Goal: Task Accomplishment & Management: Complete application form

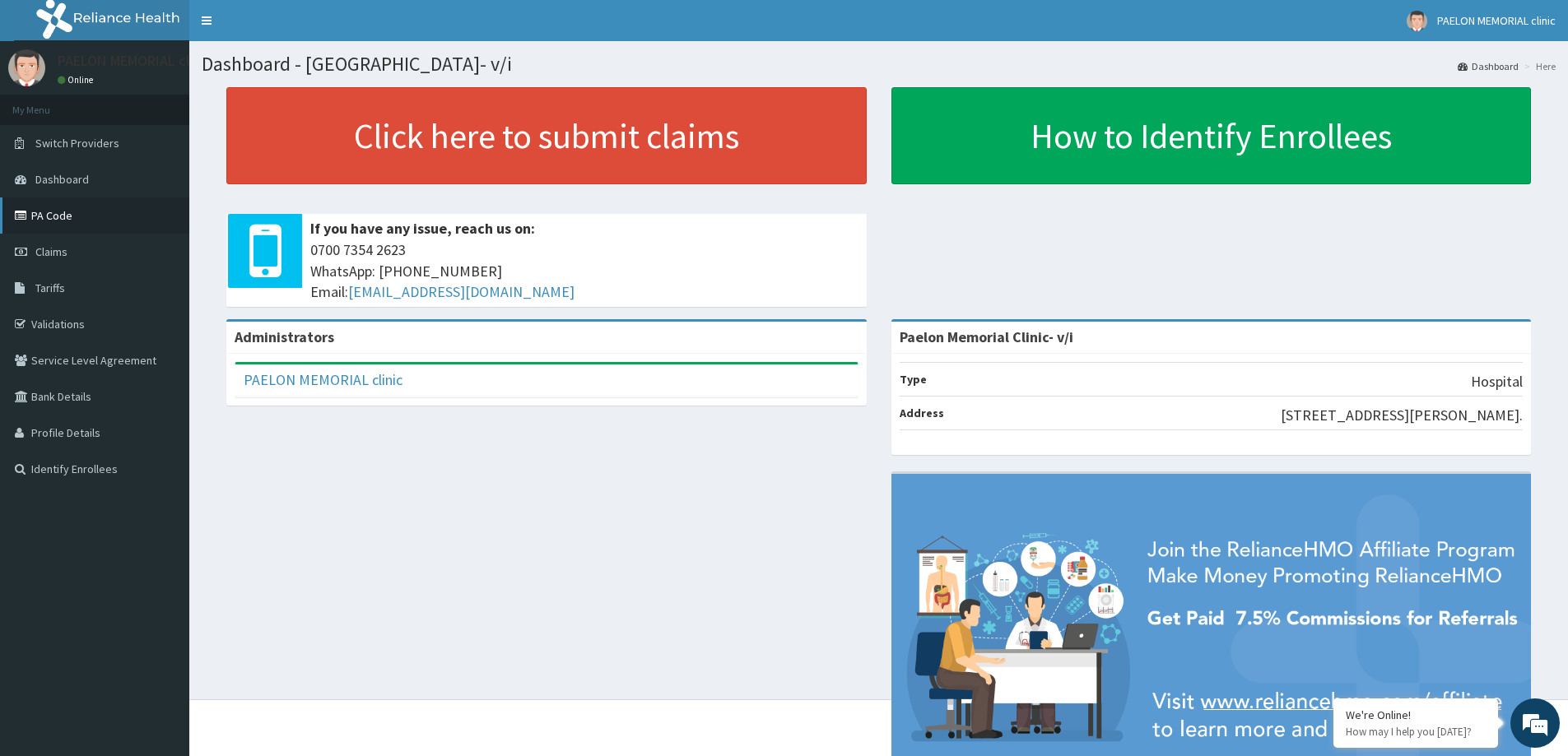
drag, startPoint x: 42, startPoint y: 220, endPoint x: 114, endPoint y: 199, distance: 75.0
click at [43, 218] on link "PA Code" at bounding box center [94, 215] width 190 height 36
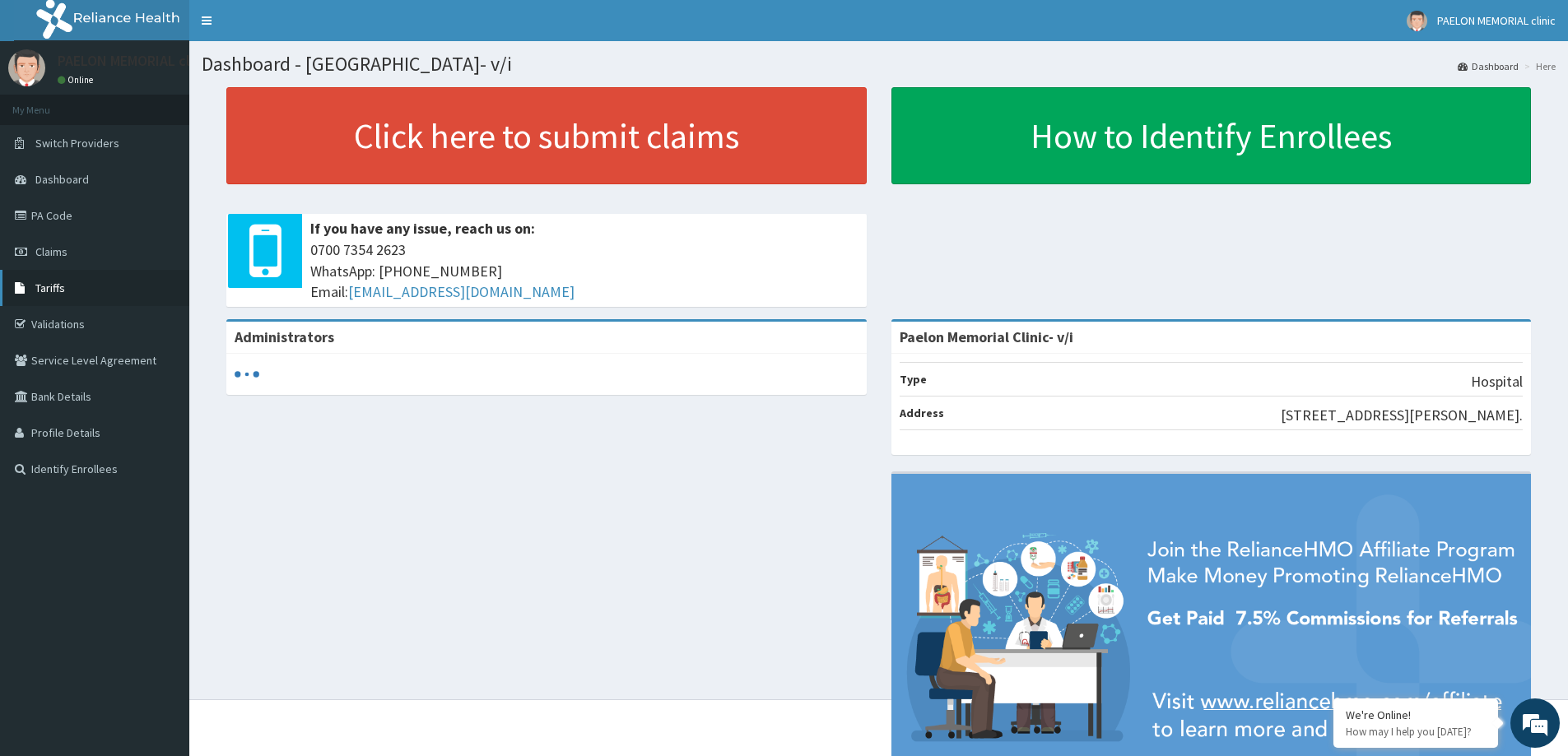
click at [38, 280] on link "Tariffs" at bounding box center [94, 288] width 190 height 36
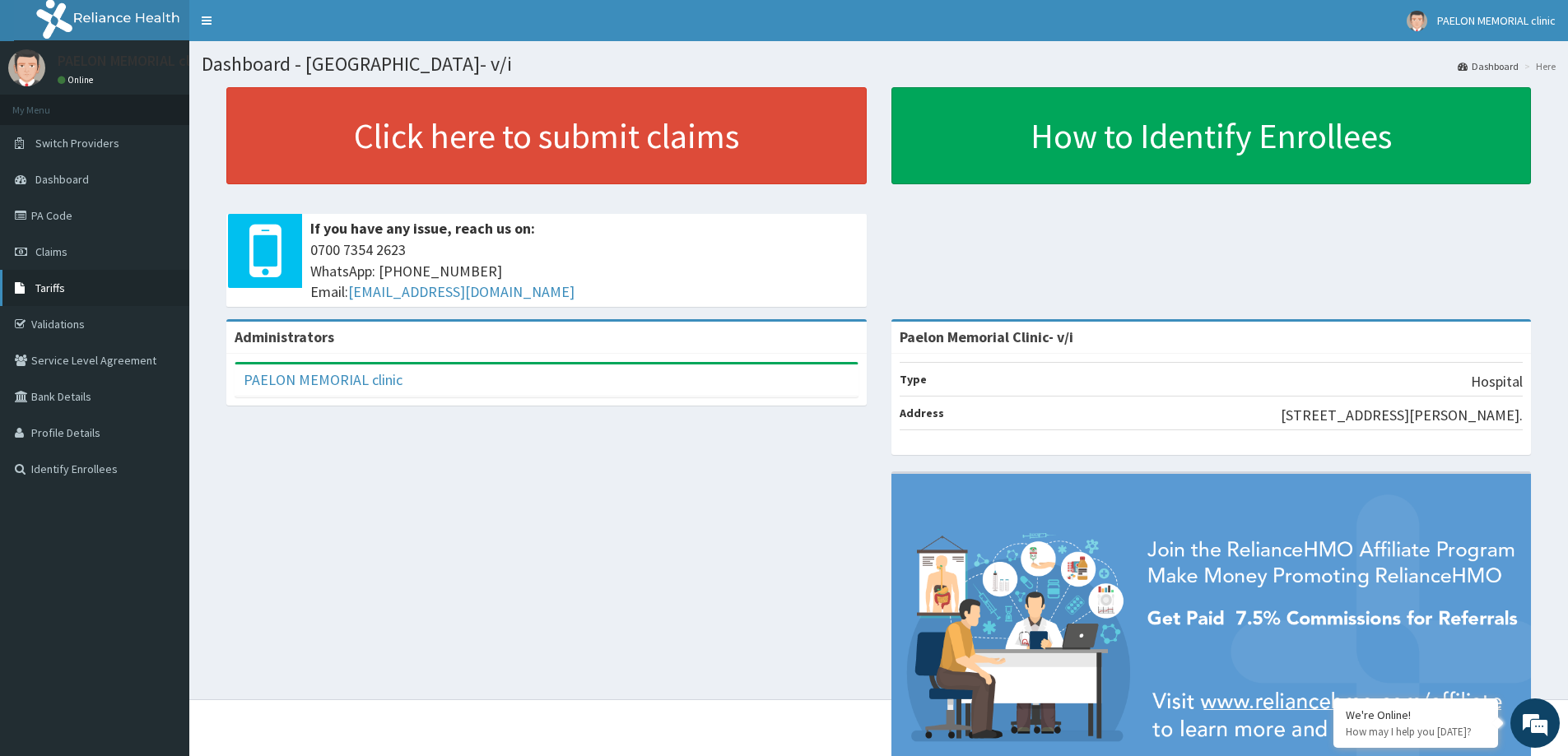
click at [78, 282] on link "Tariffs" at bounding box center [94, 288] width 190 height 36
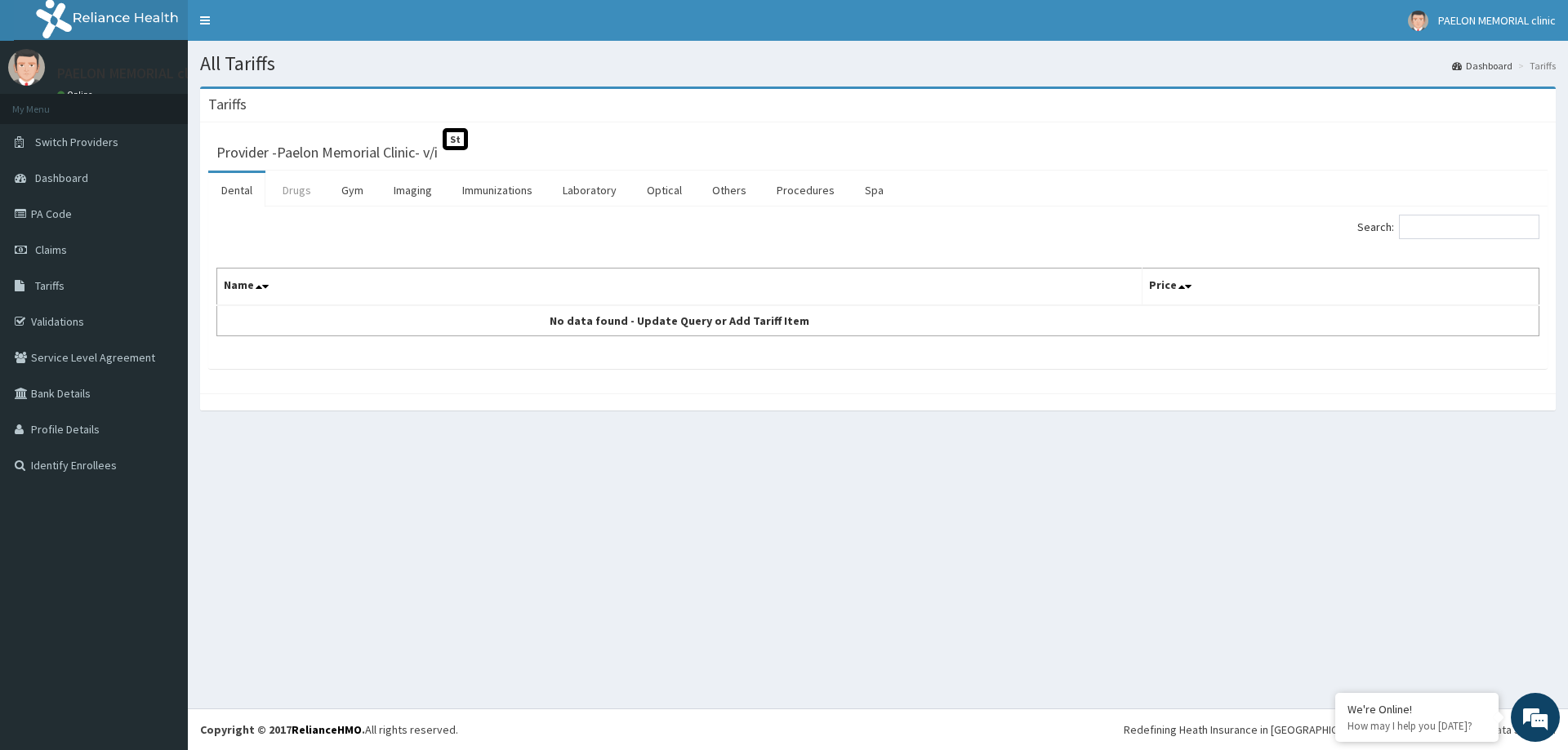
click at [306, 196] on link "Drugs" at bounding box center [296, 190] width 55 height 34
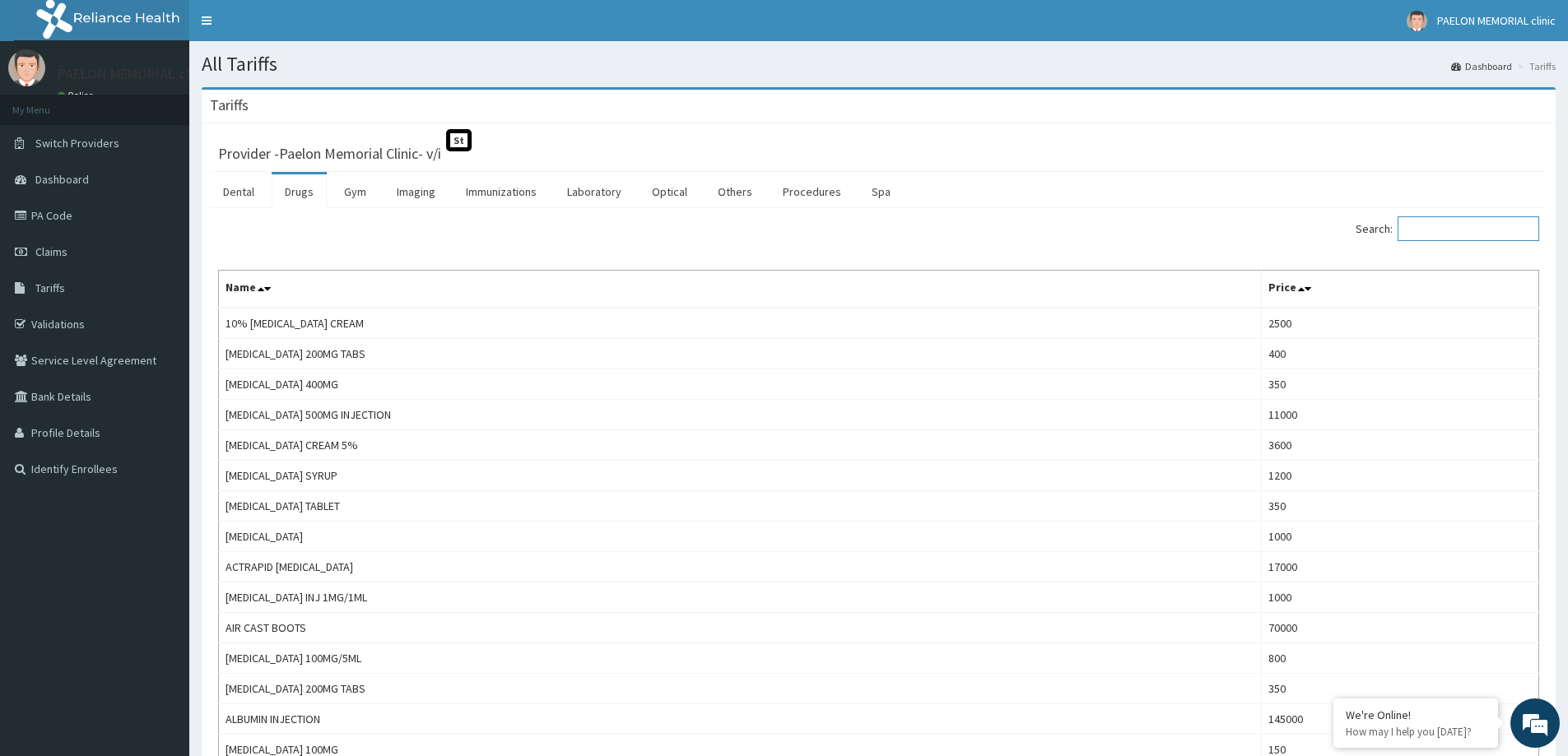
click at [1421, 220] on input "Search:" at bounding box center [1469, 228] width 142 height 25
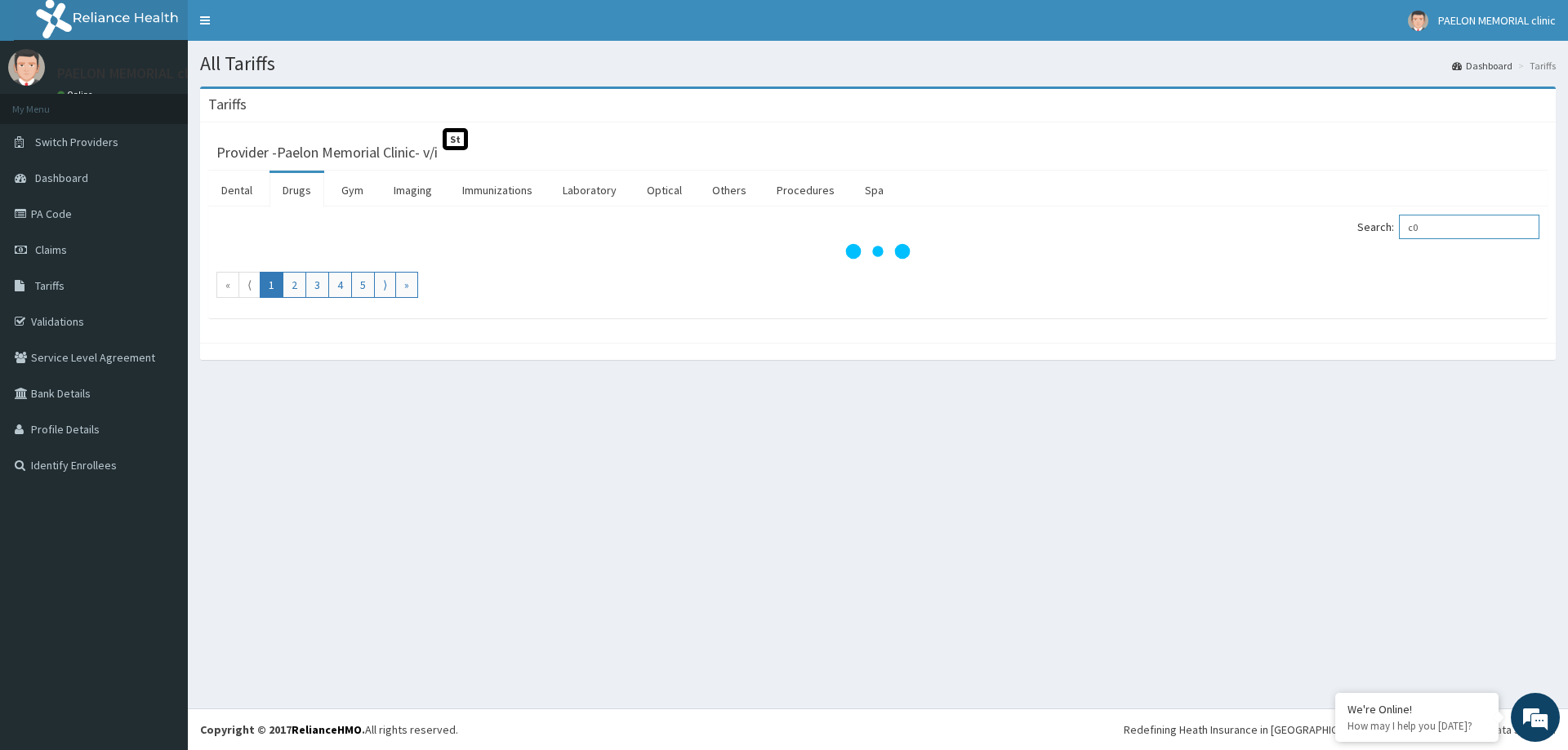
type input "c"
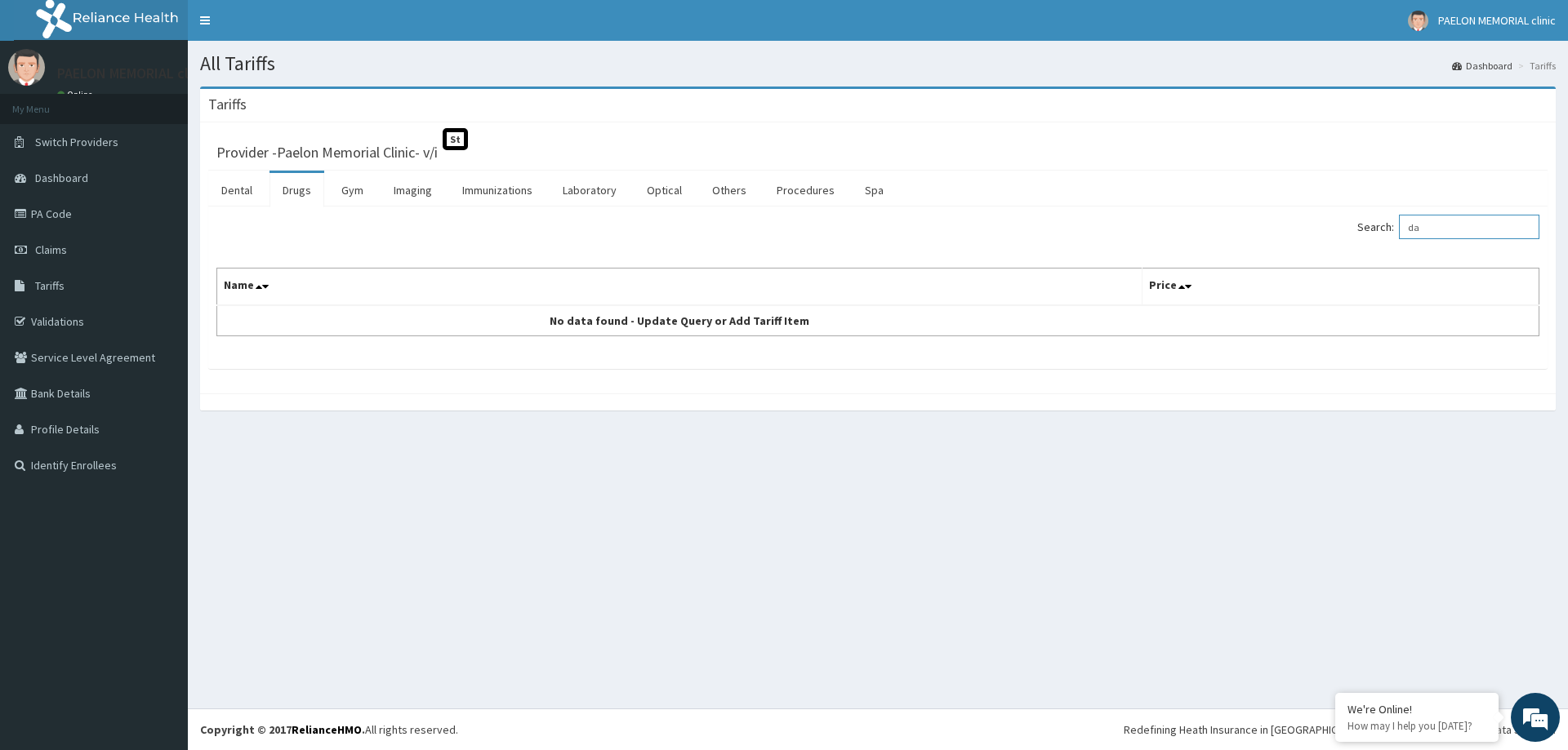
type input "d"
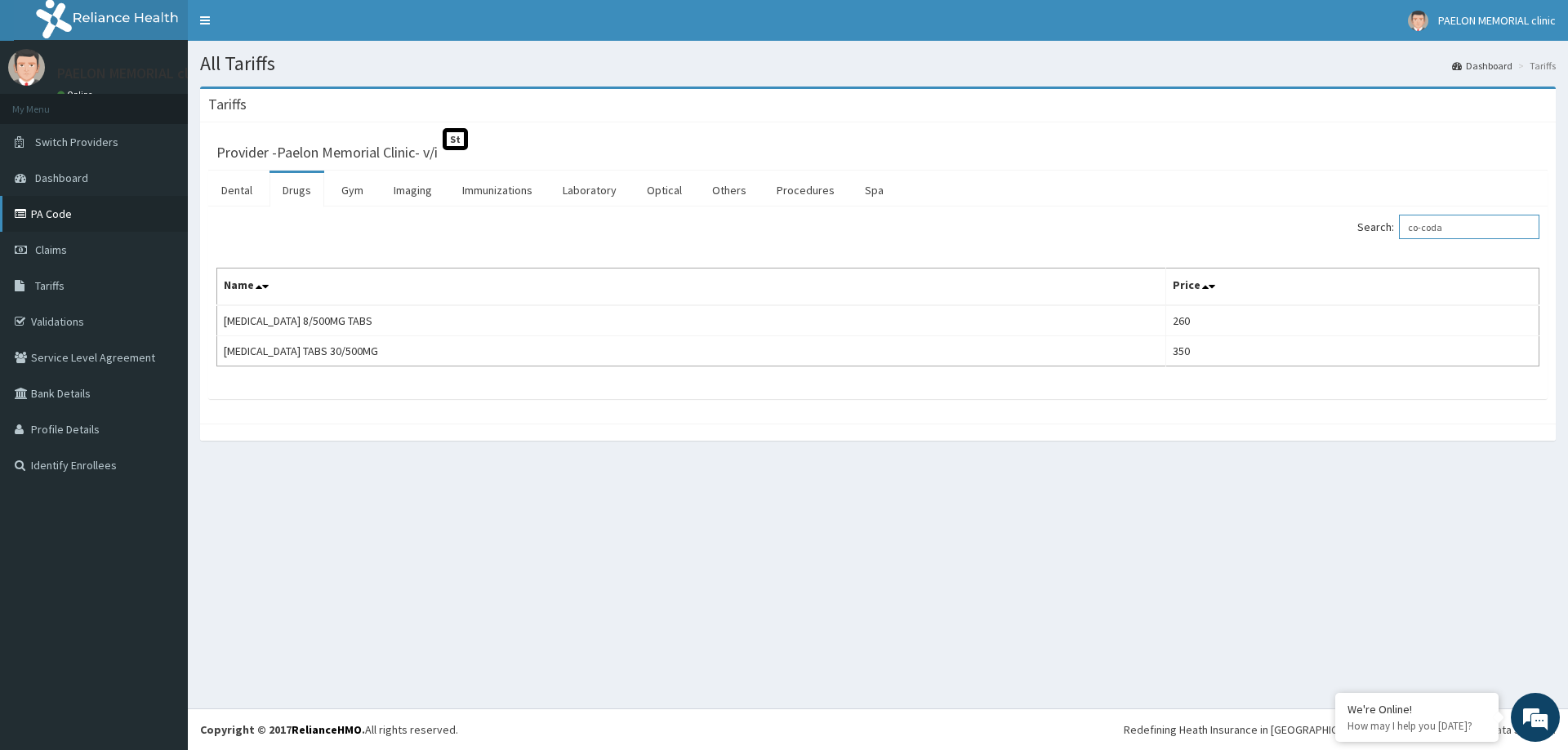
type input "co-coda"
click at [66, 222] on link "PA Code" at bounding box center [94, 214] width 188 height 36
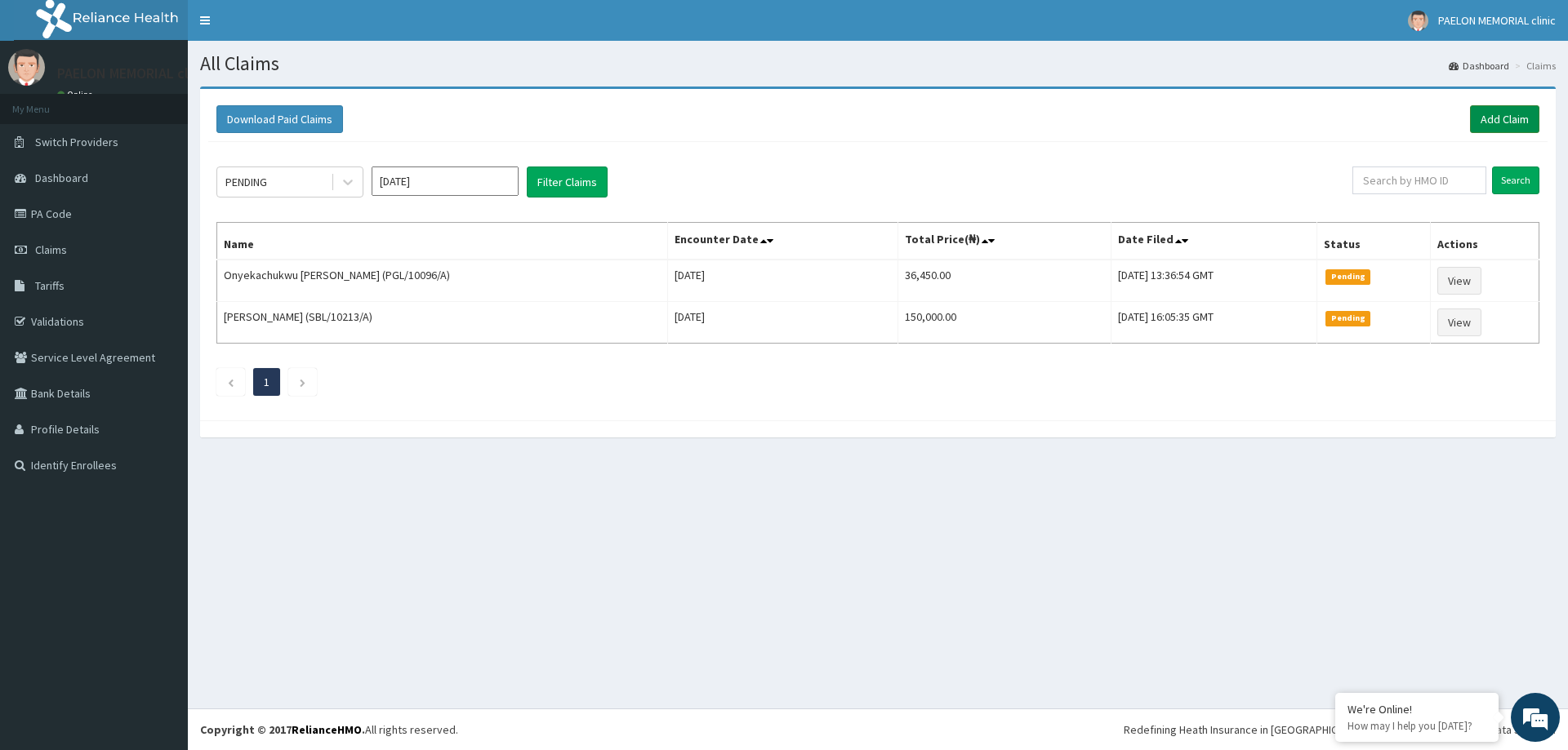
click at [1506, 117] on link "Add Claim" at bounding box center [1504, 119] width 69 height 27
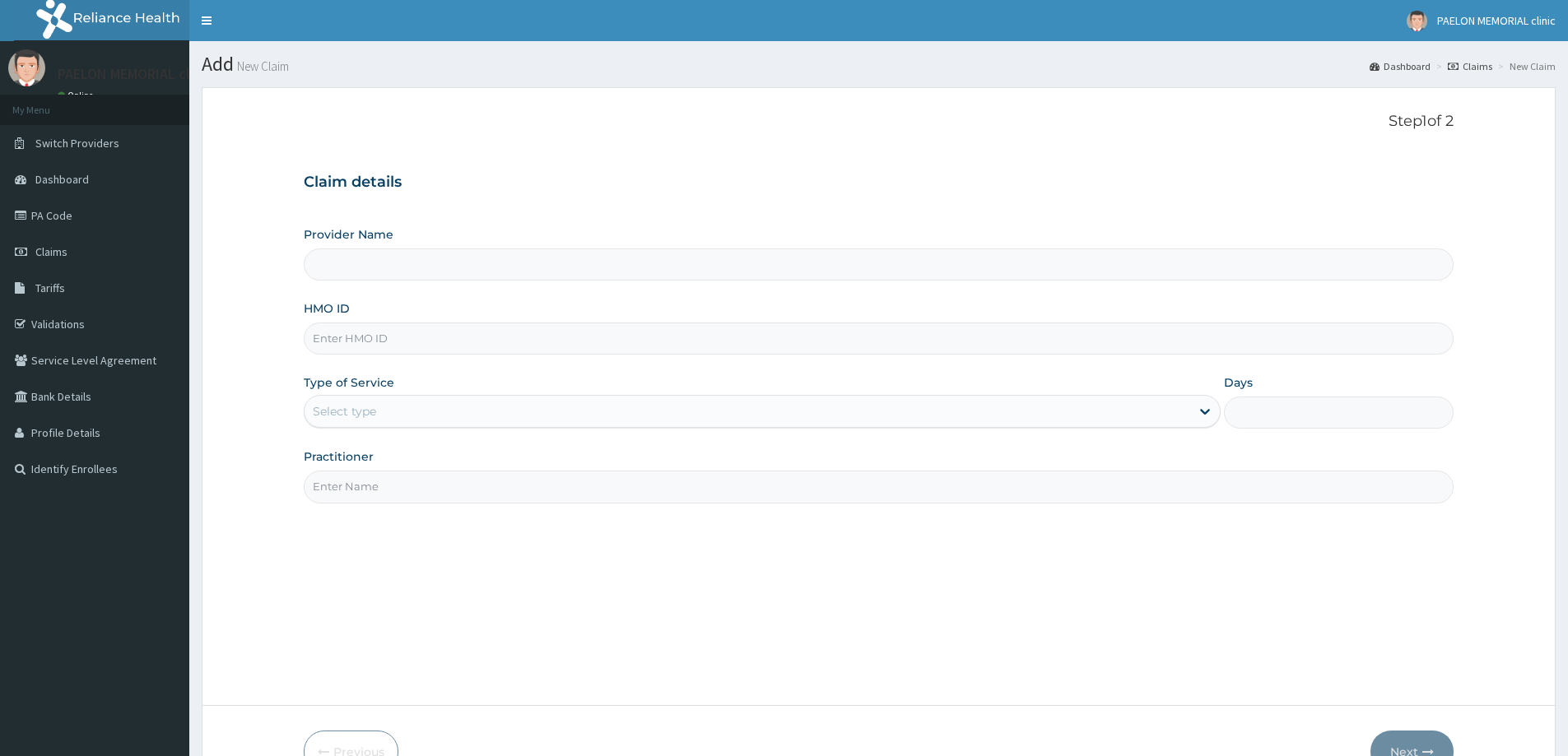
click at [639, 328] on input "HMO ID" at bounding box center [879, 338] width 1150 height 32
paste input "ABP/10223/B"
type input "ABP/10223/B"
type input "Paelon Memorial Clinic- v/i"
drag, startPoint x: 339, startPoint y: 341, endPoint x: 300, endPoint y: 341, distance: 39.0
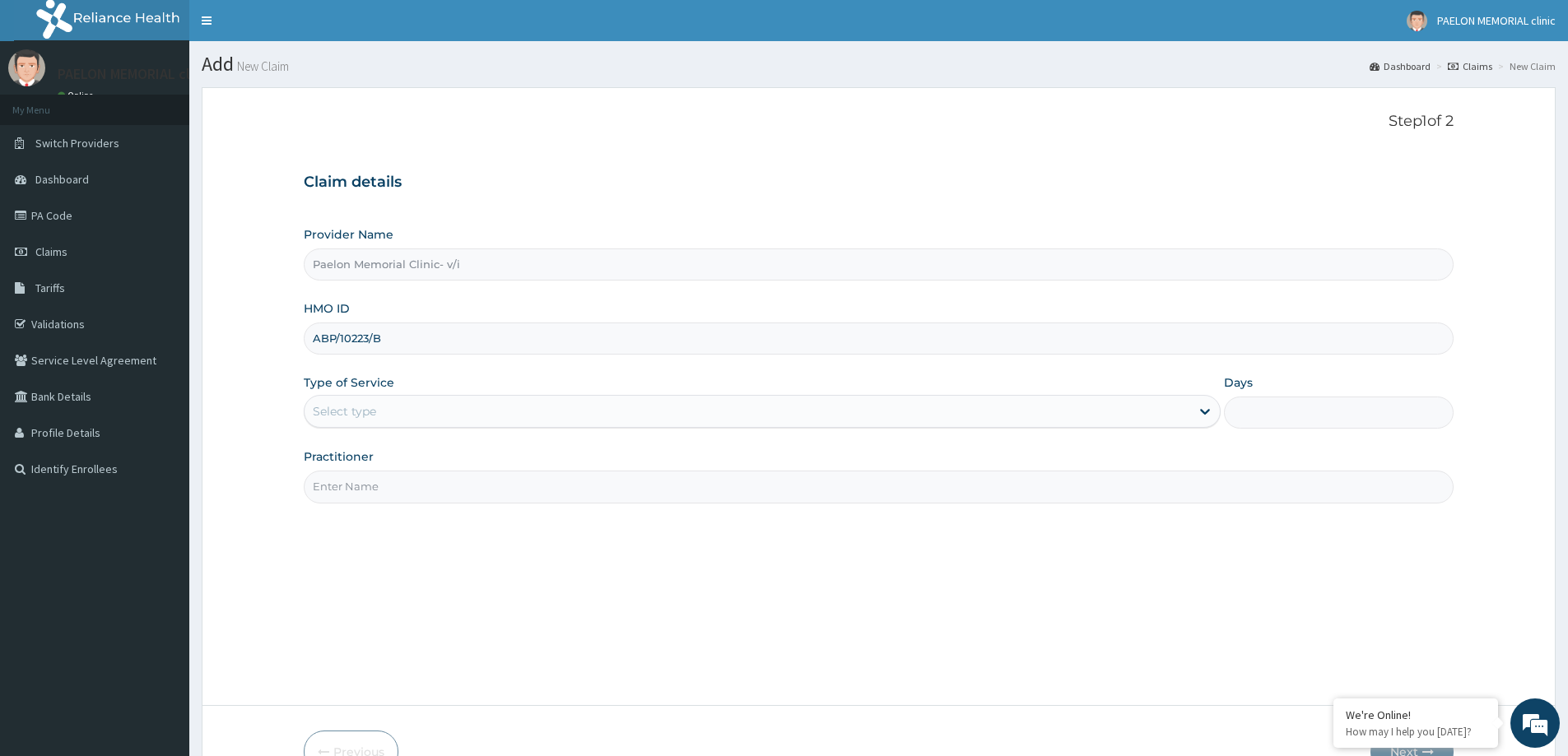
click at [300, 341] on form "Step 1 of 2 Claim details Provider Name Paelon Memorial Clinic- v/i HMO ID ABP/…" at bounding box center [878, 442] width 1354 height 711
type input "ABP/10223/B"
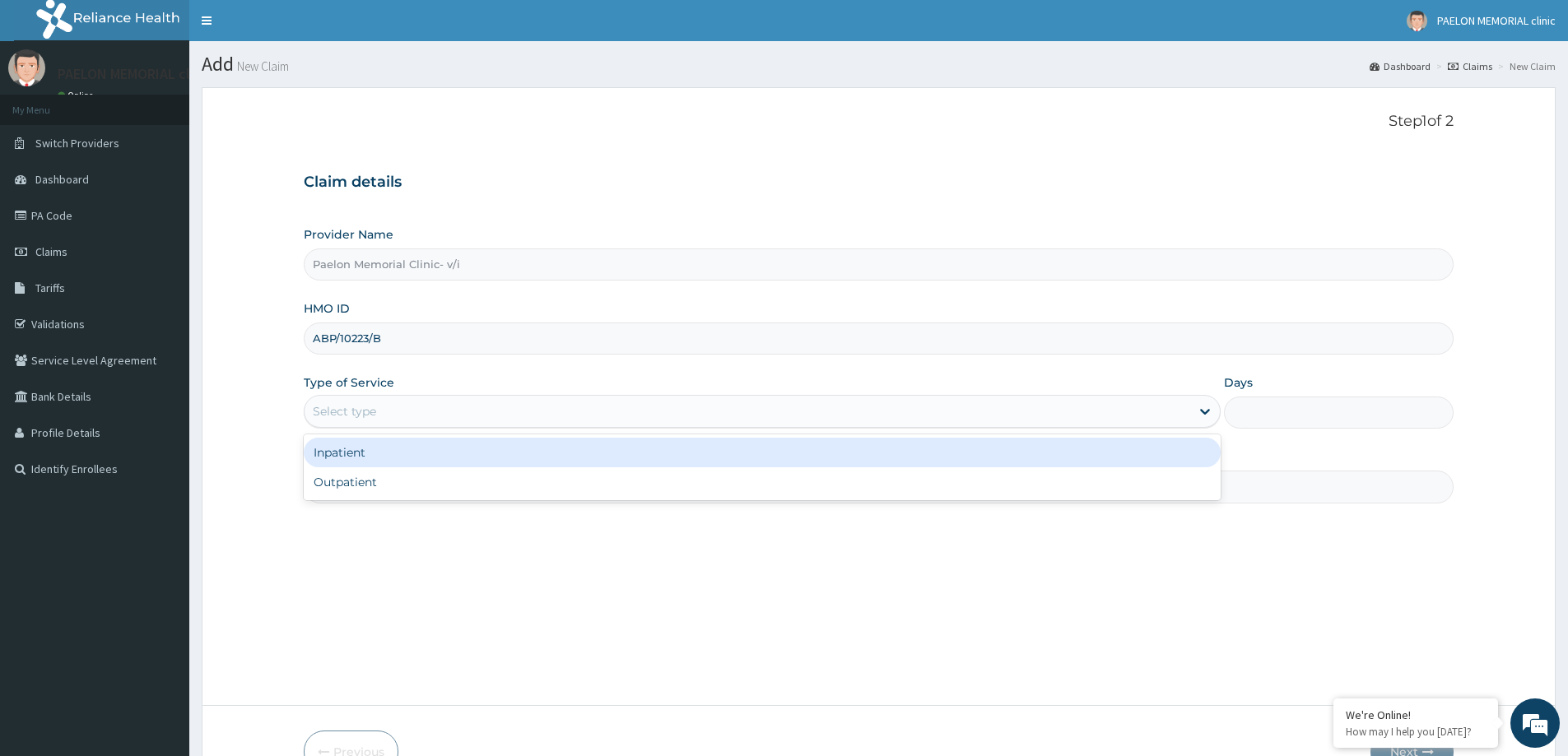
click at [392, 406] on div "Select type" at bounding box center [747, 411] width 886 height 27
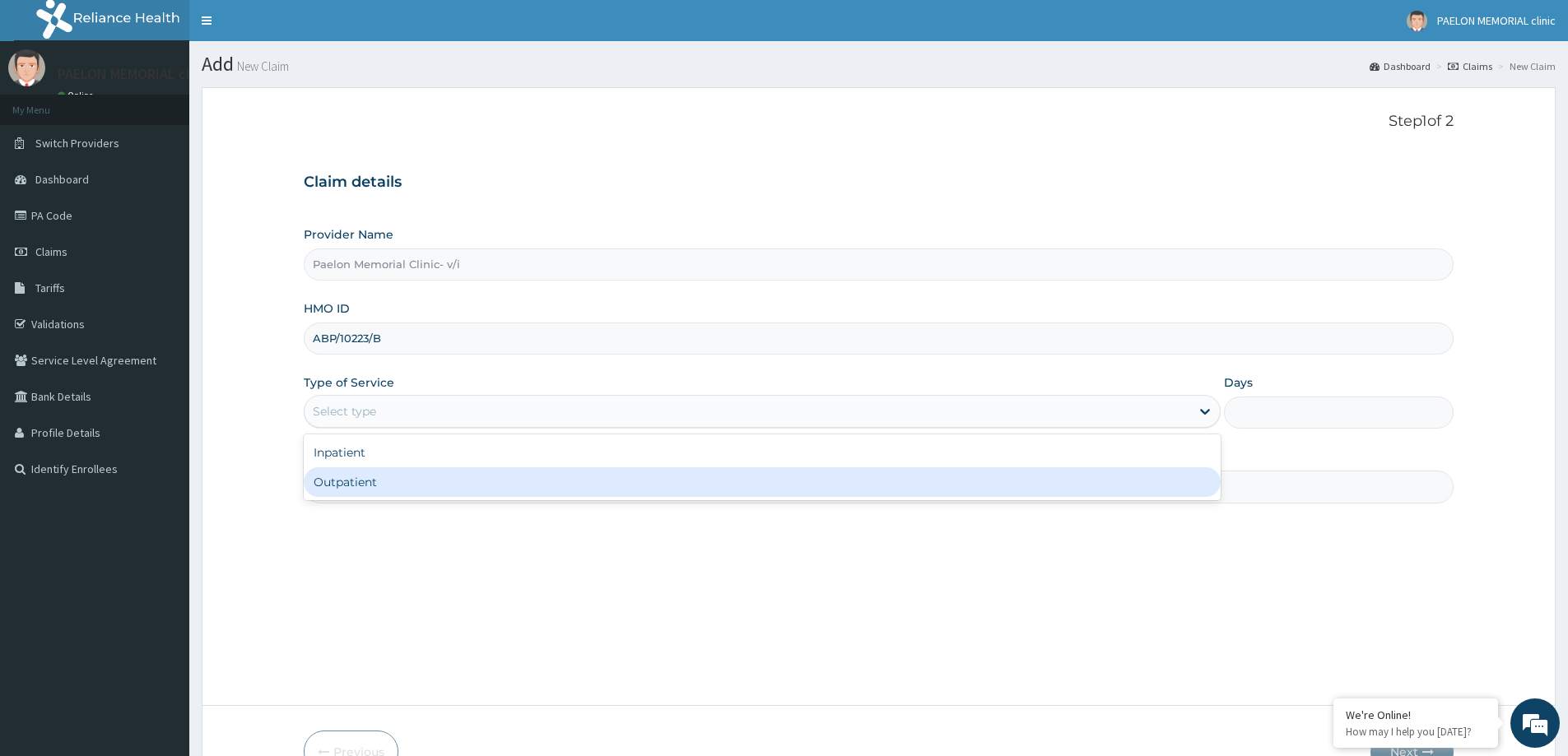
drag, startPoint x: 373, startPoint y: 481, endPoint x: 390, endPoint y: 490, distance: 19.2
click at [375, 483] on div "Outpatient" at bounding box center [762, 483] width 917 height 29
type input "1"
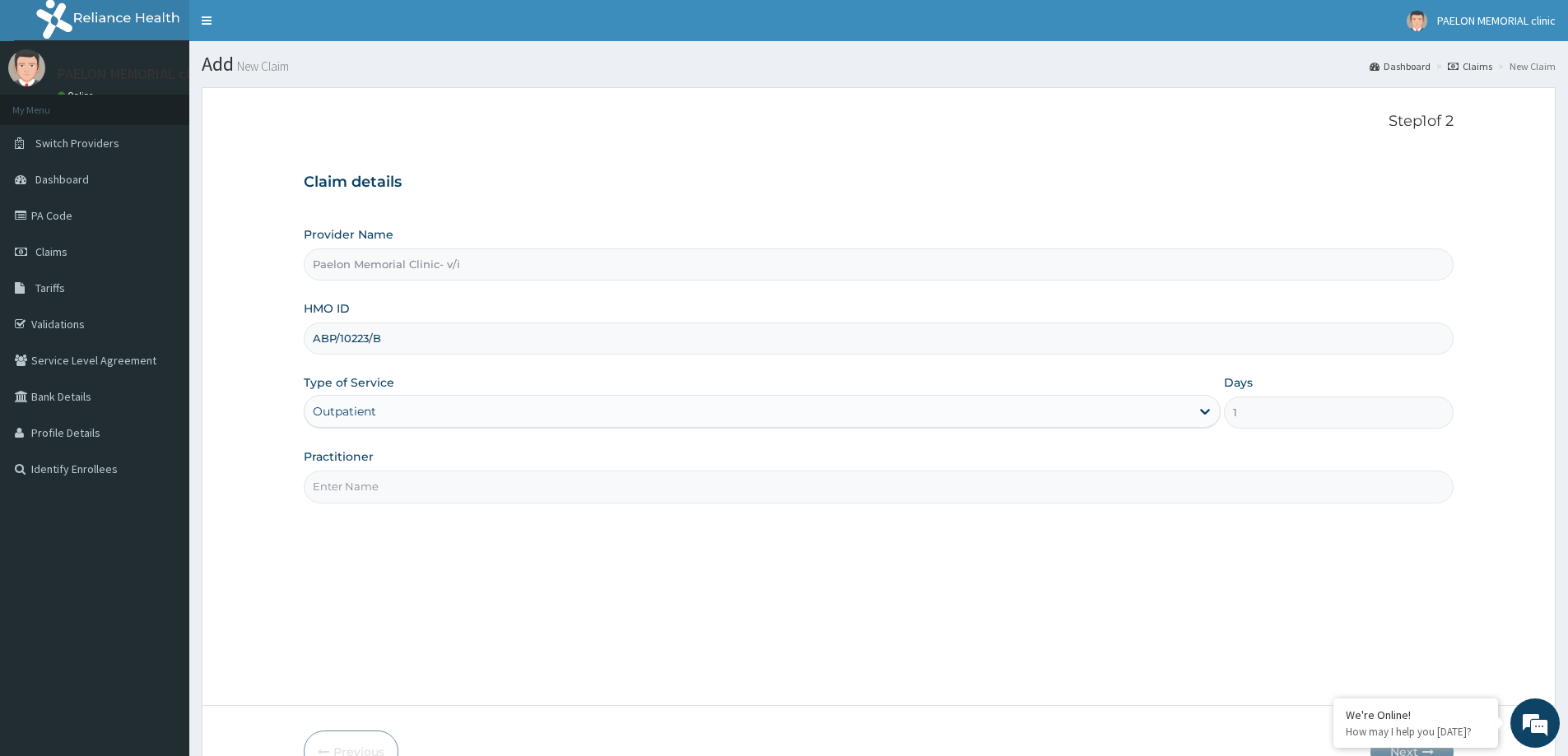
click at [422, 494] on input "Practitioner" at bounding box center [879, 487] width 1150 height 32
type input "d"
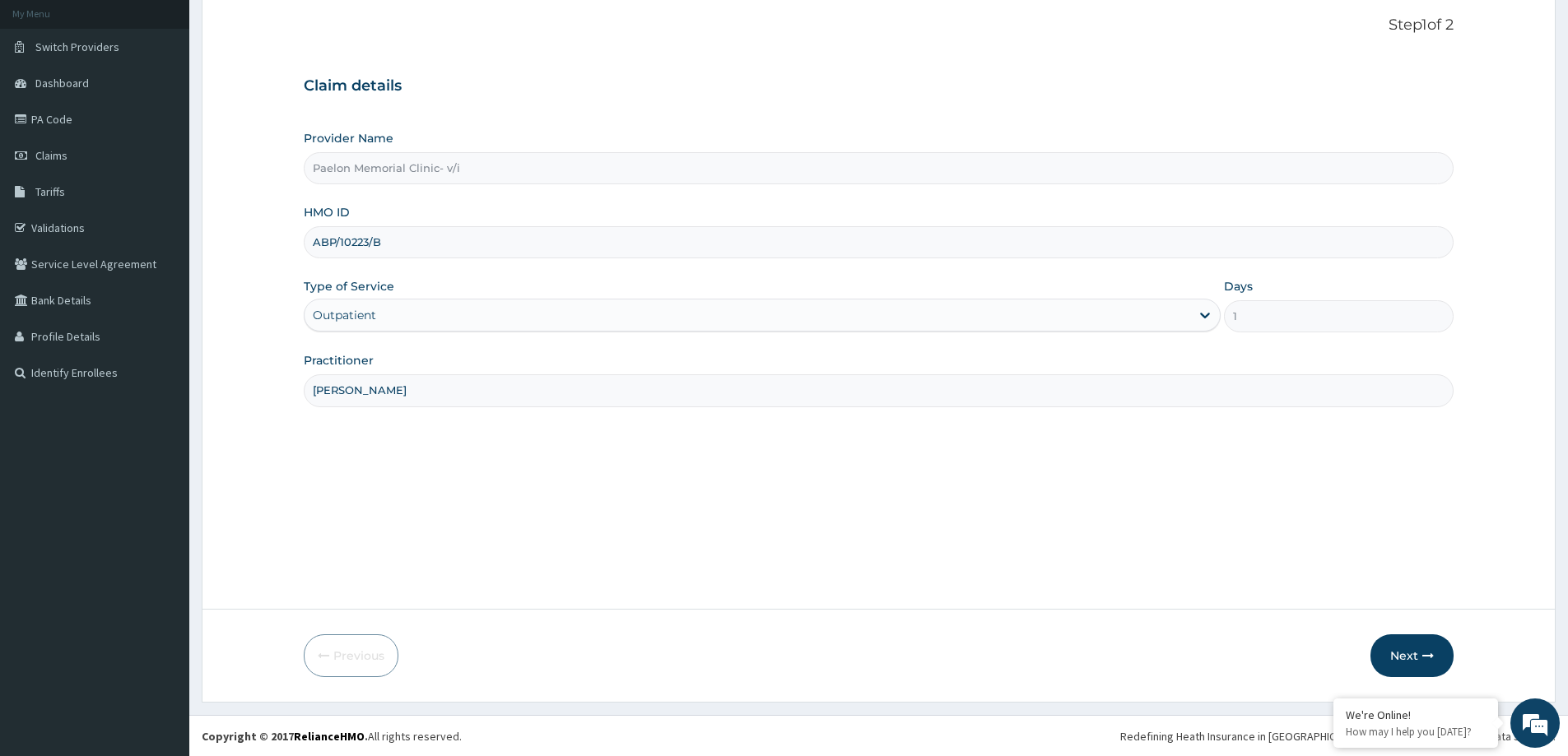
scroll to position [97, 0]
type input "DR ANUU"
click at [1409, 647] on button "Next" at bounding box center [1412, 656] width 84 height 43
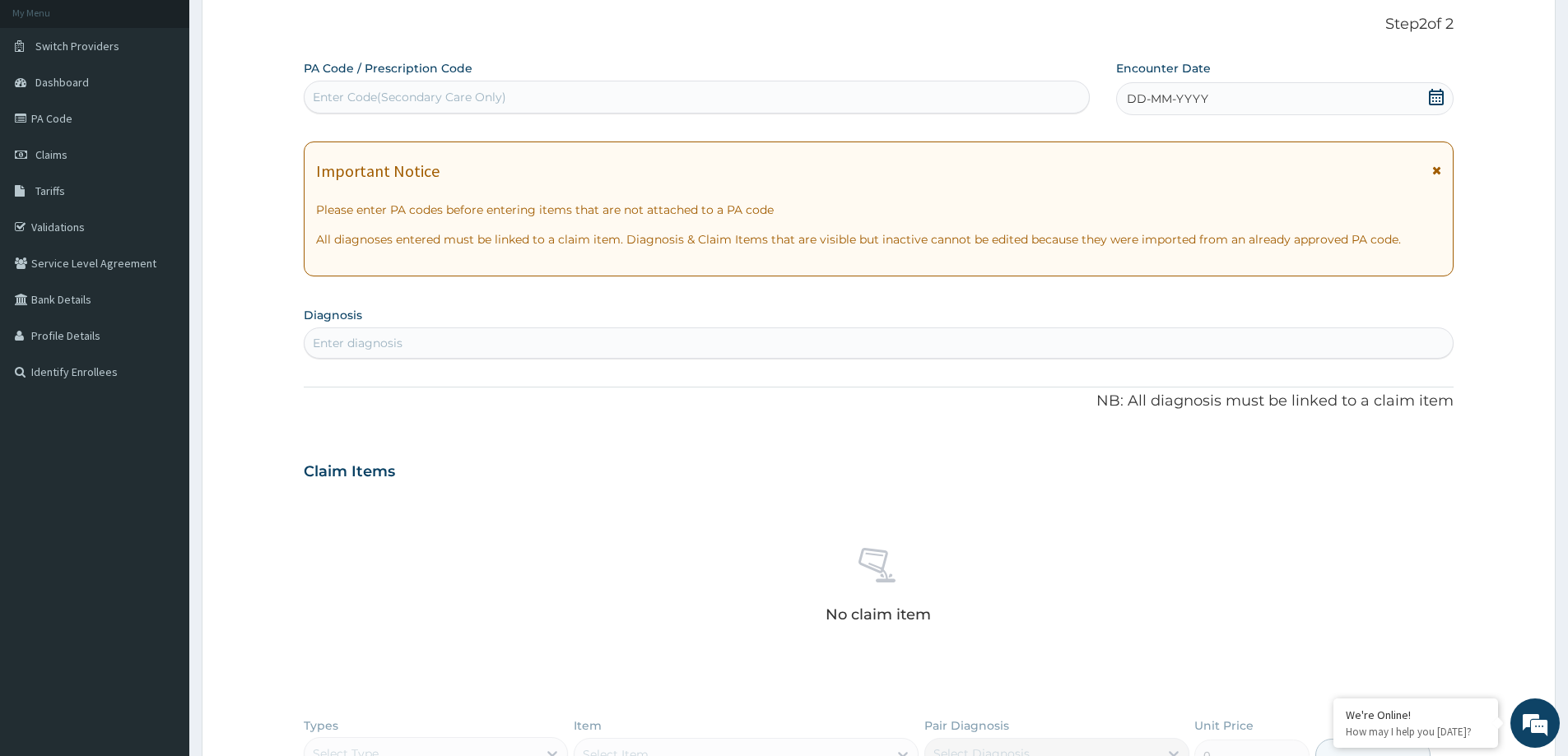
click at [549, 95] on div "Enter Code(Secondary Care Only)" at bounding box center [697, 96] width 784 height 27
paste input "PA/14A10C"
type input "PA/14A10C"
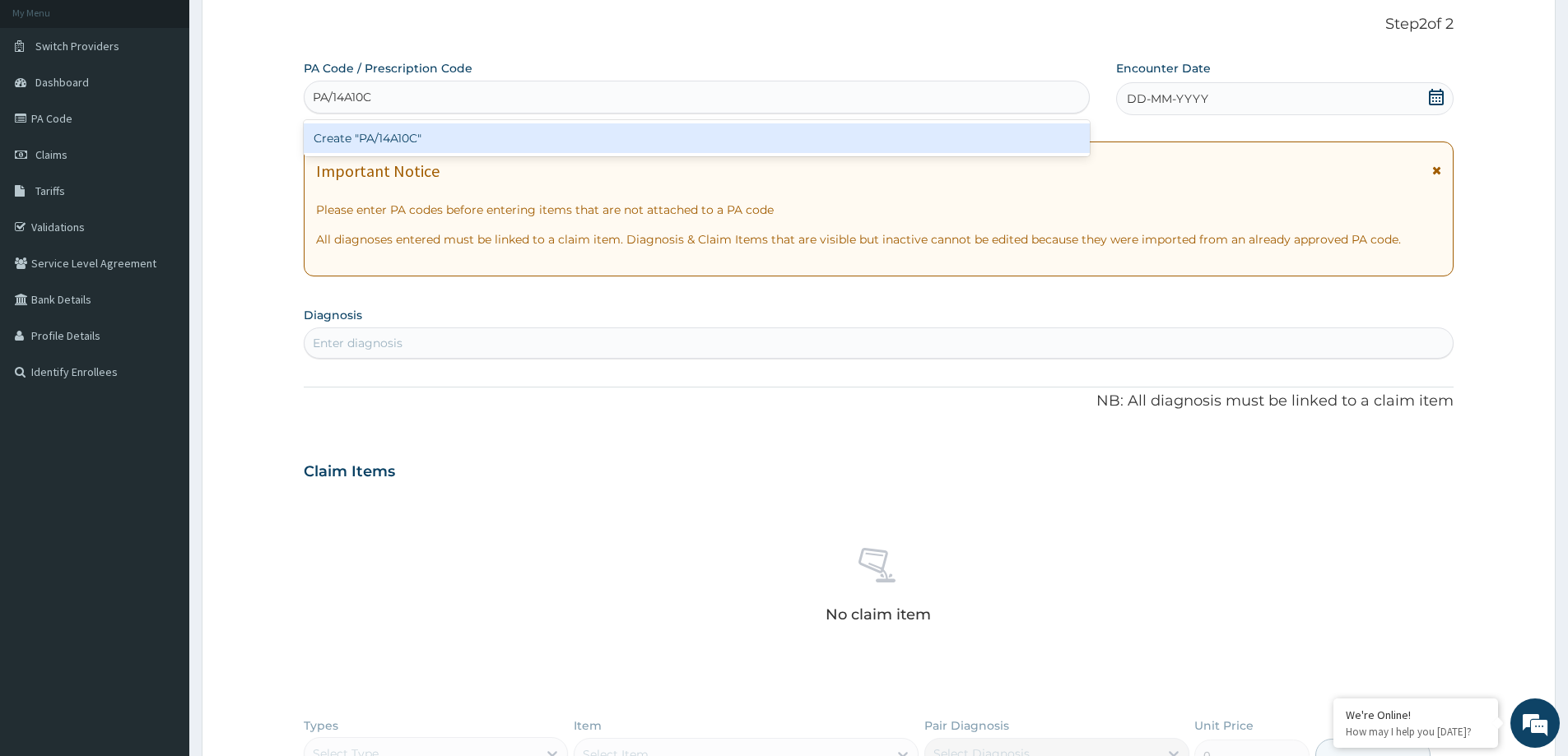
click at [551, 130] on div "Create "PA/14A10C"" at bounding box center [697, 139] width 786 height 29
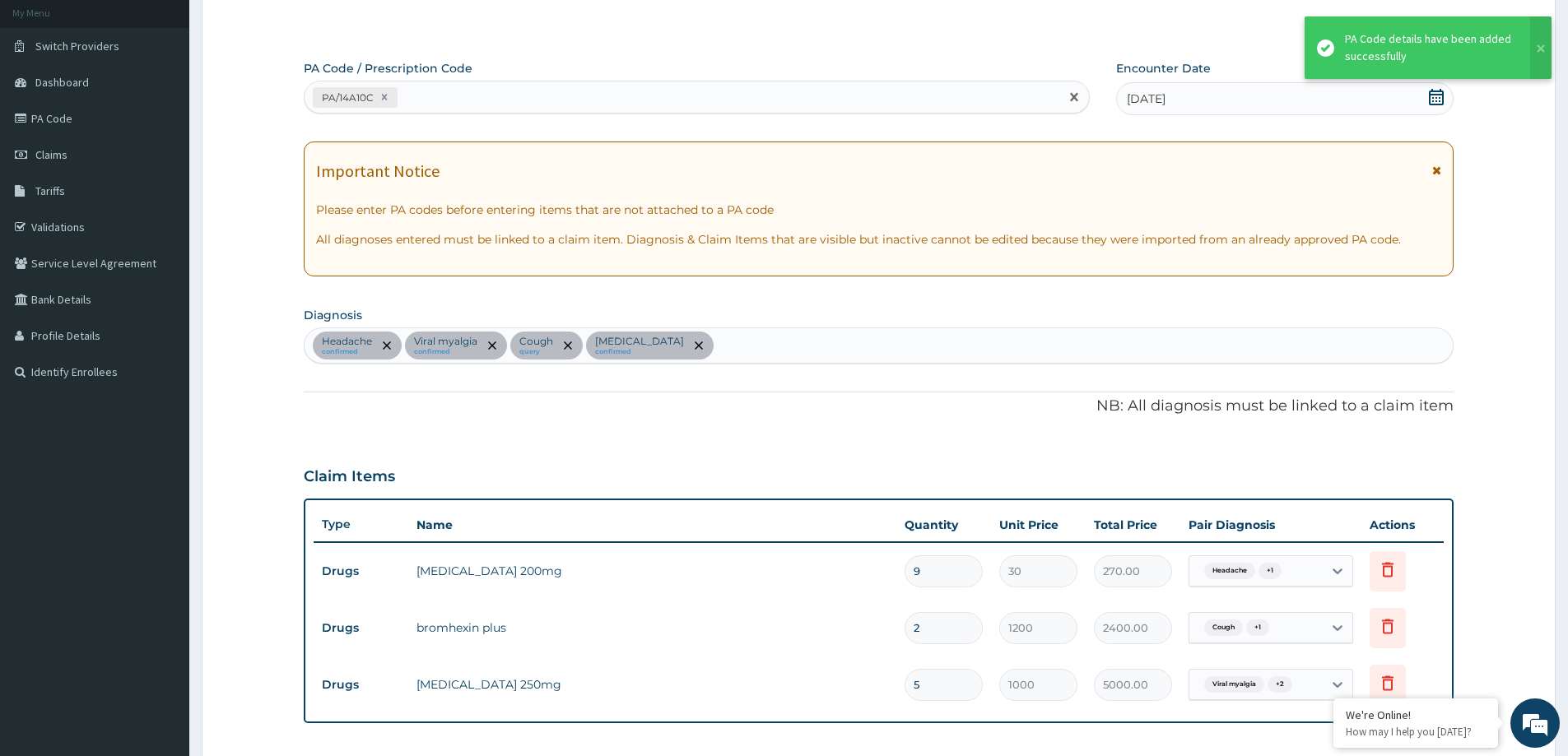
click at [594, 102] on div "PA/14A10C" at bounding box center [682, 97] width 755 height 28
paste input "PA/E7412F"
type input "PA/E7412F"
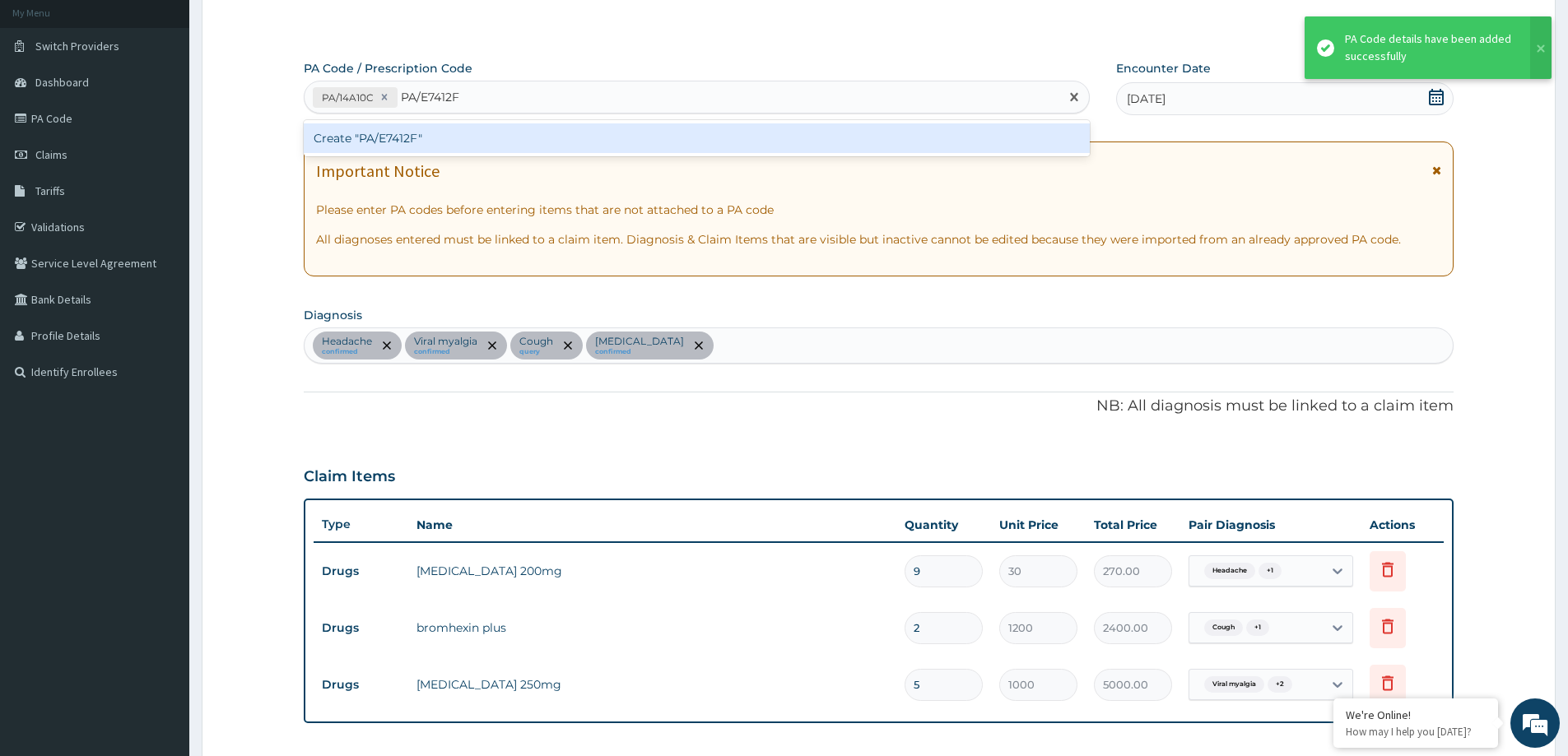
click at [584, 136] on div "Create "PA/E7412F"" at bounding box center [697, 139] width 786 height 29
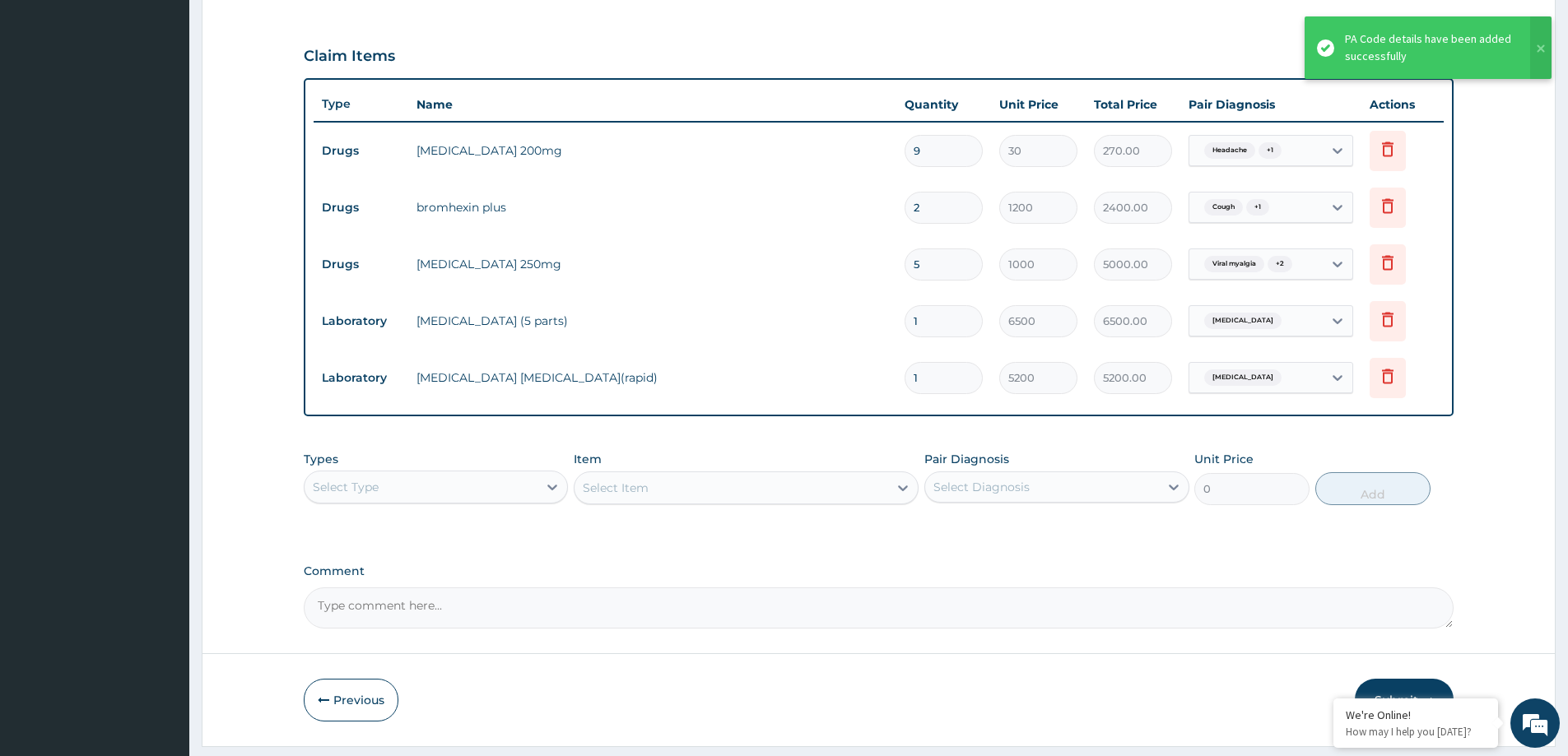
scroll to position [563, 0]
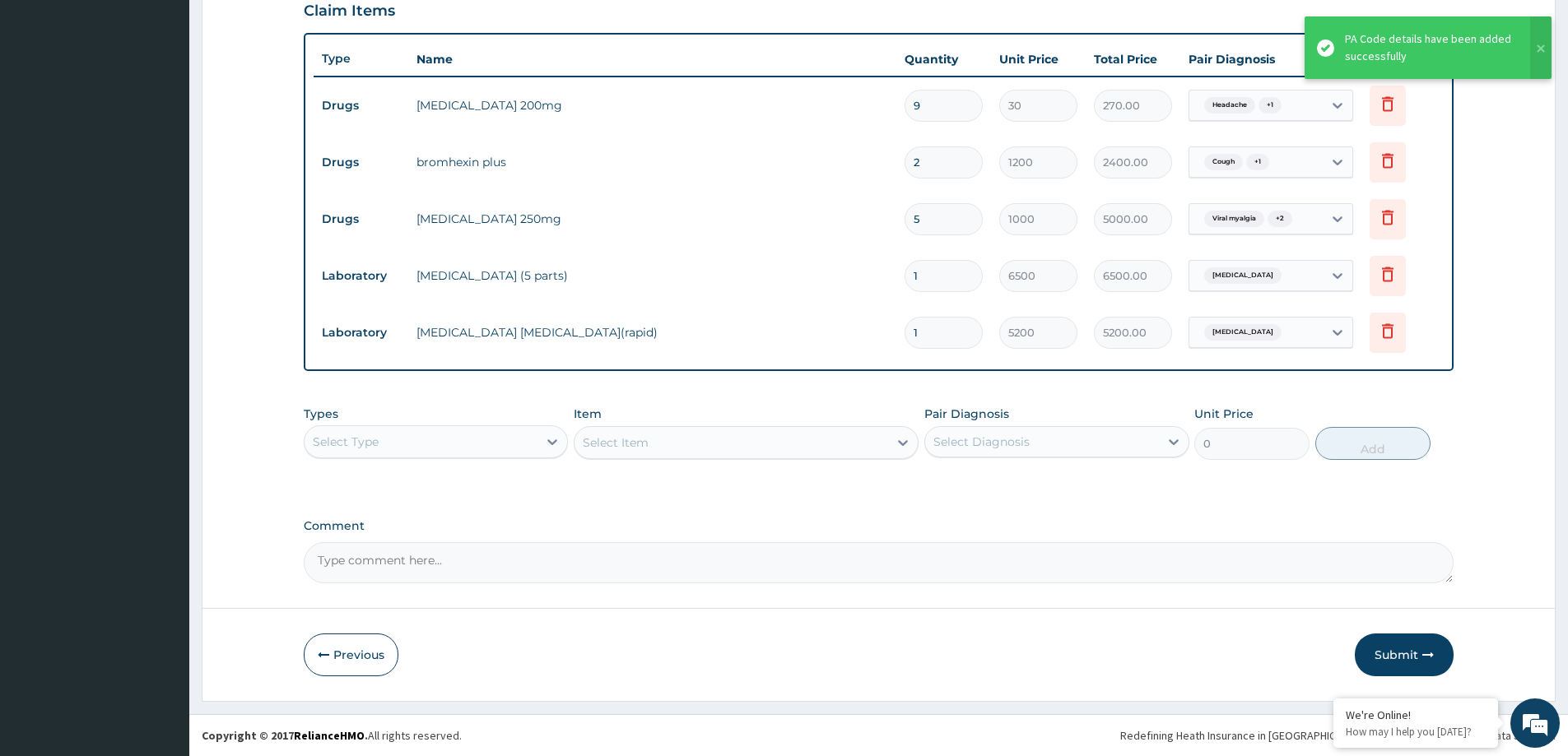
click at [475, 436] on div "Select Type" at bounding box center [421, 441] width 233 height 27
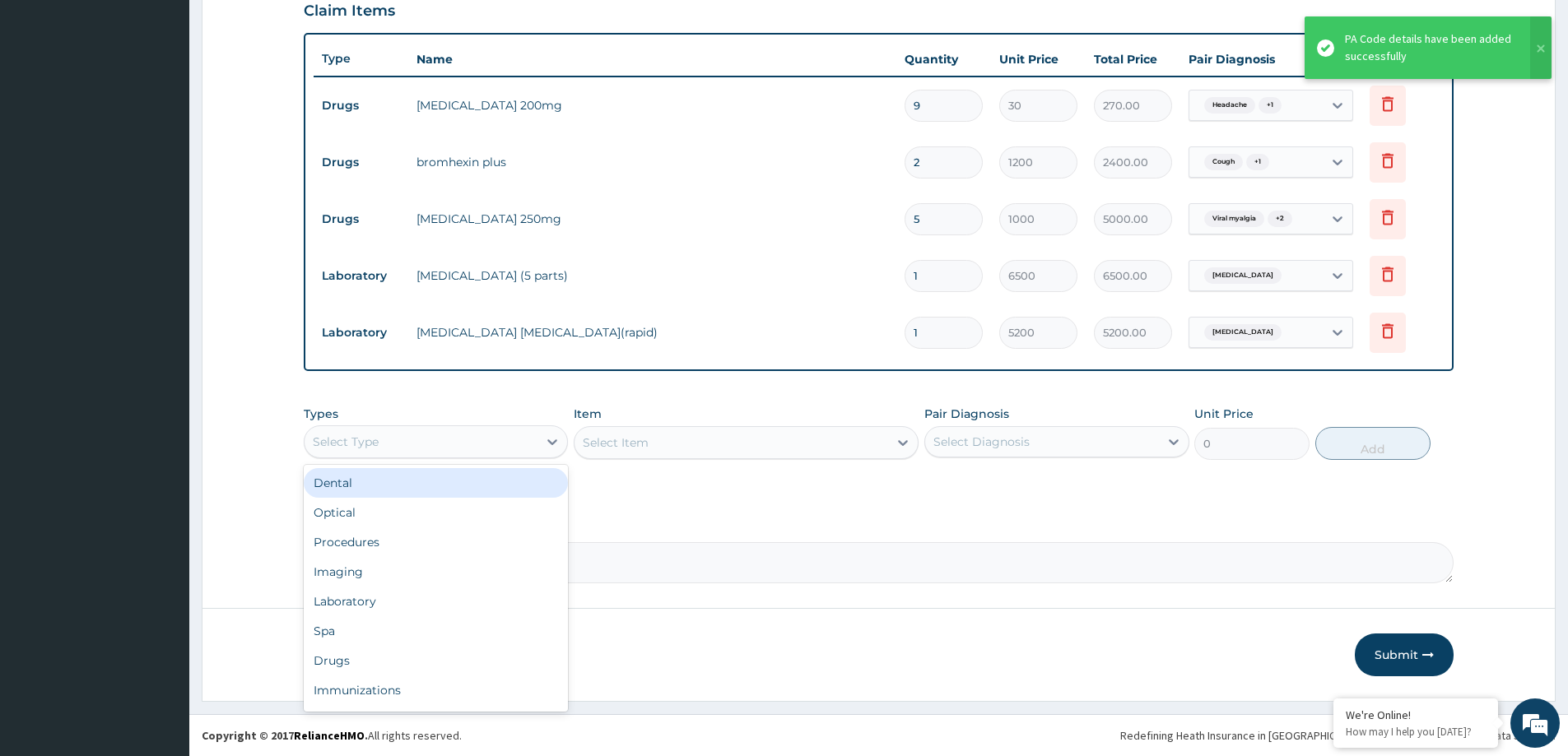
type input "P"
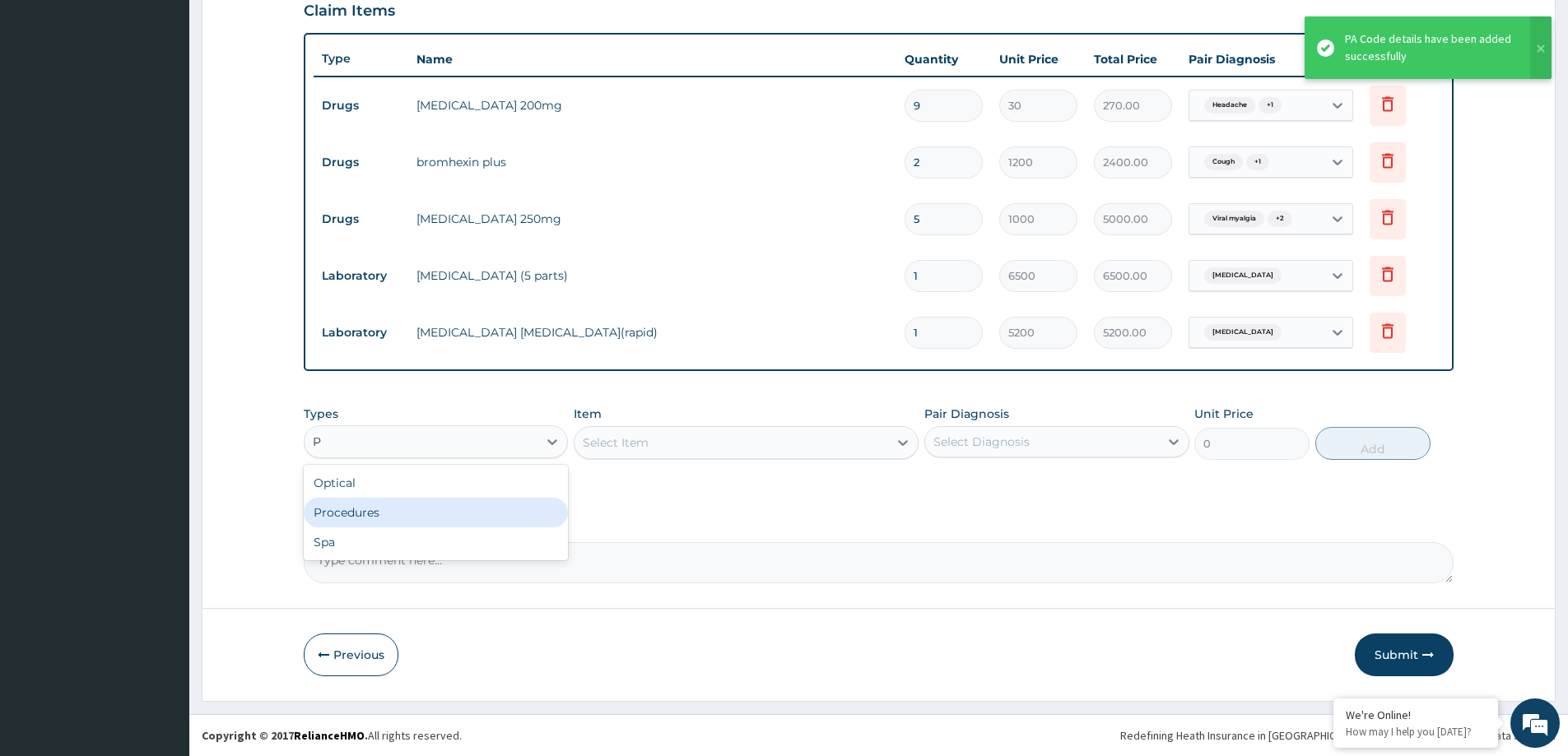
click at [434, 500] on div "Procedures" at bounding box center [436, 513] width 264 height 29
click at [987, 442] on div "Select Diagnosis" at bounding box center [981, 441] width 96 height 17
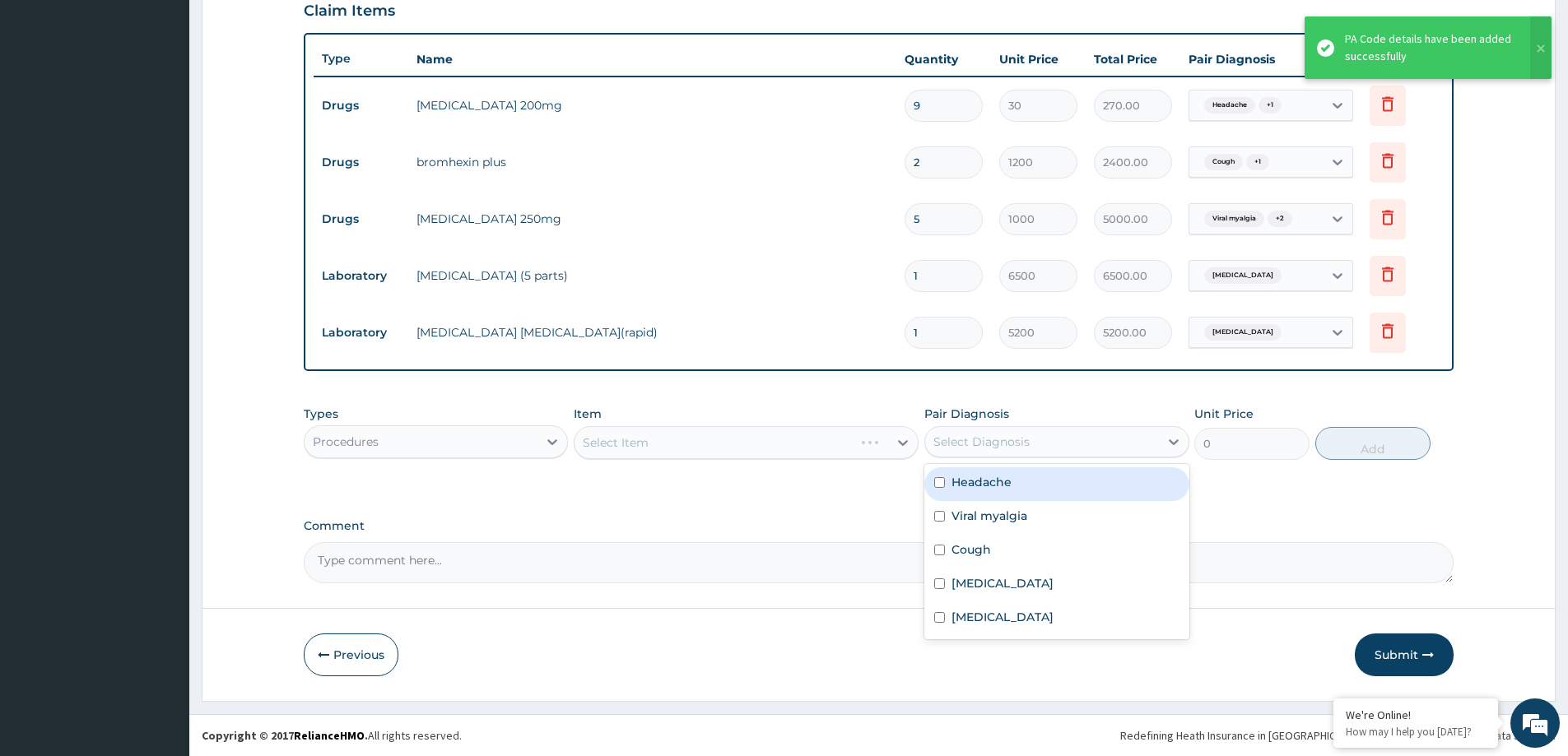
click at [973, 486] on label "Headache" at bounding box center [981, 482] width 60 height 17
checkbox input "true"
drag, startPoint x: 978, startPoint y: 510, endPoint x: 979, endPoint y: 524, distance: 14.0
click at [979, 519] on label "Viral myalgia" at bounding box center [989, 516] width 76 height 17
checkbox input "true"
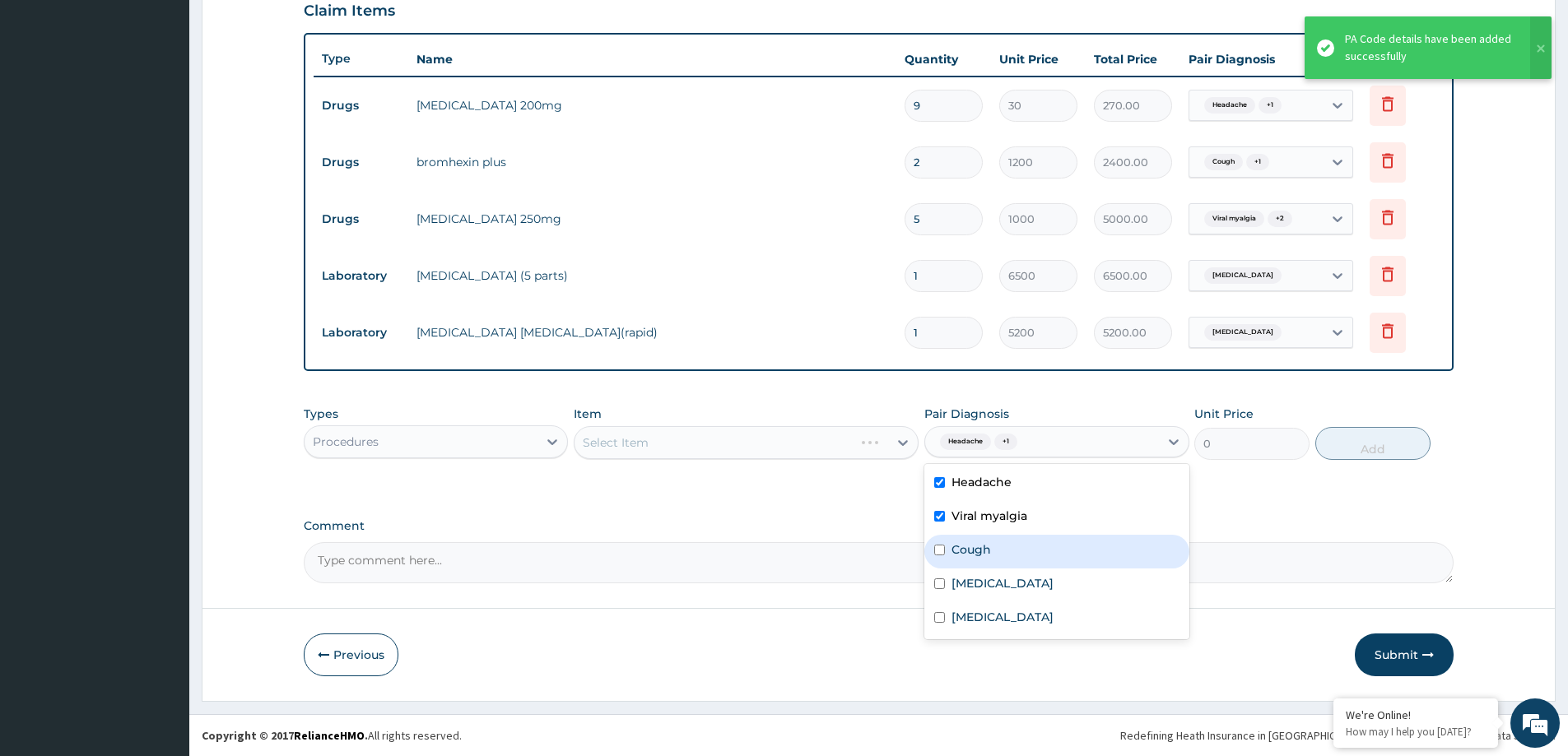
drag, startPoint x: 980, startPoint y: 539, endPoint x: 993, endPoint y: 584, distance: 46.8
click at [984, 556] on div "Cough" at bounding box center [1056, 552] width 264 height 33
checkbox input "true"
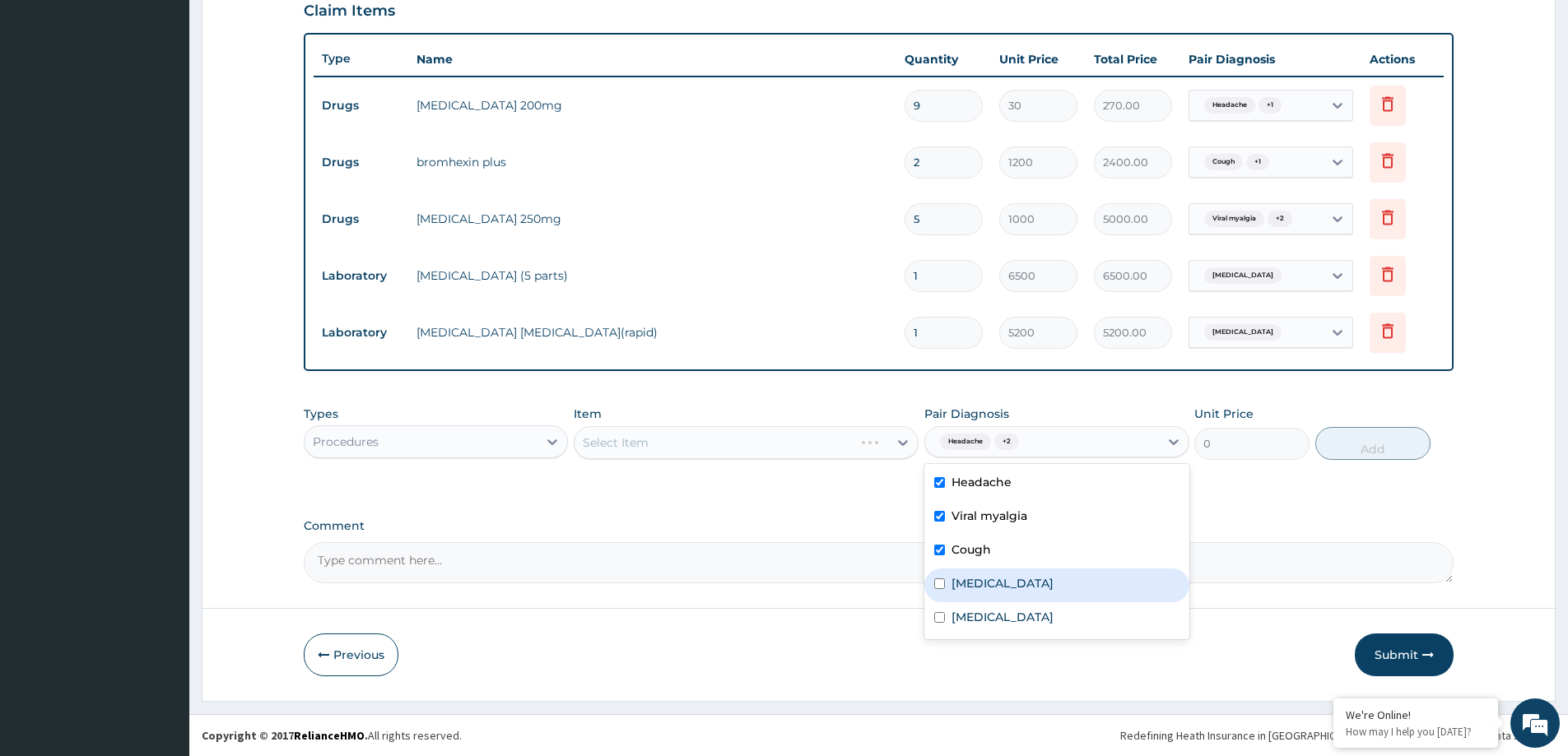
drag, startPoint x: 993, startPoint y: 585, endPoint x: 991, endPoint y: 606, distance: 21.1
click at [993, 593] on div "Acute pharyngitis" at bounding box center [1056, 586] width 264 height 33
checkbox input "true"
drag, startPoint x: 990, startPoint y: 616, endPoint x: 907, endPoint y: 513, distance: 132.3
click at [988, 616] on label "Malaria" at bounding box center [1003, 617] width 102 height 17
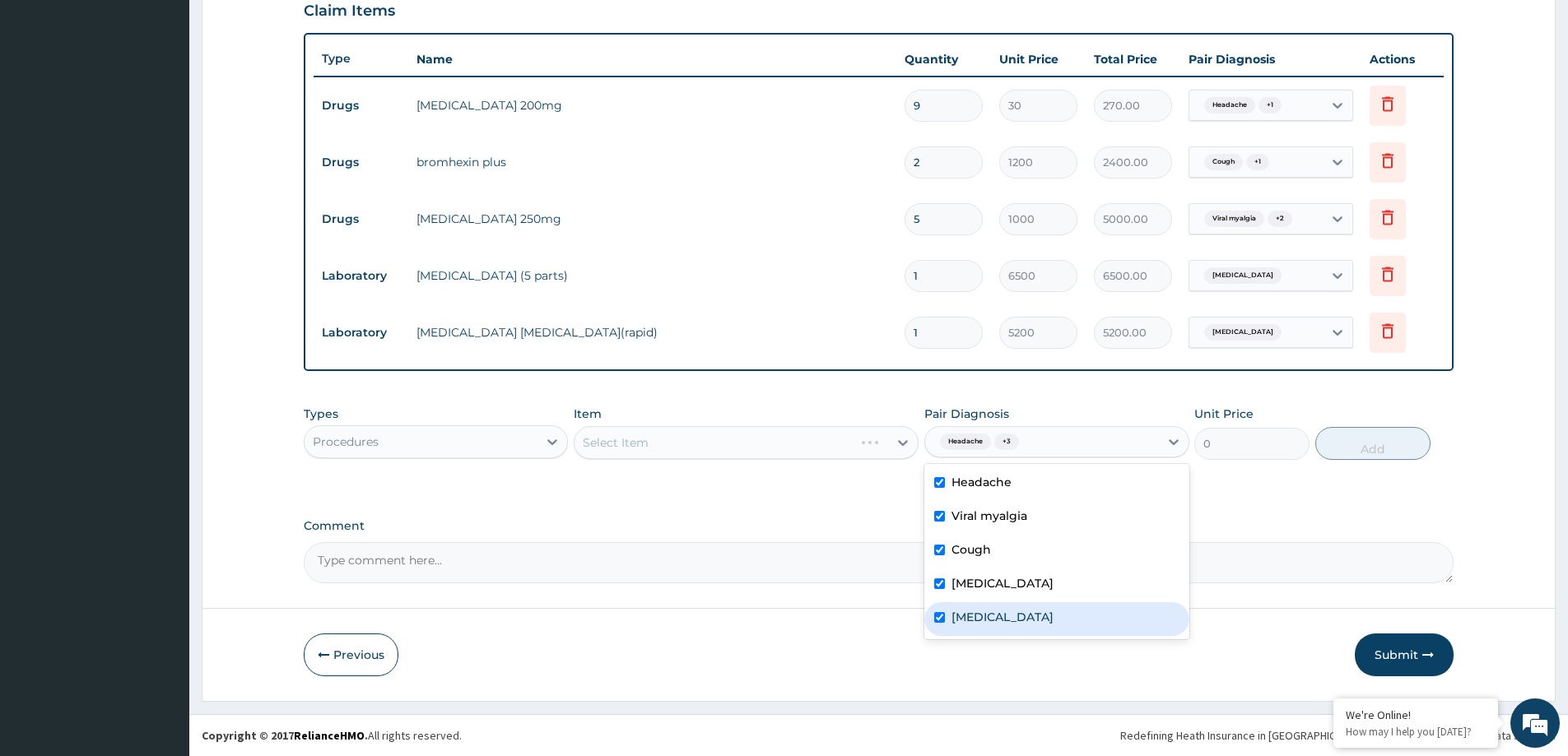
checkbox input "true"
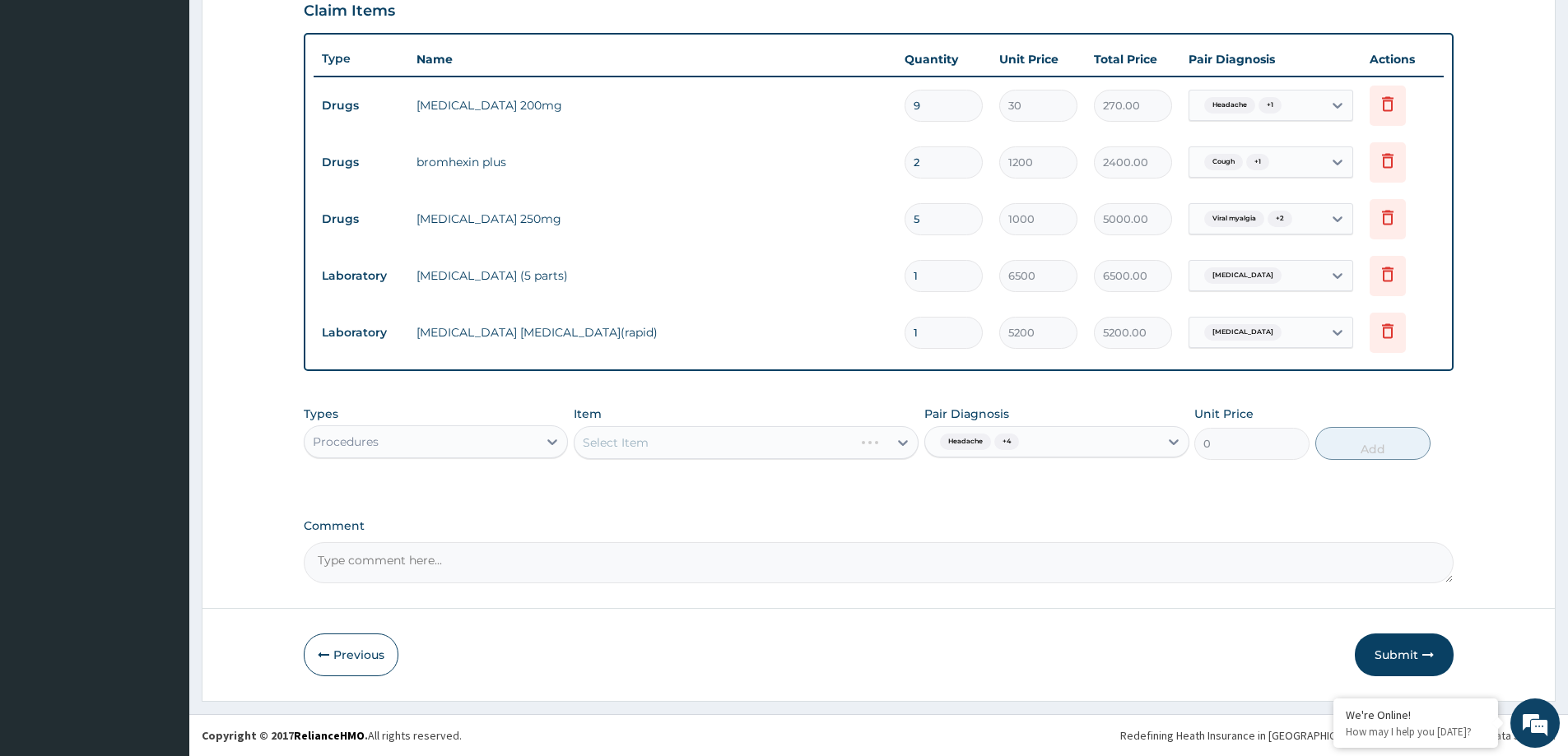
click at [825, 431] on div "Select Item" at bounding box center [746, 442] width 345 height 32
click at [807, 440] on div "Select Item" at bounding box center [746, 442] width 345 height 32
click at [807, 440] on div "Select Item" at bounding box center [730, 442] width 314 height 27
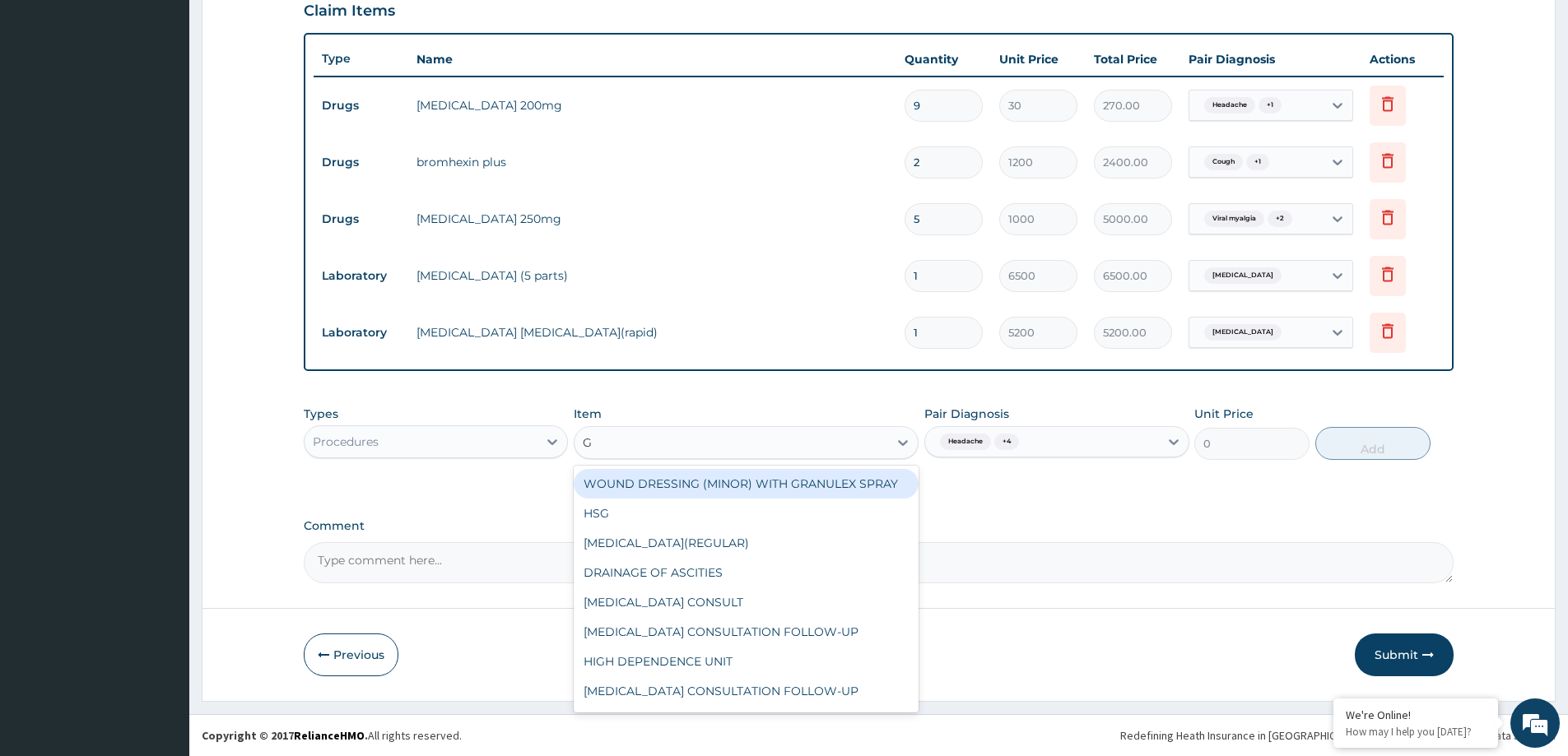
type input "GP"
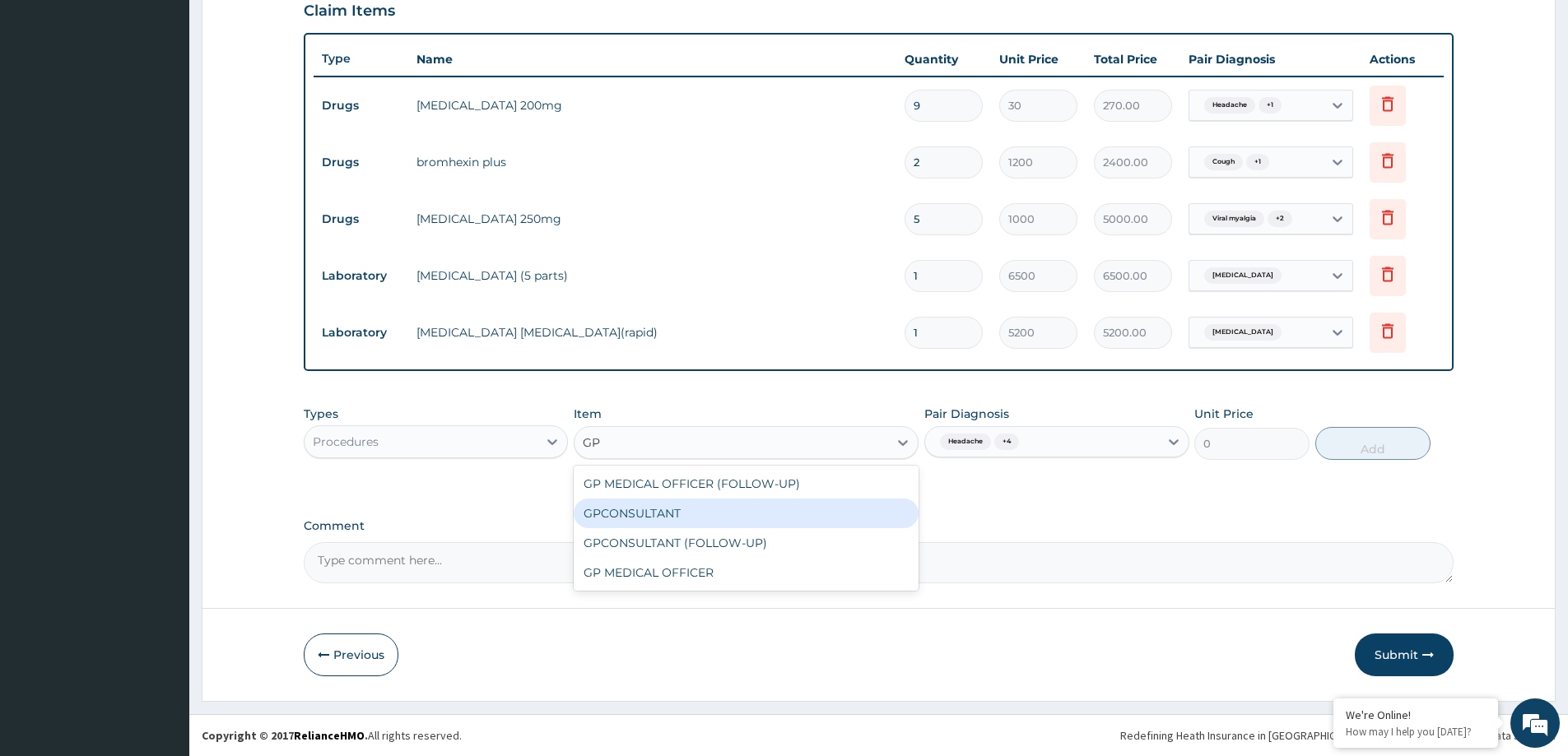
click at [723, 516] on div "GPCONSULTANT" at bounding box center [746, 513] width 345 height 29
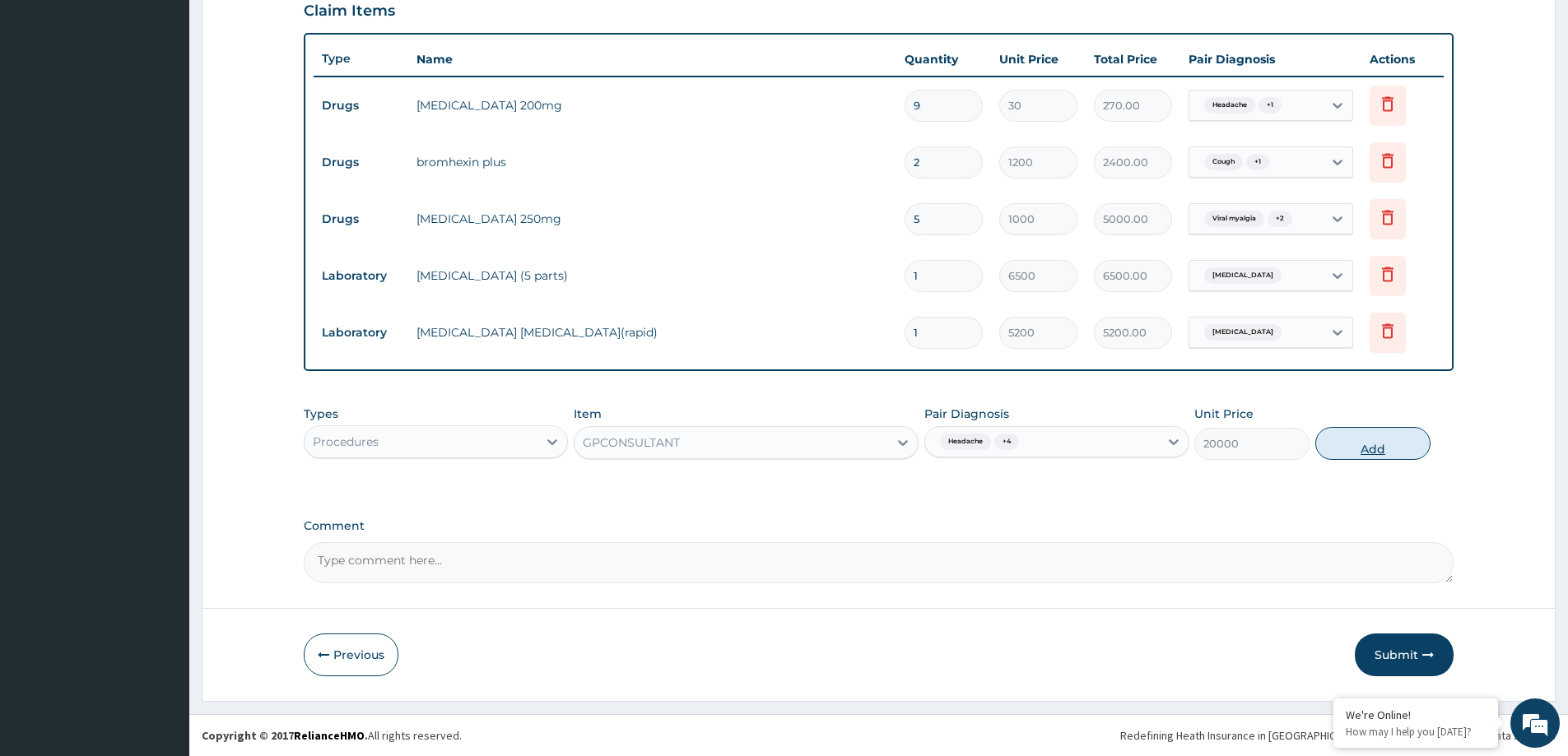
click at [1357, 452] on button "Add" at bounding box center [1372, 443] width 115 height 32
type input "0"
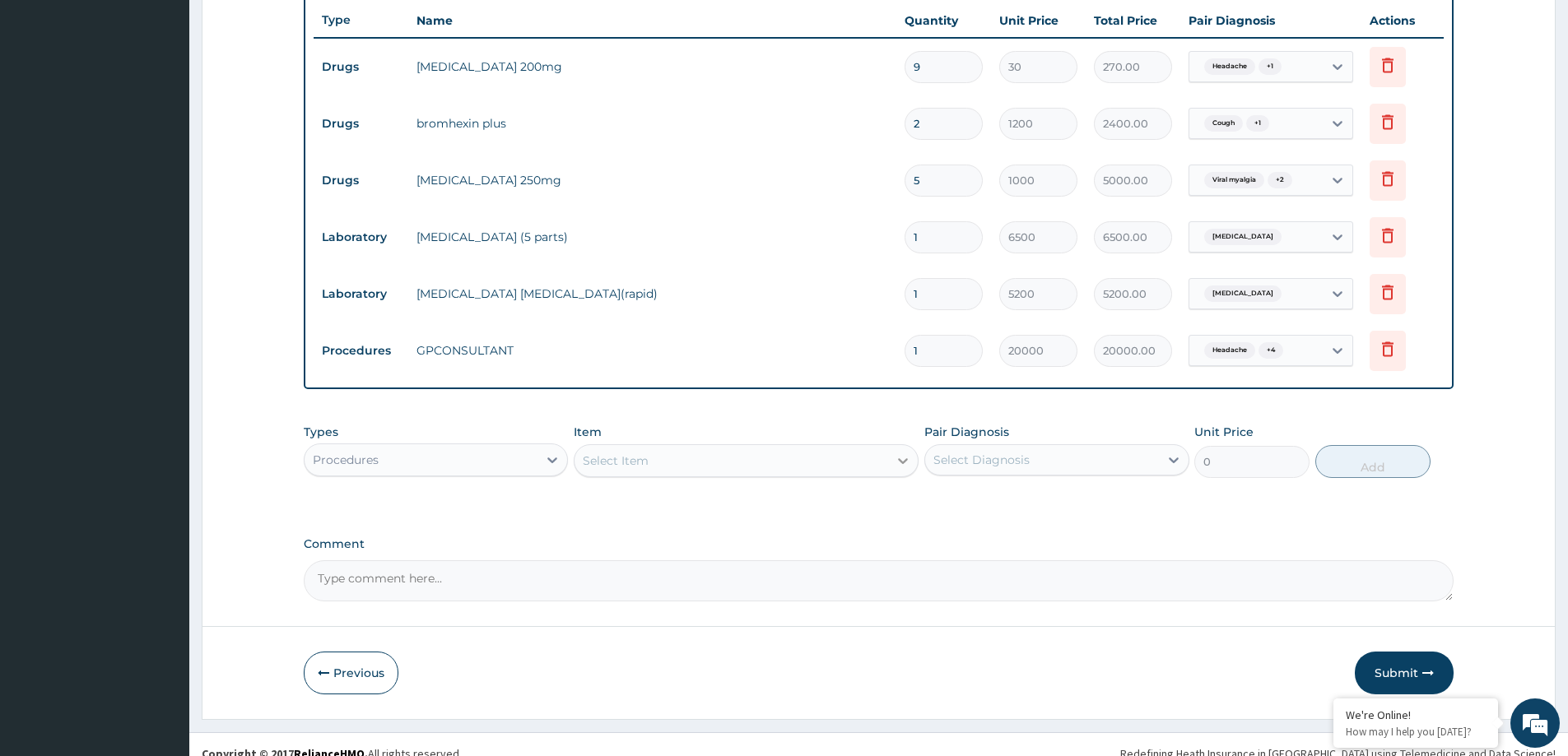
scroll to position [619, 0]
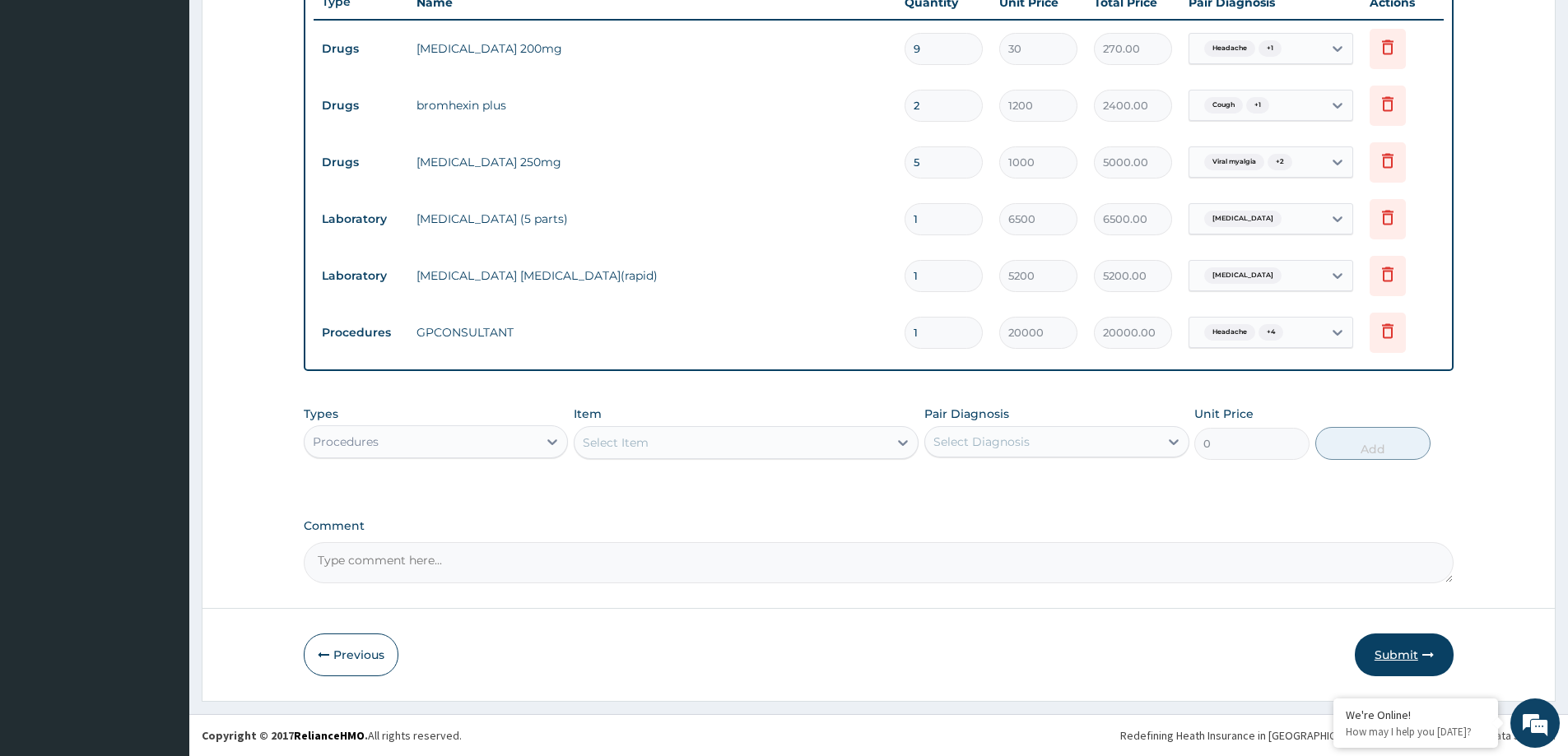
click at [1401, 656] on button "Submit" at bounding box center [1404, 656] width 98 height 43
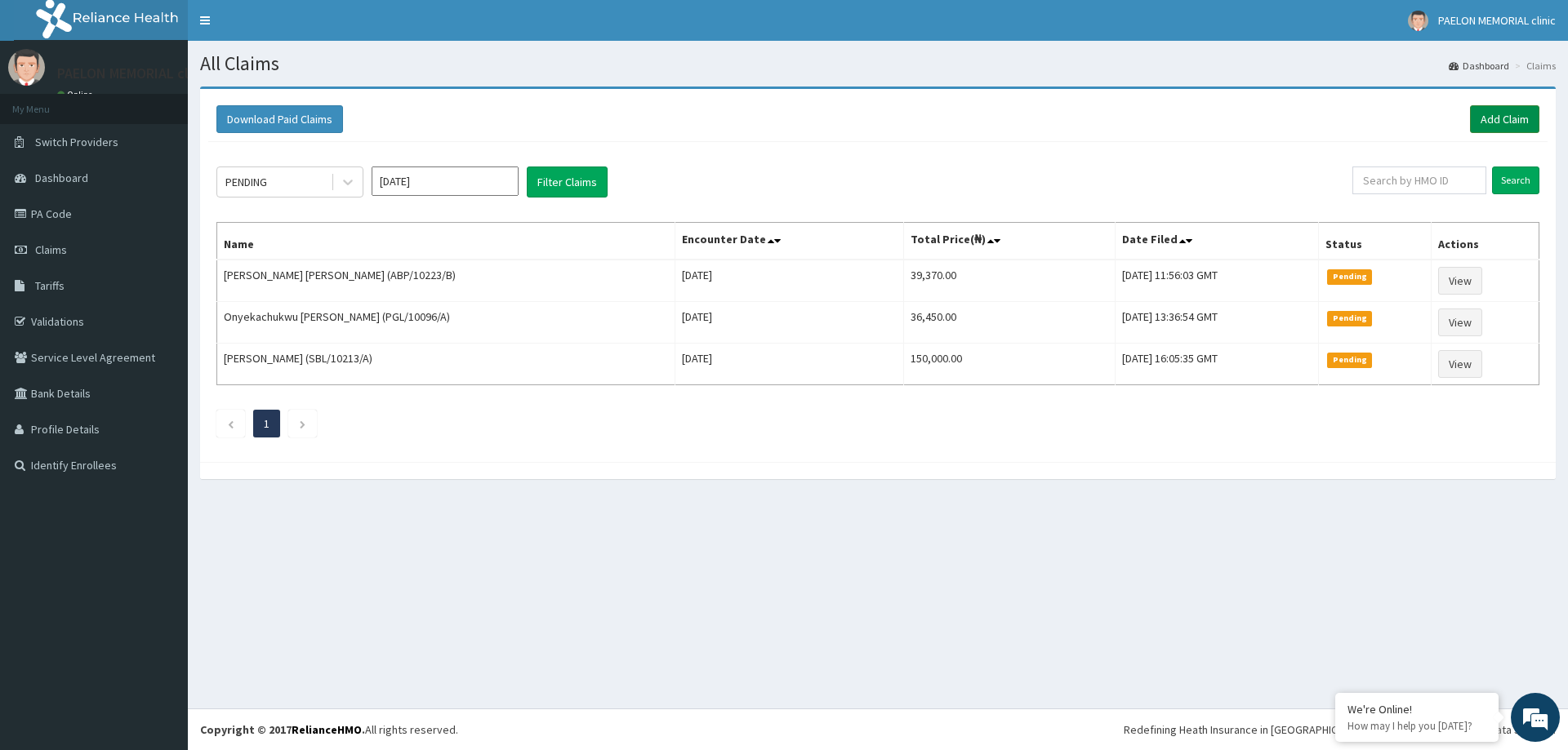
click at [1513, 108] on link "Add Claim" at bounding box center [1504, 119] width 69 height 27
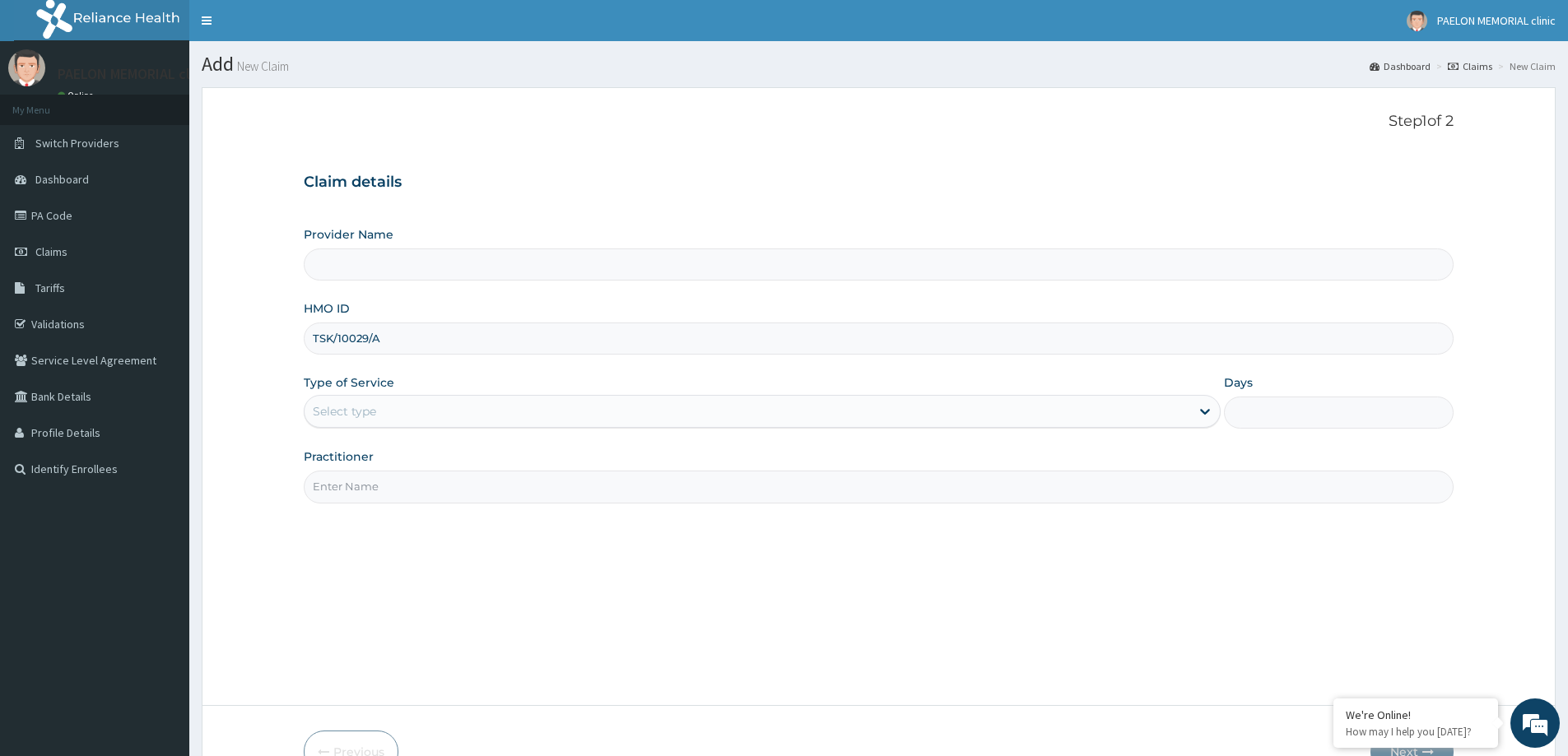
type input "TSK/10029/A"
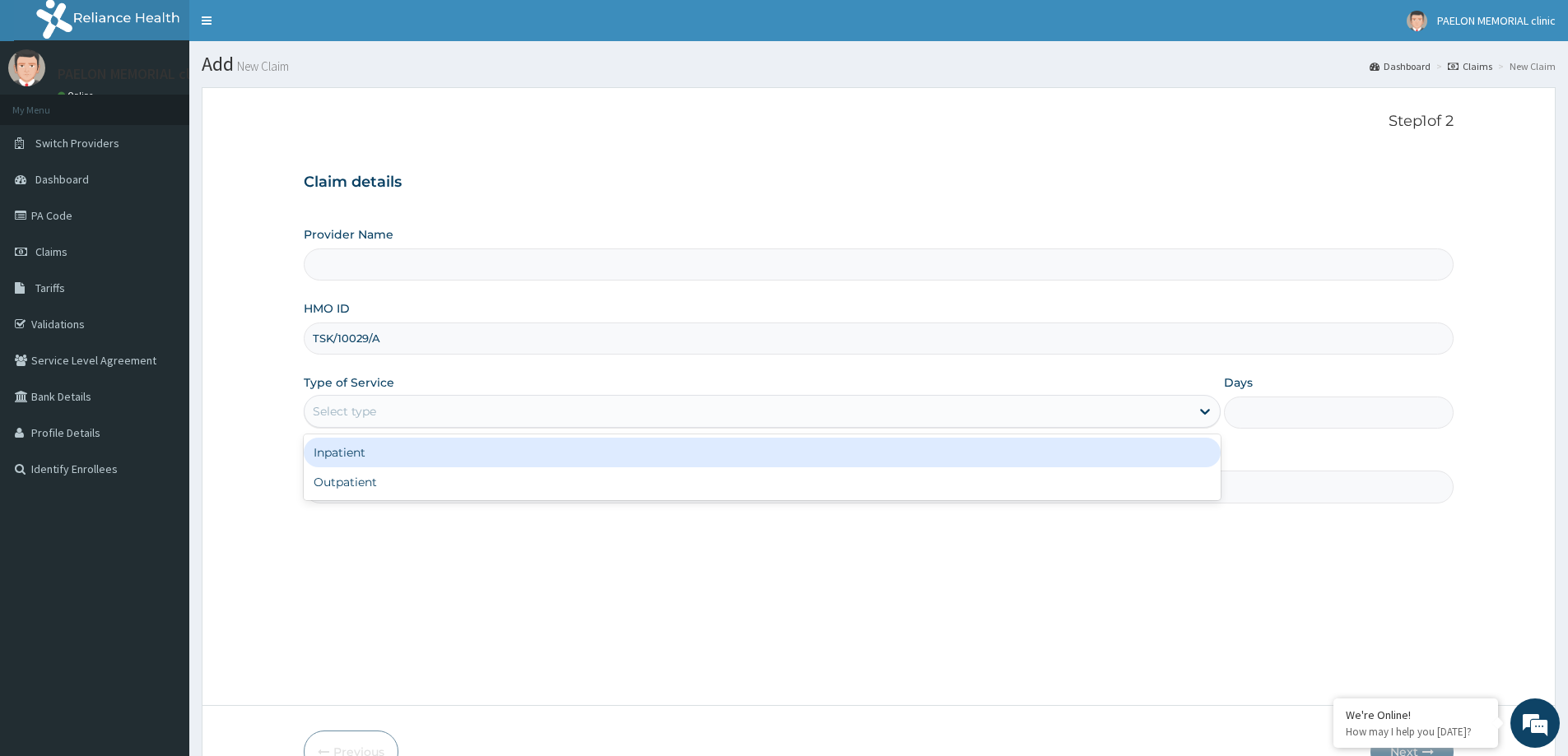
drag, startPoint x: 485, startPoint y: 414, endPoint x: 469, endPoint y: 435, distance: 26.4
click at [483, 417] on div "Select type" at bounding box center [747, 411] width 886 height 27
type input "Paelon Memorial Clinic- v/i"
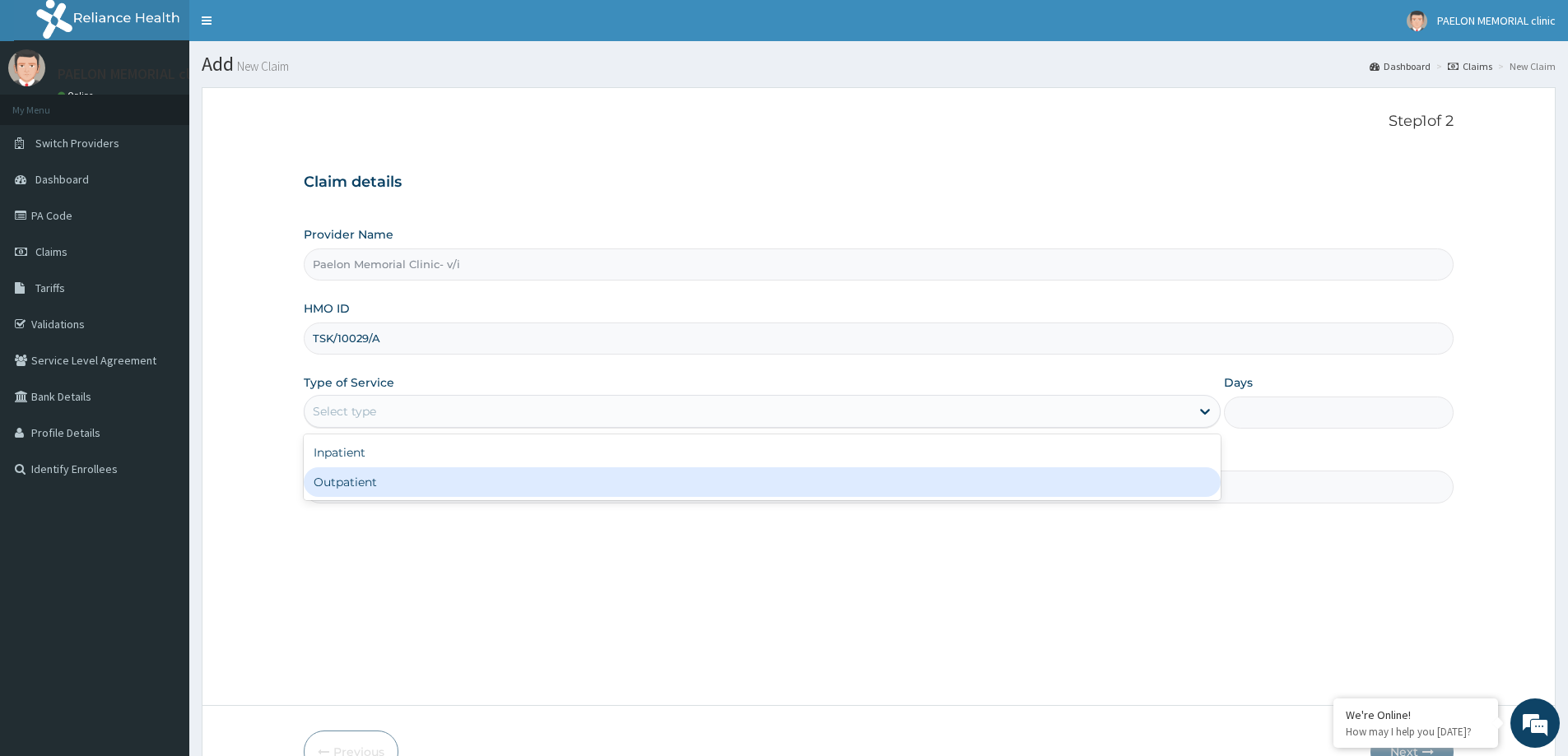
click at [438, 486] on div "Outpatient" at bounding box center [762, 483] width 917 height 29
type input "1"
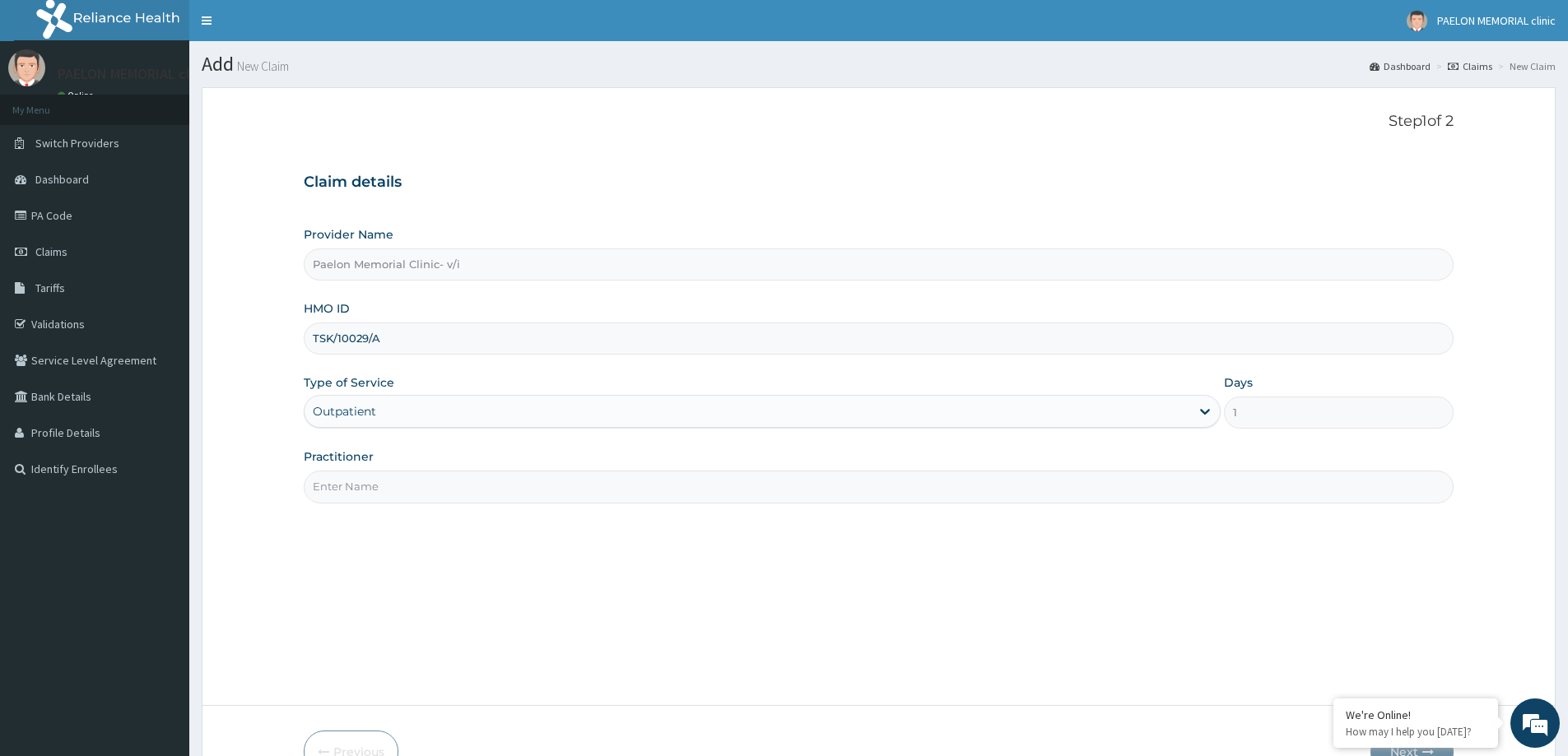
click at [463, 494] on input "Practitioner" at bounding box center [879, 487] width 1150 height 32
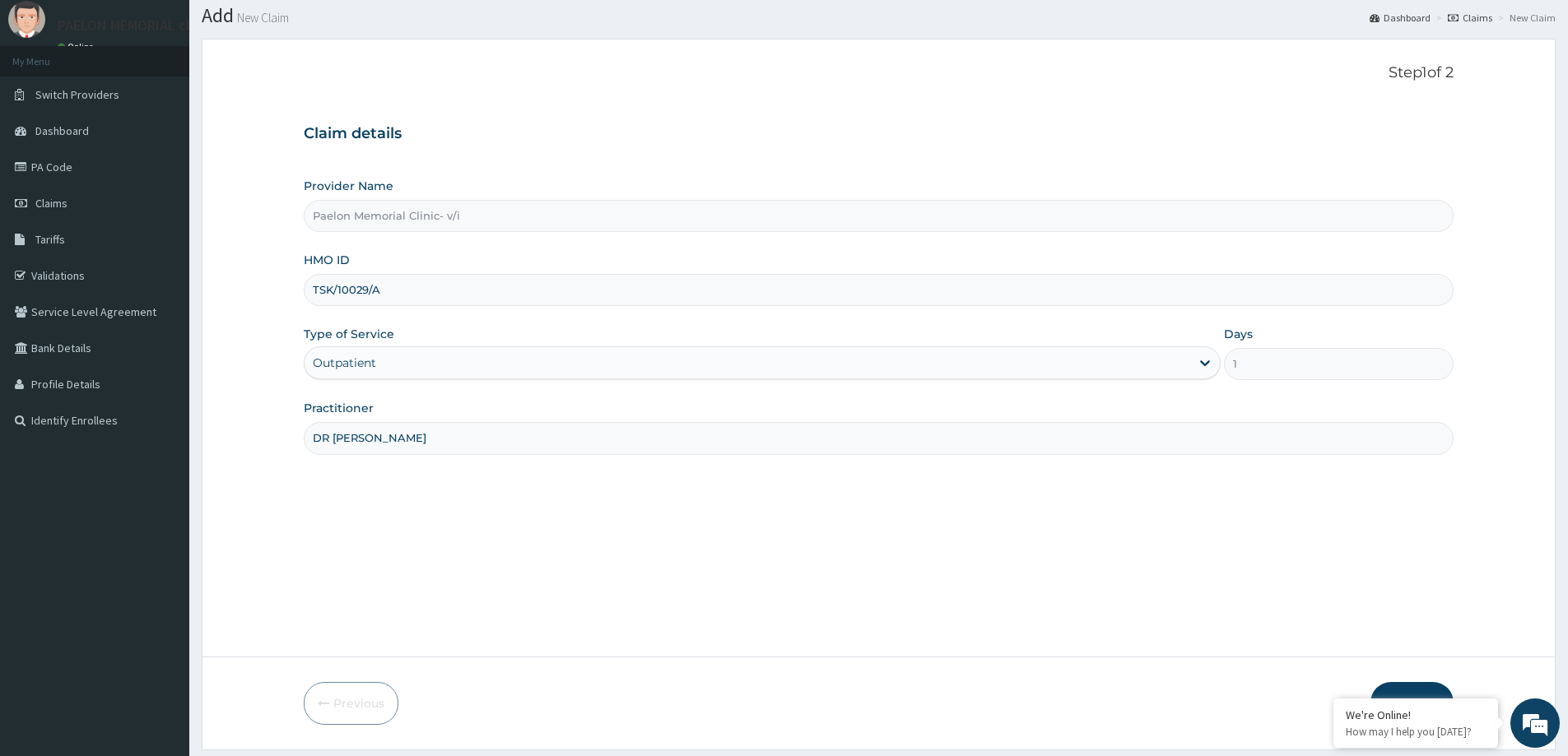
scroll to position [97, 0]
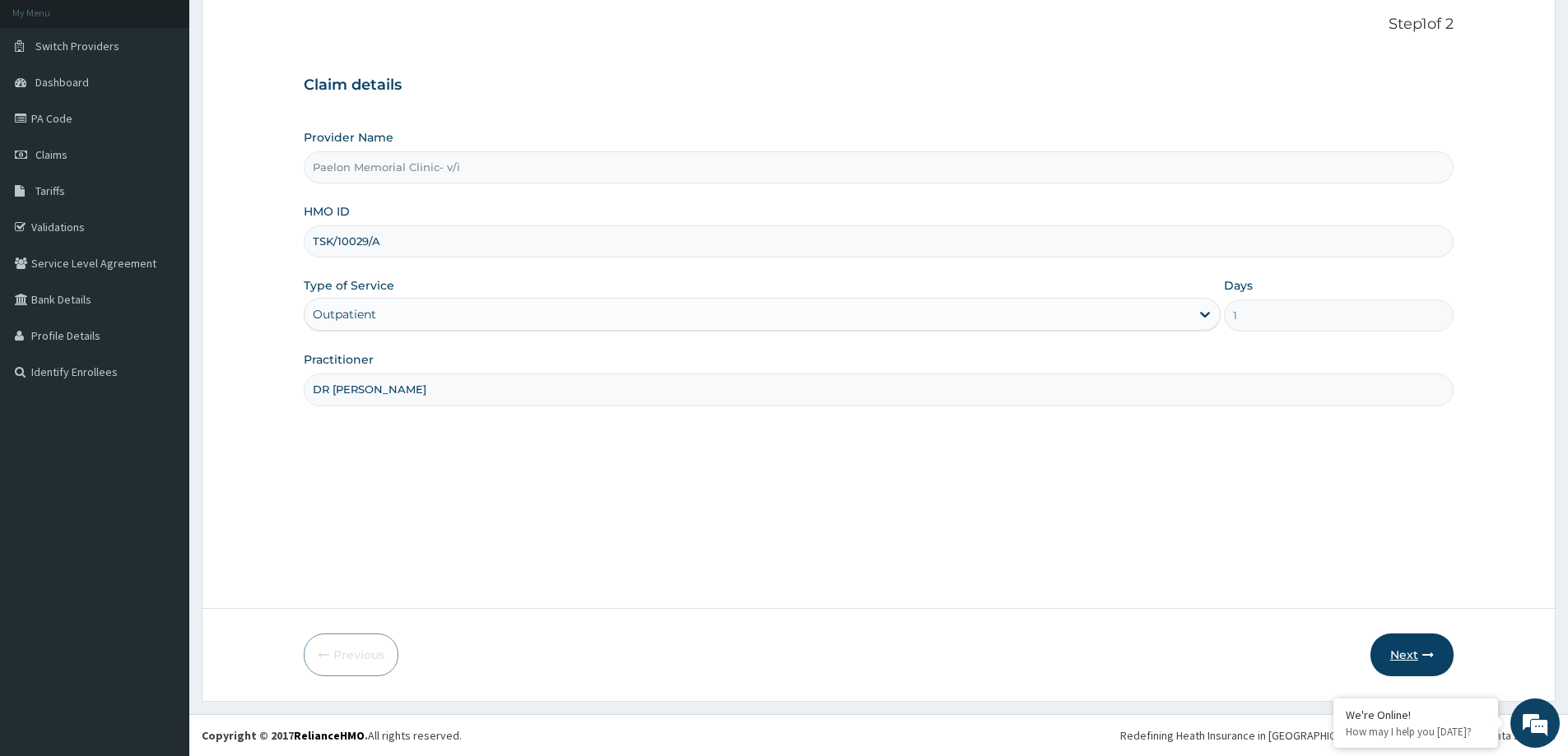
type input "DR [PERSON_NAME]"
click at [1414, 655] on button "Next" at bounding box center [1412, 656] width 84 height 43
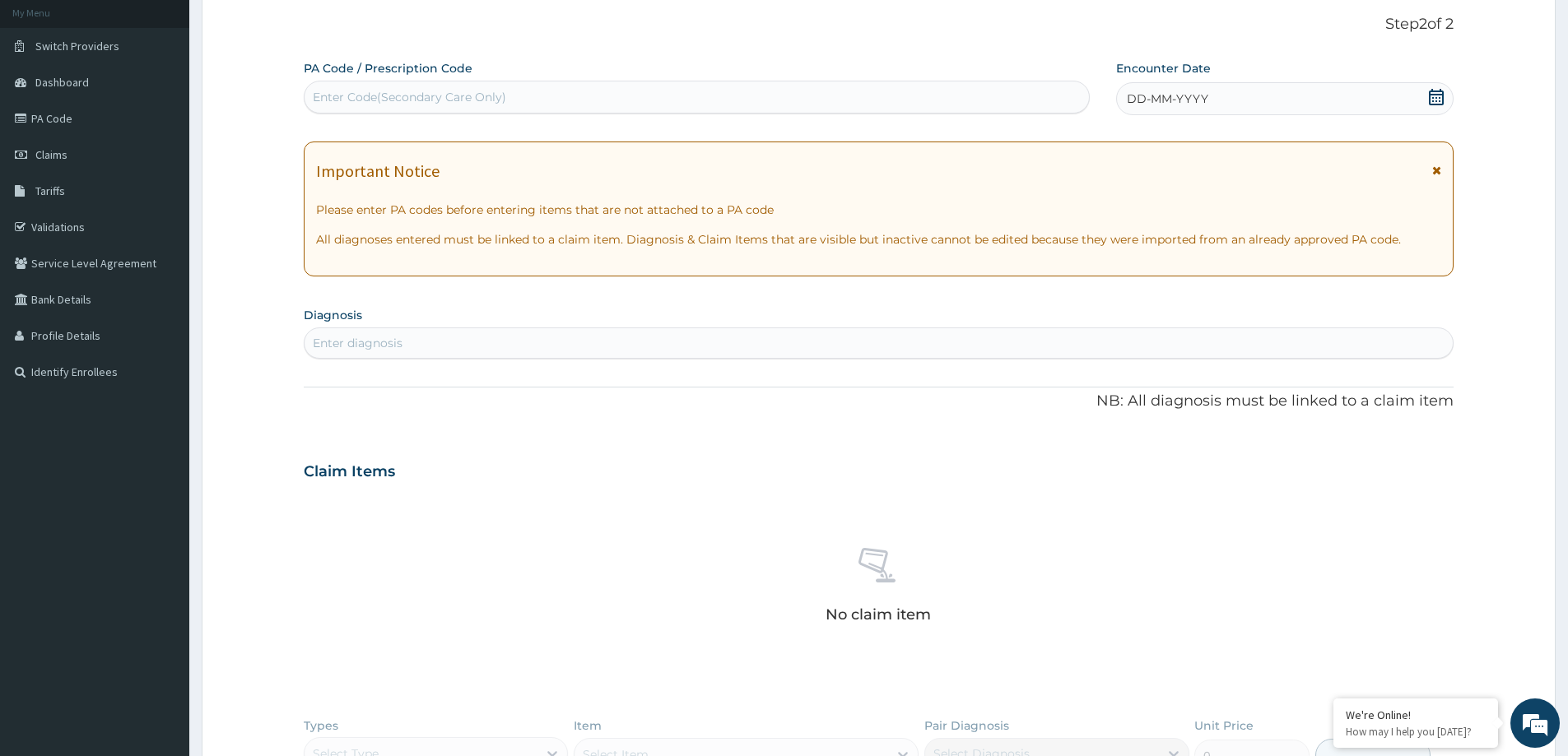
scroll to position [0, 0]
click at [509, 100] on div "Enter Code(Secondary Care Only)" at bounding box center [697, 96] width 784 height 27
paste input "PA/08029C"
type input "PA/08029C"
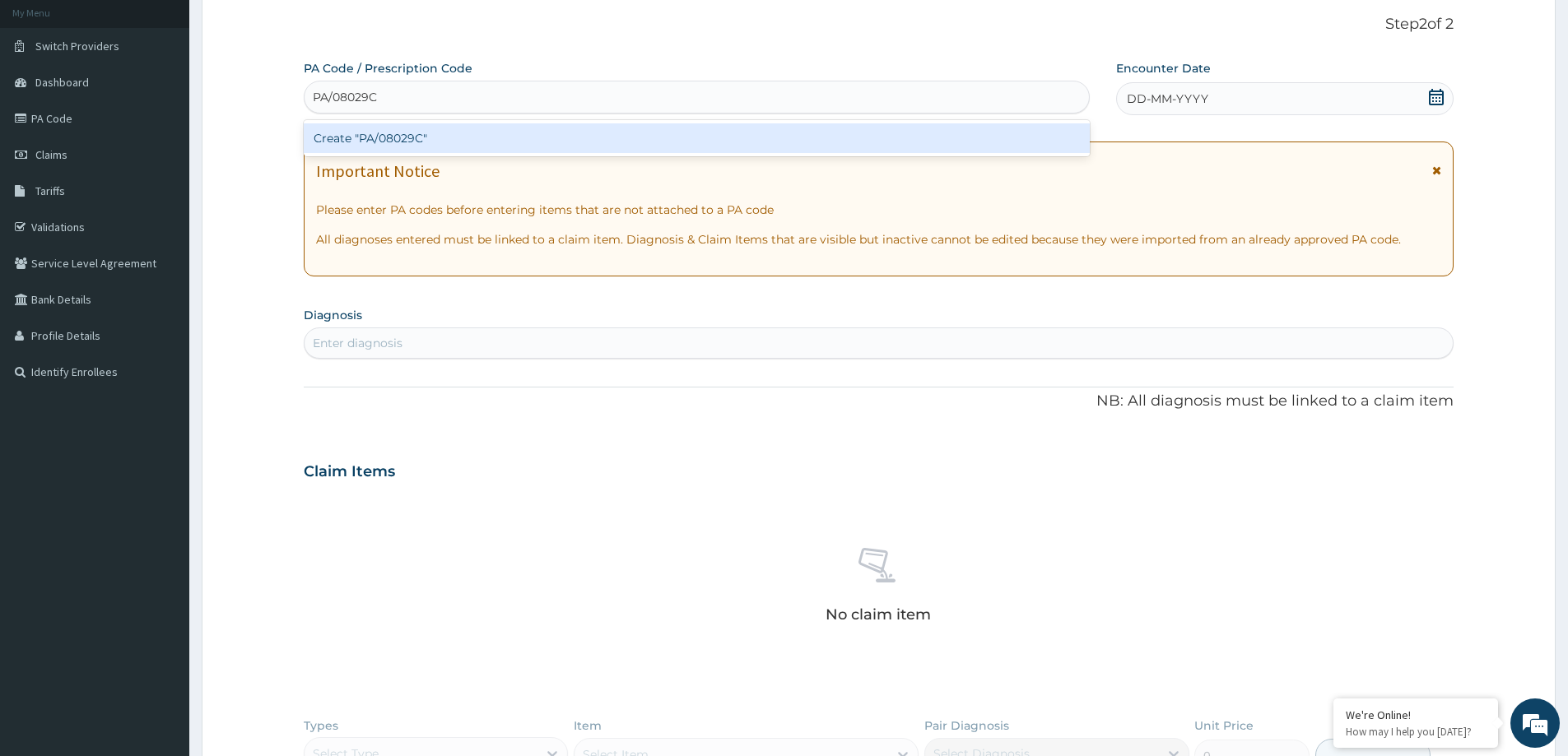
click at [509, 138] on div "Create "PA/08029C"" at bounding box center [697, 139] width 786 height 29
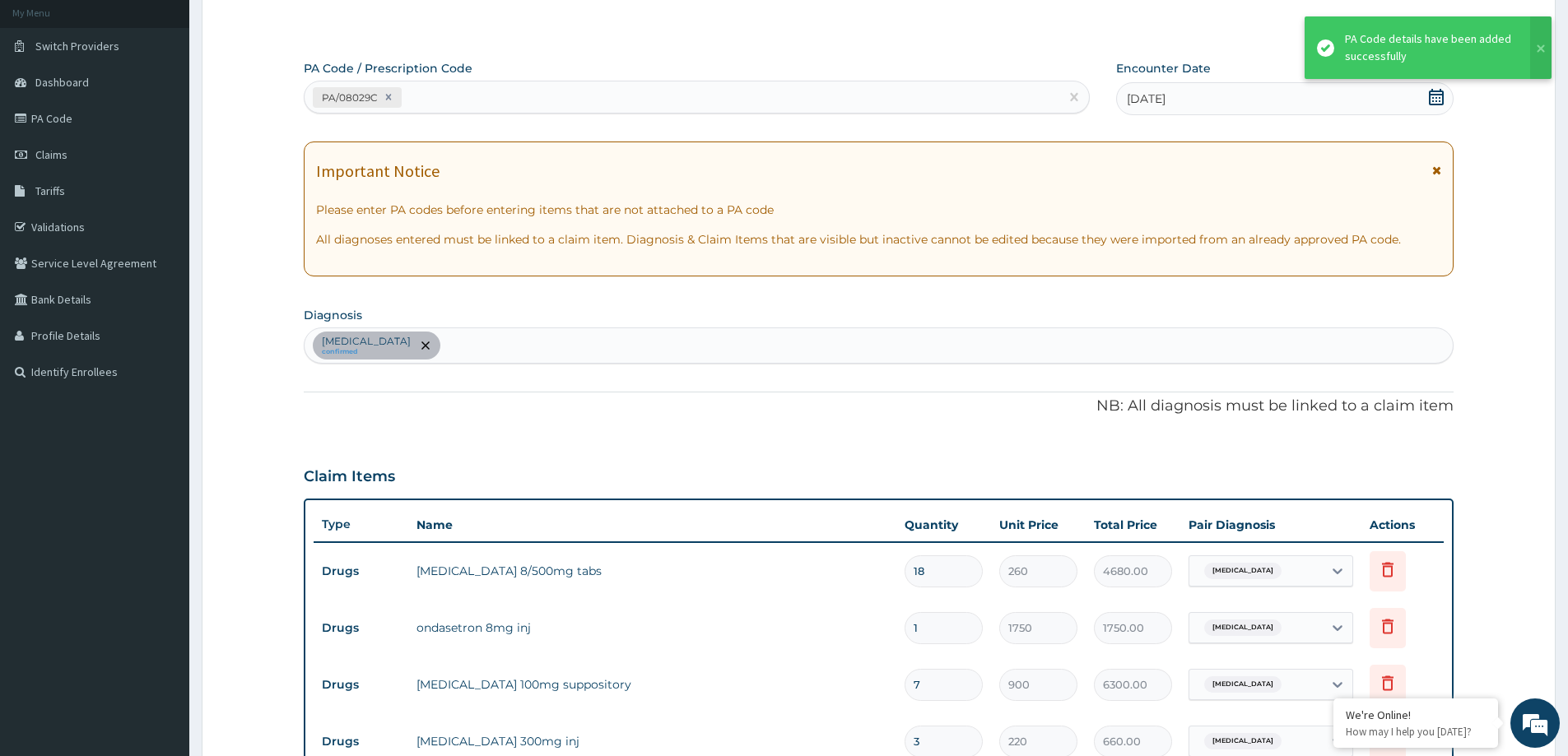
scroll to position [98, 0]
click at [591, 98] on div "PA/08029C" at bounding box center [682, 96] width 755 height 28
paste input "PA/307B65"
type input "PA/307B65"
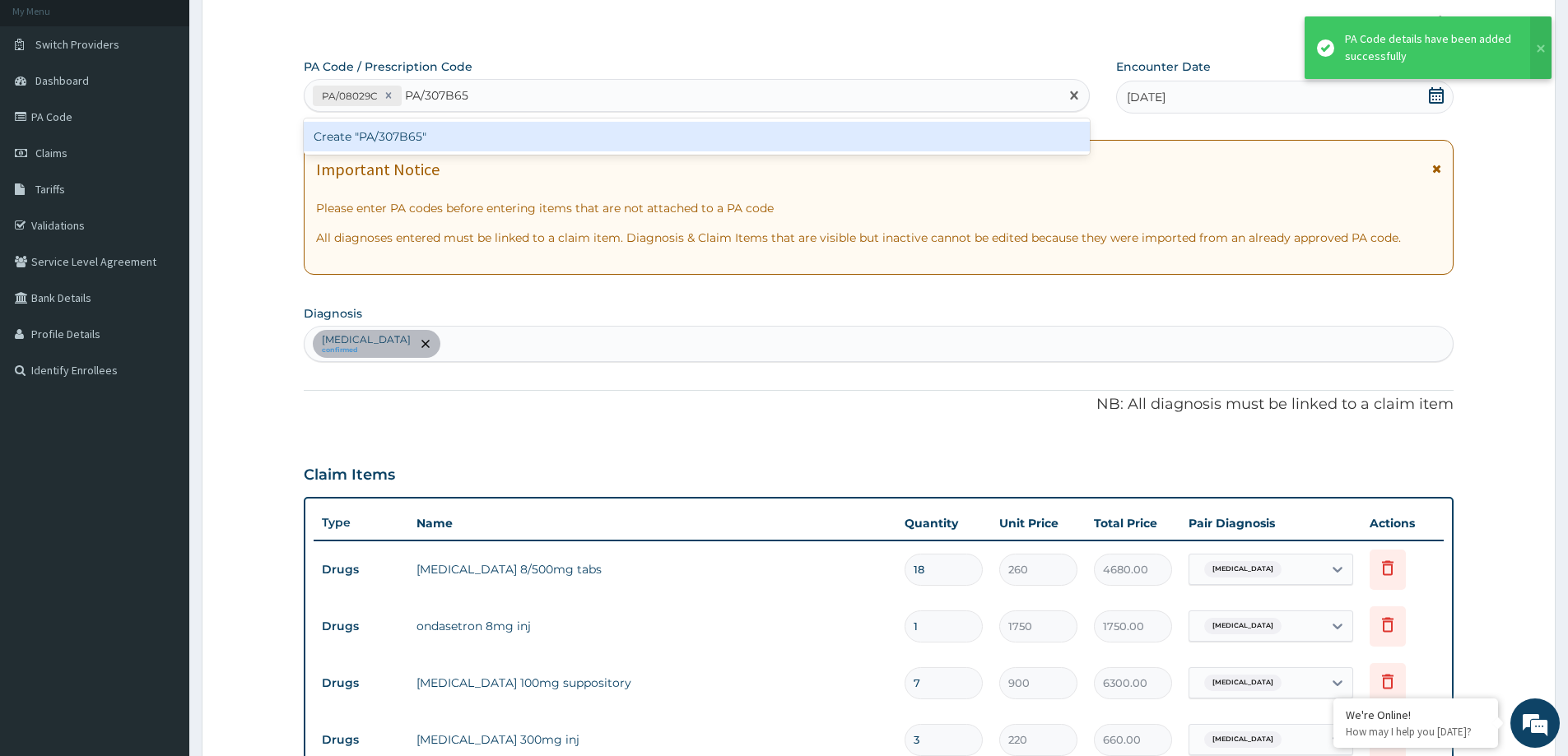
click at [561, 135] on div "Create "PA/307B65"" at bounding box center [697, 137] width 786 height 29
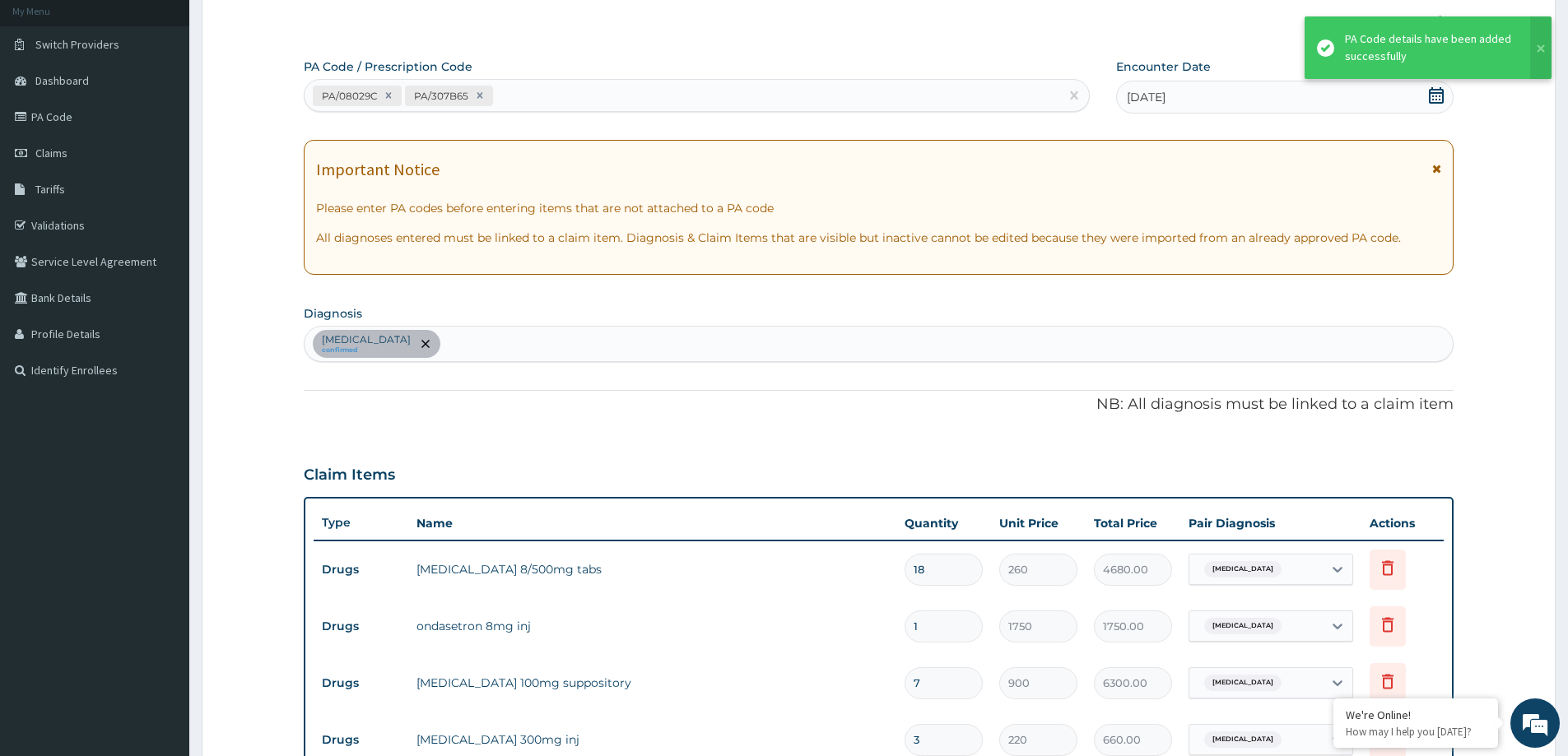
scroll to position [518, 0]
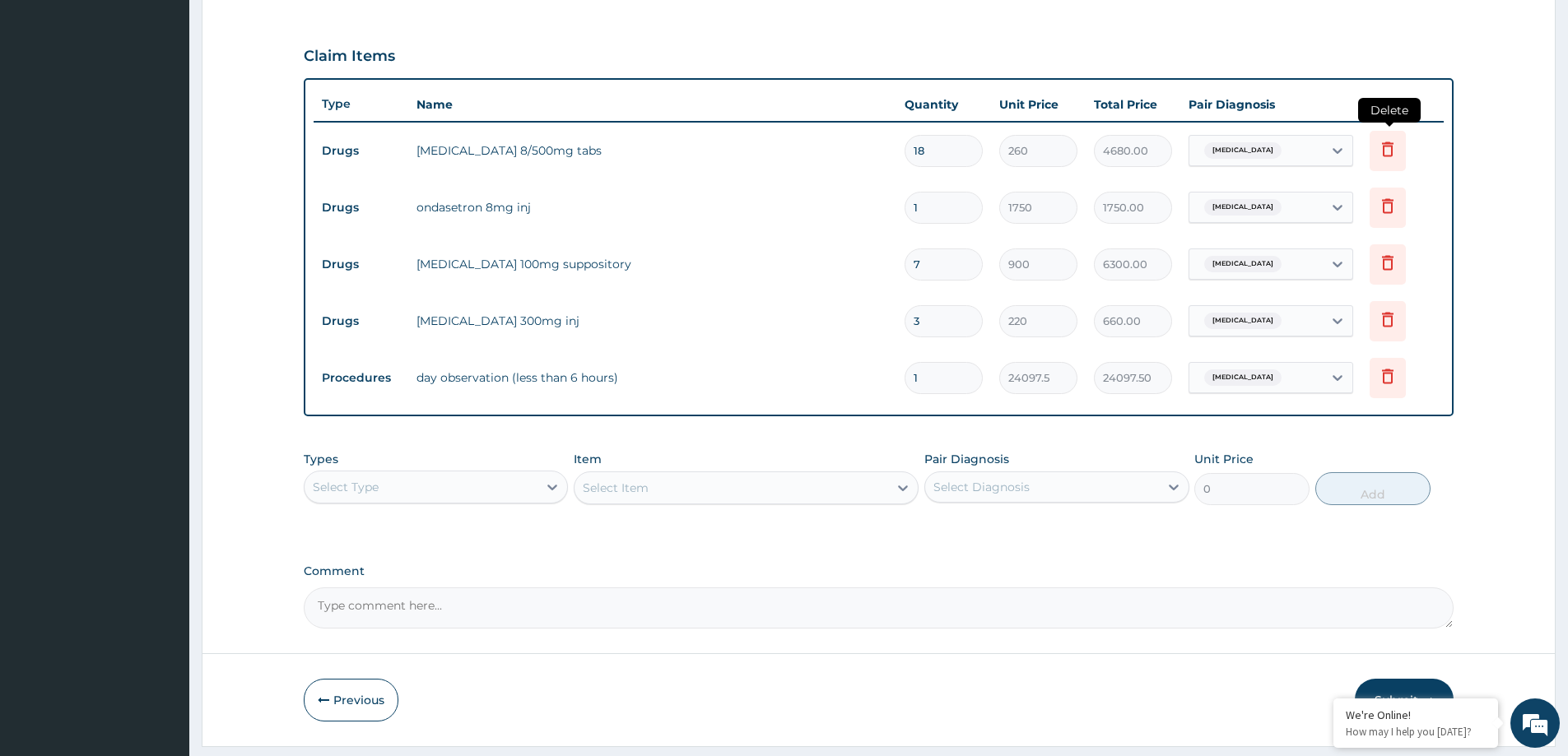
click at [1391, 150] on icon at bounding box center [1388, 148] width 12 height 15
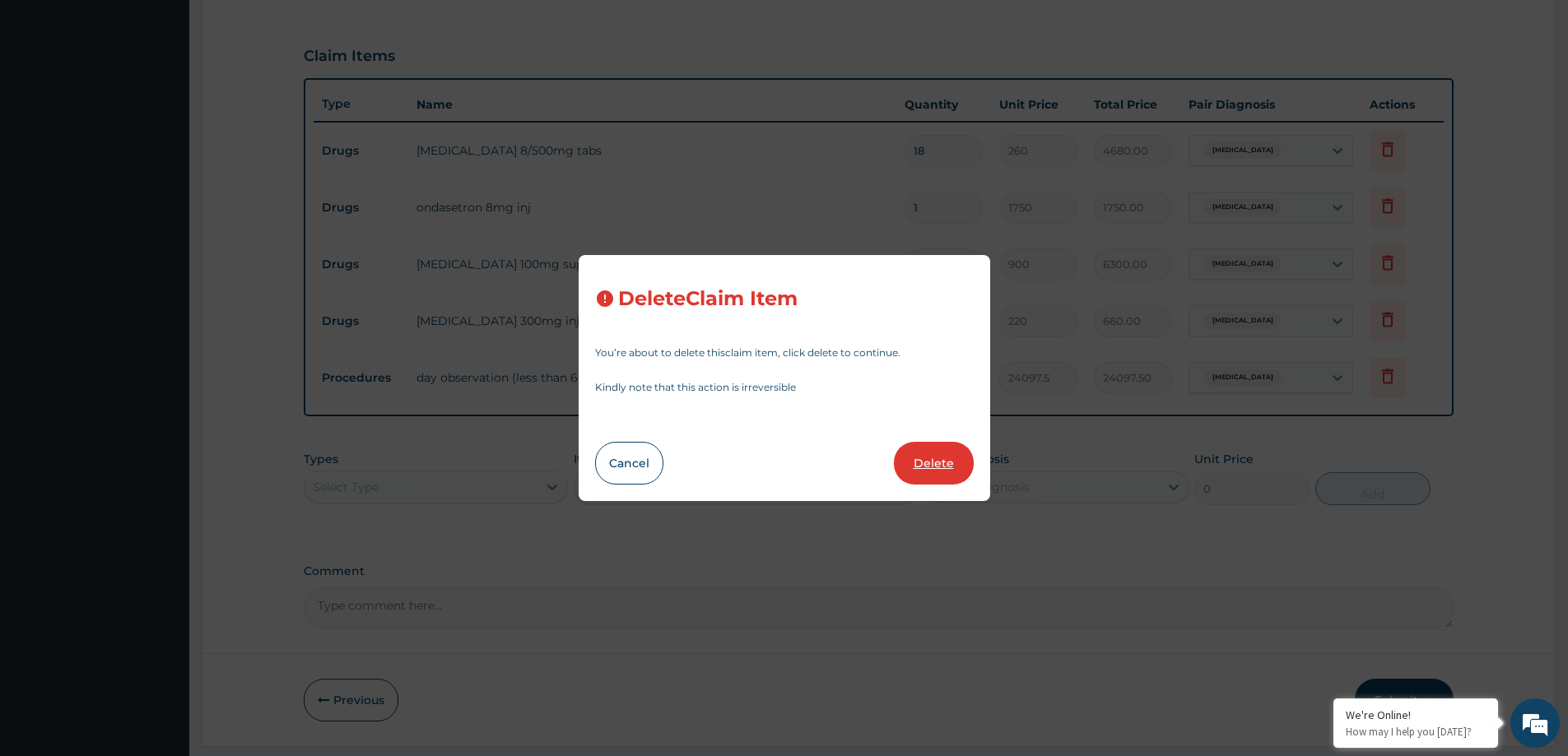
click at [930, 452] on button "Delete" at bounding box center [933, 464] width 80 height 43
type input "1"
type input "1750"
type input "1750.00"
type input "7"
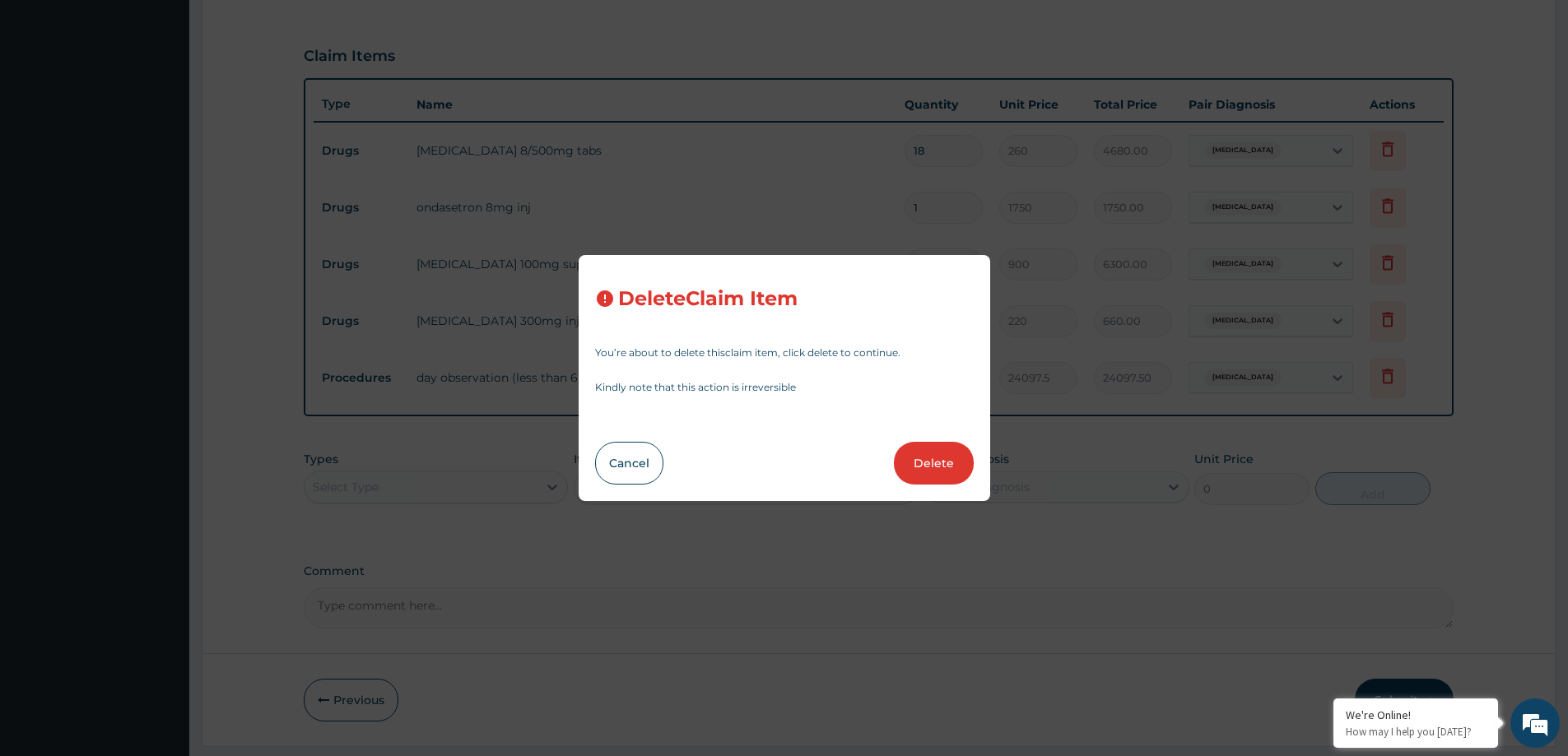
type input "900"
type input "6300.00"
type input "3"
type input "220"
type input "660.00"
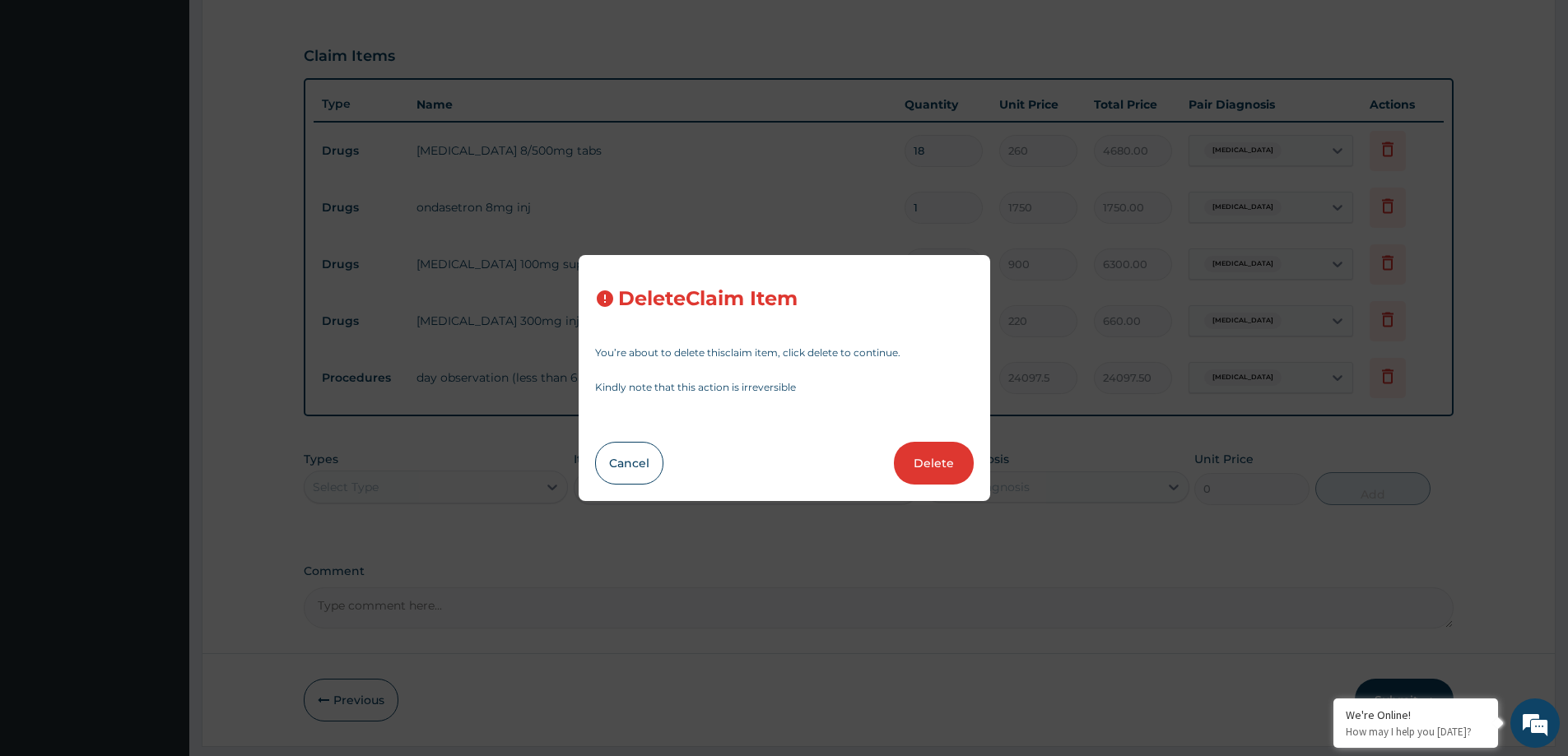
type input "1"
type input "24097.5"
type input "24097.50"
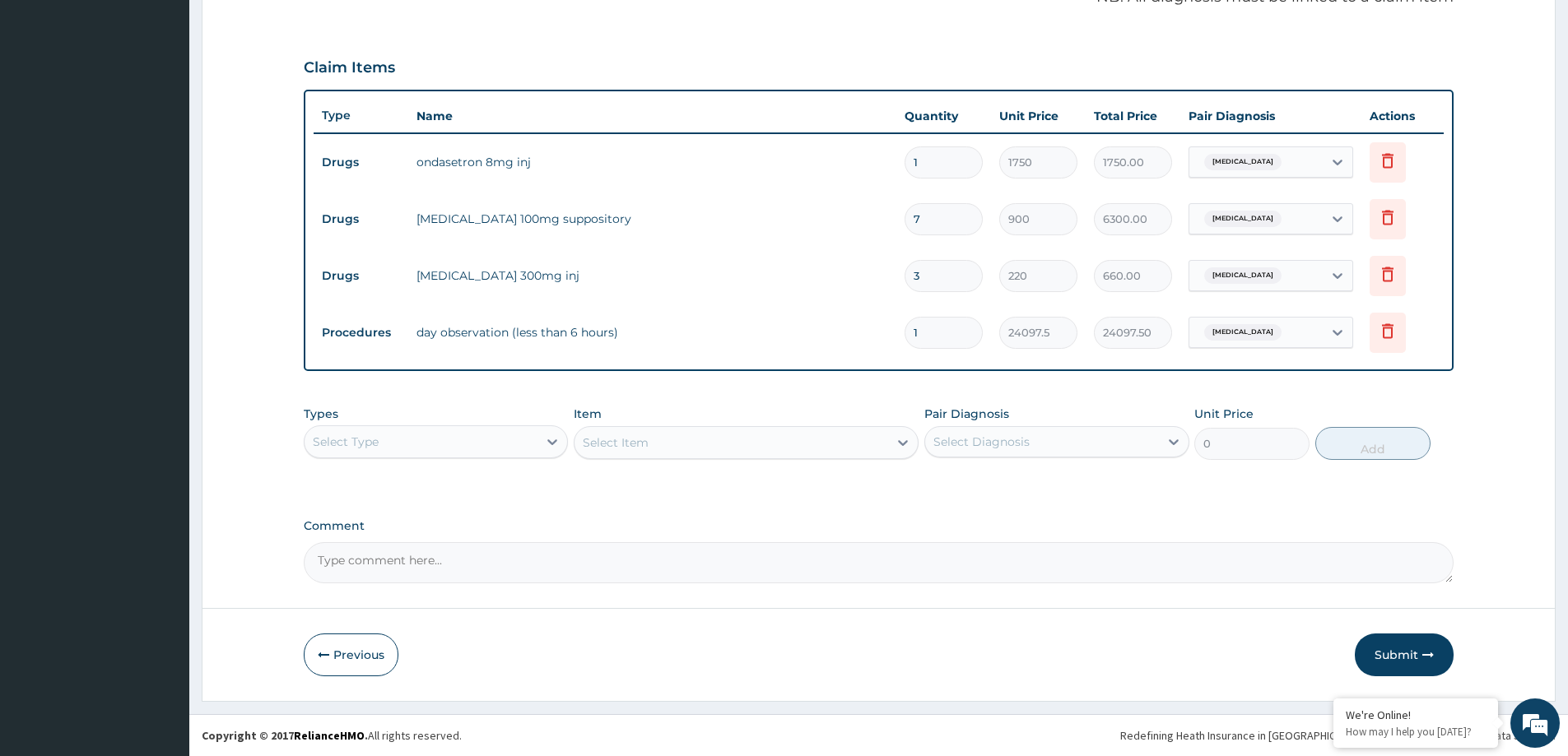
scroll to position [506, 0]
drag, startPoint x: 924, startPoint y: 215, endPoint x: 902, endPoint y: 216, distance: 22.0
click at [902, 216] on td "7" at bounding box center [944, 218] width 94 height 48
type input "6"
type input "5400.00"
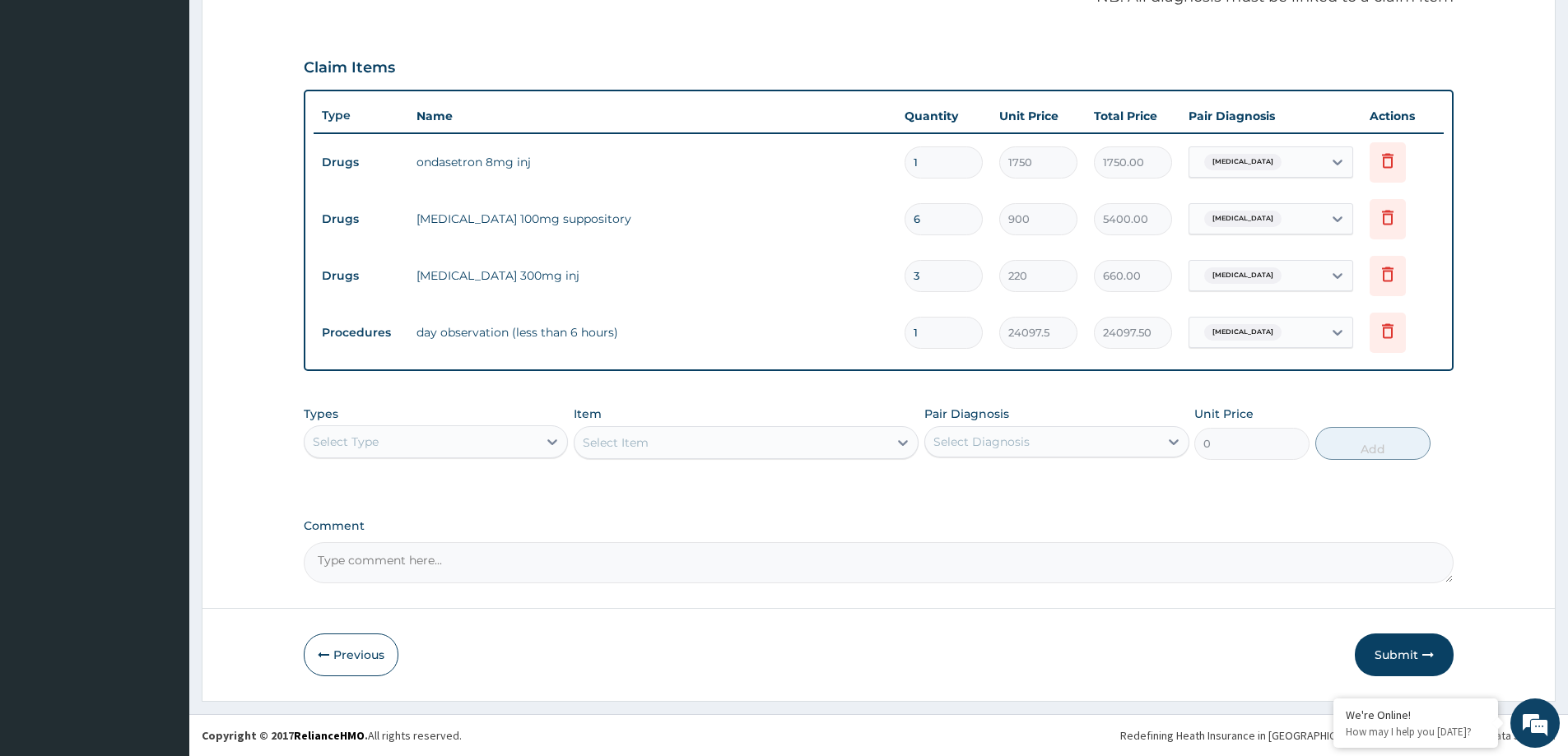
type input "5"
type input "4500.00"
type input "4"
type input "3600.00"
type input "3"
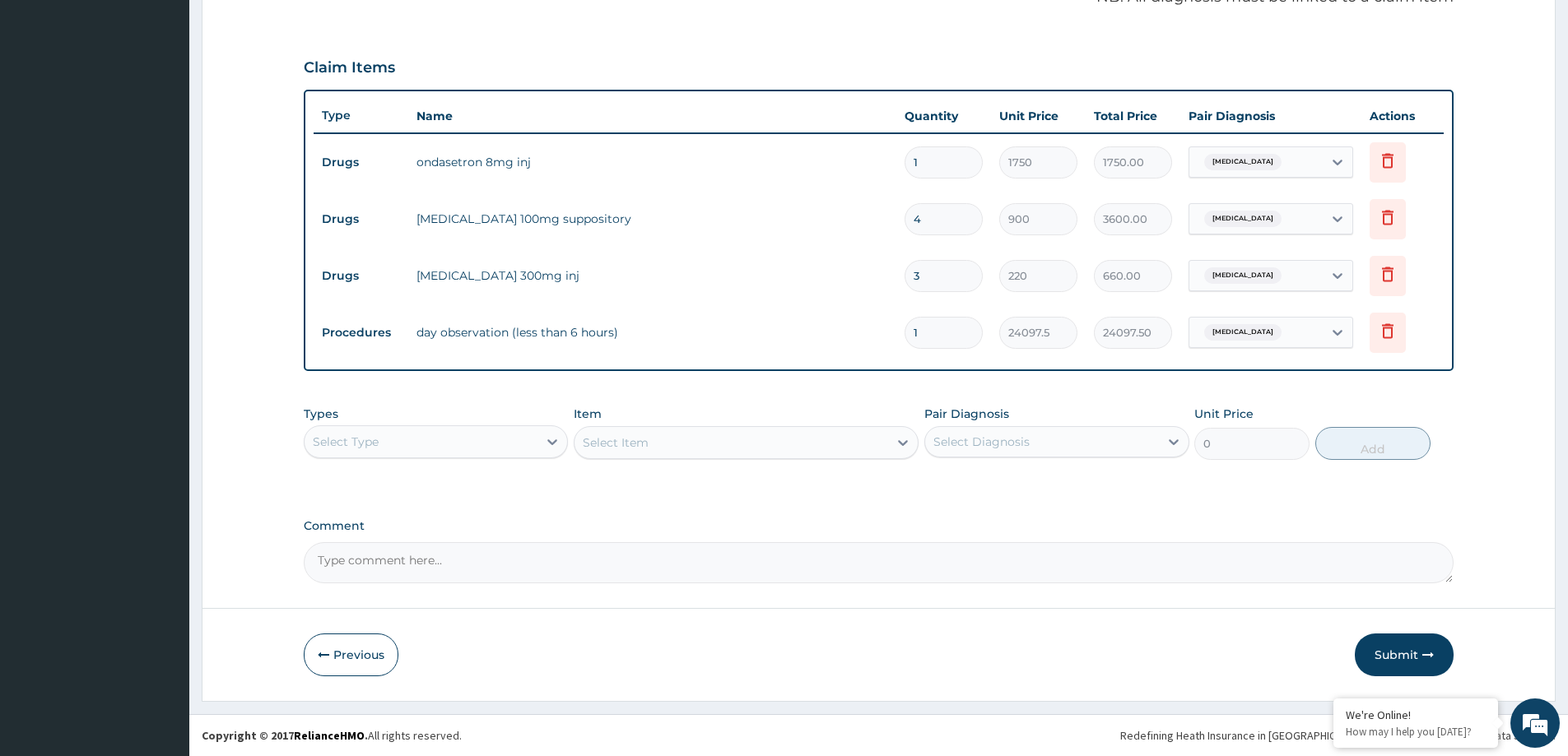
type input "2700.00"
type input "3"
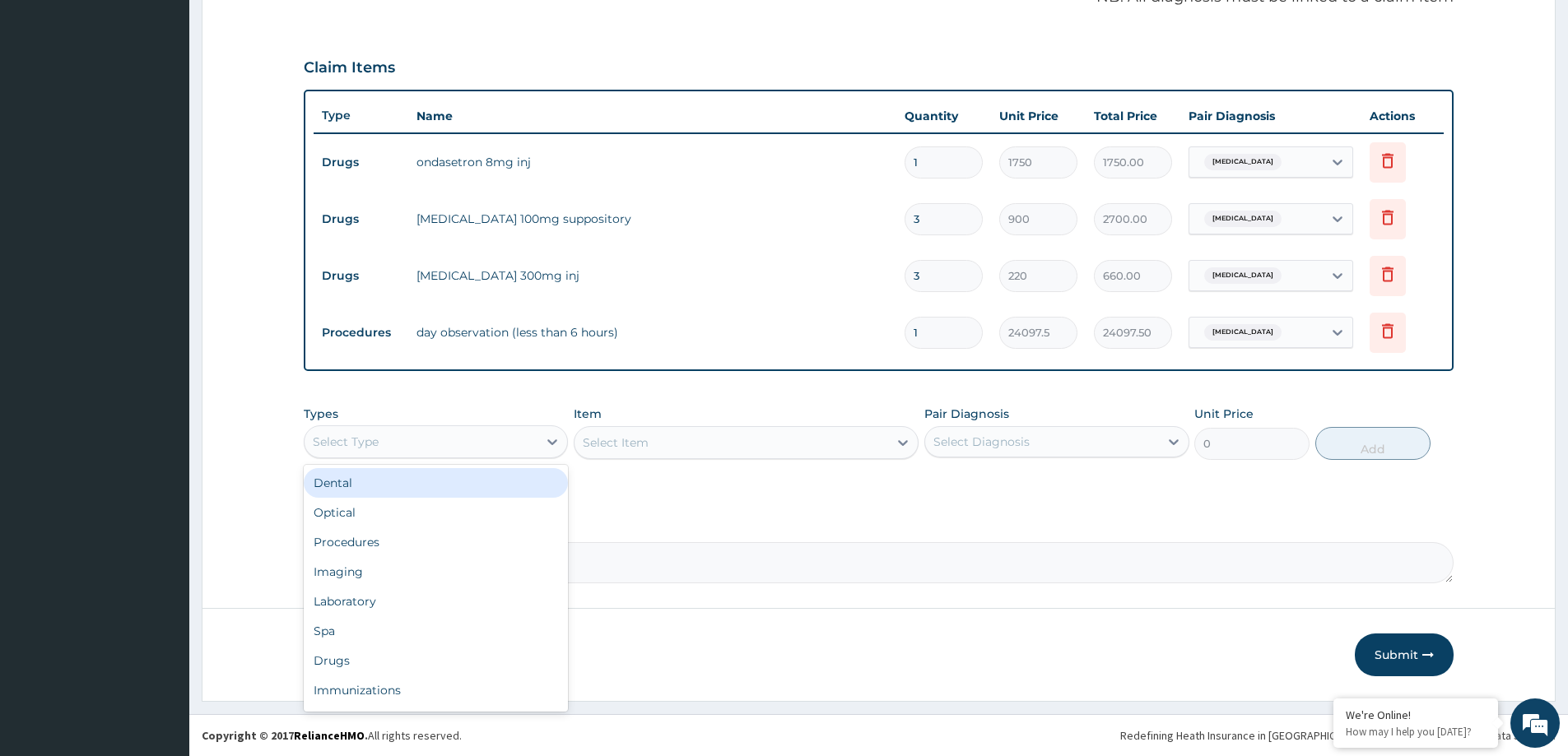
click at [507, 439] on div "Select Type" at bounding box center [421, 441] width 233 height 27
type input "DR"
click at [462, 494] on div "Drugs" at bounding box center [436, 483] width 264 height 29
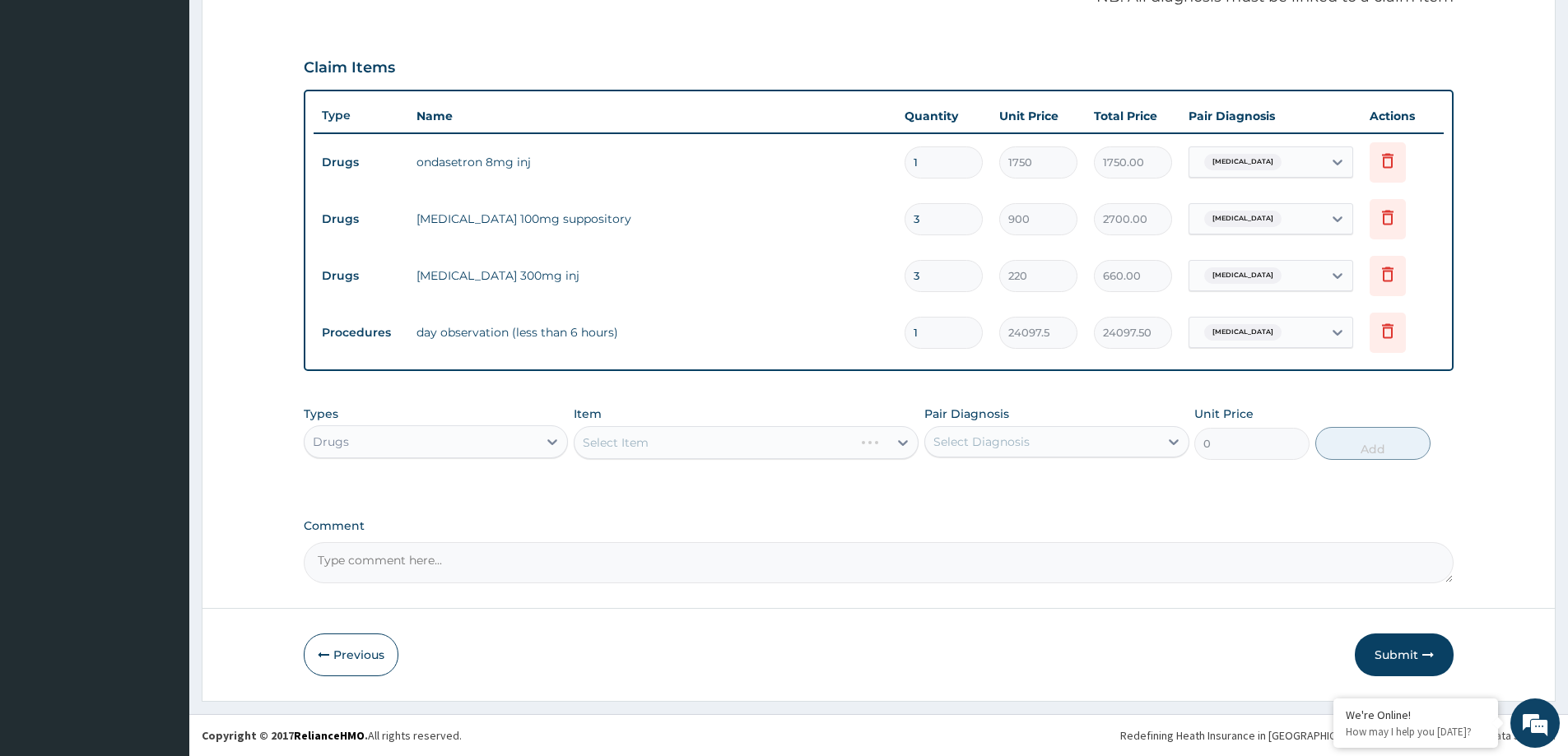
click at [1008, 443] on div "Select Diagnosis" at bounding box center [981, 441] width 96 height 17
click at [1008, 489] on label "Dysmenorrhea" at bounding box center [1003, 482] width 102 height 17
click at [993, 489] on label "Dysmenorrhea" at bounding box center [1003, 482] width 102 height 17
checkbox input "true"
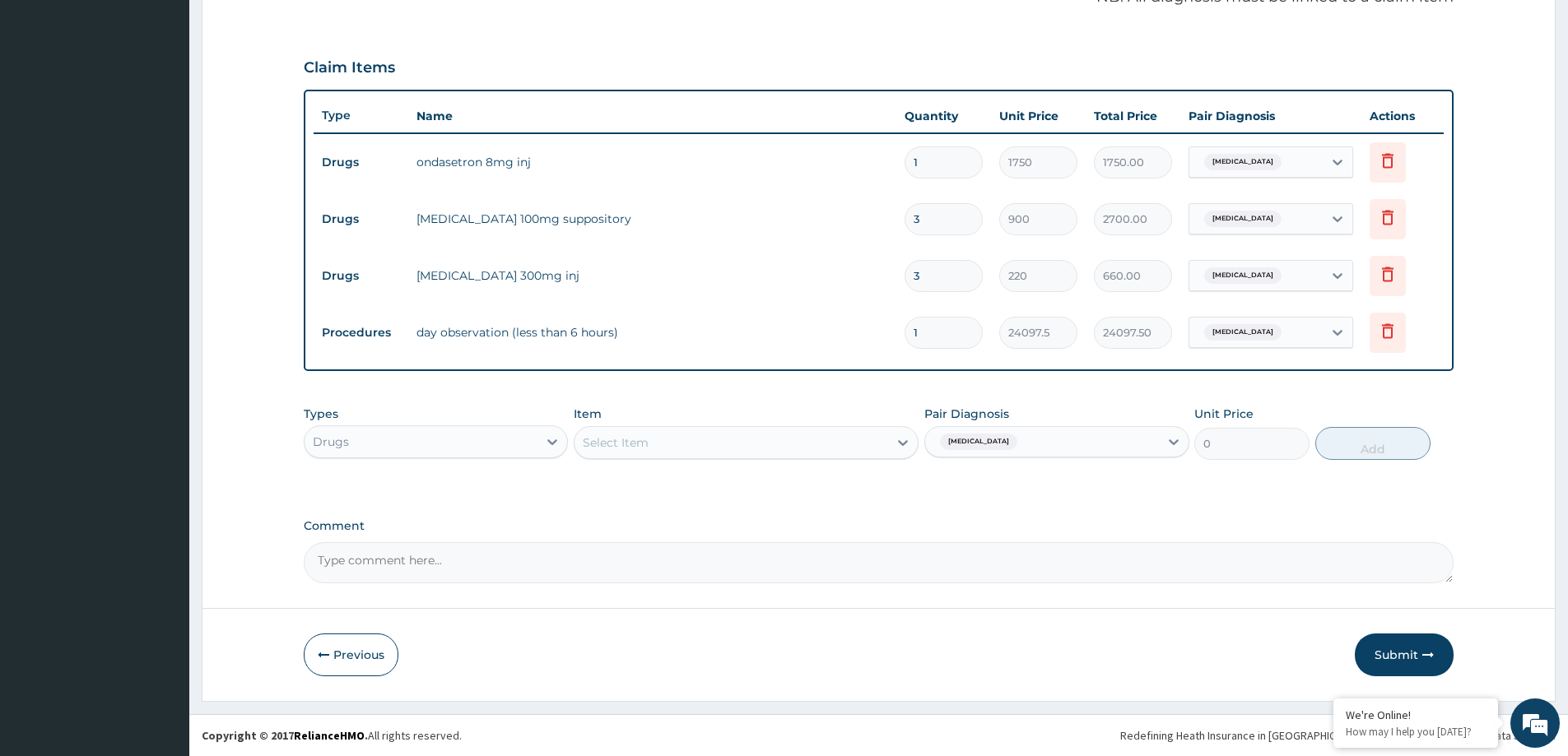
click at [850, 516] on div "PA Code / Prescription Code PA/08029C PA/307B65 Encounter Date 14-09-2025 Impor…" at bounding box center [879, 117] width 1150 height 933
click at [852, 445] on div "Select Item" at bounding box center [730, 442] width 314 height 27
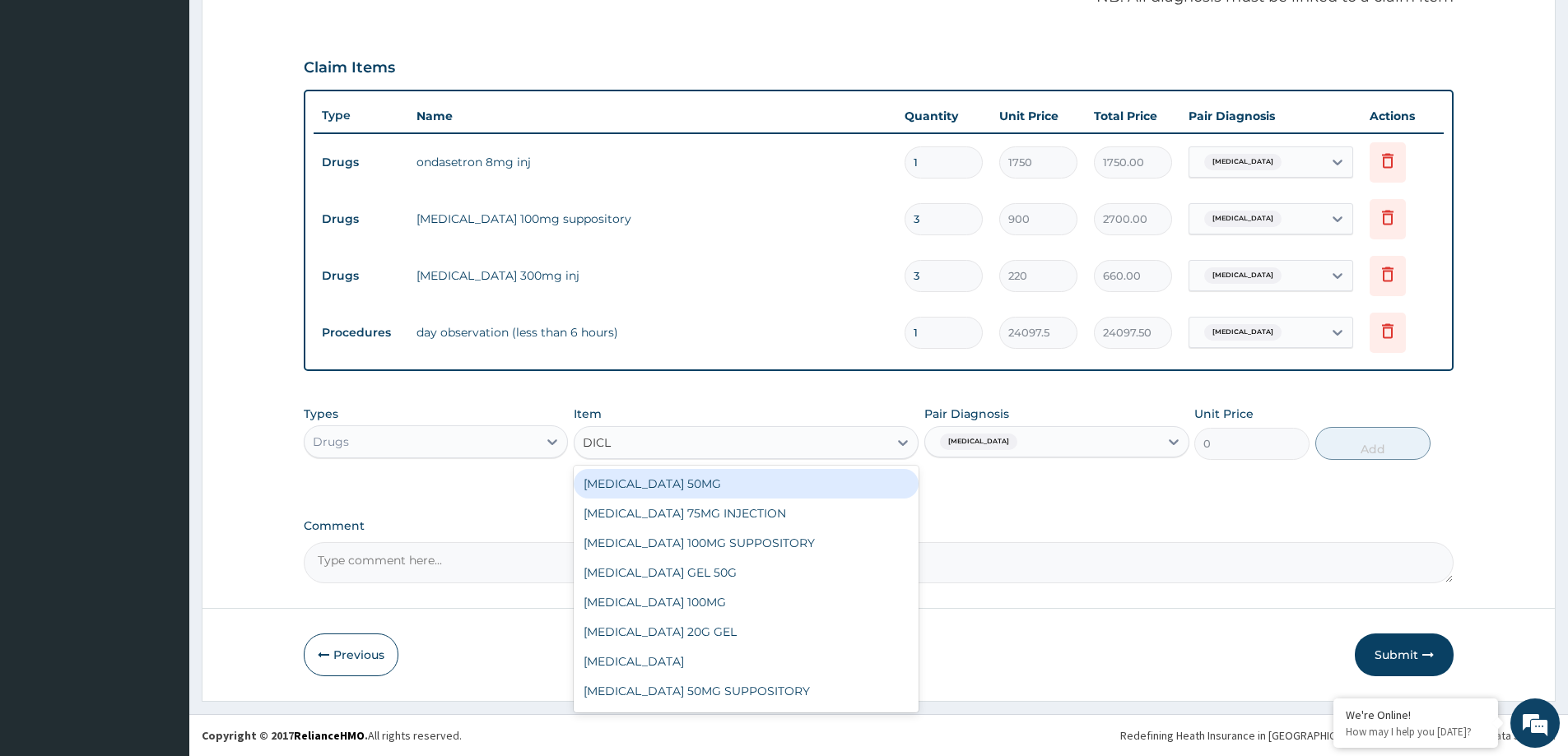
type input "DICLO"
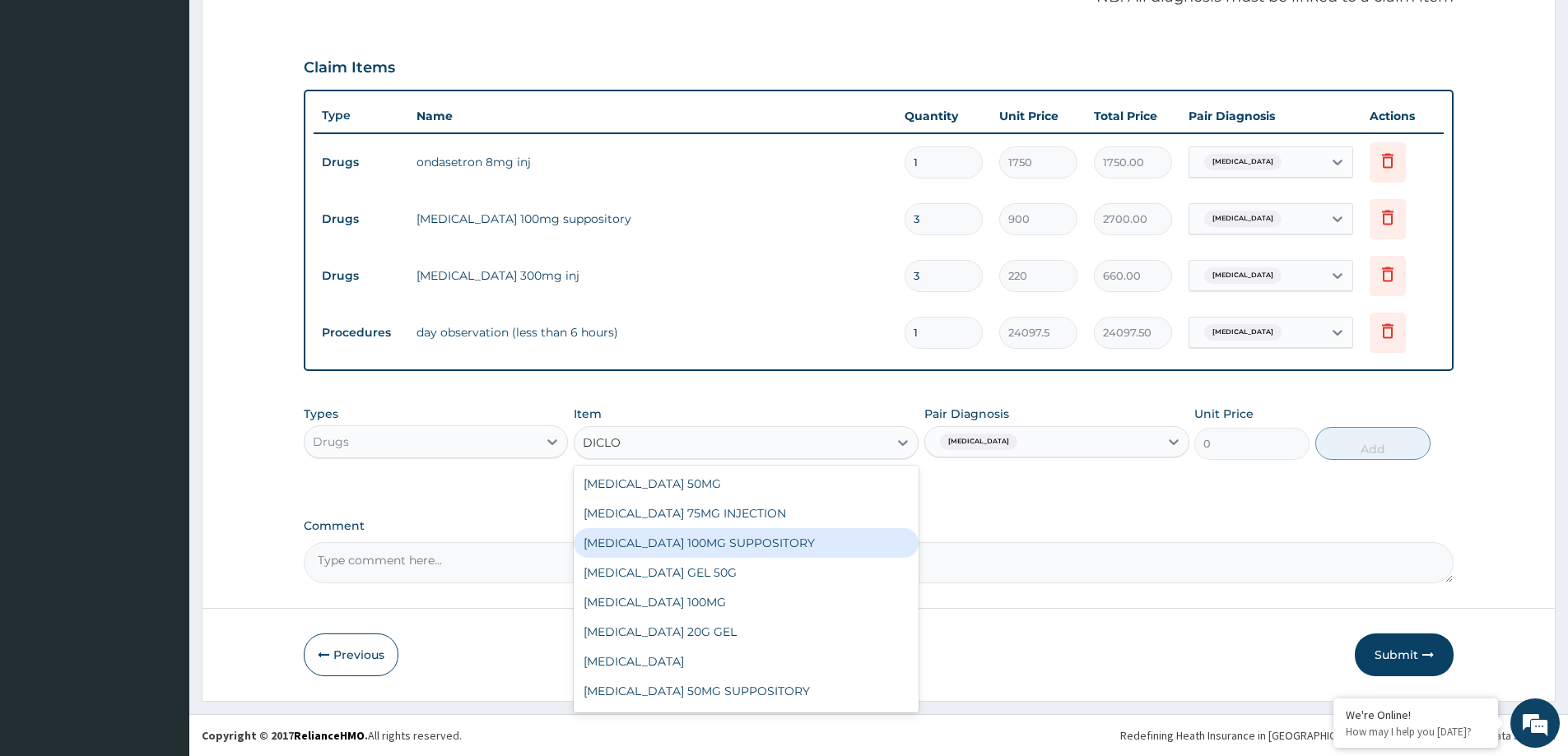
click at [736, 546] on div "DICLOFENAC 100MG SUPPOSITORY" at bounding box center [746, 544] width 345 height 29
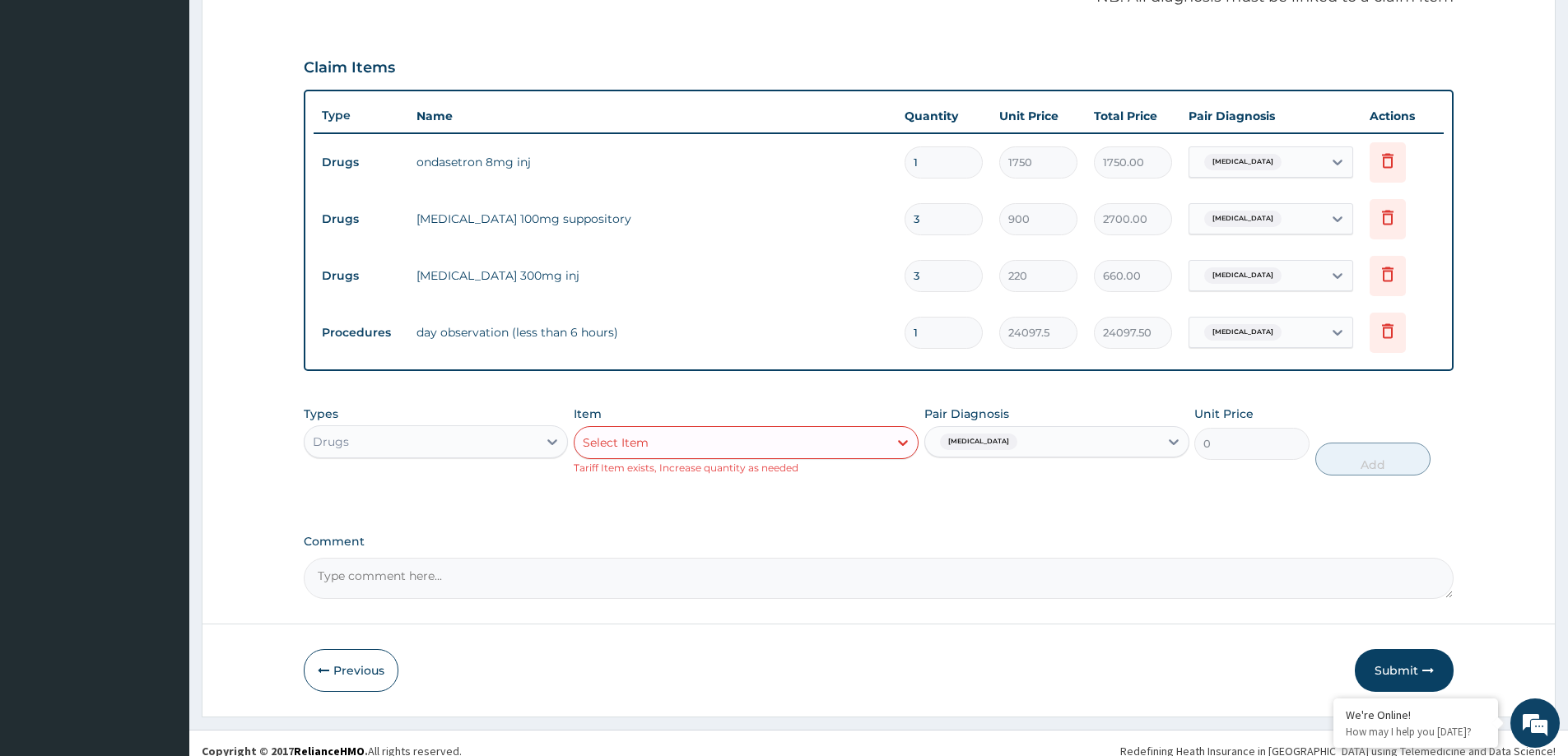
click at [916, 219] on input "3" at bounding box center [944, 219] width 79 height 32
type input "5"
type input "4500.00"
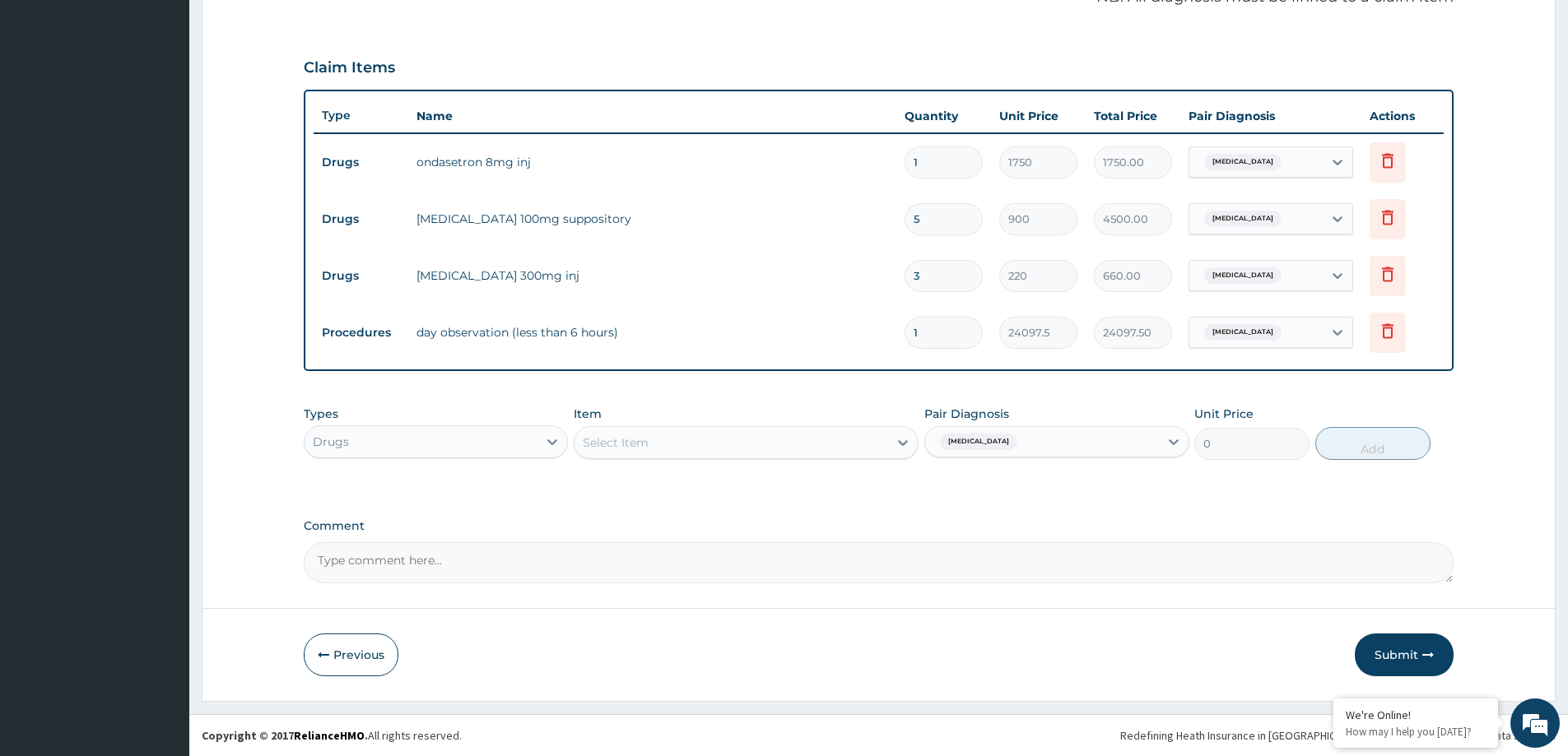
drag, startPoint x: 940, startPoint y: 217, endPoint x: 902, endPoint y: 219, distance: 38.1
click at [902, 219] on td "5" at bounding box center [944, 218] width 94 height 48
type input "6"
type input "5400.00"
drag, startPoint x: 930, startPoint y: 218, endPoint x: 912, endPoint y: 220, distance: 18.1
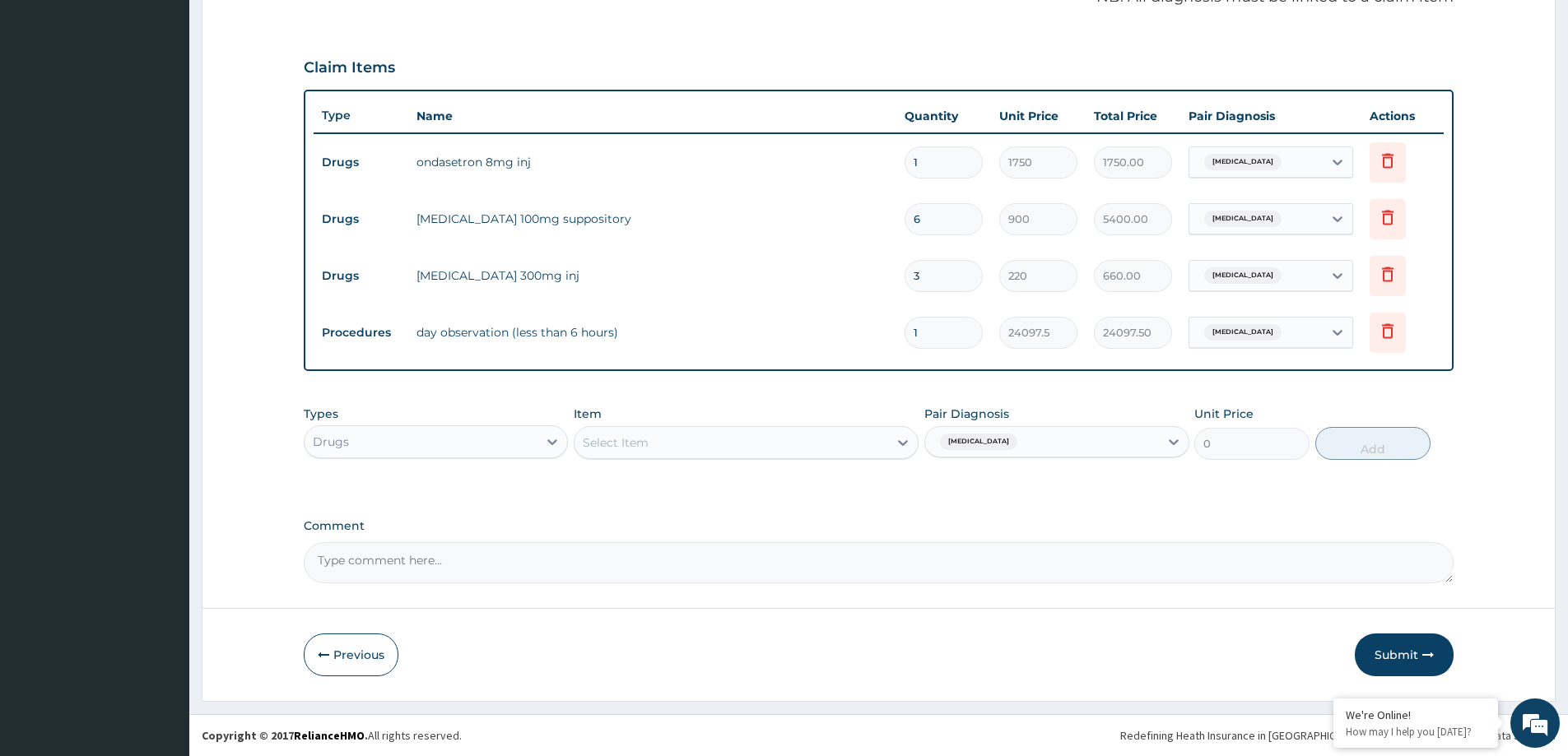
click at [912, 220] on input "6" at bounding box center [944, 219] width 79 height 32
type input "7"
type input "6300.00"
type input "7"
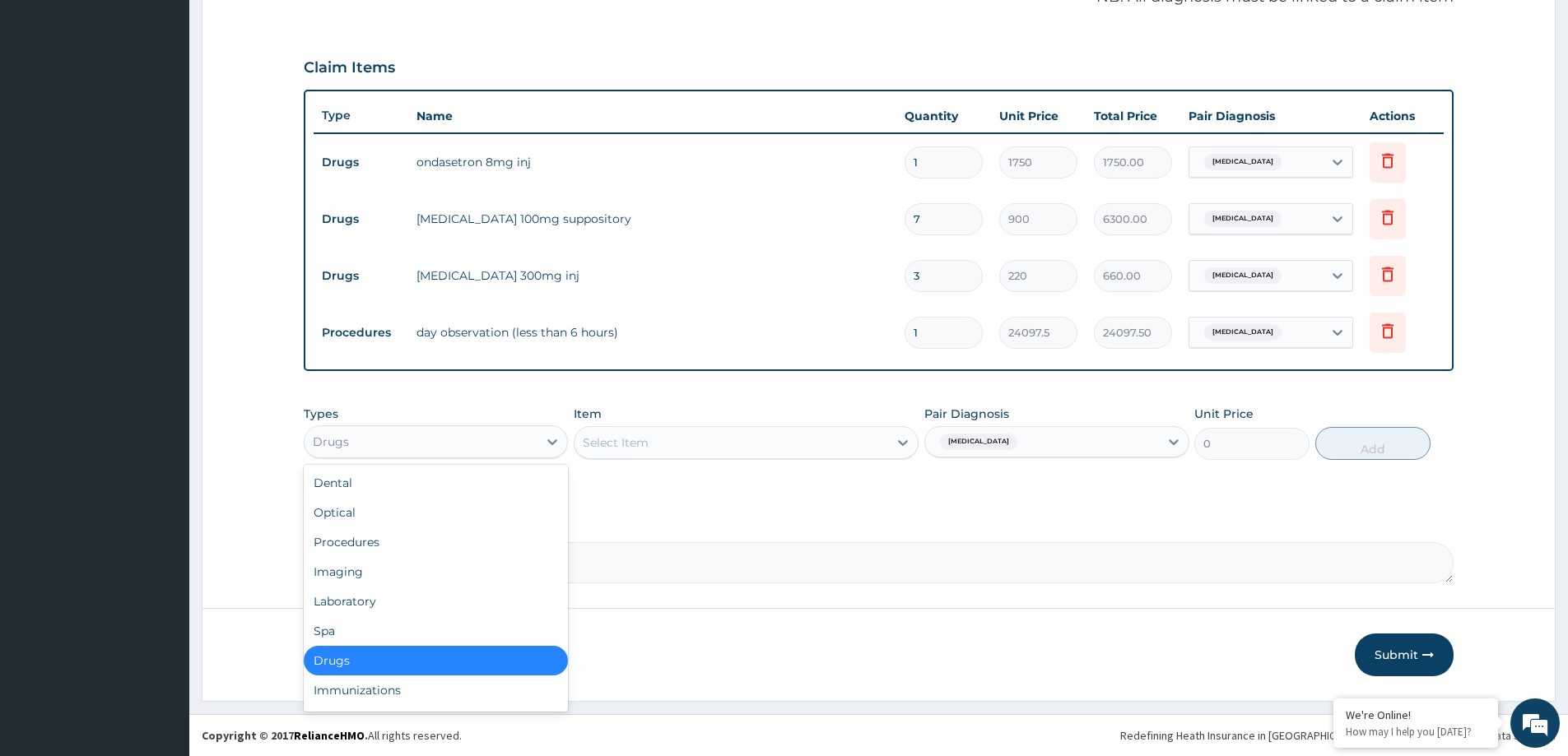
click at [529, 451] on div "Drugs" at bounding box center [421, 441] width 233 height 27
type input "P"
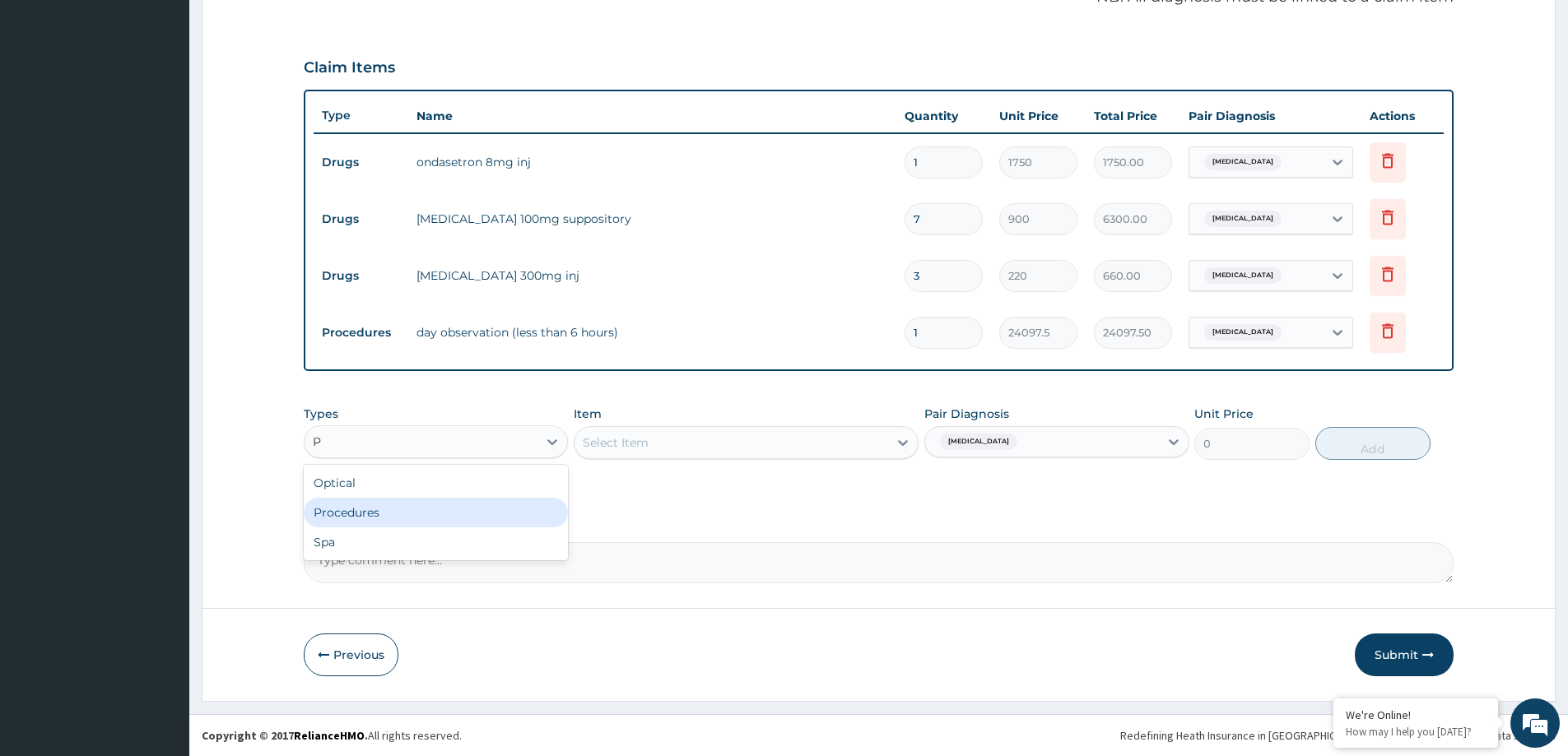
click at [344, 506] on div "Procedures" at bounding box center [436, 513] width 264 height 29
click at [831, 440] on div "Select Item" at bounding box center [746, 442] width 345 height 32
click at [826, 452] on div "Select Item" at bounding box center [730, 442] width 314 height 27
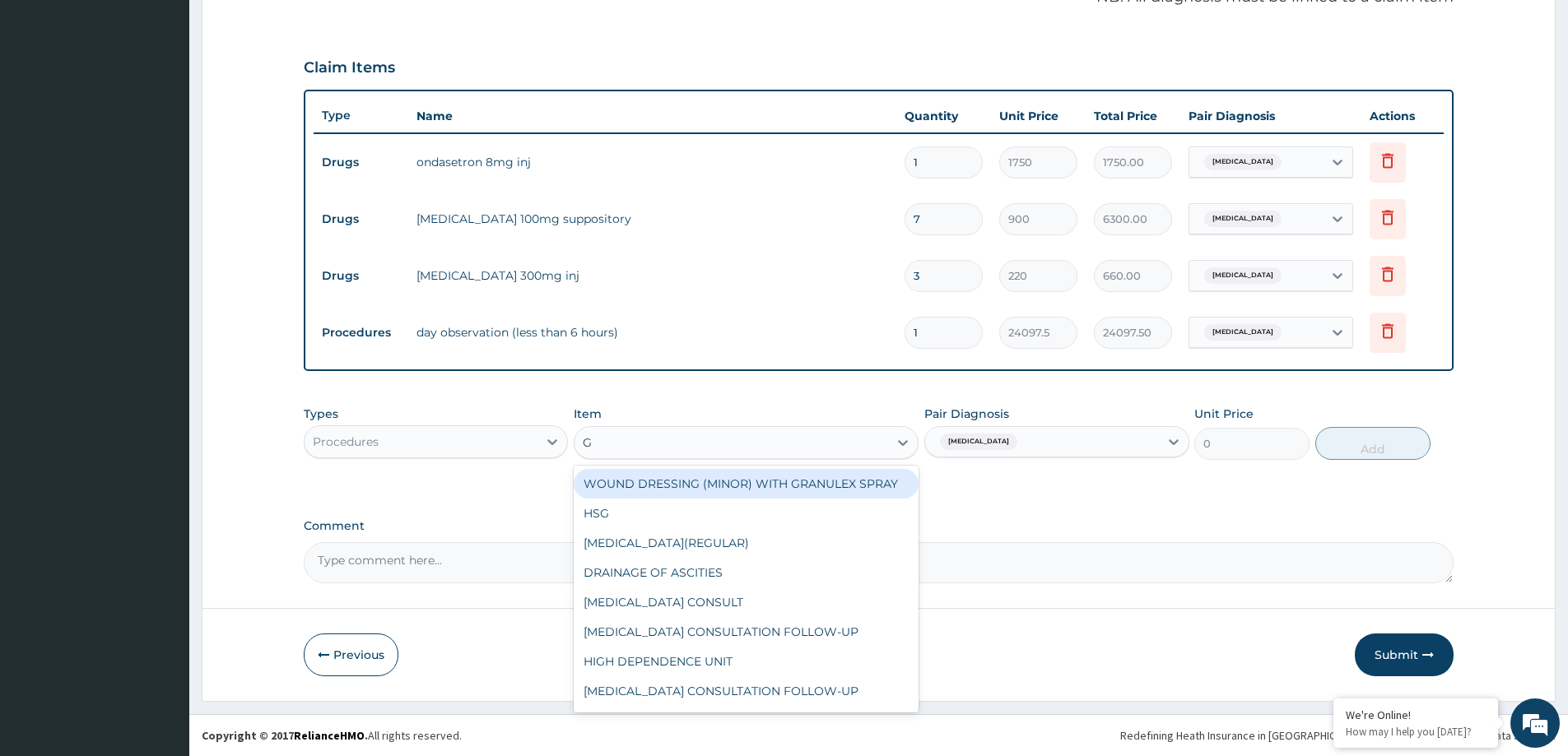
type input "GP"
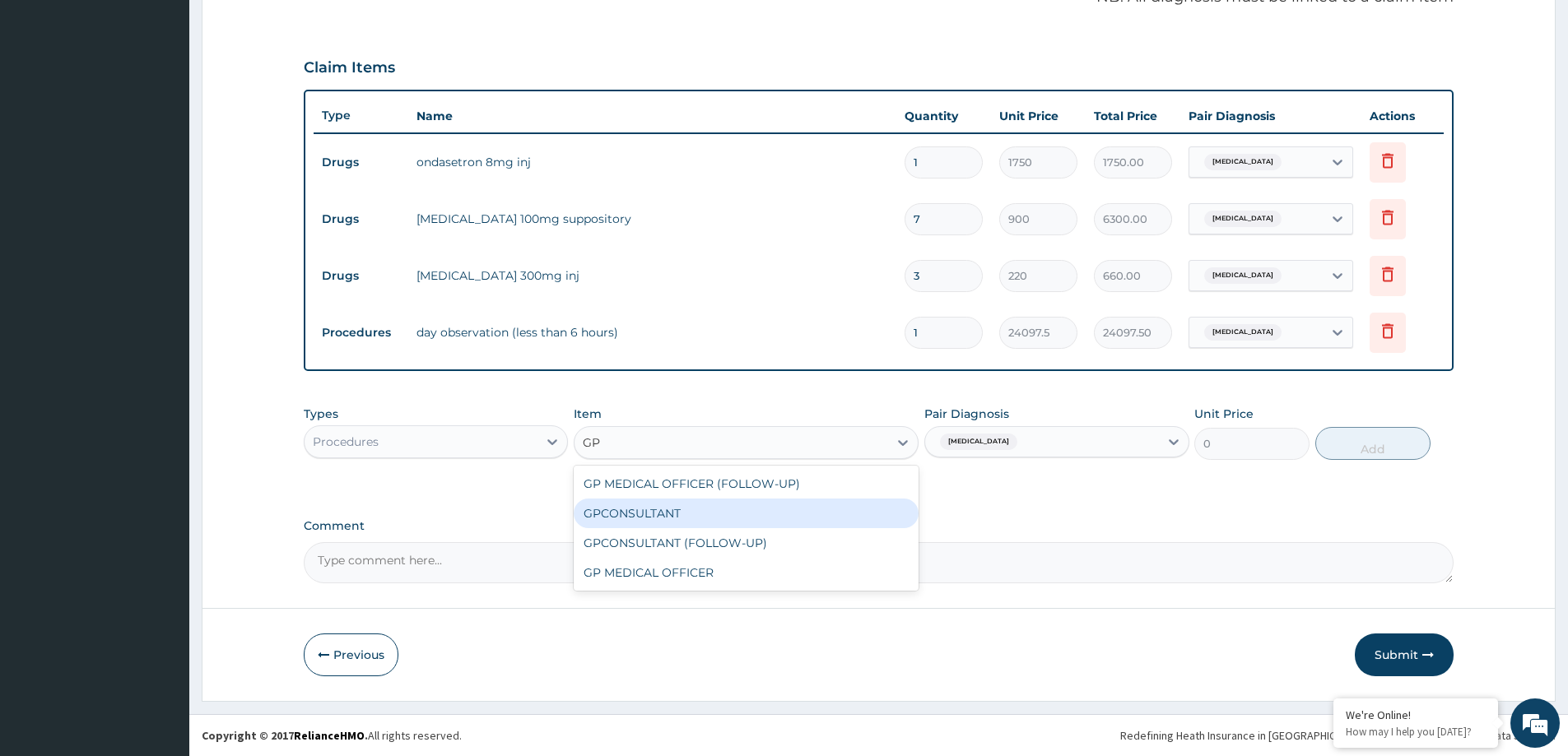
click at [750, 518] on div "GPCONSULTANT" at bounding box center [746, 513] width 345 height 29
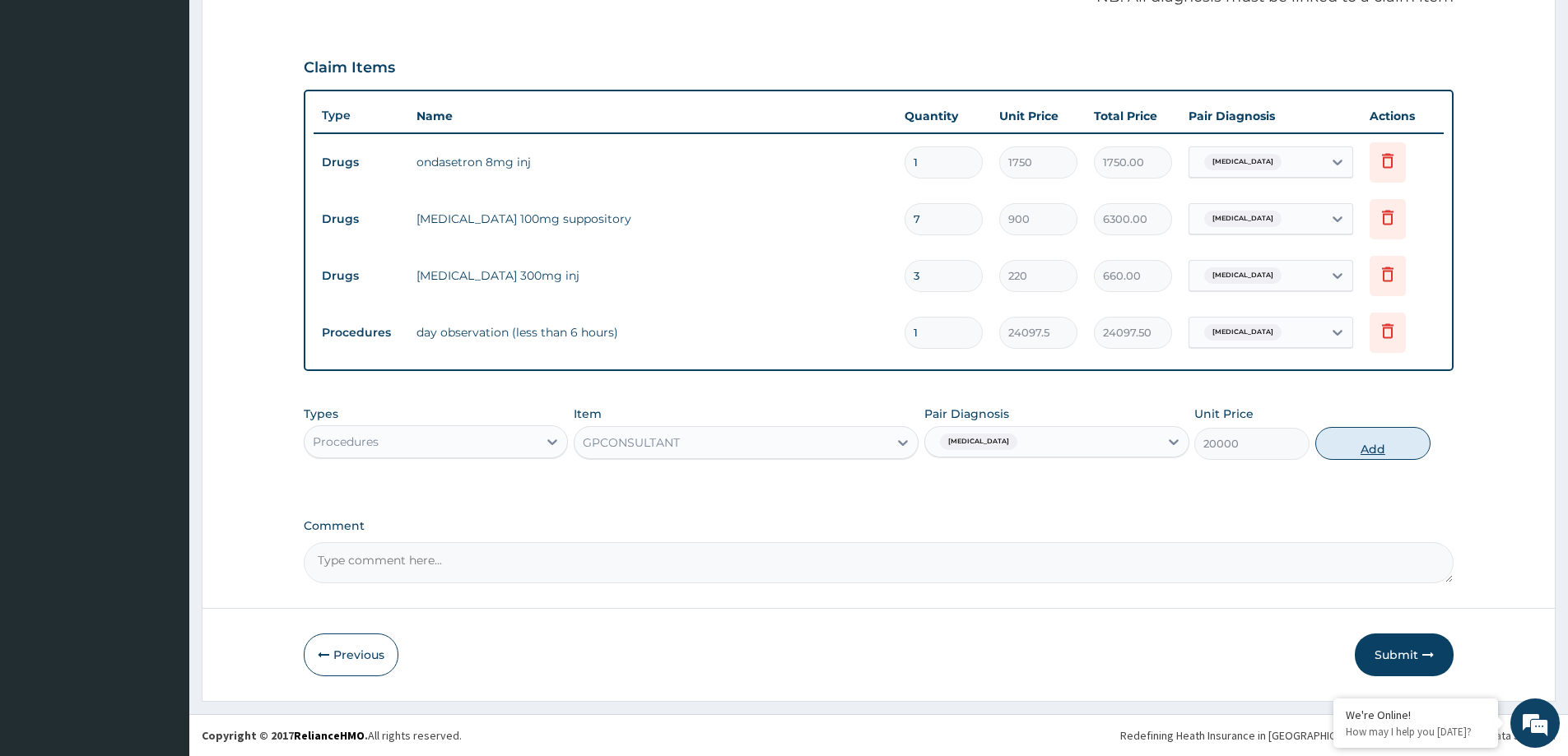
click at [1369, 456] on button "Add" at bounding box center [1372, 443] width 115 height 32
type input "0"
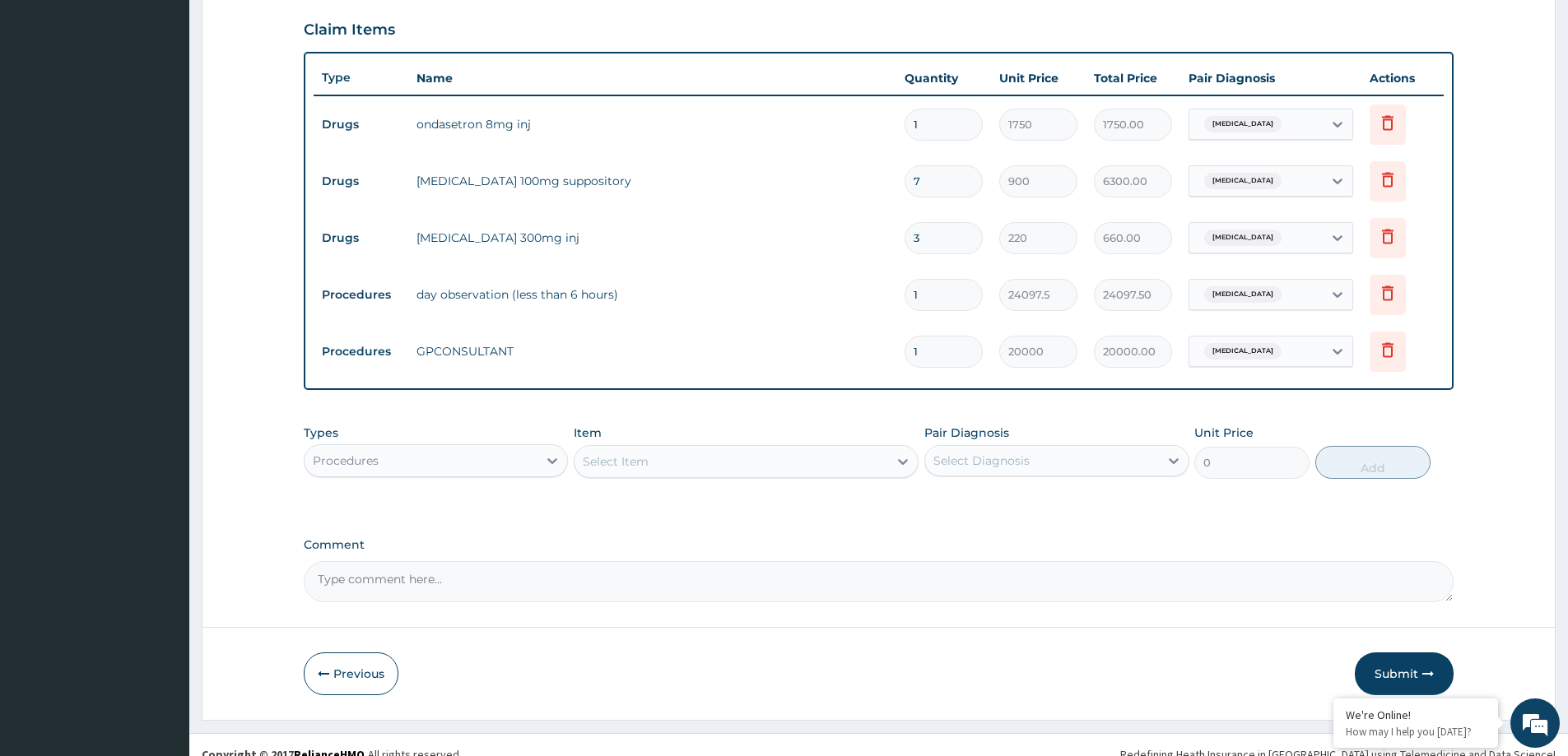
scroll to position [563, 0]
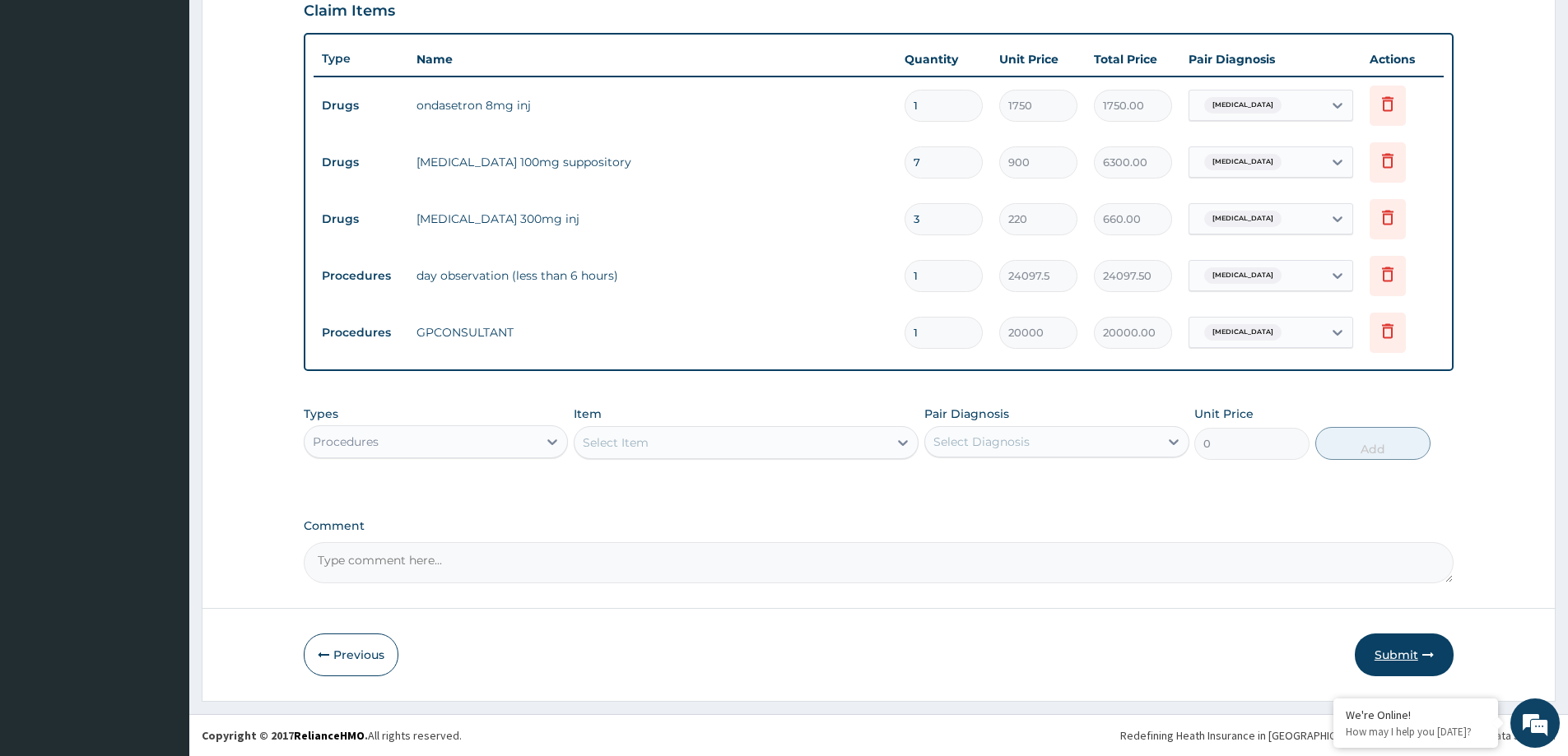
click at [1415, 655] on button "Submit" at bounding box center [1404, 656] width 98 height 43
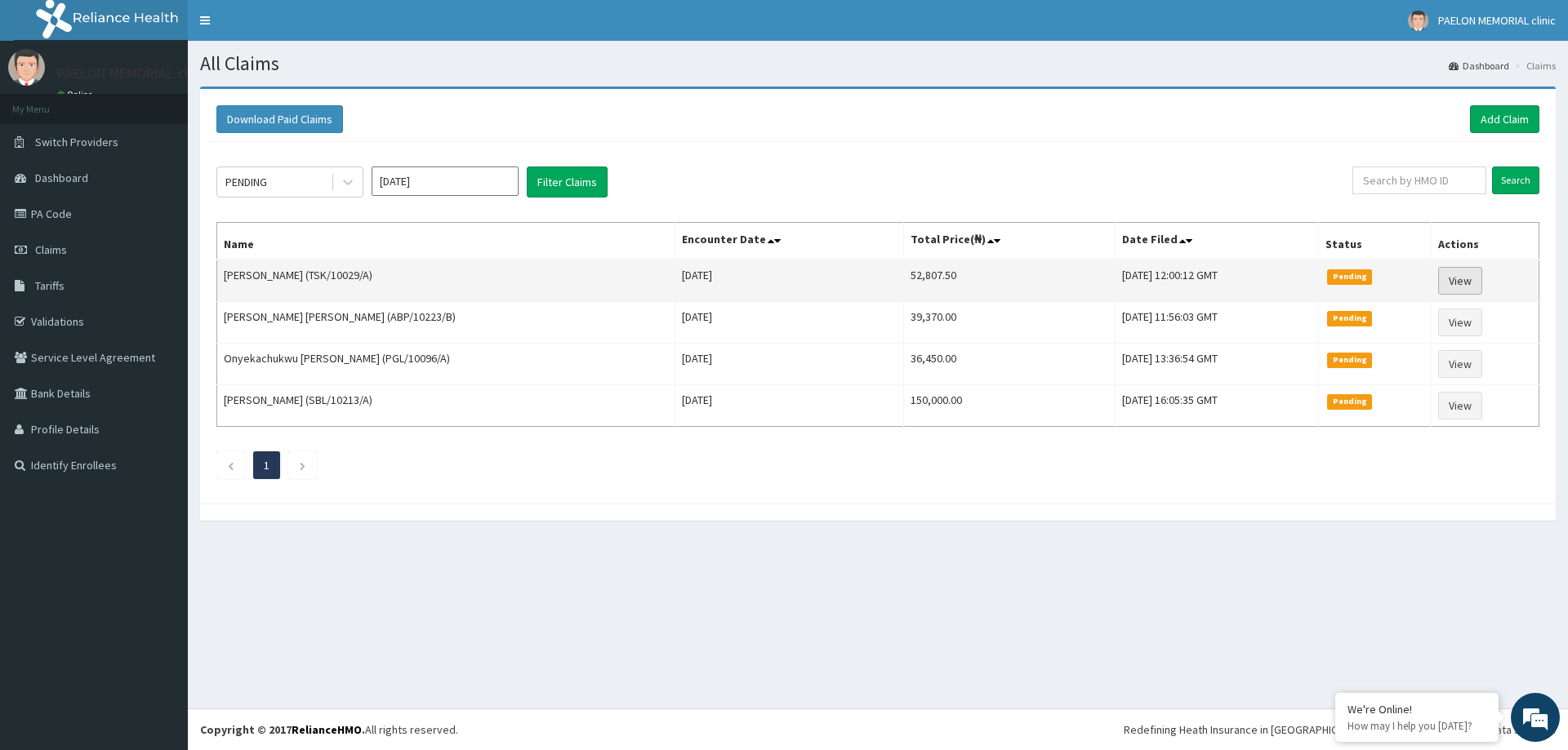
click at [1457, 282] on link "View" at bounding box center [1459, 281] width 44 height 27
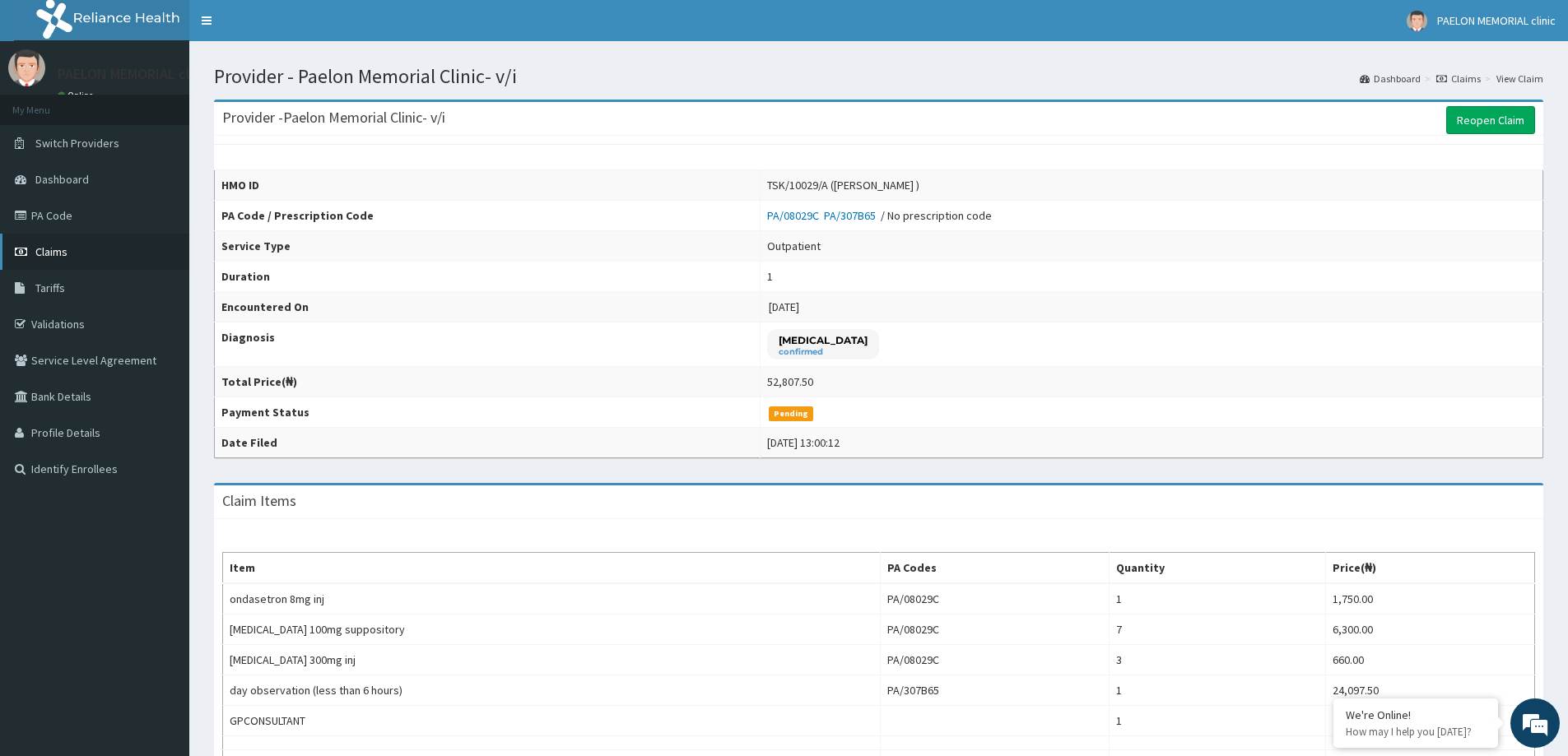
click at [66, 255] on span "Claims" at bounding box center [51, 252] width 32 height 15
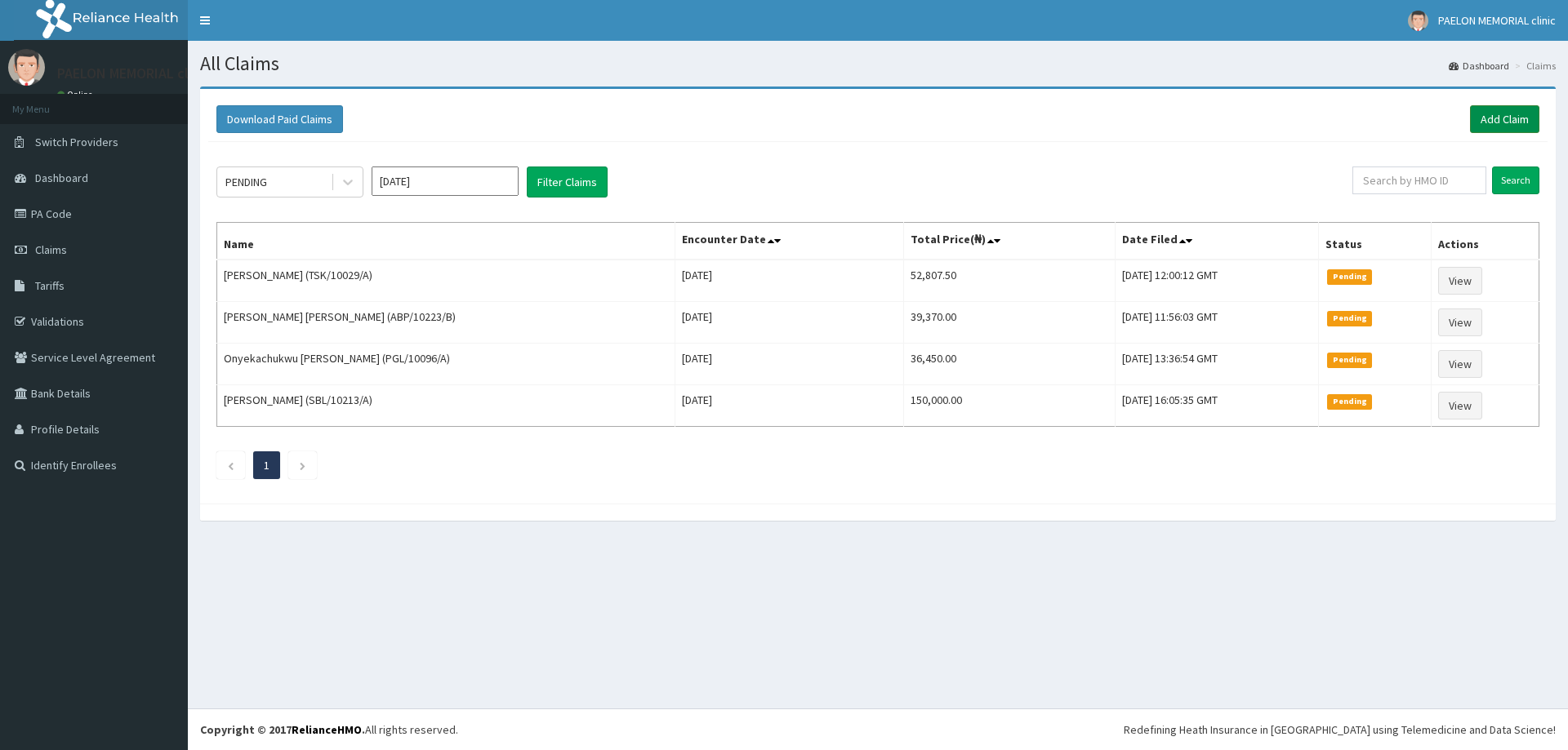
click at [1498, 124] on link "Add Claim" at bounding box center [1504, 119] width 69 height 27
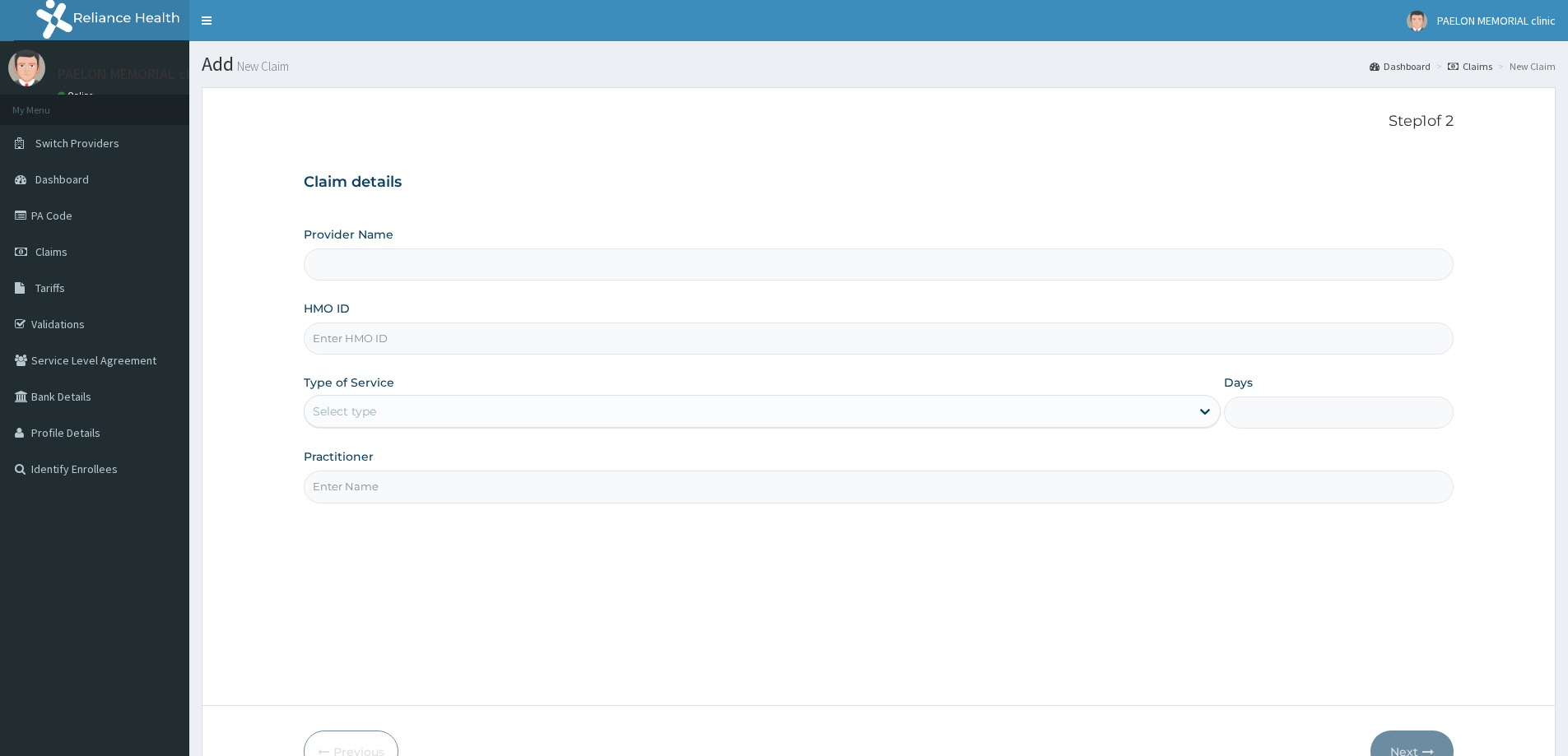
click at [610, 344] on input "HMO ID" at bounding box center [879, 338] width 1150 height 32
paste input "NBP/10123/A"
type input "NBP/10123/A"
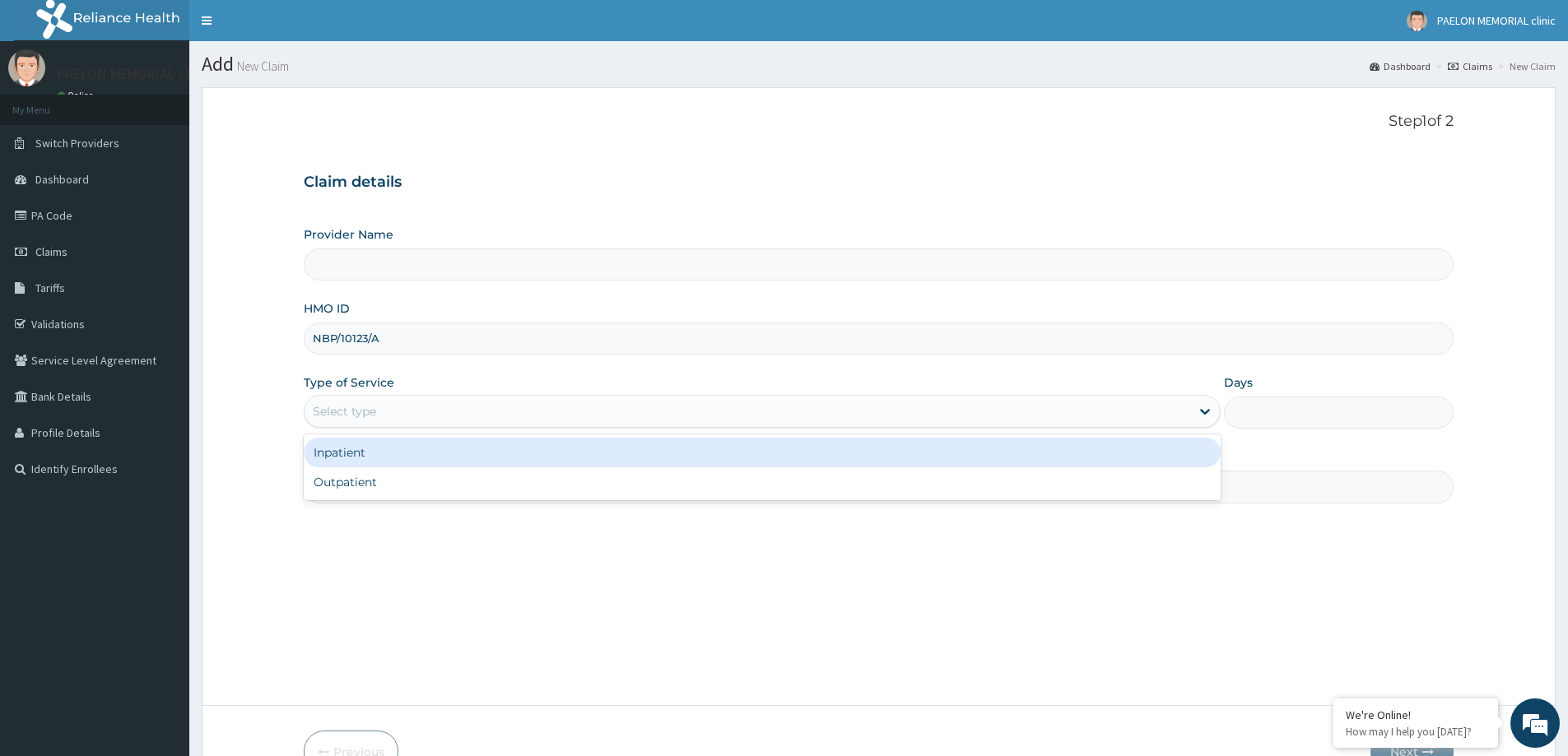
click at [464, 413] on div "Select type" at bounding box center [747, 411] width 886 height 27
type input "Paelon Memorial Clinic- v/i"
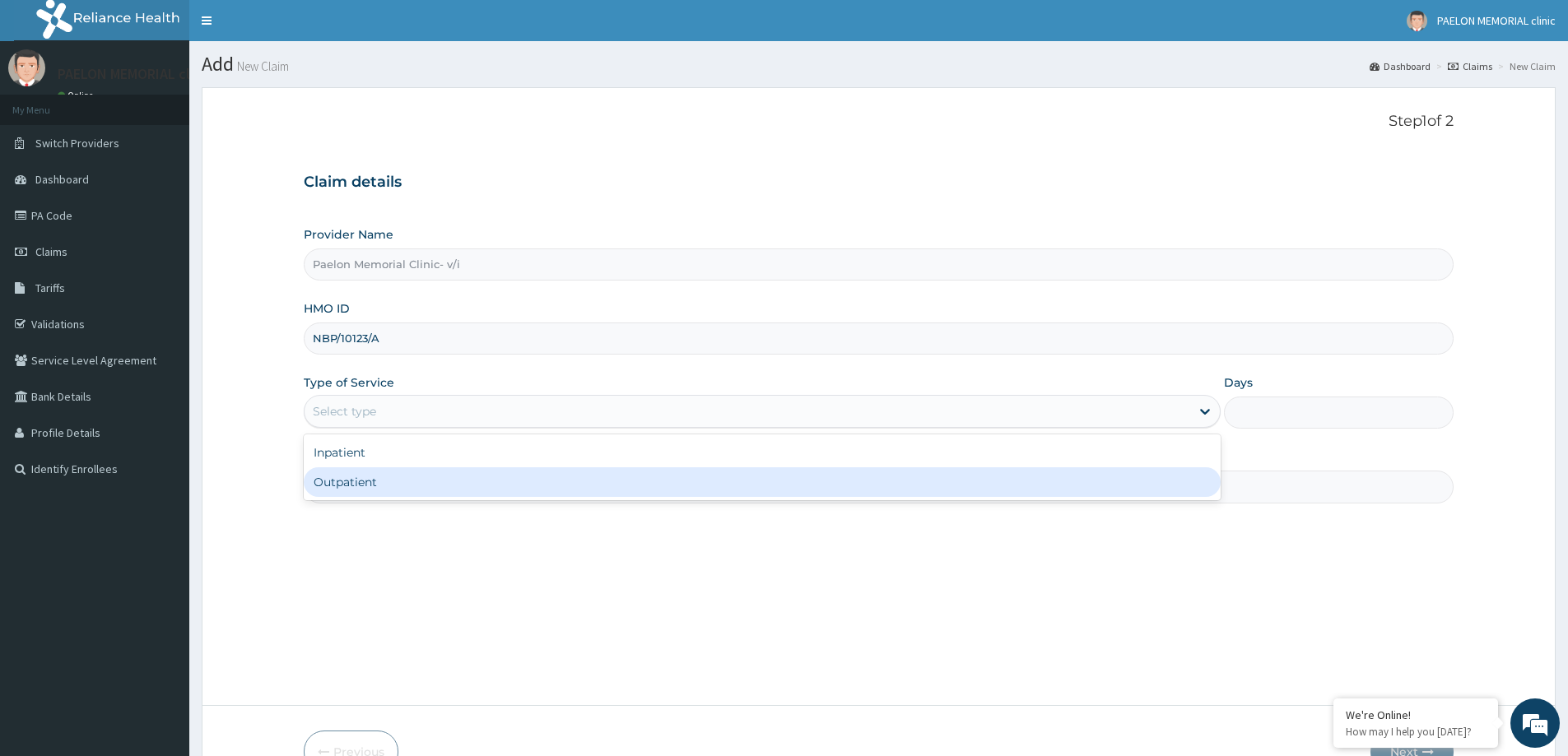
click at [433, 491] on div "Outpatient" at bounding box center [762, 483] width 917 height 29
type input "1"
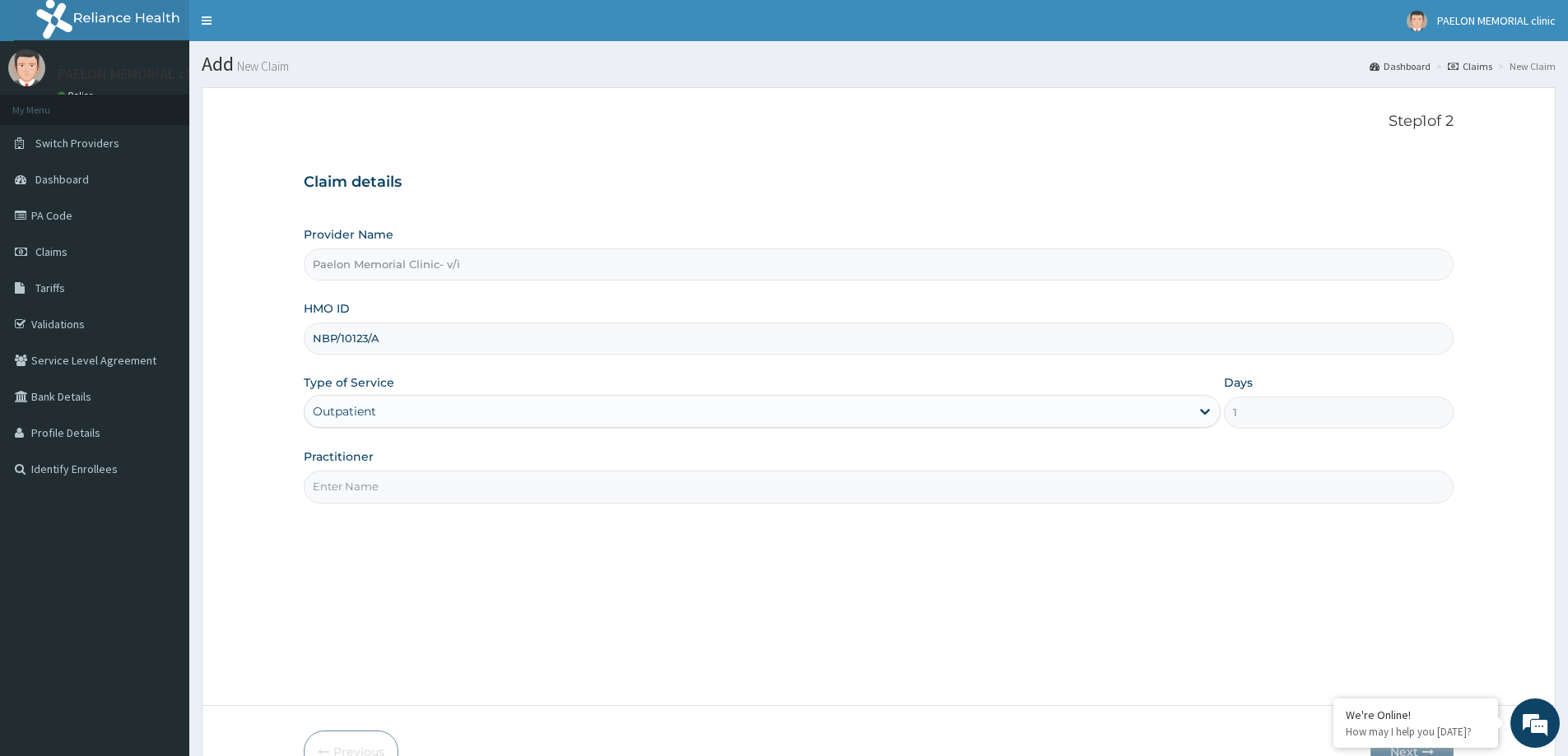
click at [437, 493] on input "Practitioner" at bounding box center [879, 487] width 1150 height 32
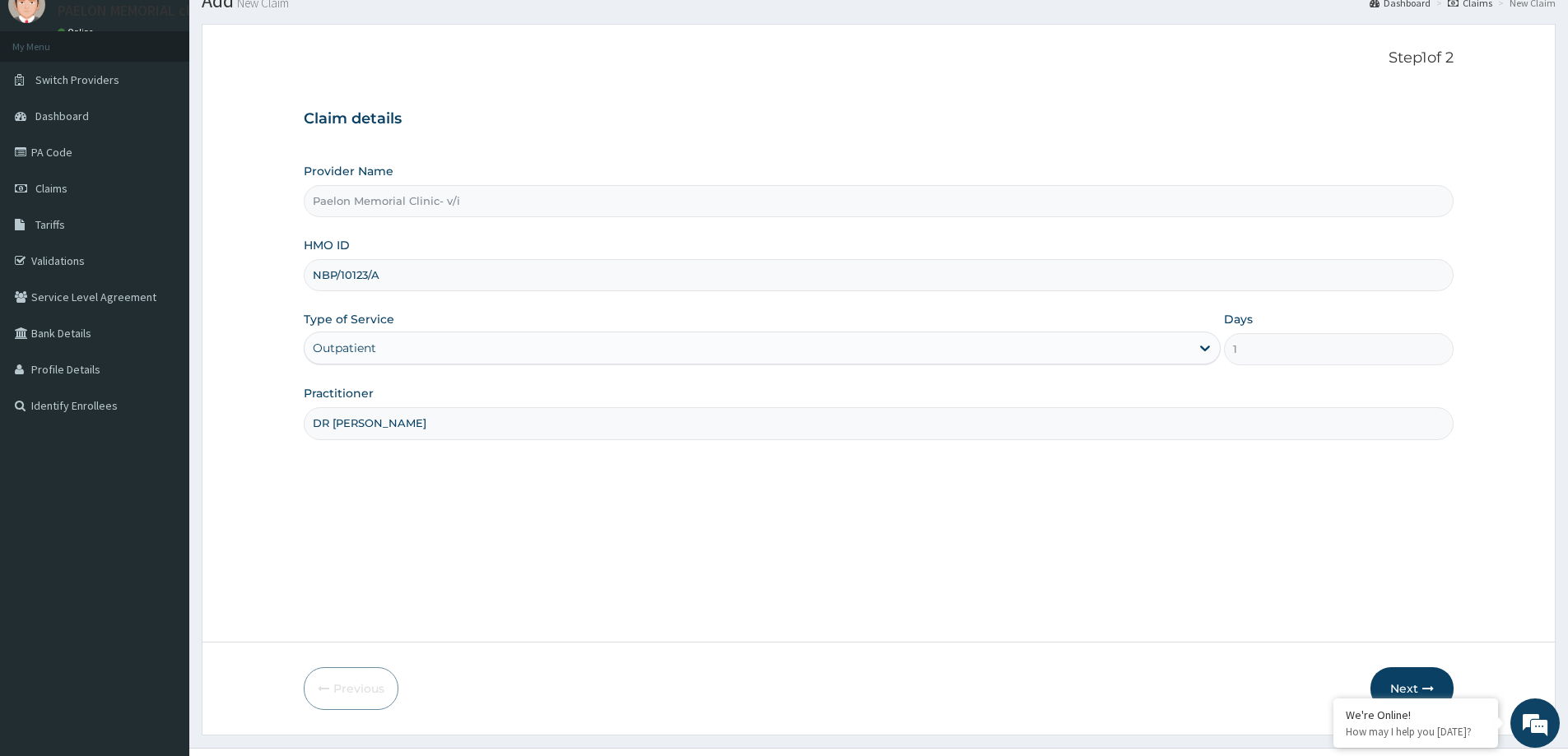
scroll to position [97, 0]
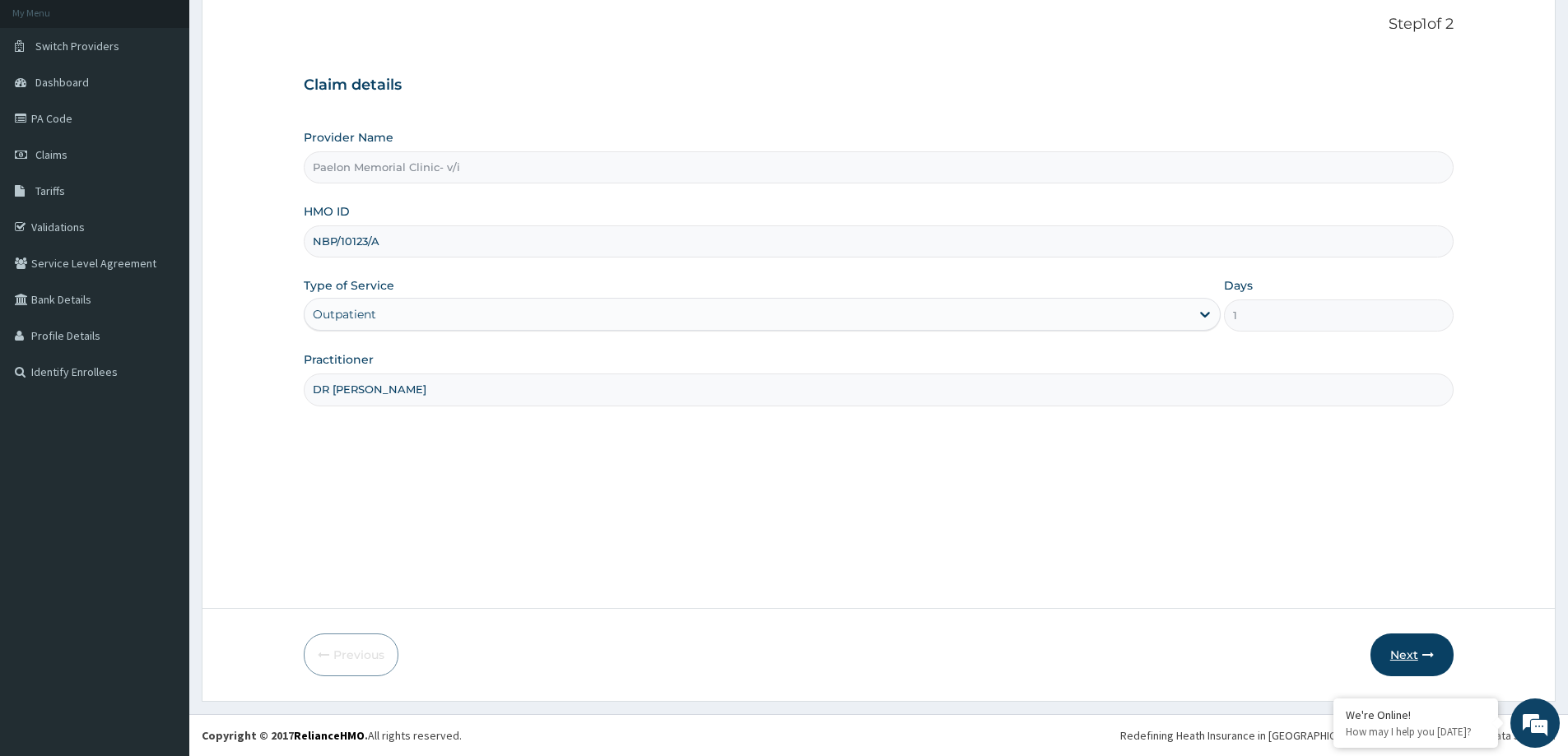
type input "DR [PERSON_NAME]"
click at [1410, 645] on button "Next" at bounding box center [1412, 656] width 84 height 43
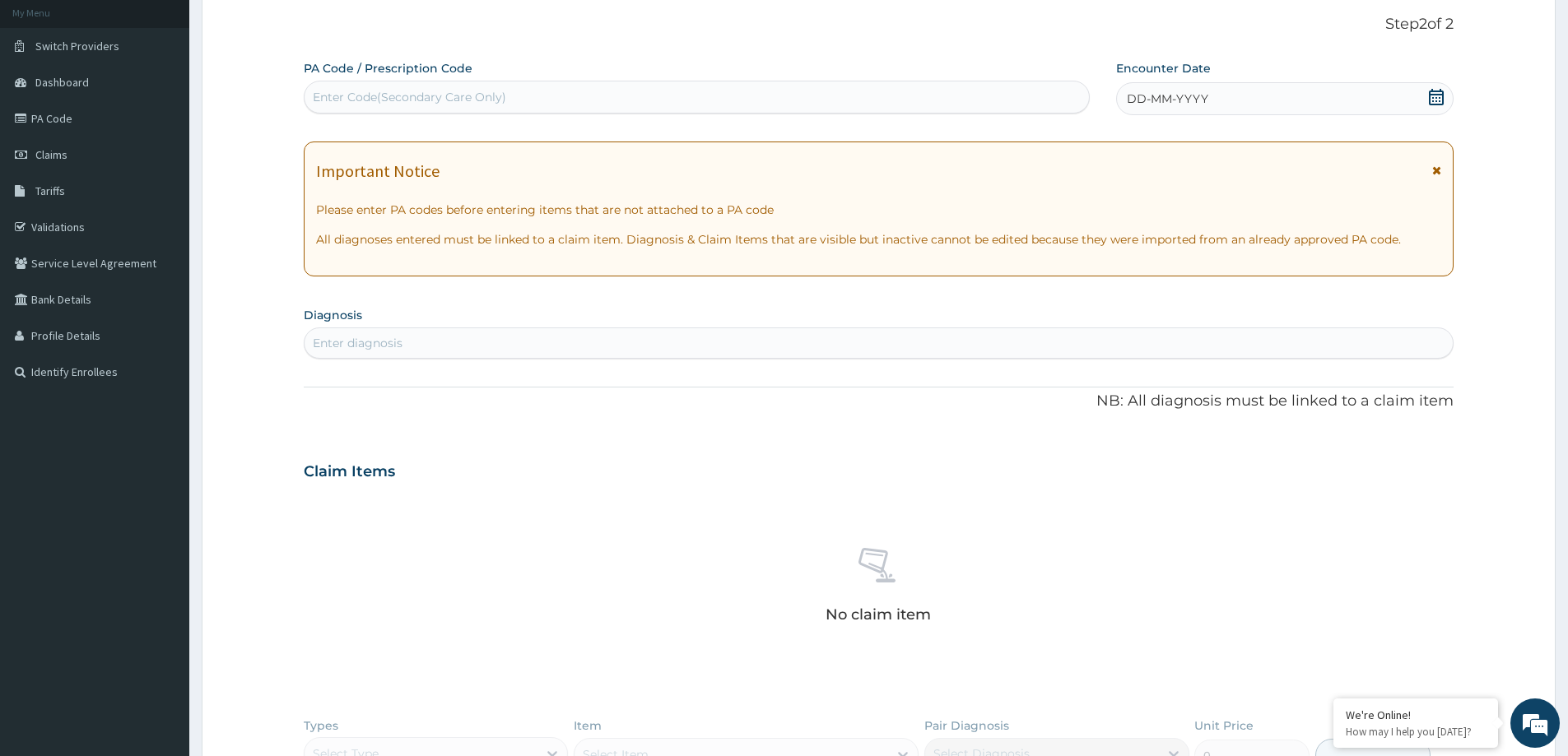
scroll to position [0, 0]
click at [672, 95] on div "Enter Code(Secondary Care Only)" at bounding box center [697, 96] width 784 height 27
paste input "PA/1E56C3"
type input "PA/1E56C3"
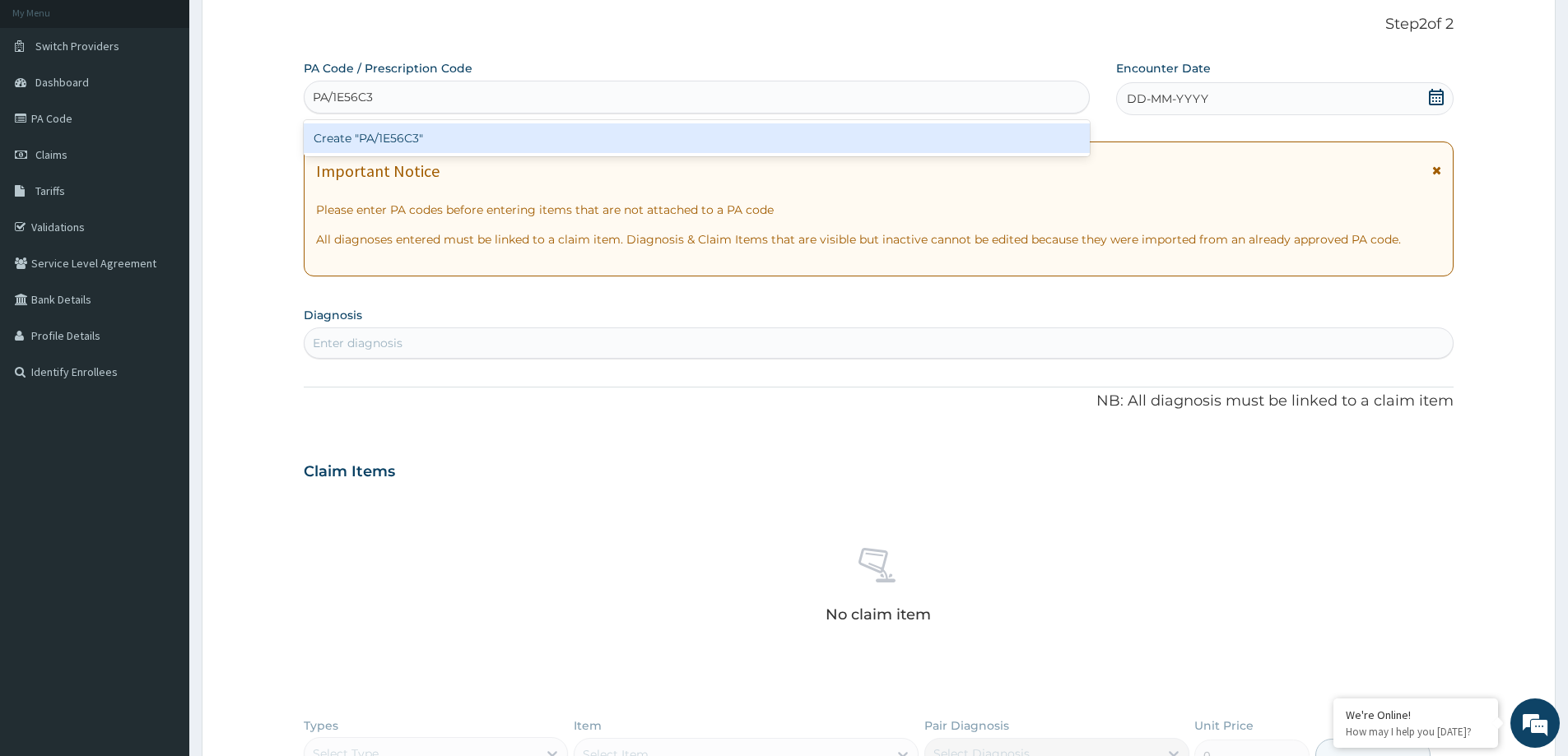
click at [655, 137] on div "Create "PA/1E56C3"" at bounding box center [697, 139] width 786 height 29
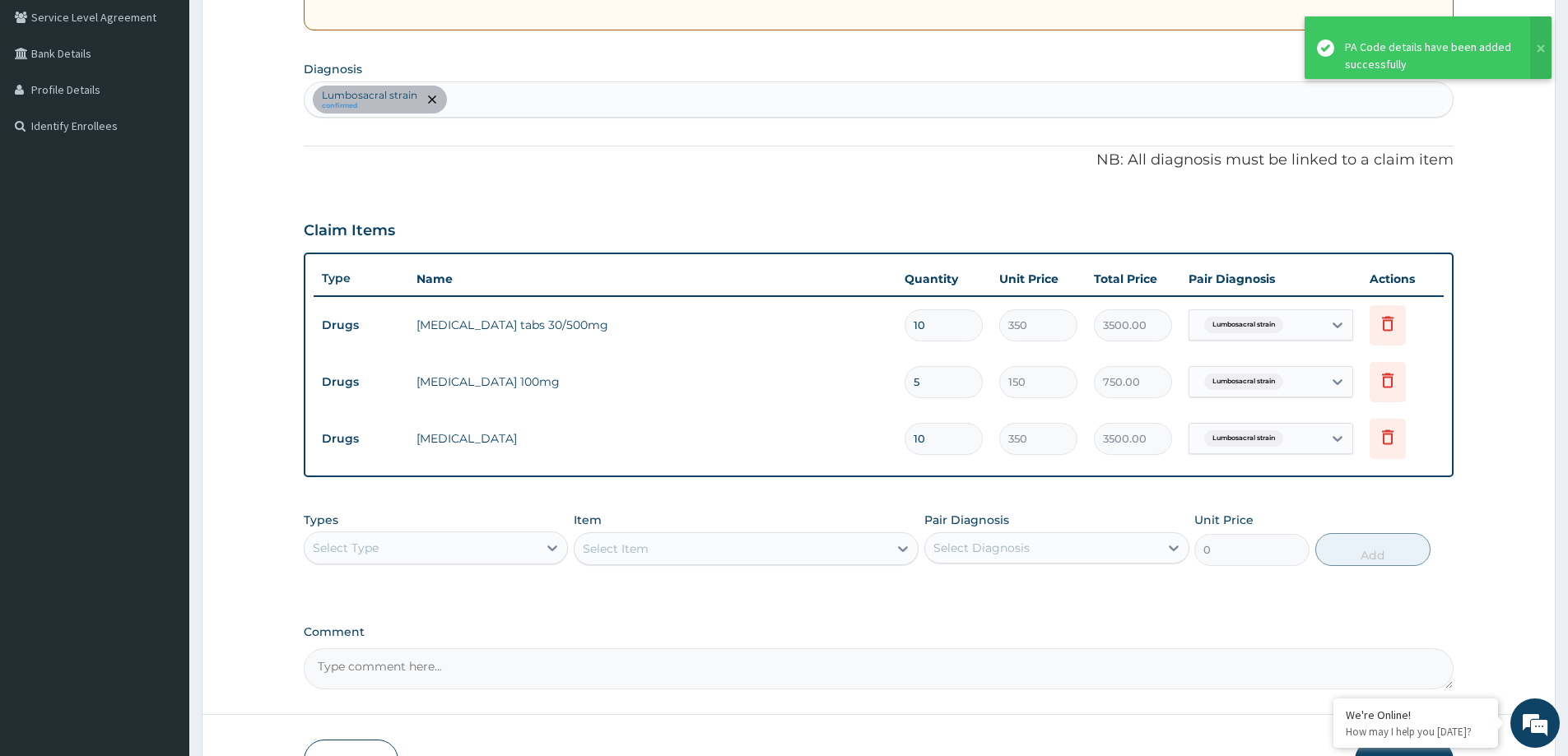
scroll to position [344, 0]
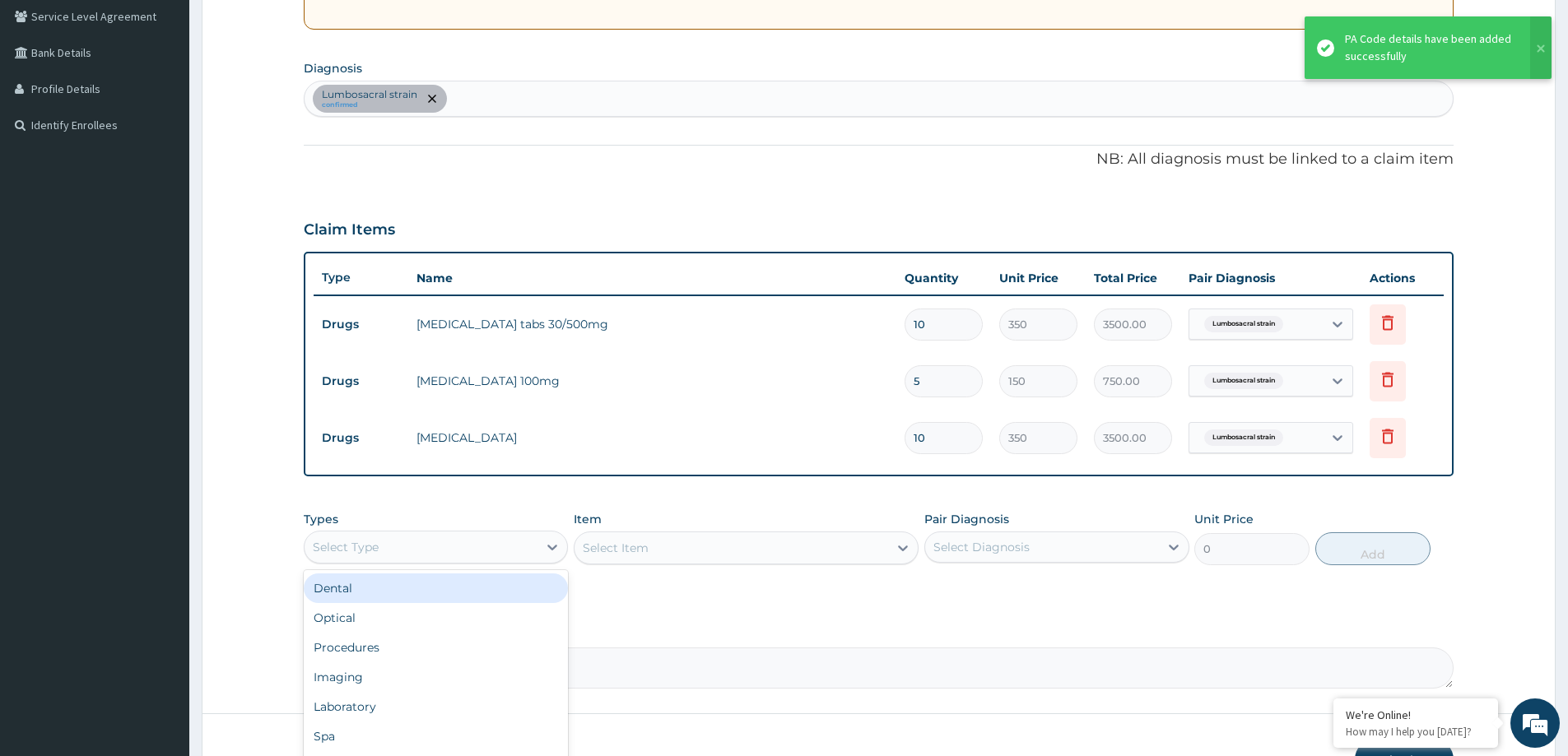
click at [502, 544] on div "Select Type" at bounding box center [421, 547] width 233 height 27
type input "P"
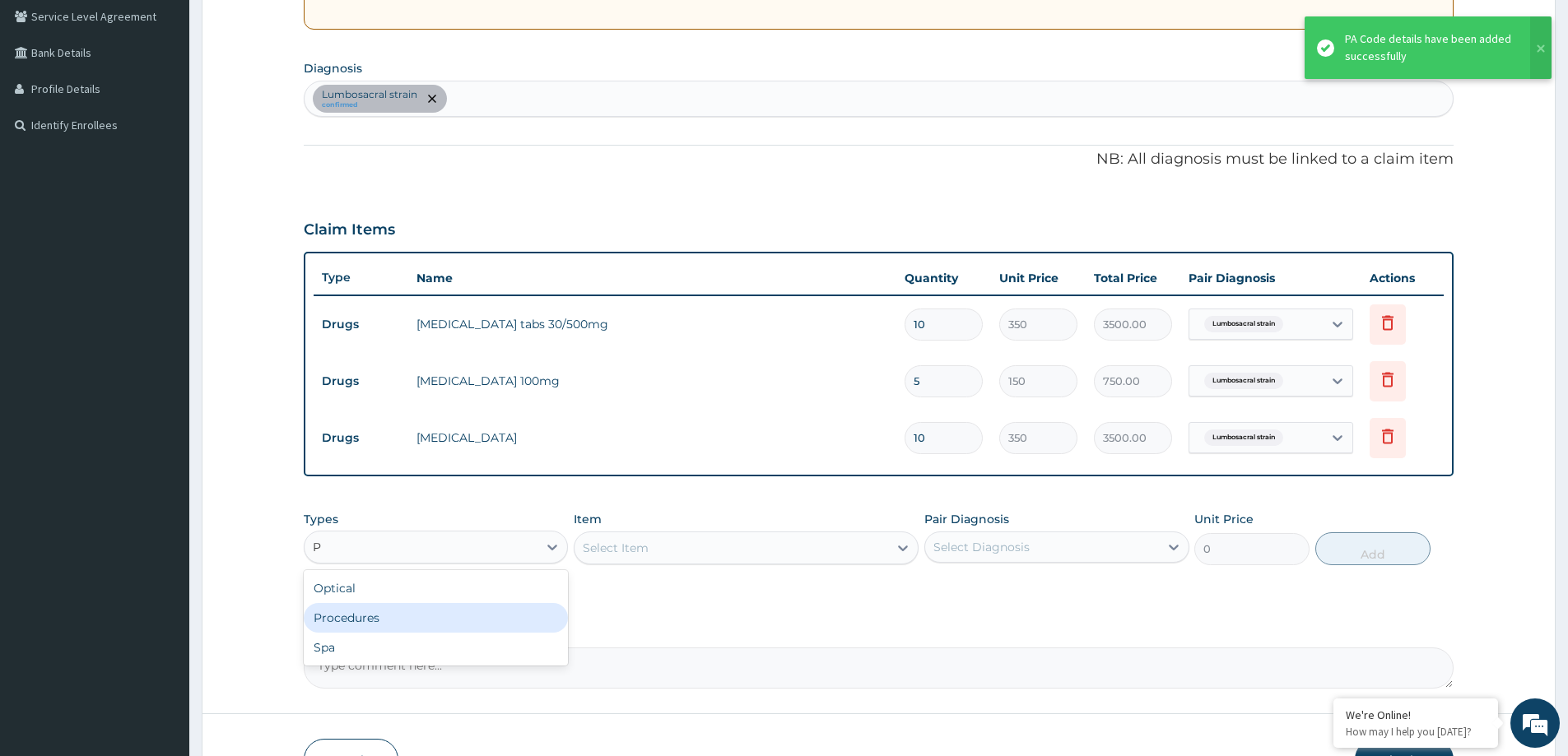
click at [507, 619] on div "Procedures" at bounding box center [436, 618] width 264 height 29
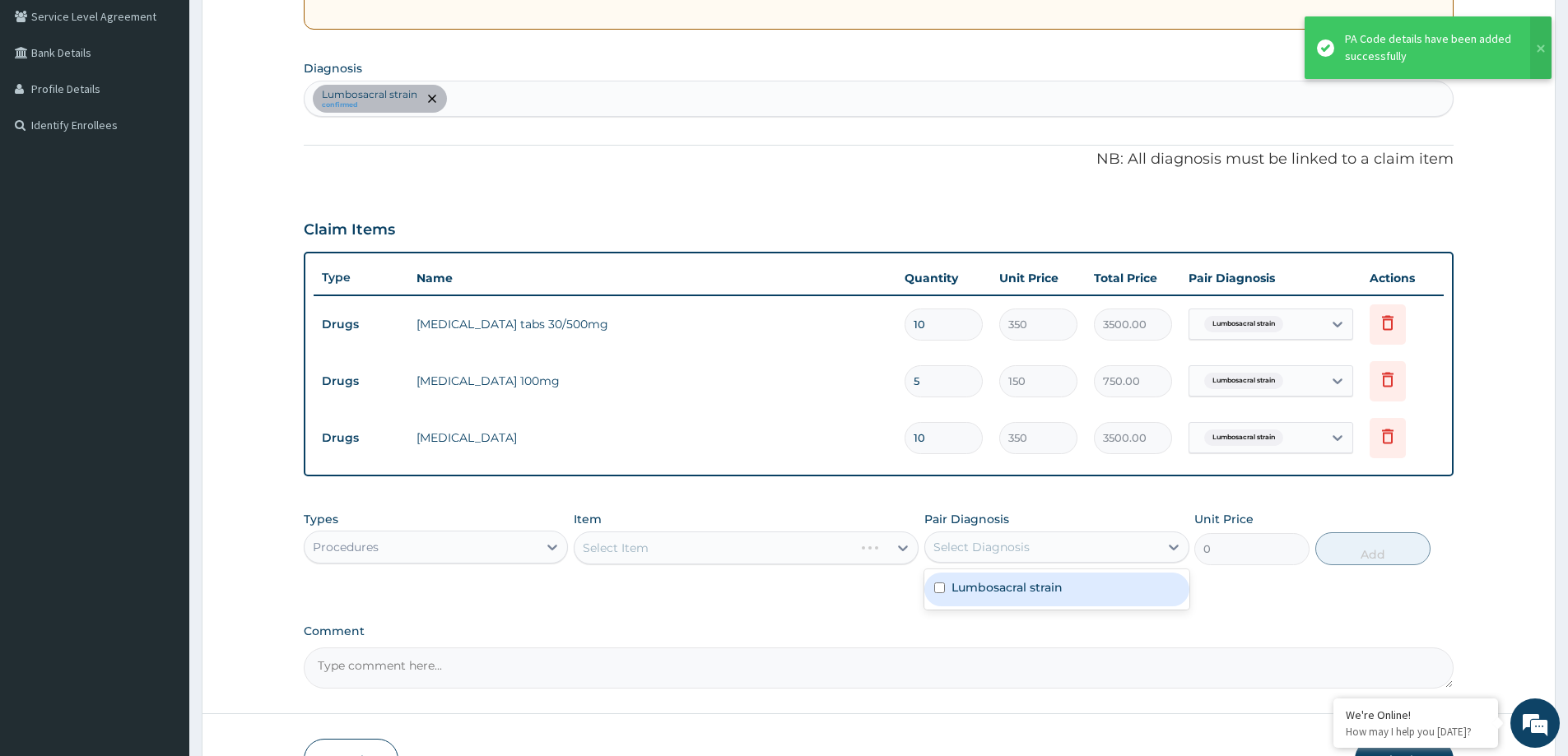
click at [991, 553] on div "Select Diagnosis" at bounding box center [981, 547] width 96 height 17
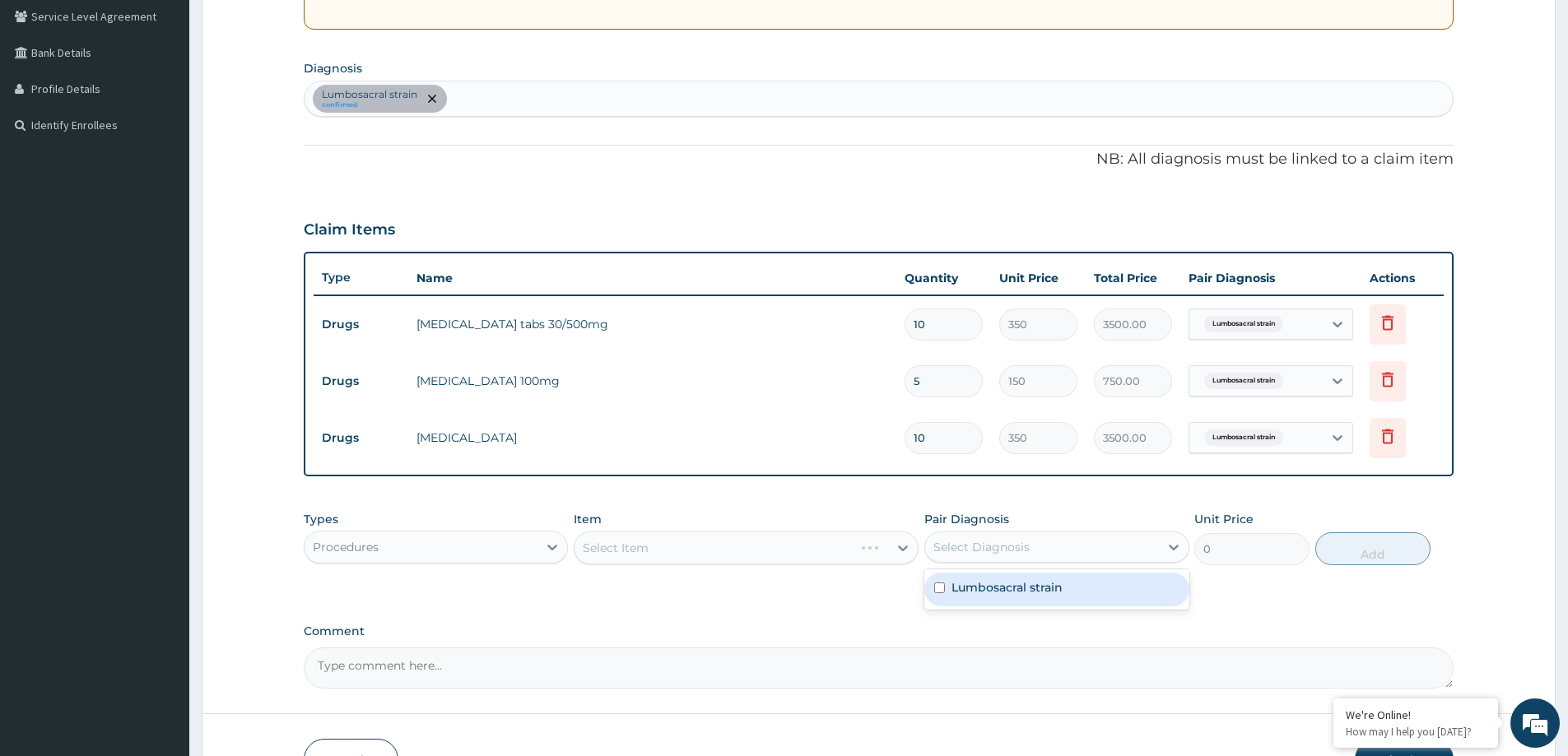
click at [990, 579] on label "Lumbosacral strain" at bounding box center [1007, 587] width 111 height 17
checkbox input "true"
click at [799, 549] on div "Select Item" at bounding box center [746, 548] width 345 height 32
click at [795, 549] on div "Select Item" at bounding box center [730, 548] width 314 height 27
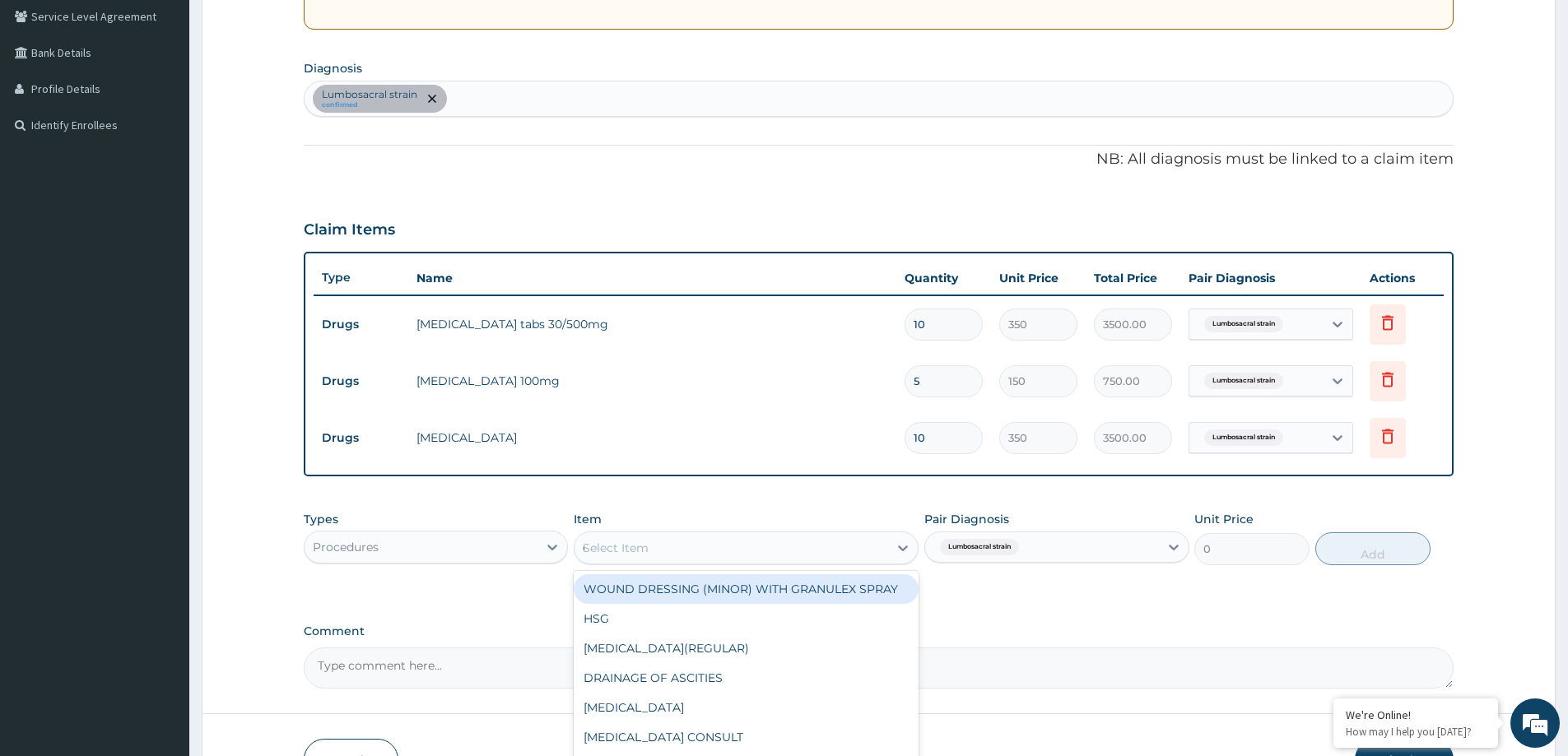
type input "GP"
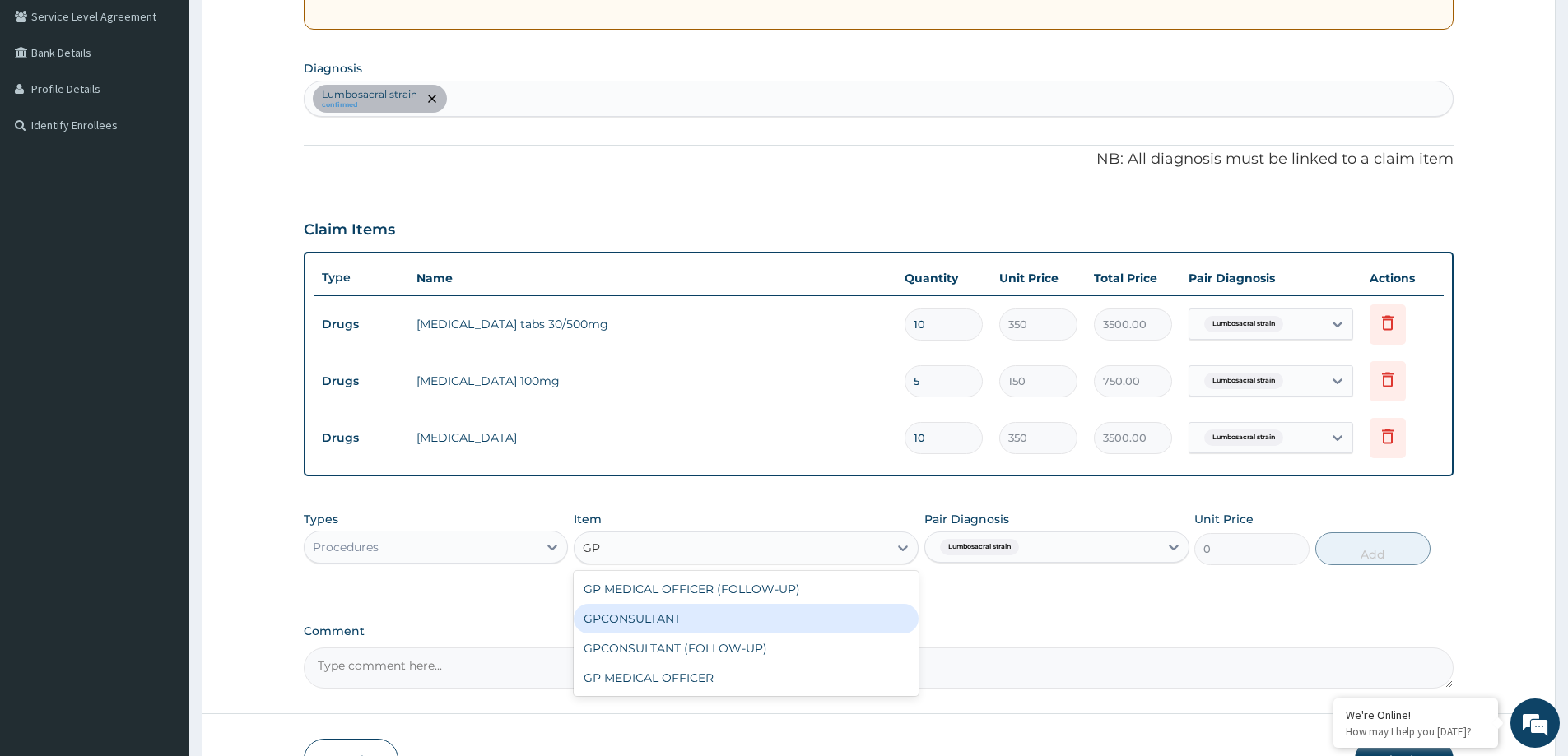
click at [720, 626] on div "GPCONSULTANT" at bounding box center [746, 619] width 345 height 29
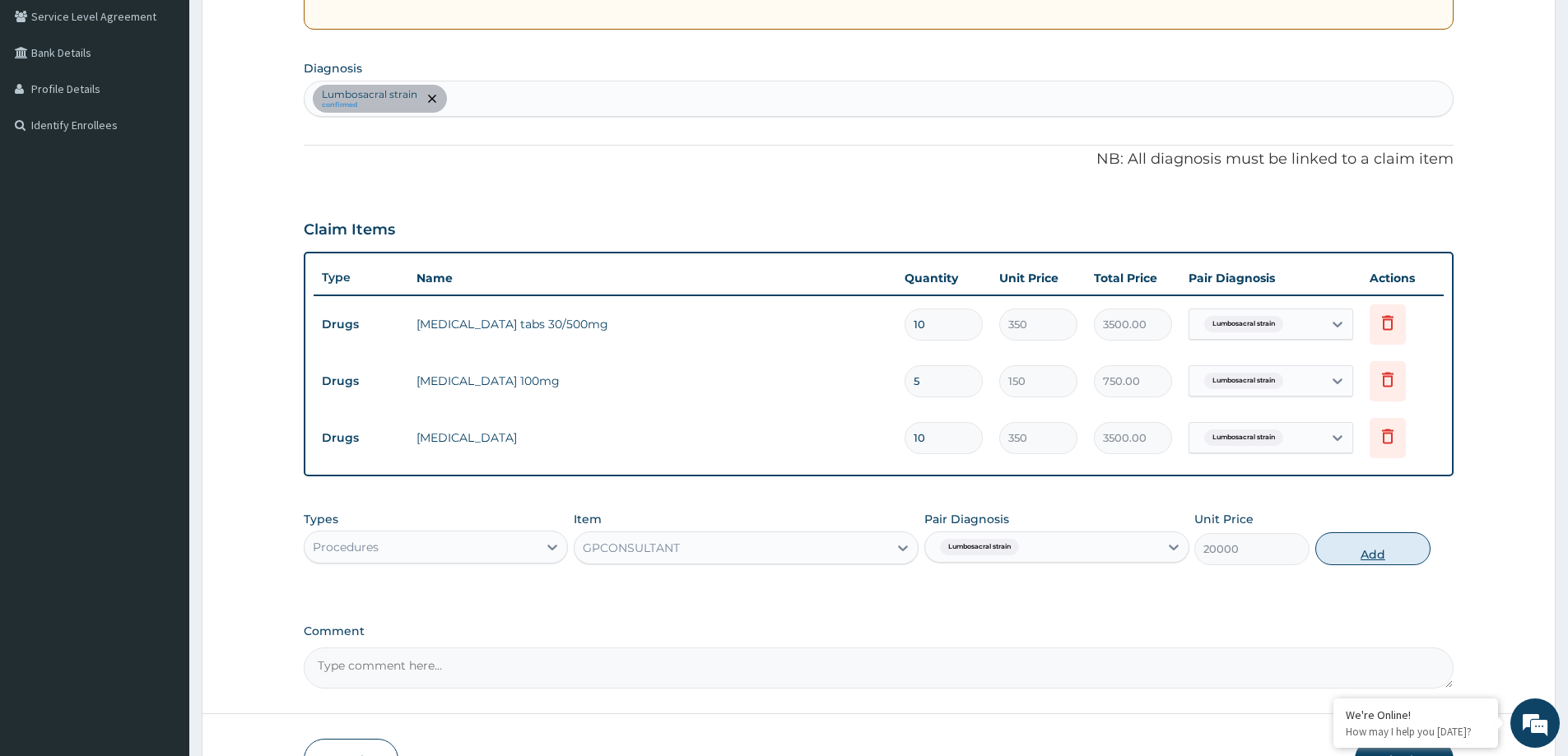
click at [1359, 556] on button "Add" at bounding box center [1372, 549] width 115 height 32
type input "0"
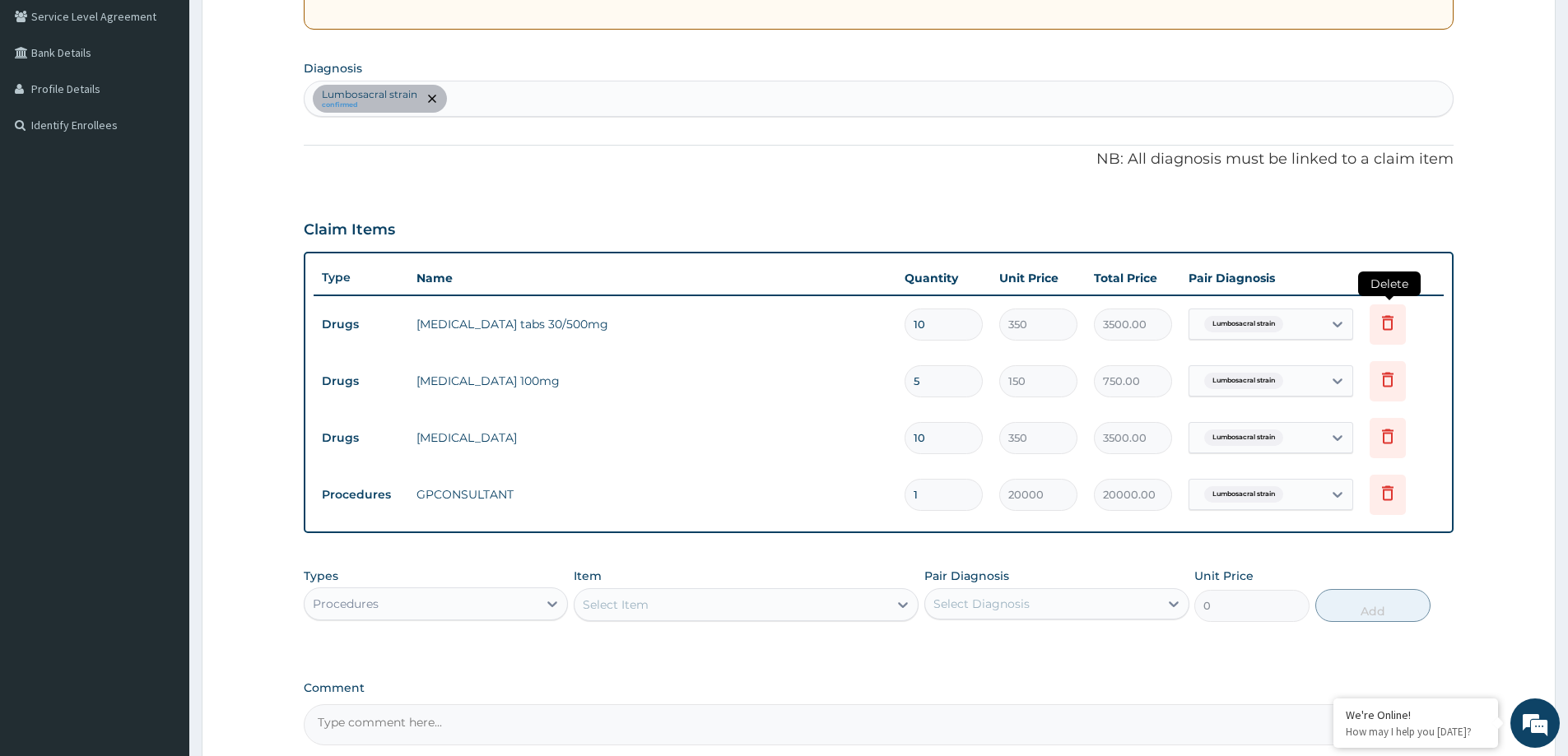
click at [1390, 320] on icon at bounding box center [1388, 322] width 12 height 15
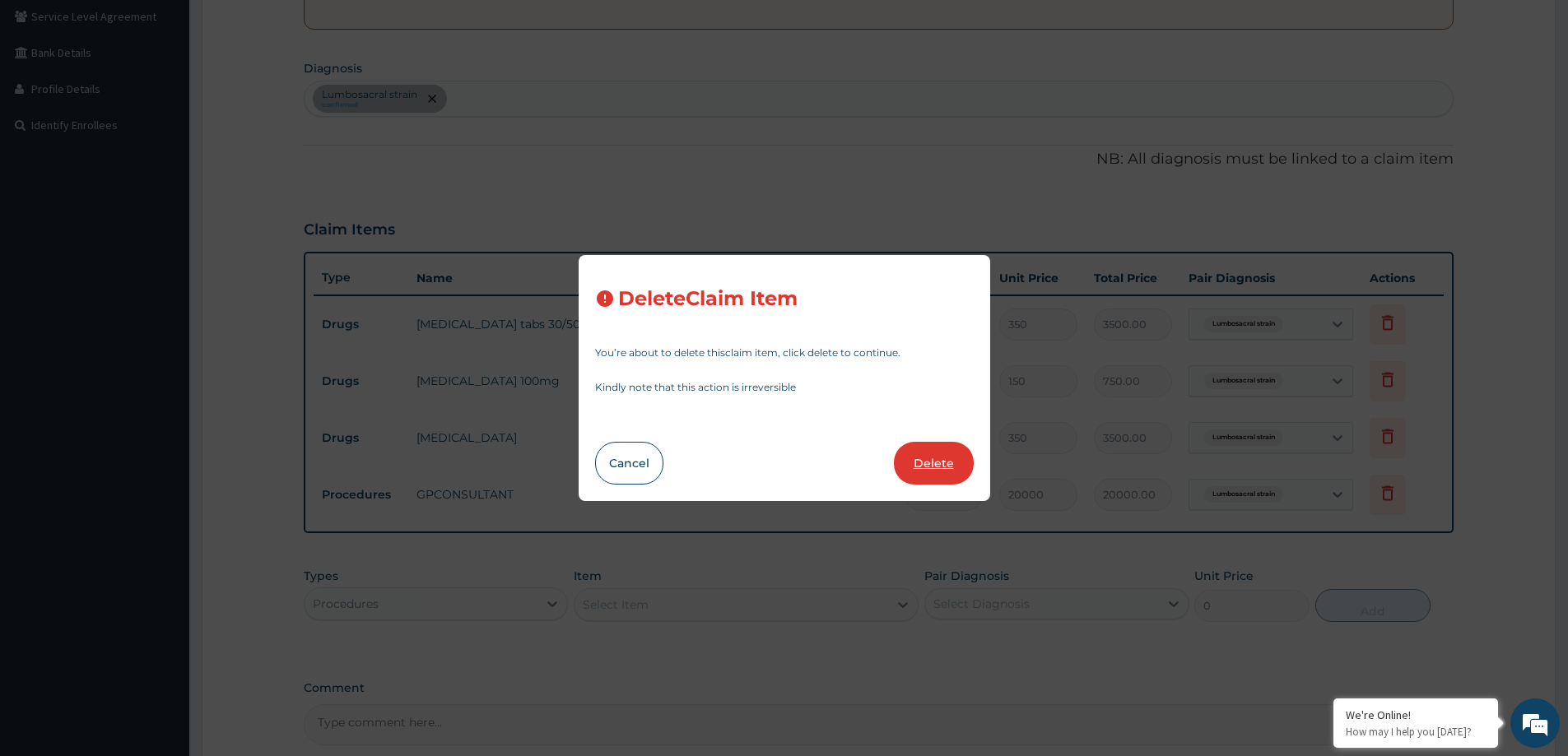
click at [922, 464] on button "Delete" at bounding box center [933, 464] width 80 height 43
type input "5"
type input "150"
type input "750.00"
type input "10"
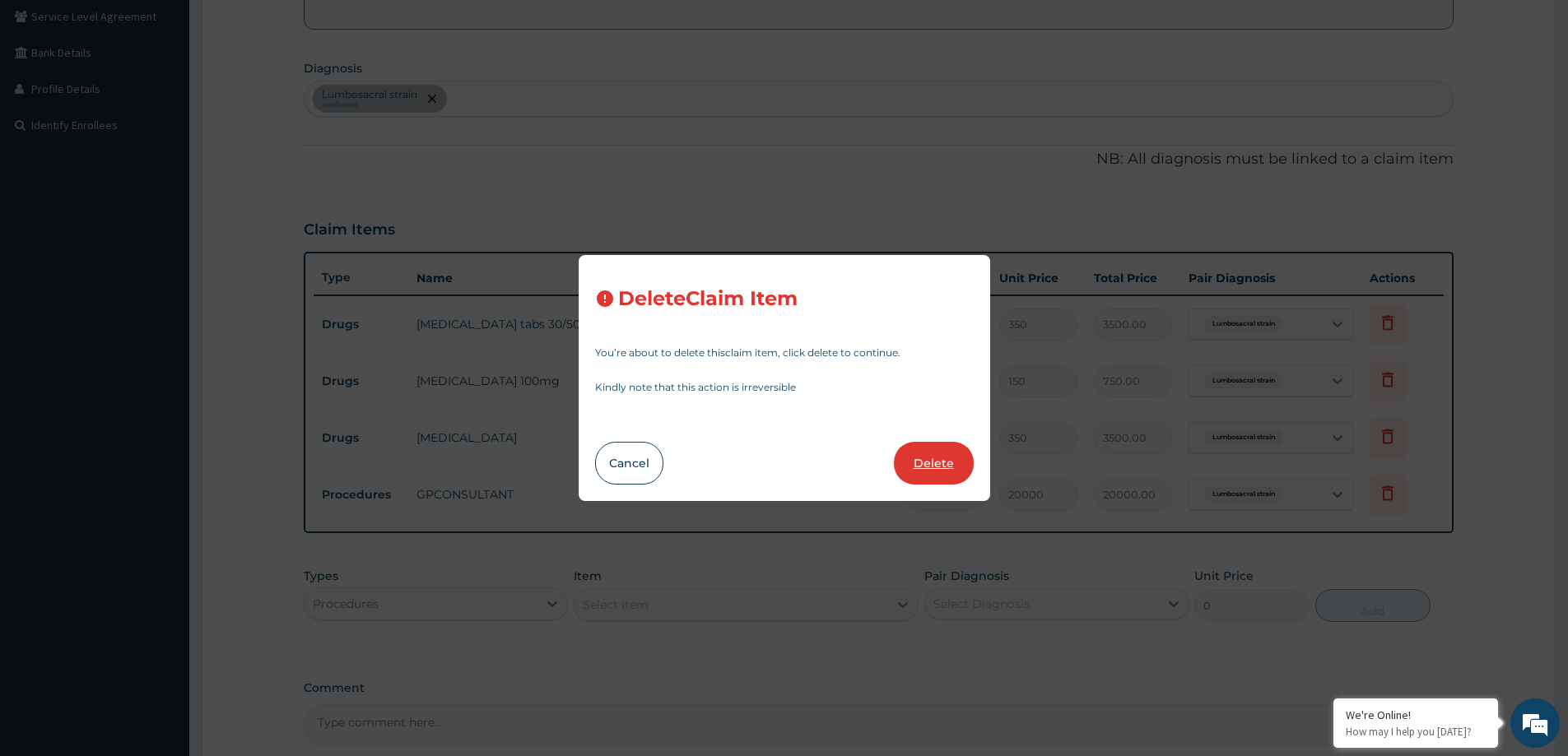
type input "350"
type input "3500.00"
type input "1"
type input "20000"
type input "20000.00"
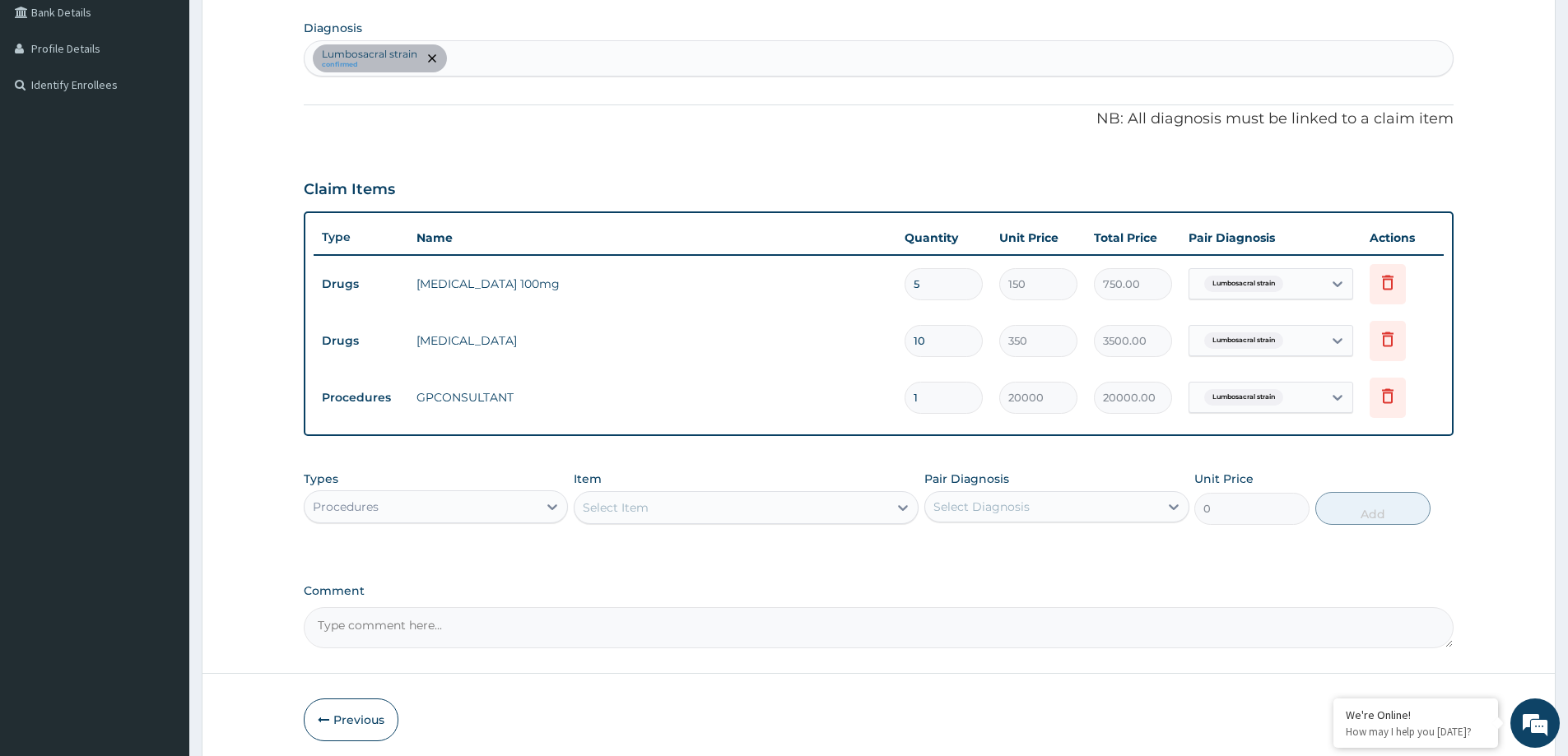
scroll to position [449, 0]
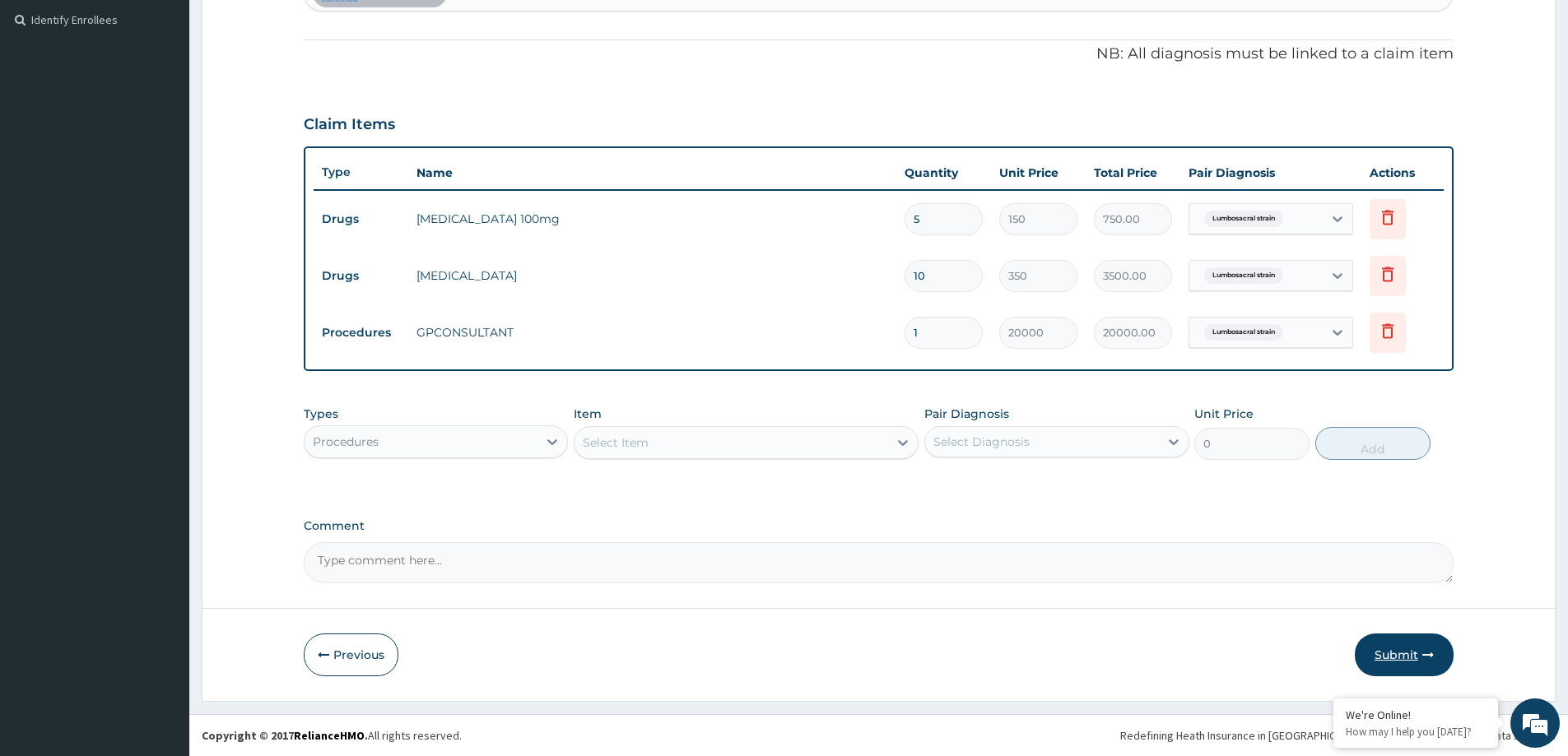
click at [1405, 652] on button "Submit" at bounding box center [1404, 656] width 98 height 43
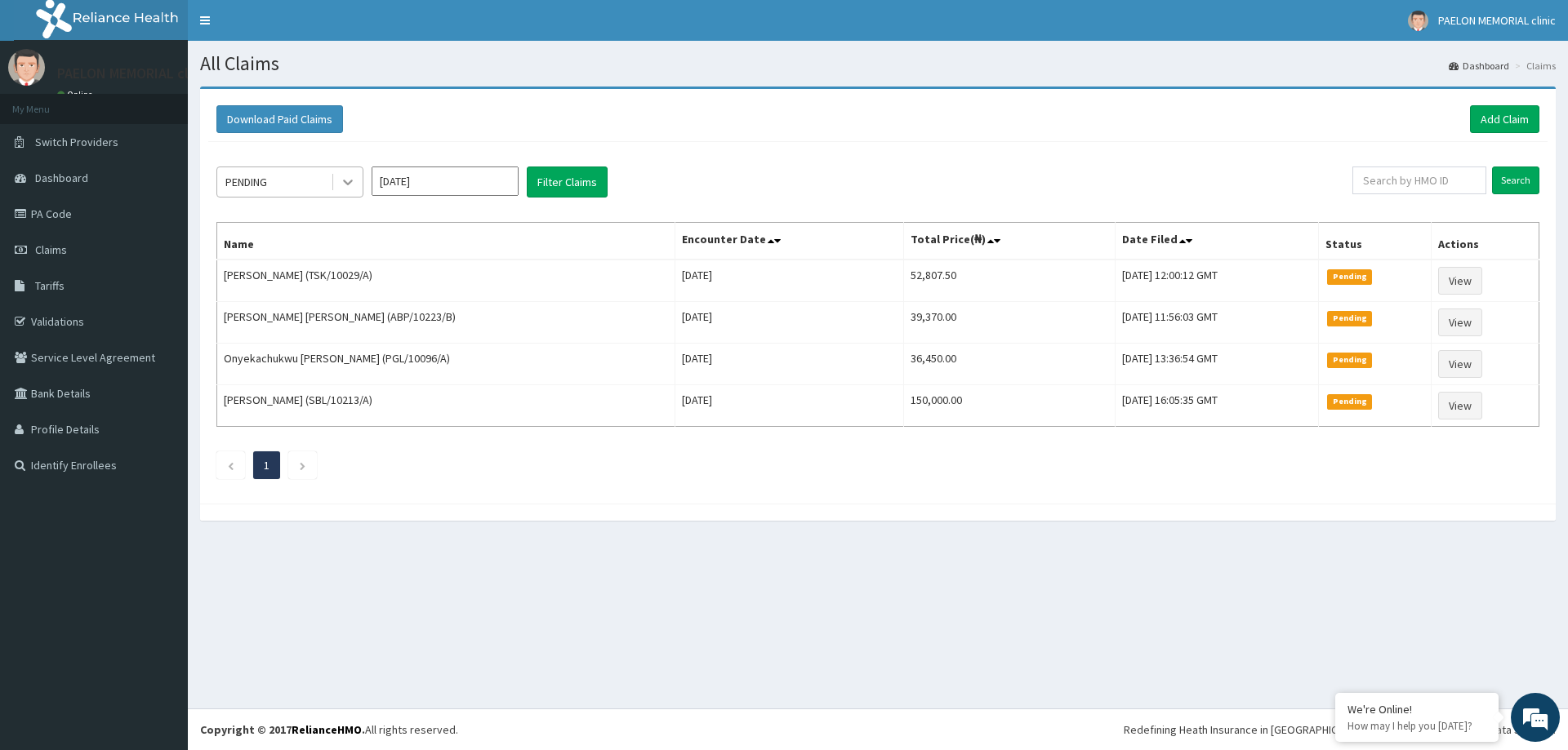
click at [348, 181] on icon at bounding box center [347, 181] width 17 height 17
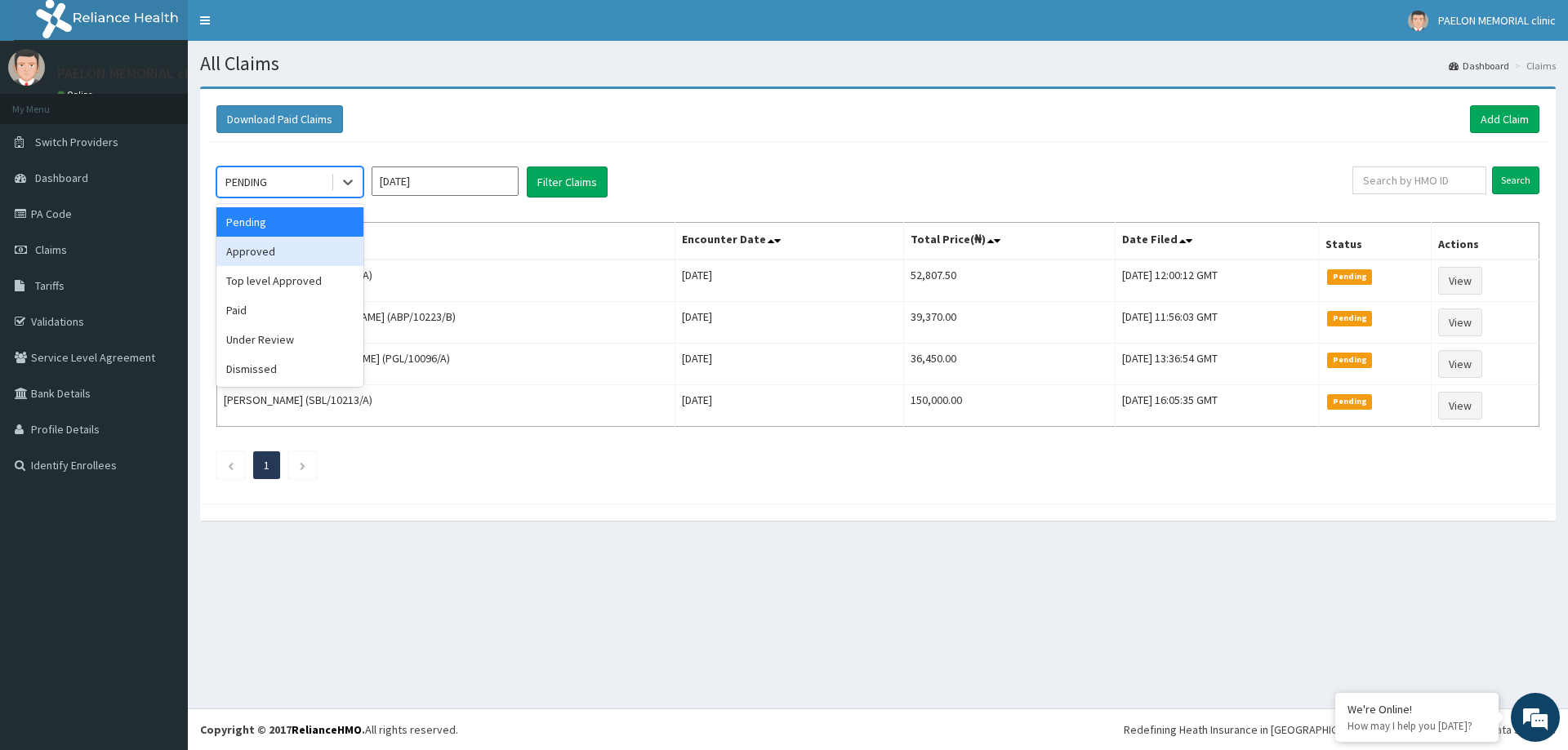
click at [316, 247] on div "Approved" at bounding box center [290, 252] width 147 height 29
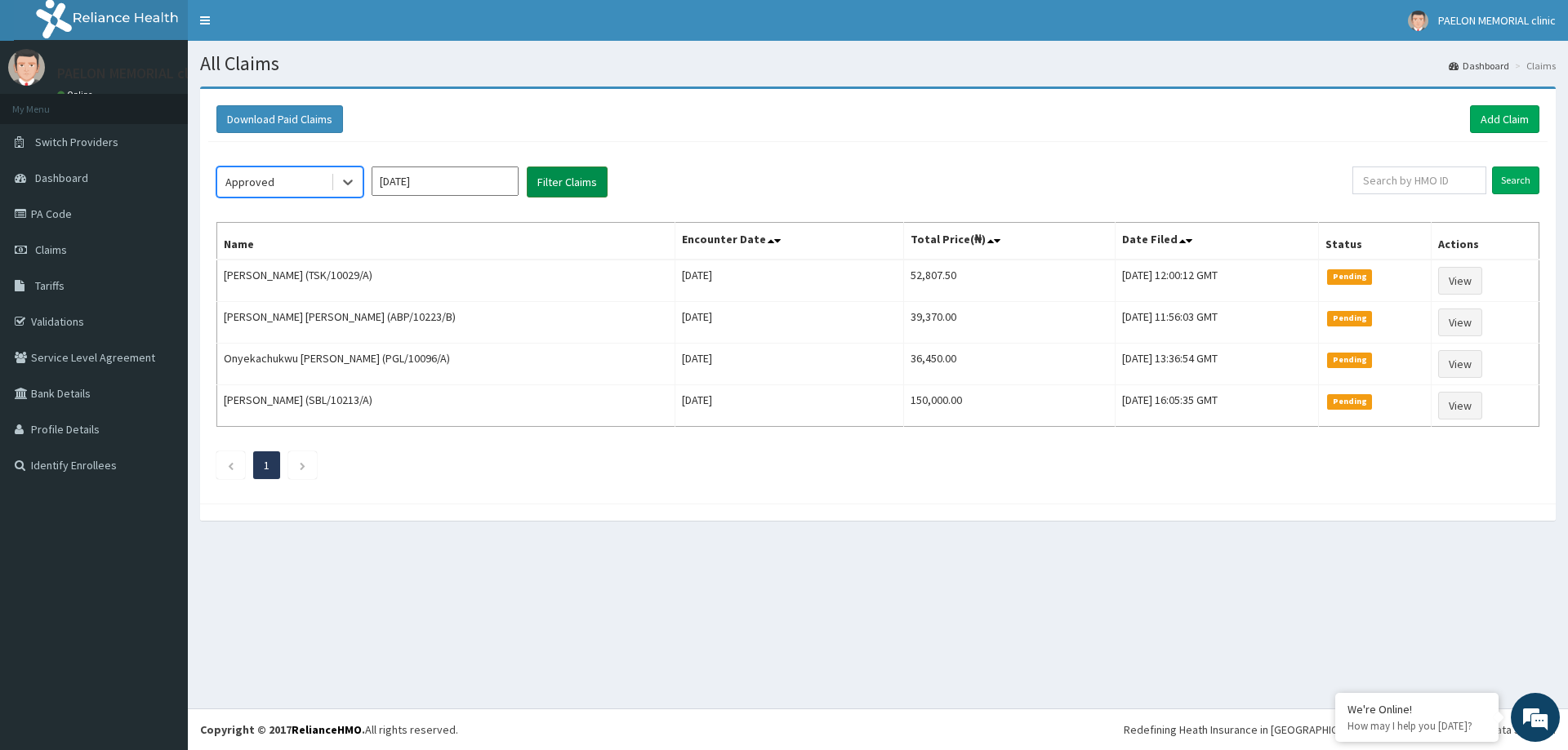
click at [596, 170] on button "Filter Claims" at bounding box center [567, 182] width 81 height 31
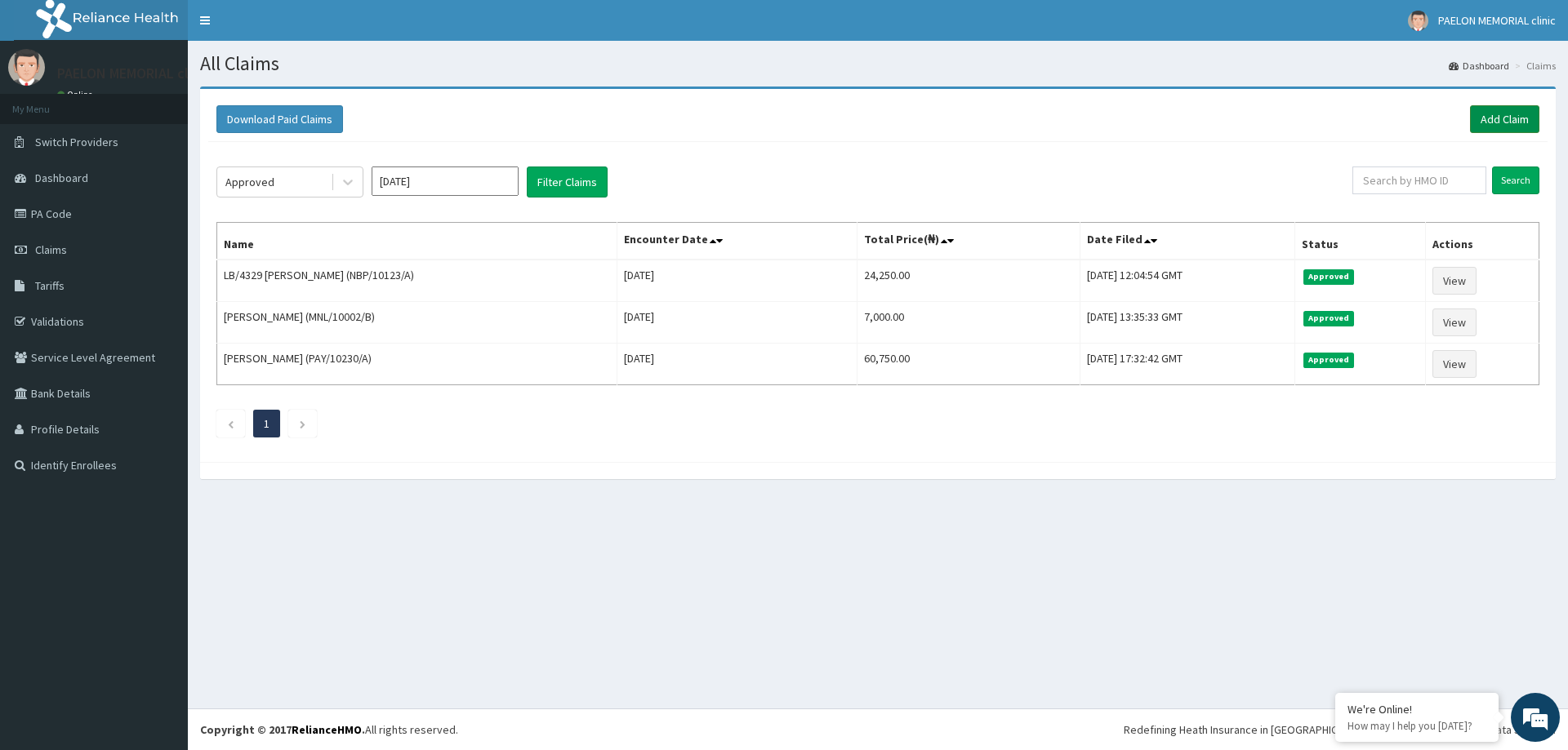
click at [1503, 123] on link "Add Claim" at bounding box center [1504, 119] width 69 height 27
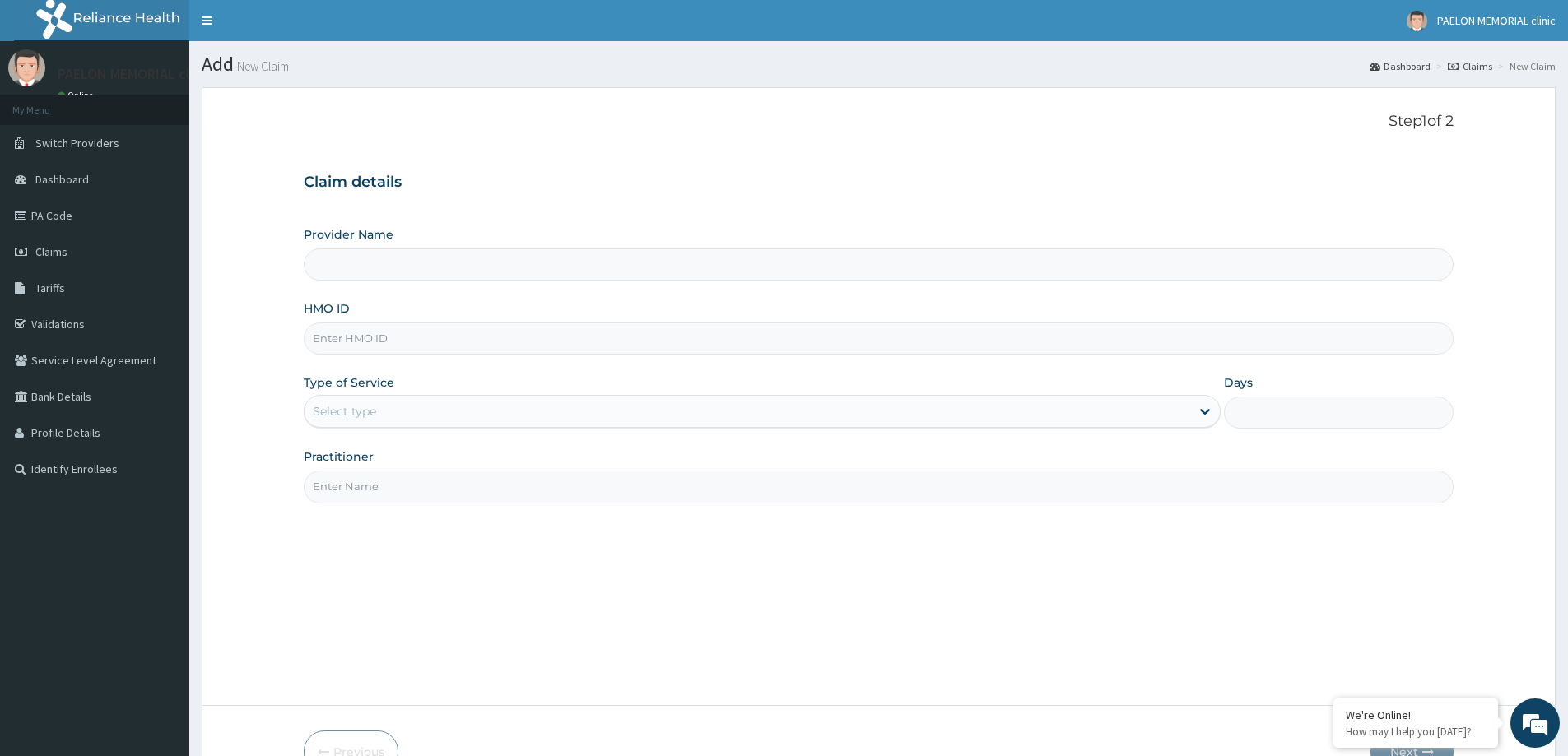
type input "Paelon Memorial Clinic- v/i"
click at [403, 339] on input "HMO ID" at bounding box center [879, 338] width 1150 height 32
paste input "ABP/10535/A"
drag, startPoint x: 339, startPoint y: 337, endPoint x: 274, endPoint y: 348, distance: 65.9
click at [274, 348] on form "Step 1 of 2 Claim details Provider Name [GEOGRAPHIC_DATA]- v/i HMO ID ABP/10535…" at bounding box center [878, 442] width 1354 height 711
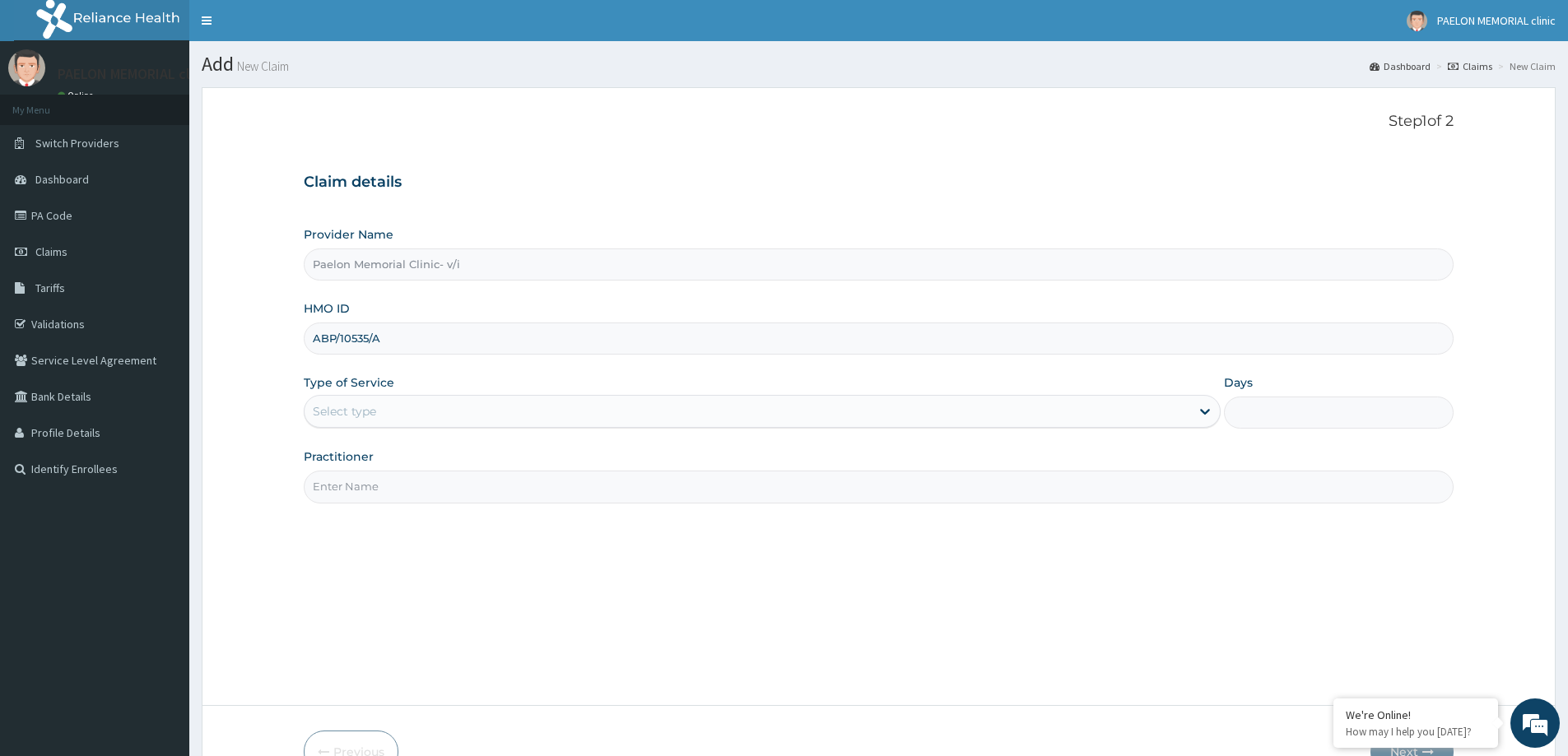
type input "ABP/10535/A"
click at [361, 409] on div "Select type" at bounding box center [344, 411] width 63 height 17
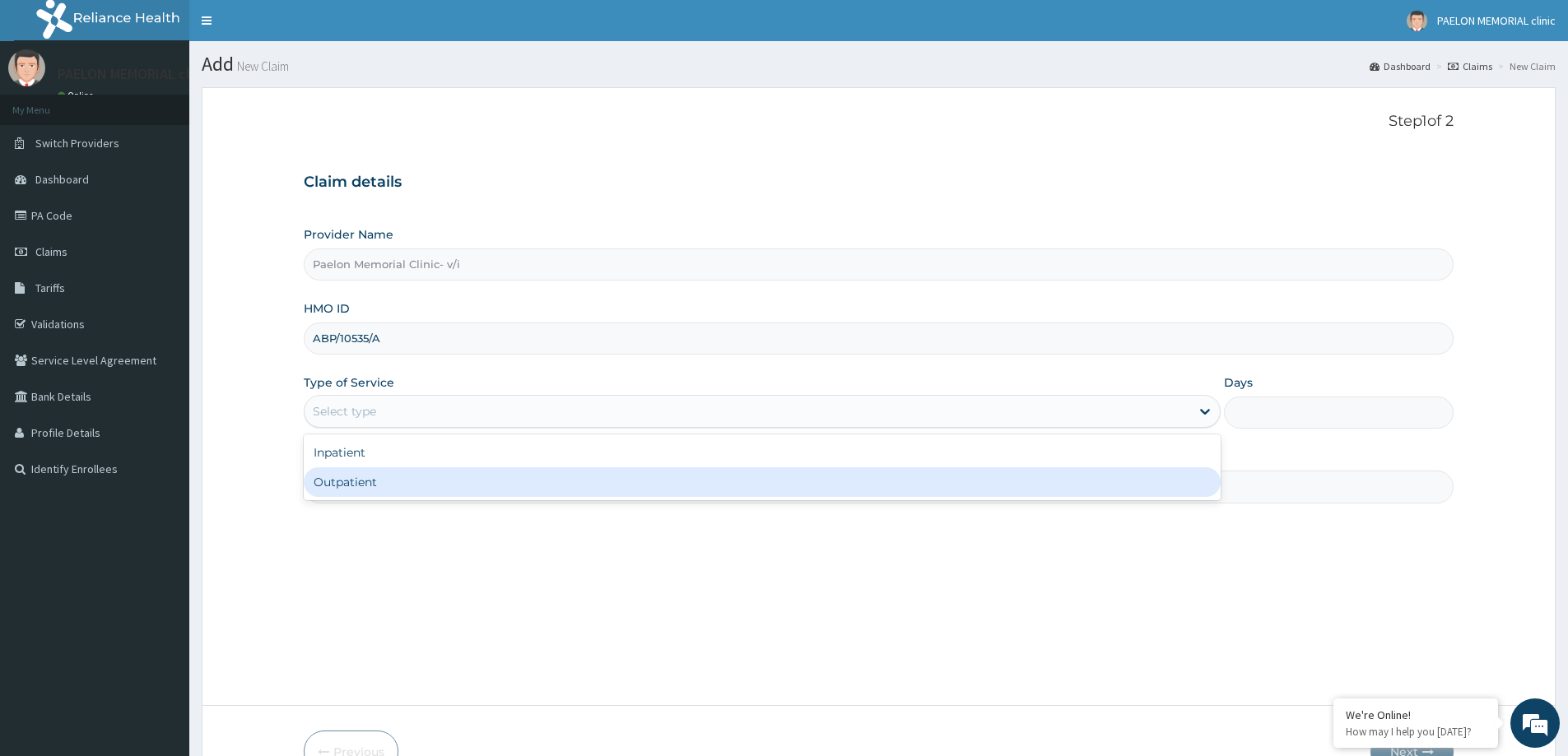
drag, startPoint x: 367, startPoint y: 478, endPoint x: 391, endPoint y: 492, distance: 27.8
click at [379, 488] on div "Outpatient" at bounding box center [762, 483] width 917 height 29
type input "1"
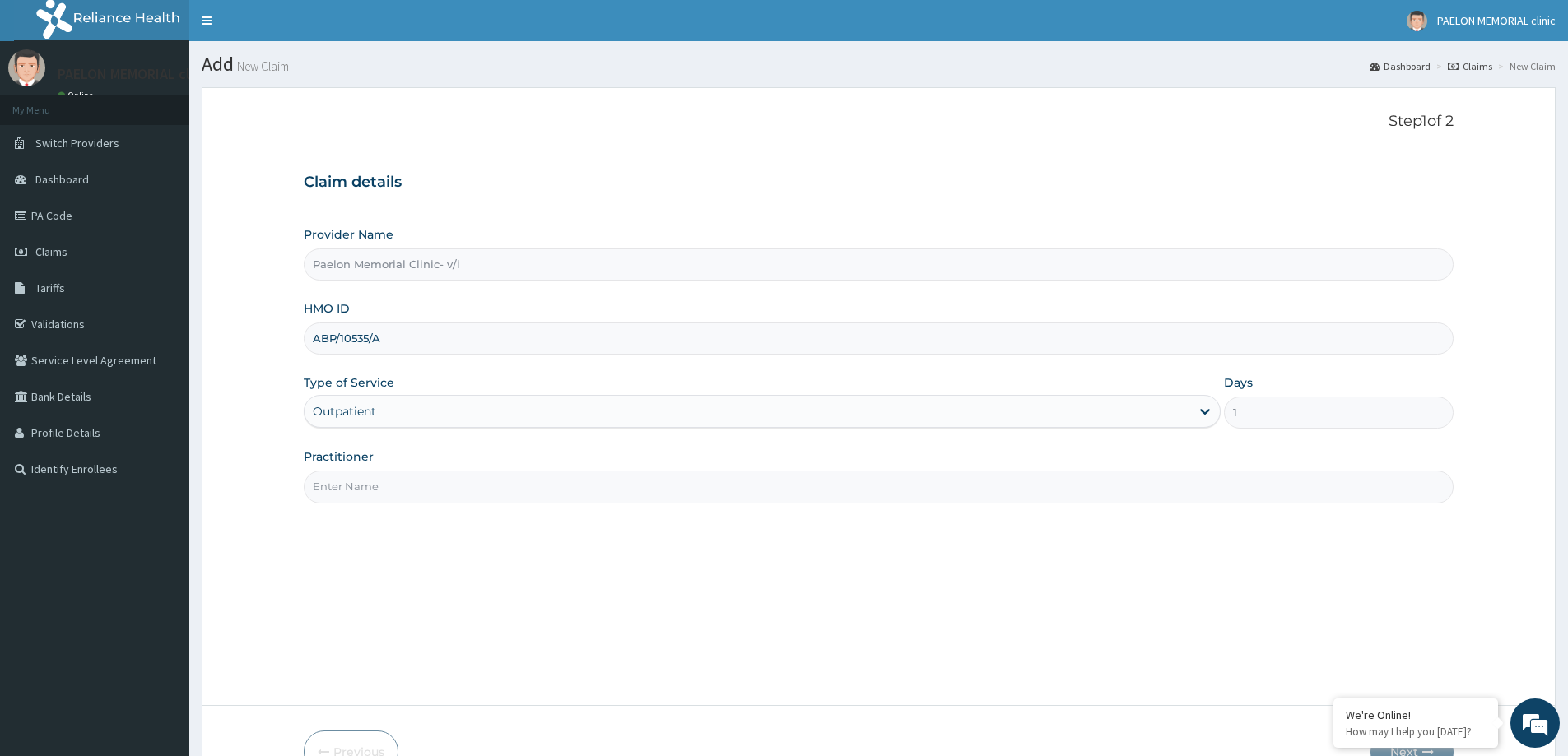
click at [391, 492] on input "Practitioner" at bounding box center [879, 487] width 1150 height 32
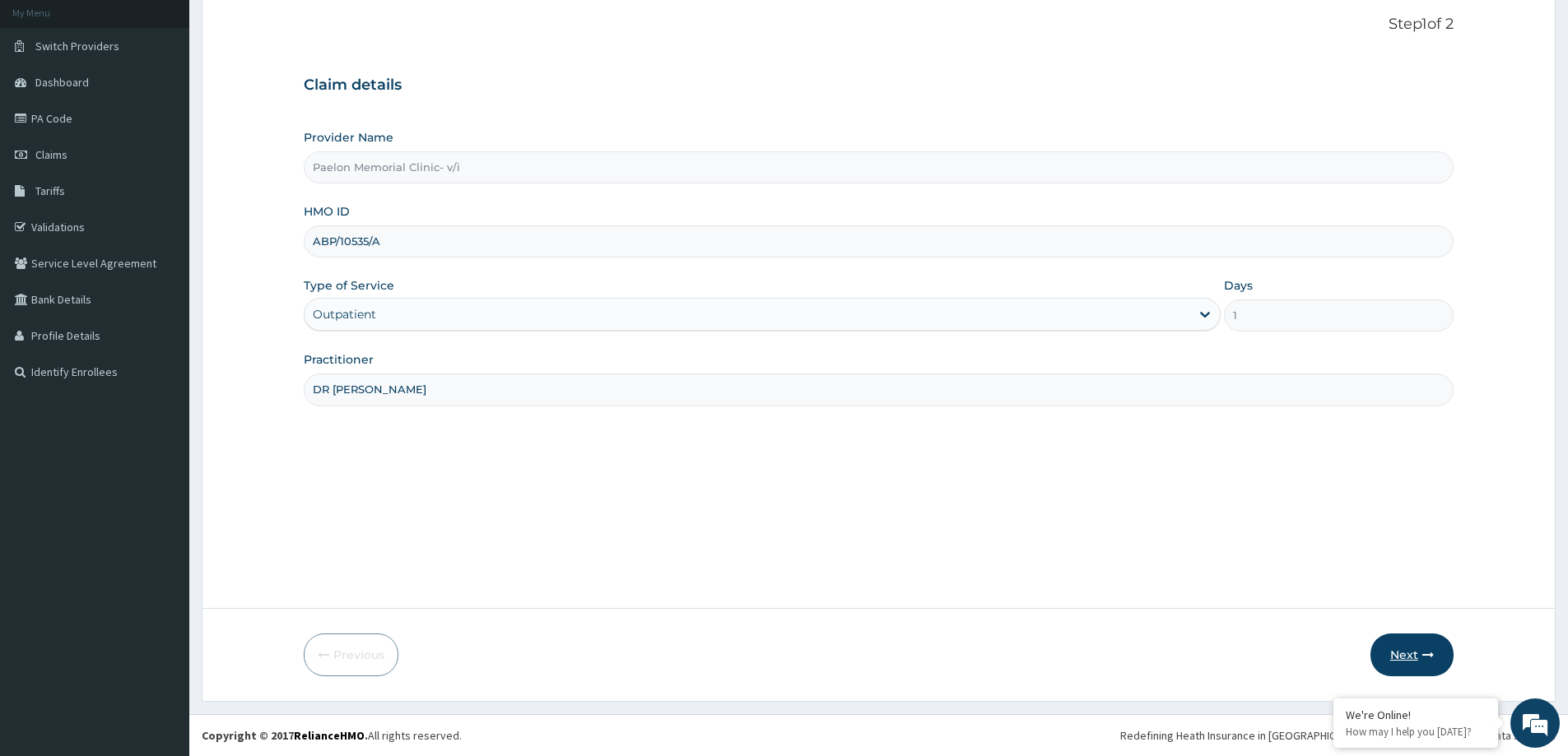
type input "DR ANU"
click at [1405, 651] on button "Next" at bounding box center [1412, 656] width 84 height 43
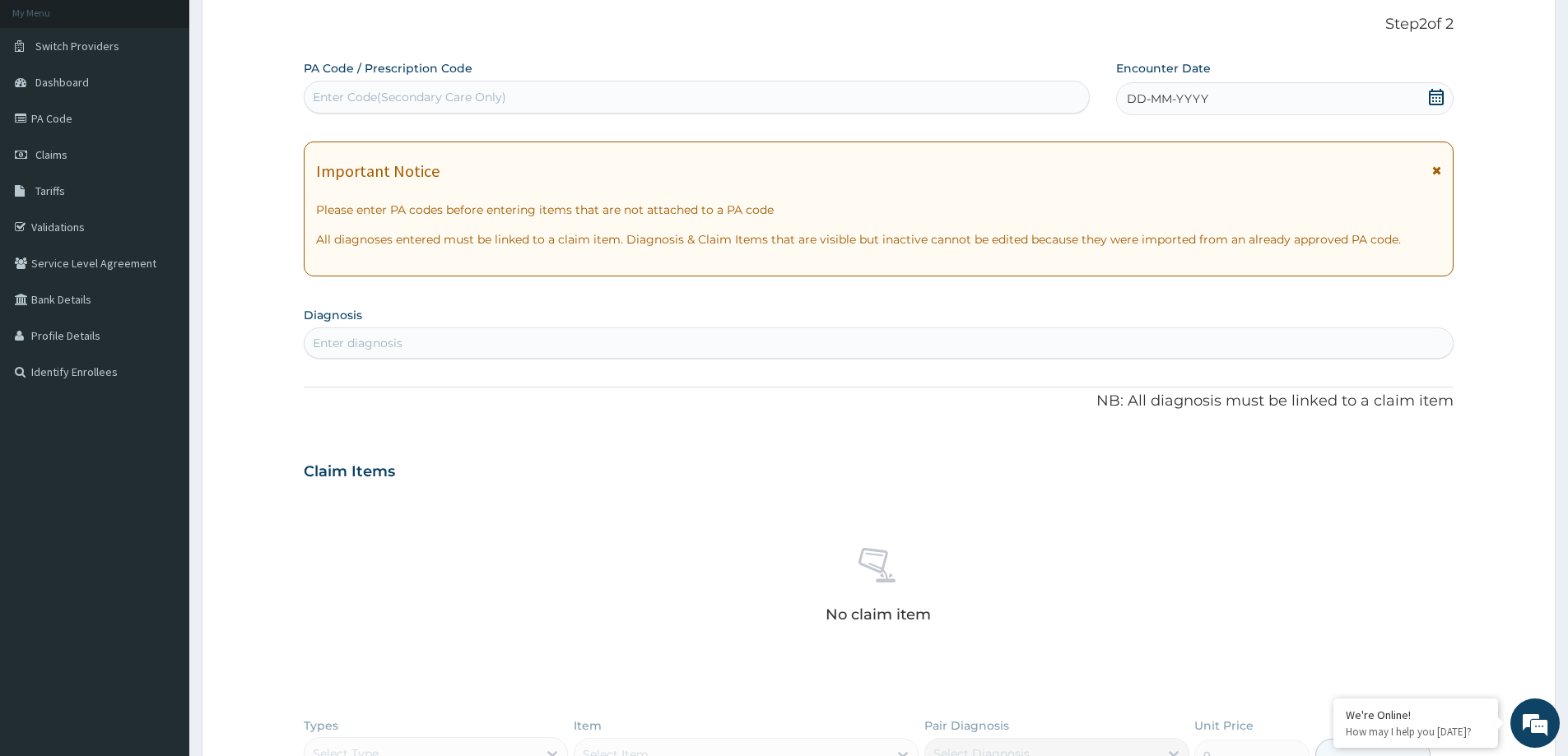
click at [657, 97] on div "Enter Code(Secondary Care Only)" at bounding box center [697, 96] width 784 height 27
paste input "PA/ACBE91"
type input "PA/ACBE91"
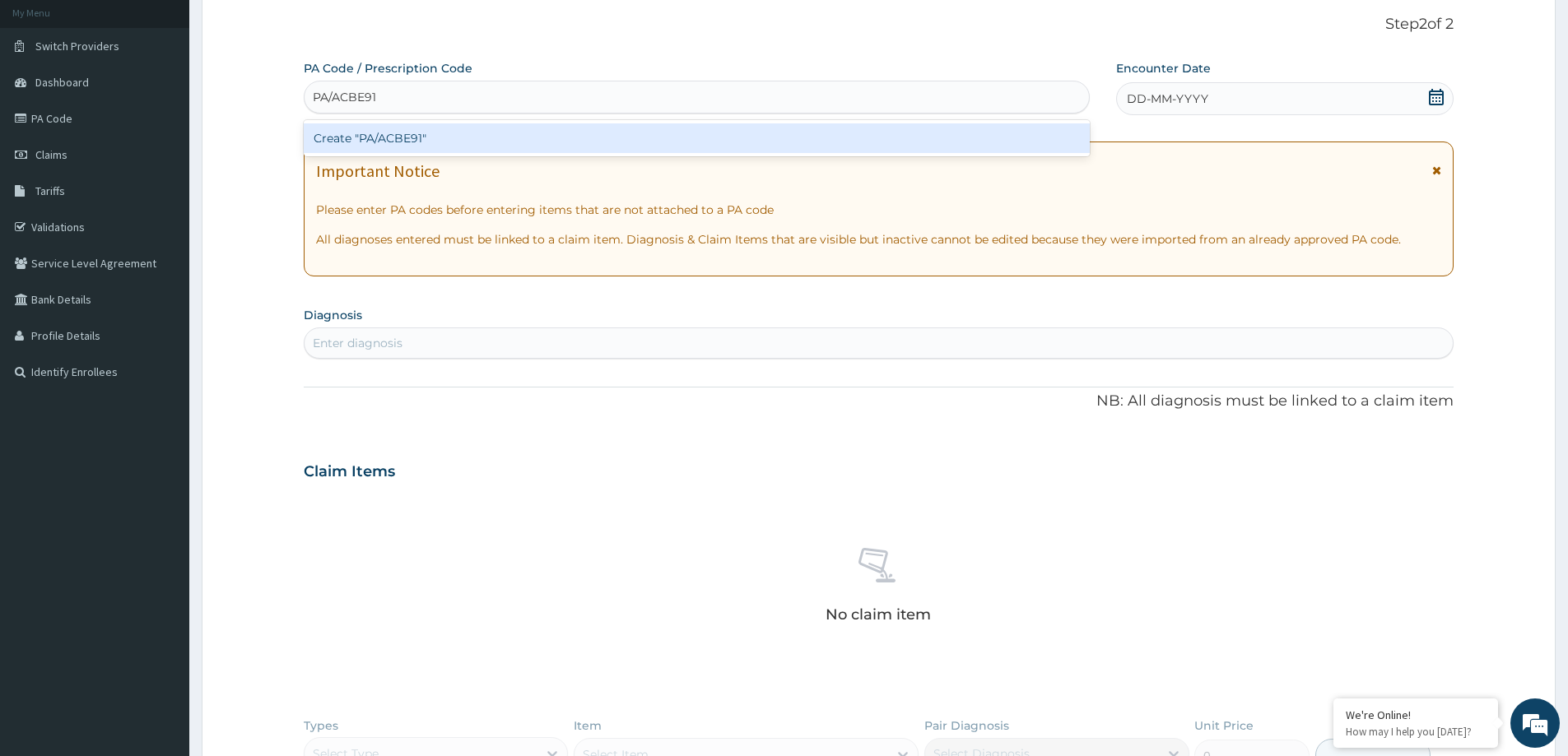
click at [636, 141] on div "Create "PA/ACBE91"" at bounding box center [697, 139] width 786 height 29
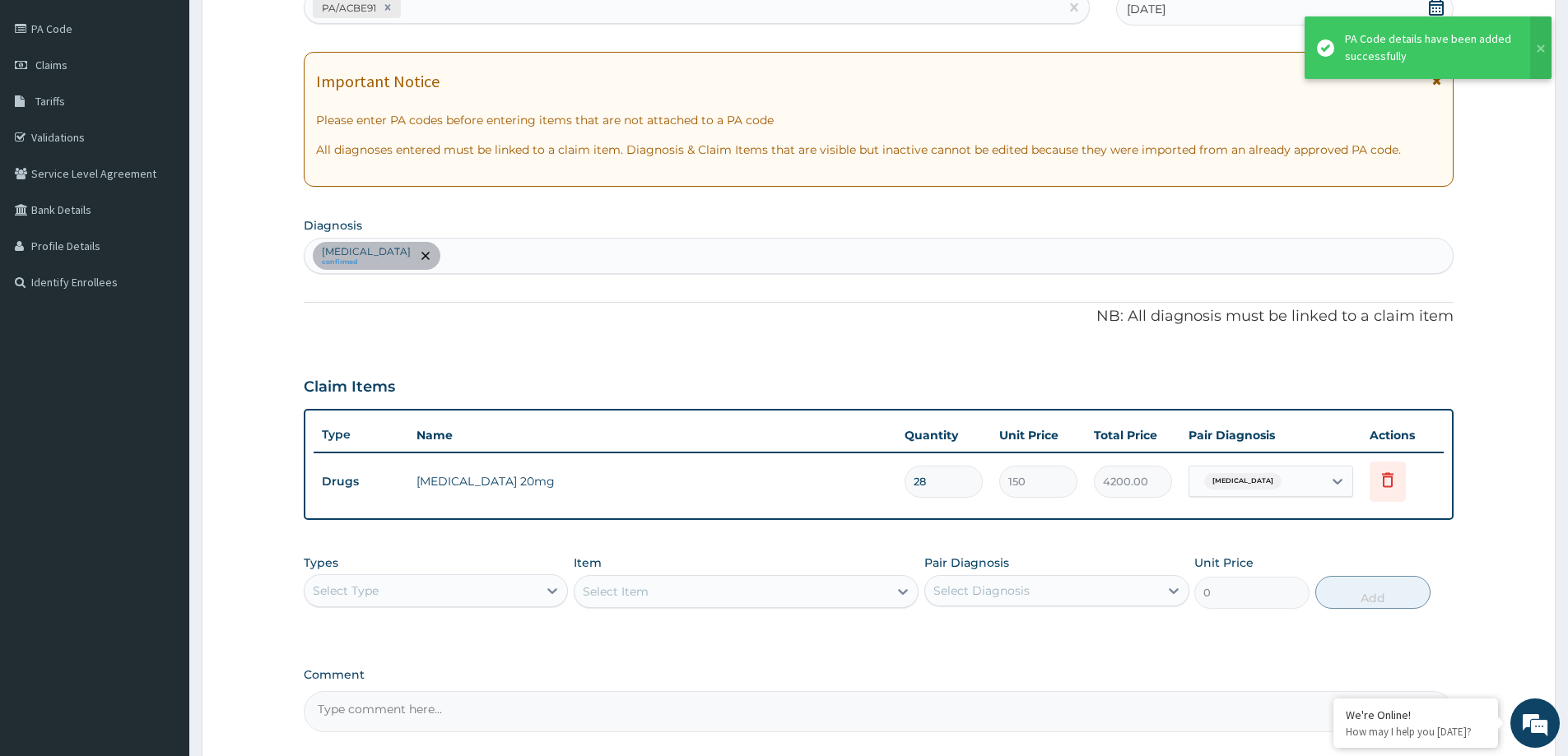
scroll to position [336, 0]
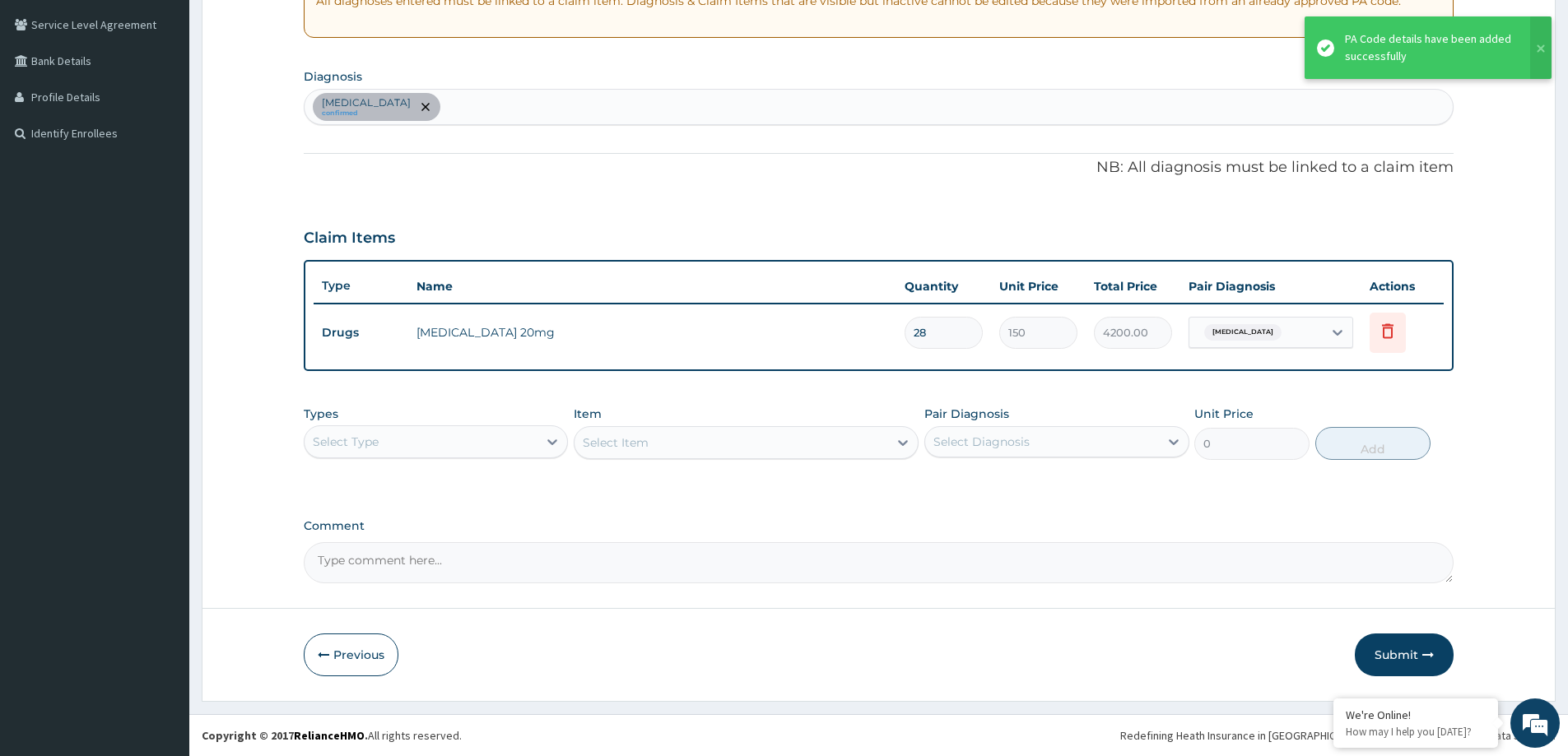
click at [450, 437] on div "Select Type" at bounding box center [421, 441] width 233 height 27
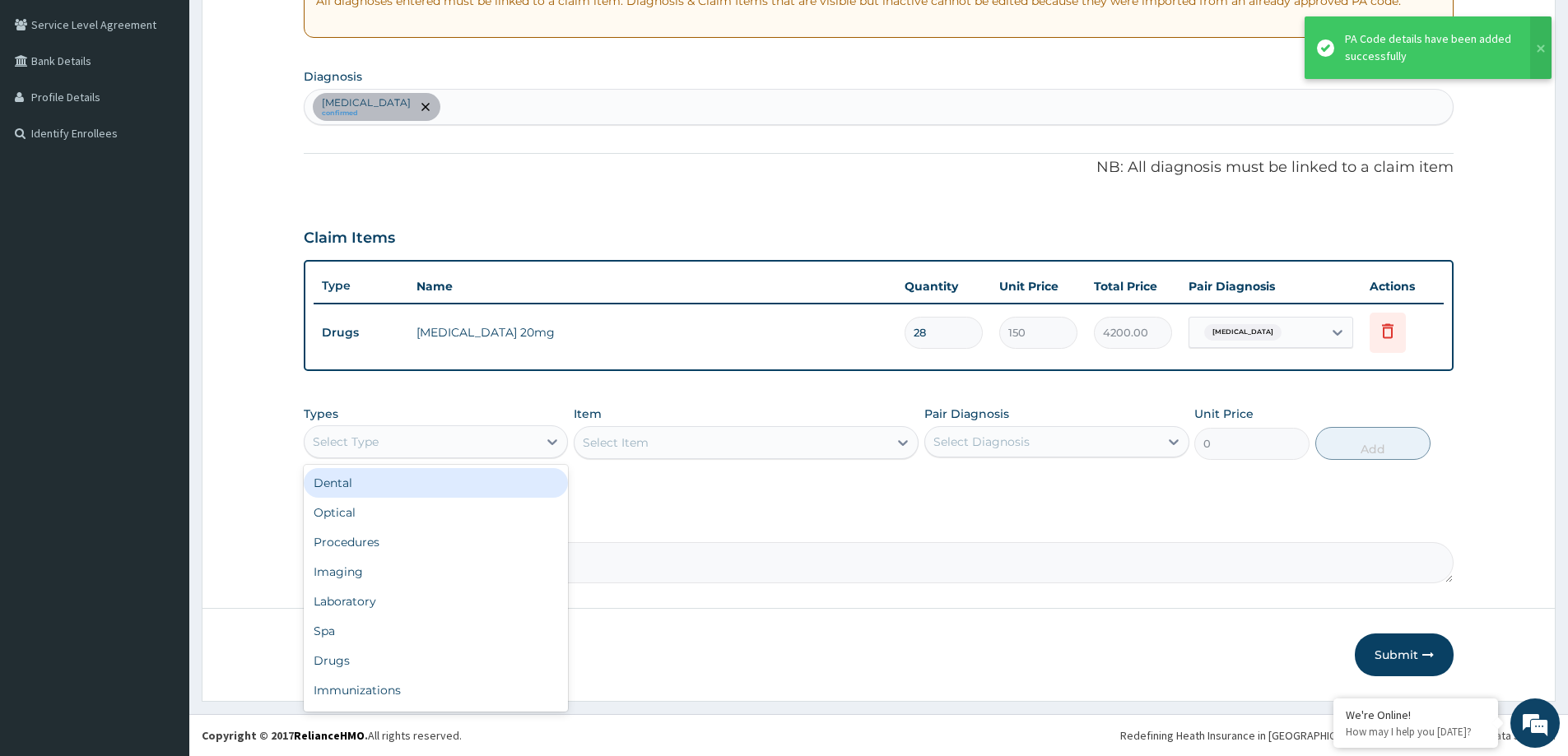
type input "P"
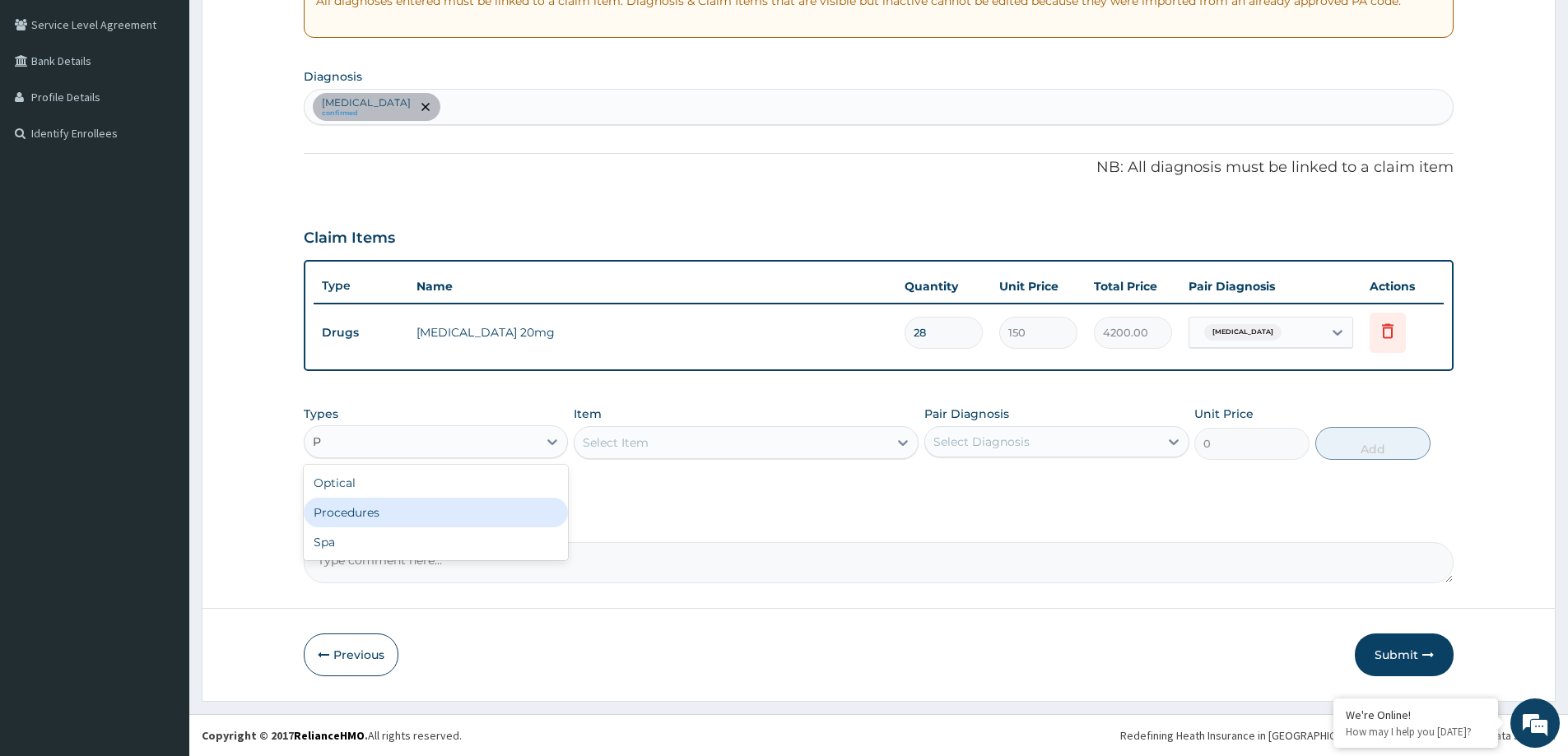
click at [451, 510] on div "Procedures" at bounding box center [436, 513] width 264 height 29
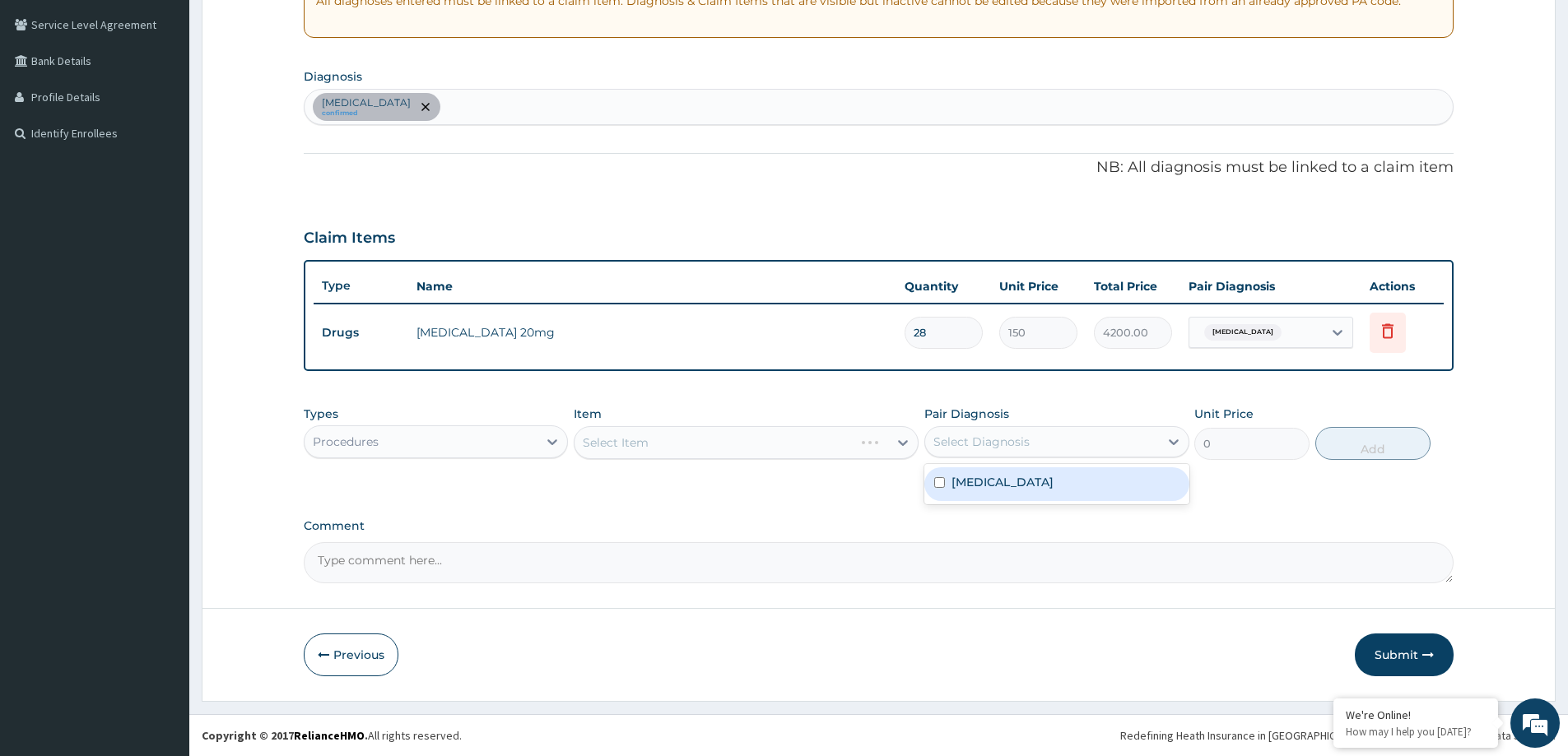
click at [1069, 452] on div "Select Diagnosis" at bounding box center [1041, 441] width 233 height 27
click at [1055, 486] on div "Hyperlipidemia" at bounding box center [1056, 485] width 264 height 33
checkbox input "true"
click at [809, 442] on div "Select Item" at bounding box center [746, 442] width 345 height 32
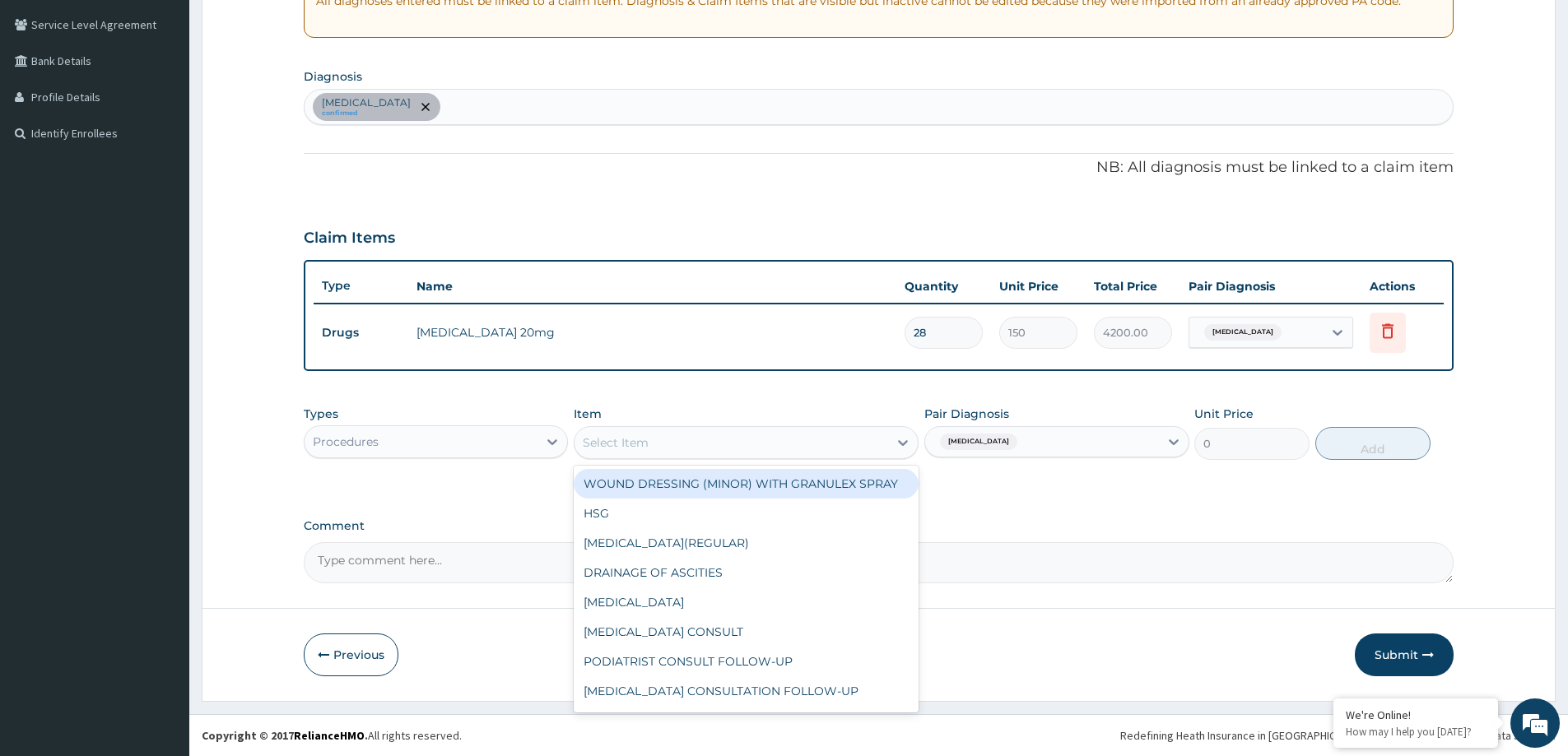
click at [779, 441] on div "Select Item" at bounding box center [730, 442] width 314 height 27
type input "GP"
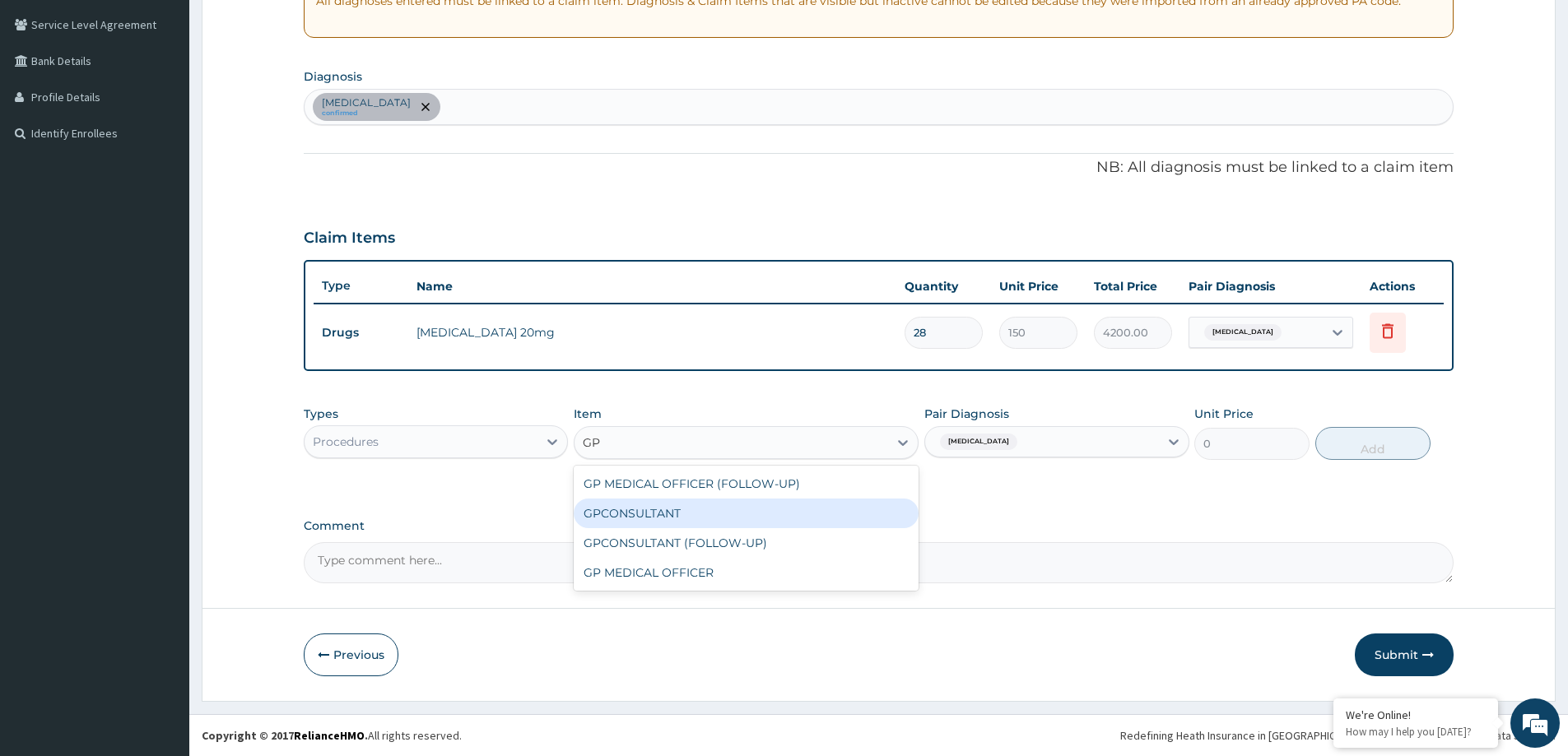
drag, startPoint x: 753, startPoint y: 513, endPoint x: 775, endPoint y: 497, distance: 27.2
click at [753, 513] on div "GPCONSULTANT" at bounding box center [746, 513] width 345 height 29
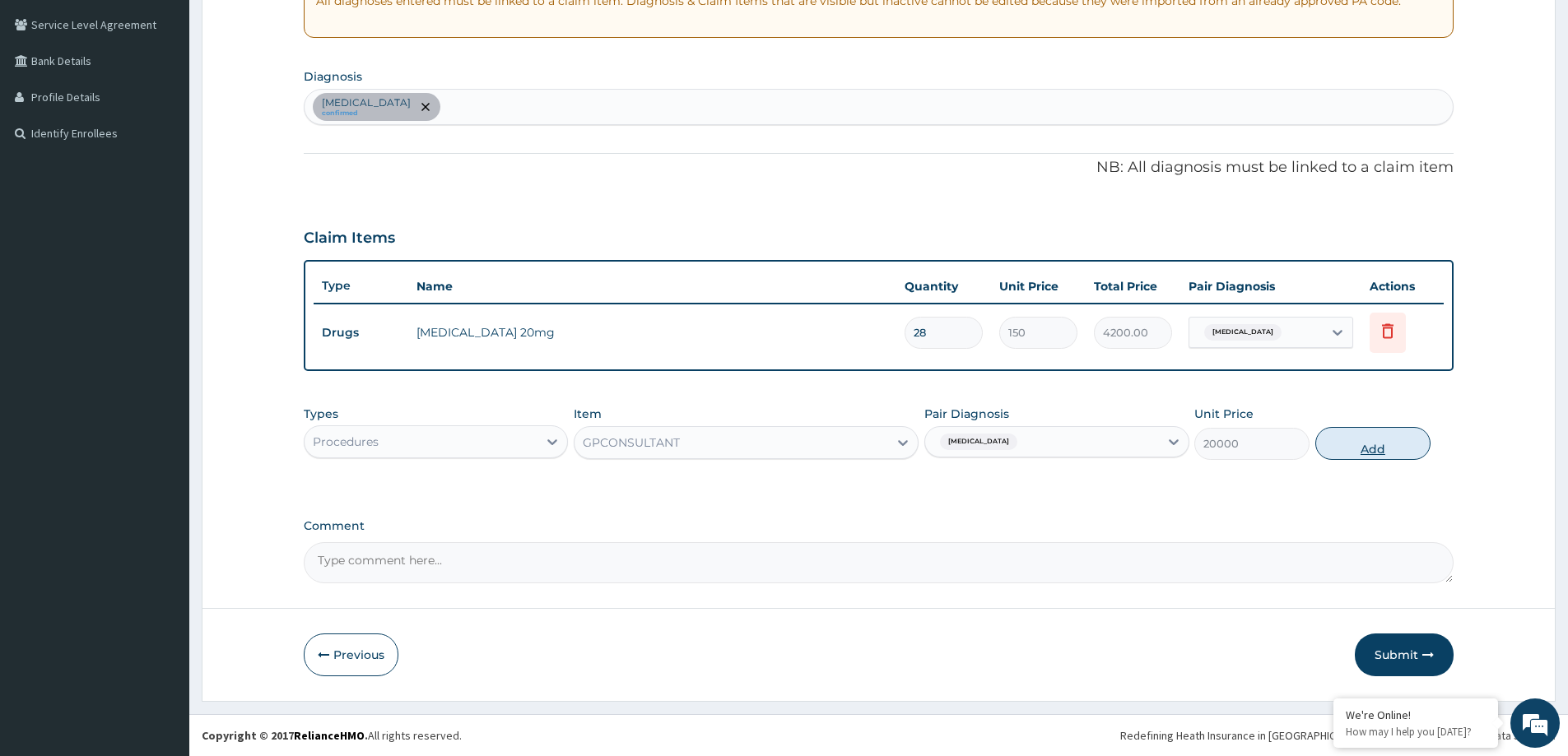
click at [1374, 442] on button "Add" at bounding box center [1372, 443] width 115 height 32
type input "0"
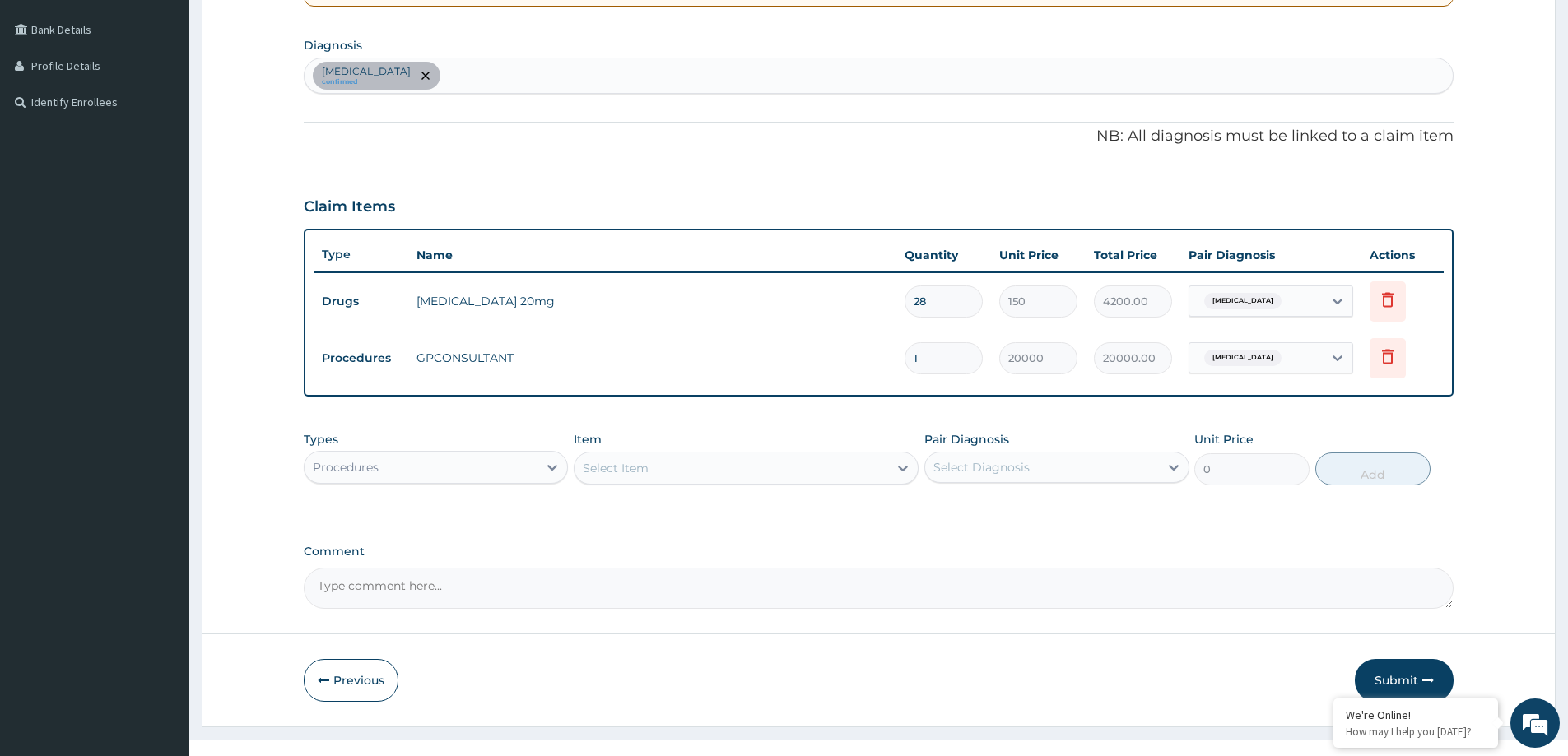
scroll to position [392, 0]
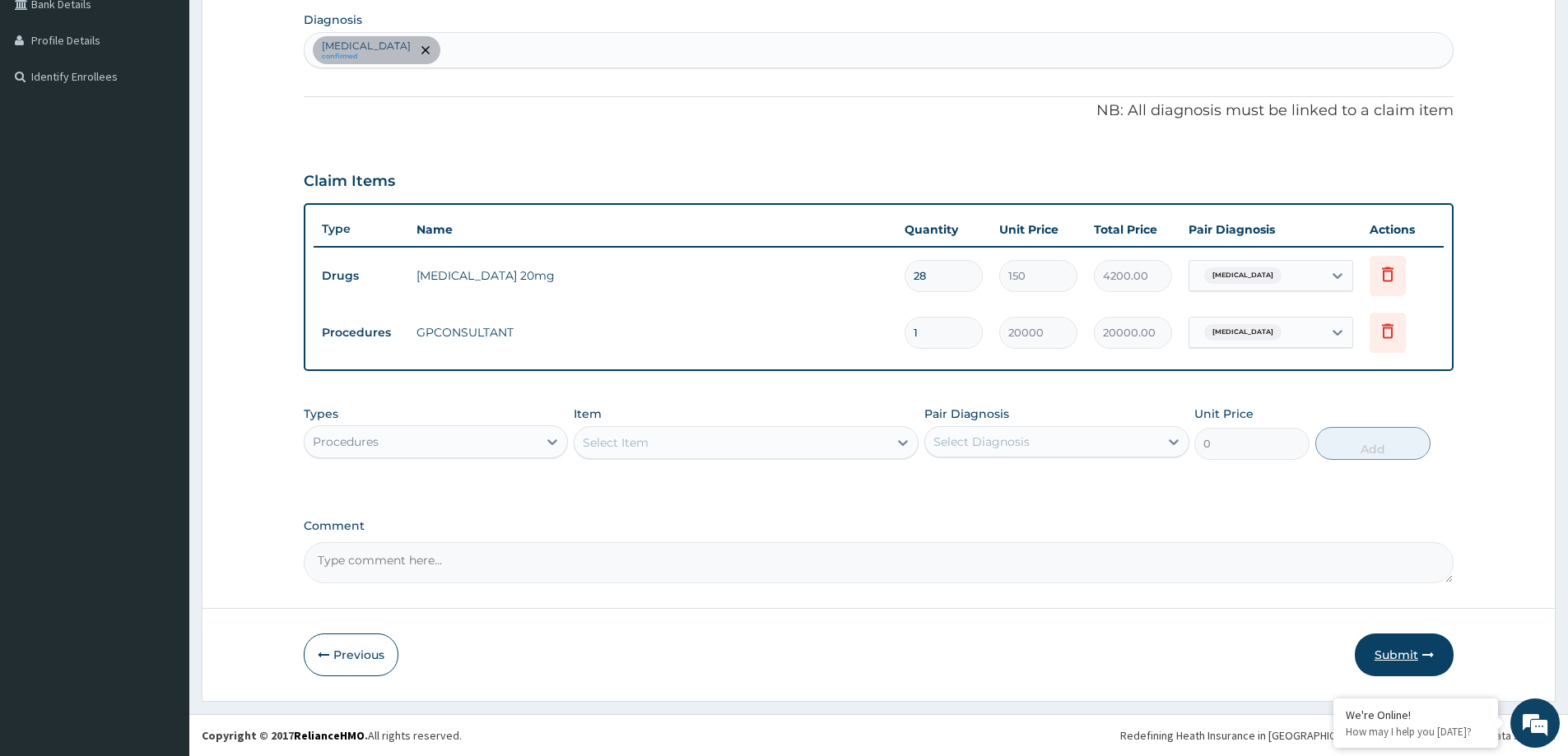
click at [1392, 655] on button "Submit" at bounding box center [1404, 656] width 98 height 43
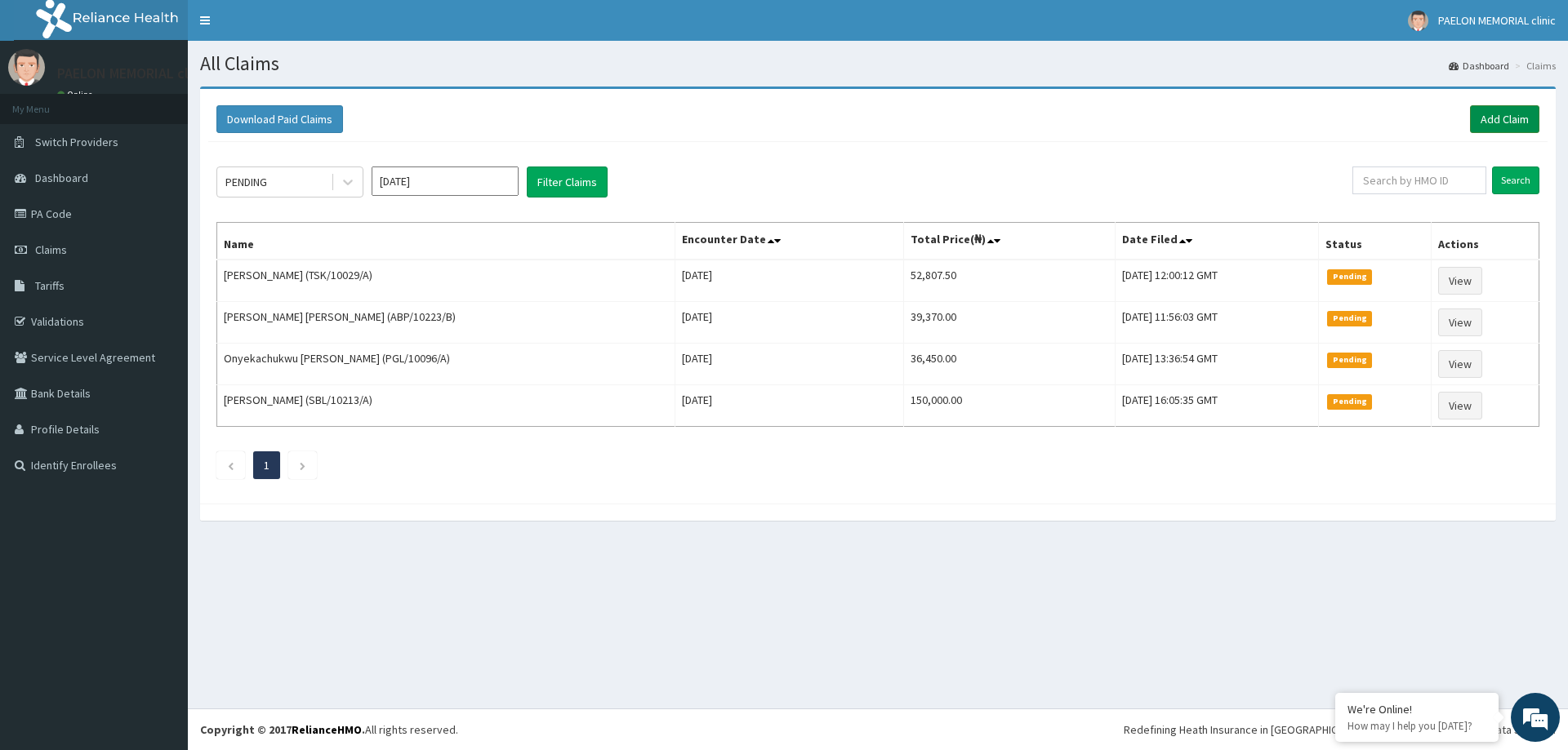
click link "Add Claim"
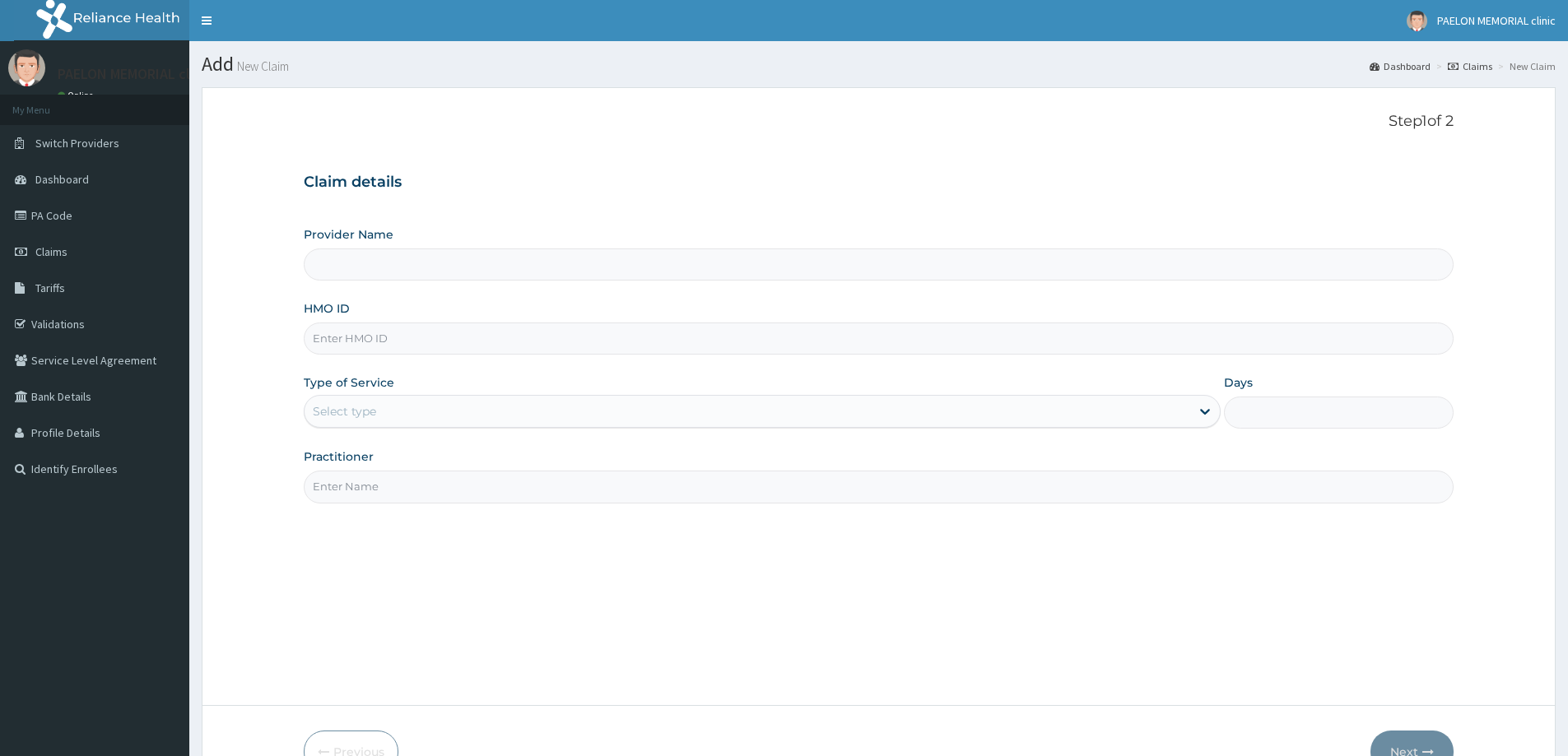
click at [374, 341] on input "HMO ID" at bounding box center [879, 338] width 1150 height 32
paste input "ENP/11557/A"
type input "ENP/11557/A"
click at [364, 397] on div "Select type" at bounding box center [762, 411] width 917 height 32
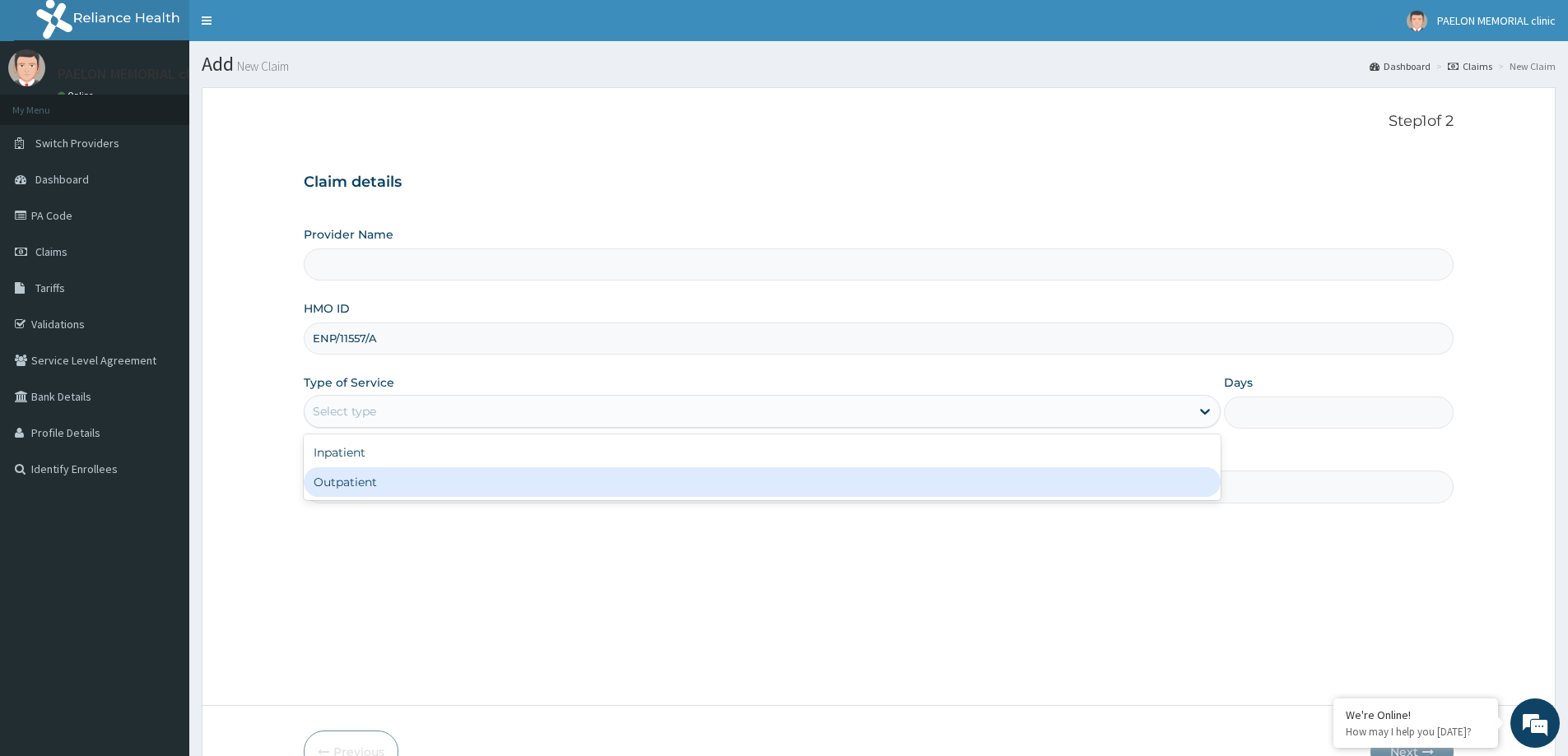
click at [388, 492] on div "Outpatient" at bounding box center [762, 483] width 917 height 29
type input "1"
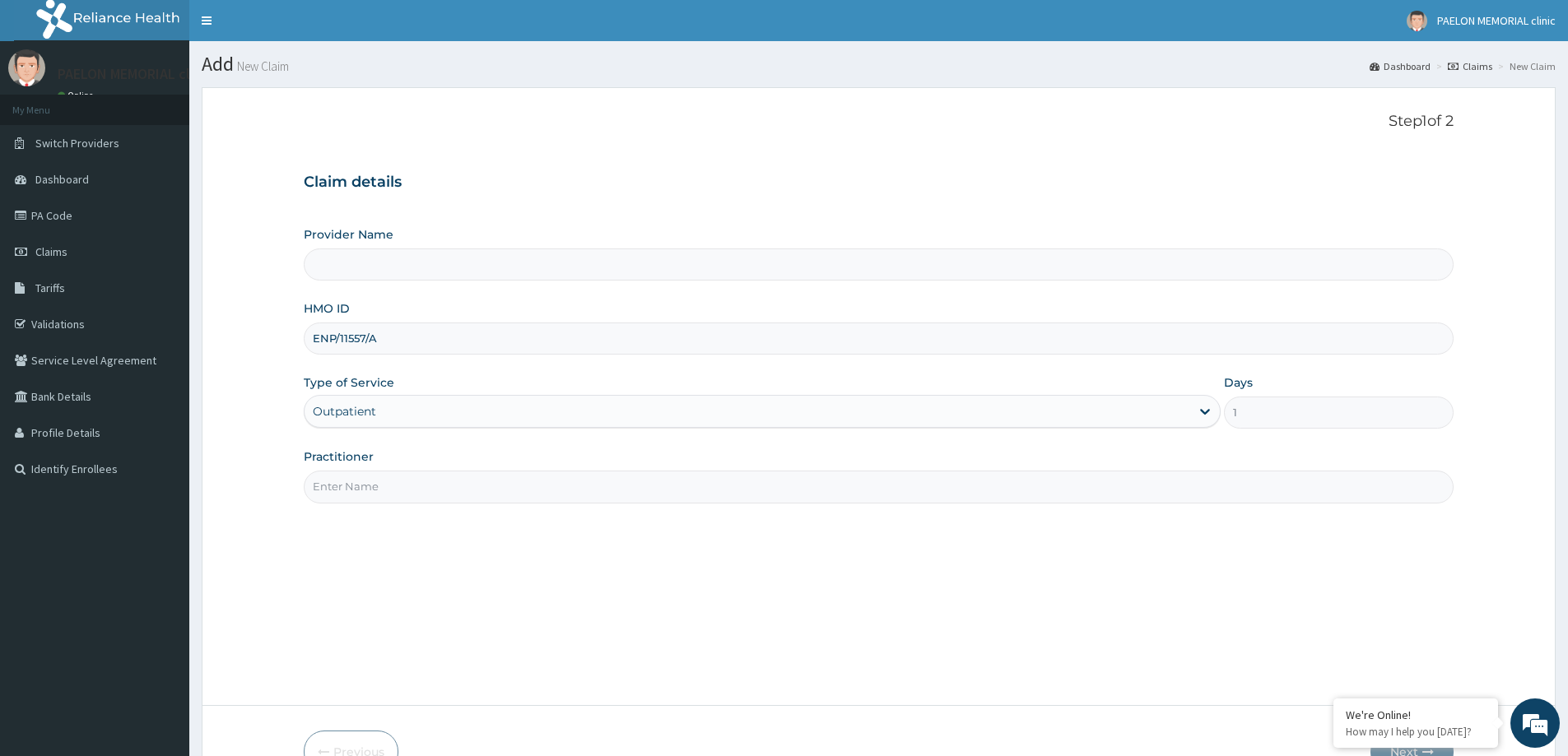
click at [409, 487] on input "Practitioner" at bounding box center [879, 487] width 1150 height 32
type input "Paelon Memorial Clinic- v/i"
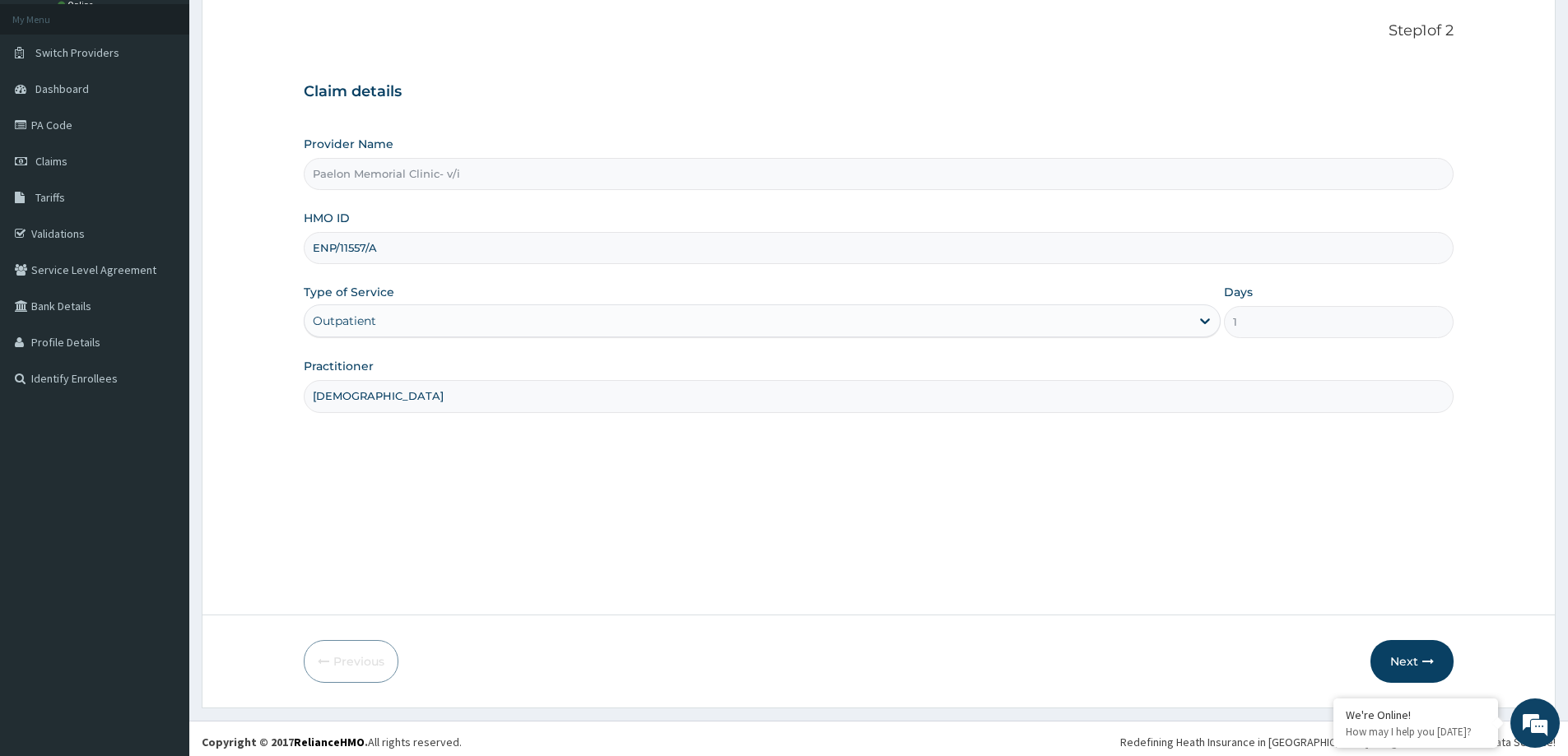
scroll to position [97, 0]
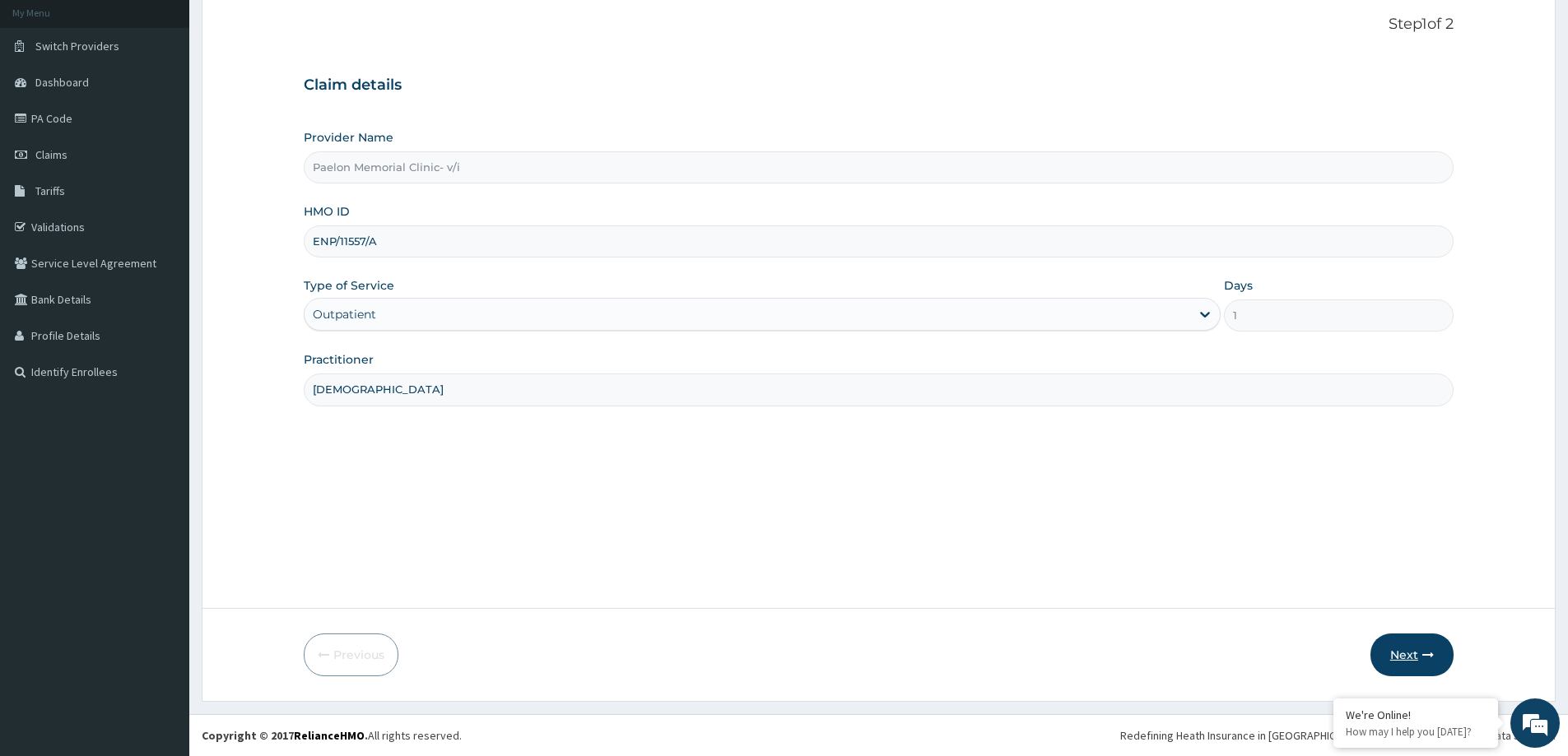
type input "EZEKIEL"
drag, startPoint x: 1408, startPoint y: 659, endPoint x: 1400, endPoint y: 640, distance: 20.6
click at [1400, 640] on button "Next" at bounding box center [1412, 656] width 84 height 43
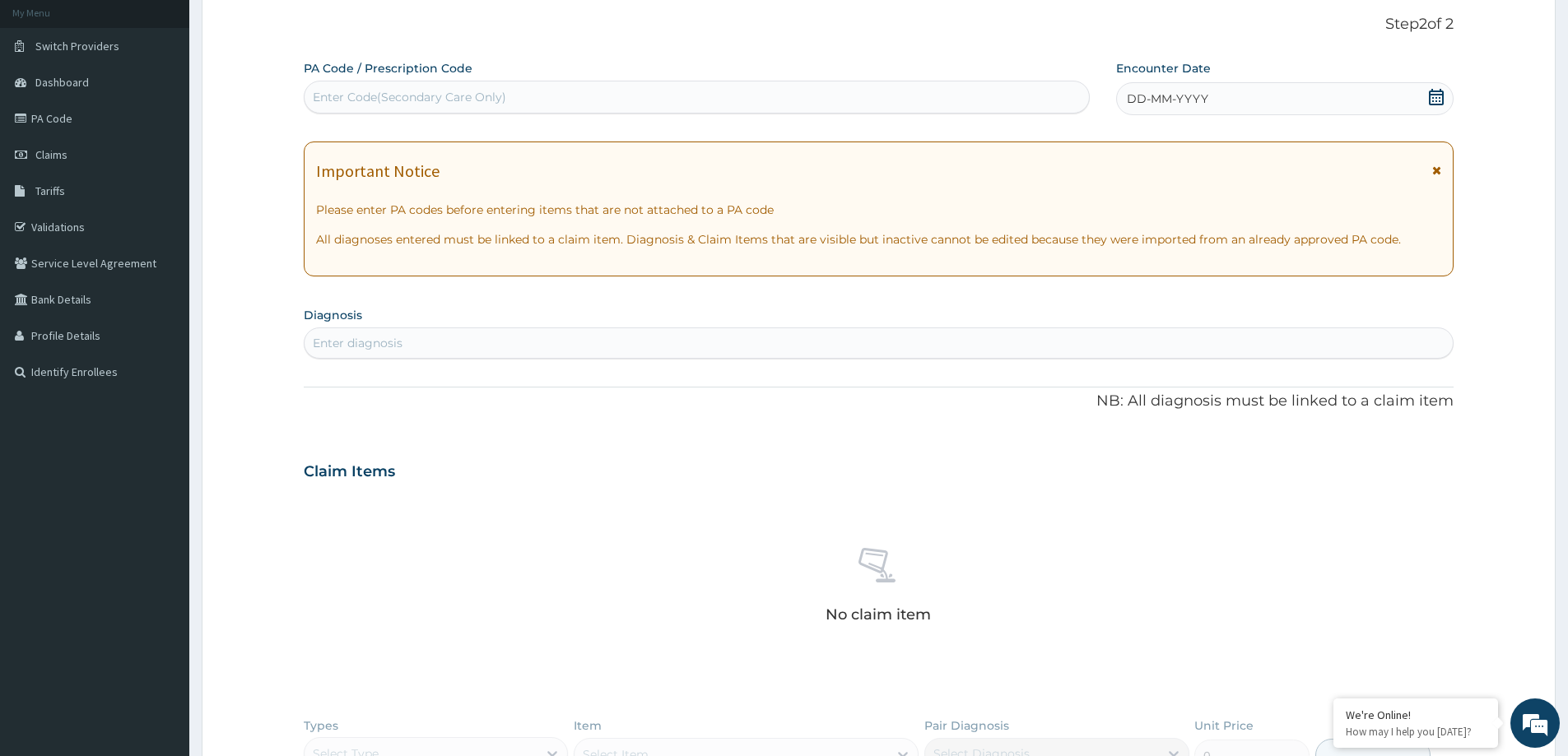
scroll to position [0, 0]
click at [603, 93] on div "Enter Code(Secondary Care Only)" at bounding box center [697, 96] width 784 height 27
paste input "PA/6B8D4F"
type input "PA/6B8D4F"
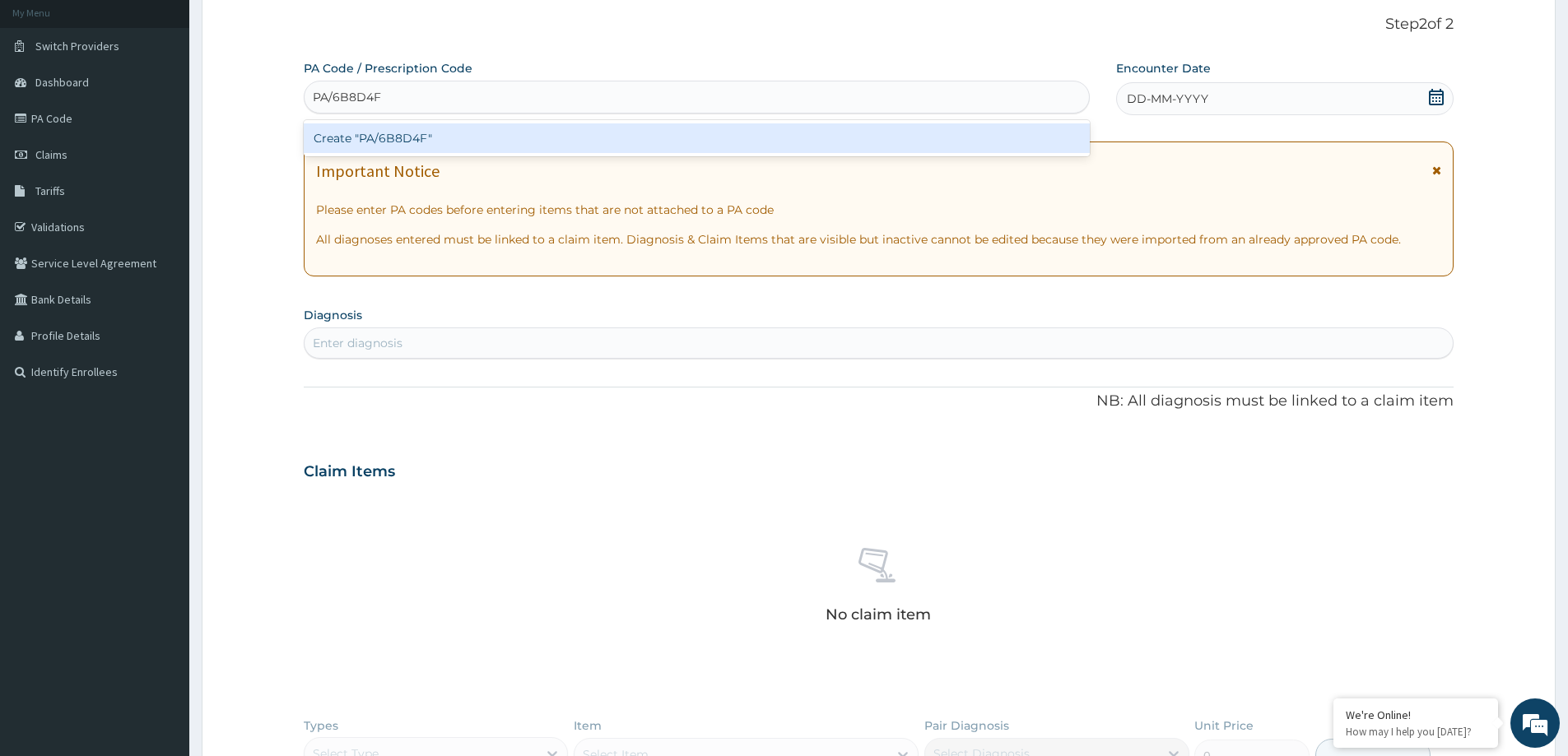
click at [561, 139] on div "Create "PA/6B8D4F"" at bounding box center [697, 139] width 786 height 29
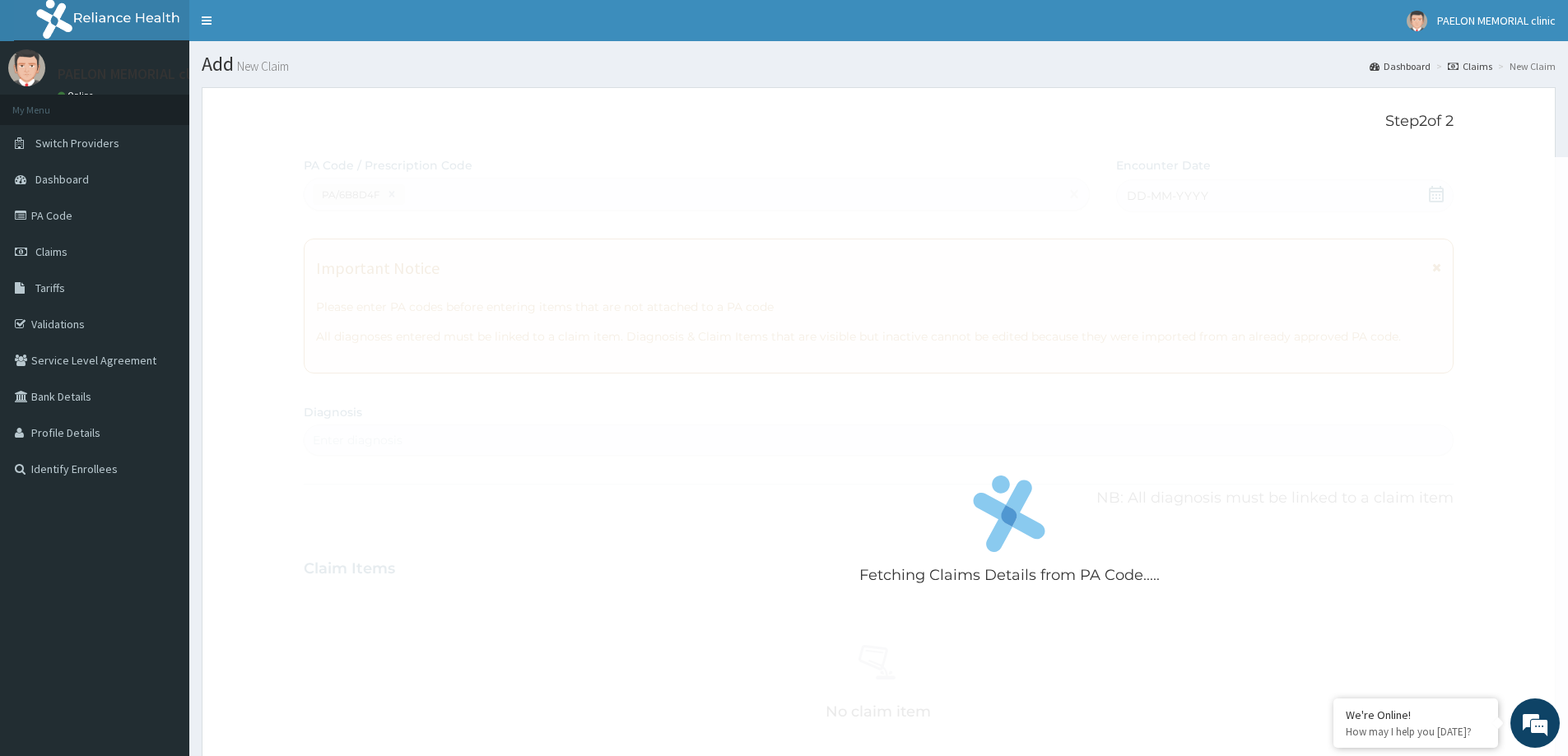
drag, startPoint x: 902, startPoint y: 284, endPoint x: 842, endPoint y: 371, distance: 105.7
click at [842, 371] on div "Fetching Claims Details from PA Code....." at bounding box center [1010, 535] width 1412 height 756
drag, startPoint x: 887, startPoint y: 345, endPoint x: 878, endPoint y: 353, distance: 12.0
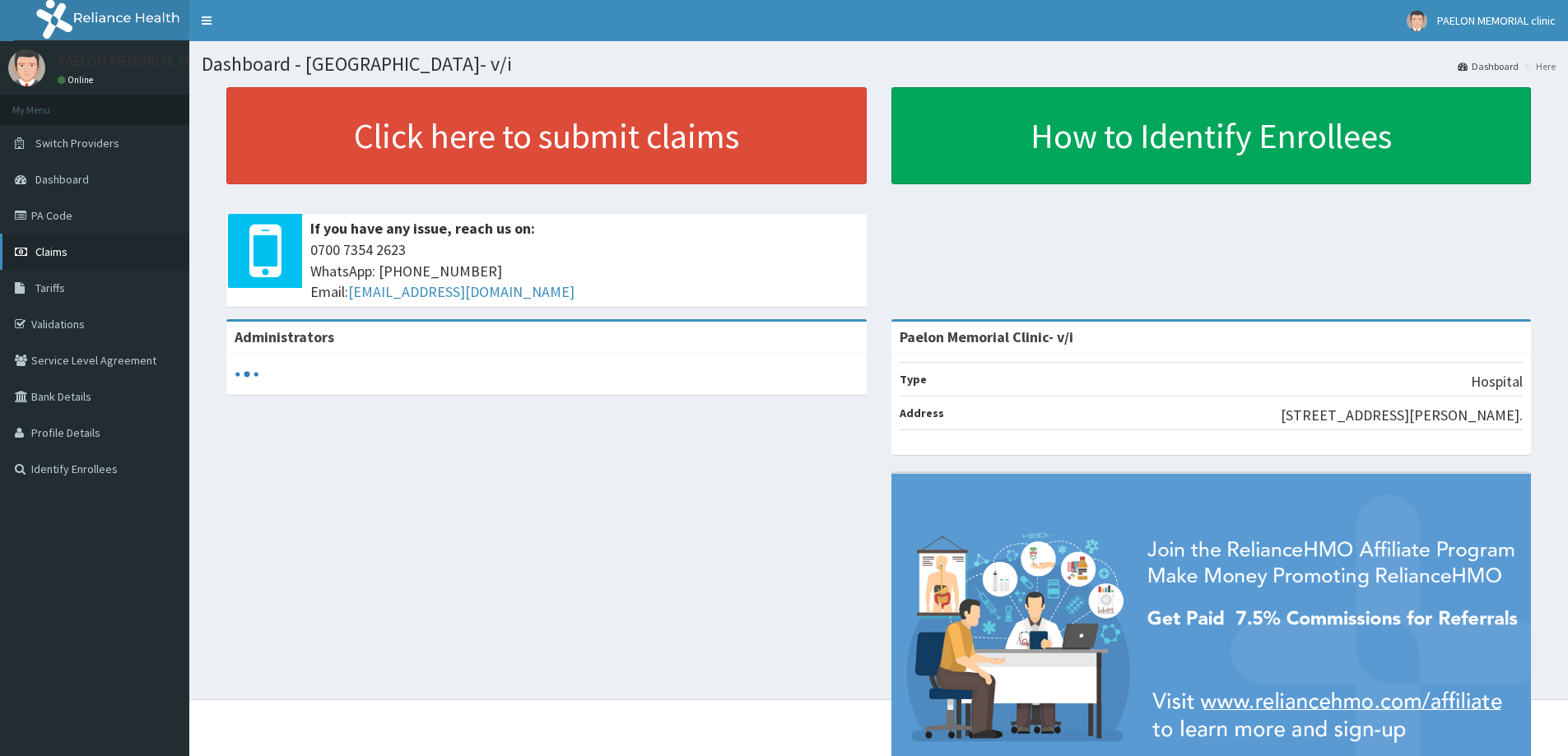
click at [45, 263] on link "Claims" at bounding box center [94, 252] width 190 height 36
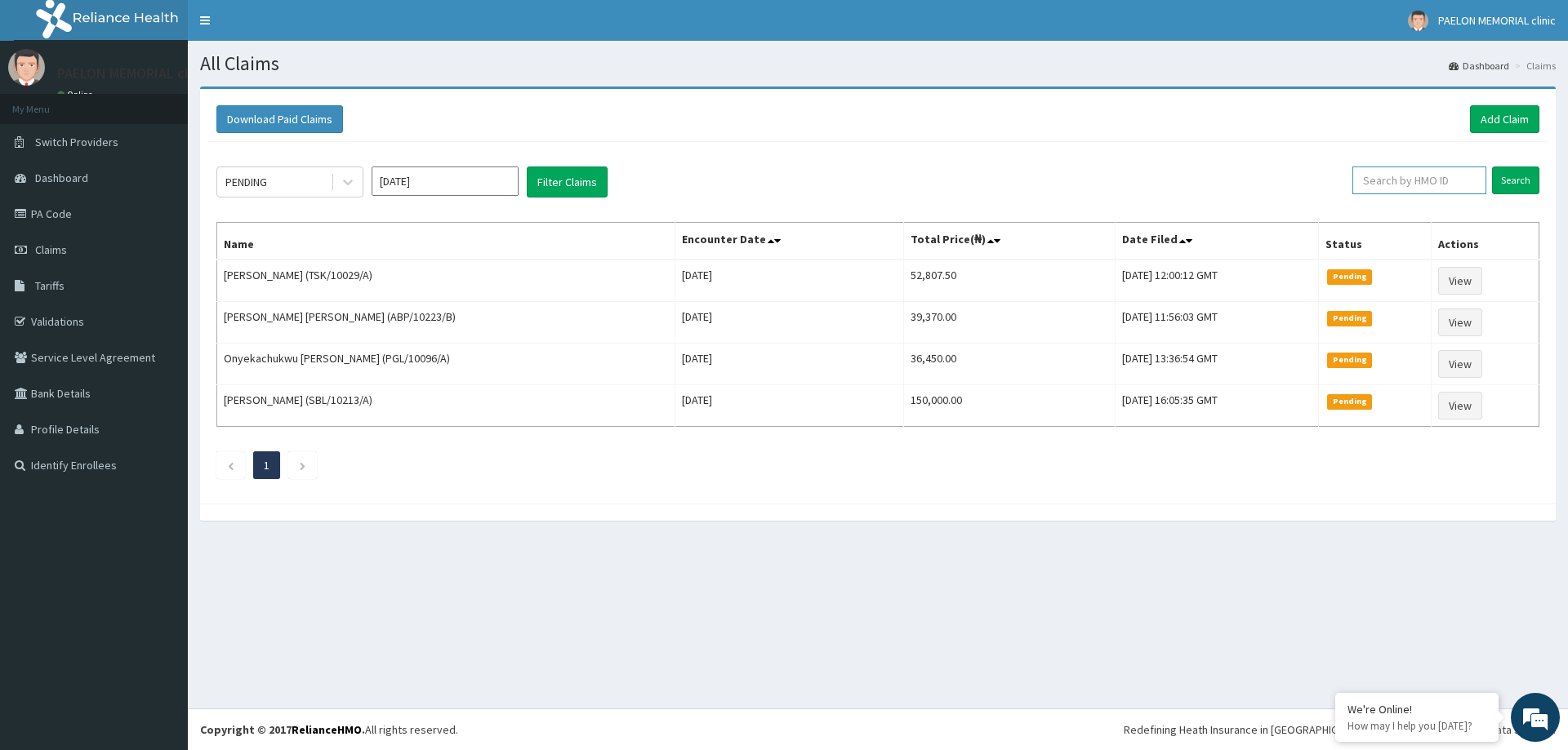
click at [1385, 193] on input "text" at bounding box center [1419, 180] width 134 height 27
paste input "ENP/11557/A"
type input "ENP/11557/A"
click at [1510, 190] on input "Search" at bounding box center [1515, 180] width 48 height 27
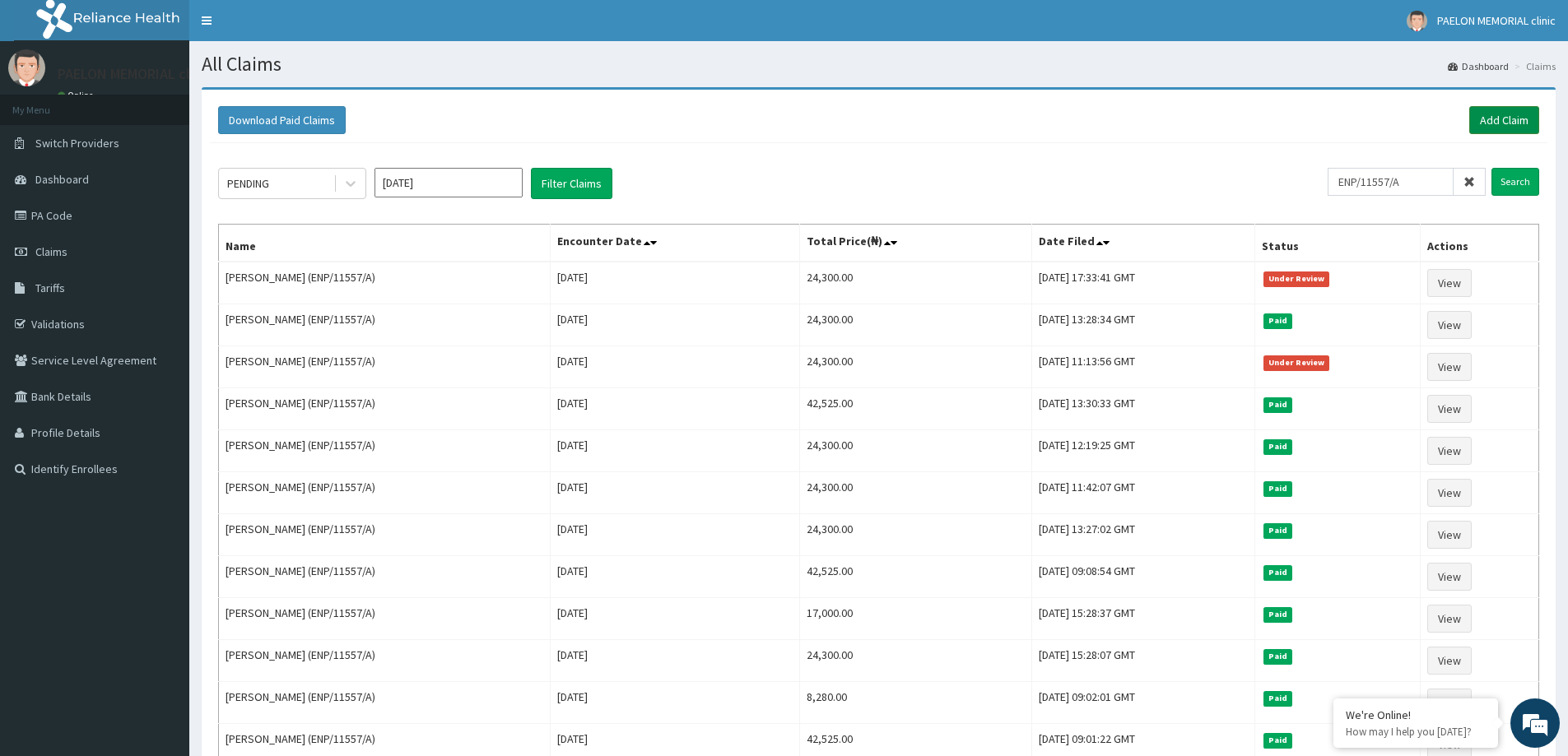
click at [1520, 110] on link "Add Claim" at bounding box center [1504, 120] width 70 height 28
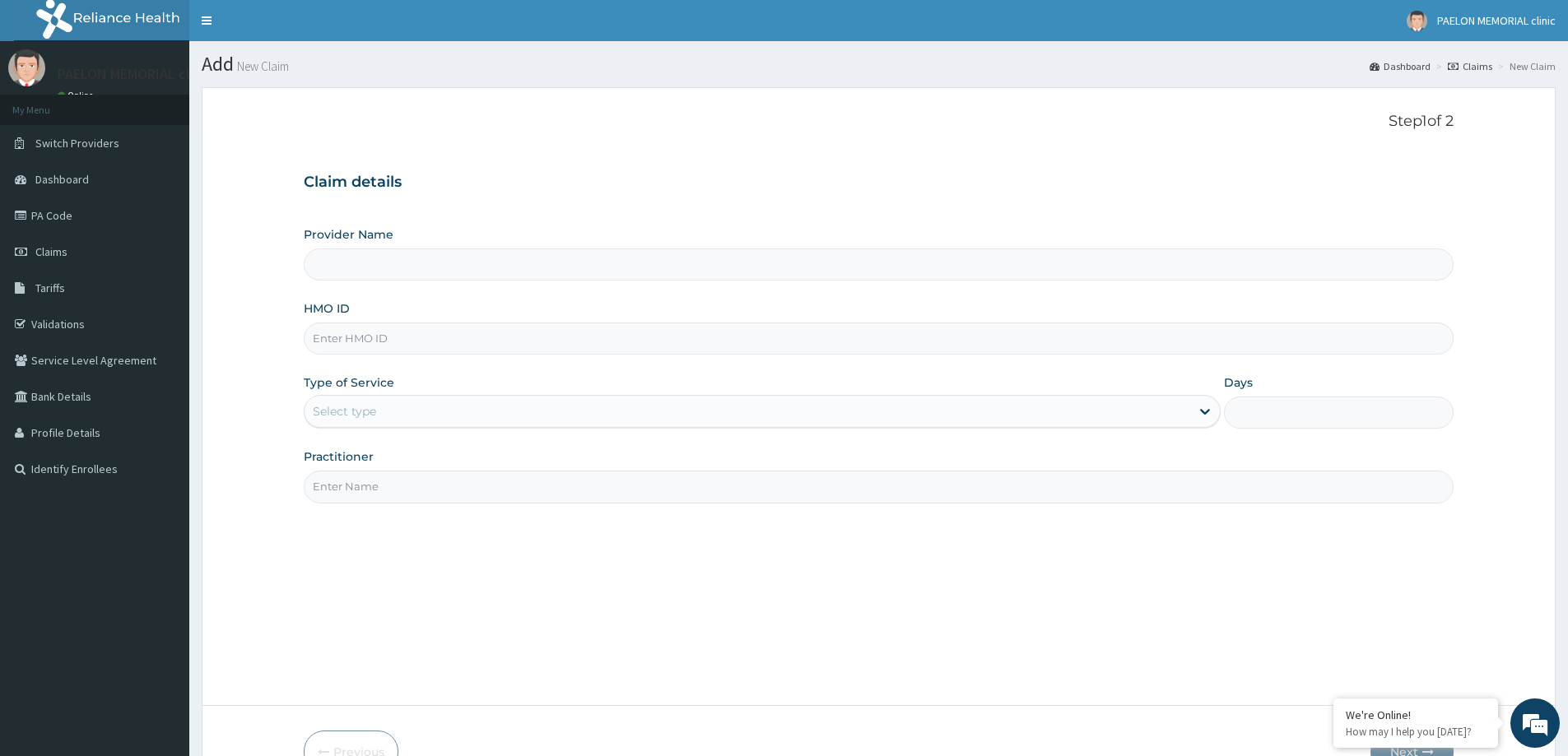
type input "Paelon Memorial Clinic- v/i"
click at [408, 335] on input "HMO ID" at bounding box center [879, 338] width 1150 height 32
paste input "ENP/11557/A"
type input "ENP/11557/A"
click at [387, 415] on div "Select type" at bounding box center [747, 411] width 886 height 27
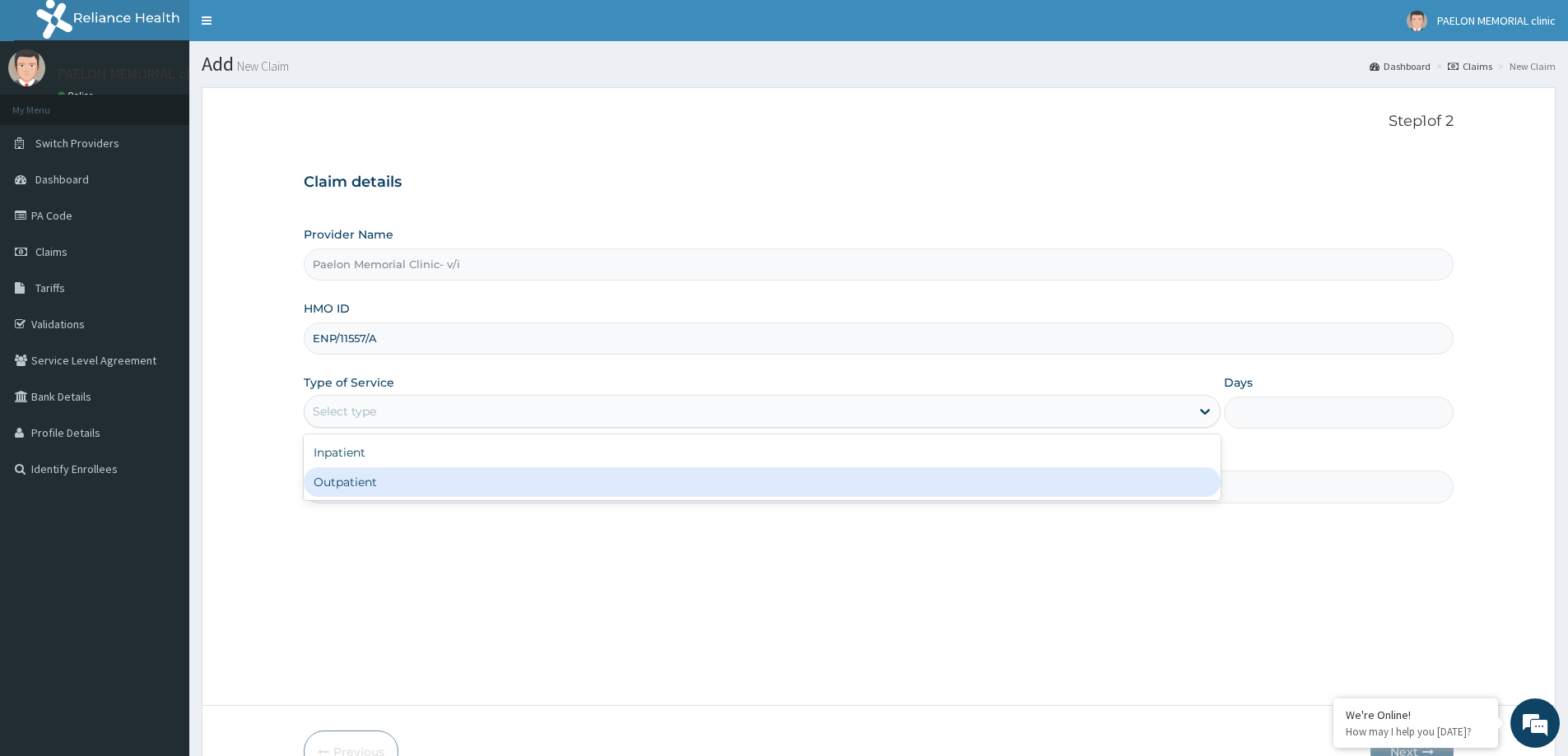
click at [407, 482] on div "Outpatient" at bounding box center [762, 483] width 917 height 29
type input "1"
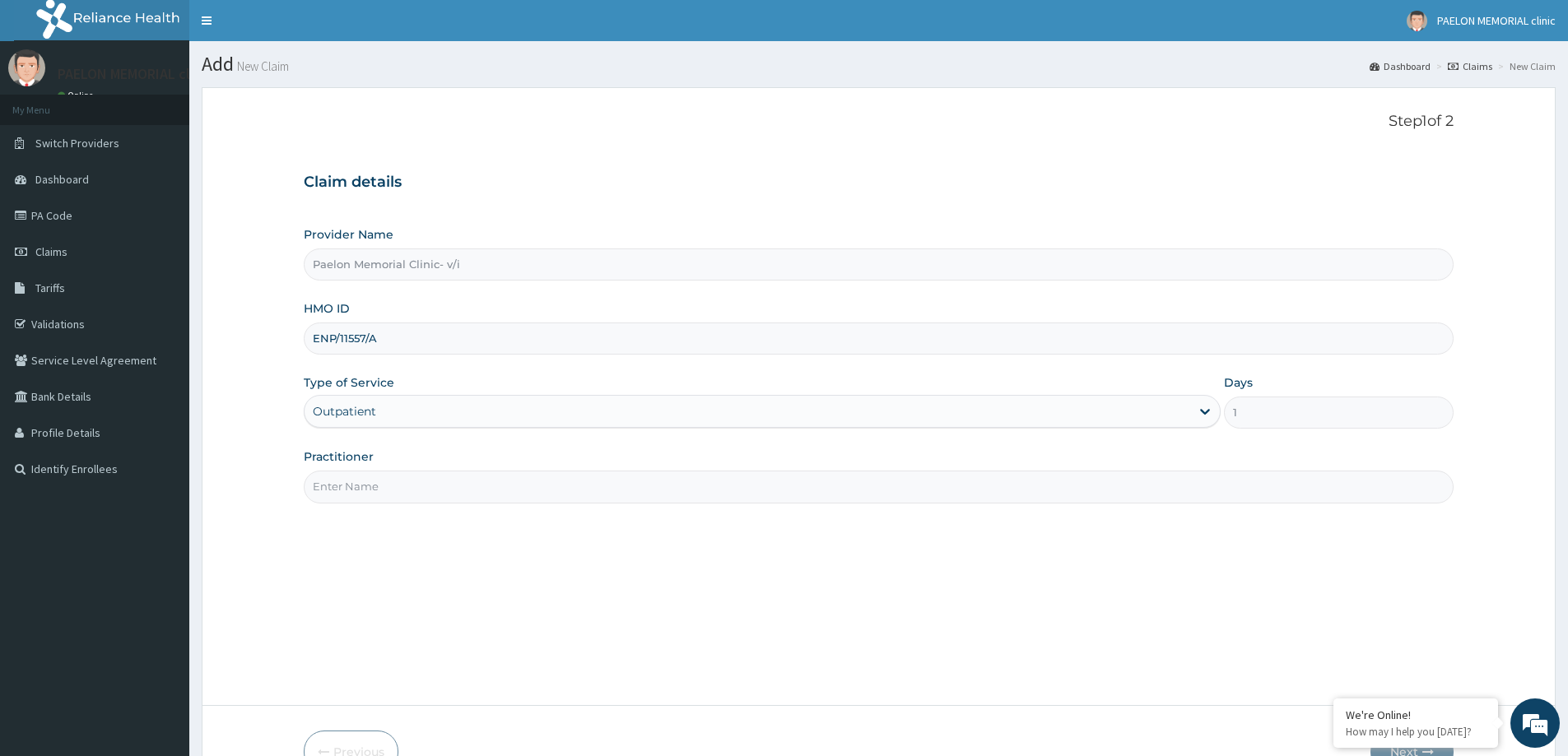
click at [422, 489] on input "Practitioner" at bounding box center [879, 487] width 1150 height 32
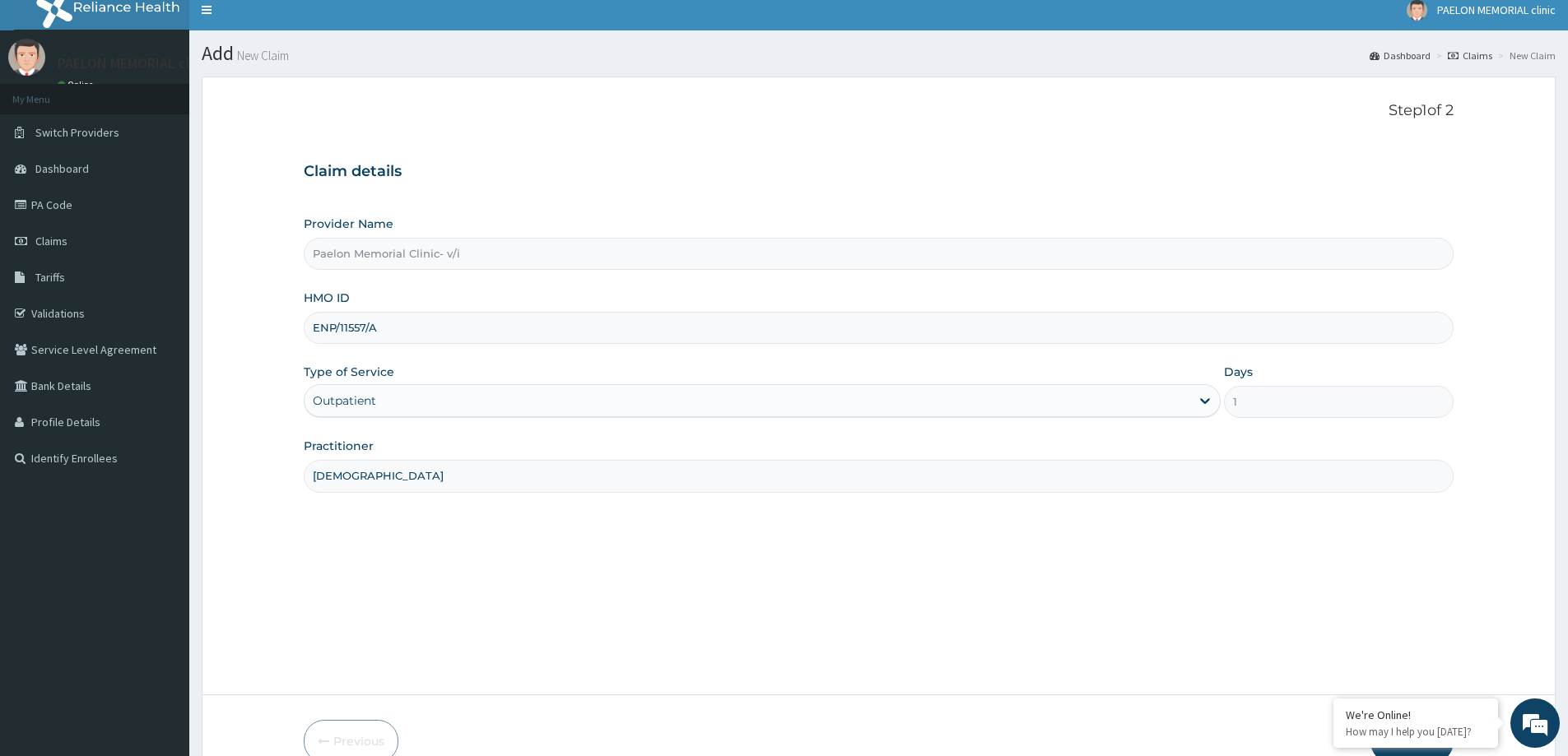
scroll to position [97, 0]
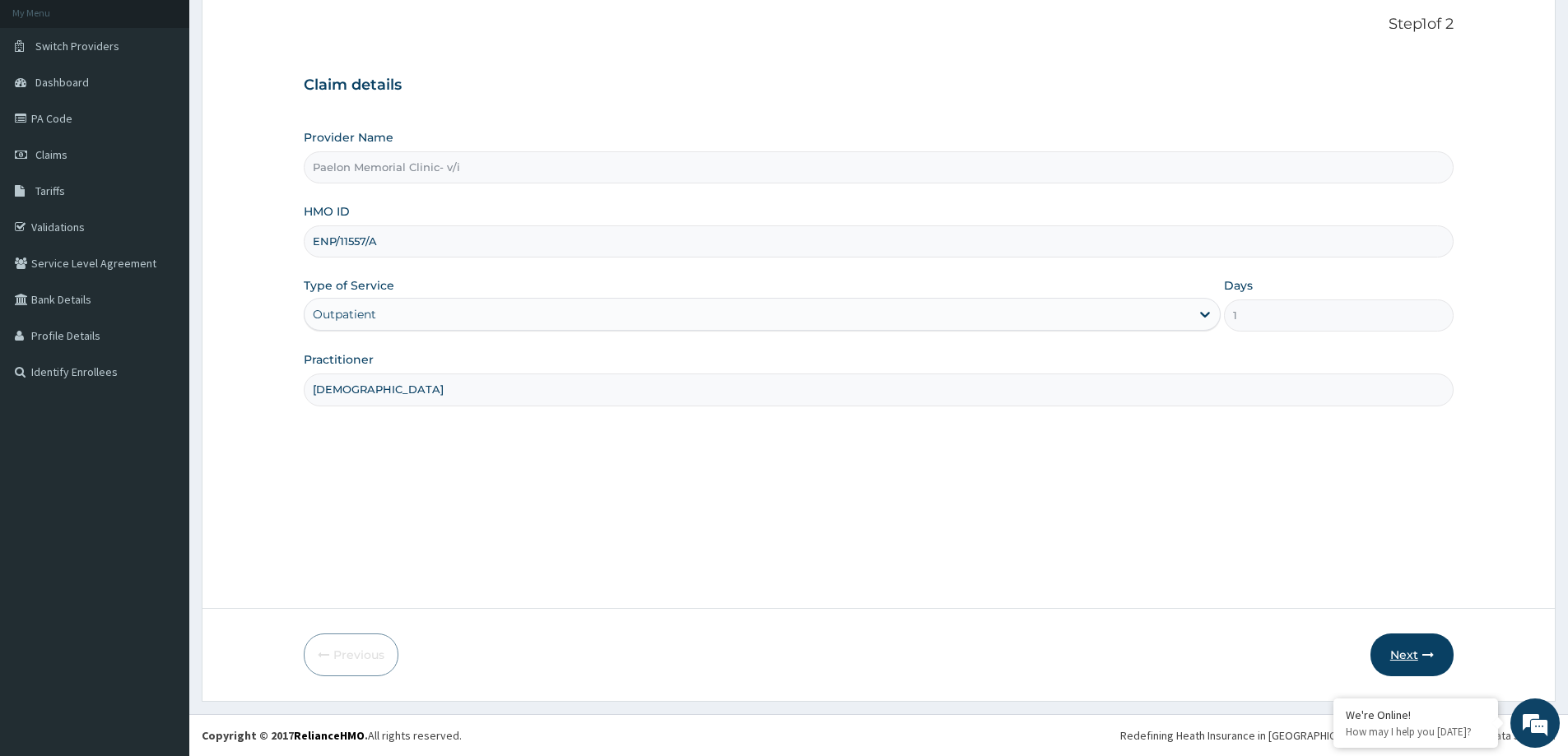
type input "EZEKIEL"
click at [1406, 658] on button "Next" at bounding box center [1412, 656] width 84 height 43
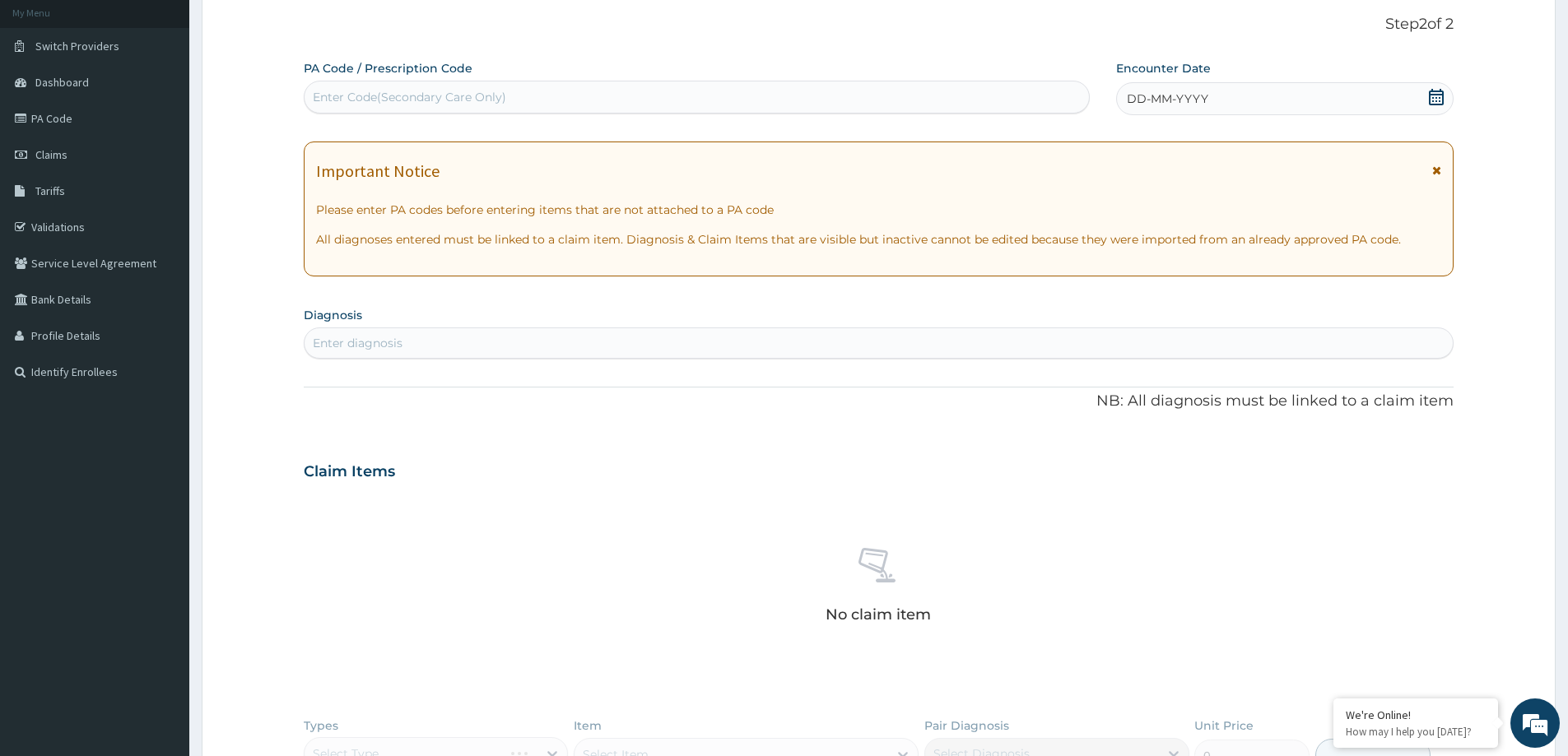
scroll to position [0, 0]
click at [559, 94] on div "Enter Code(Secondary Care Only)" at bounding box center [697, 96] width 784 height 27
paste input "PA/6B8D4F"
type input "PA/6B8D4F"
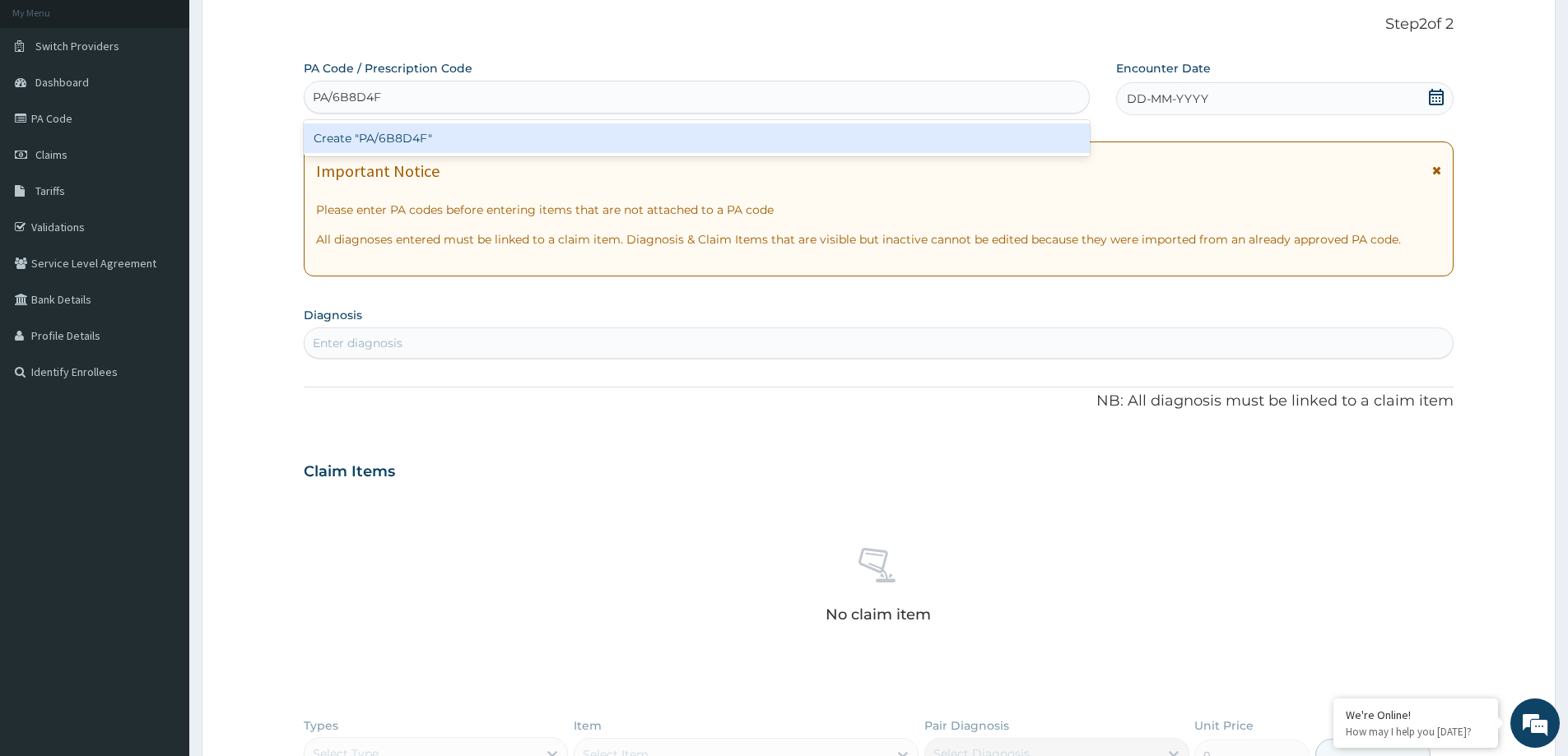
click at [543, 140] on div "Create "PA/6B8D4F"" at bounding box center [697, 139] width 786 height 29
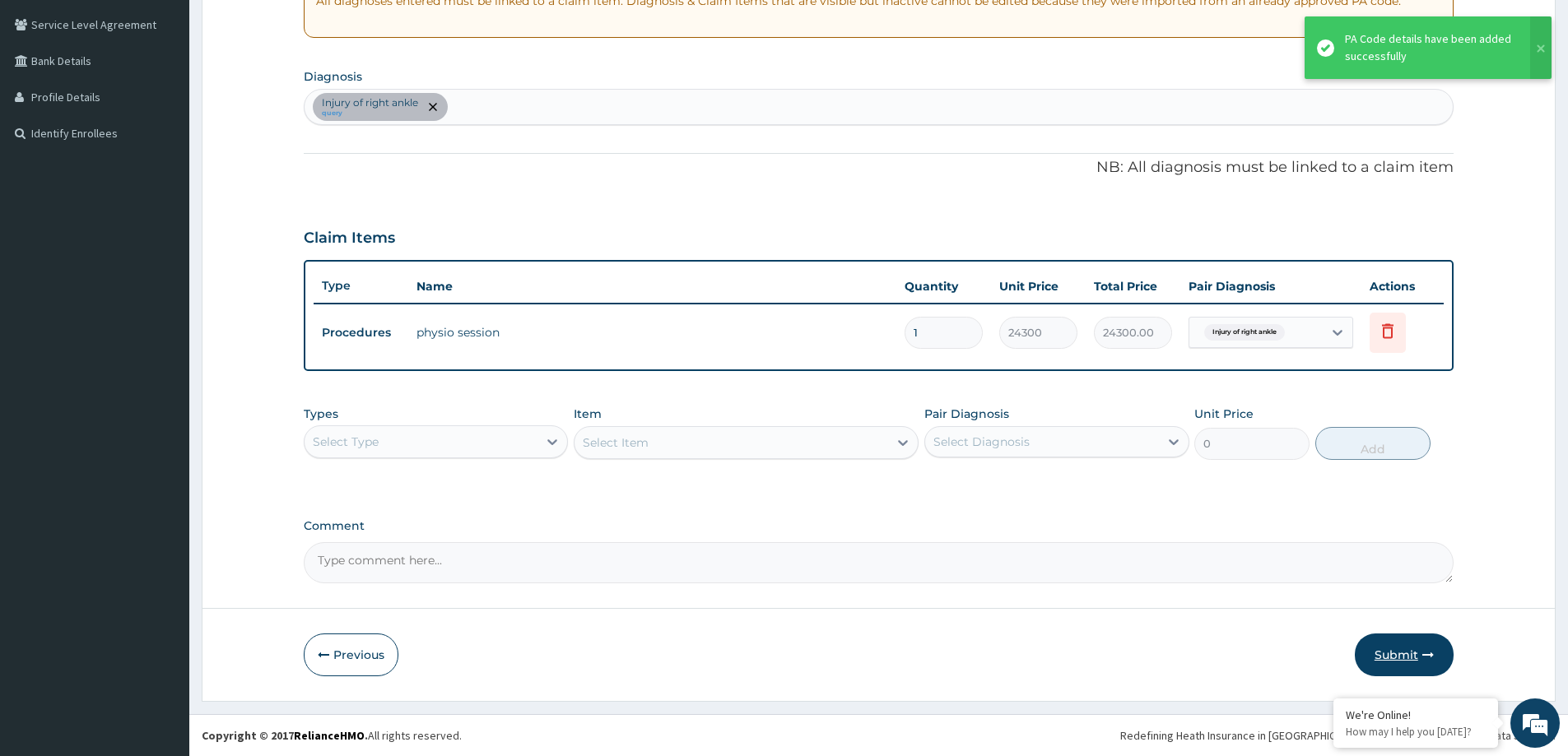
click at [1418, 650] on button "Submit" at bounding box center [1404, 656] width 98 height 43
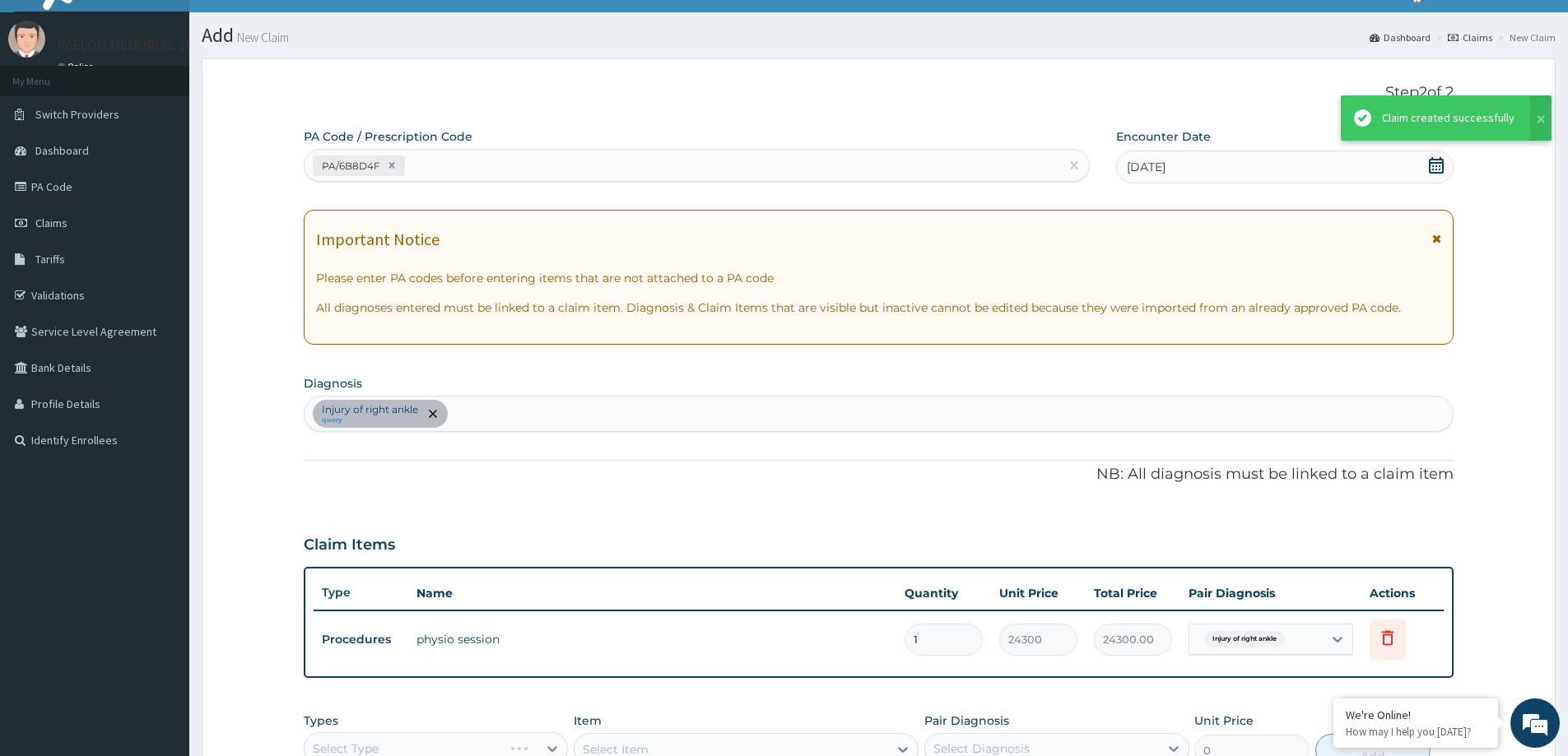
scroll to position [336, 0]
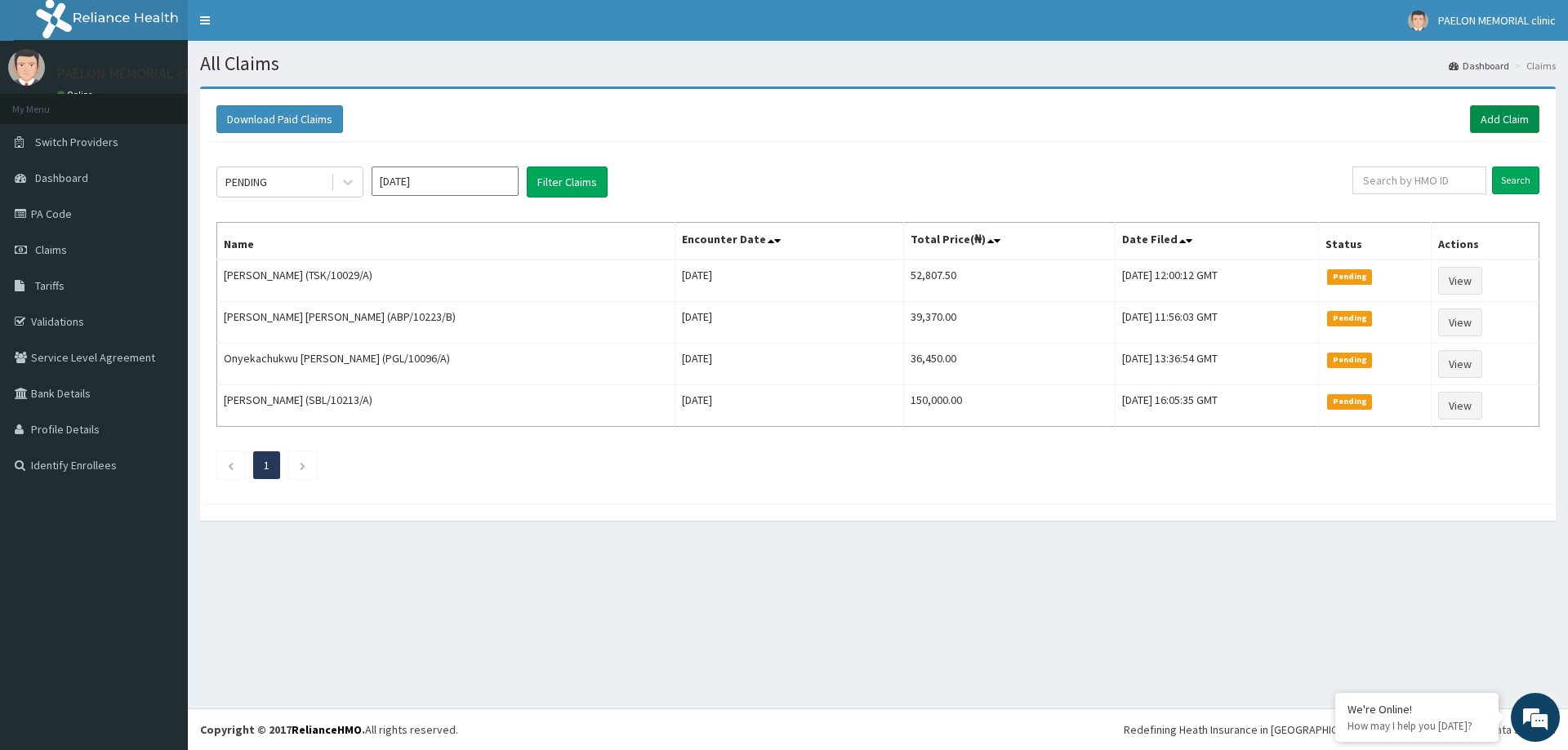
click at [1508, 113] on link "Add Claim" at bounding box center [1504, 119] width 69 height 27
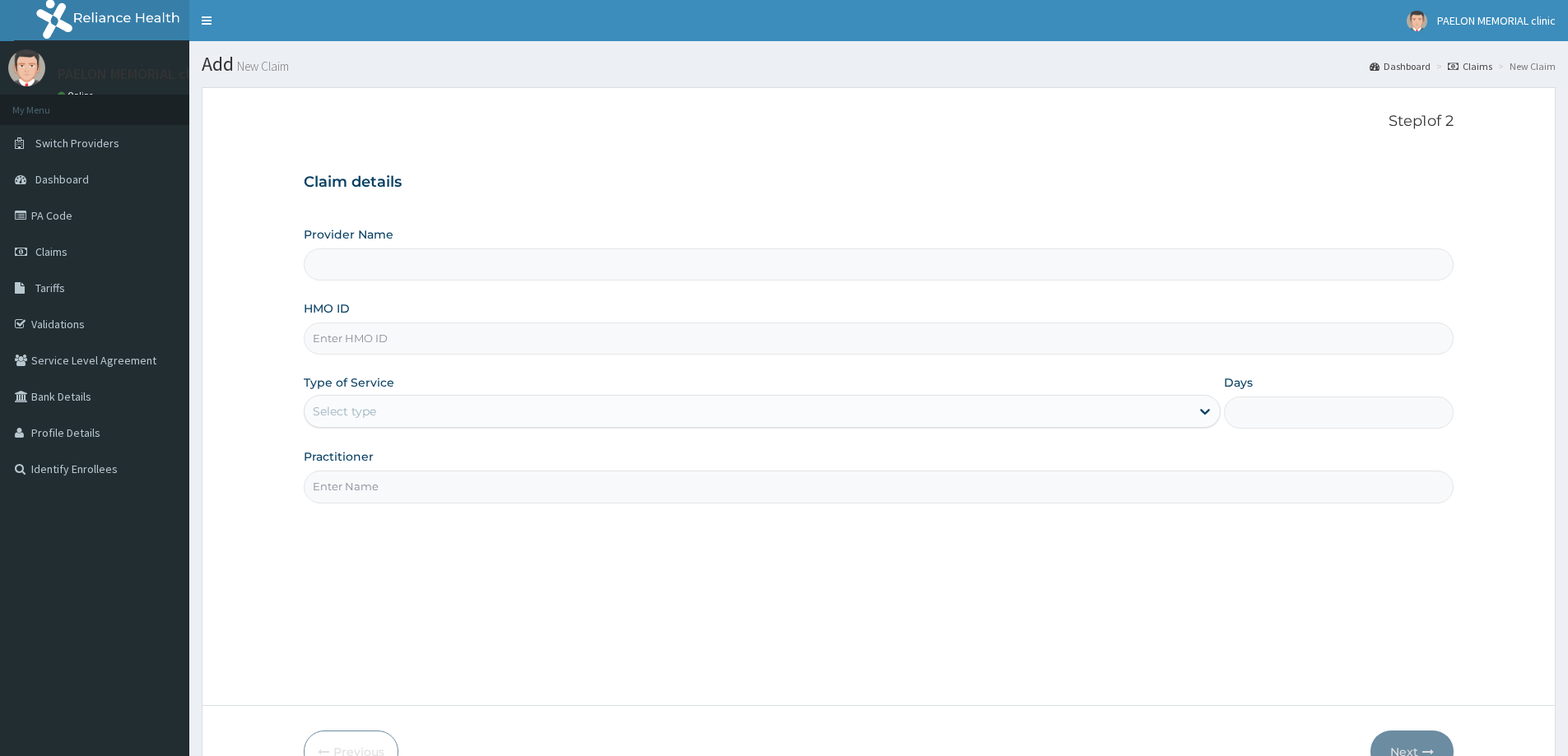
type input "Paelon Memorial Clinic- v/i"
click at [556, 341] on input "HMO ID" at bounding box center [879, 338] width 1150 height 32
paste input "GOM/10063/A"
type input "GOM/10063/A"
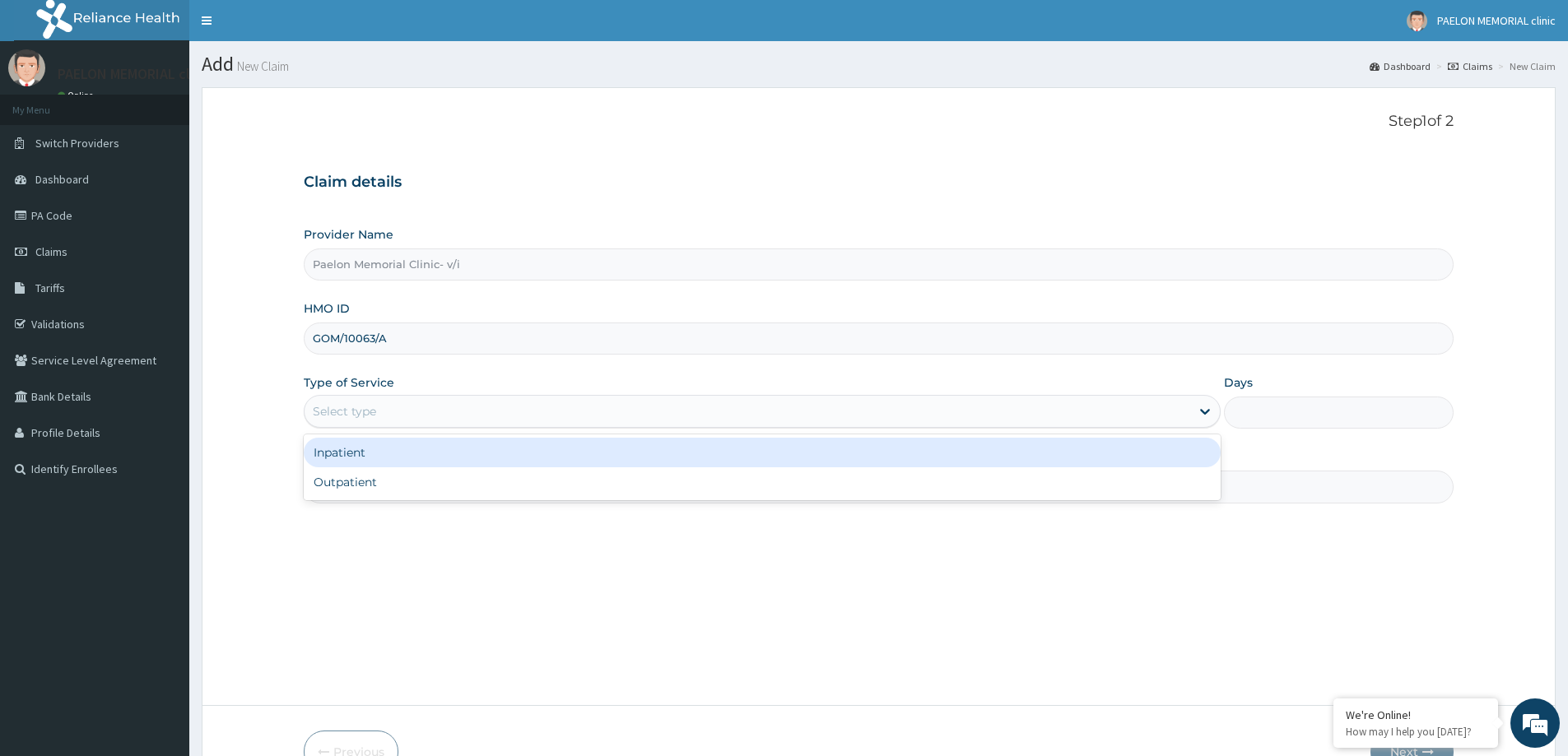
click at [492, 410] on div "Select type" at bounding box center [747, 411] width 886 height 27
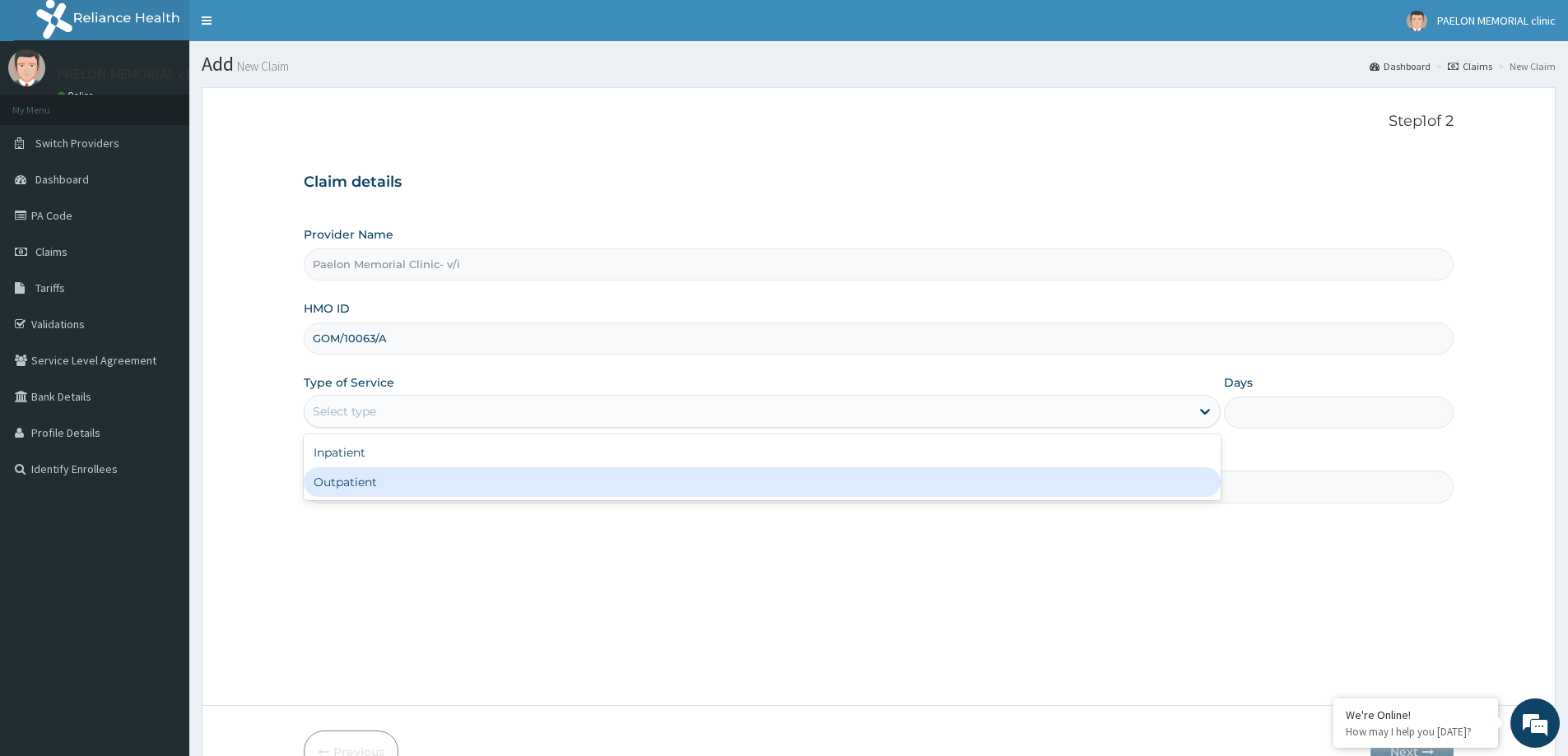
click at [475, 483] on div "Outpatient" at bounding box center [762, 483] width 917 height 29
type input "1"
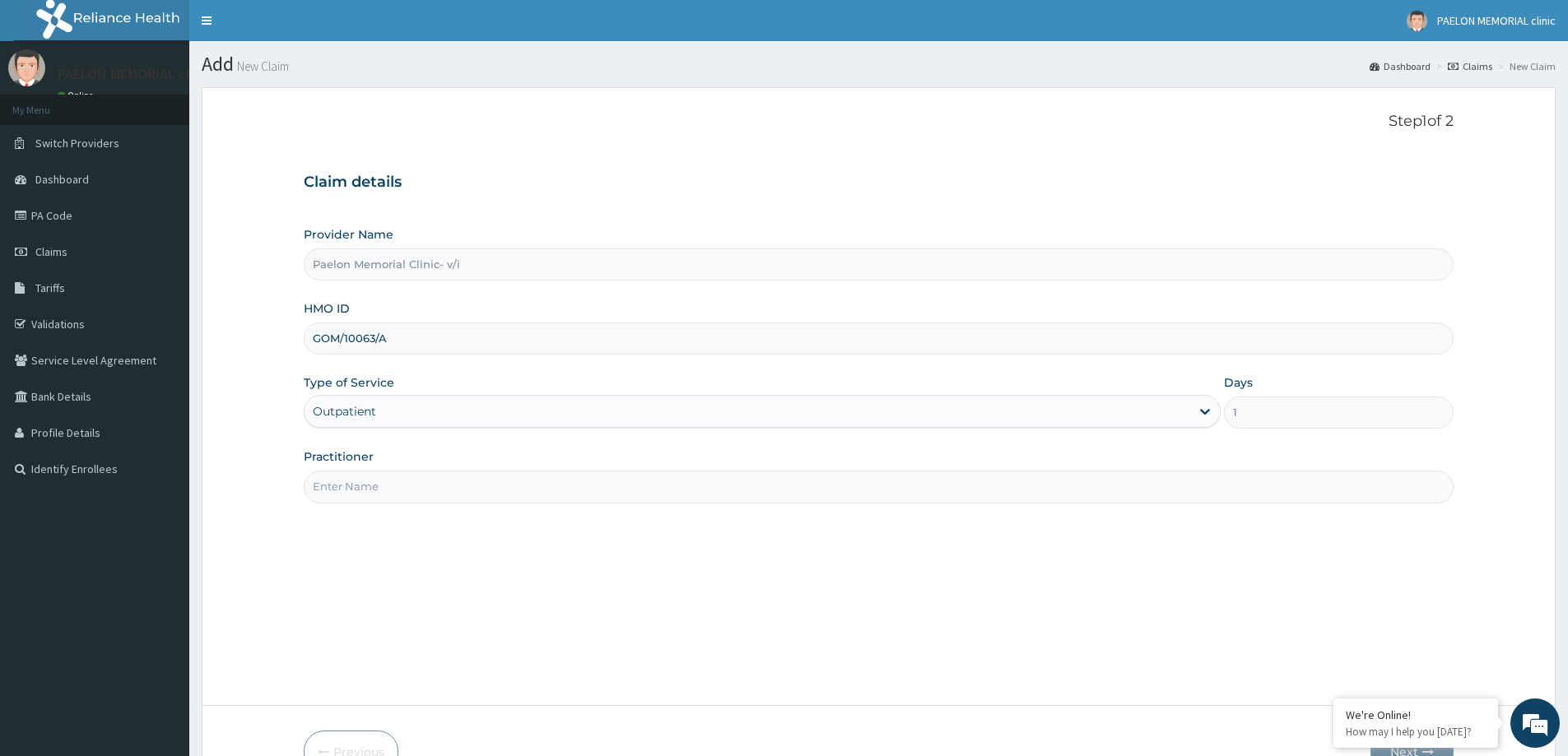
click at [488, 485] on input "Practitioner" at bounding box center [879, 487] width 1150 height 32
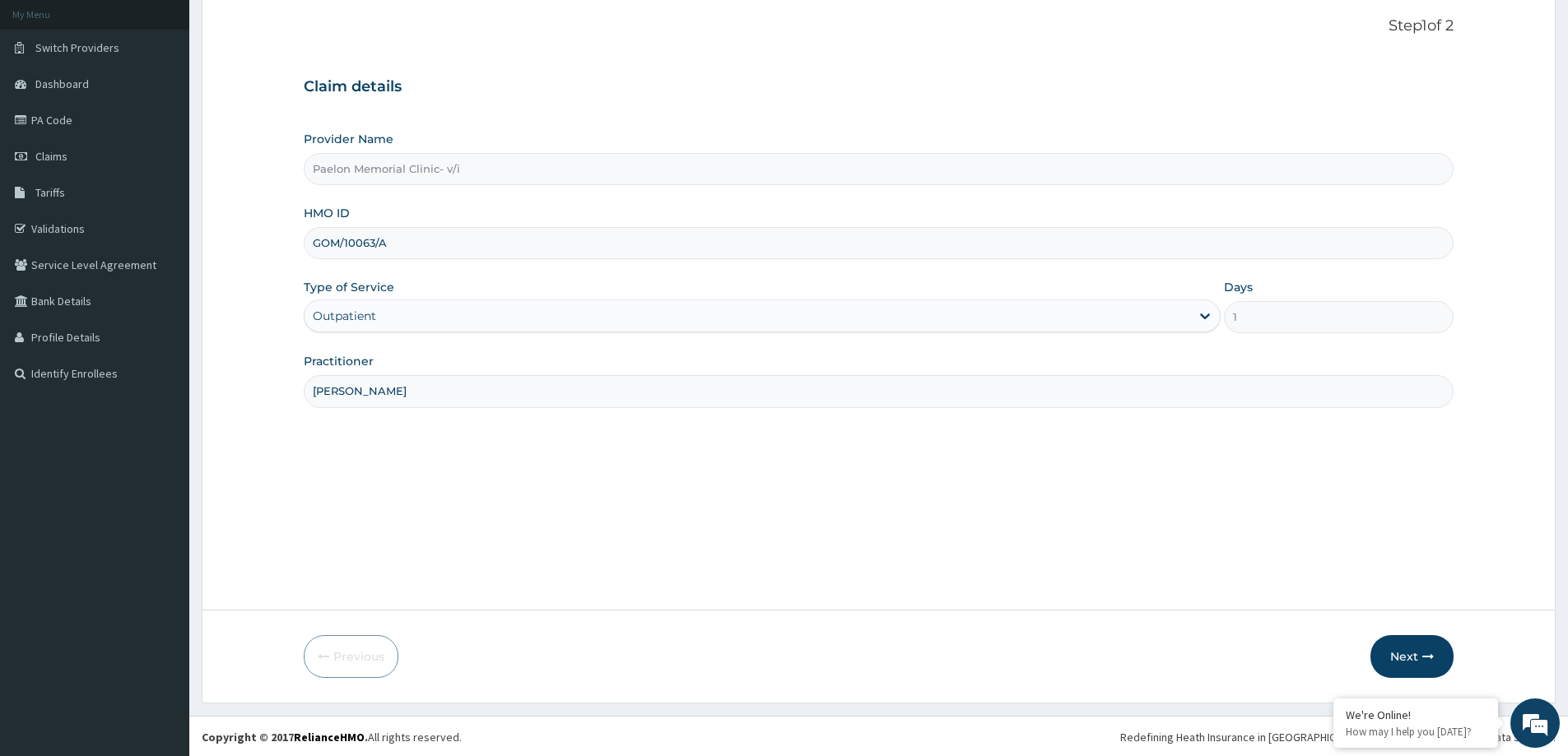
scroll to position [97, 0]
type input "DR ALALADE"
click at [1410, 643] on button "Next" at bounding box center [1412, 656] width 84 height 43
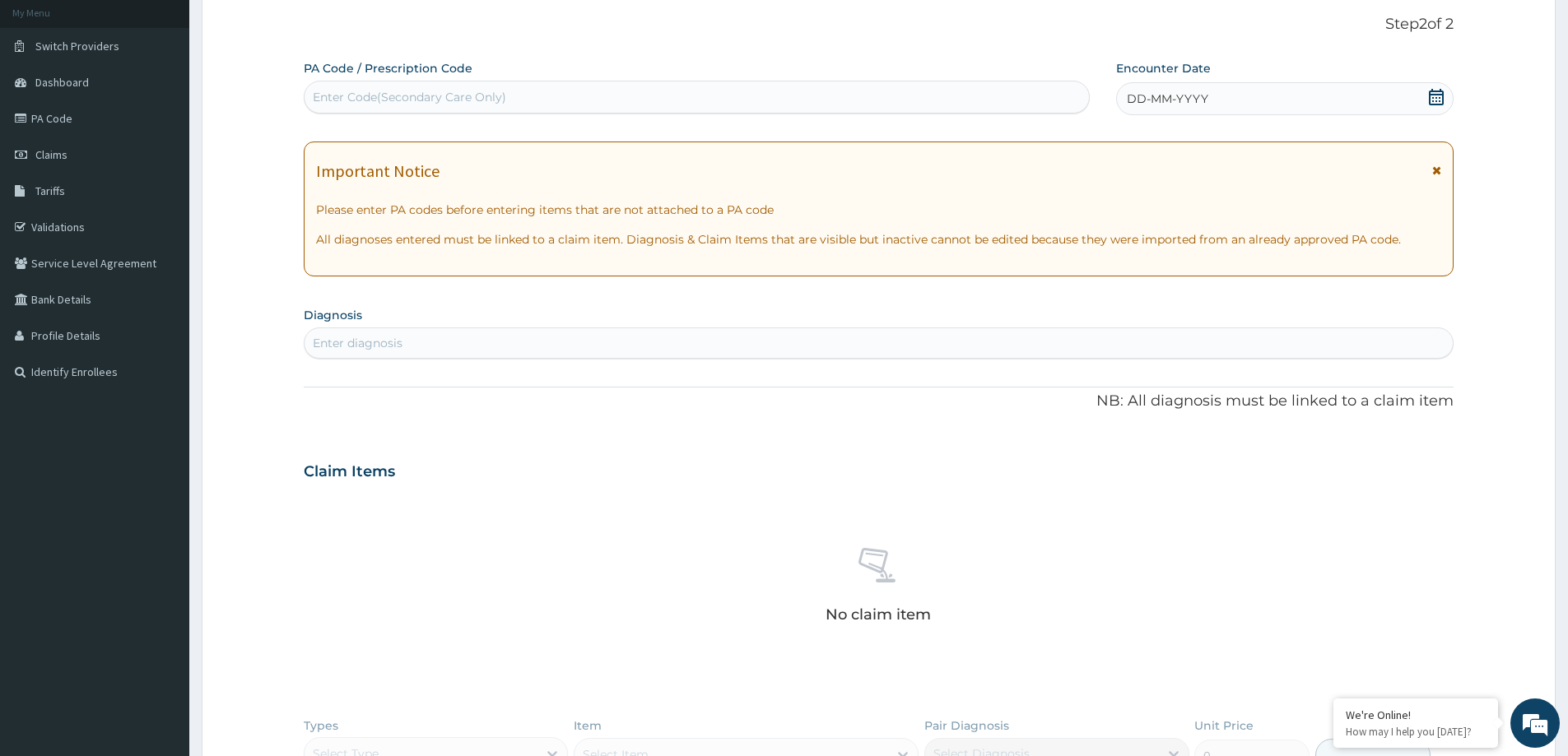
click at [711, 98] on div "Enter Code(Secondary Care Only)" at bounding box center [697, 96] width 784 height 27
paste input "PA/25C77F"
type input "PA/25C77F"
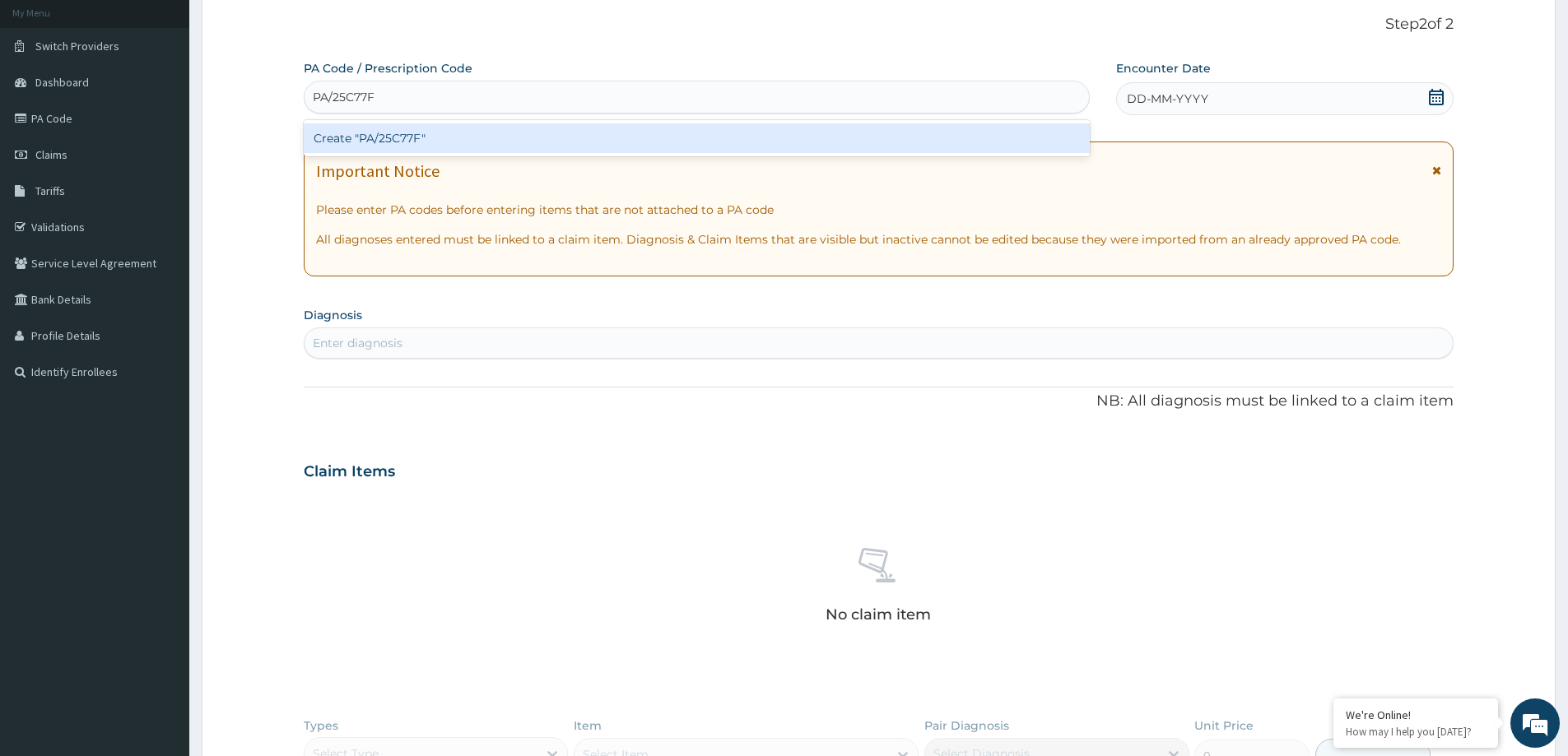
click at [666, 139] on div "Create "PA/25C77F"" at bounding box center [697, 139] width 786 height 29
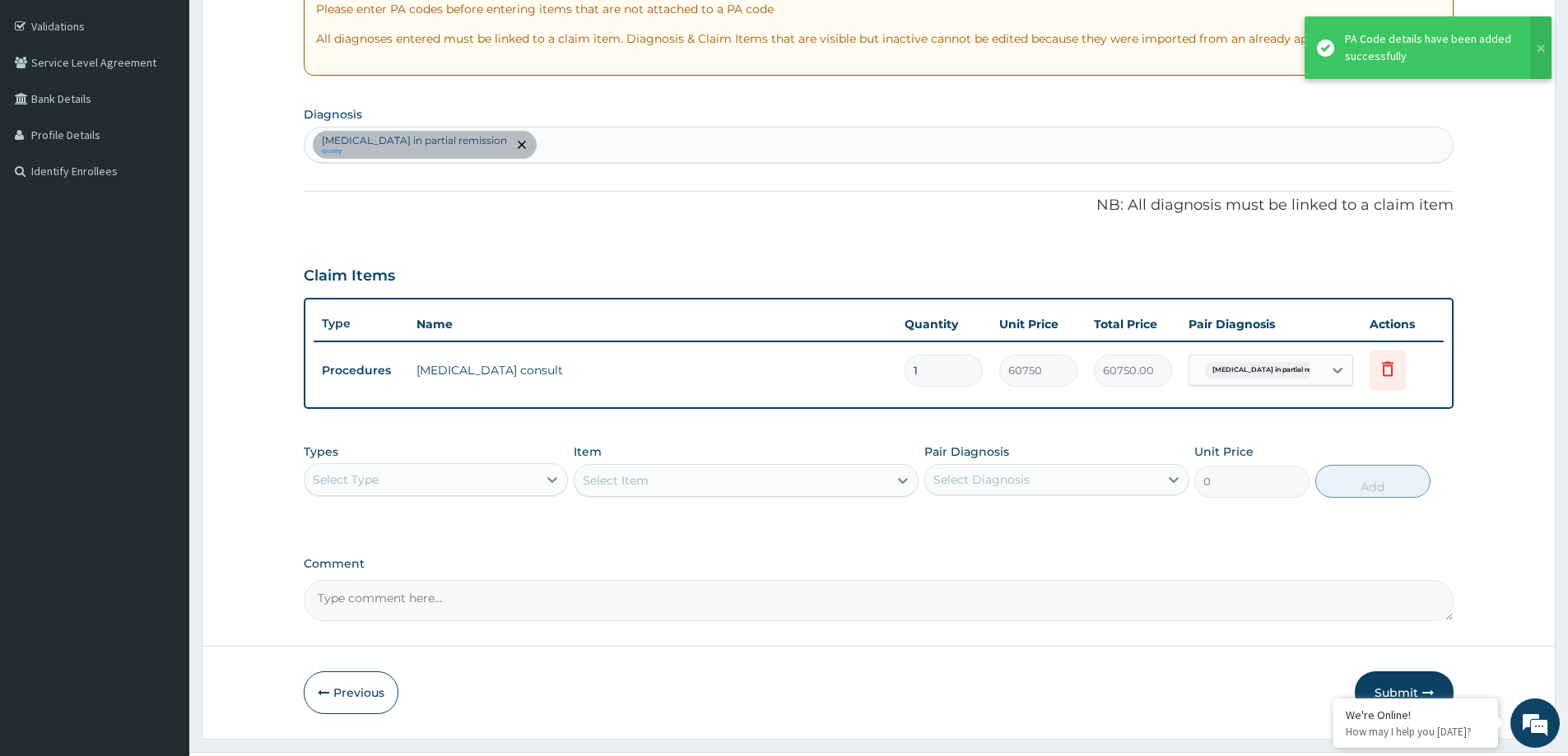
scroll to position [336, 0]
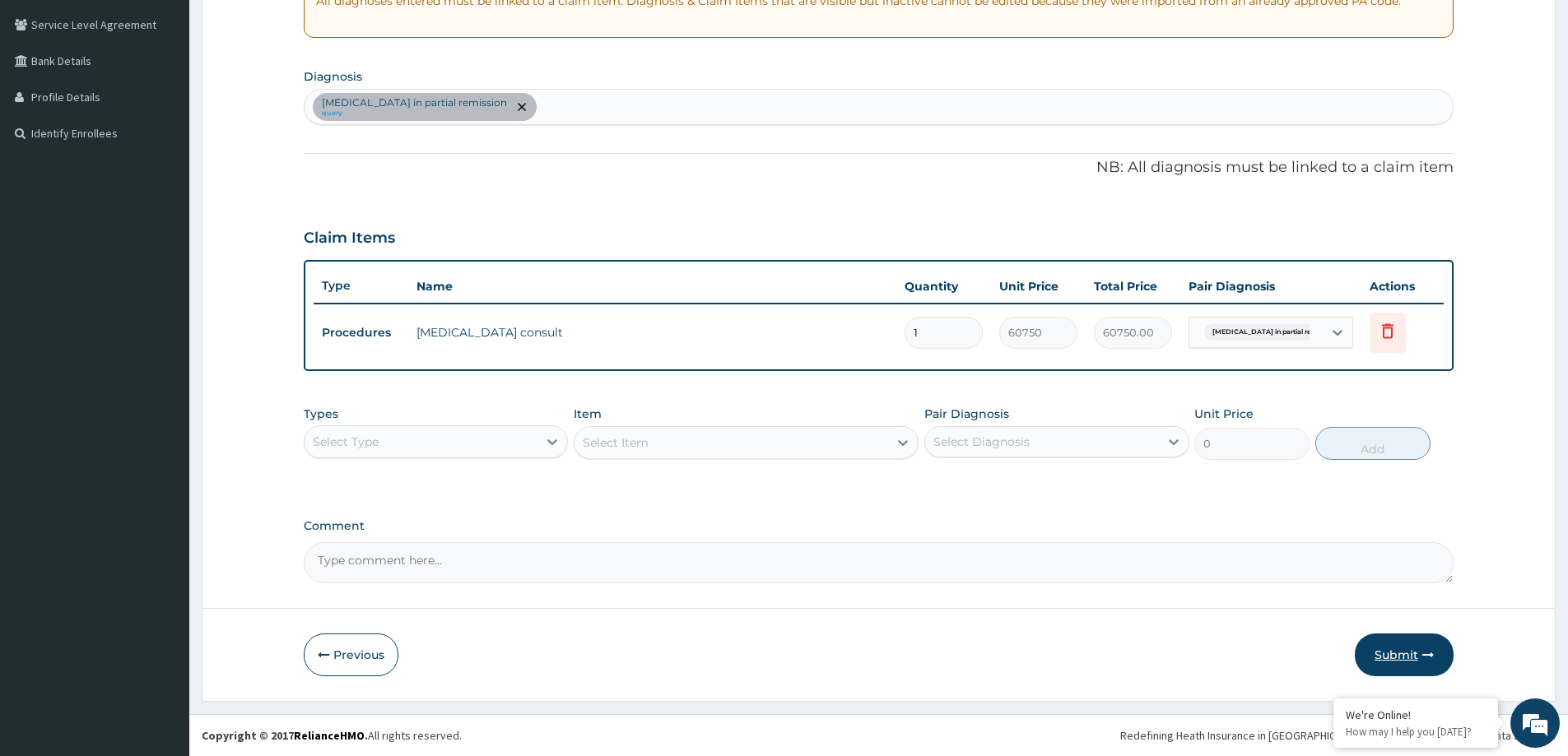
click at [1412, 648] on button "Submit" at bounding box center [1404, 656] width 98 height 43
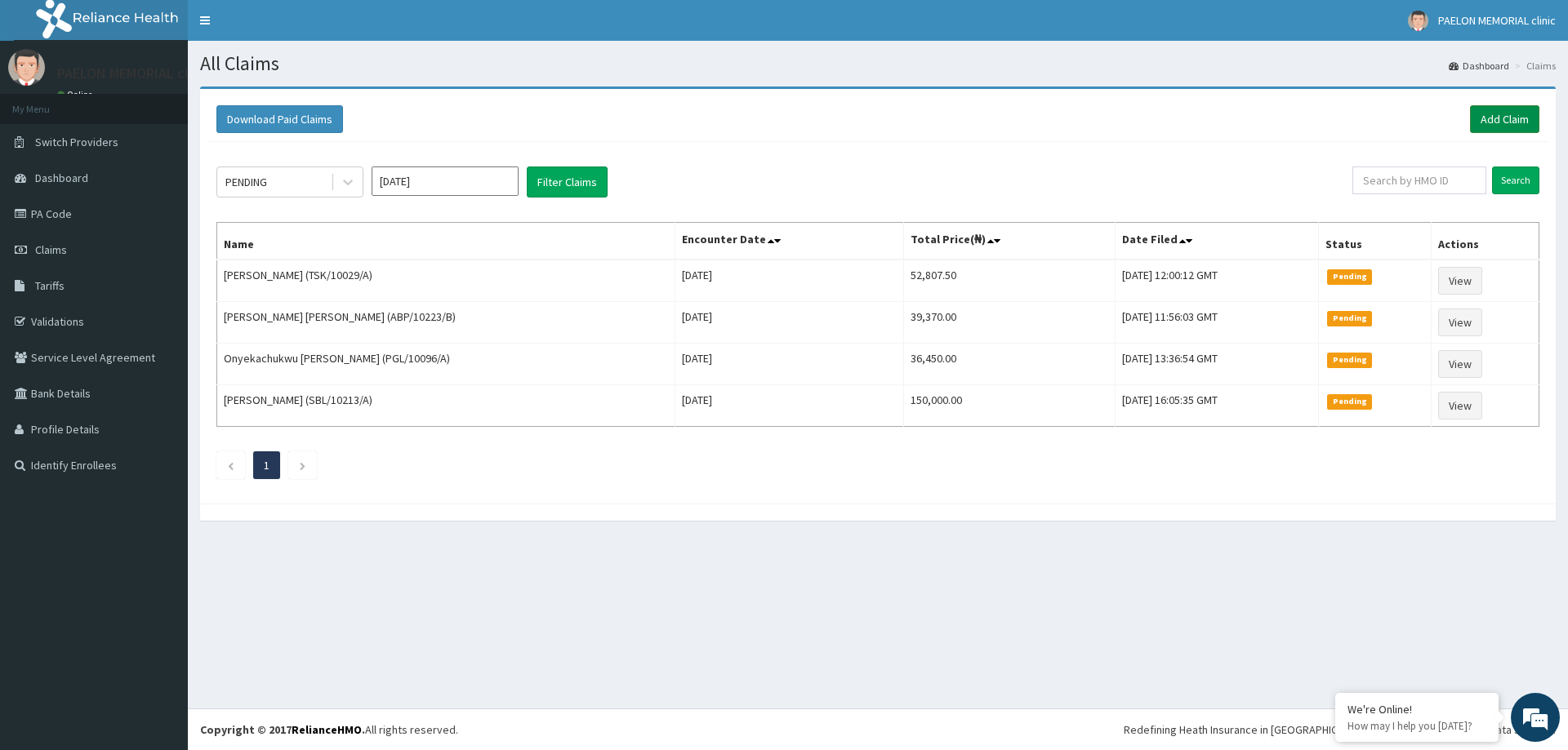
click at [1504, 111] on link "Add Claim" at bounding box center [1504, 119] width 69 height 27
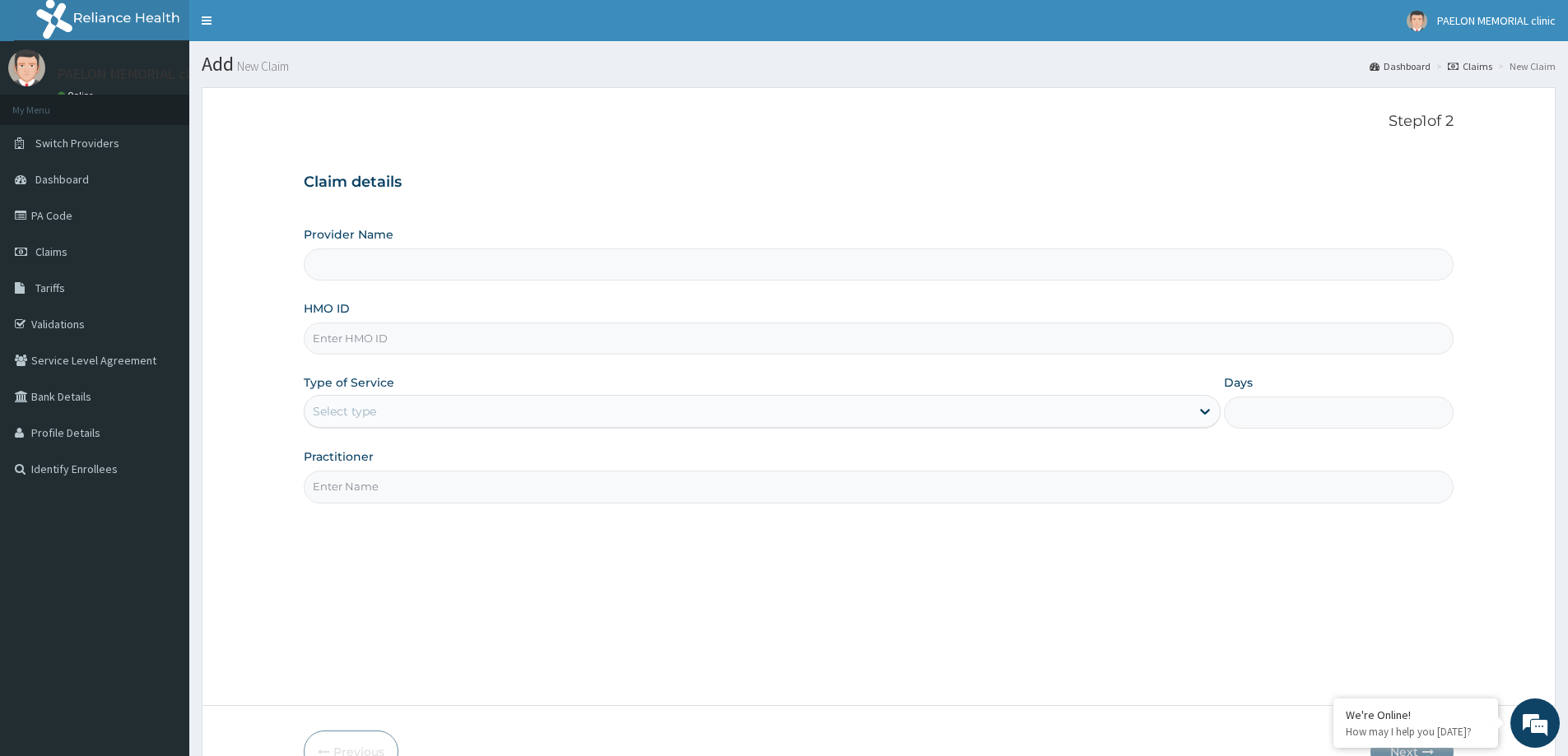
type input "Paelon Memorial Clinic- v/i"
click at [474, 342] on input "HMO ID" at bounding box center [879, 338] width 1150 height 32
paste input "FBL/10023/C"
type input "FBL/10023/C"
click at [426, 402] on div "Select type" at bounding box center [747, 411] width 886 height 27
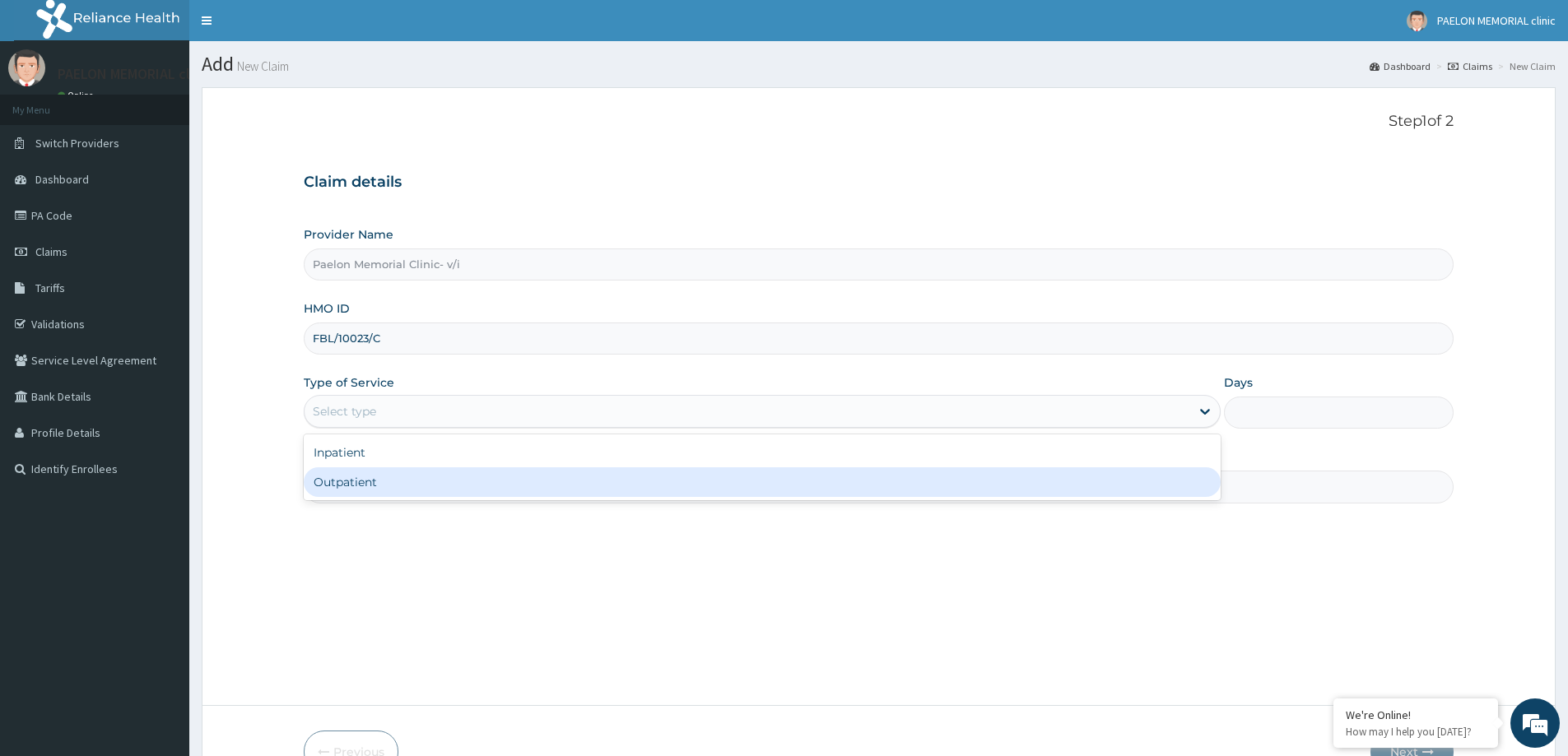
click at [420, 480] on div "Outpatient" at bounding box center [762, 483] width 917 height 29
type input "1"
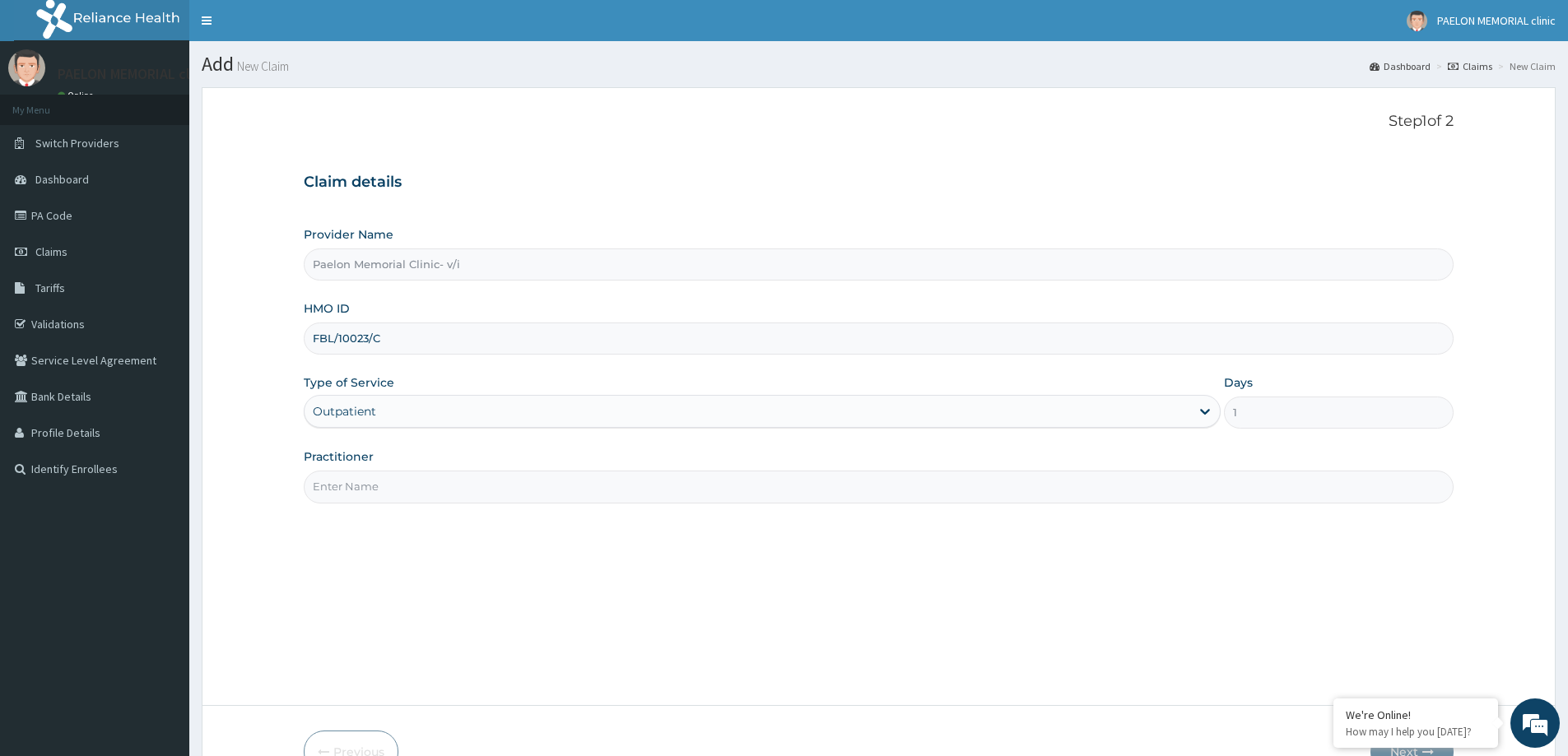
click at [420, 483] on input "Practitioner" at bounding box center [879, 487] width 1150 height 32
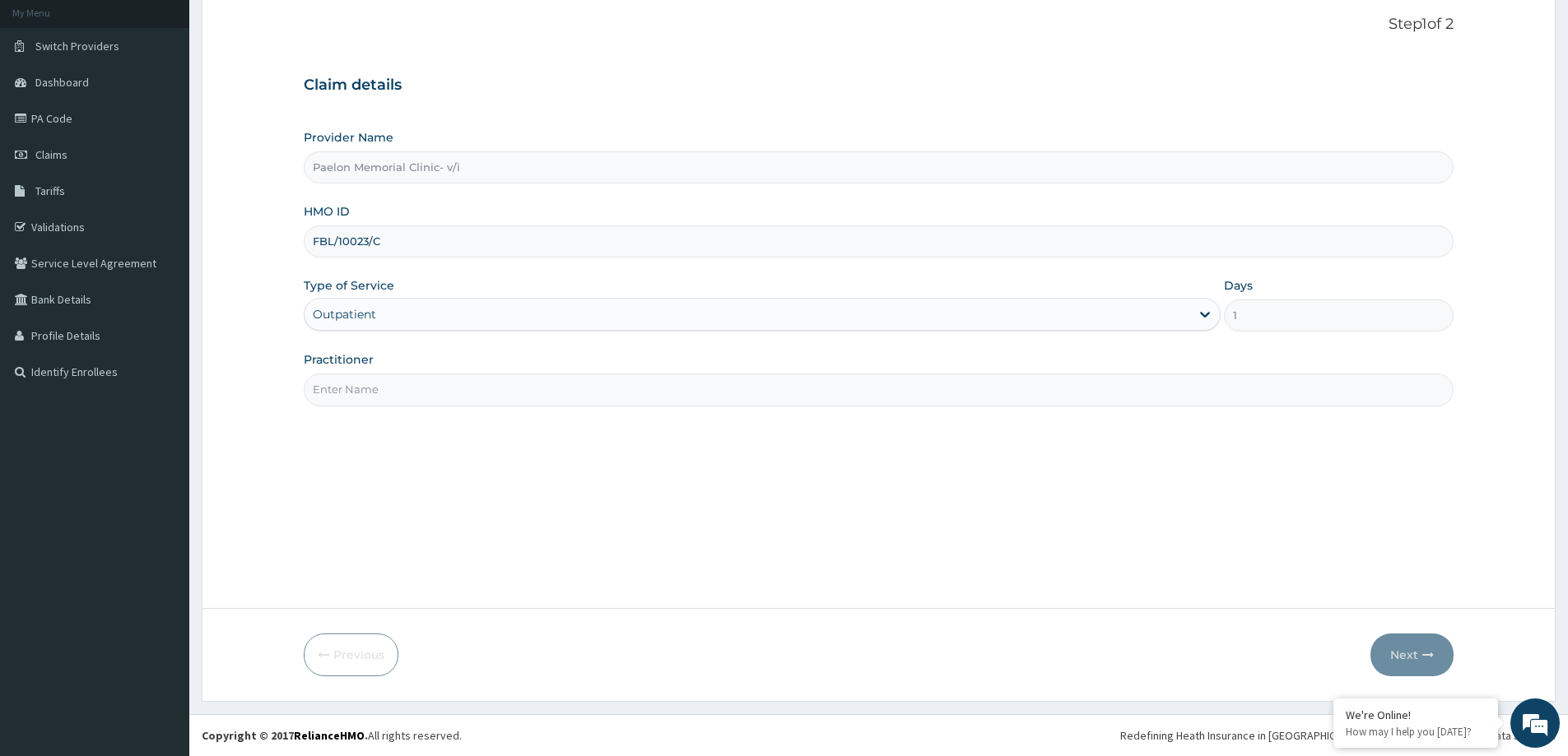
click at [650, 407] on div "Step 1 of 2 Claim details Provider Name Paelon Memorial Clinic- v/i HMO ID FBL/…" at bounding box center [879, 299] width 1150 height 567
click at [658, 397] on input "Practitioner" at bounding box center [879, 389] width 1150 height 32
type input "DR PATIENCE"
click at [1394, 656] on button "Next" at bounding box center [1412, 656] width 84 height 43
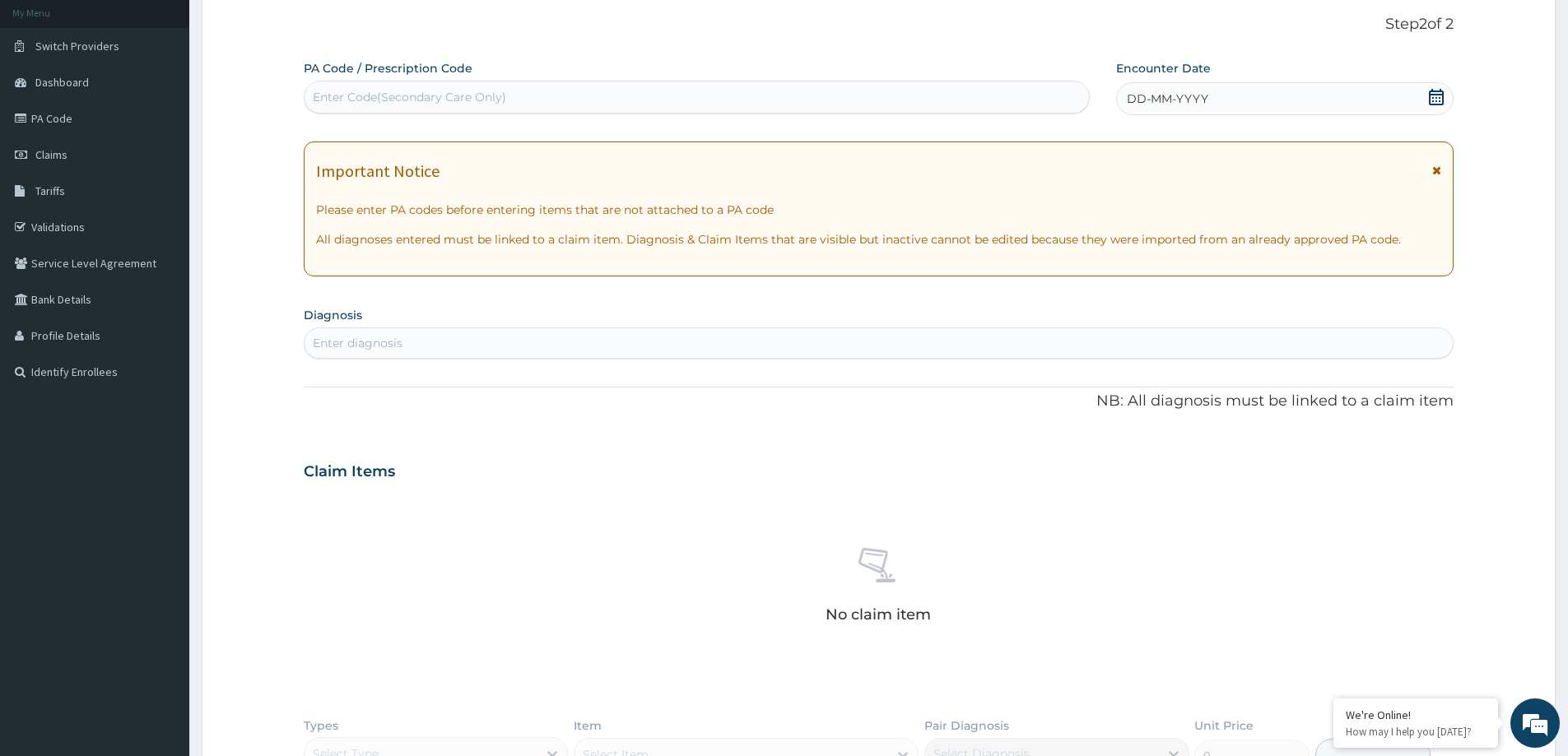
click at [409, 96] on div "Enter Code(Secondary Care Only)" at bounding box center [409, 96] width 194 height 17
paste input "PA/E87971"
type input "PA/E87971"
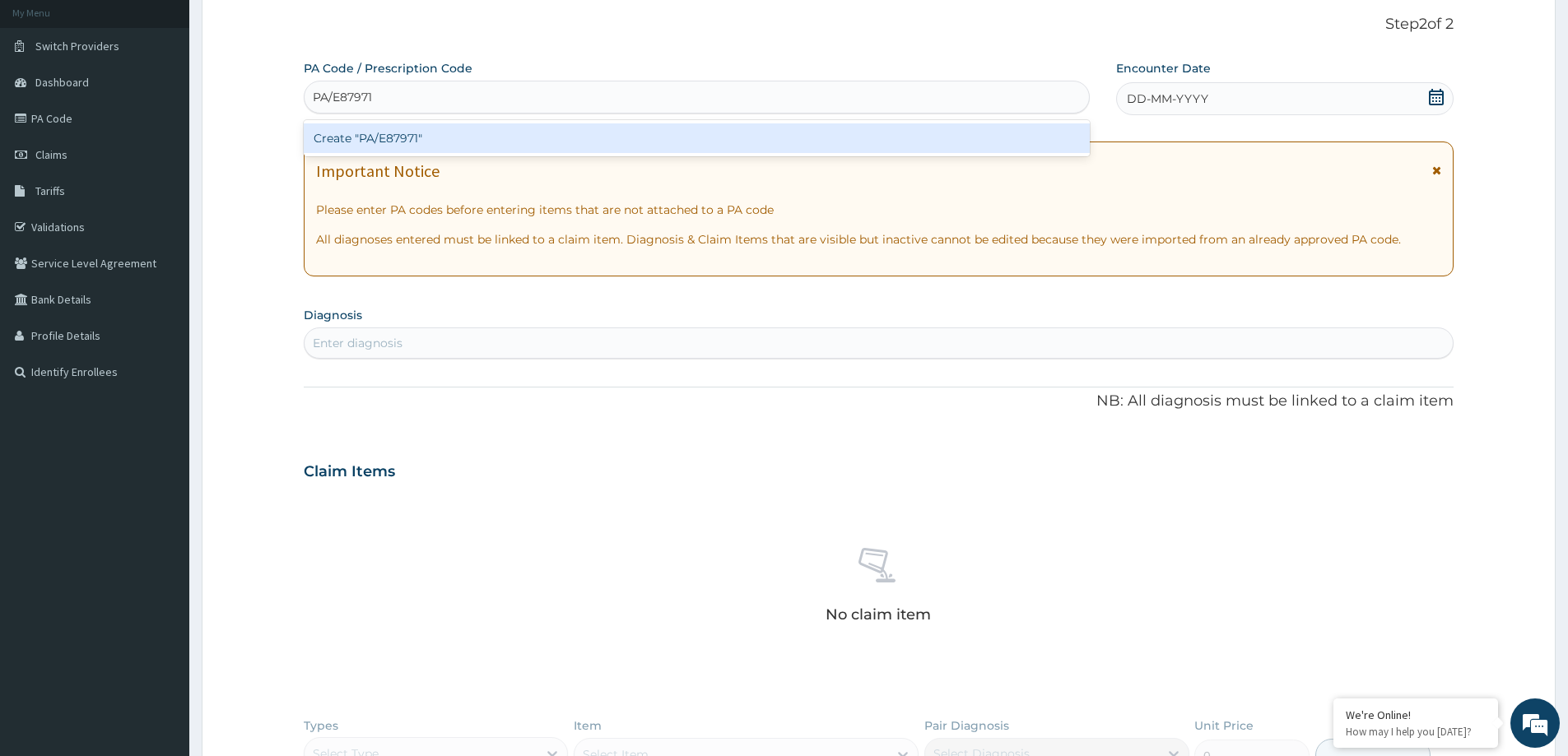
click at [440, 139] on div "Create "PA/E87971"" at bounding box center [697, 139] width 786 height 29
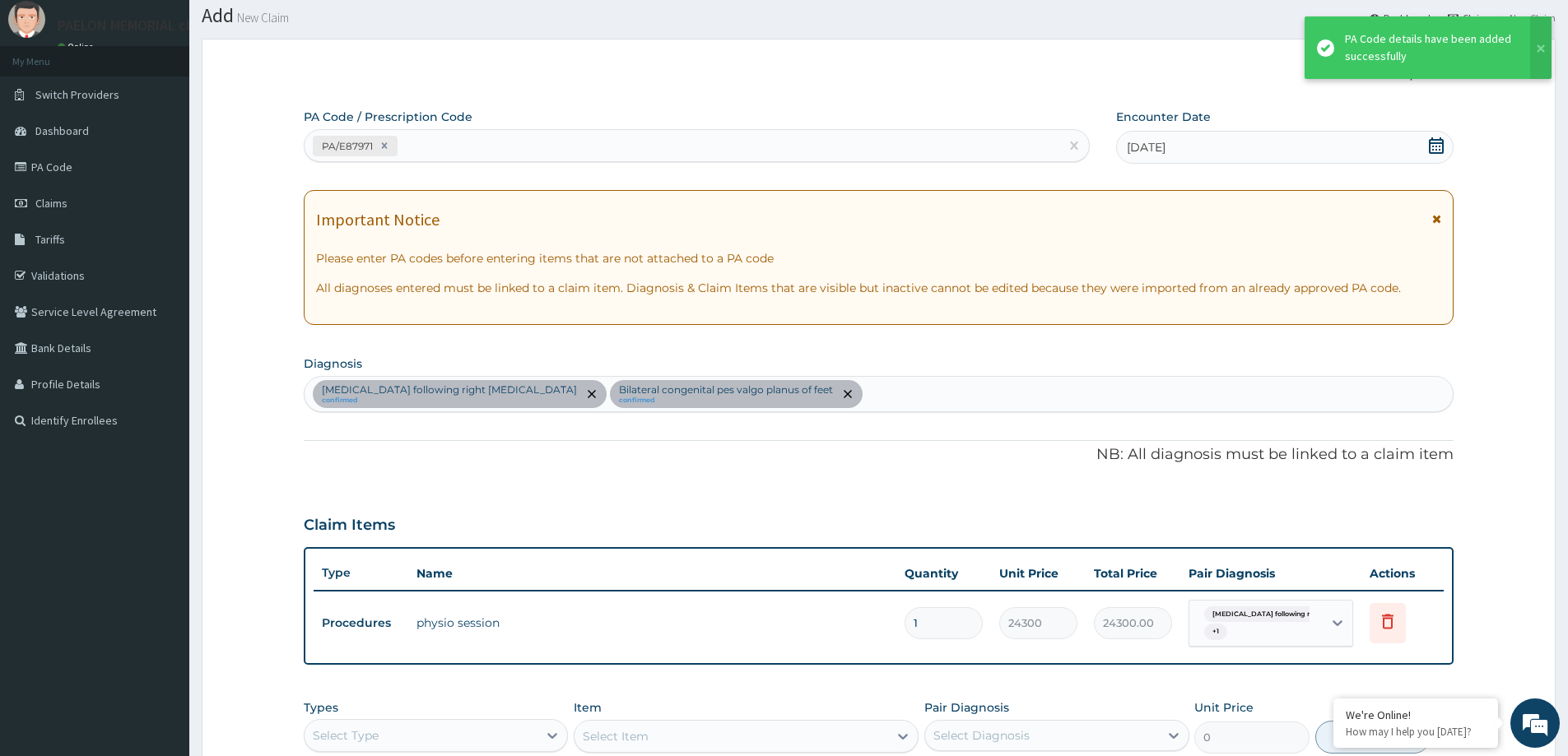
scroll to position [0, 0]
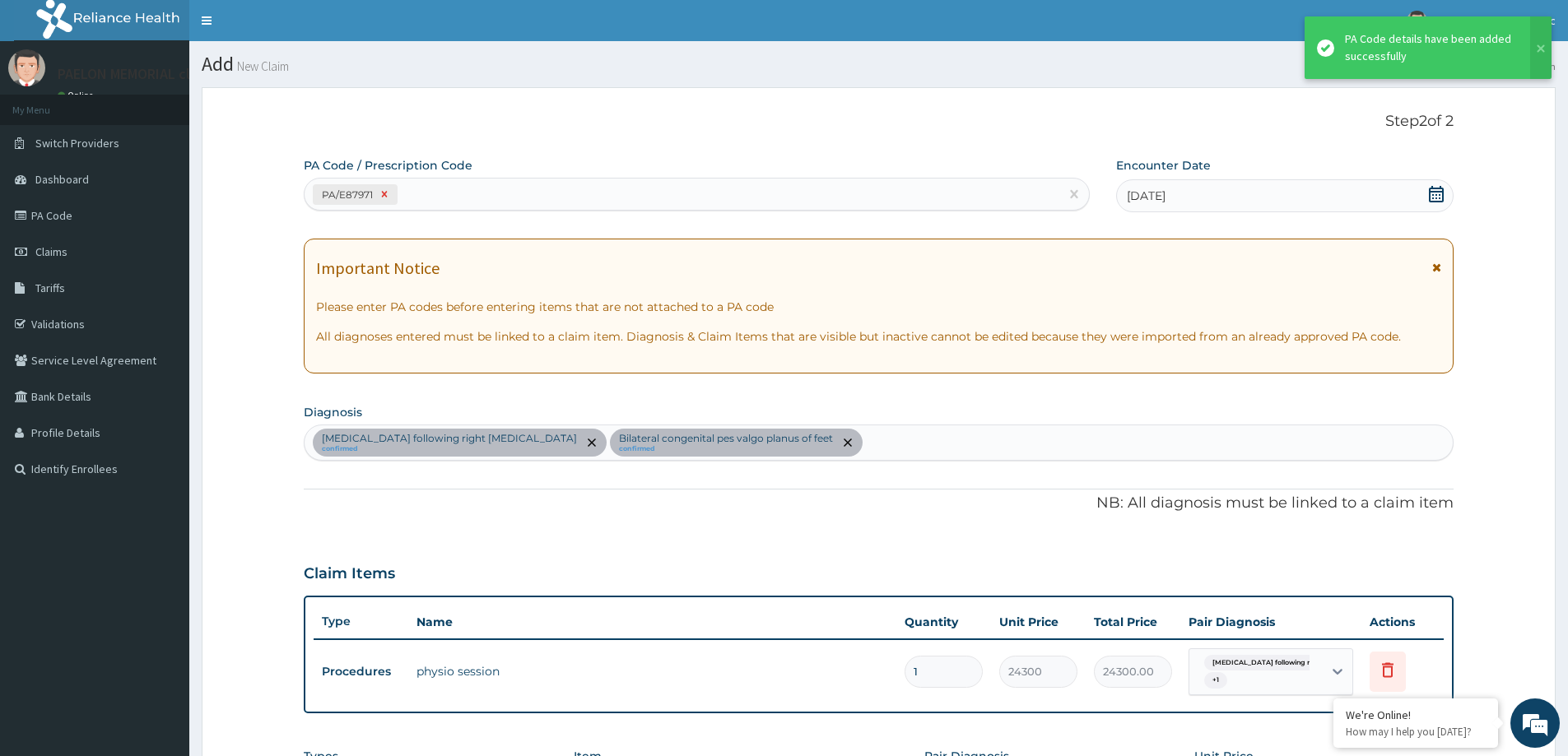
click at [382, 197] on icon at bounding box center [384, 195] width 6 height 6
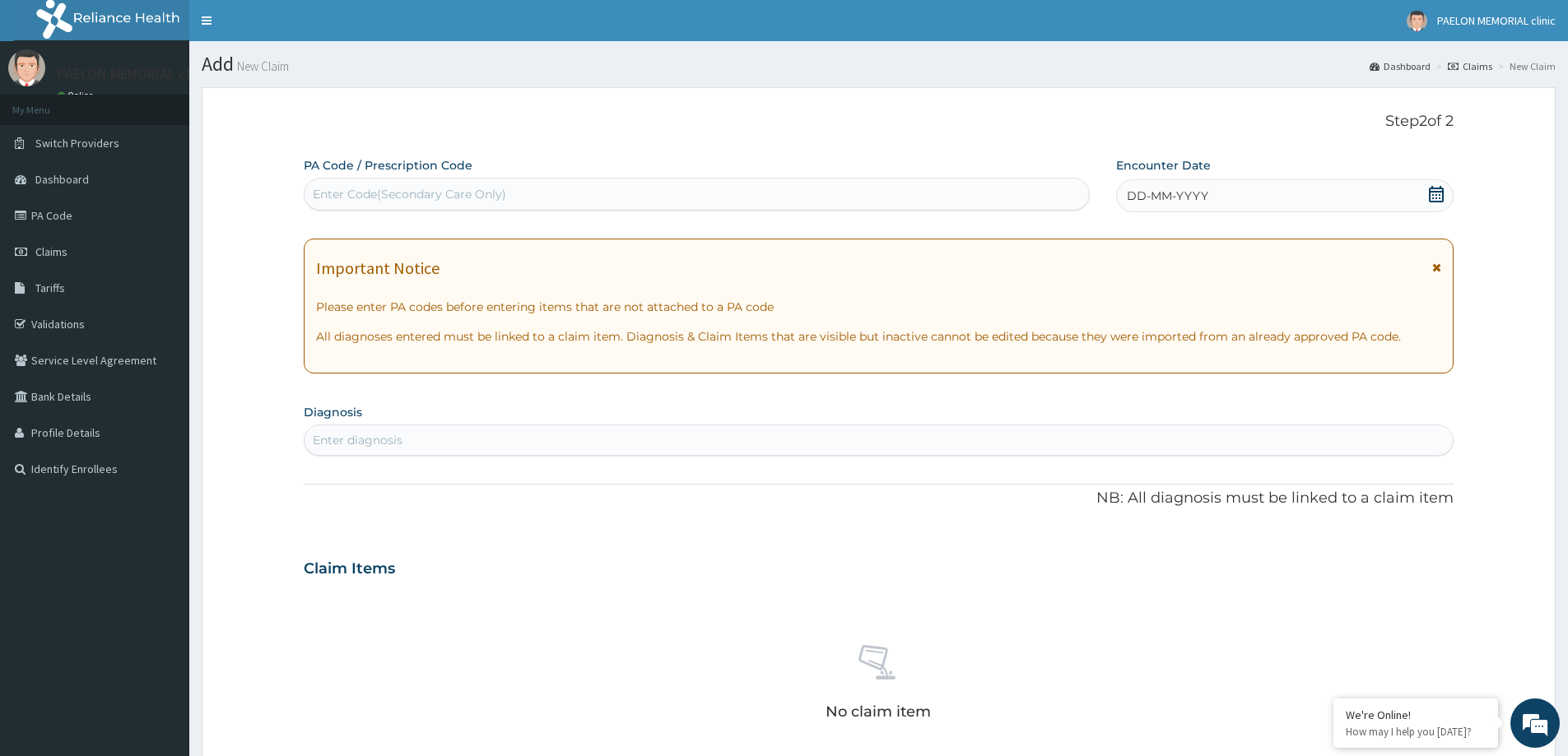
click at [525, 196] on div "Enter Code(Secondary Care Only)" at bounding box center [697, 194] width 784 height 27
paste input "PA/E0DED9"
type input "PA/E0DED9"
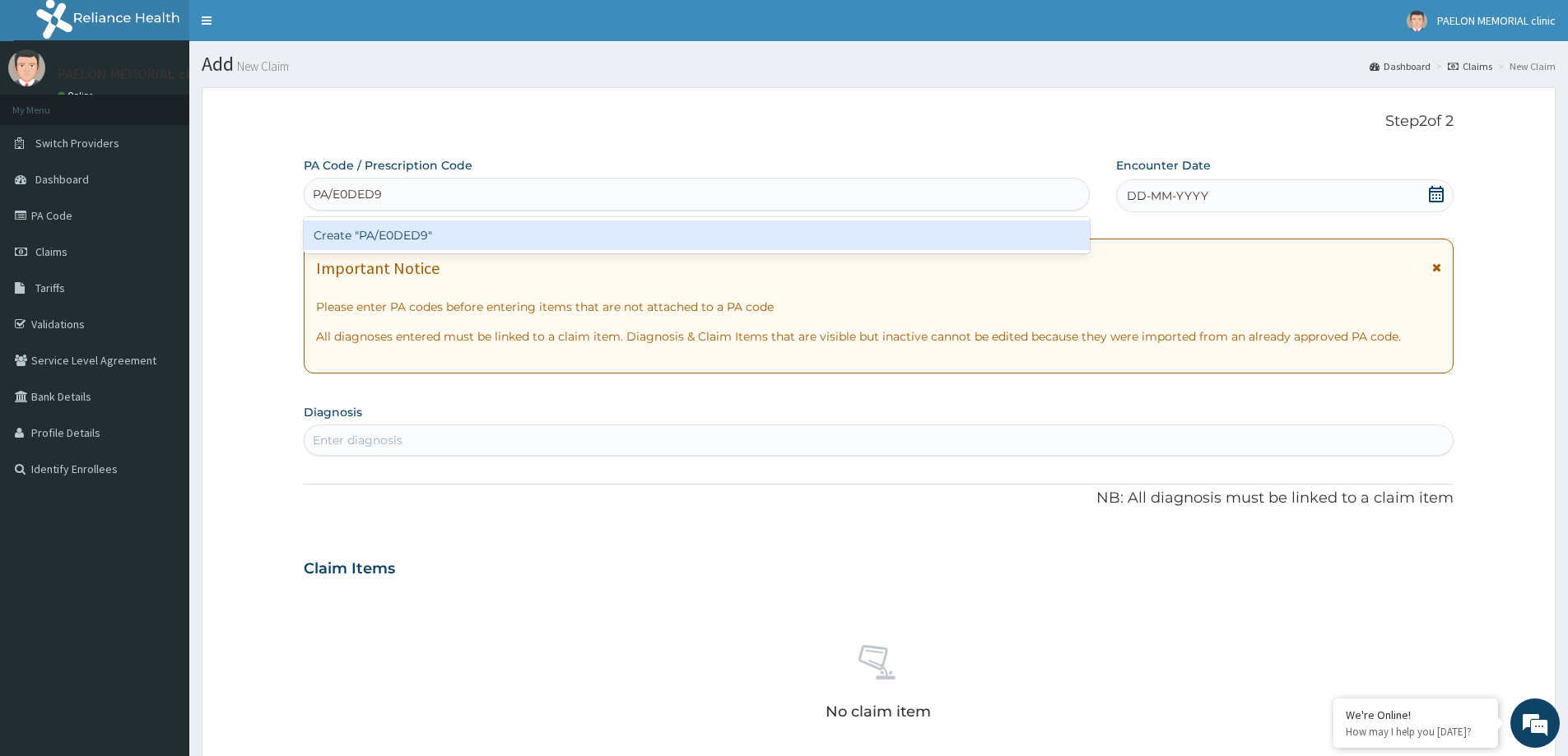
click at [523, 239] on div "Create "PA/E0DED9"" at bounding box center [697, 235] width 786 height 29
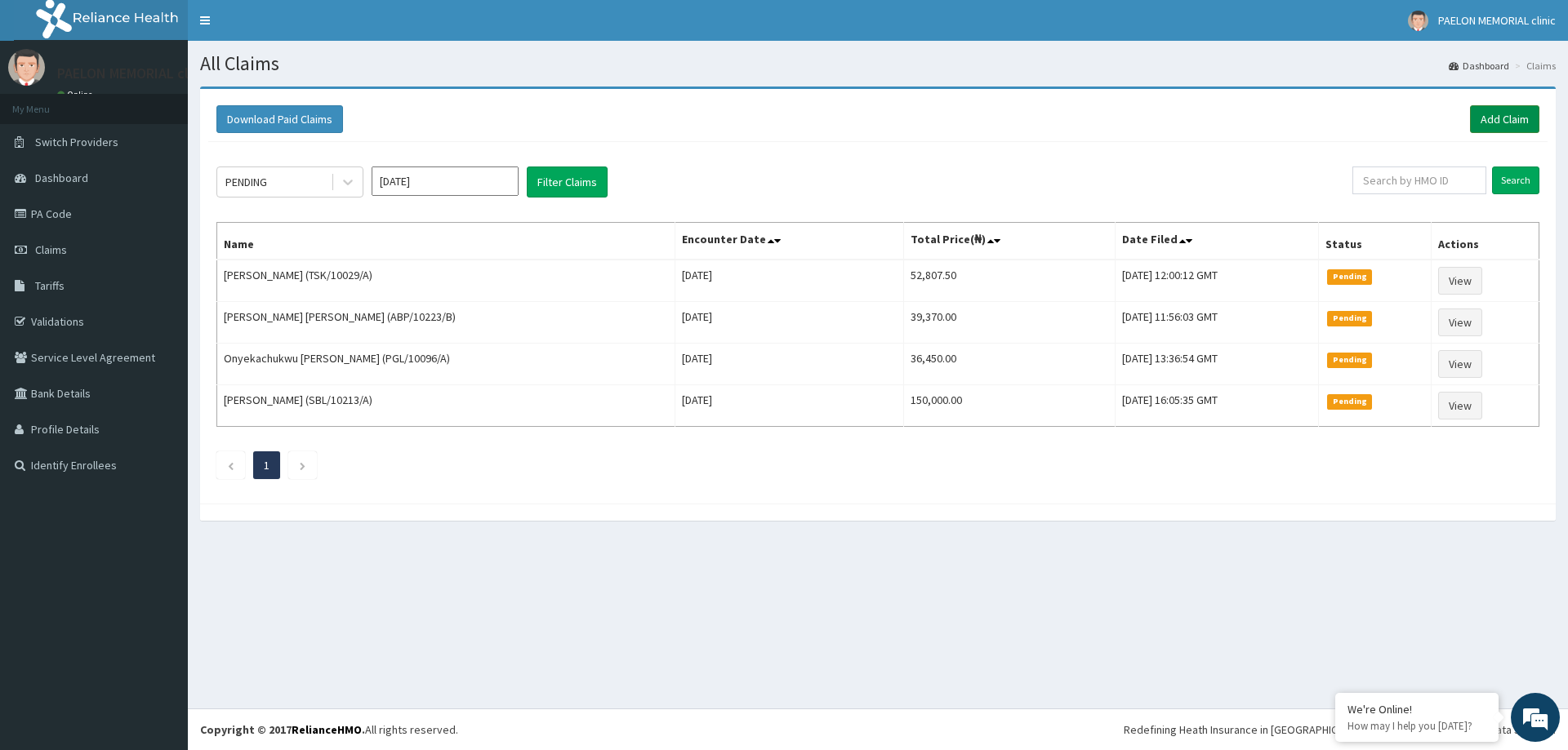
click at [1497, 112] on link "Add Claim" at bounding box center [1504, 119] width 69 height 27
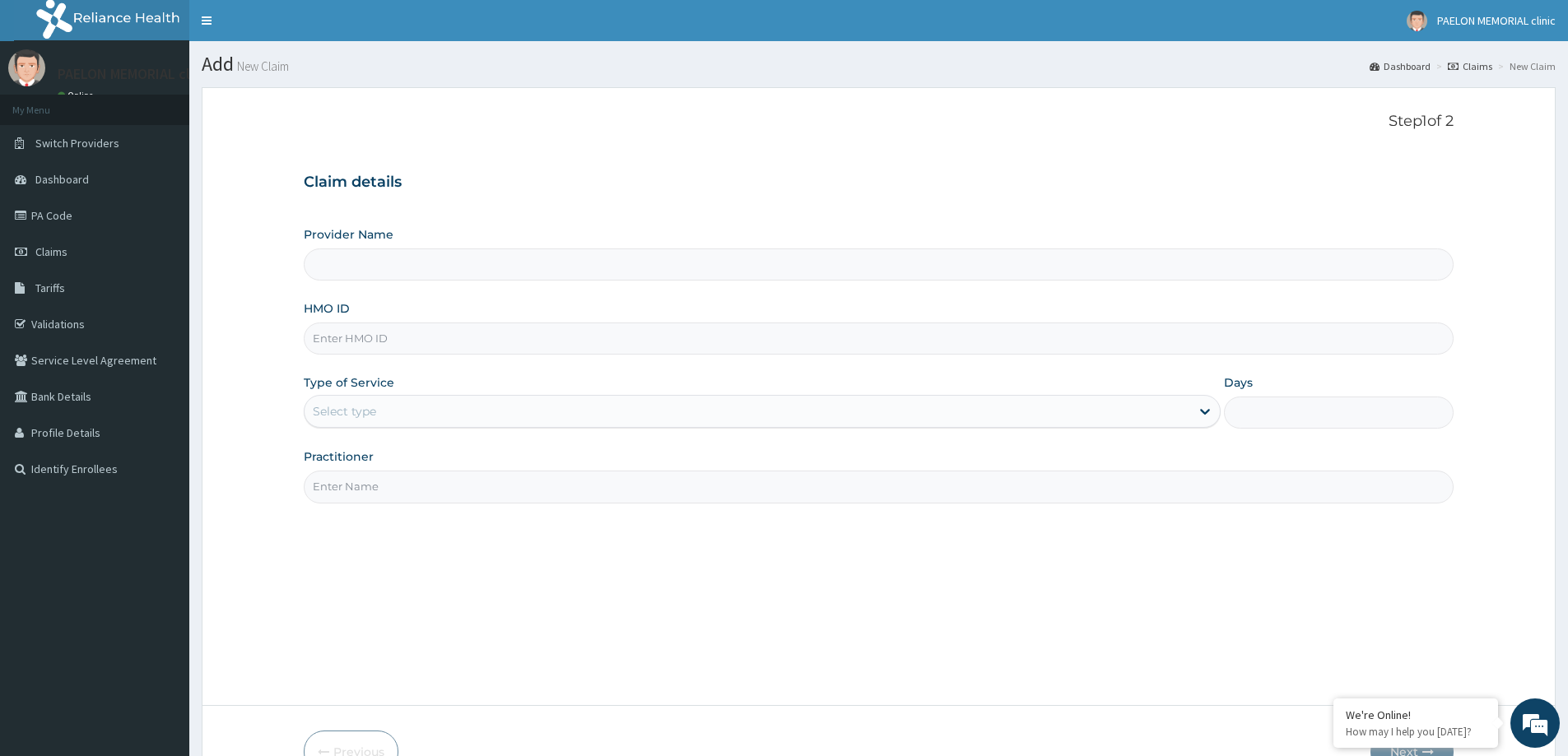
type input "Paelon Memorial Clinic- v/i"
click at [461, 343] on input "HMO ID" at bounding box center [879, 338] width 1150 height 32
paste input "FBL/10023/C"
drag, startPoint x: 339, startPoint y: 335, endPoint x: 313, endPoint y: 336, distance: 26.0
click at [313, 336] on input "FBL/10023/C" at bounding box center [879, 338] width 1150 height 32
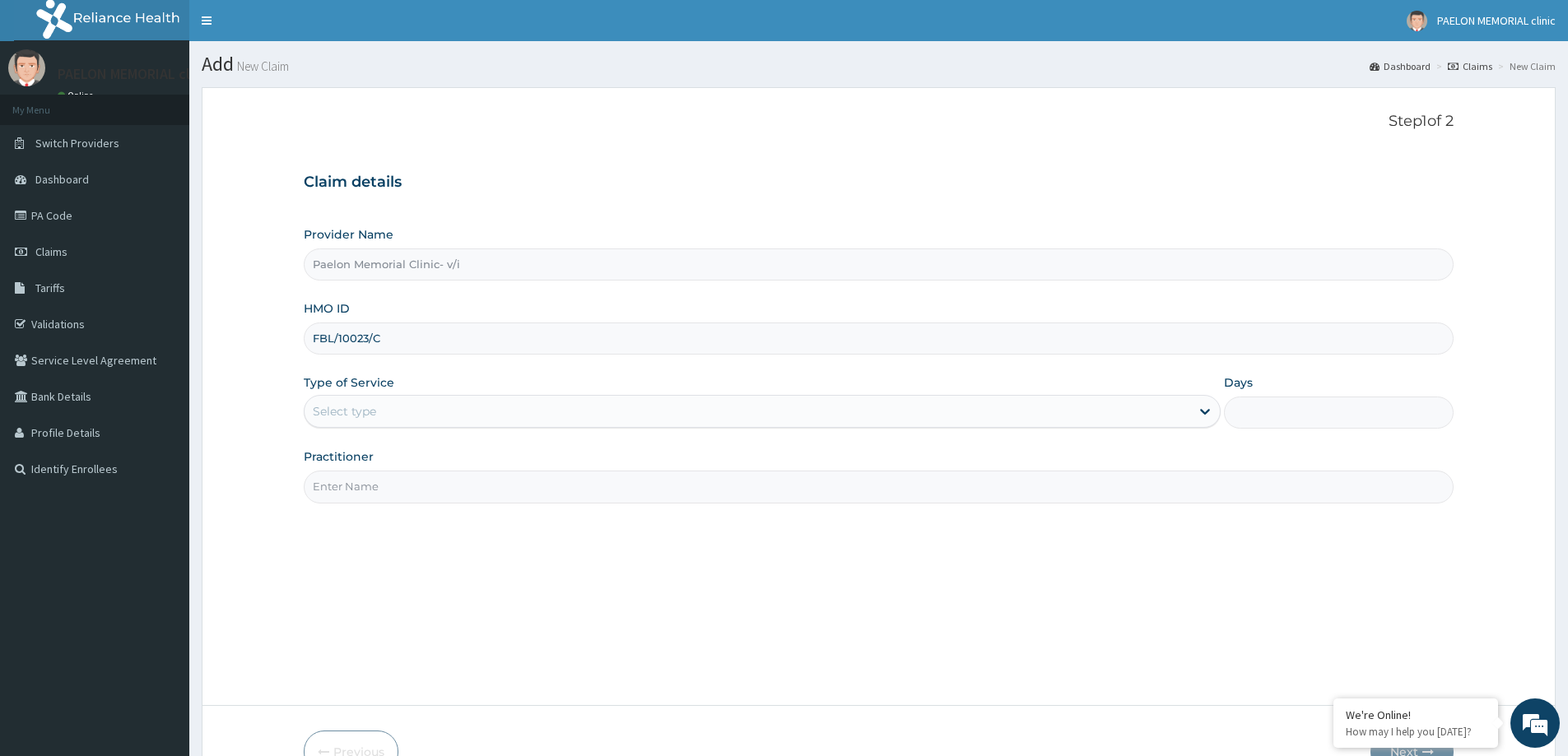
type input "FBL/10023/C"
click at [516, 412] on div "Select type" at bounding box center [747, 411] width 886 height 27
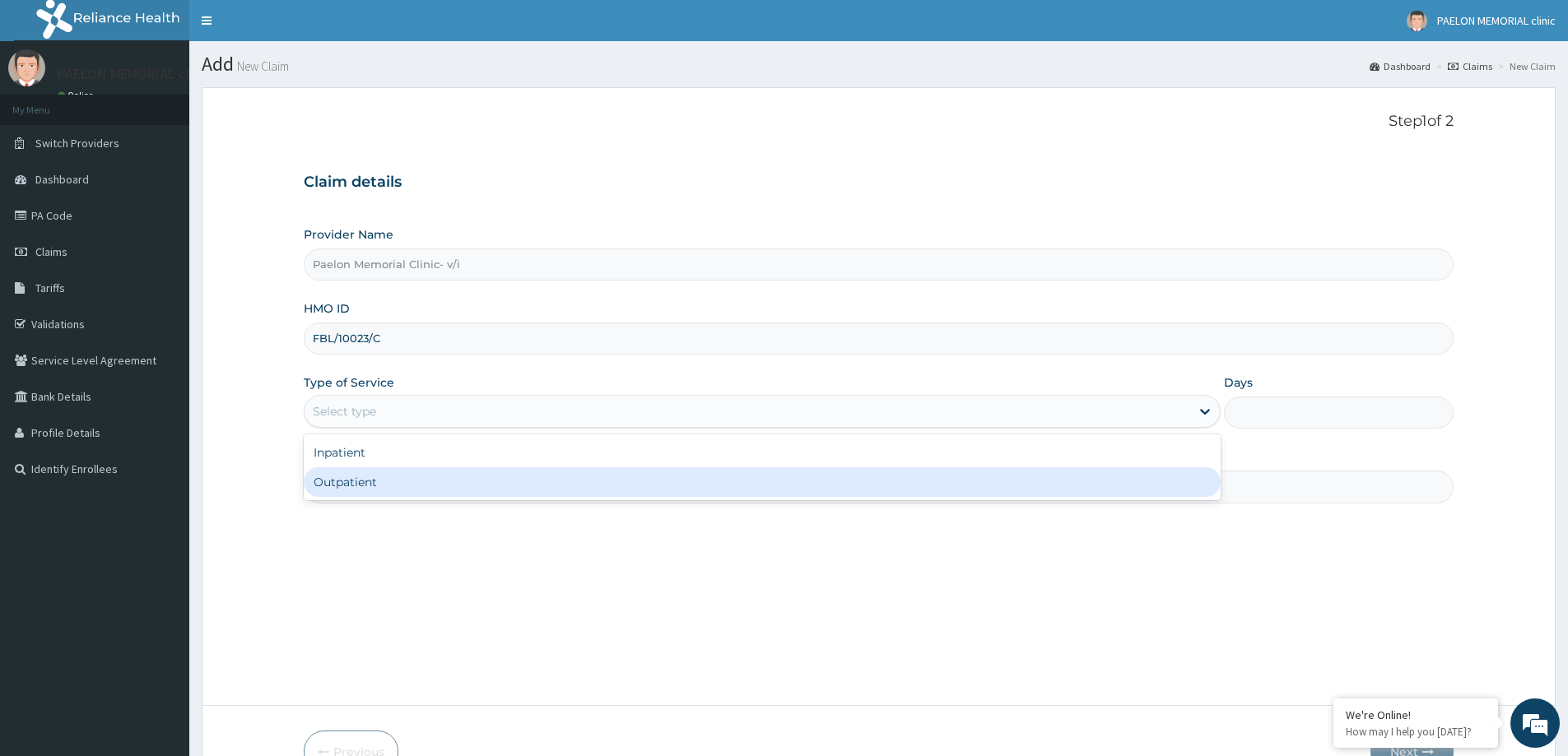
click at [482, 480] on div "Outpatient" at bounding box center [762, 483] width 917 height 29
type input "1"
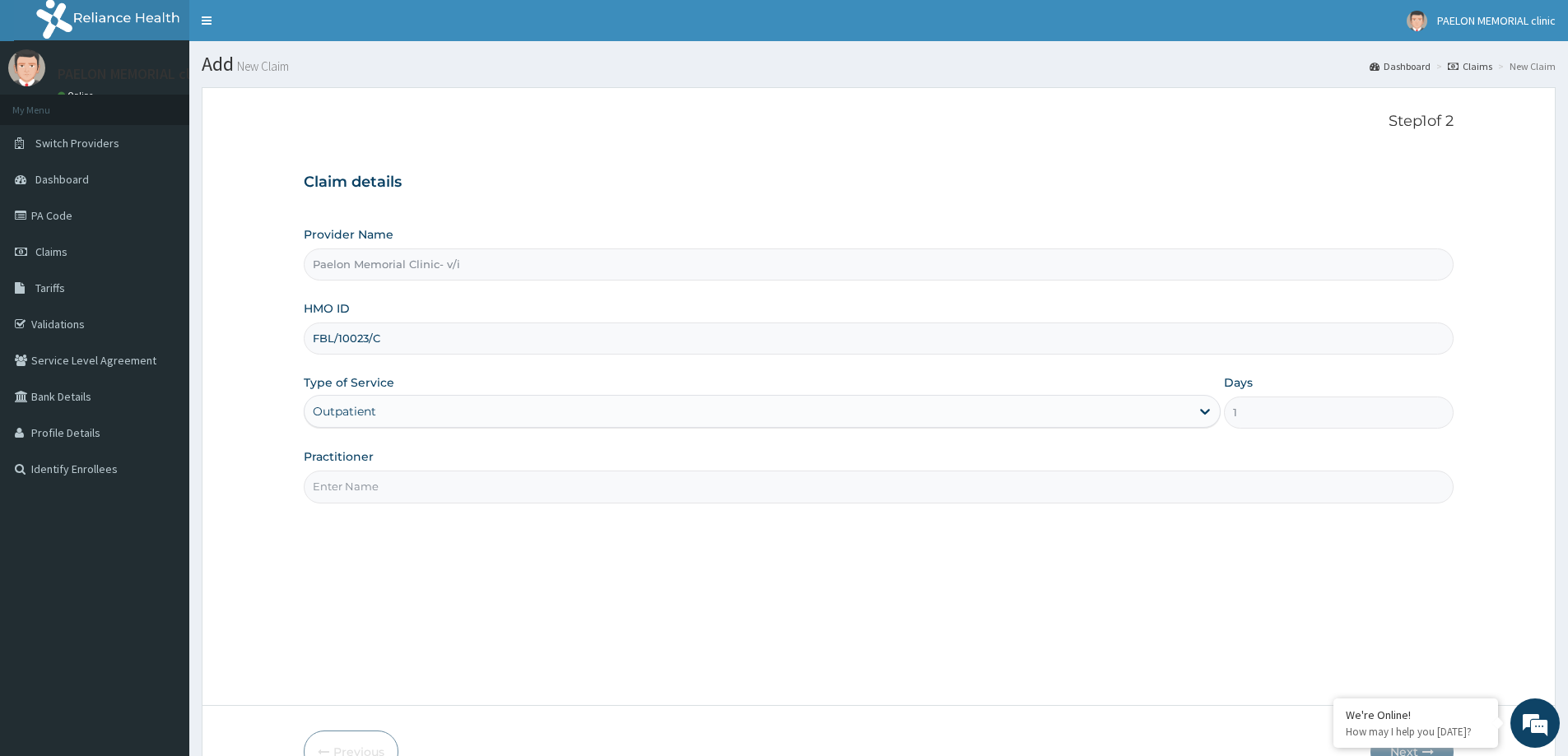
drag, startPoint x: 500, startPoint y: 481, endPoint x: 509, endPoint y: 483, distance: 9.2
click at [501, 482] on input "Practitioner" at bounding box center [879, 487] width 1150 height 32
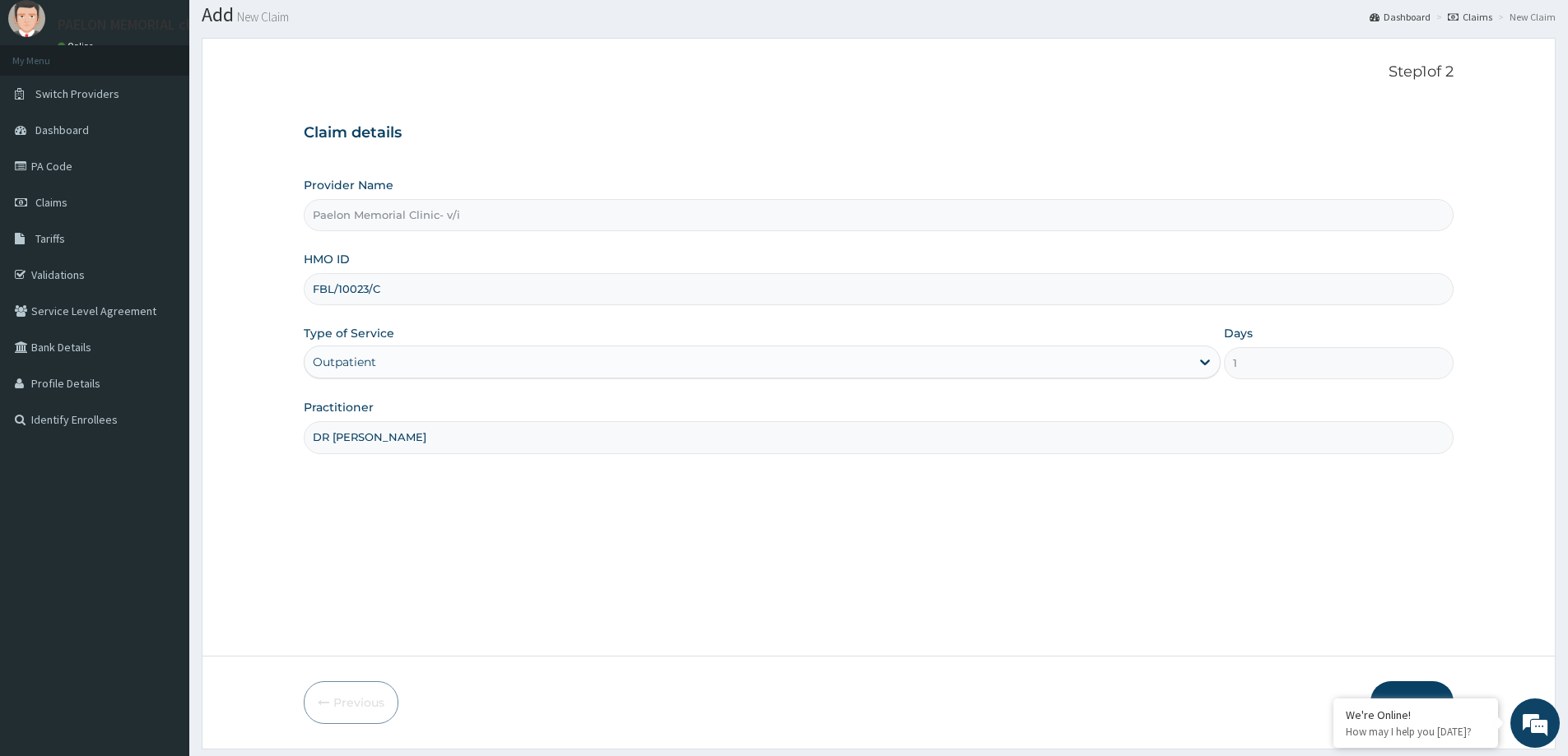
scroll to position [97, 0]
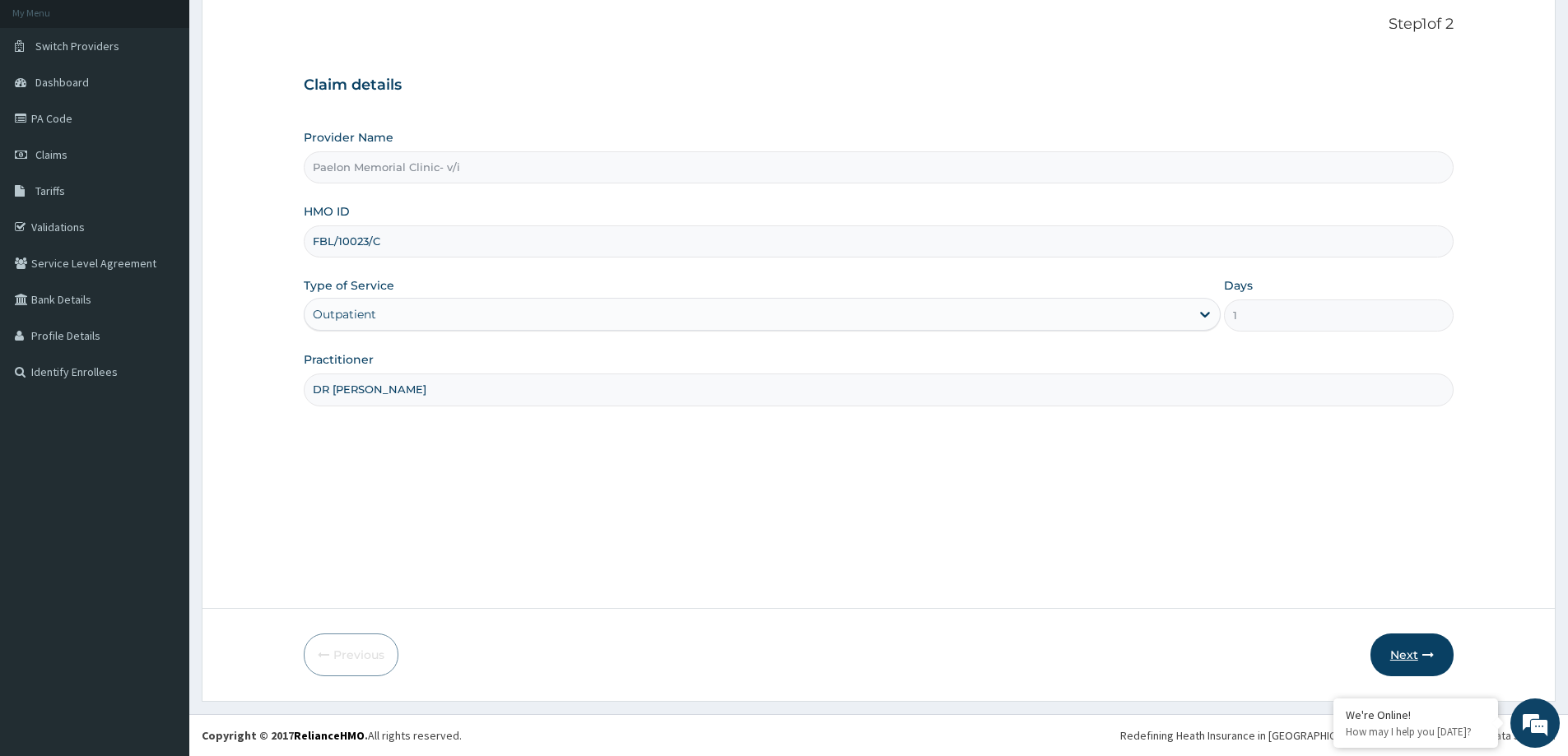
type input "DR PATIENCE"
click at [1390, 664] on button "Next" at bounding box center [1412, 656] width 84 height 43
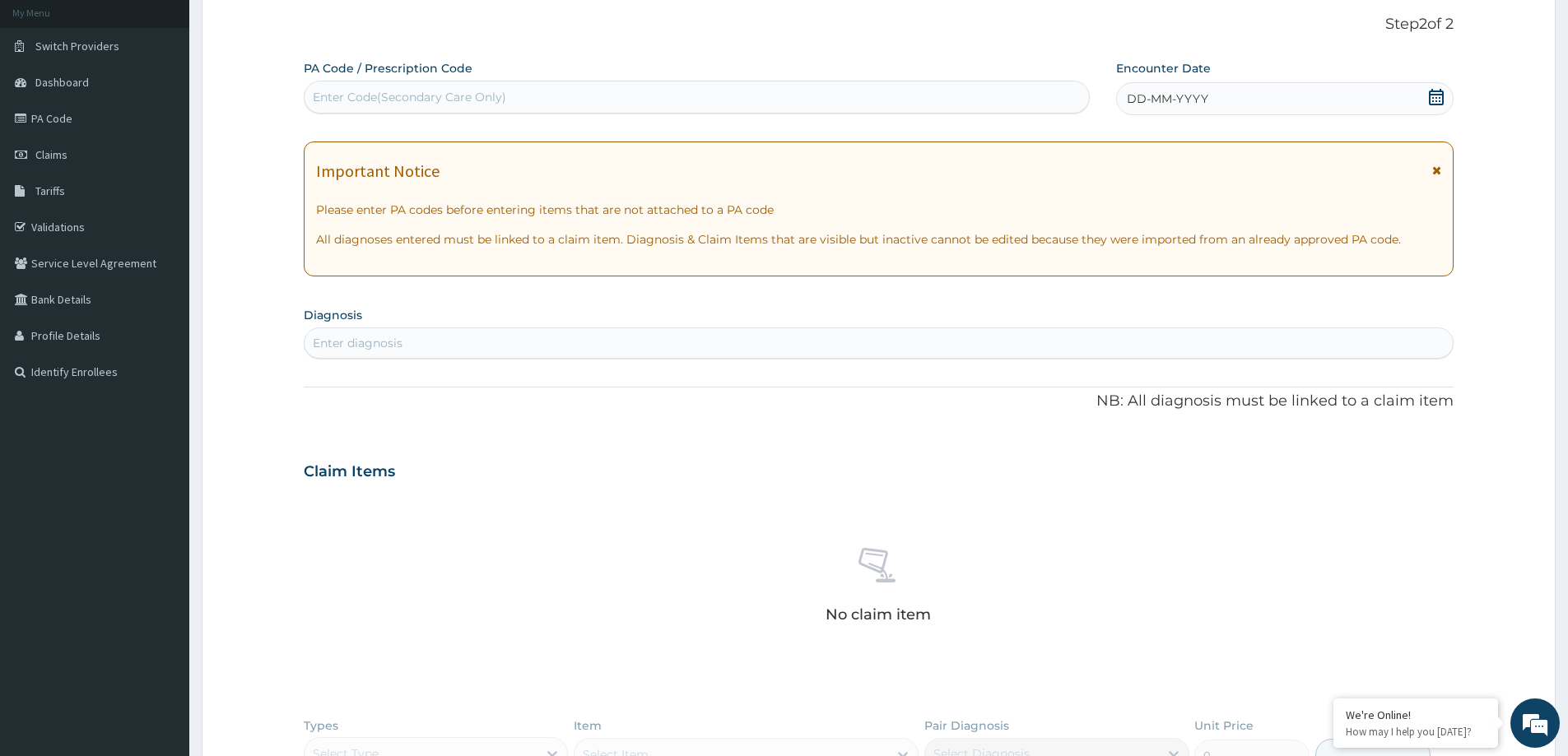
click at [717, 101] on div "Enter Code(Secondary Care Only)" at bounding box center [697, 96] width 784 height 27
paste input "PA/E0DED9"
type input "PA/E0DED9"
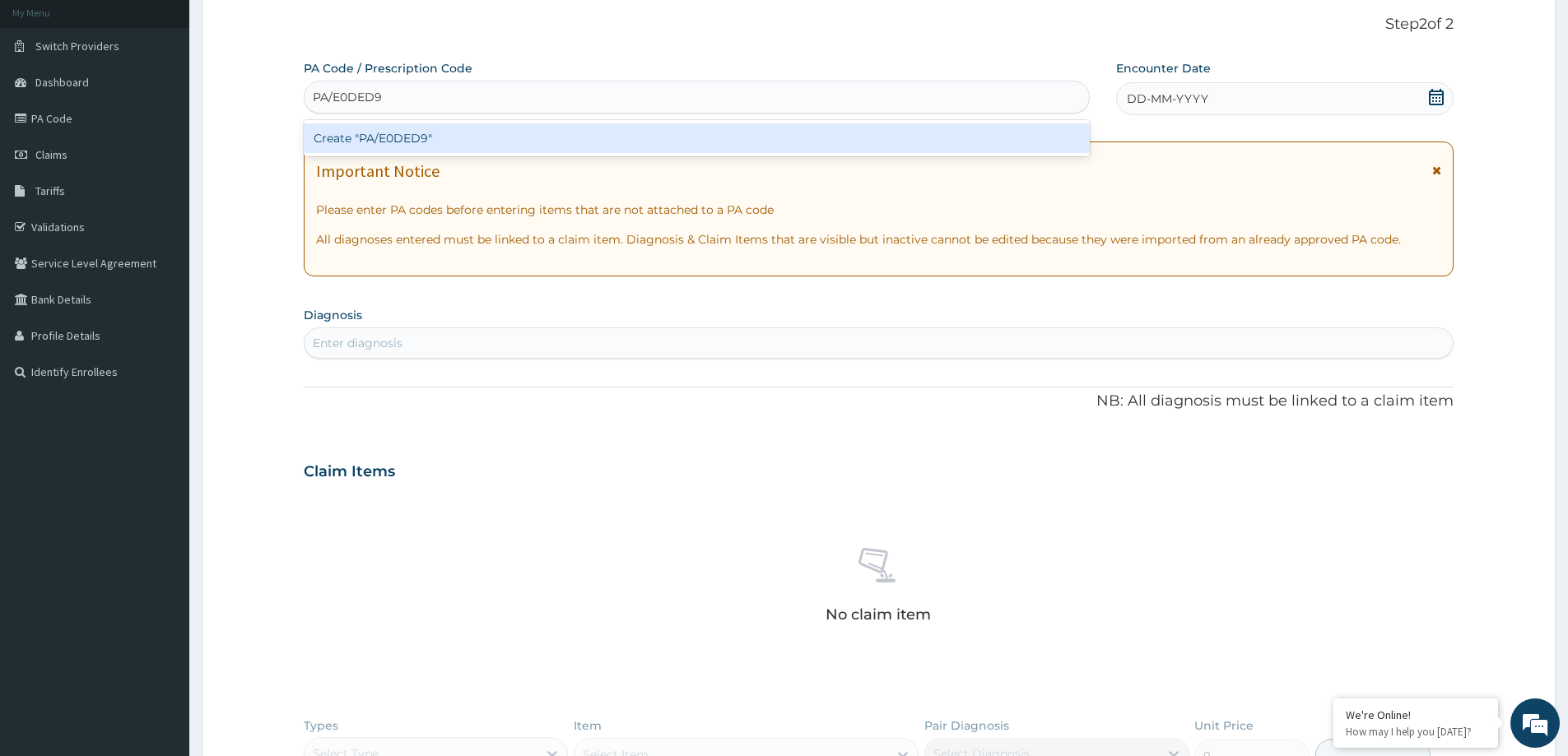
click at [677, 138] on div "Create "PA/E0DED9"" at bounding box center [697, 139] width 786 height 29
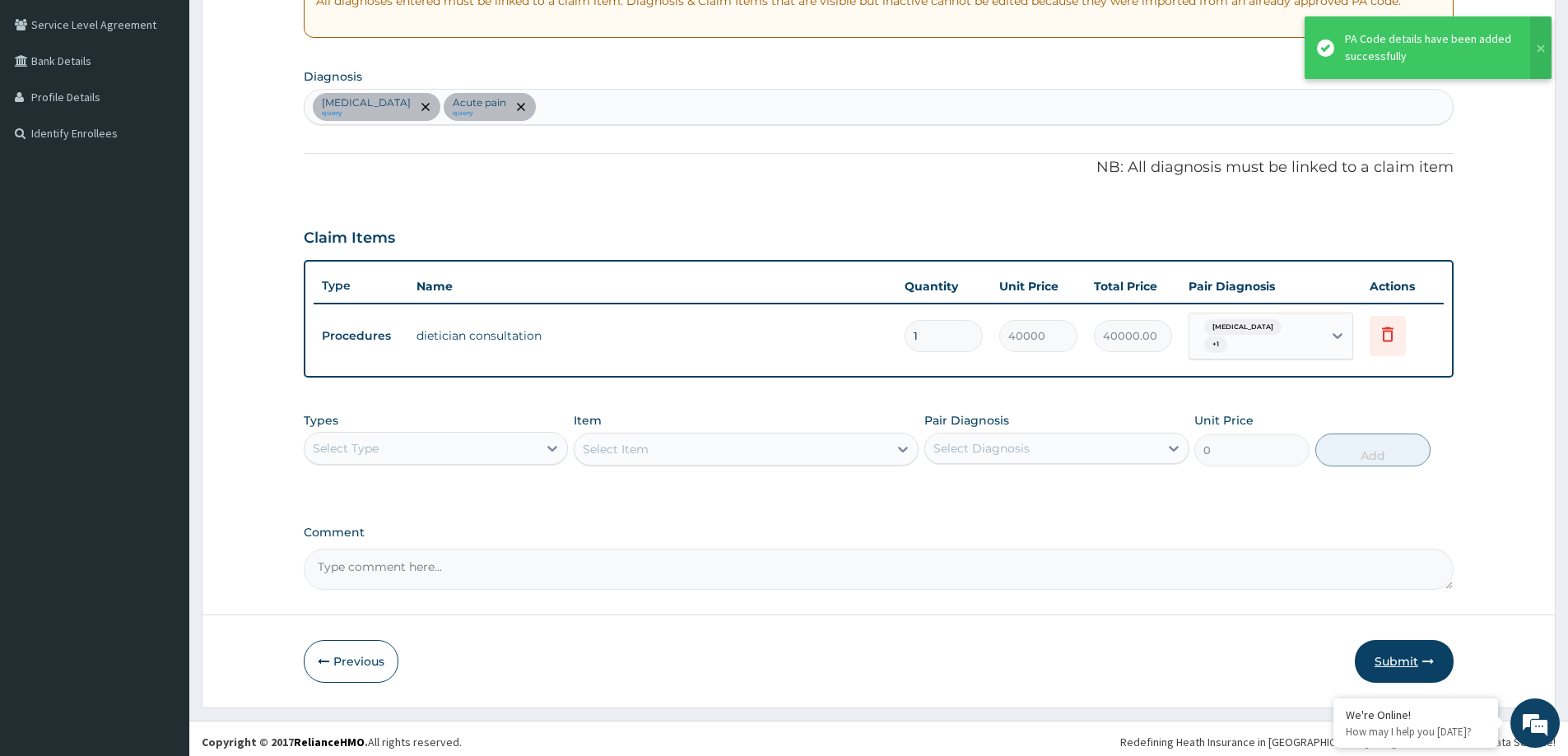
click at [1406, 655] on button "Submit" at bounding box center [1404, 662] width 98 height 43
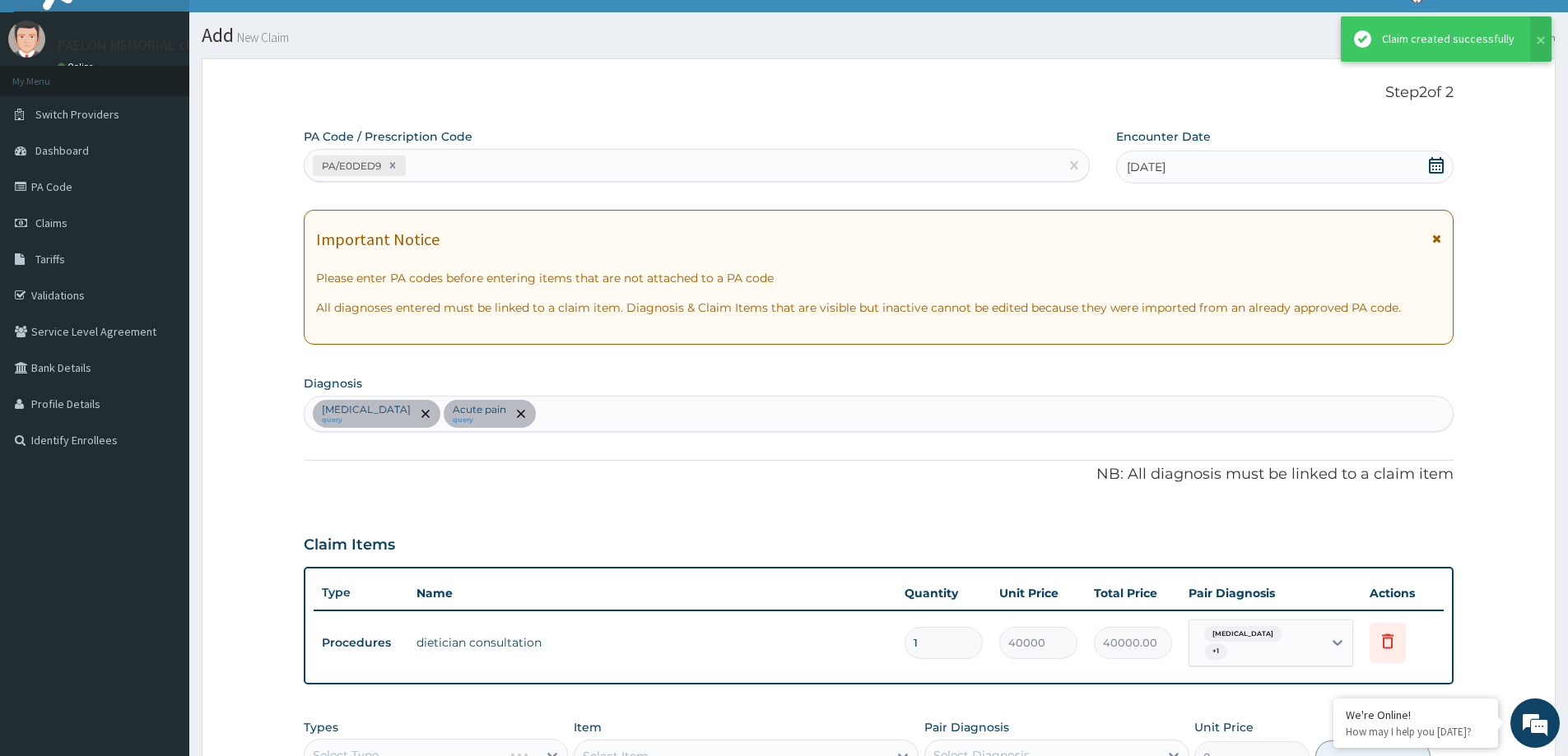
scroll to position [336, 0]
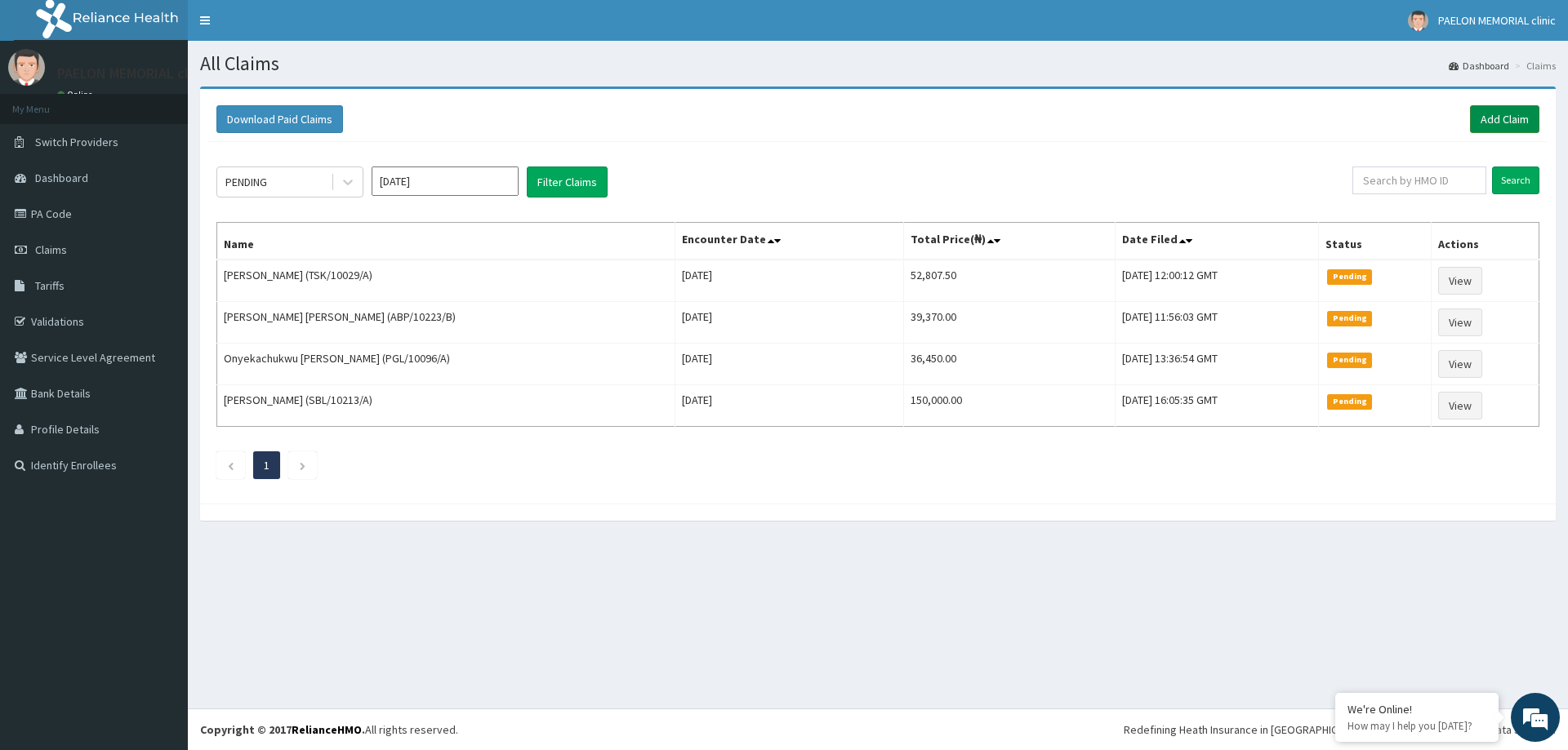
click at [1486, 118] on link "Add Claim" at bounding box center [1504, 119] width 69 height 27
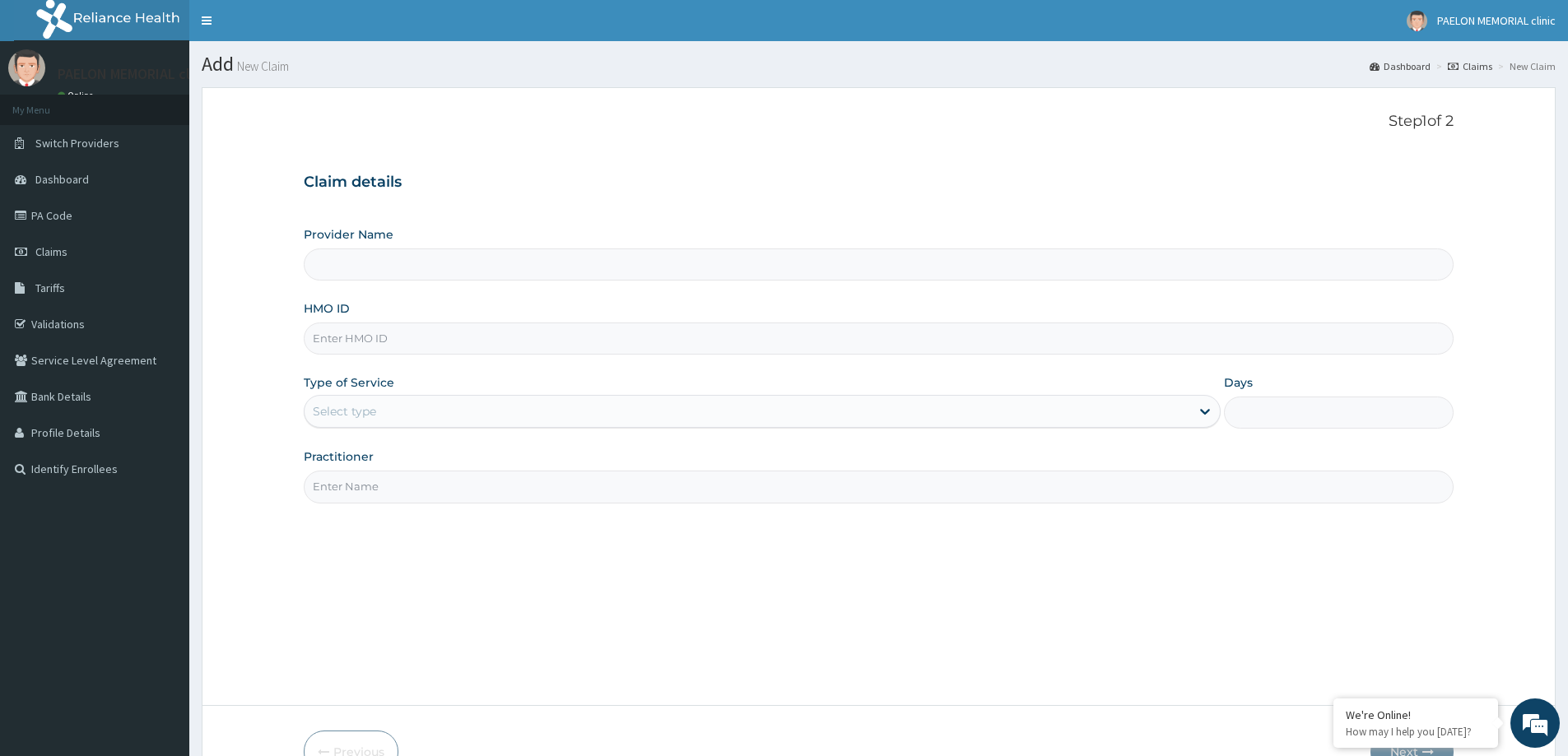
type input "Paelon Memorial Clinic- v/i"
click at [422, 342] on input "HMO ID" at bounding box center [879, 338] width 1150 height 32
paste input "AOM/10107/D"
type input "AOM/10107/D"
click at [385, 407] on div "Select type" at bounding box center [747, 411] width 886 height 27
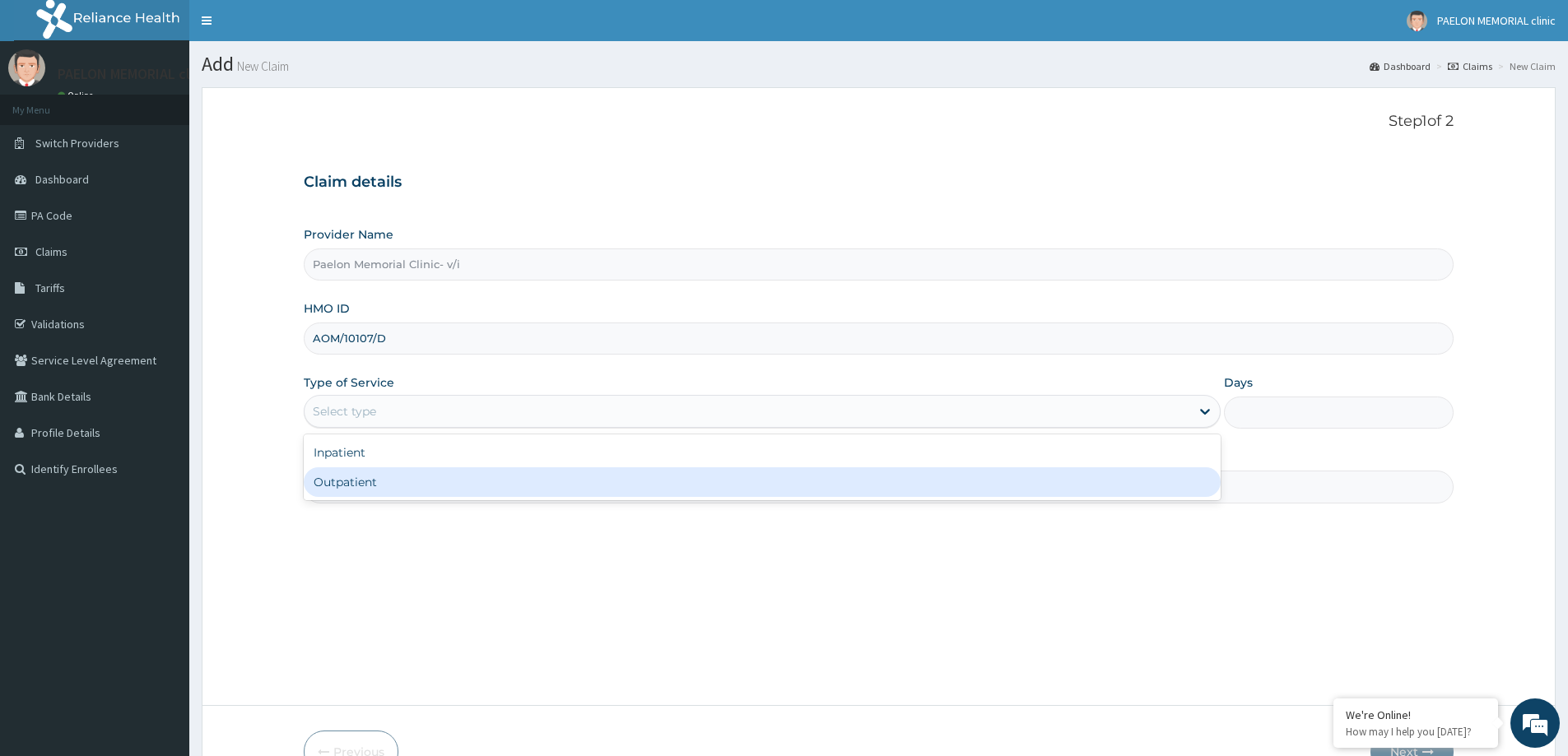
click at [381, 489] on div "Outpatient" at bounding box center [762, 483] width 917 height 29
type input "1"
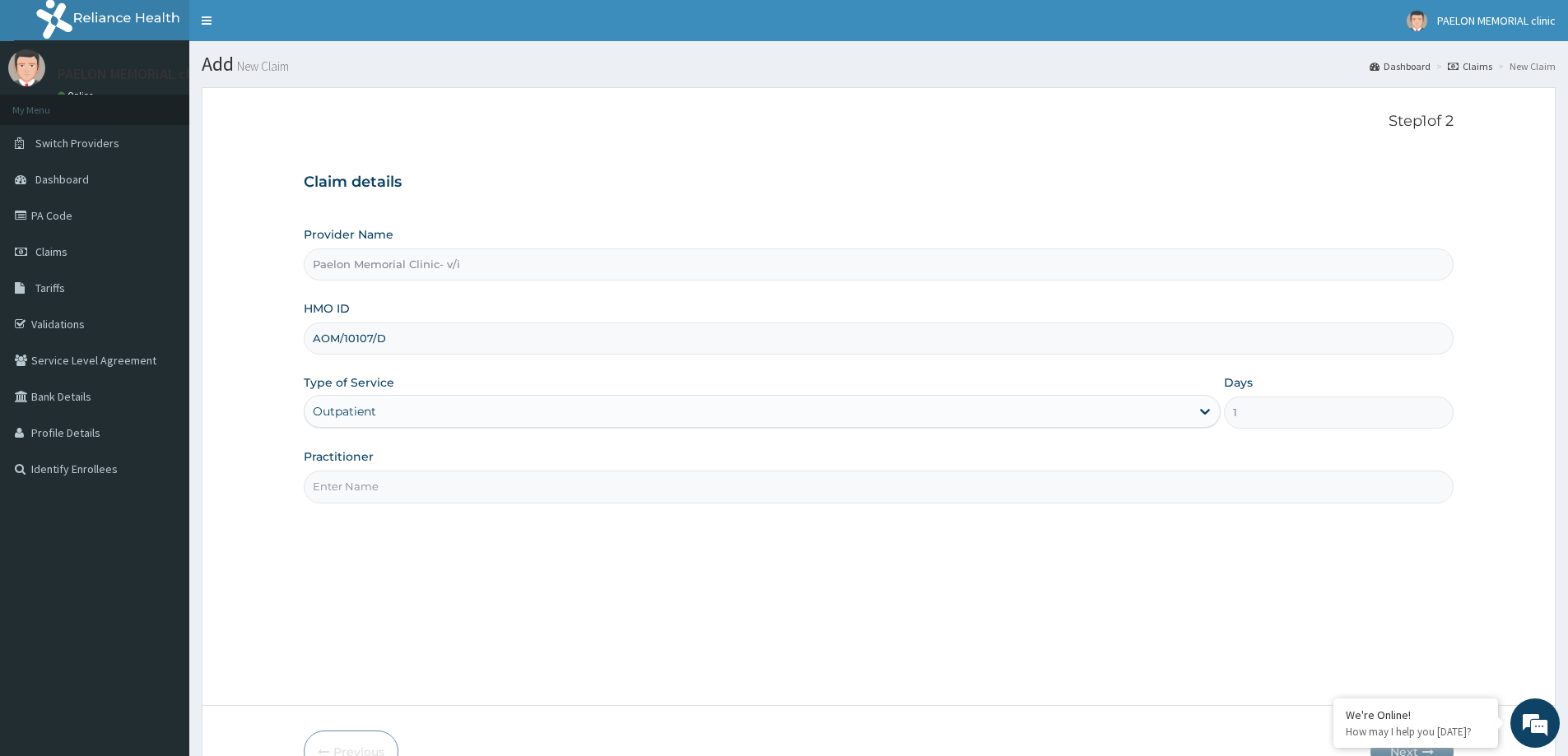
click at [377, 496] on input "Practitioner" at bounding box center [879, 487] width 1150 height 32
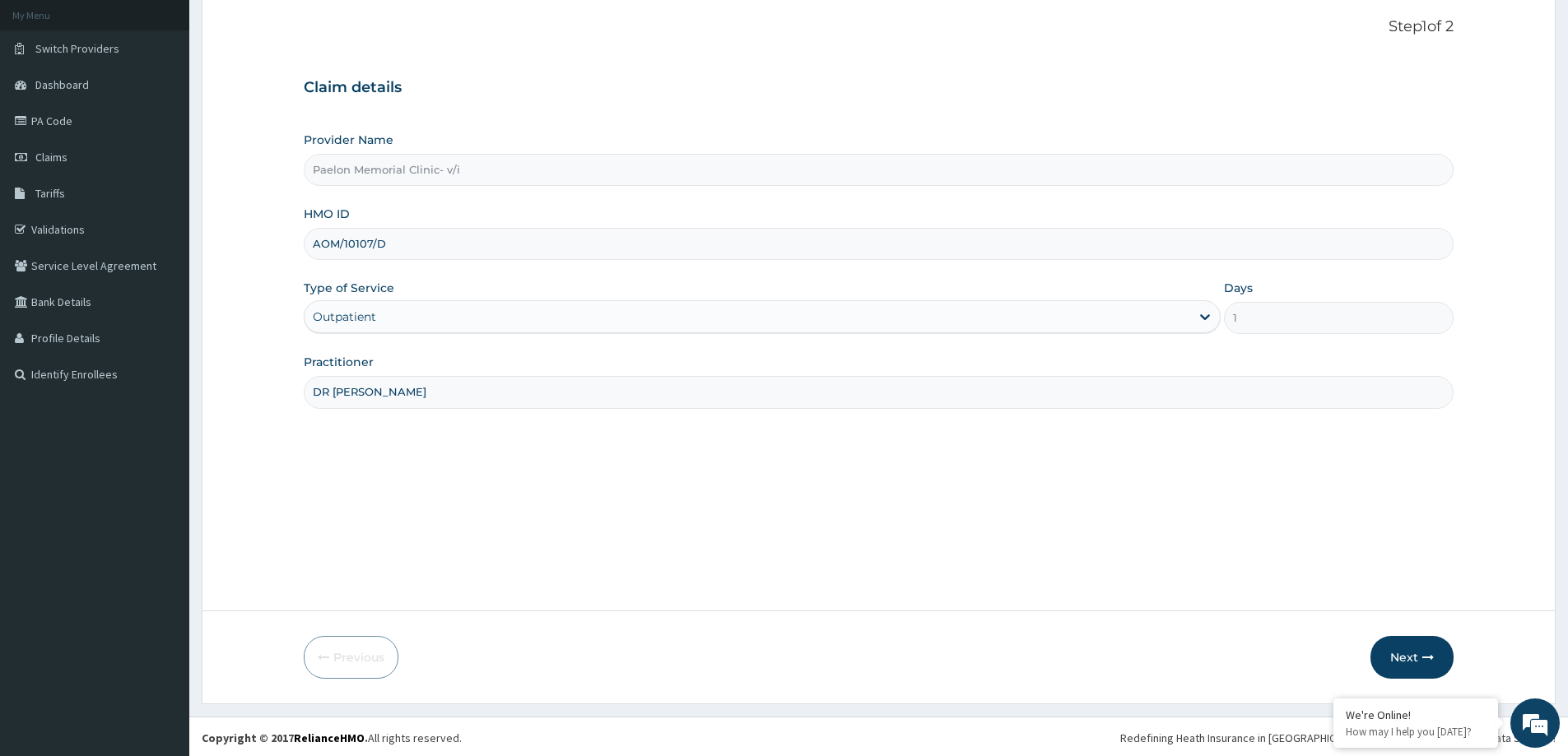
scroll to position [97, 0]
type input "DR [PERSON_NAME]"
click at [1399, 657] on button "Next" at bounding box center [1412, 656] width 84 height 43
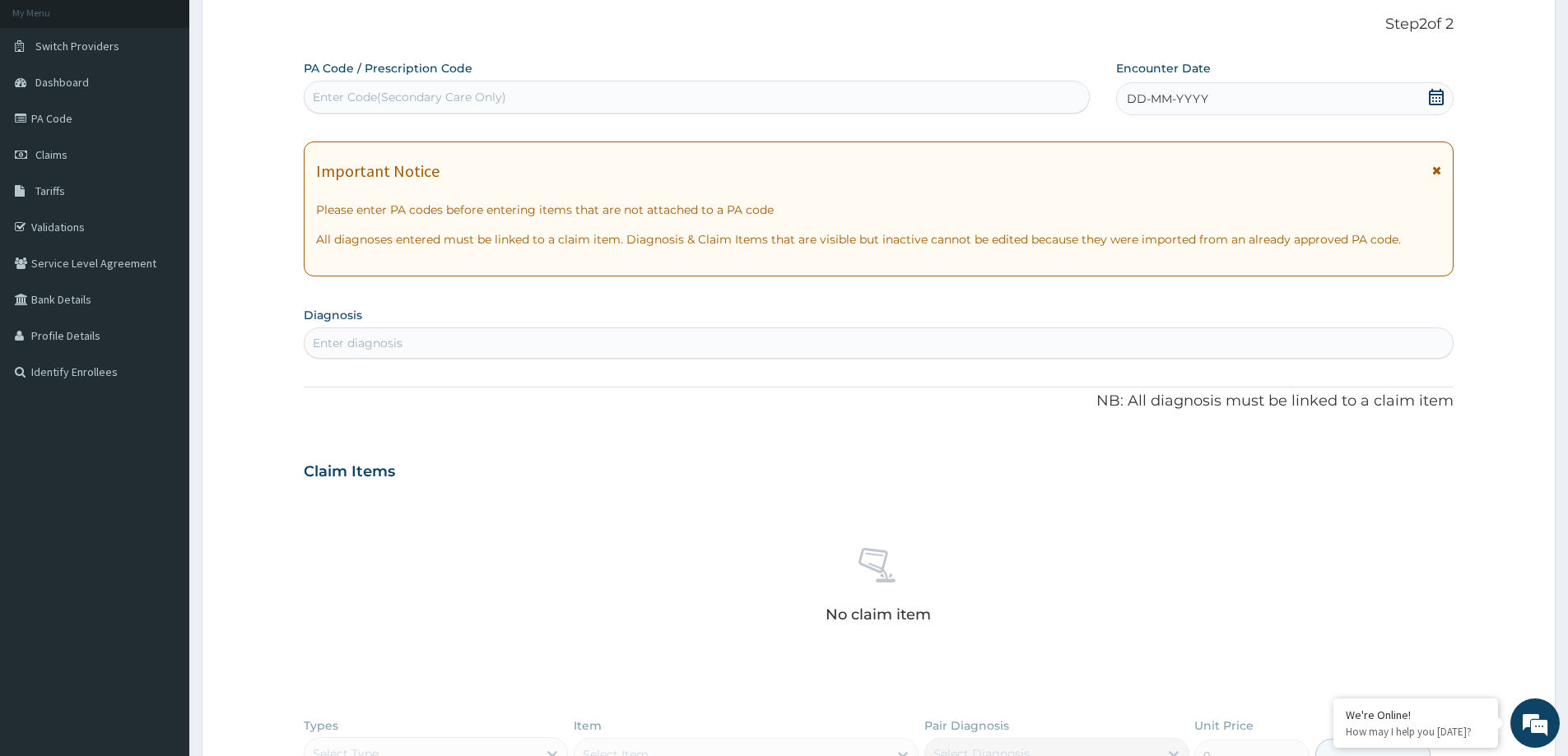
click at [600, 88] on div "Enter Code(Secondary Care Only)" at bounding box center [697, 96] width 784 height 27
paste input "PA/214ADD"
type input "PA/214ADD"
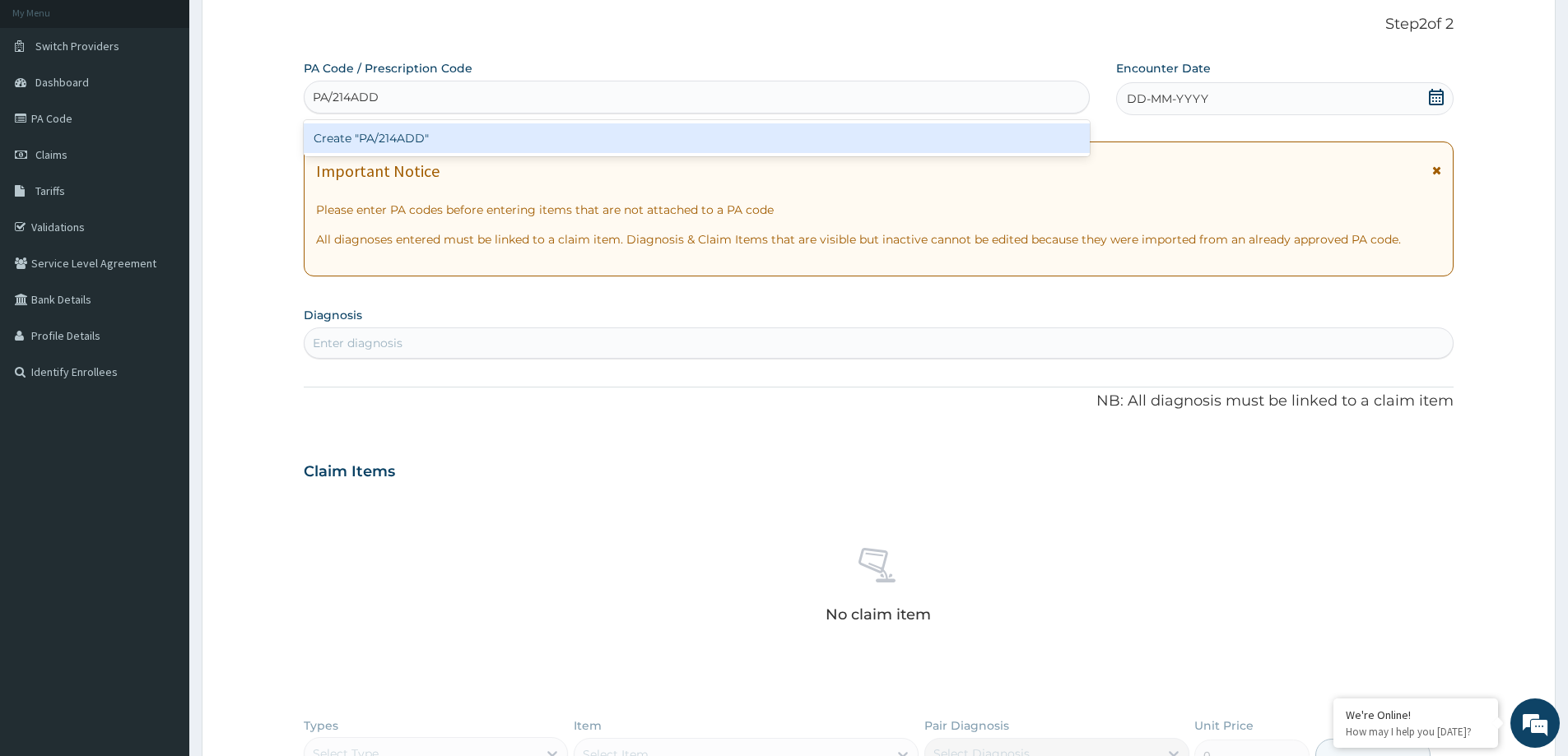
click at [600, 139] on div "Create "PA/214ADD"" at bounding box center [697, 139] width 786 height 29
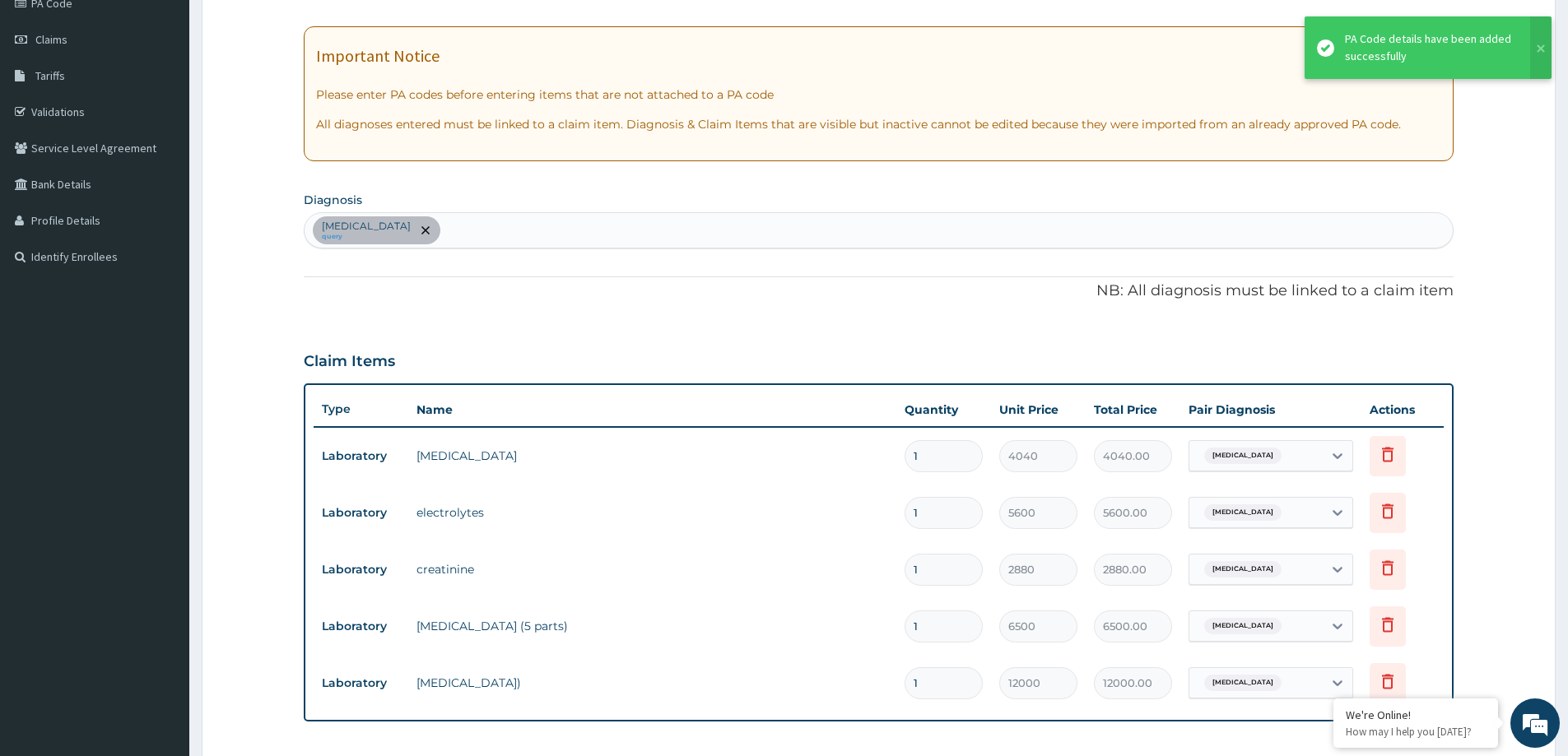
scroll to position [106, 0]
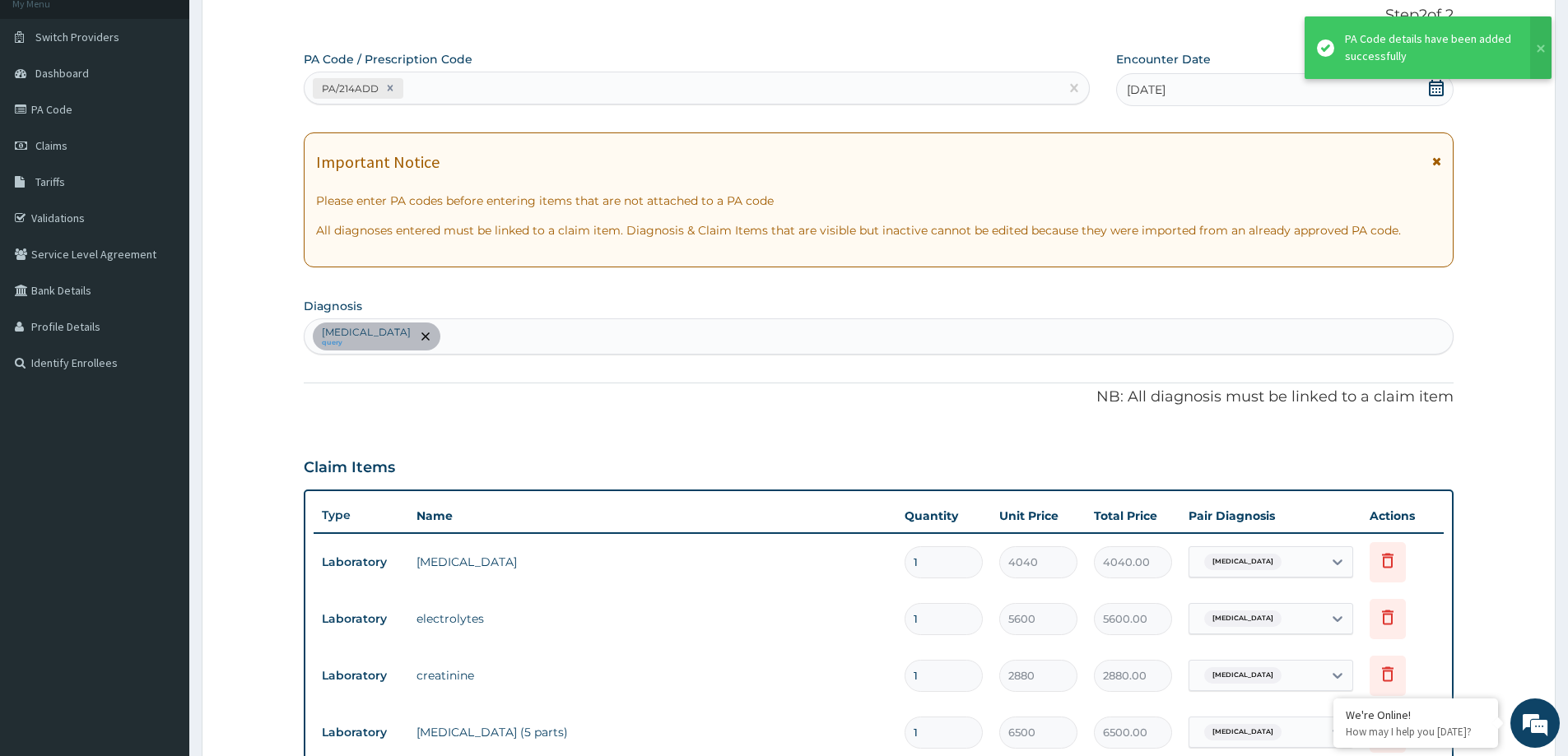
click at [666, 77] on div "PA/214ADD" at bounding box center [682, 88] width 755 height 28
paste input "PA/B1D6F0"
type input "PA/B1D6F0"
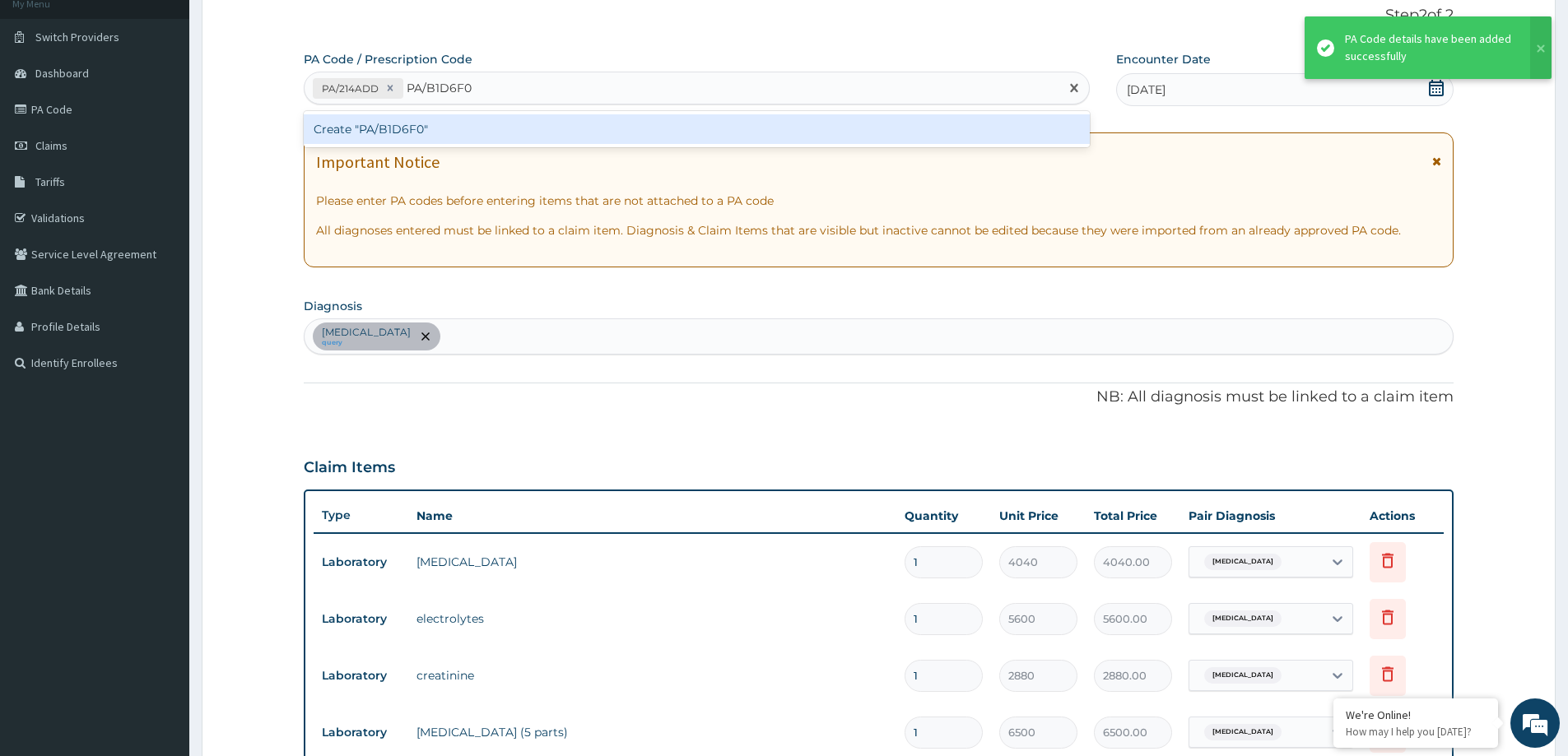
click at [663, 124] on div "Create "PA/B1D6F0"" at bounding box center [697, 129] width 786 height 29
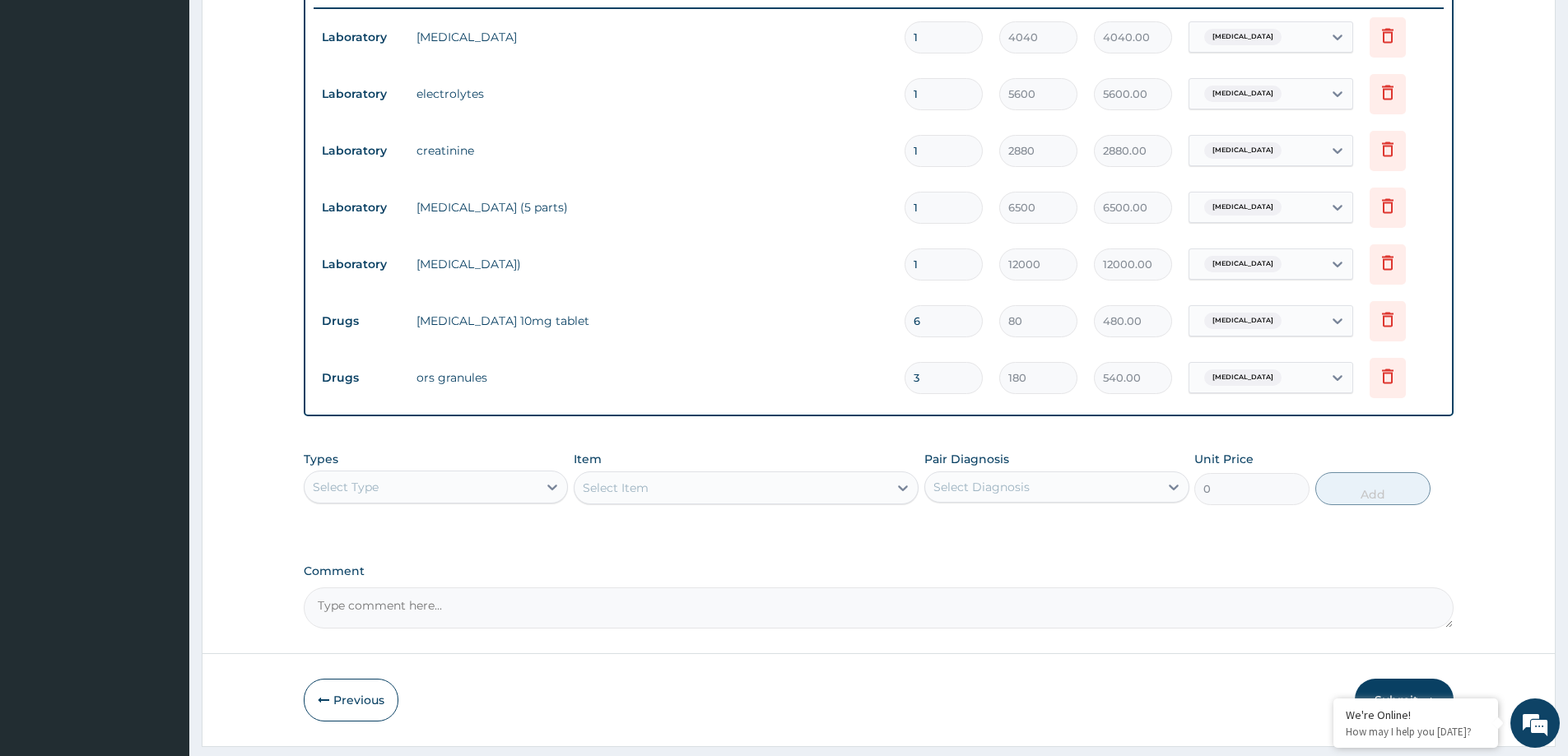
scroll to position [549, 0]
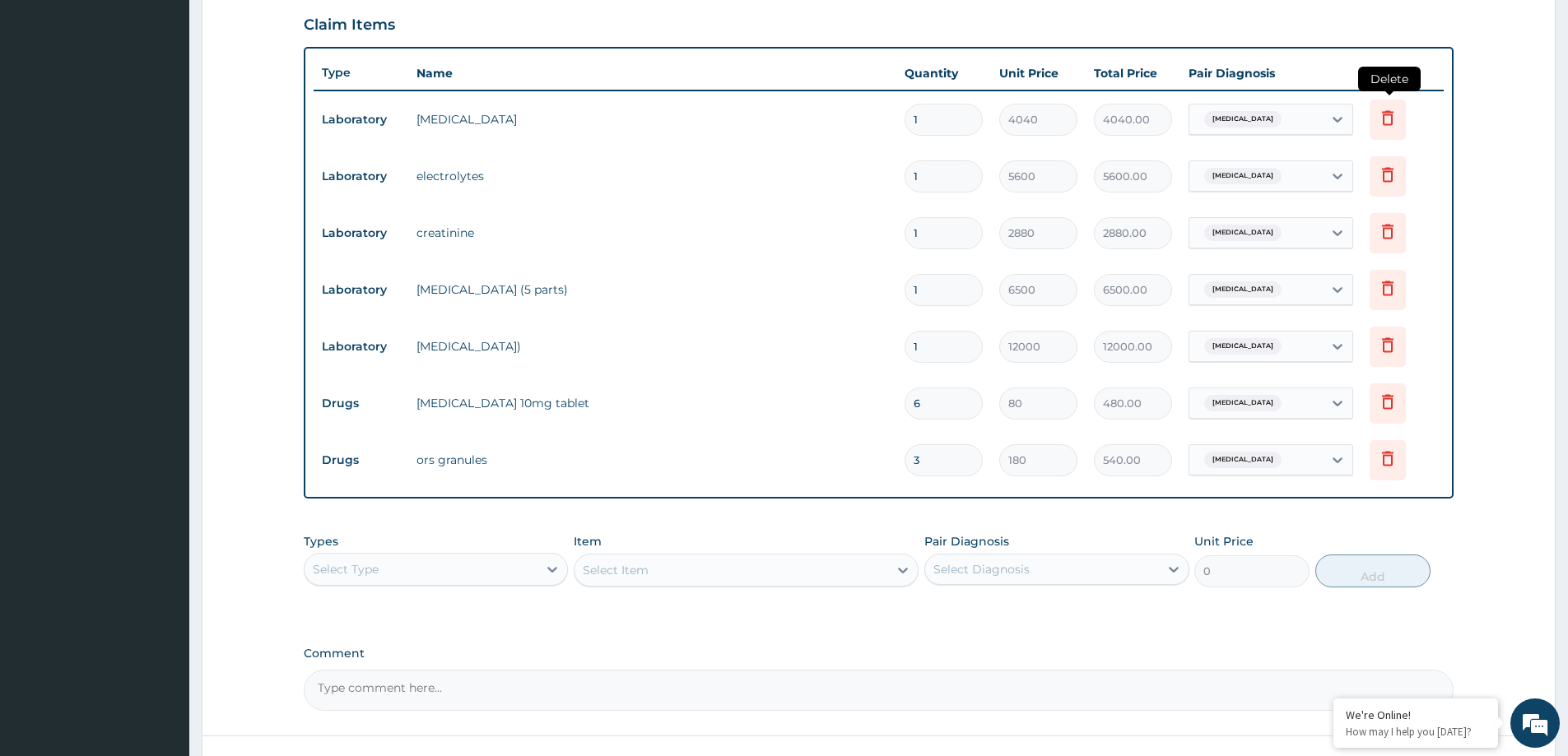
click at [1384, 116] on icon at bounding box center [1388, 118] width 20 height 20
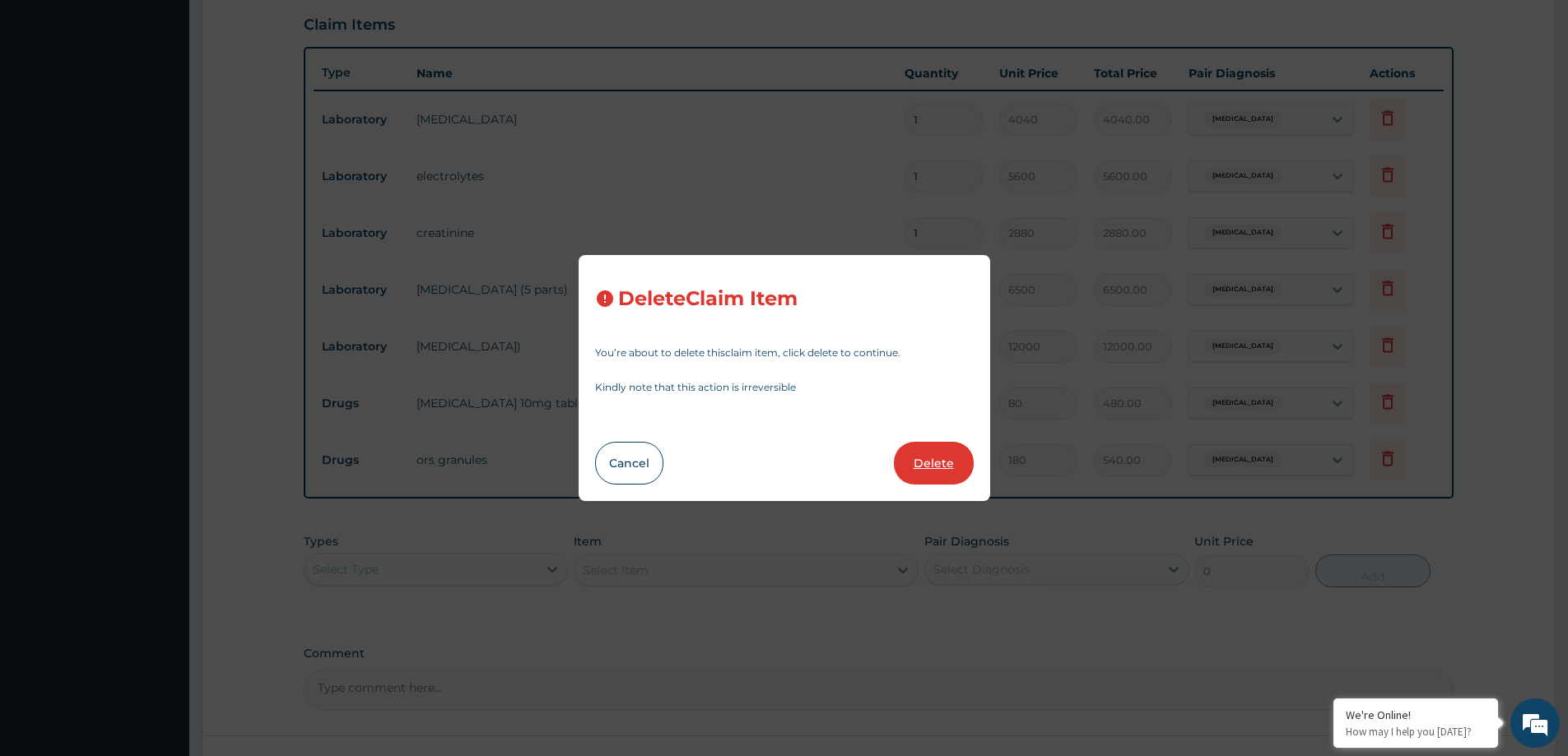
click at [940, 458] on button "Delete" at bounding box center [933, 464] width 80 height 43
type input "5600"
type input "5600.00"
type input "2880"
type input "2880.00"
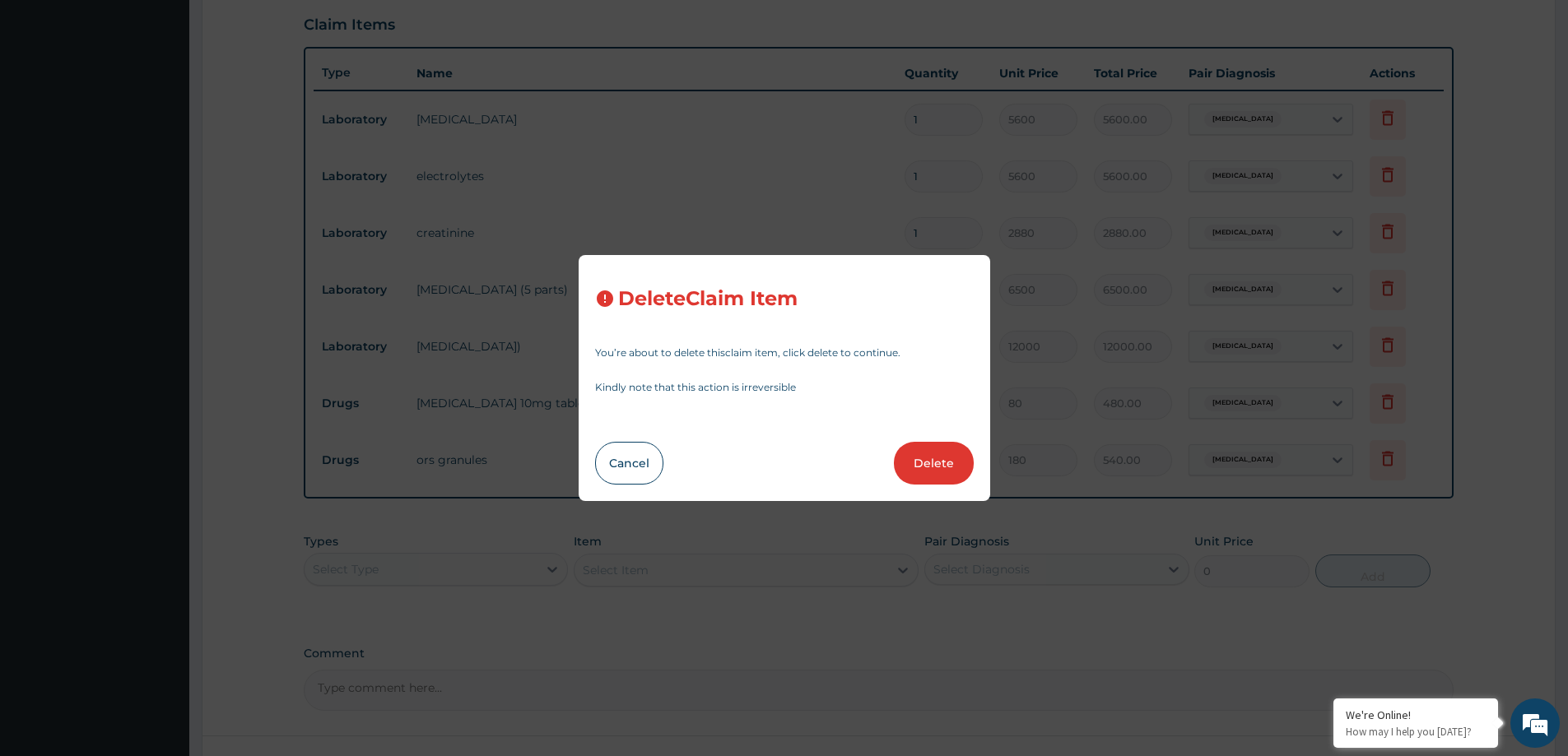
type input "6500"
type input "6500.00"
type input "12000"
type input "12000.00"
type input "6"
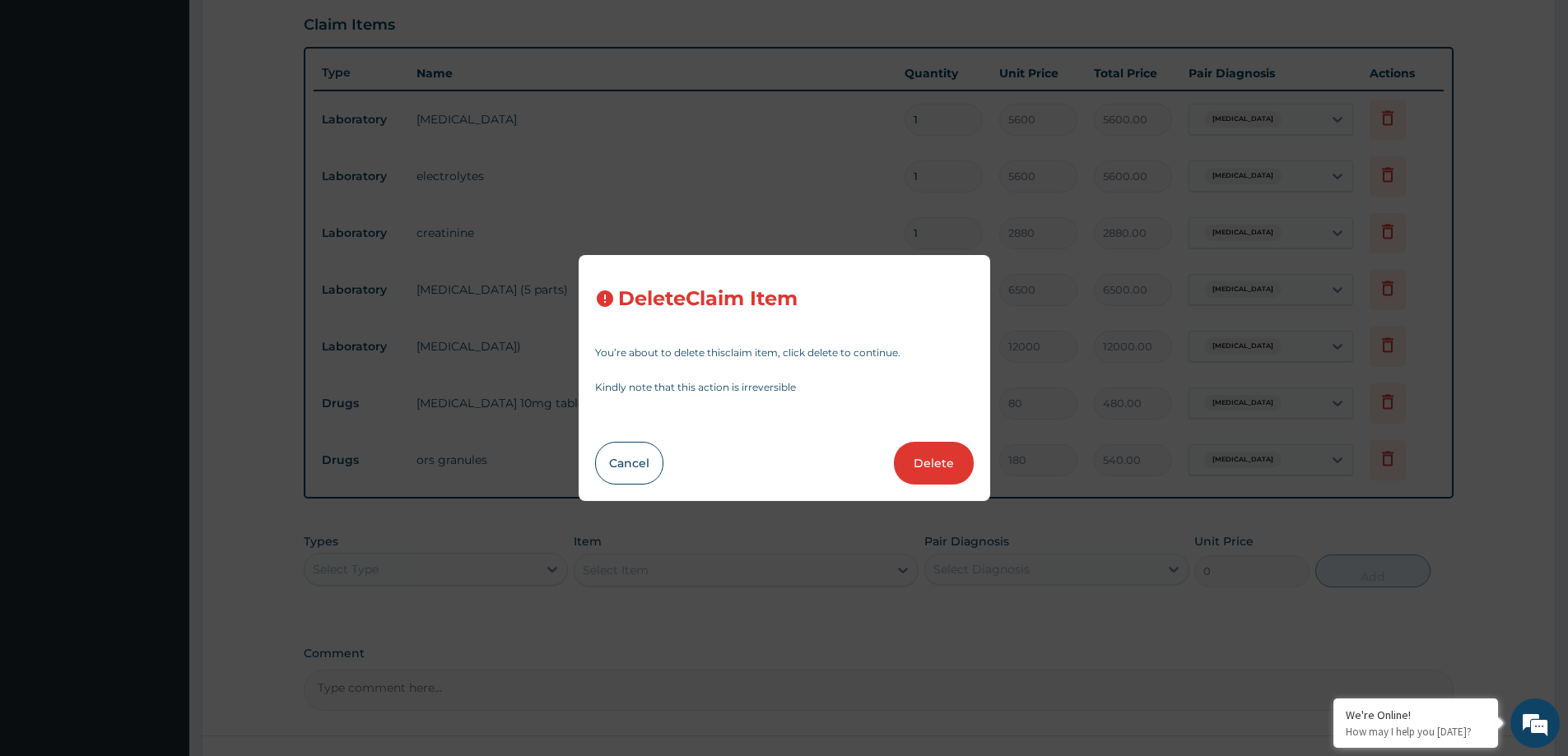
type input "80"
type input "480.00"
type input "3"
type input "180"
type input "540.00"
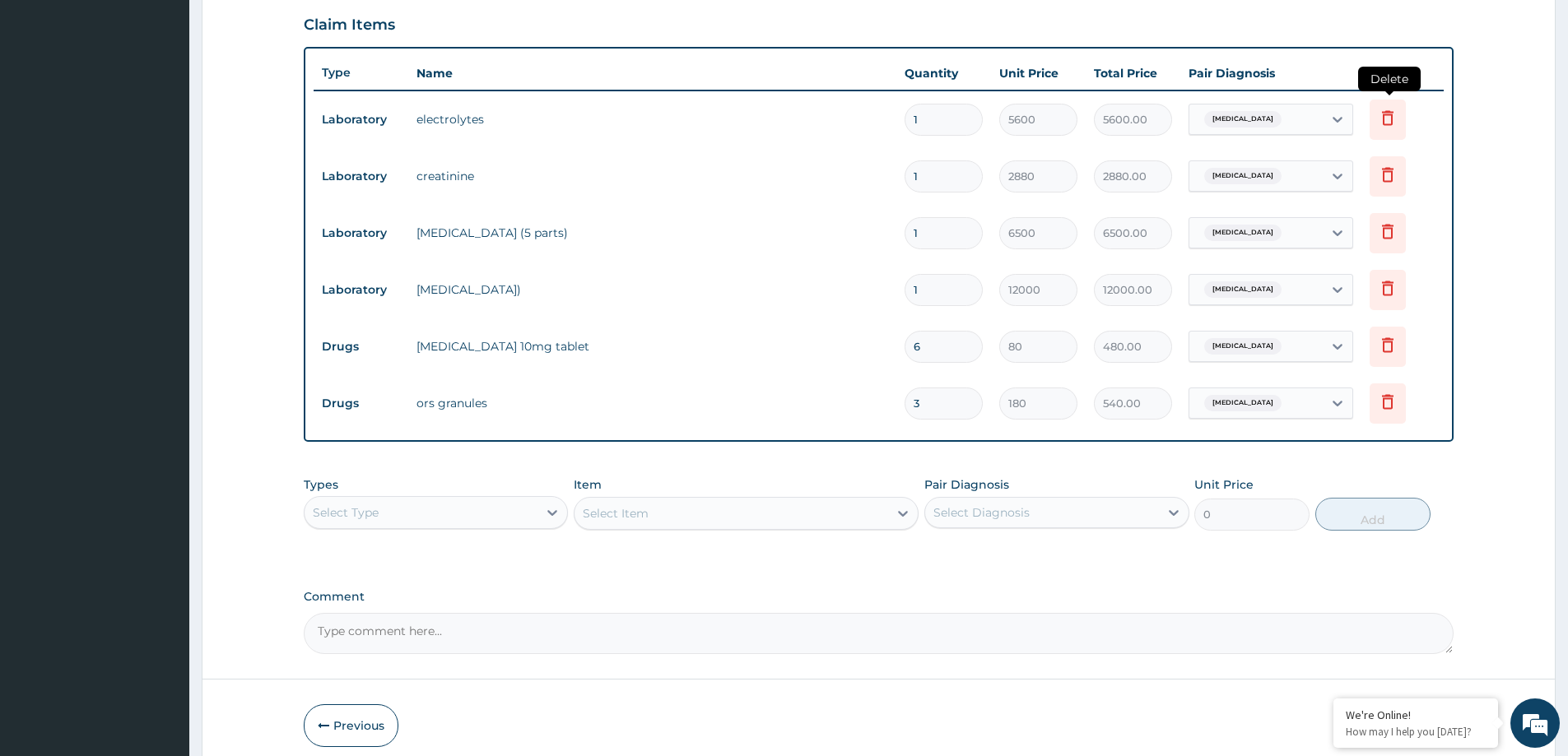
click at [1384, 114] on icon at bounding box center [1388, 118] width 20 height 20
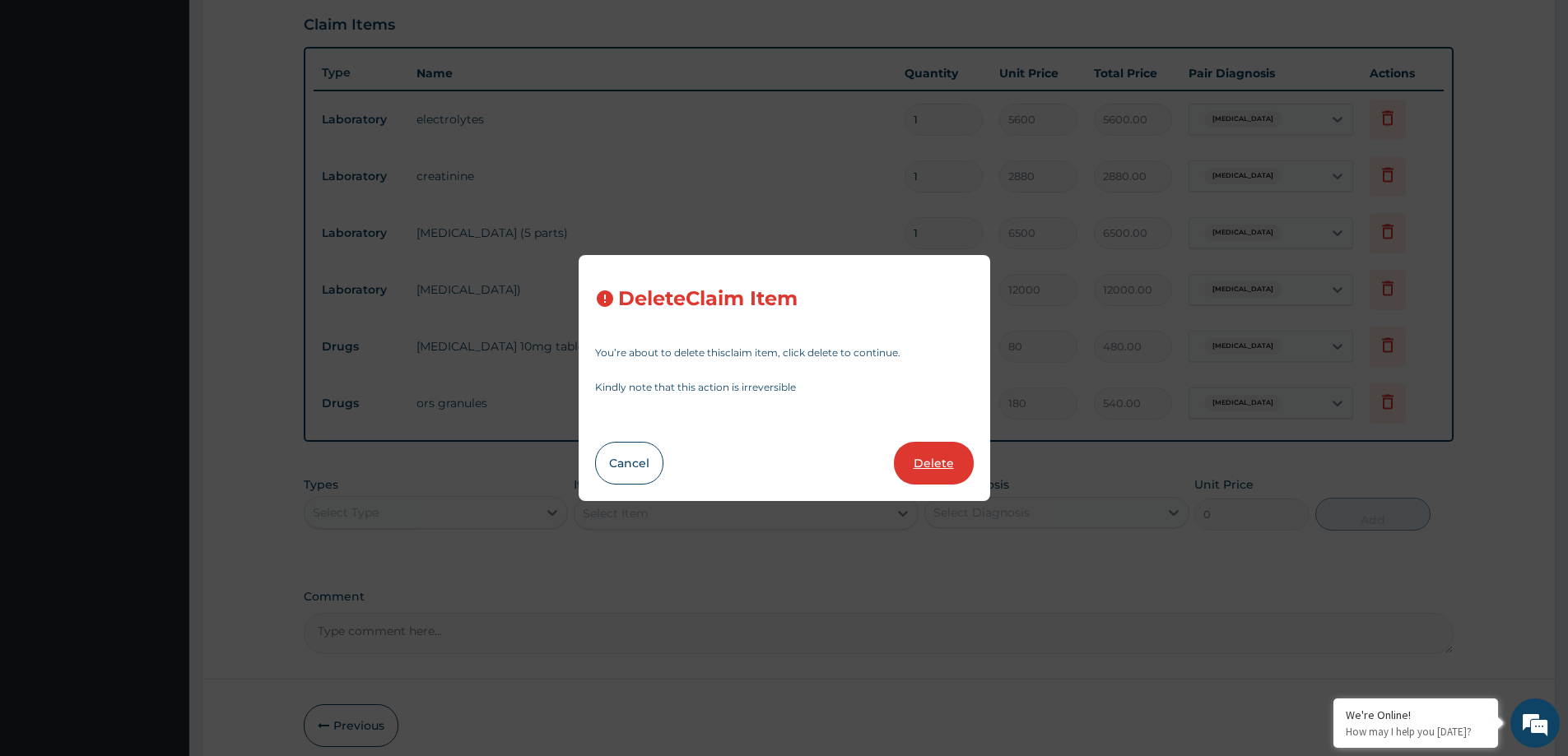
click at [943, 465] on button "Delete" at bounding box center [933, 464] width 80 height 43
type input "2880"
type input "2880.00"
type input "6500"
type input "6500.00"
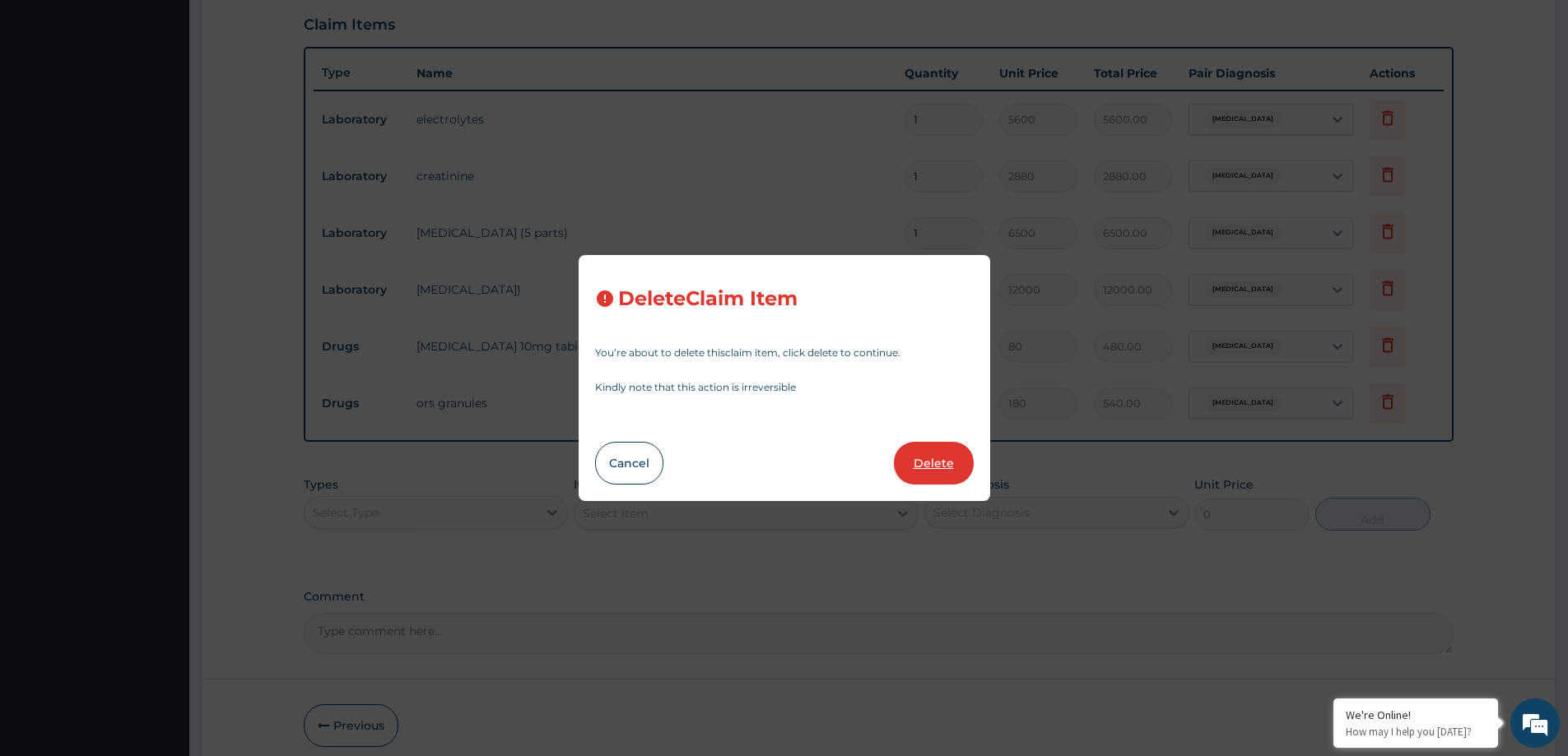
type input "12000"
type input "12000.00"
type input "6"
type input "80"
type input "480.00"
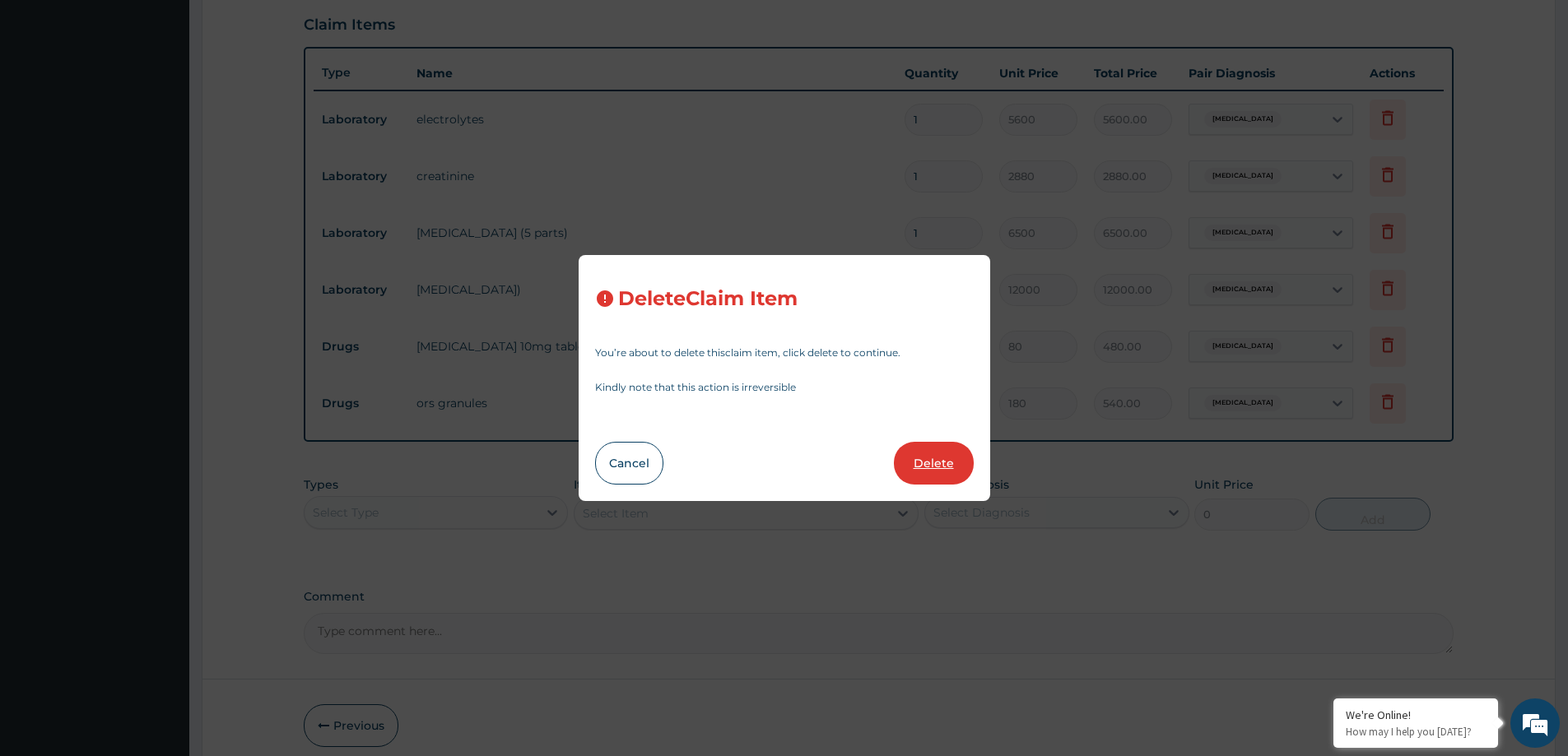
type input "3"
type input "180"
type input "540.00"
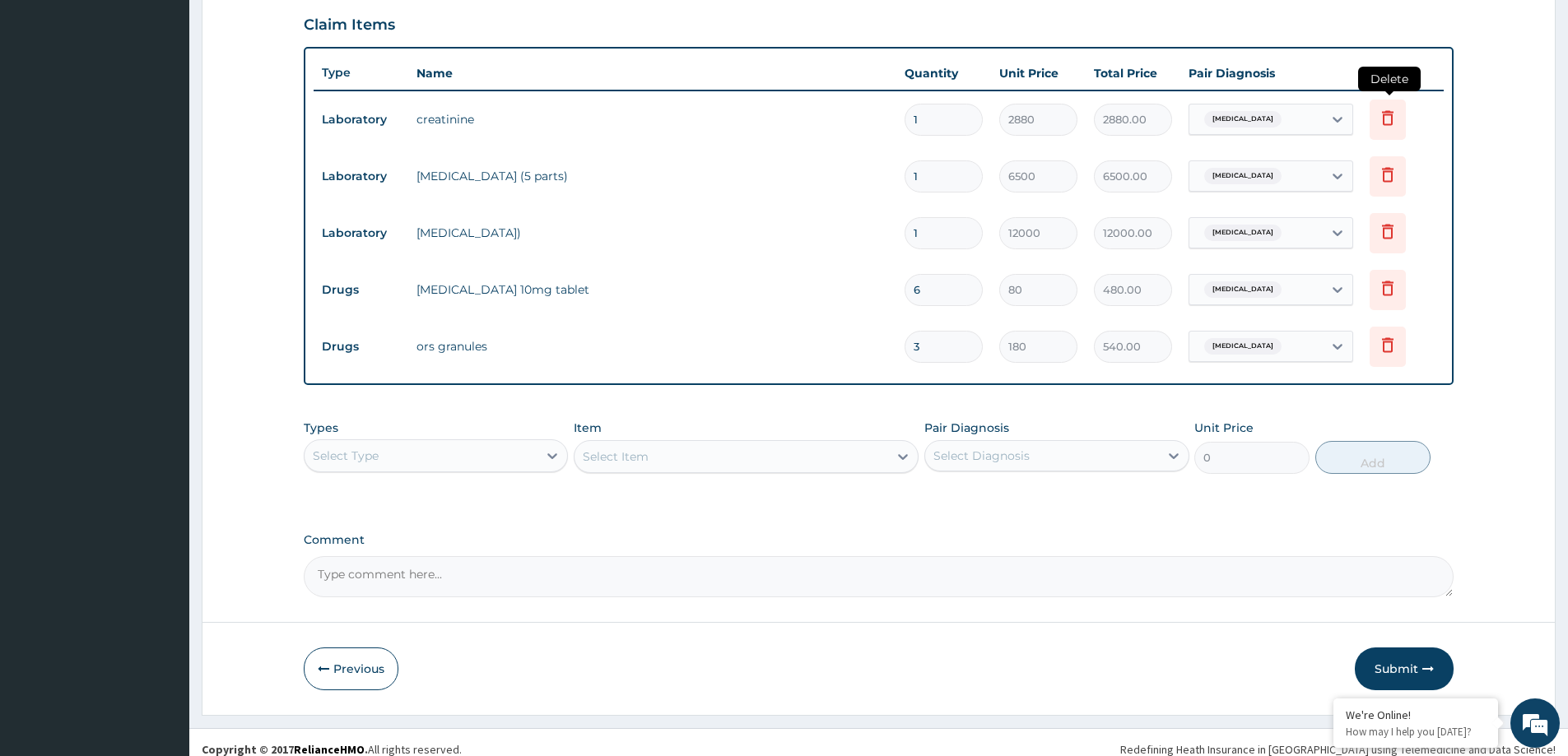
click at [1383, 124] on icon at bounding box center [1388, 117] width 12 height 15
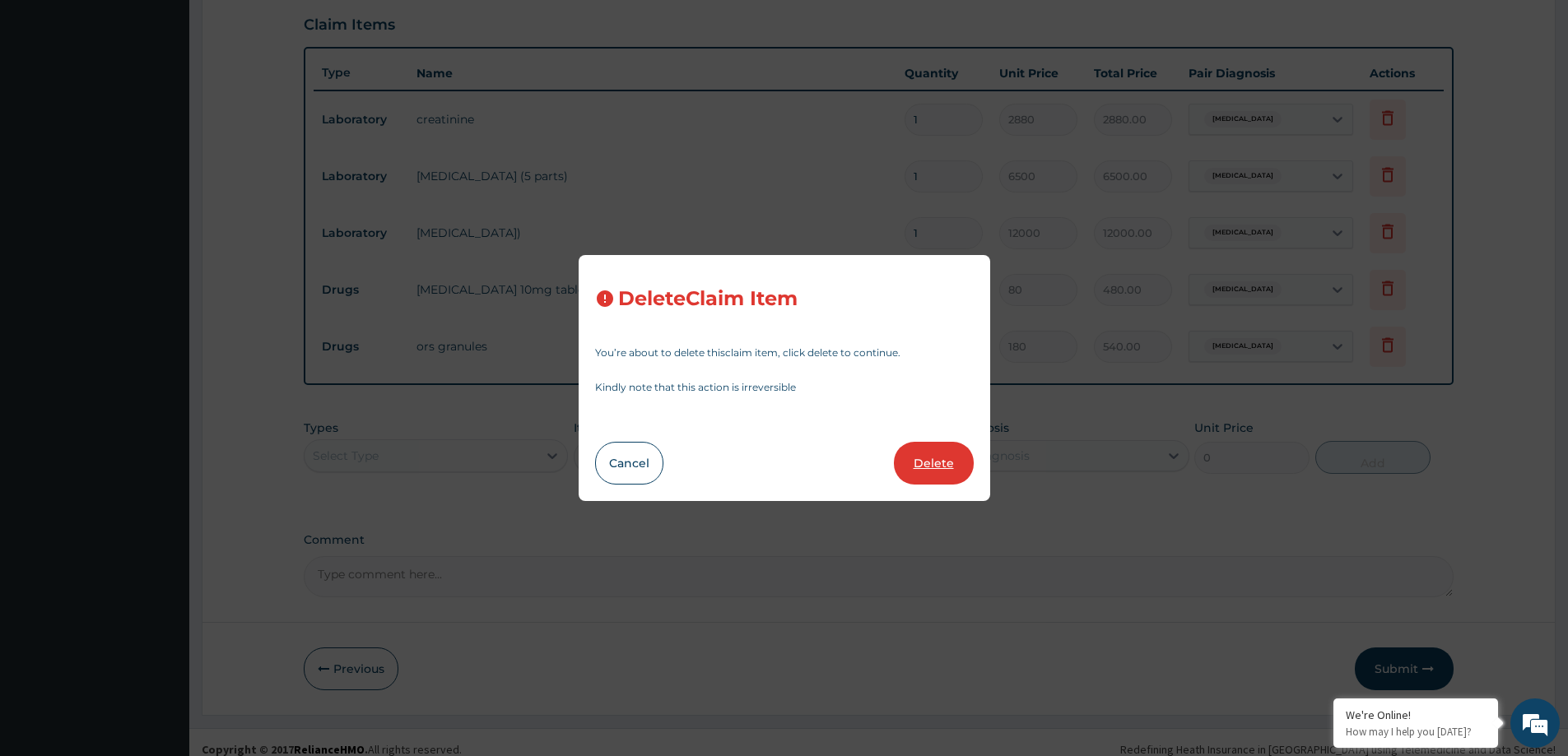
click at [923, 460] on button "Delete" at bounding box center [933, 464] width 80 height 43
type input "6500"
type input "6500.00"
type input "12000"
type input "12000.00"
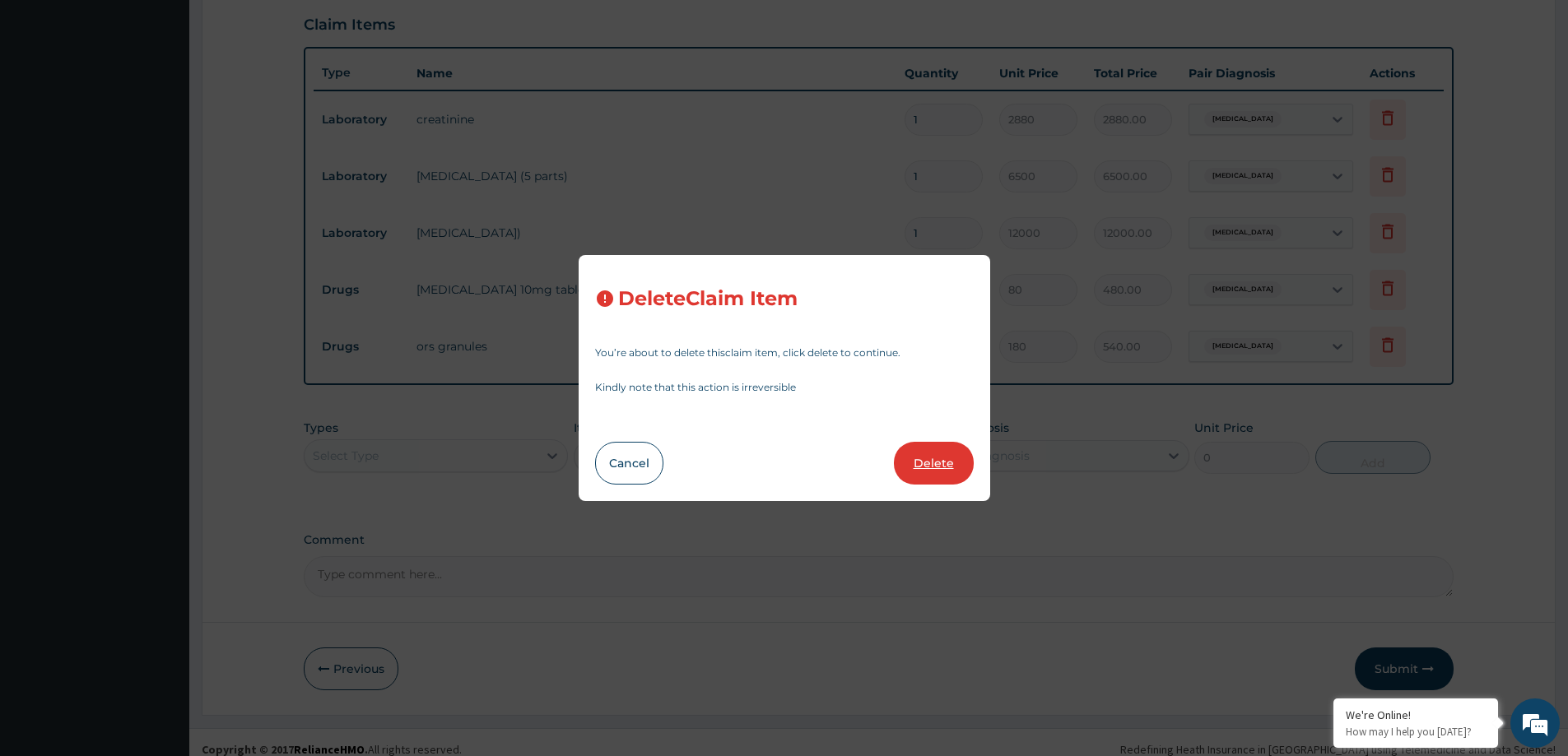
type input "6"
type input "80"
type input "480.00"
type input "3"
type input "180"
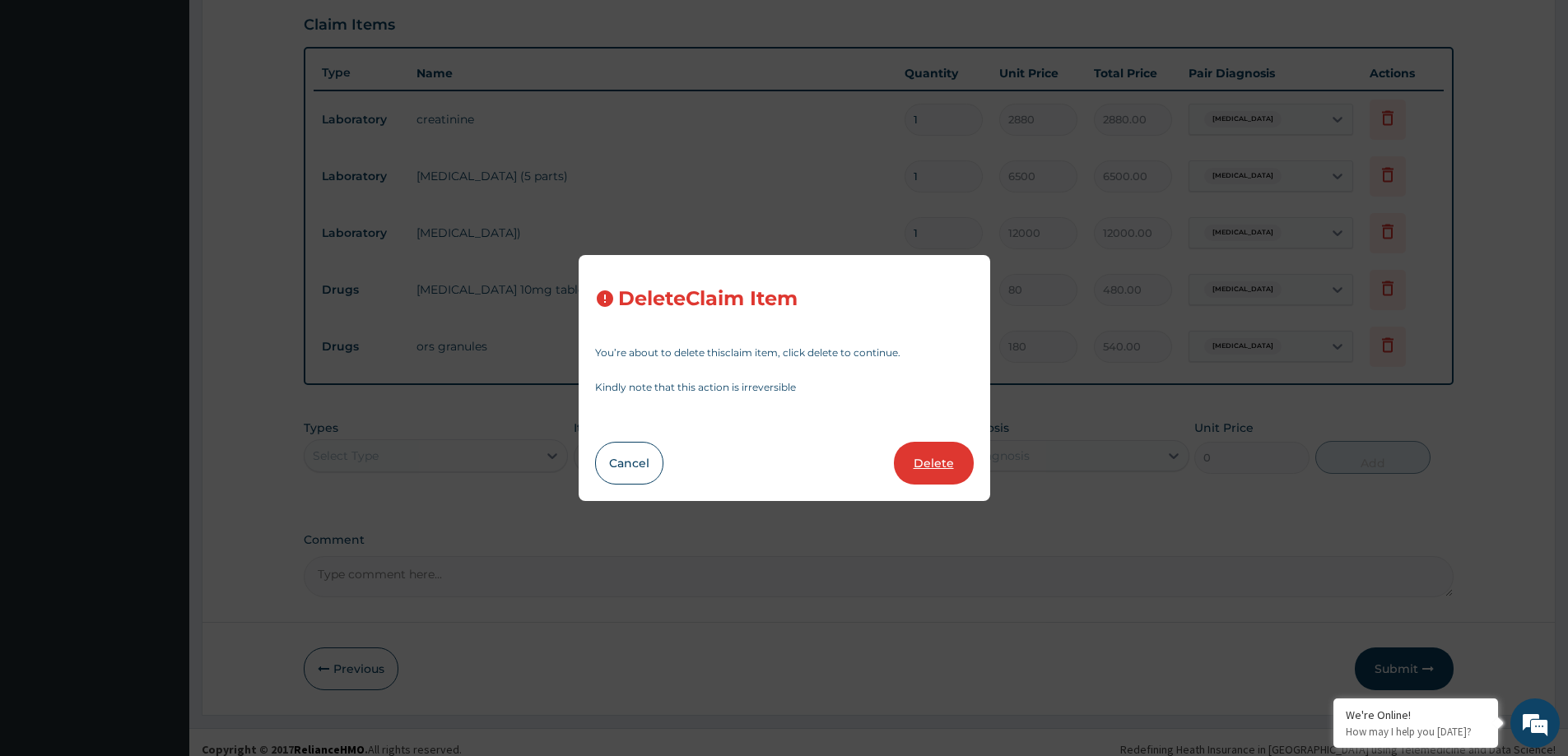
type input "540.00"
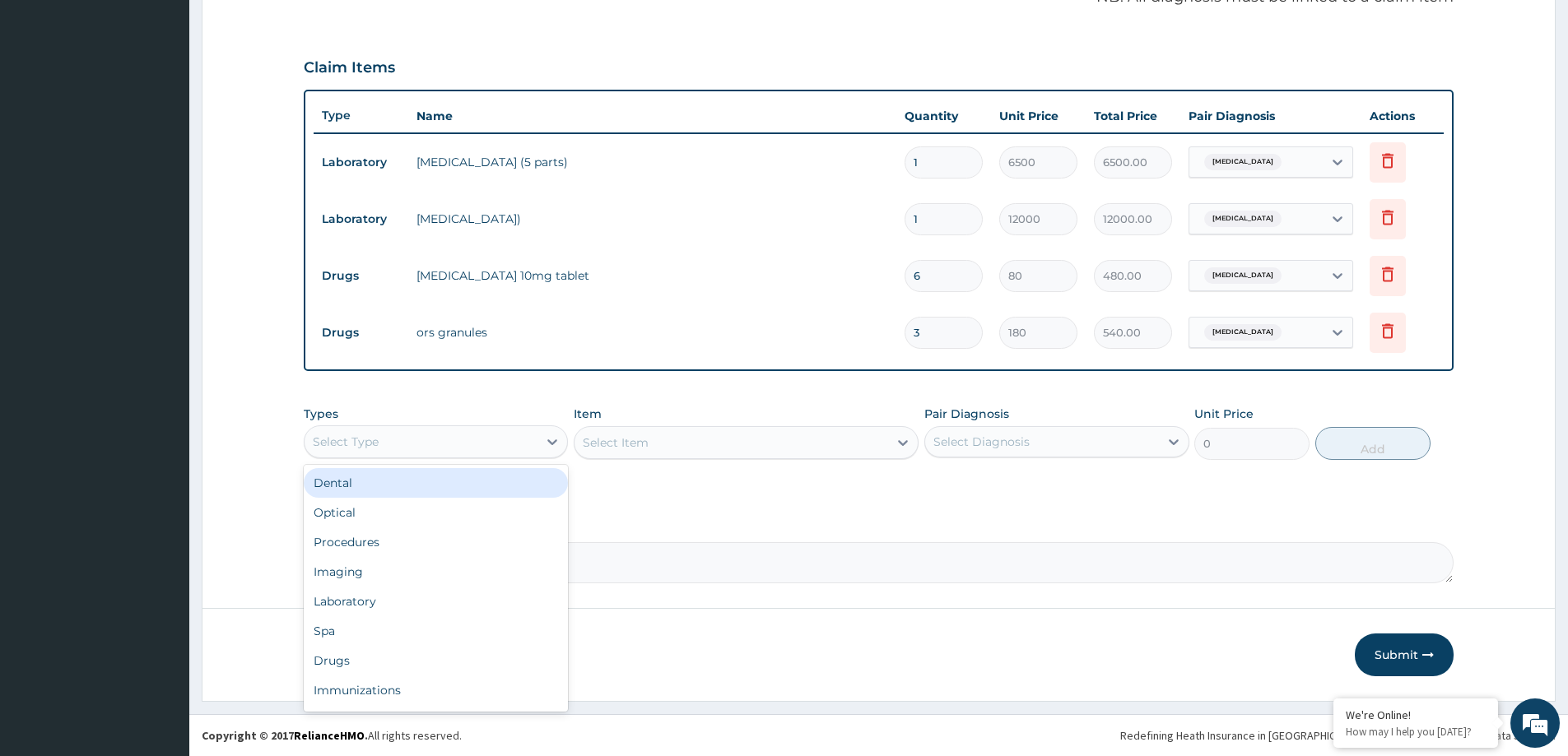
click at [523, 453] on div "Select Type" at bounding box center [421, 441] width 233 height 27
type input "P"
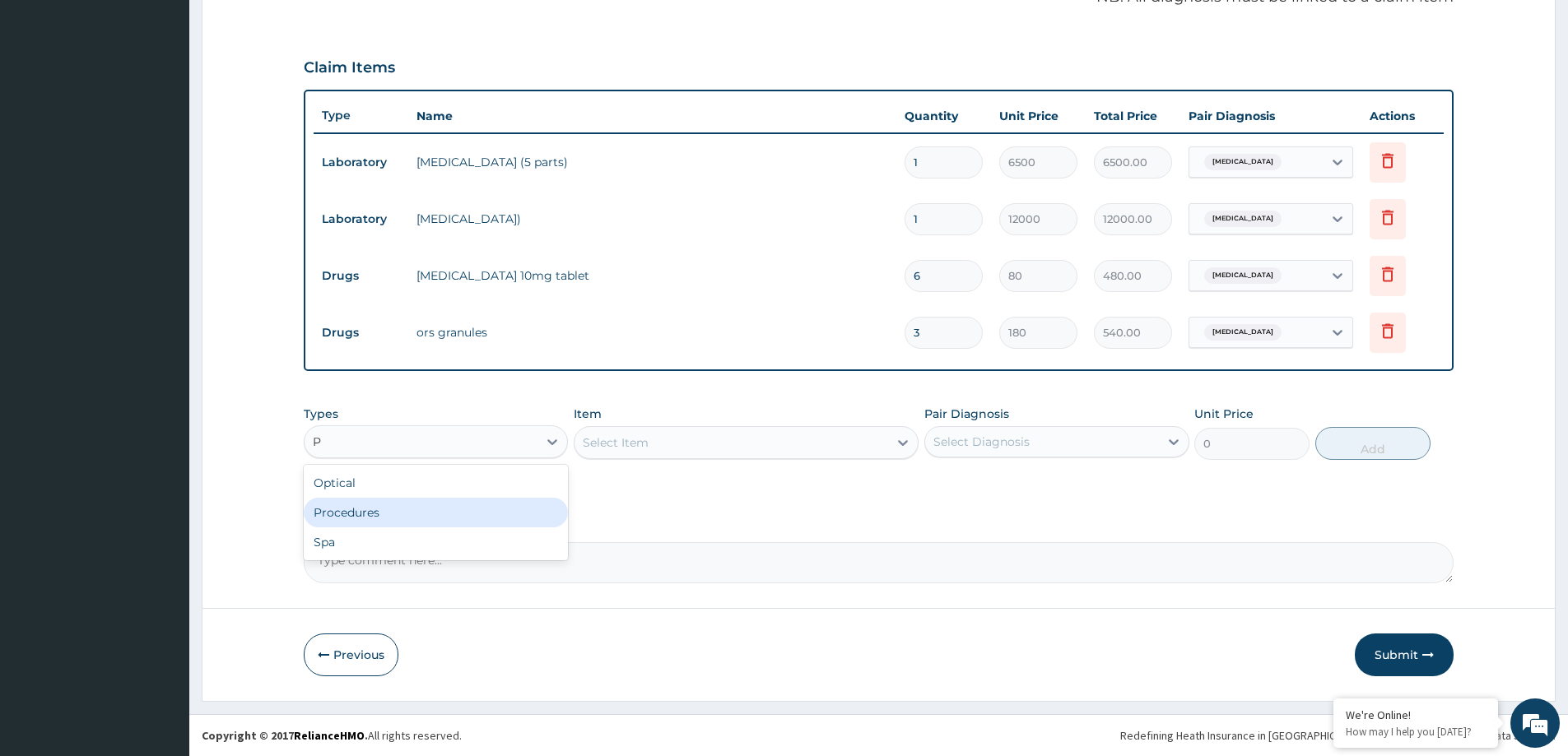
drag, startPoint x: 391, startPoint y: 511, endPoint x: 503, endPoint y: 483, distance: 115.4
click at [392, 510] on div "Procedures" at bounding box center [436, 513] width 264 height 29
drag, startPoint x: 1033, startPoint y: 433, endPoint x: 1035, endPoint y: 456, distance: 23.1
click at [1034, 437] on div "Select Diagnosis" at bounding box center [1041, 441] width 233 height 27
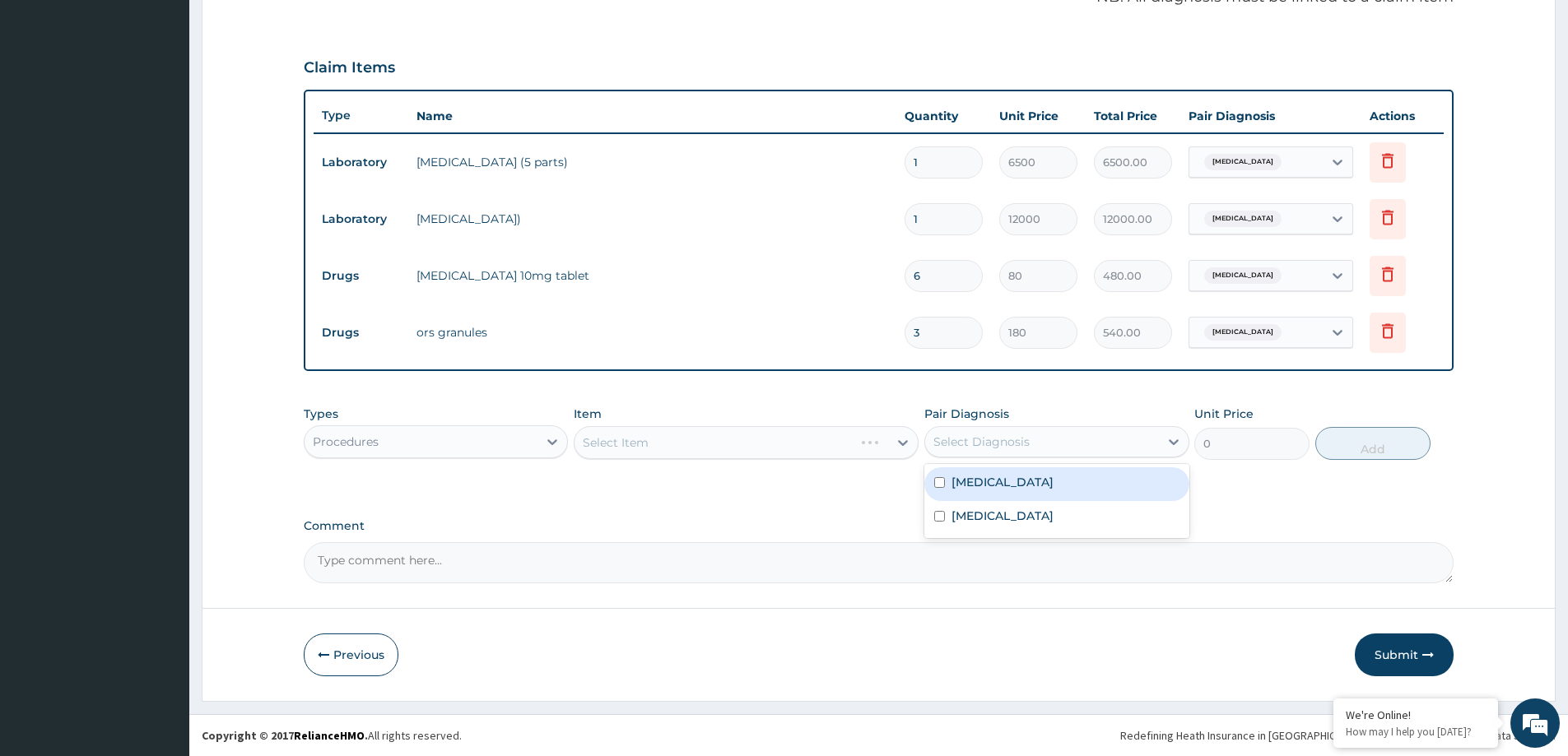
click at [1036, 475] on label "Nasal congestion" at bounding box center [1003, 482] width 102 height 17
checkbox input "true"
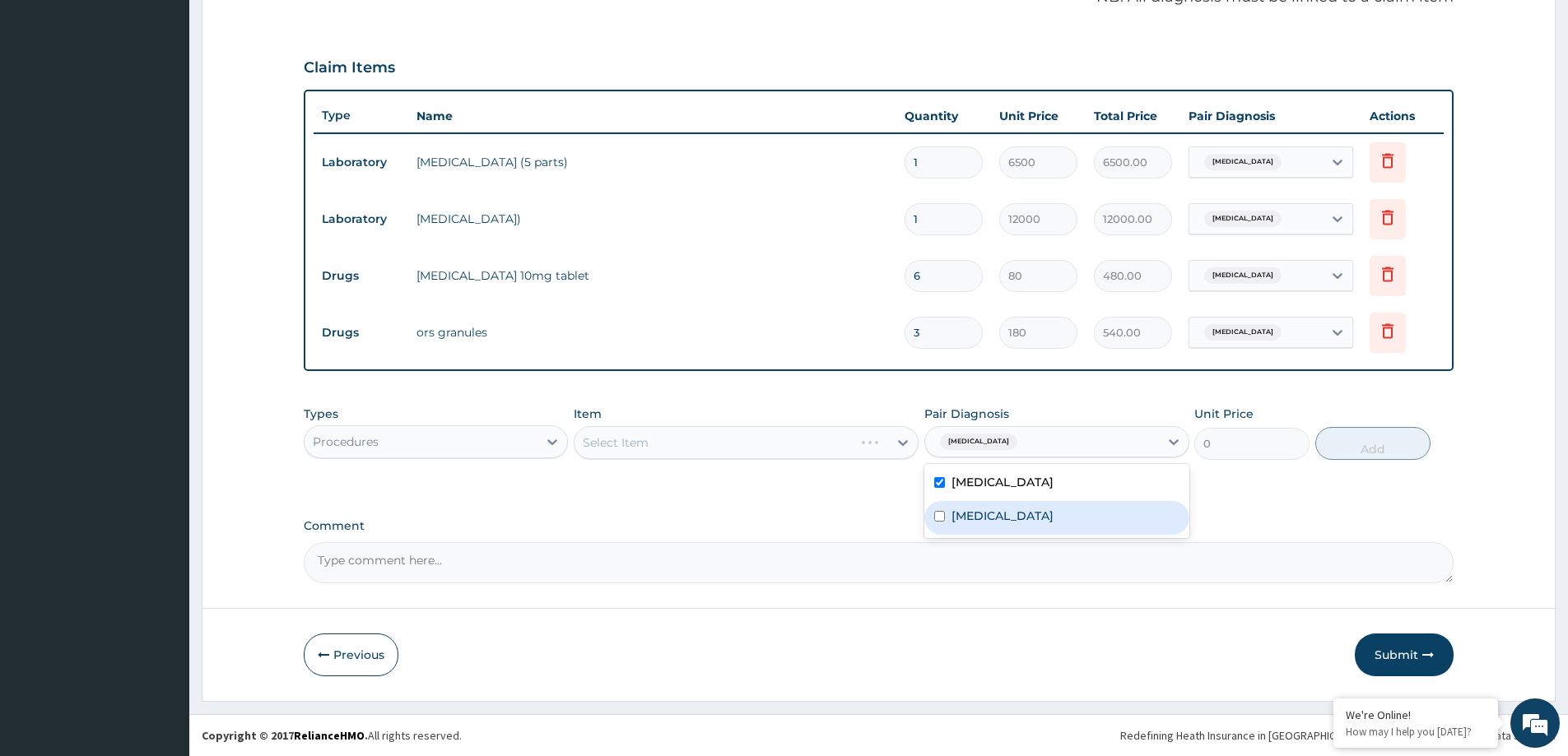
click at [1048, 519] on label "Infectious gastroenteritis" at bounding box center [1003, 516] width 102 height 17
checkbox input "true"
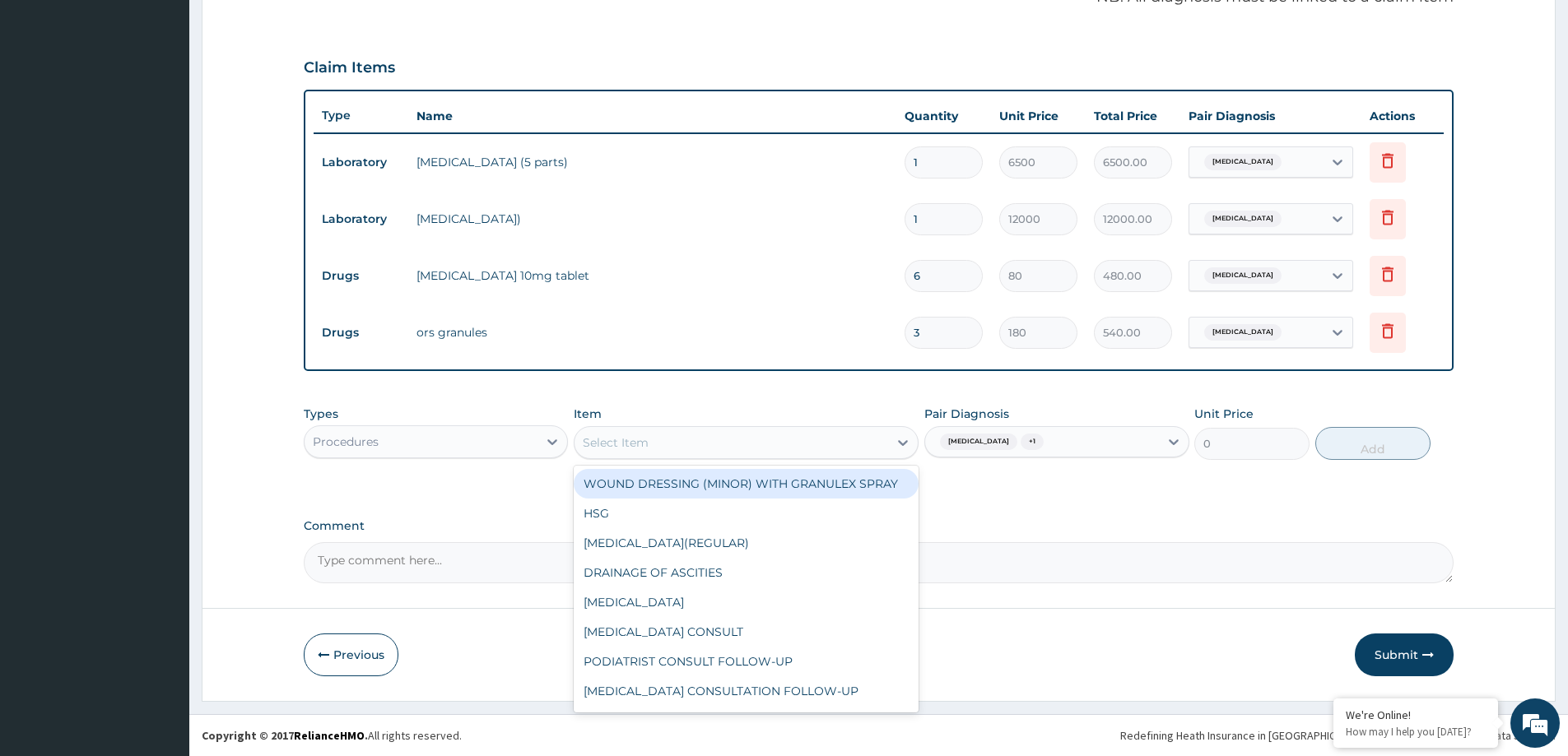
click at [812, 442] on div "Select Item" at bounding box center [730, 442] width 314 height 27
type input "GP"
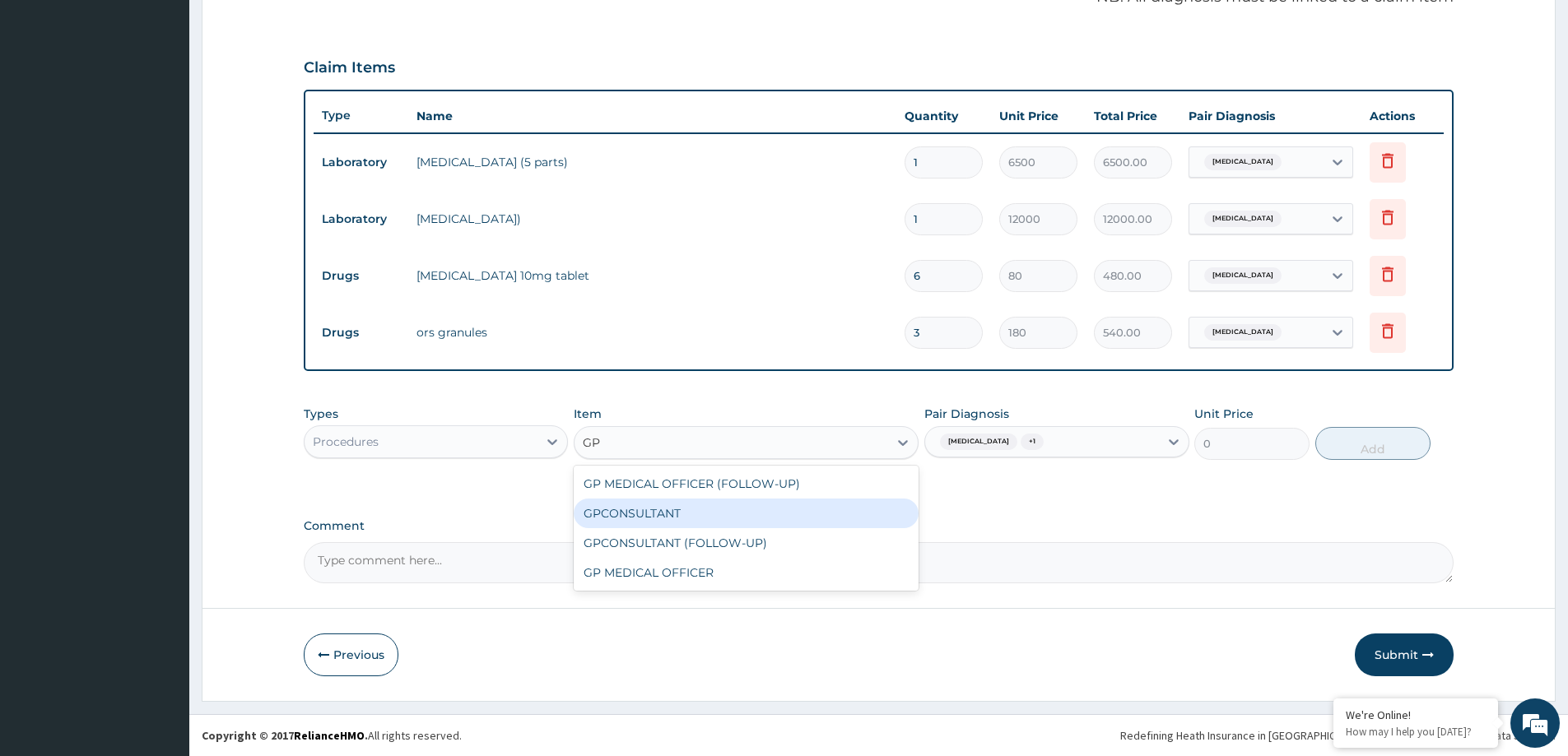
click at [758, 513] on div "GPCONSULTANT" at bounding box center [746, 513] width 345 height 29
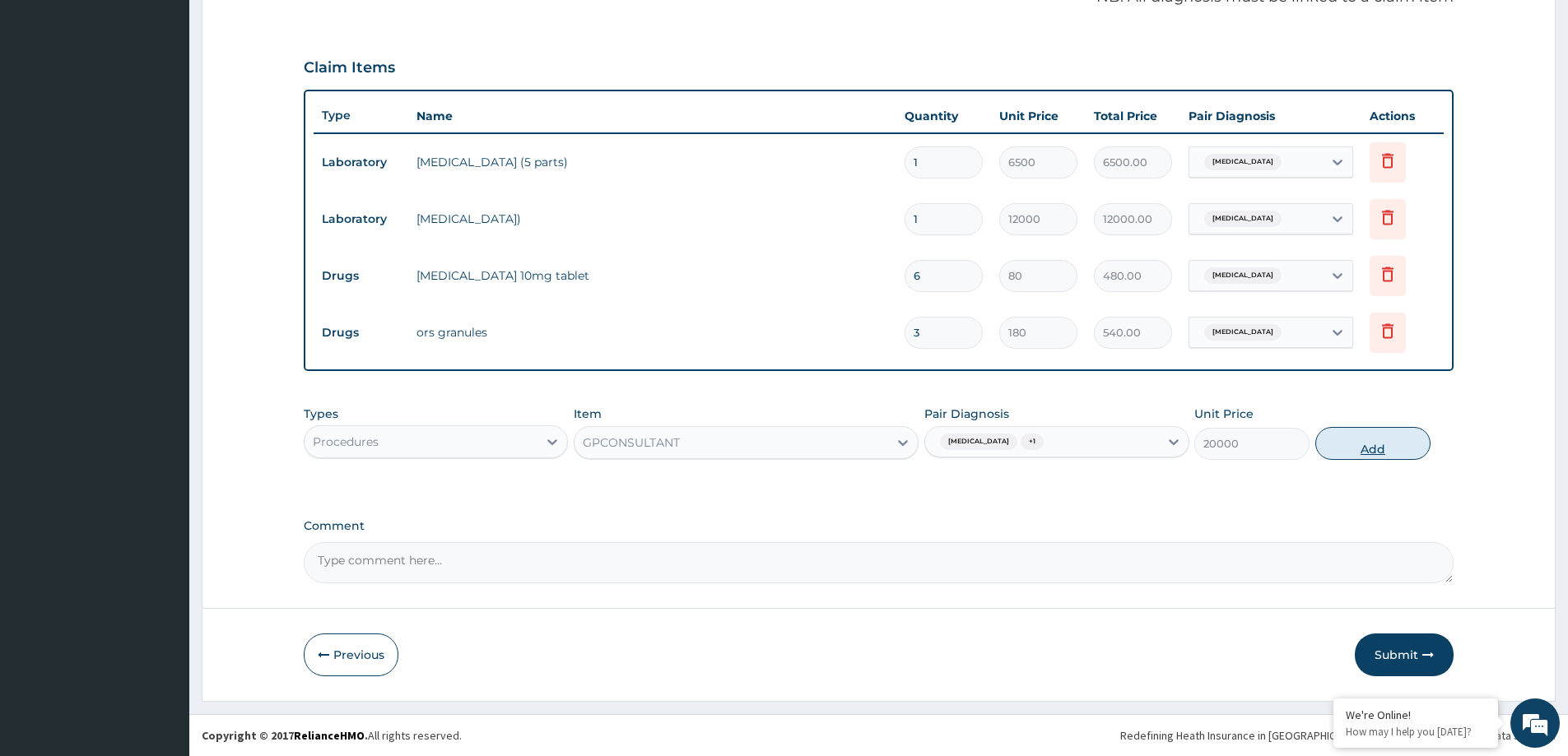
click at [1368, 454] on button "Add" at bounding box center [1372, 443] width 115 height 32
type input "0"
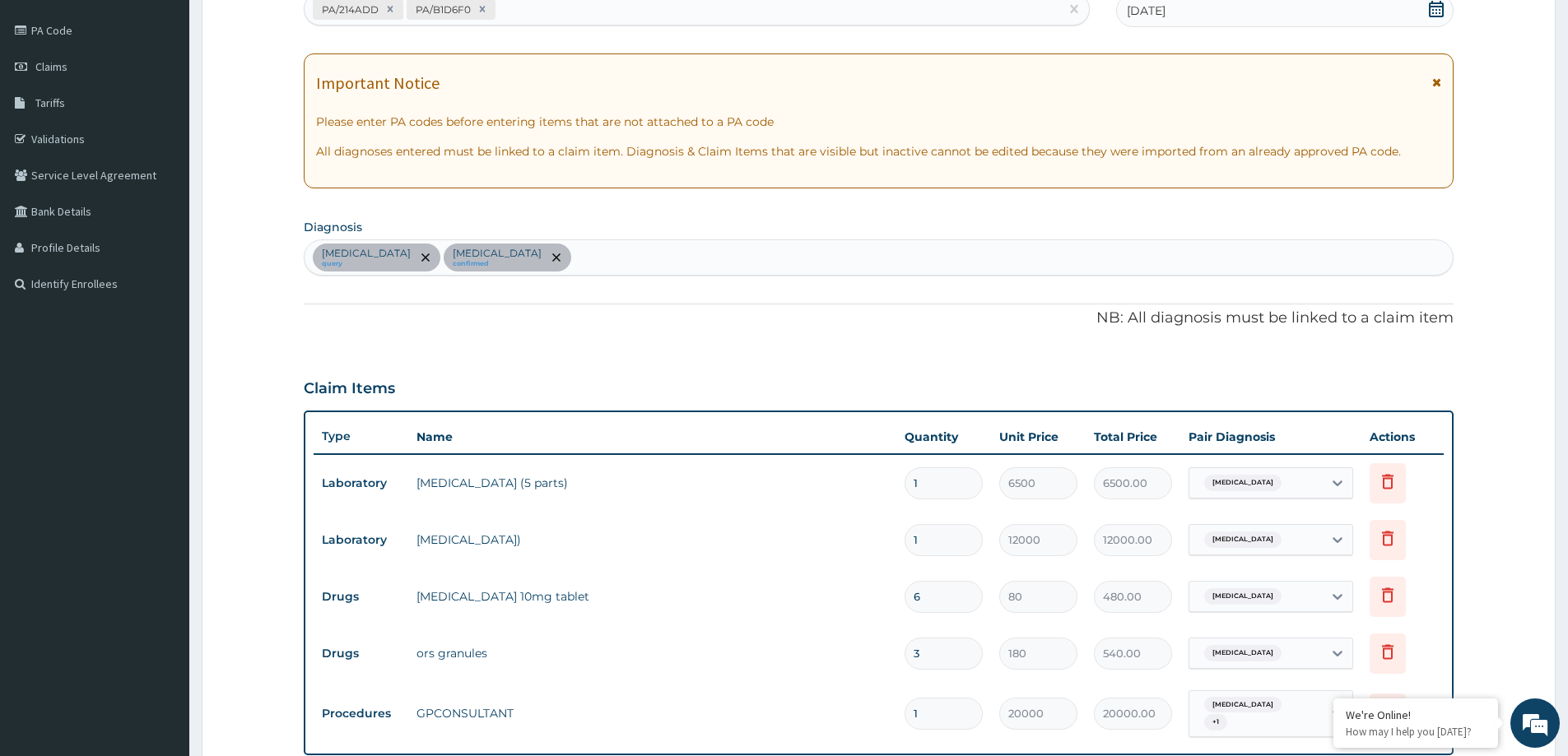
scroll to position [94, 0]
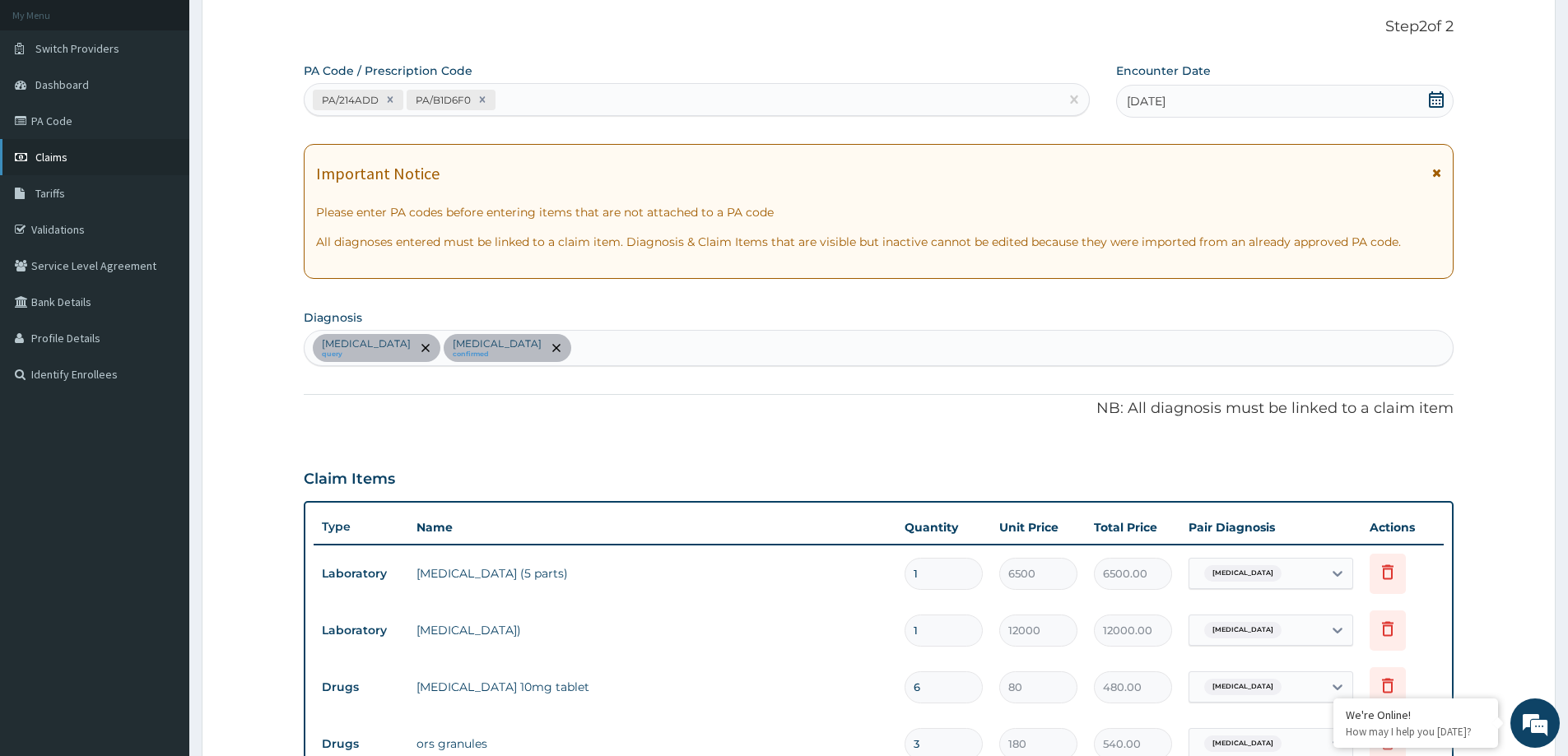
click at [80, 154] on link "Claims" at bounding box center [94, 156] width 190 height 36
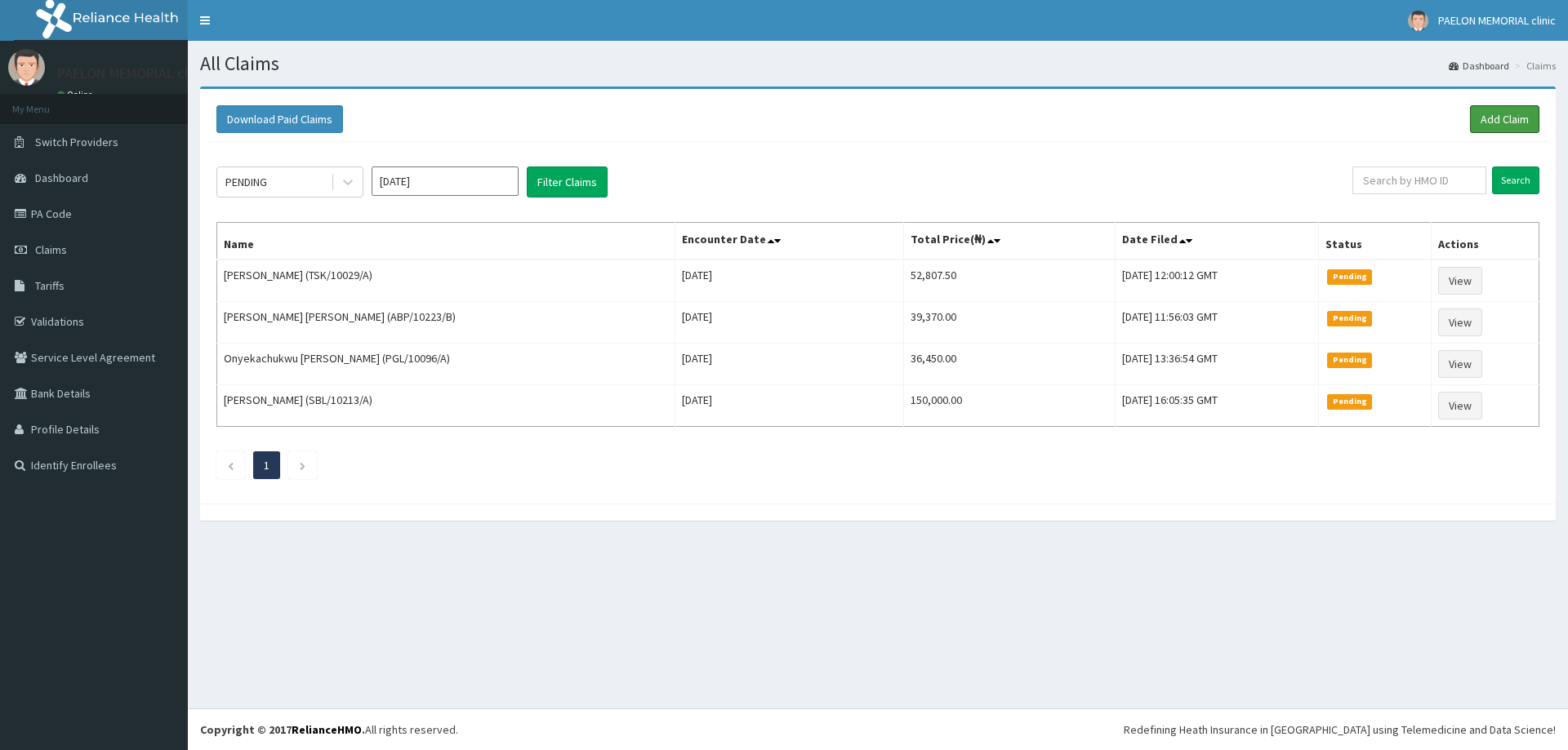
click at [1503, 118] on link "Add Claim" at bounding box center [1504, 119] width 69 height 27
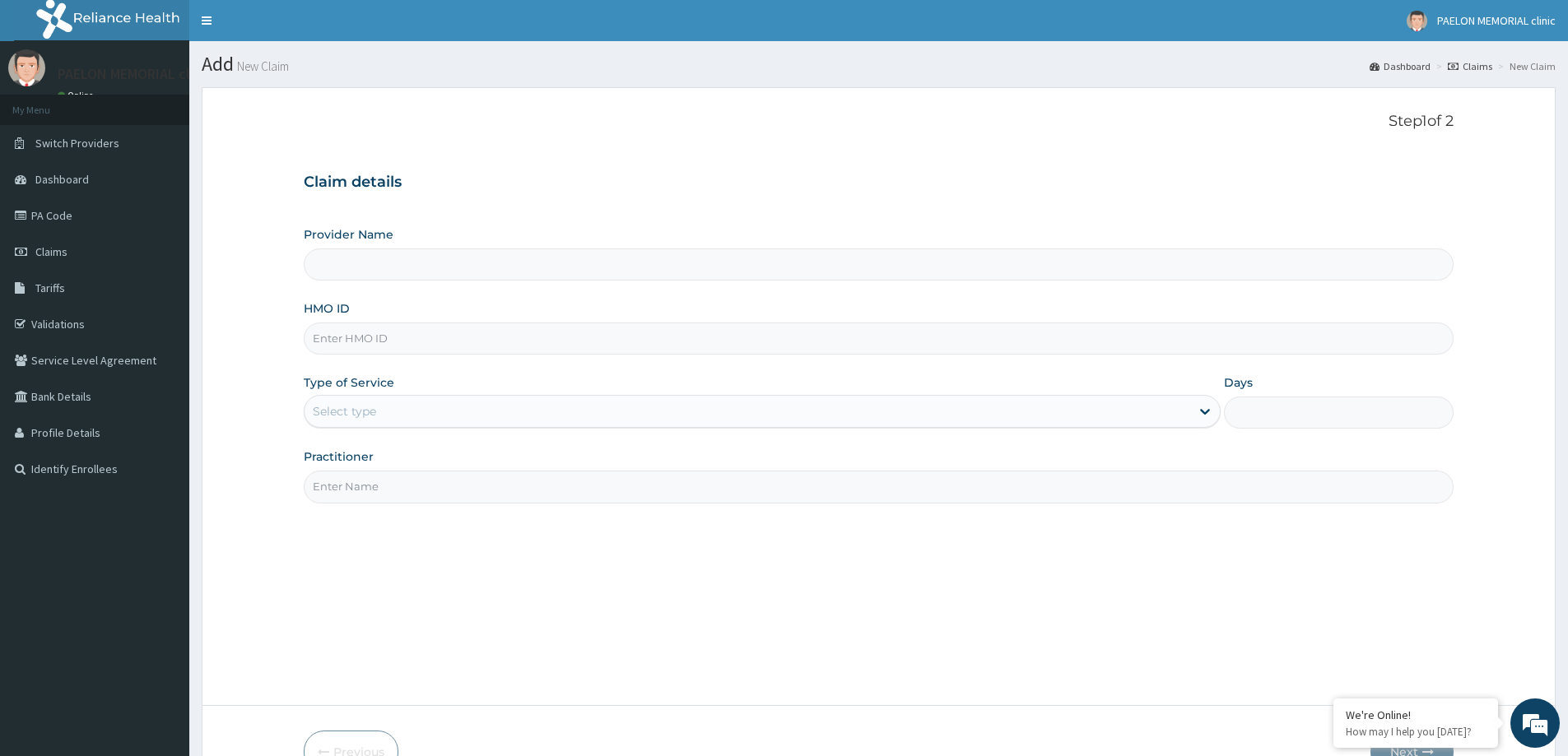
type input "Paelon Memorial Clinic- v/i"
click at [470, 338] on input "HMO ID" at bounding box center [879, 338] width 1150 height 32
type input "ENP/10924/A"
click at [571, 407] on div "Select type" at bounding box center [747, 411] width 886 height 27
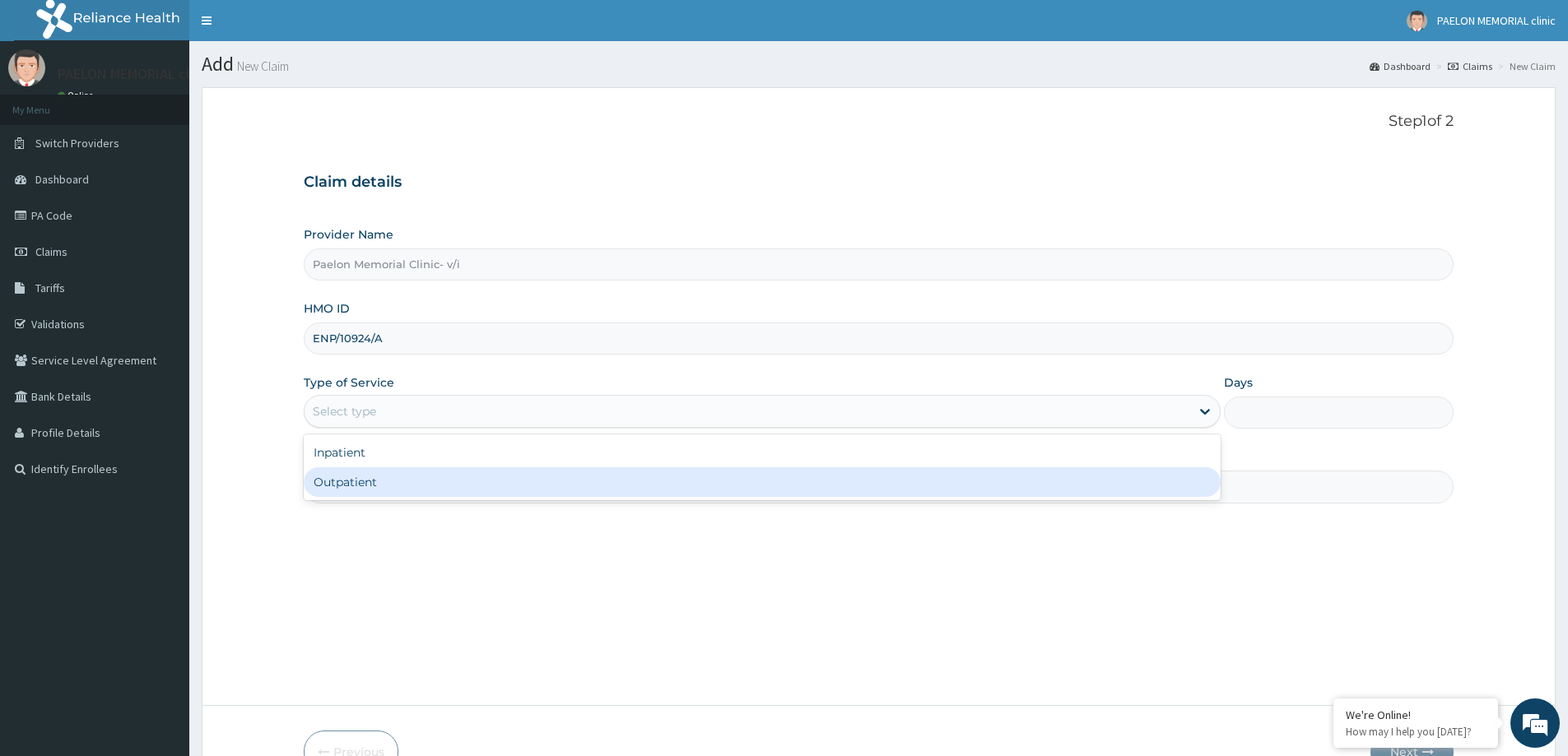
click at [468, 484] on div "Outpatient" at bounding box center [762, 483] width 917 height 29
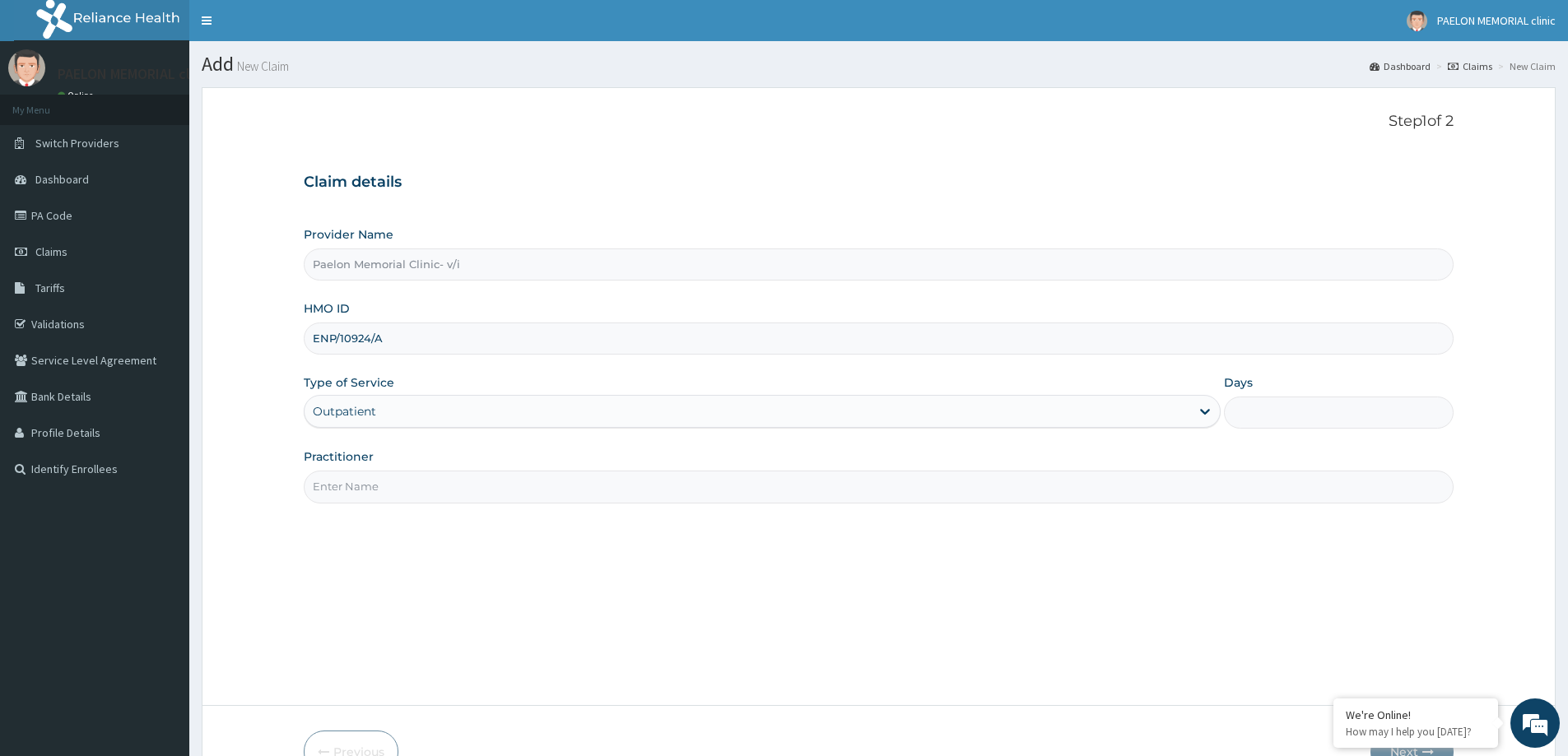
type input "1"
click at [509, 494] on input "Practitioner" at bounding box center [879, 487] width 1150 height 32
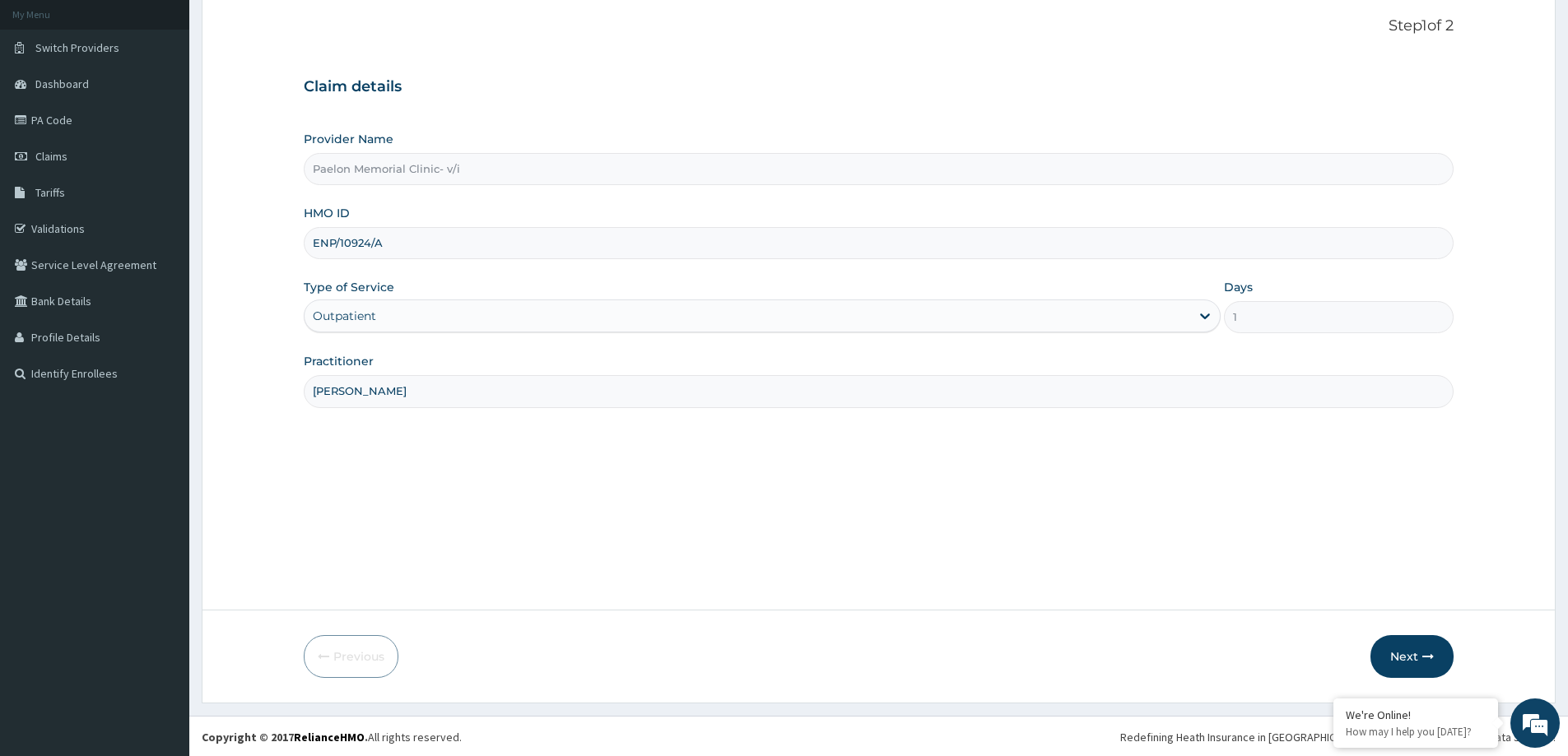
scroll to position [97, 0]
type input "[PERSON_NAME]"
click at [1399, 656] on button "Next" at bounding box center [1412, 656] width 84 height 43
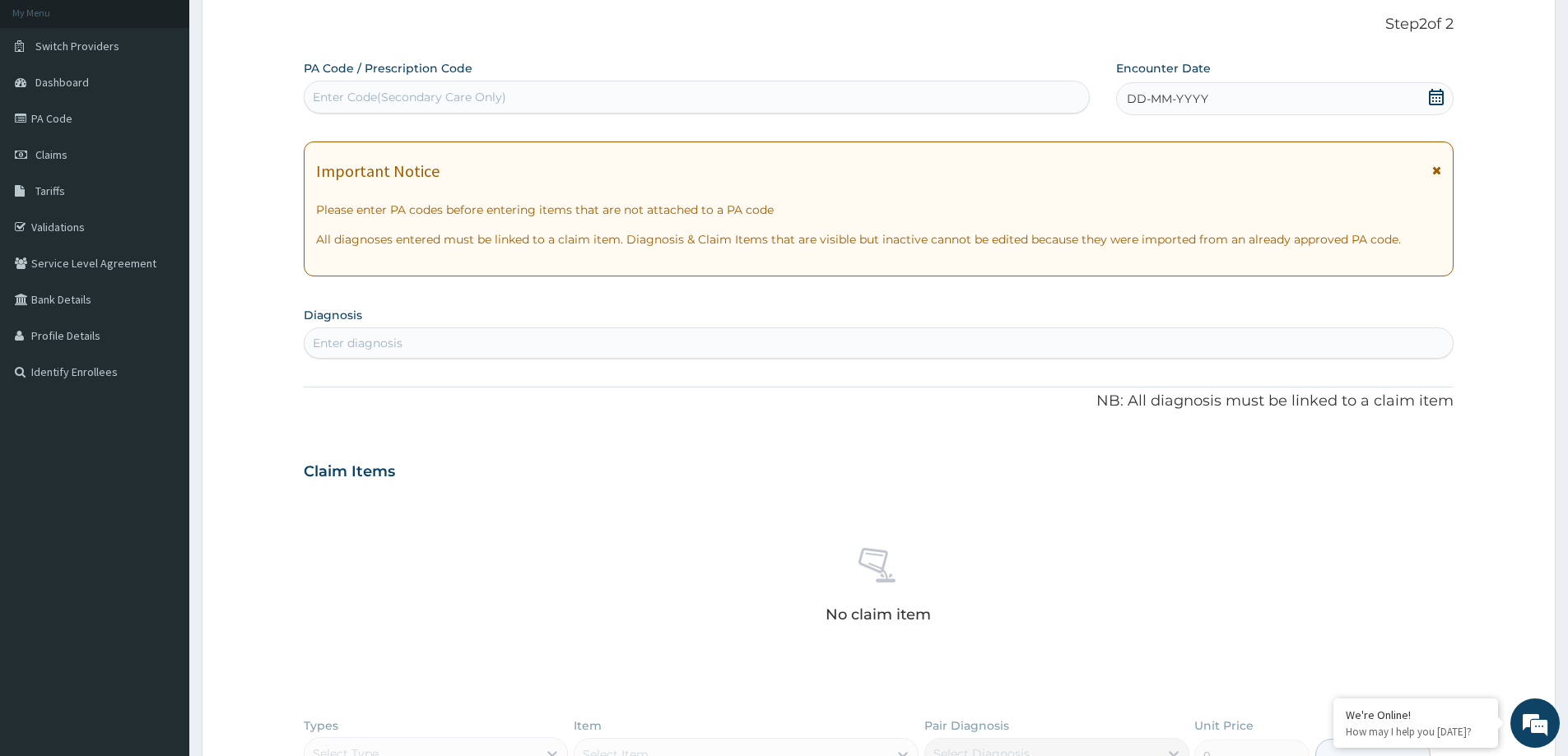
click at [1438, 97] on icon at bounding box center [1436, 96] width 17 height 17
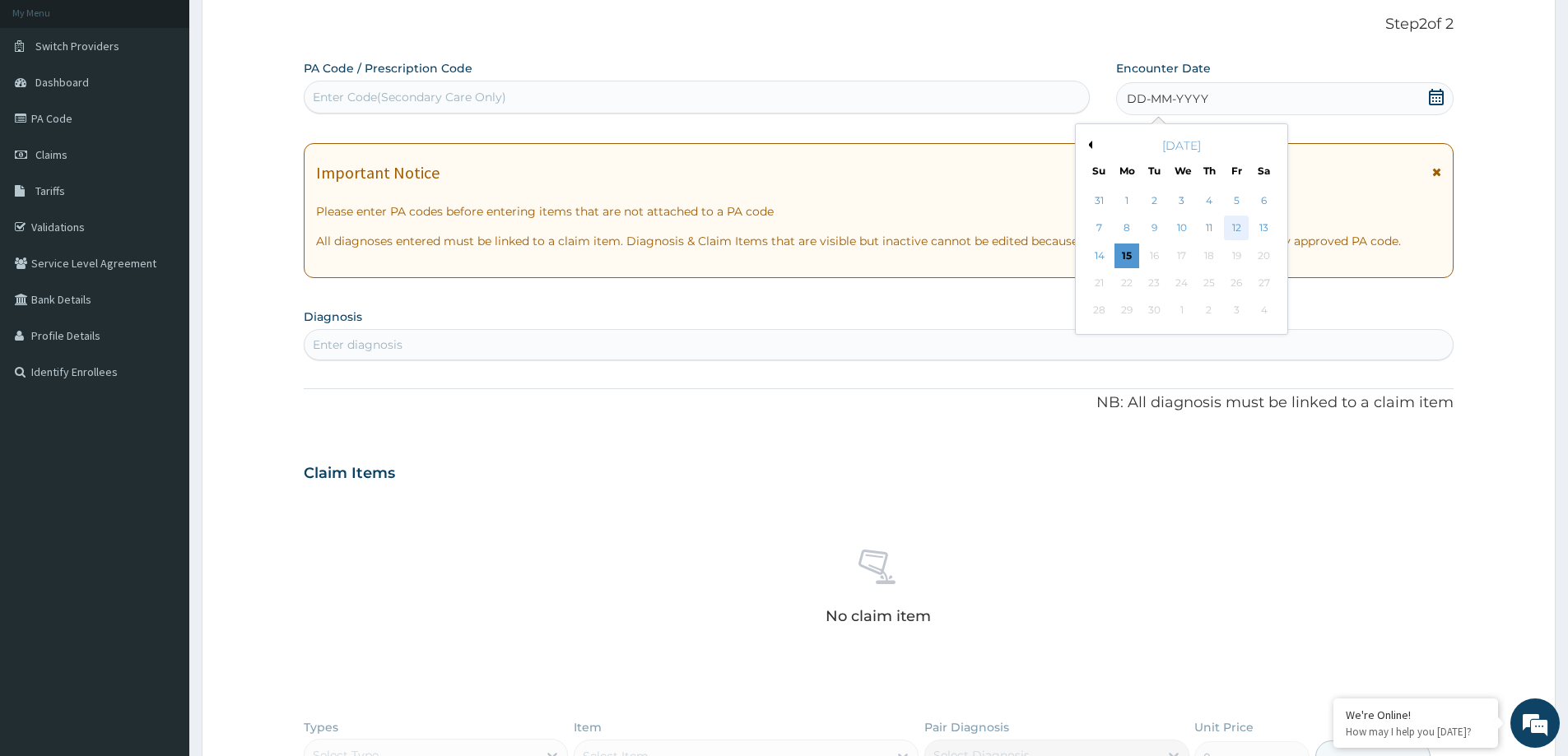
click at [1237, 230] on div "12" at bounding box center [1237, 228] width 25 height 25
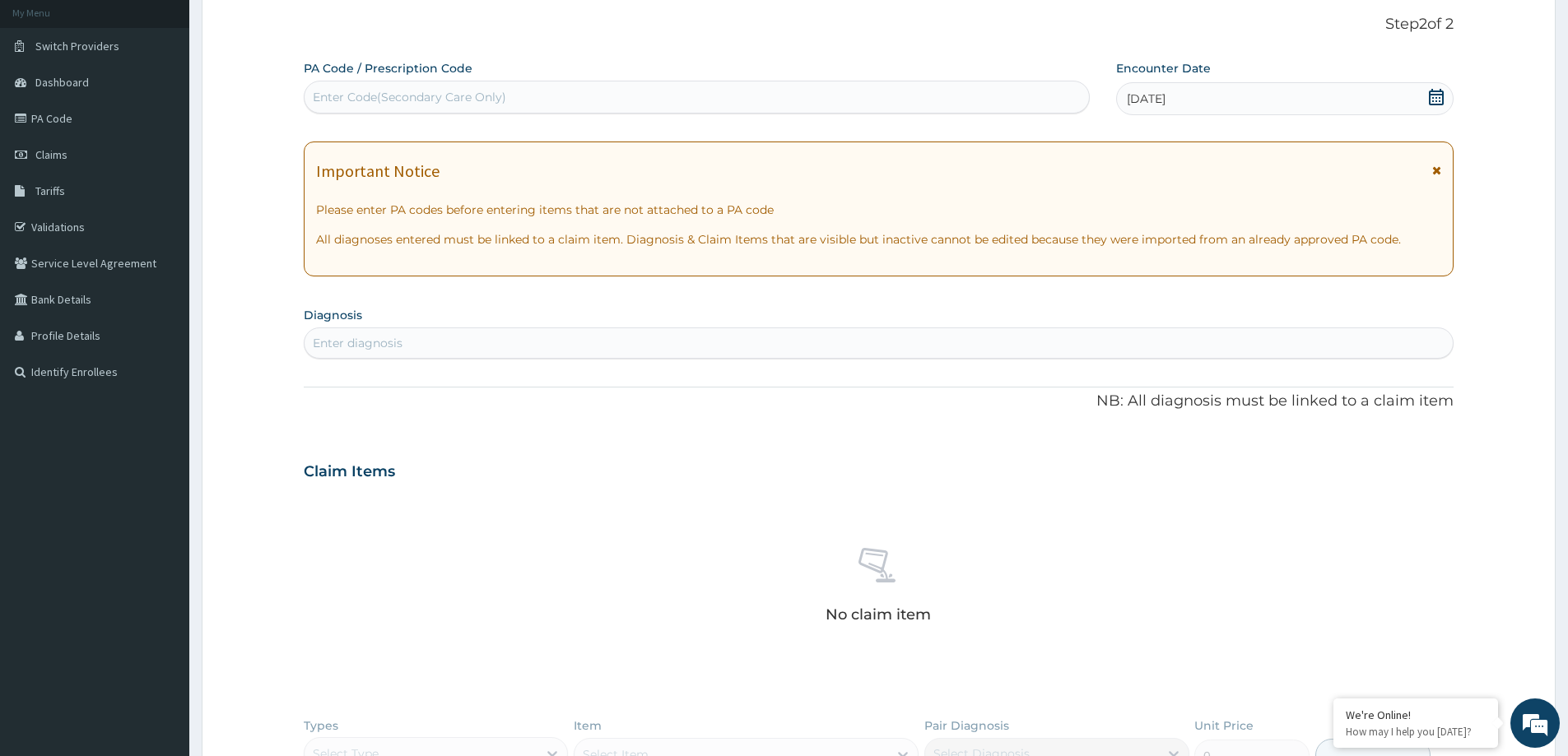
click at [890, 343] on div "Enter diagnosis" at bounding box center [879, 343] width 1148 height 27
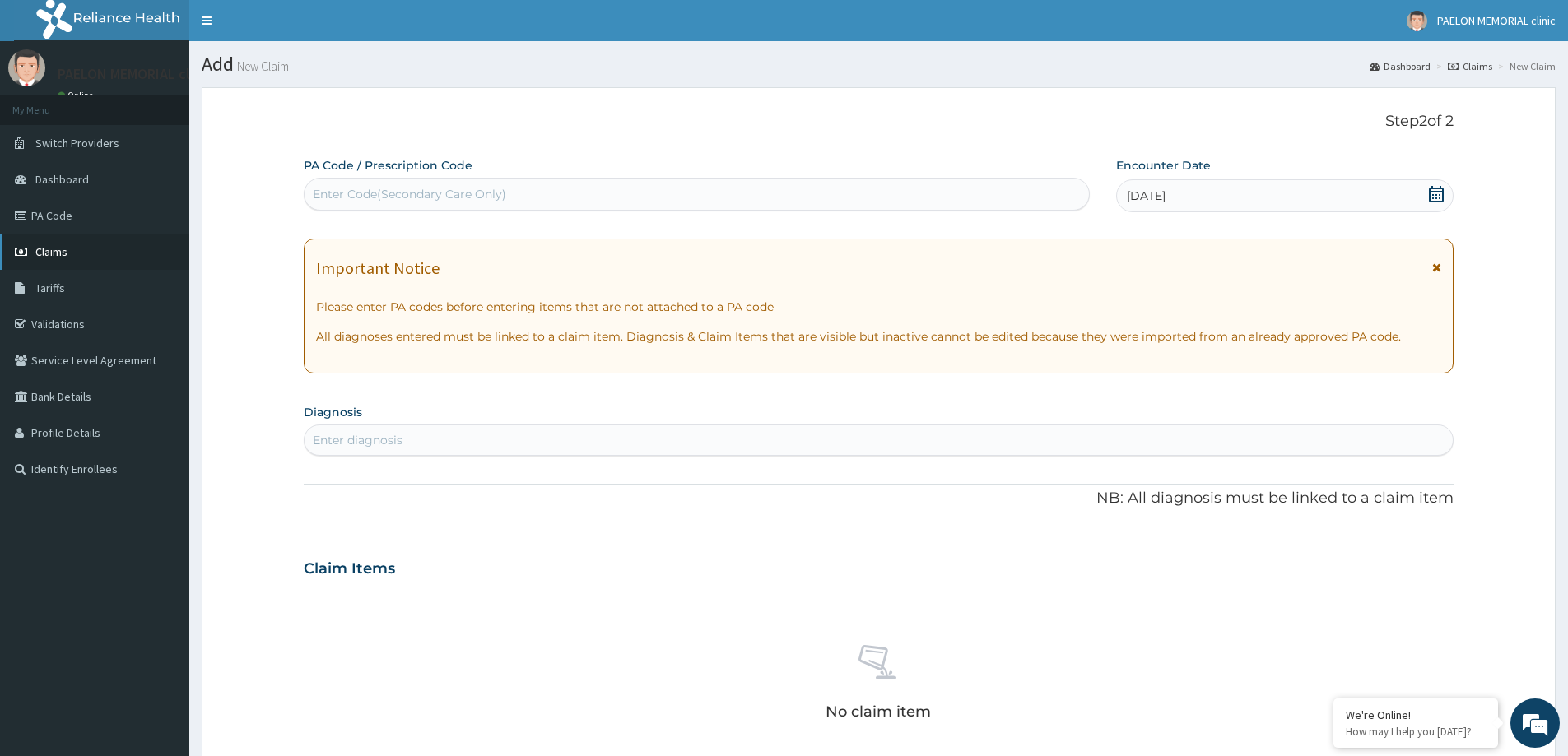
click at [44, 244] on link "Claims" at bounding box center [94, 252] width 190 height 36
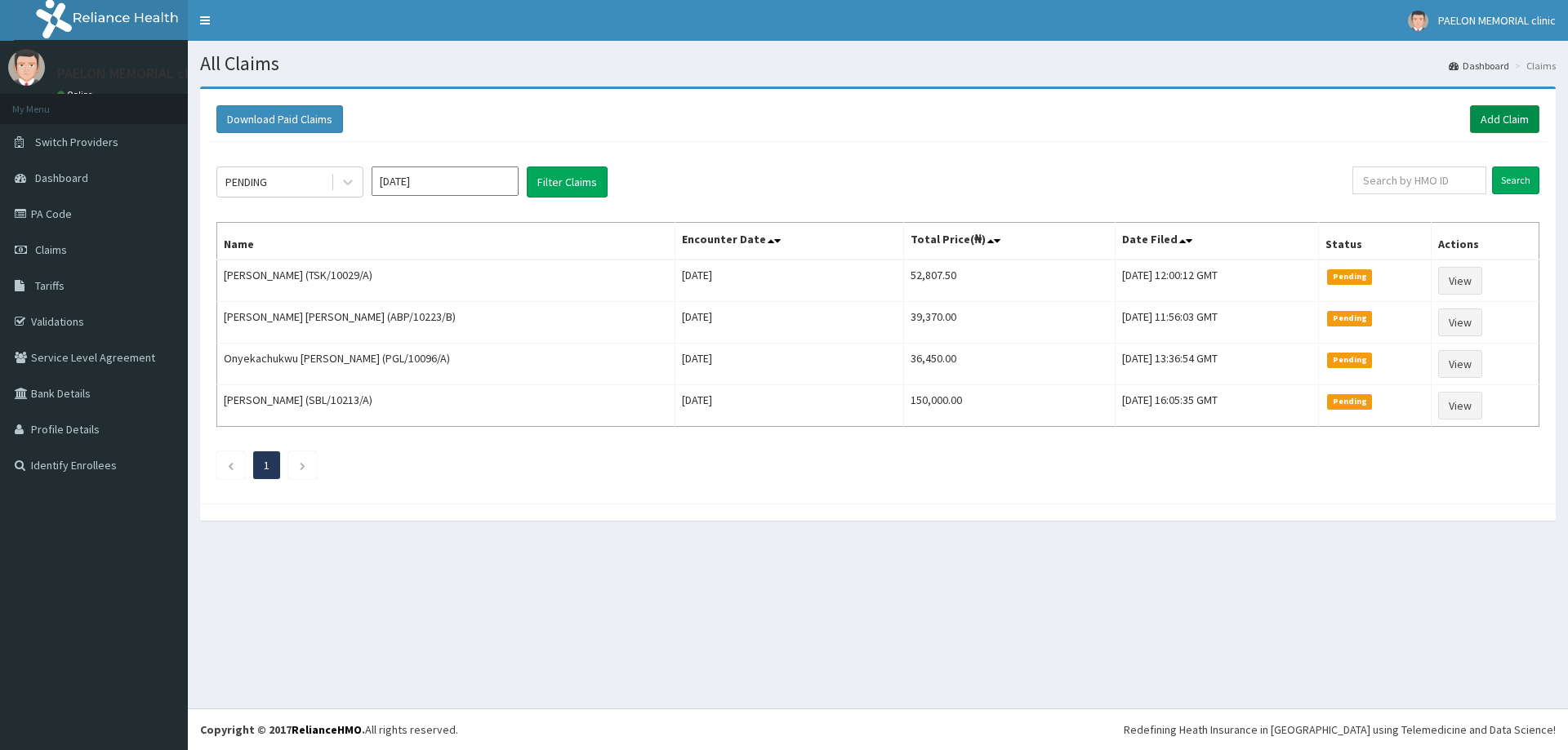
click at [1477, 126] on link "Add Claim" at bounding box center [1504, 119] width 69 height 27
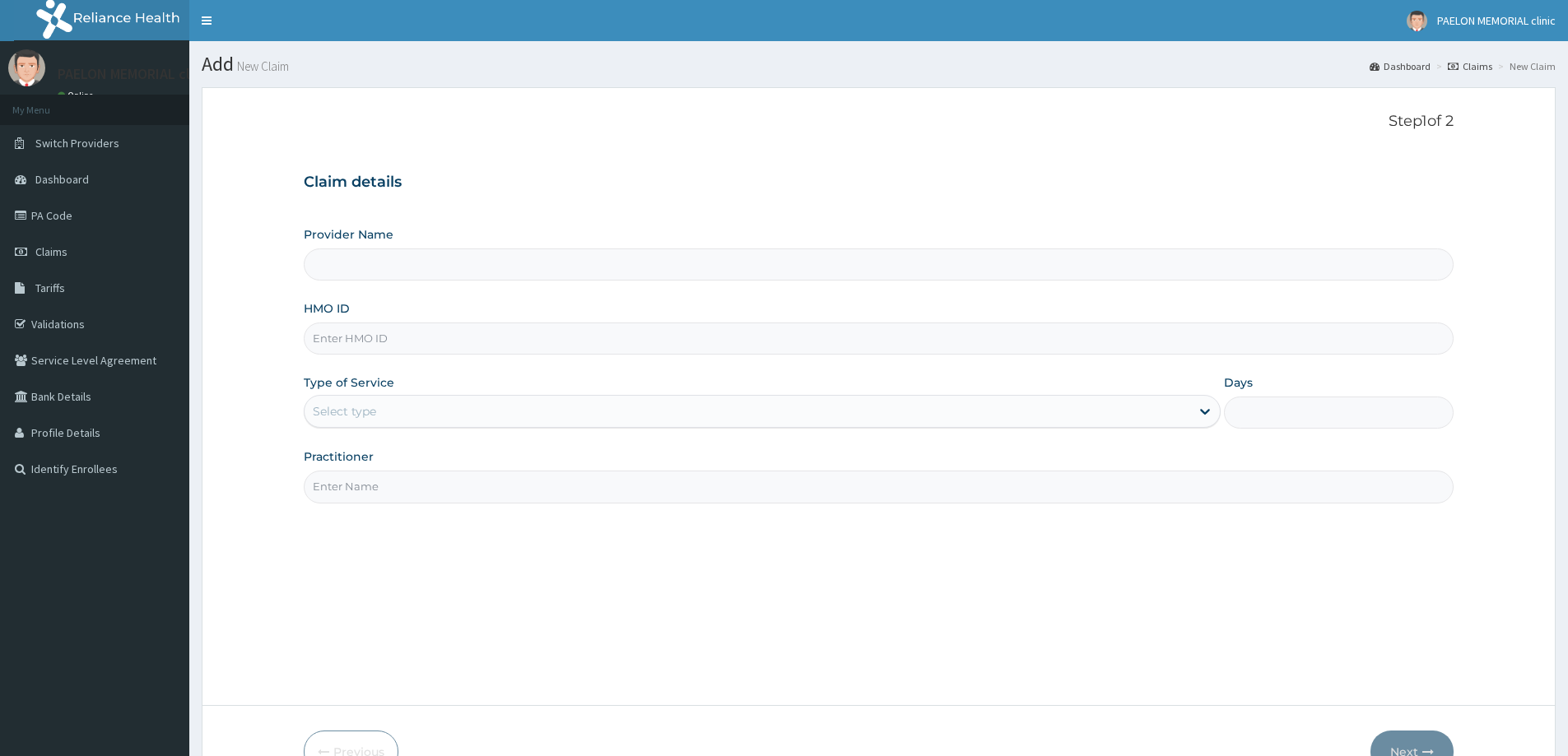
click at [424, 327] on input "HMO ID" at bounding box center [879, 338] width 1150 height 32
paste input "ENP/10924/A"
type input "ENP/10924/A"
click at [420, 413] on div "Select type" at bounding box center [747, 411] width 886 height 27
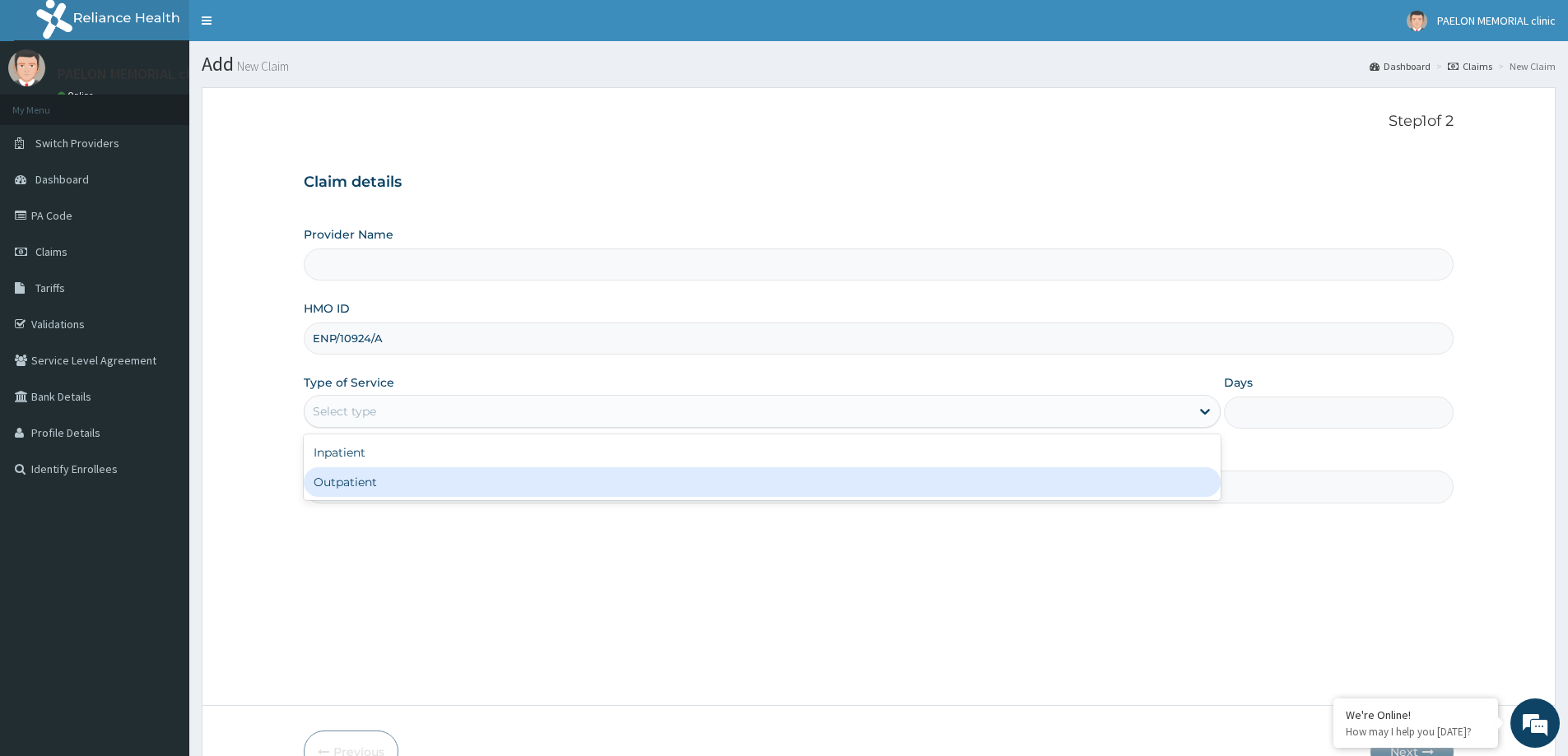
type input "Paelon Memorial Clinic- v/i"
click at [387, 498] on div "Inpatient Outpatient" at bounding box center [762, 467] width 917 height 66
click at [412, 492] on div "Outpatient" at bounding box center [762, 483] width 917 height 29
type input "1"
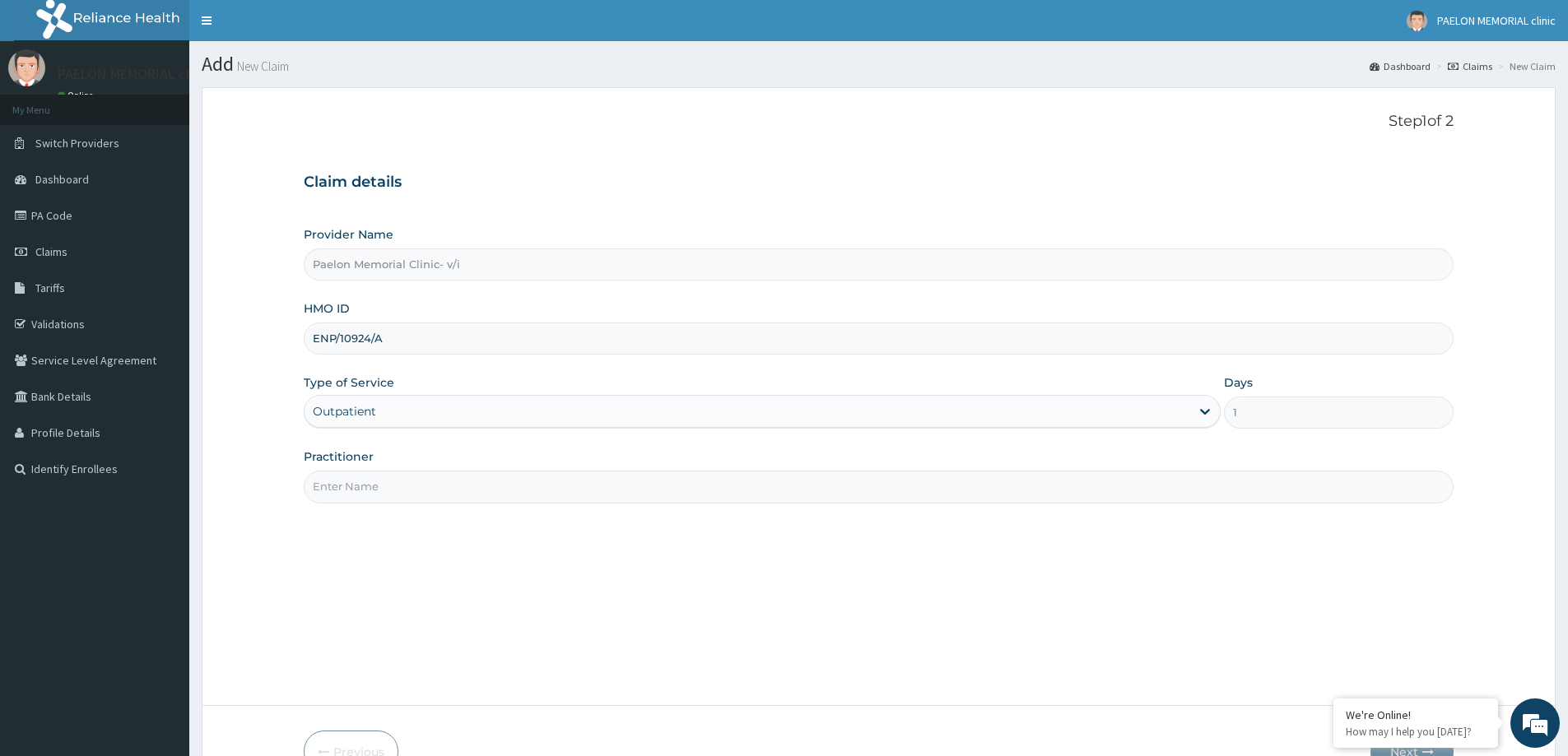
click at [428, 486] on input "Practitioner" at bounding box center [879, 487] width 1150 height 32
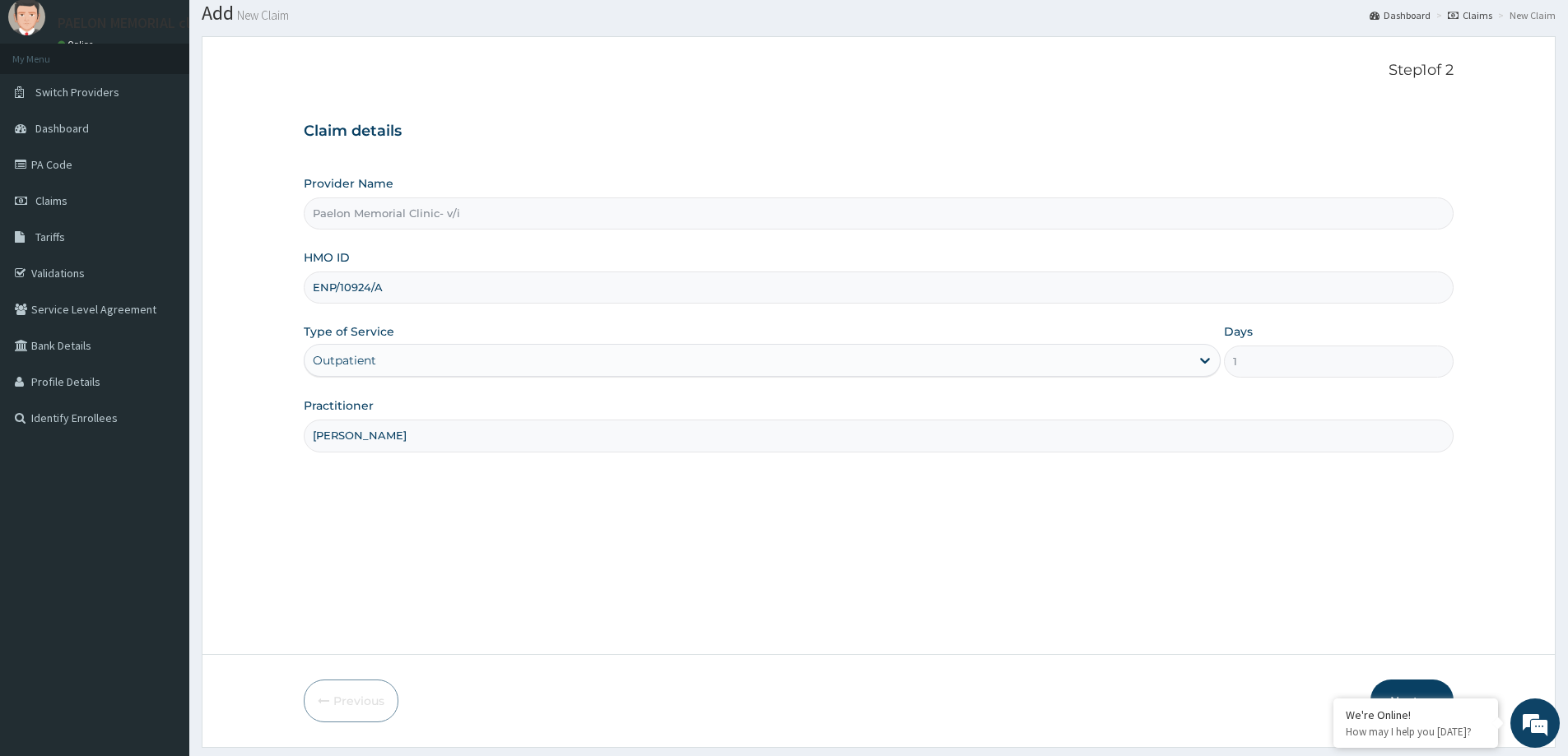
scroll to position [97, 0]
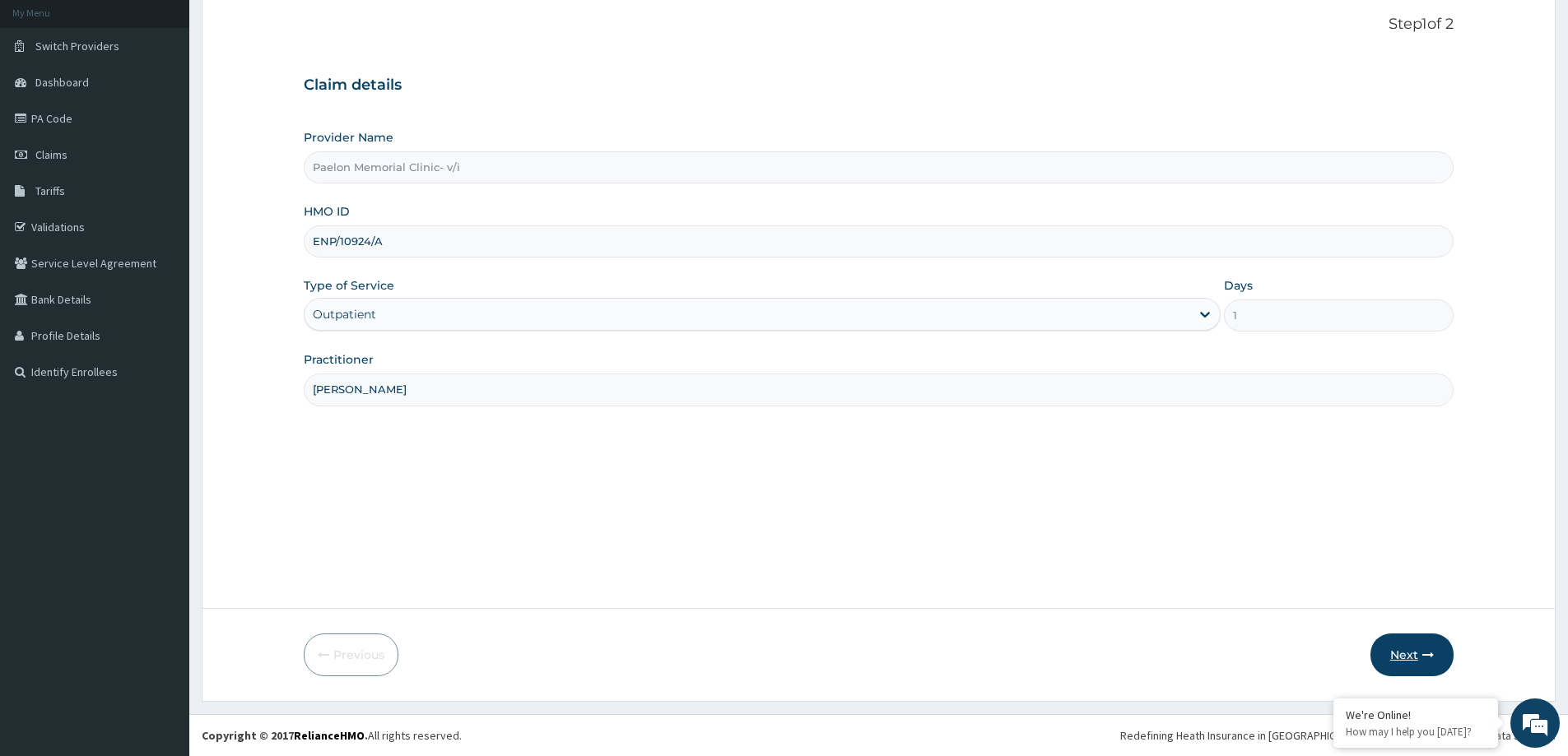
type input "DR CHUKA"
click at [1425, 659] on icon "button" at bounding box center [1428, 656] width 12 height 12
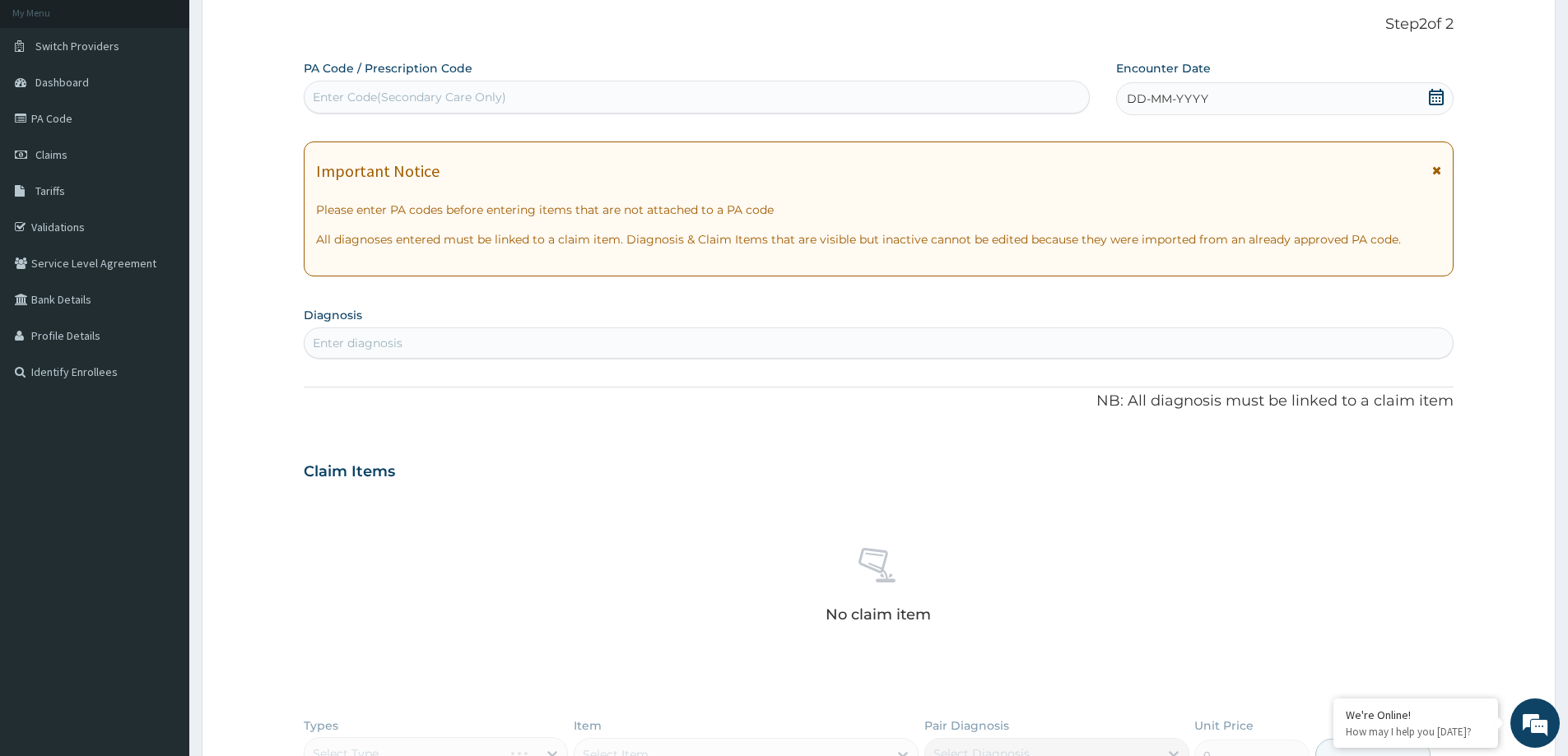
scroll to position [0, 0]
click at [1432, 97] on icon at bounding box center [1436, 96] width 15 height 17
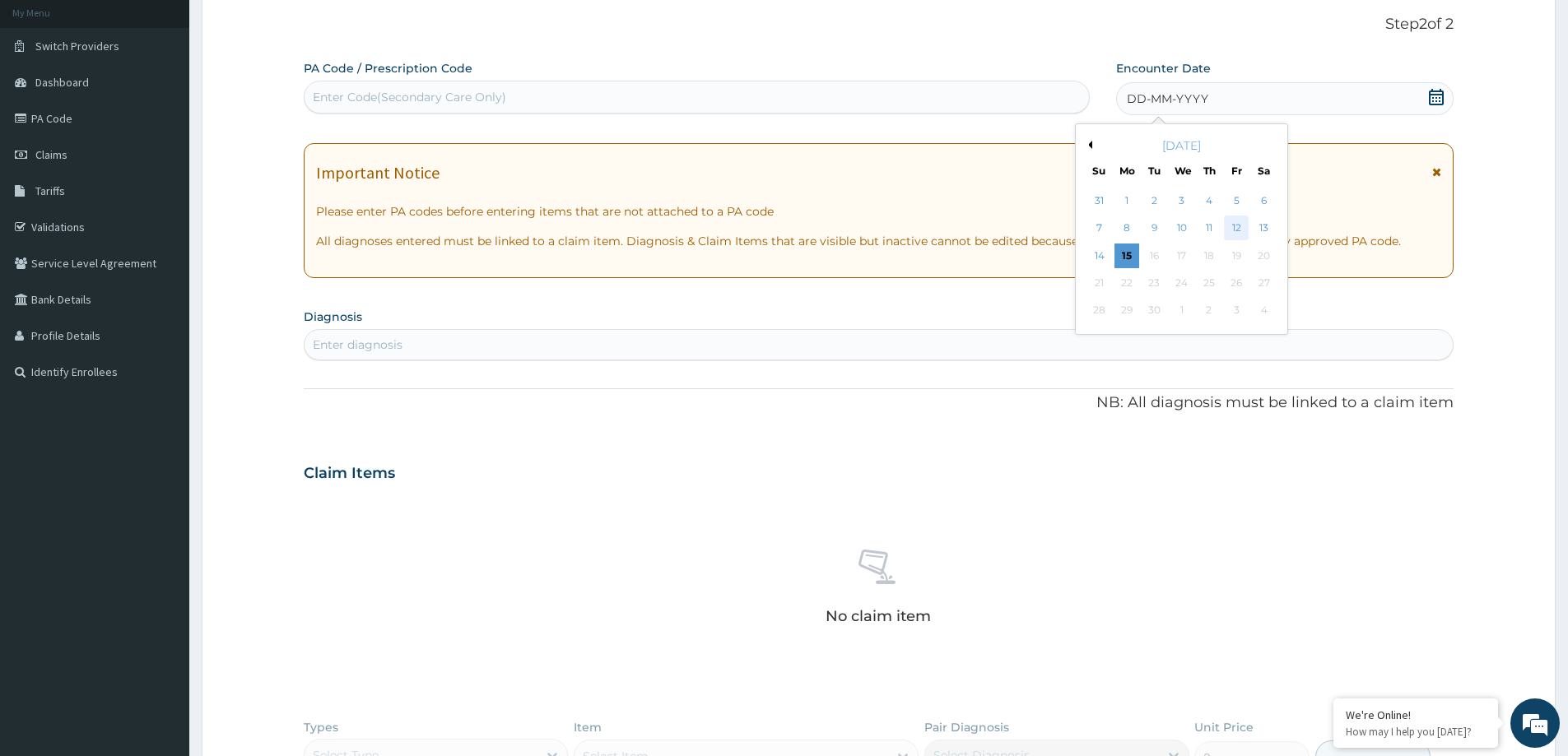
click at [1237, 224] on div "12" at bounding box center [1237, 228] width 25 height 25
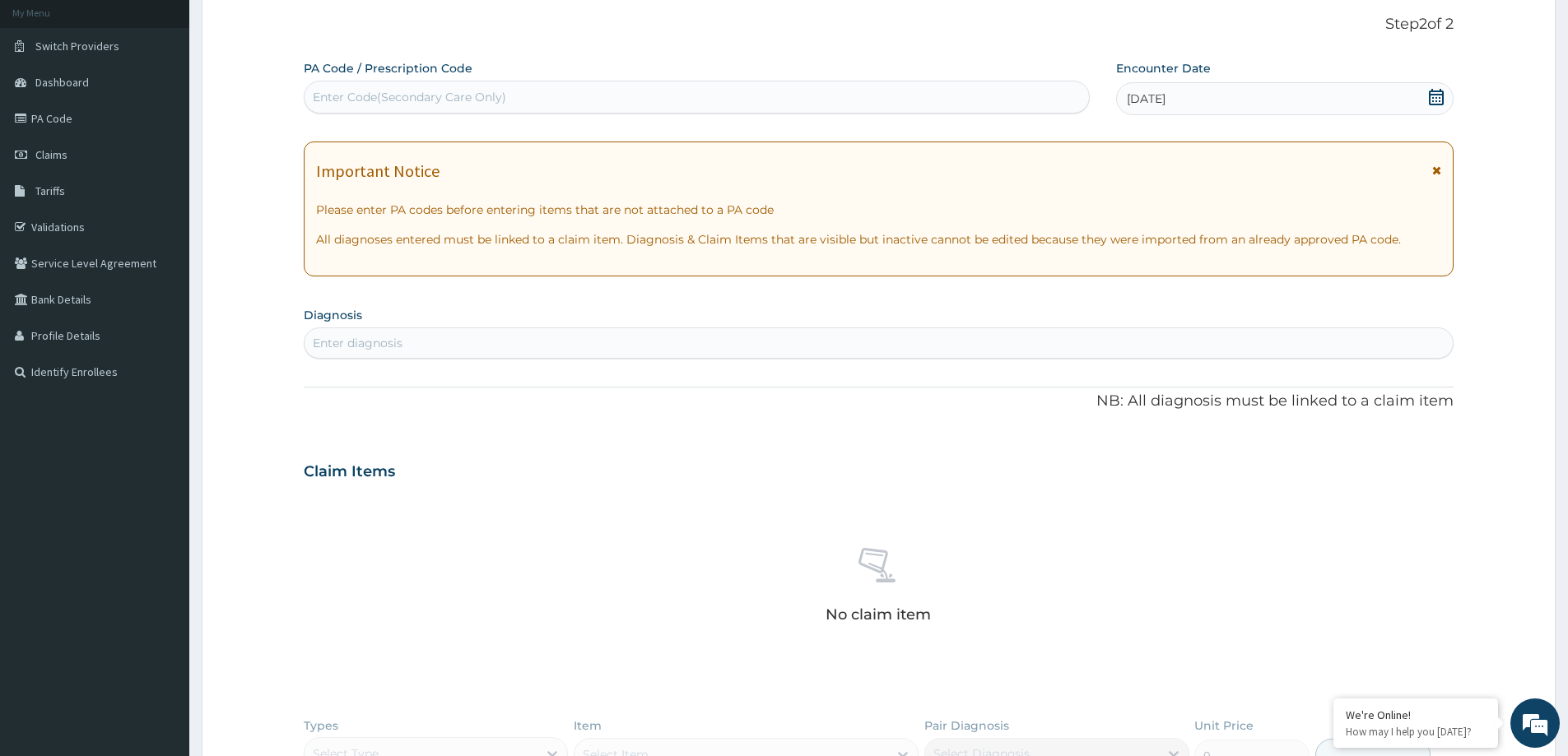
click at [828, 333] on div "Enter diagnosis" at bounding box center [879, 343] width 1148 height 27
type input "ESSENTIAL HYPER"
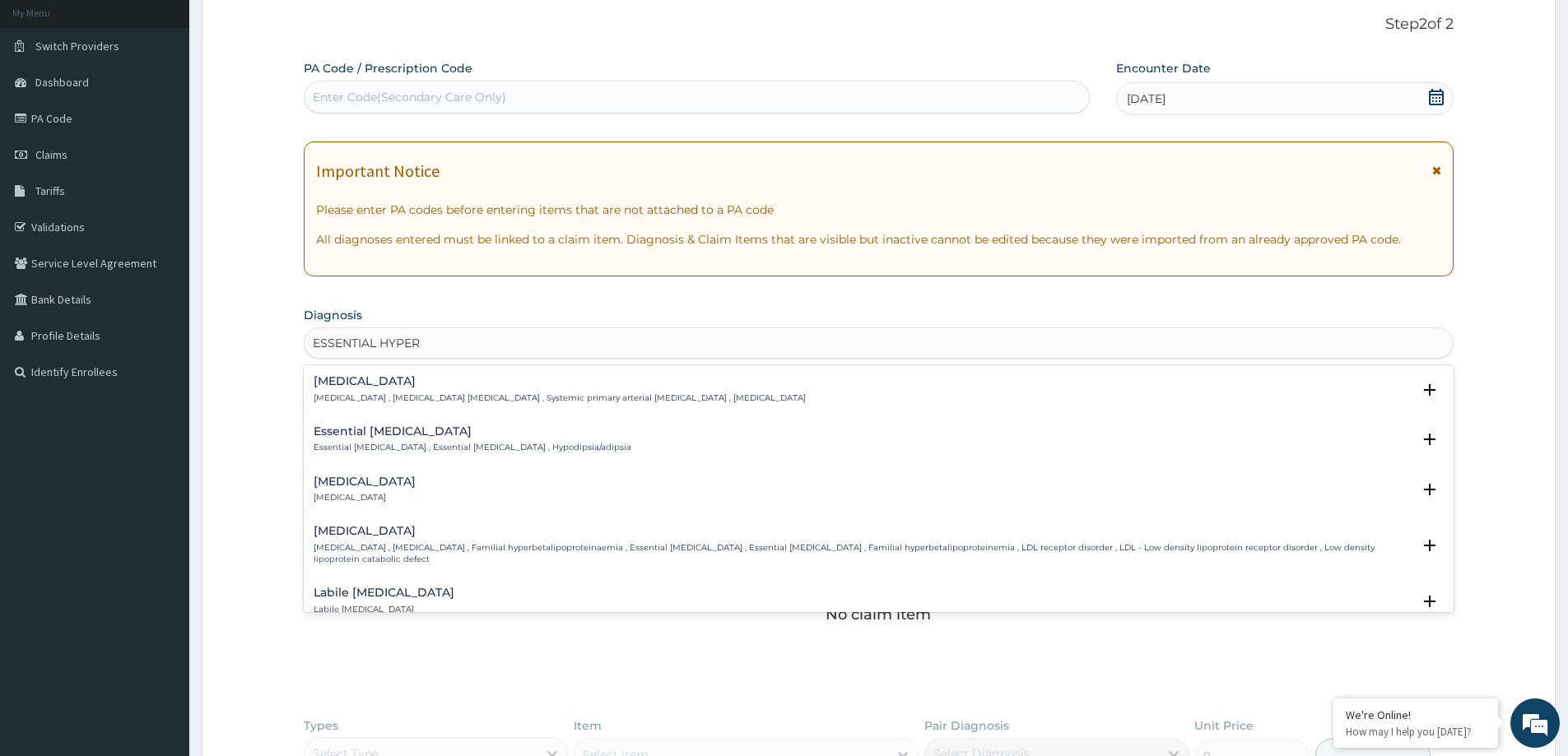
click at [451, 380] on h4 "Essential hypertension" at bounding box center [559, 381] width 493 height 13
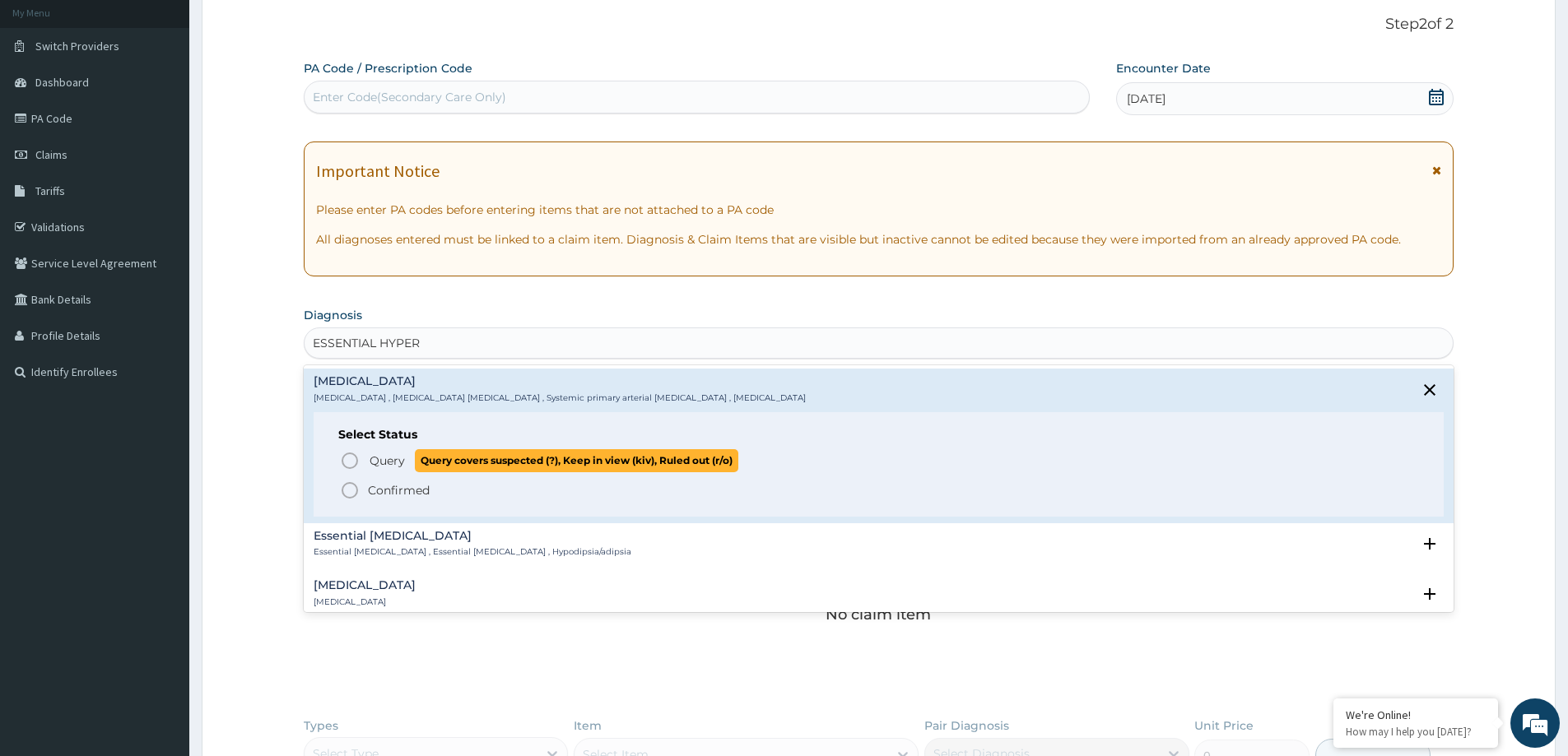
click at [346, 456] on icon "status option query" at bounding box center [350, 461] width 20 height 20
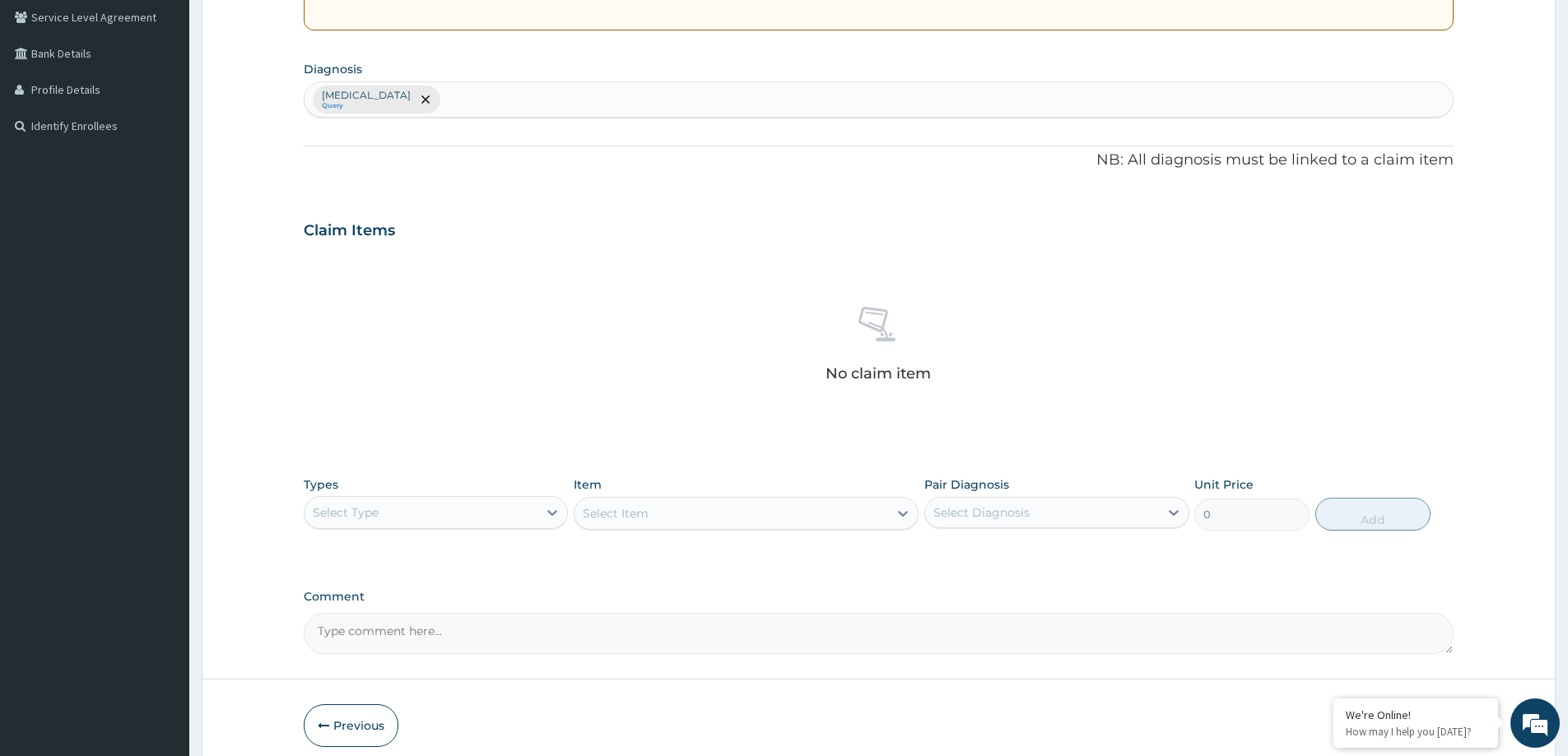
scroll to position [344, 0]
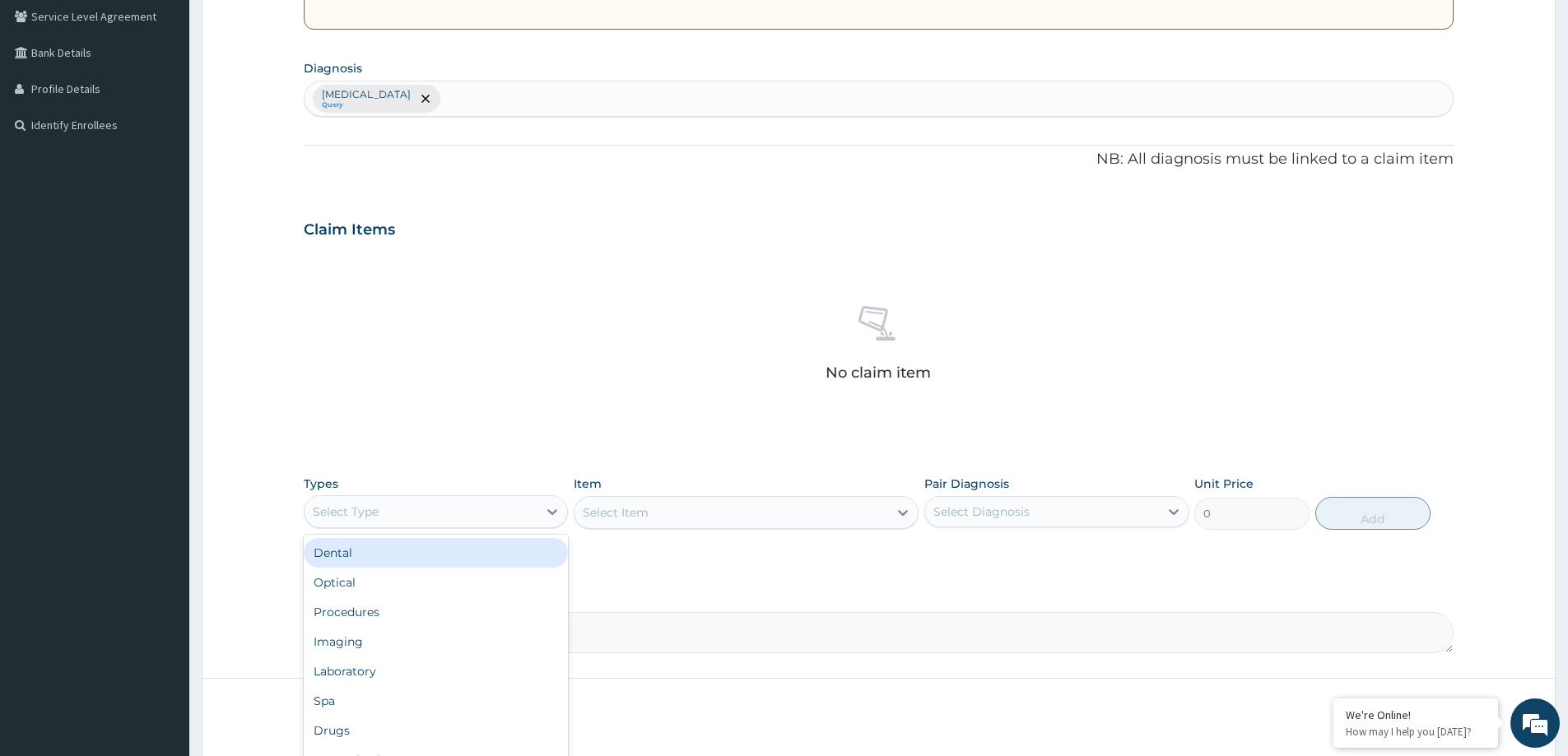
click at [459, 513] on div "Select Type" at bounding box center [421, 511] width 233 height 27
type input "P"
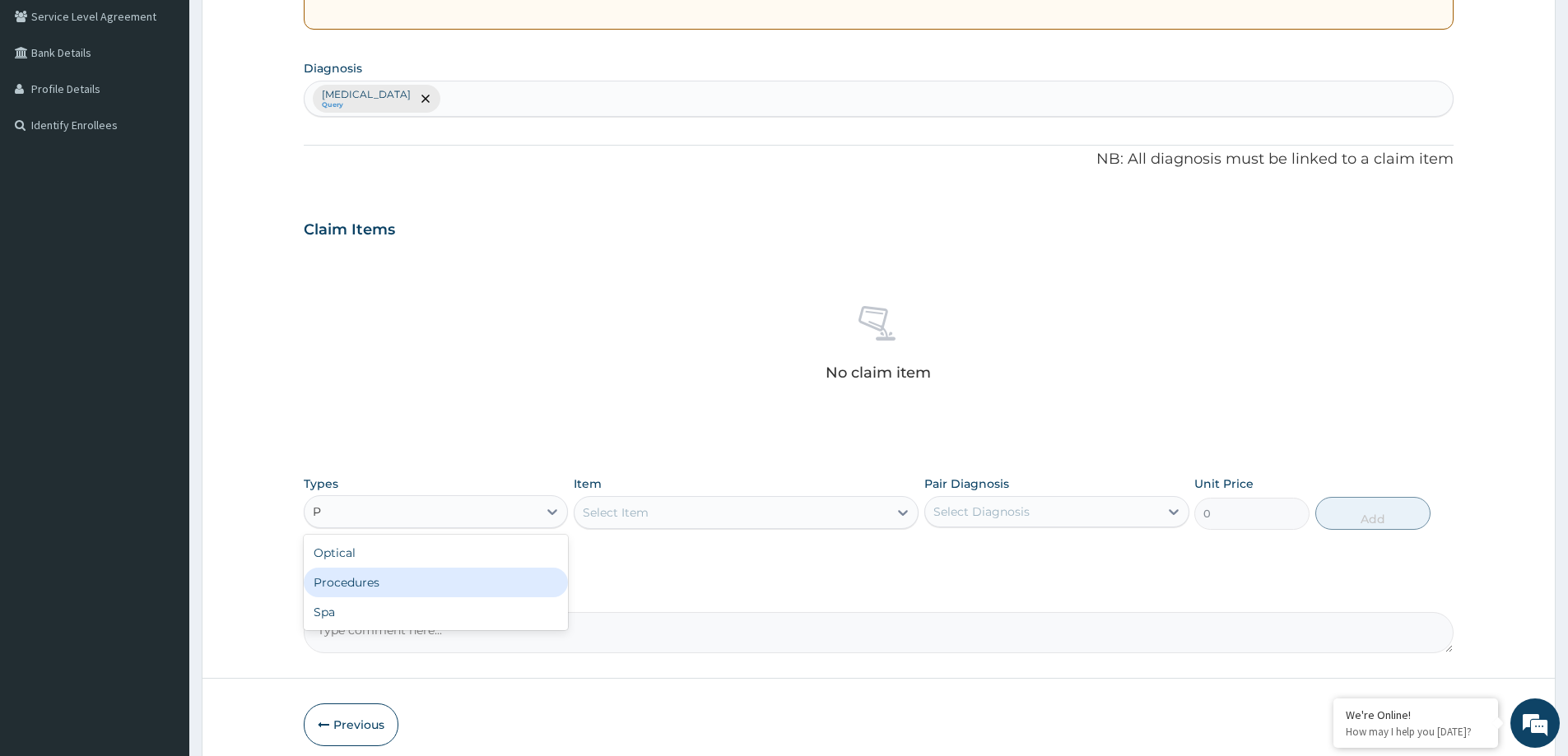
click at [397, 587] on div "Procedures" at bounding box center [436, 583] width 264 height 29
drag, startPoint x: 993, startPoint y: 505, endPoint x: 996, endPoint y: 531, distance: 26.2
click at [994, 513] on div "Select Diagnosis" at bounding box center [981, 511] width 96 height 17
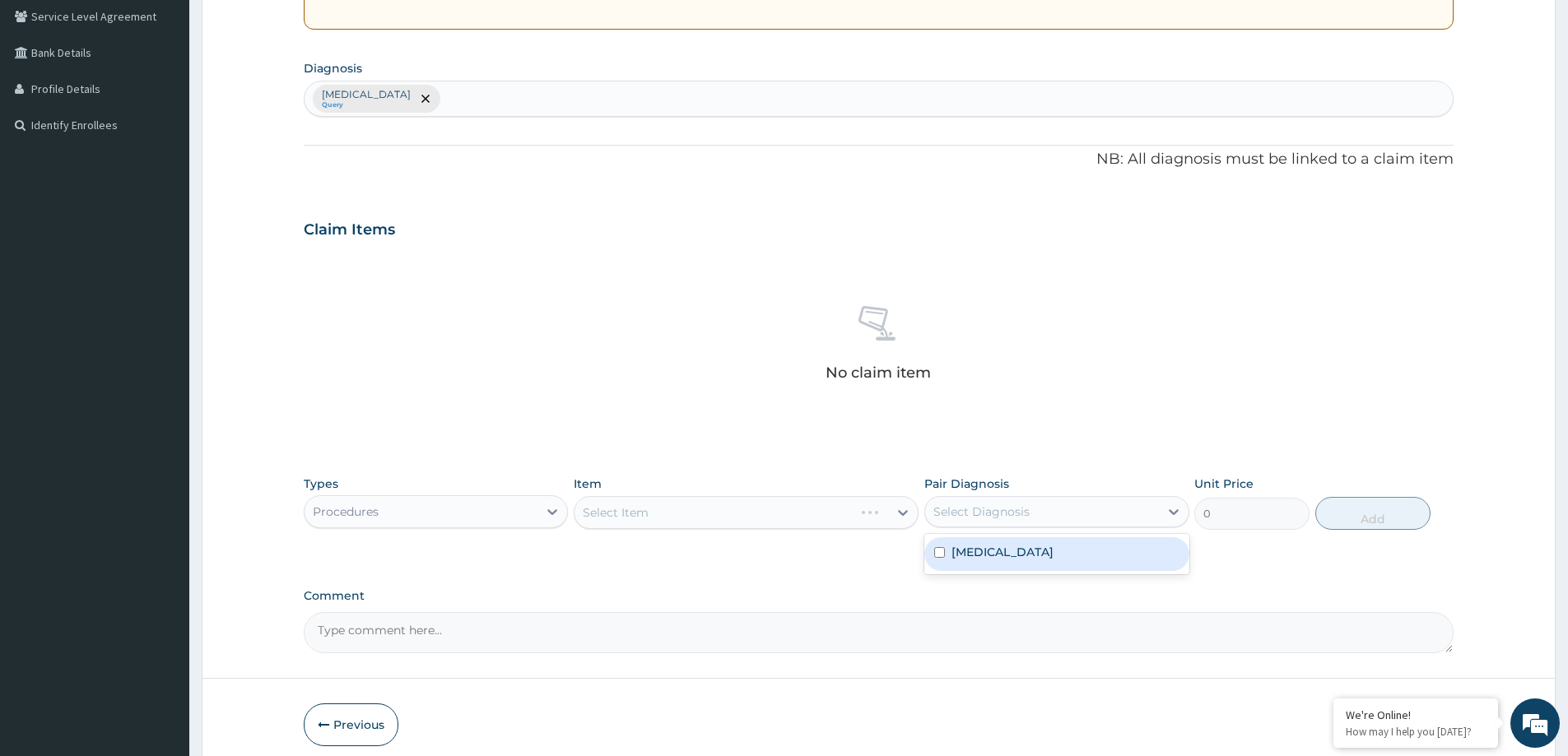
click at [996, 547] on label "Essential hypertension" at bounding box center [1003, 552] width 102 height 17
checkbox input "true"
click at [822, 522] on div "Select Item" at bounding box center [746, 512] width 345 height 32
click at [822, 522] on div "Select Item" at bounding box center [730, 512] width 314 height 27
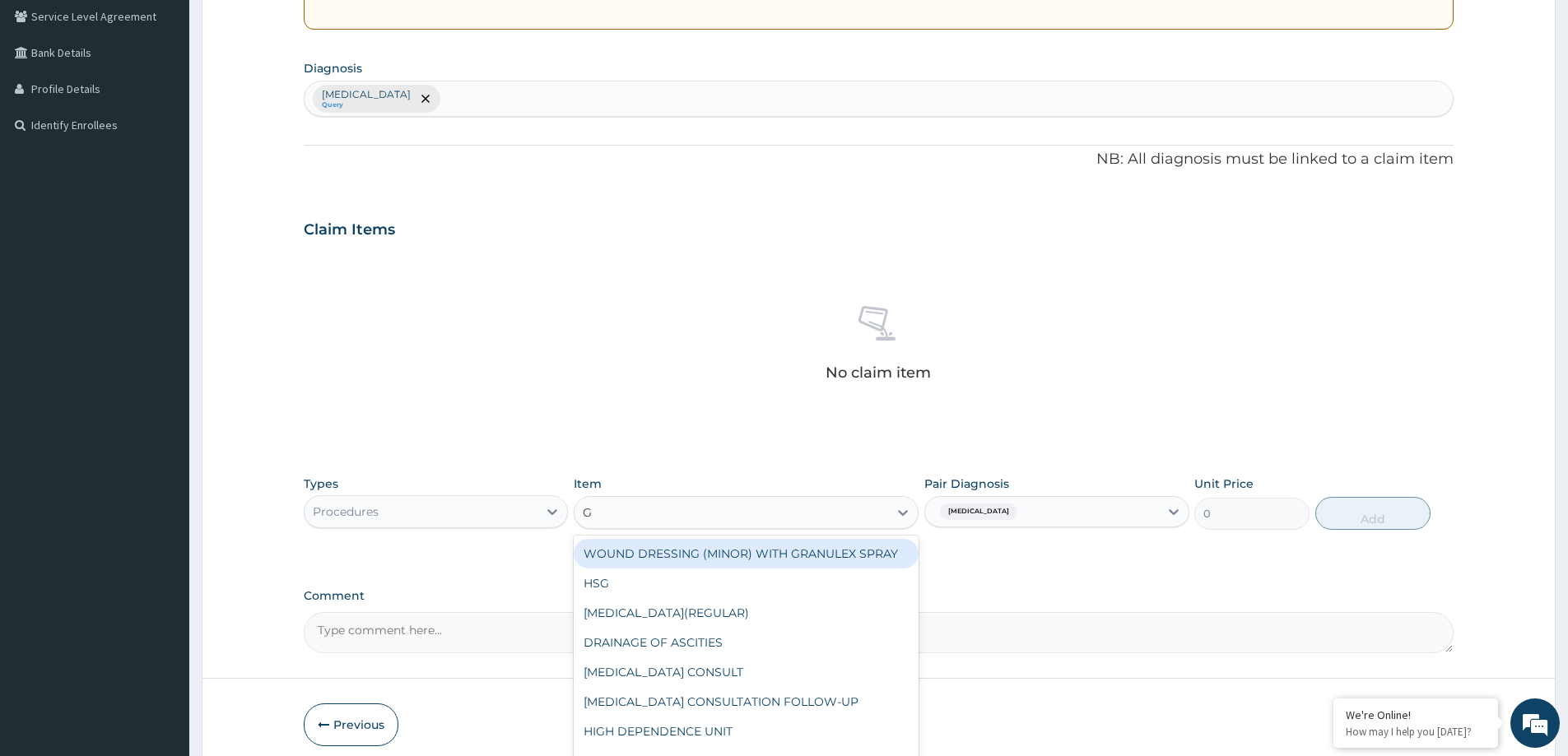
type input "GP"
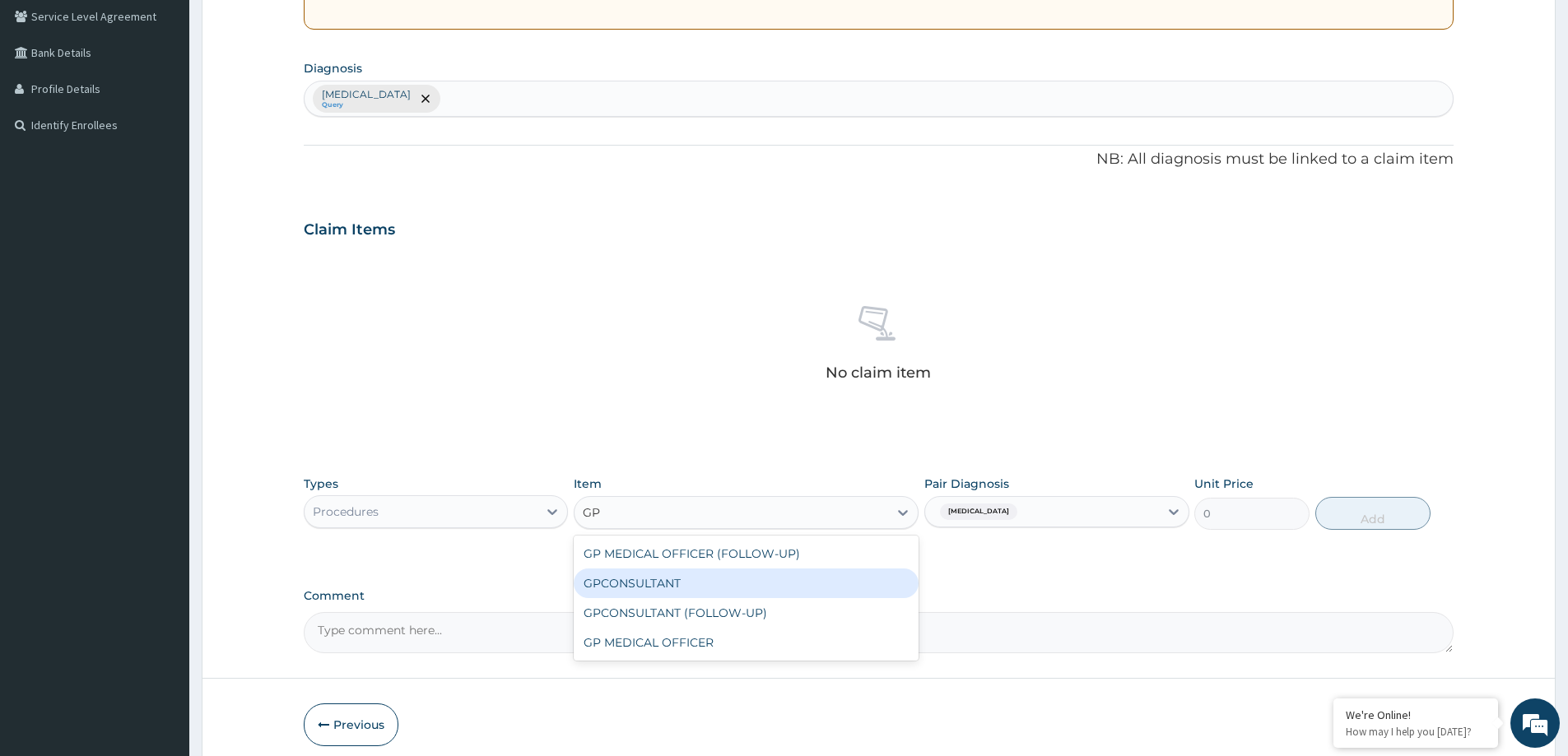
click at [789, 588] on div "GPCONSULTANT" at bounding box center [746, 584] width 345 height 29
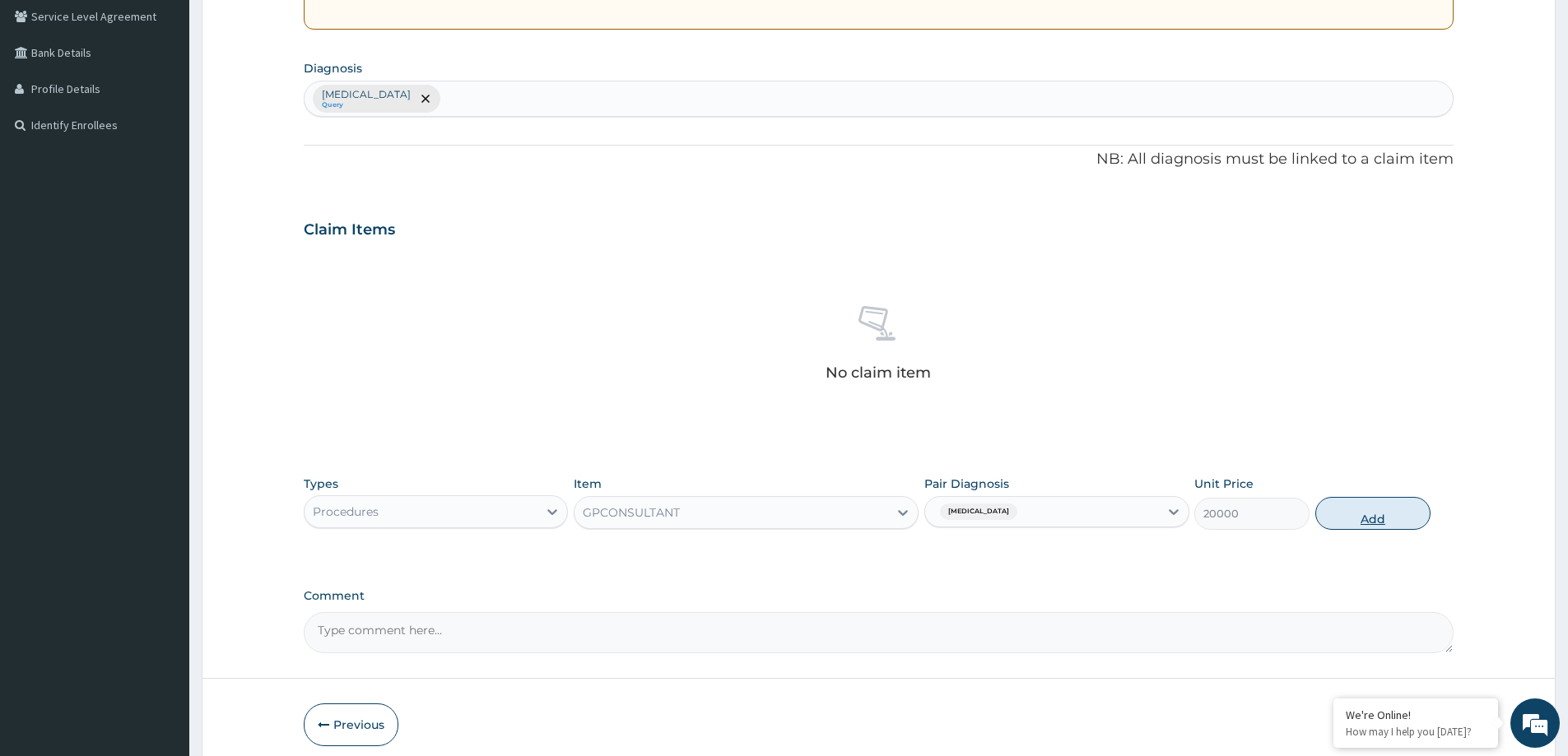
click at [1365, 522] on button "Add" at bounding box center [1372, 513] width 115 height 32
type input "0"
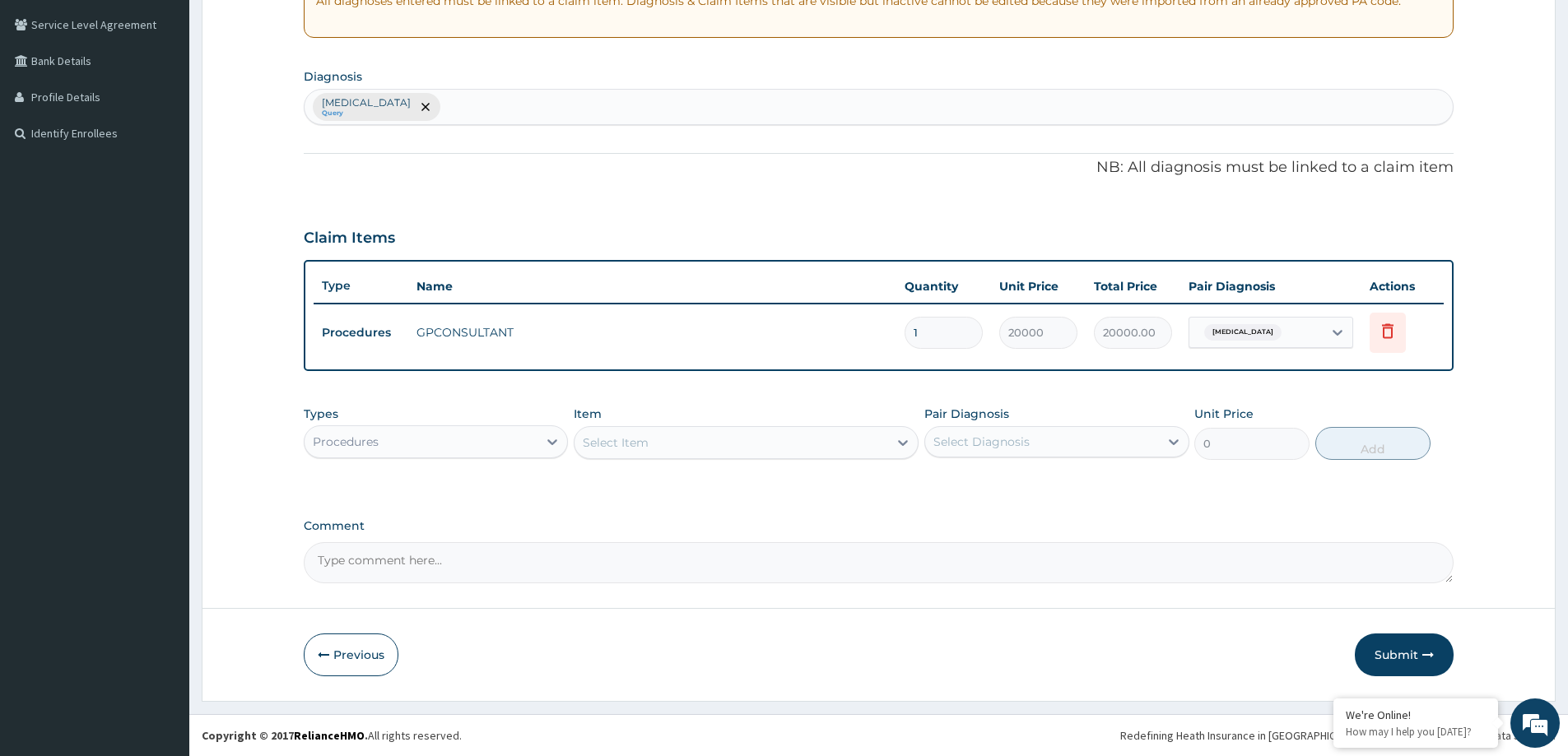
scroll to position [336, 0]
click at [1391, 648] on button "Submit" at bounding box center [1404, 656] width 98 height 43
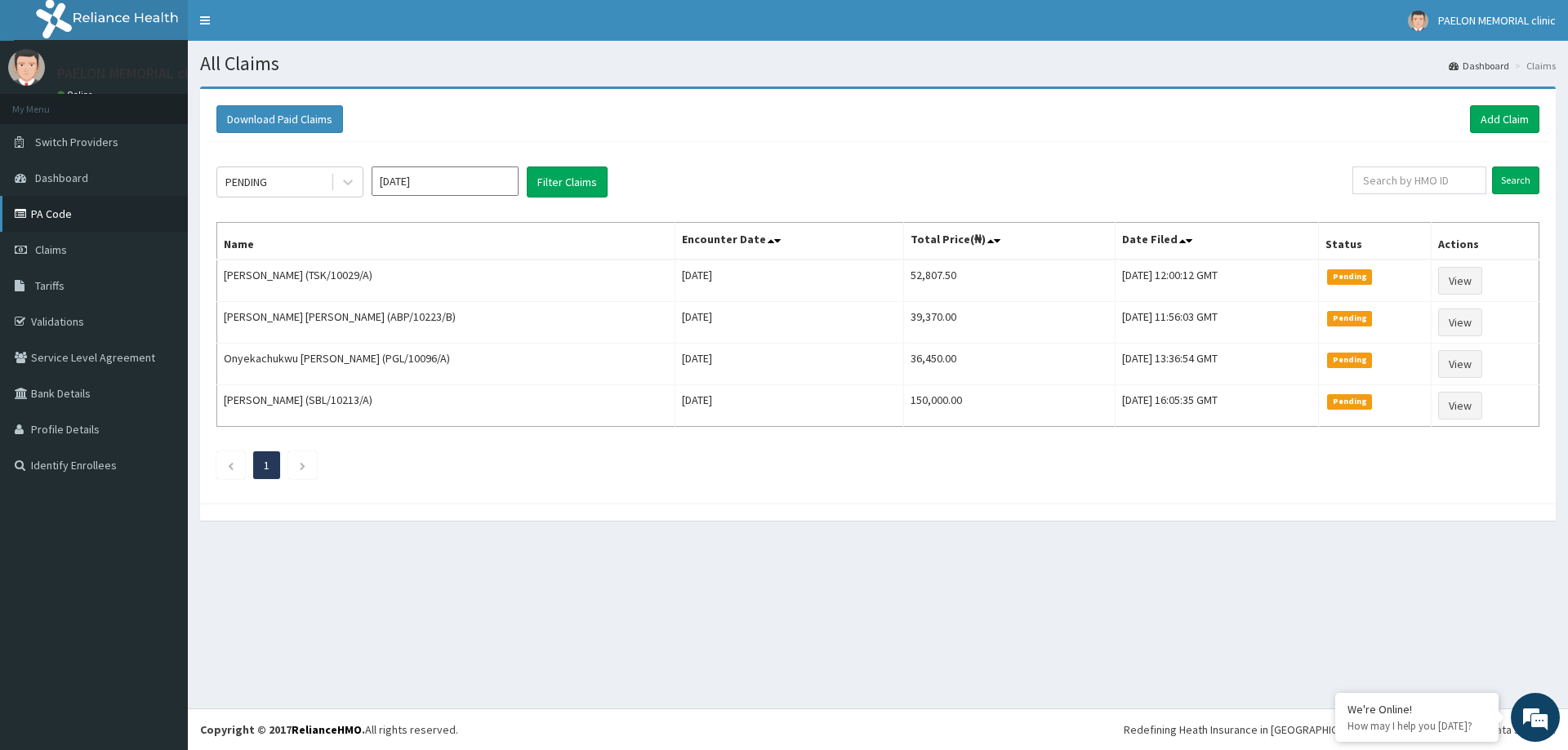
click at [98, 213] on link "PA Code" at bounding box center [94, 214] width 188 height 36
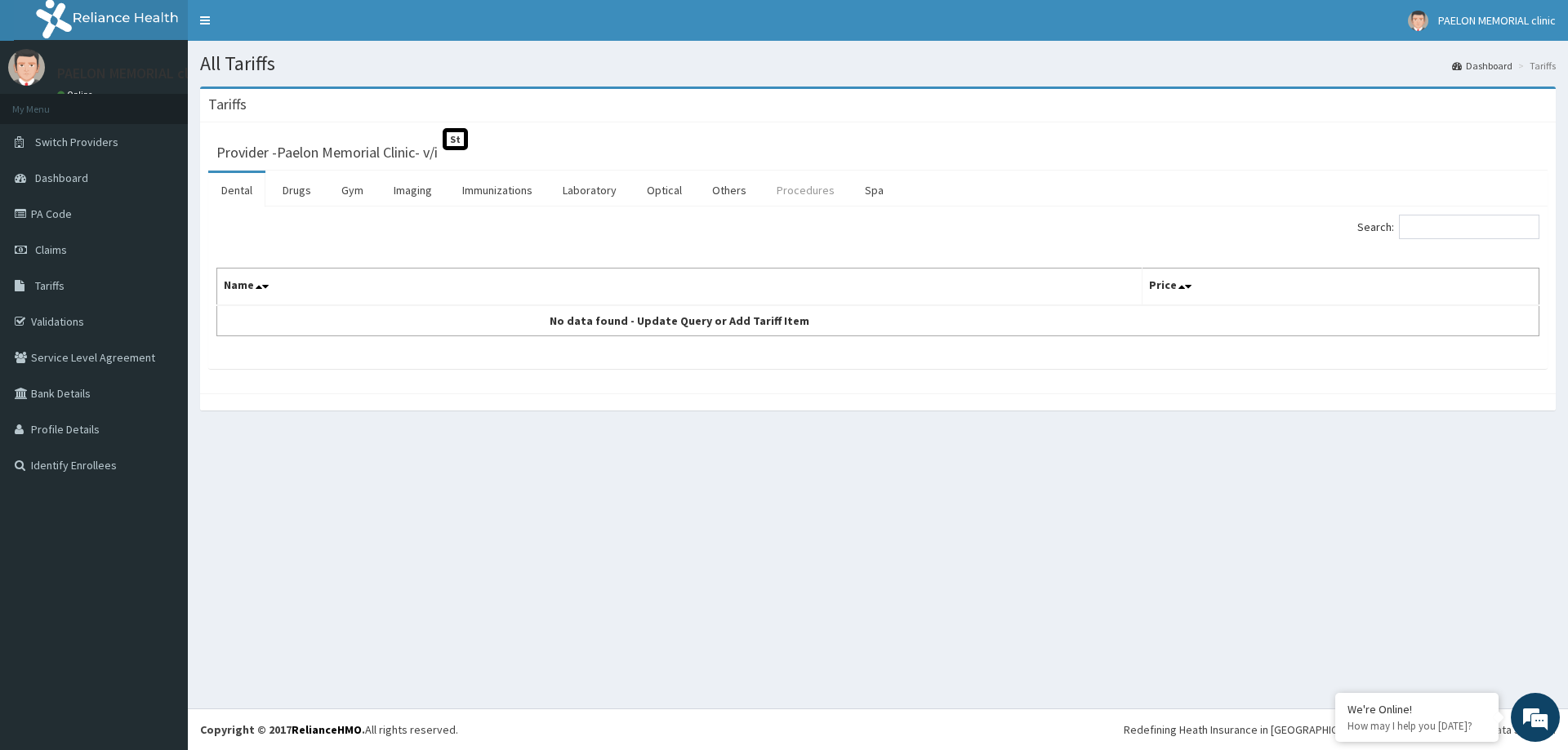
click at [785, 193] on link "Procedures" at bounding box center [805, 190] width 84 height 34
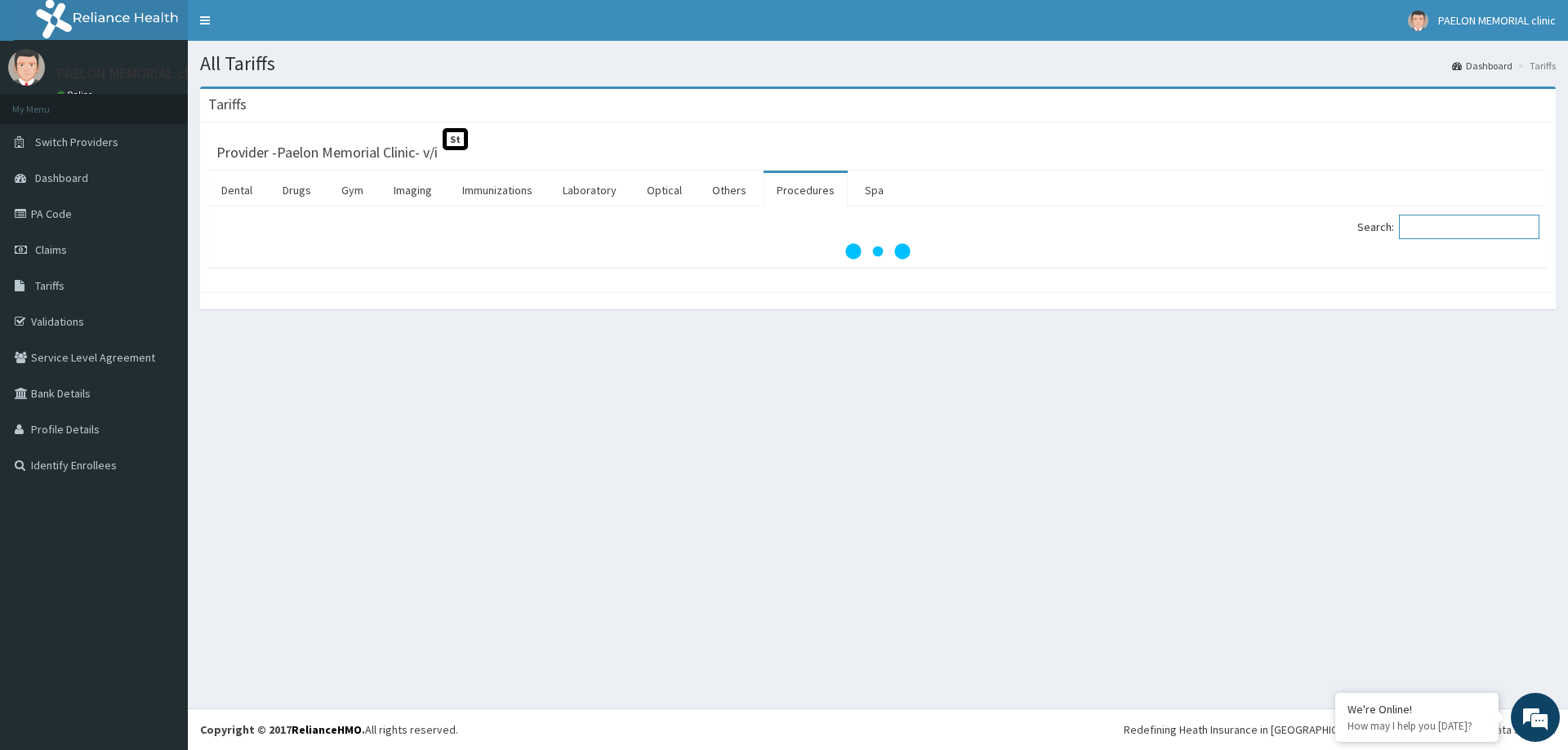
click at [1432, 225] on input "Search:" at bounding box center [1469, 226] width 140 height 24
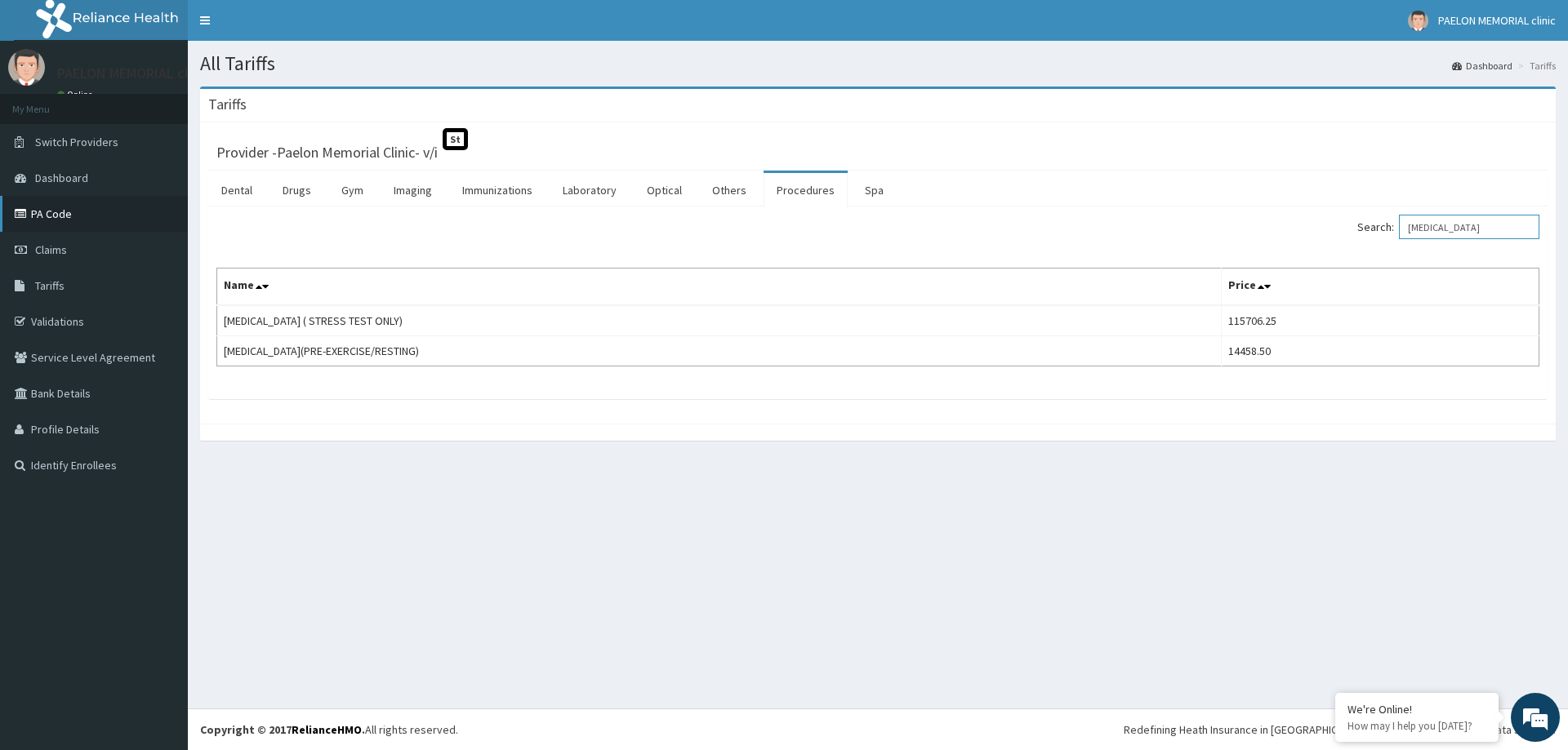
type input "ECG"
click at [89, 217] on link "PA Code" at bounding box center [94, 214] width 188 height 36
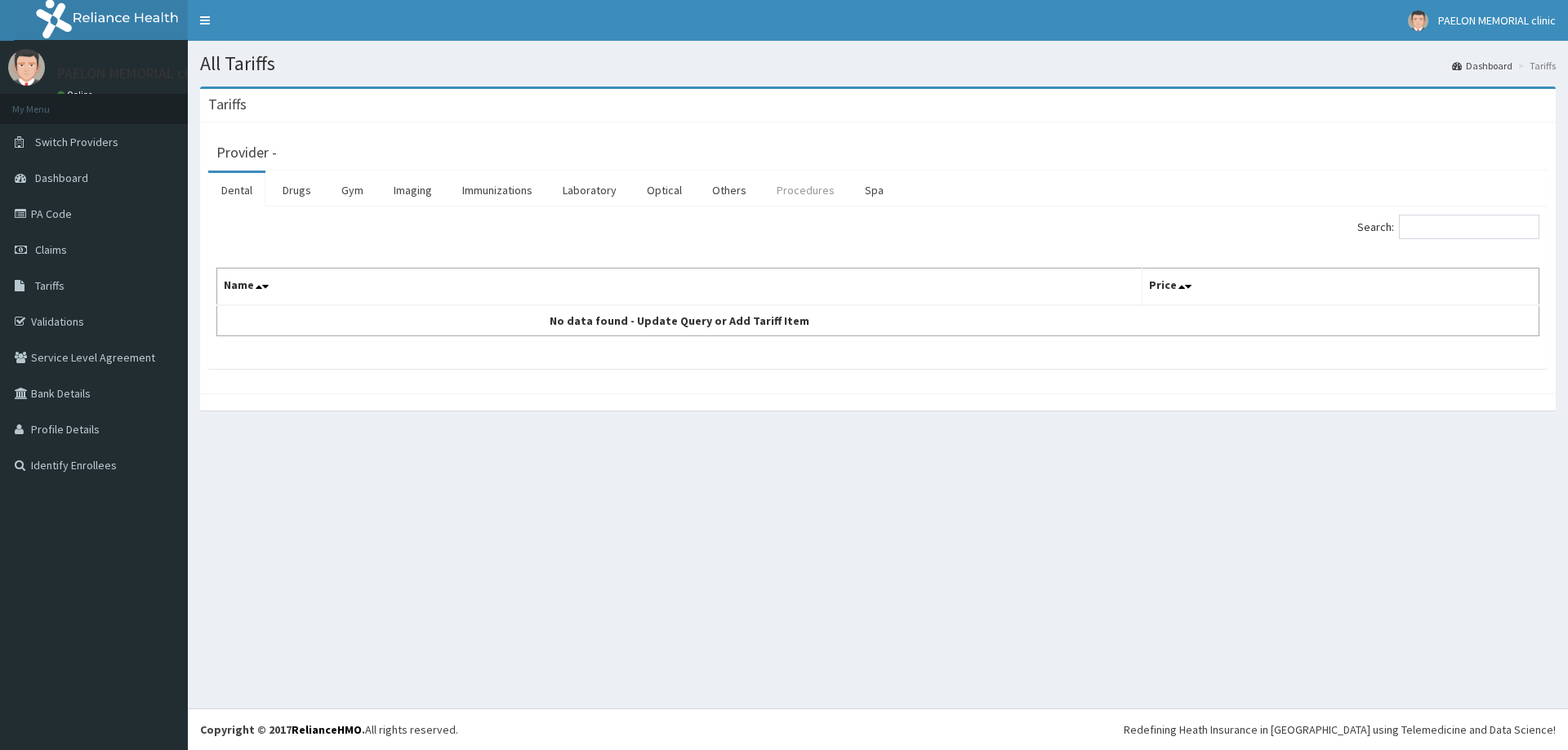
click at [802, 197] on link "Procedures" at bounding box center [805, 190] width 84 height 34
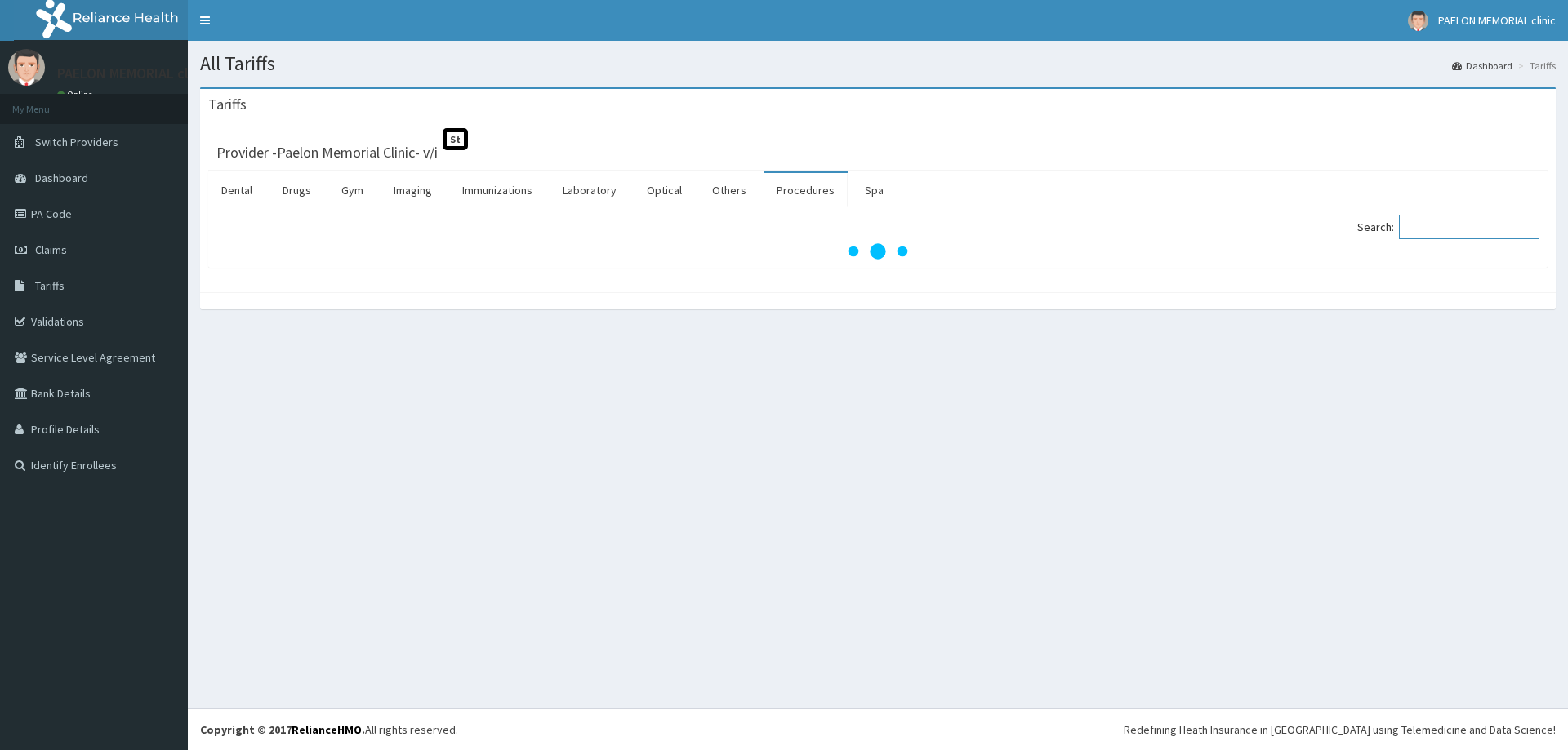
click at [1454, 233] on input "Search:" at bounding box center [1469, 226] width 140 height 24
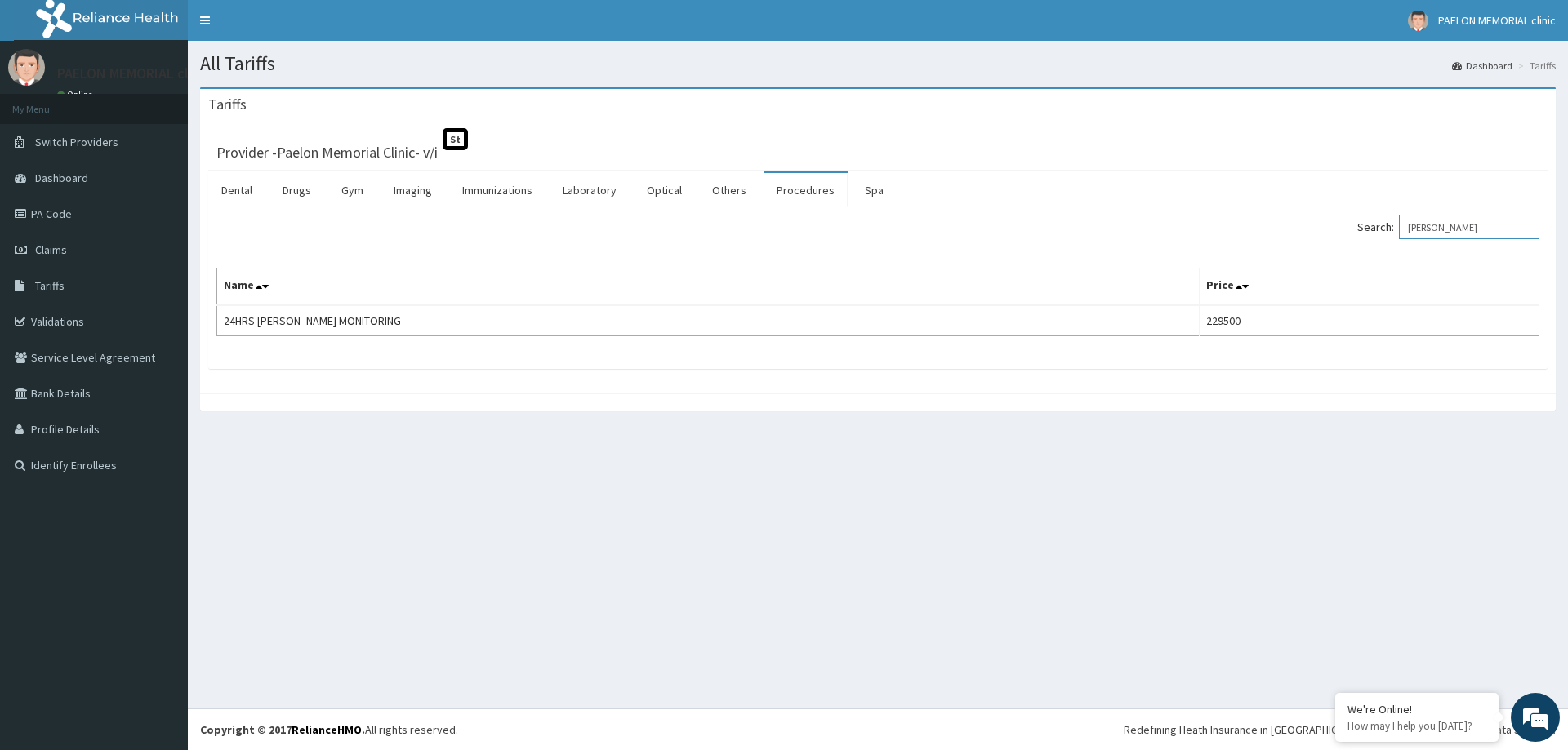
type input "[PERSON_NAME]"
click at [87, 214] on link "PA Code" at bounding box center [94, 214] width 188 height 36
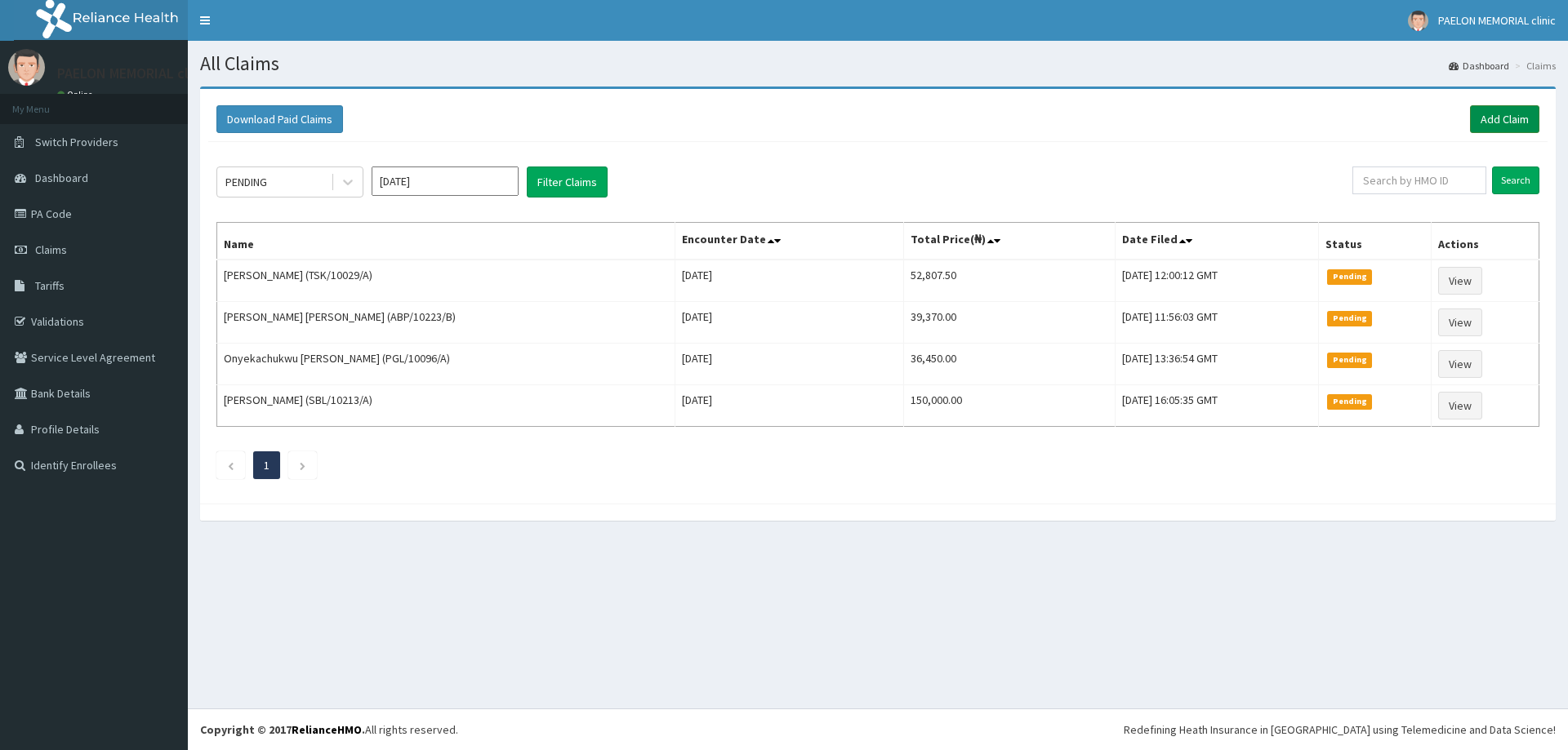
click at [1492, 116] on link "Add Claim" at bounding box center [1504, 119] width 69 height 27
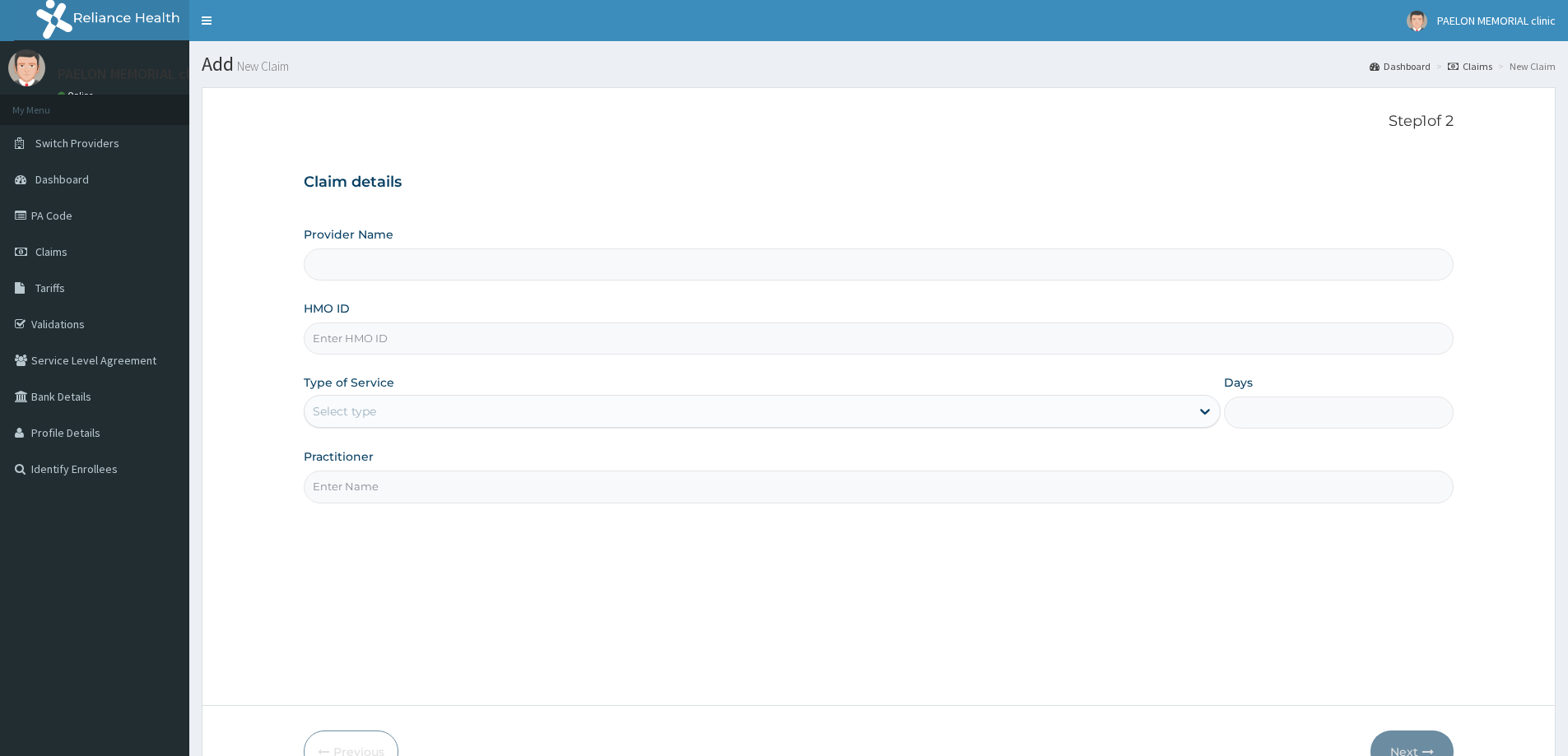
click at [412, 345] on input "HMO ID" at bounding box center [879, 338] width 1150 height 32
paste input "WUN/10006/B"
type input "WUN/10006/B"
type input "Paelon Memorial Clinic- v/i"
type input "WUN/10006/B"
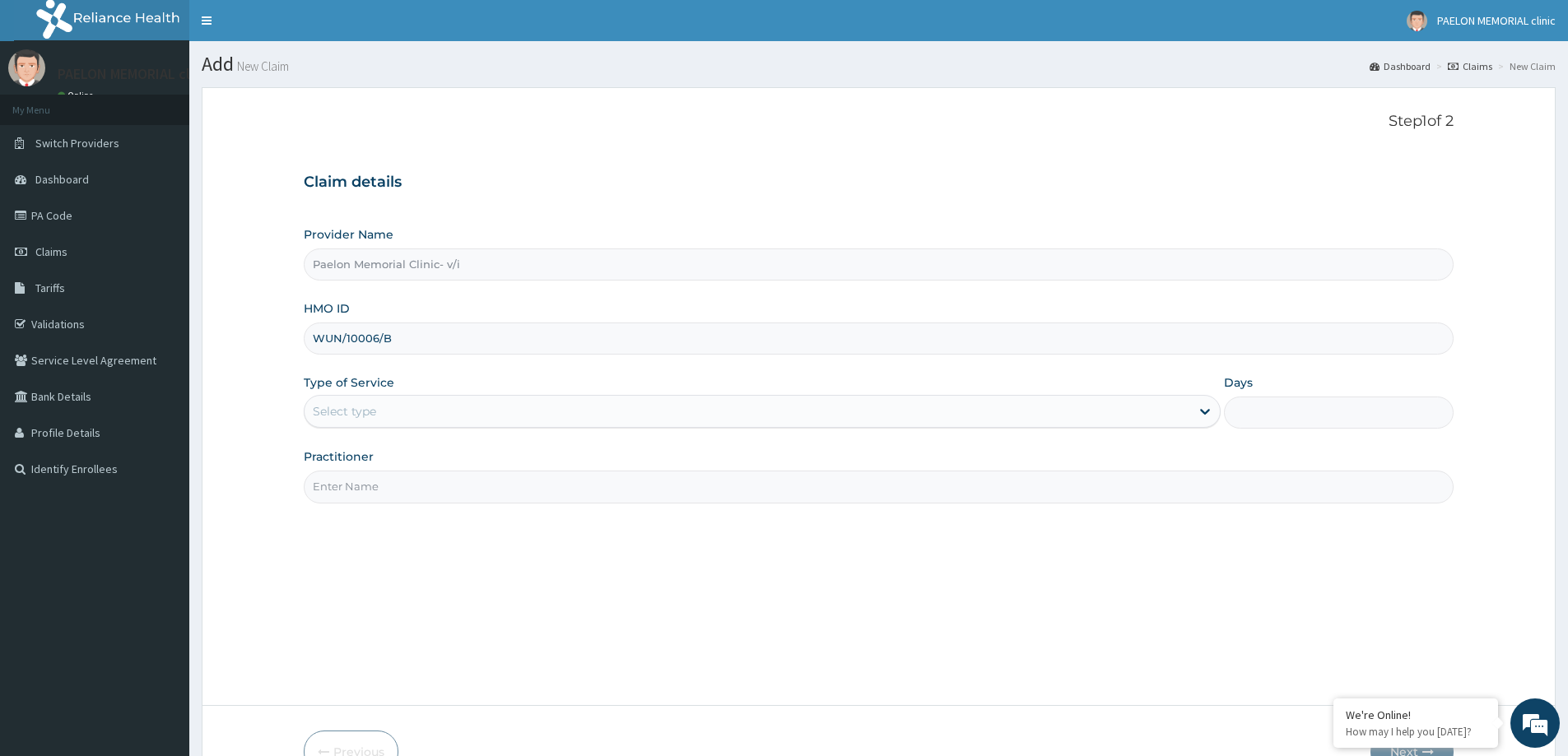
drag, startPoint x: 365, startPoint y: 399, endPoint x: 368, endPoint y: 432, distance: 33.1
click at [367, 413] on div "Select type" at bounding box center [747, 411] width 886 height 27
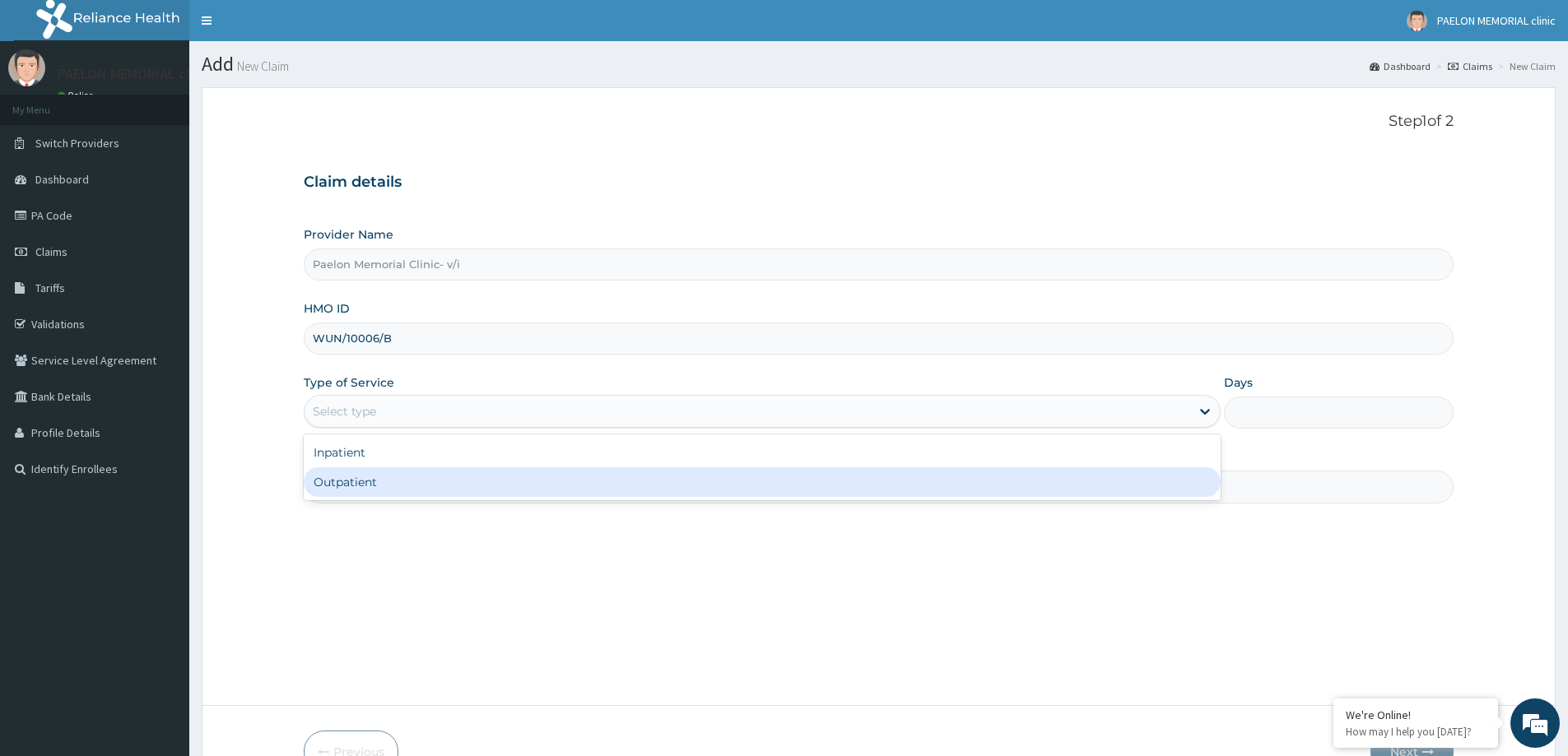
click at [375, 485] on div "Outpatient" at bounding box center [762, 483] width 917 height 29
type input "1"
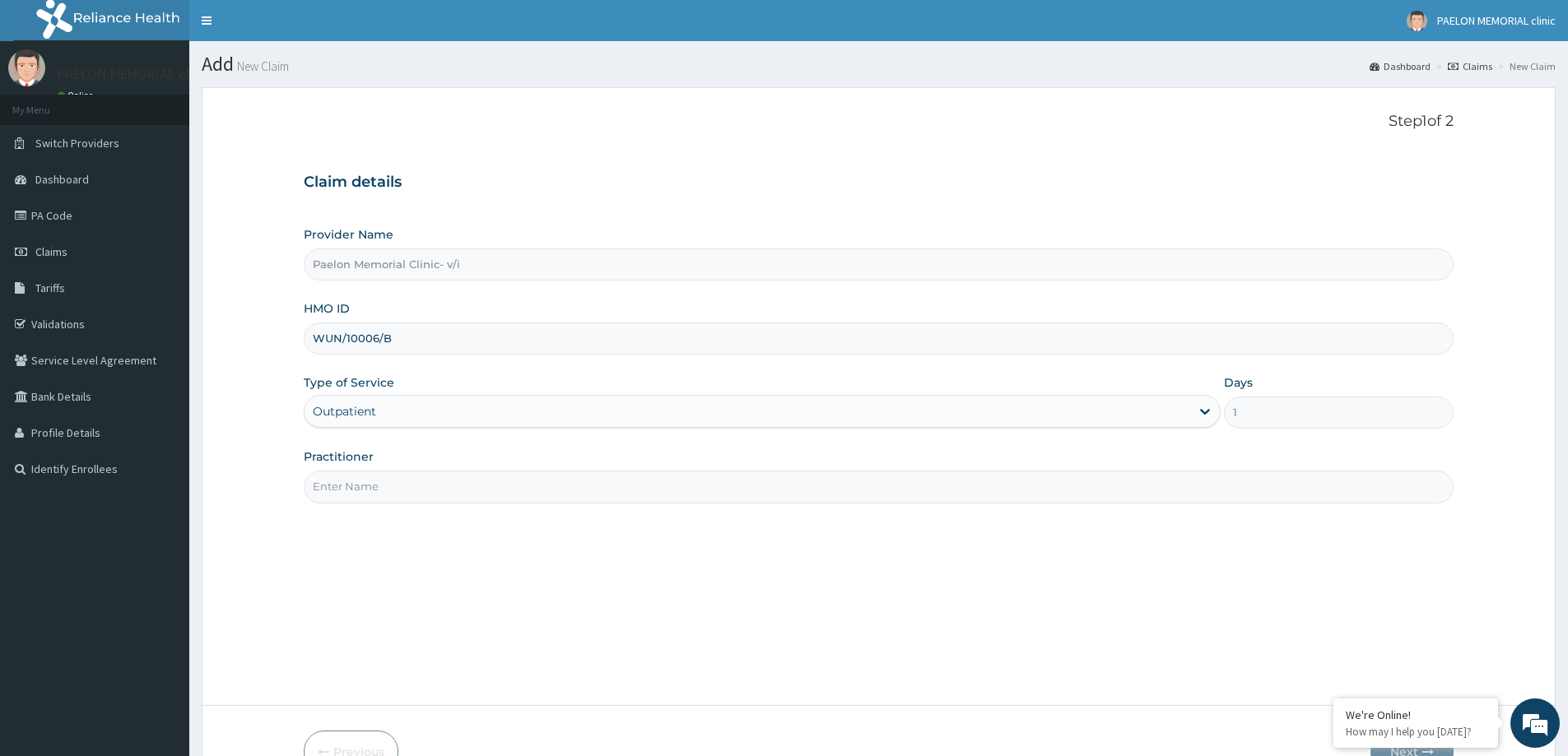
click at [377, 487] on input "Practitioner" at bounding box center [879, 487] width 1150 height 32
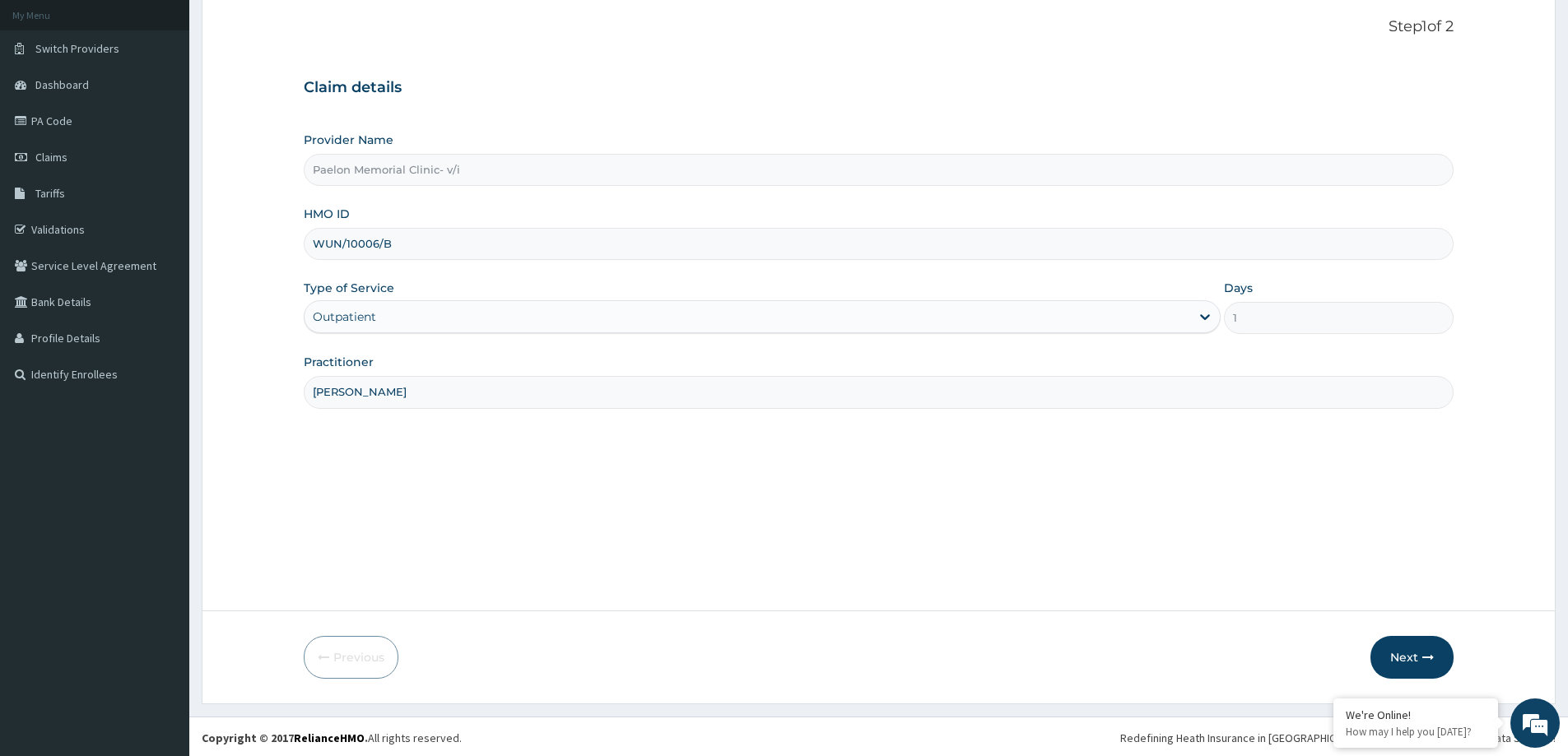
scroll to position [97, 0]
type input "DR BELLO"
click at [1394, 651] on button "Next" at bounding box center [1412, 656] width 84 height 43
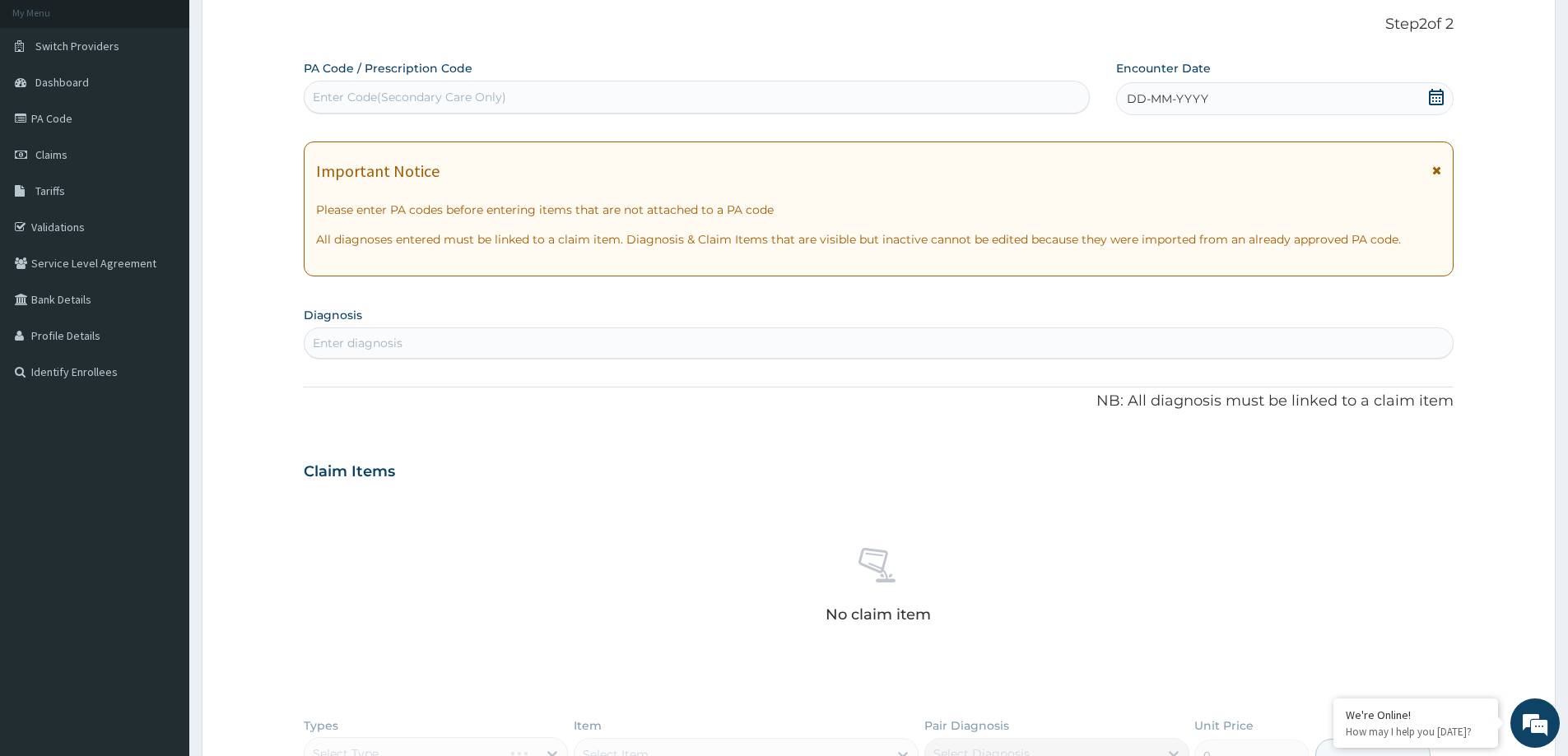
scroll to position [0, 0]
click at [428, 103] on div "Enter Code(Secondary Care Only)" at bounding box center [409, 96] width 194 height 17
paste input "PA/9D087B"
type input "PA/9D087B"
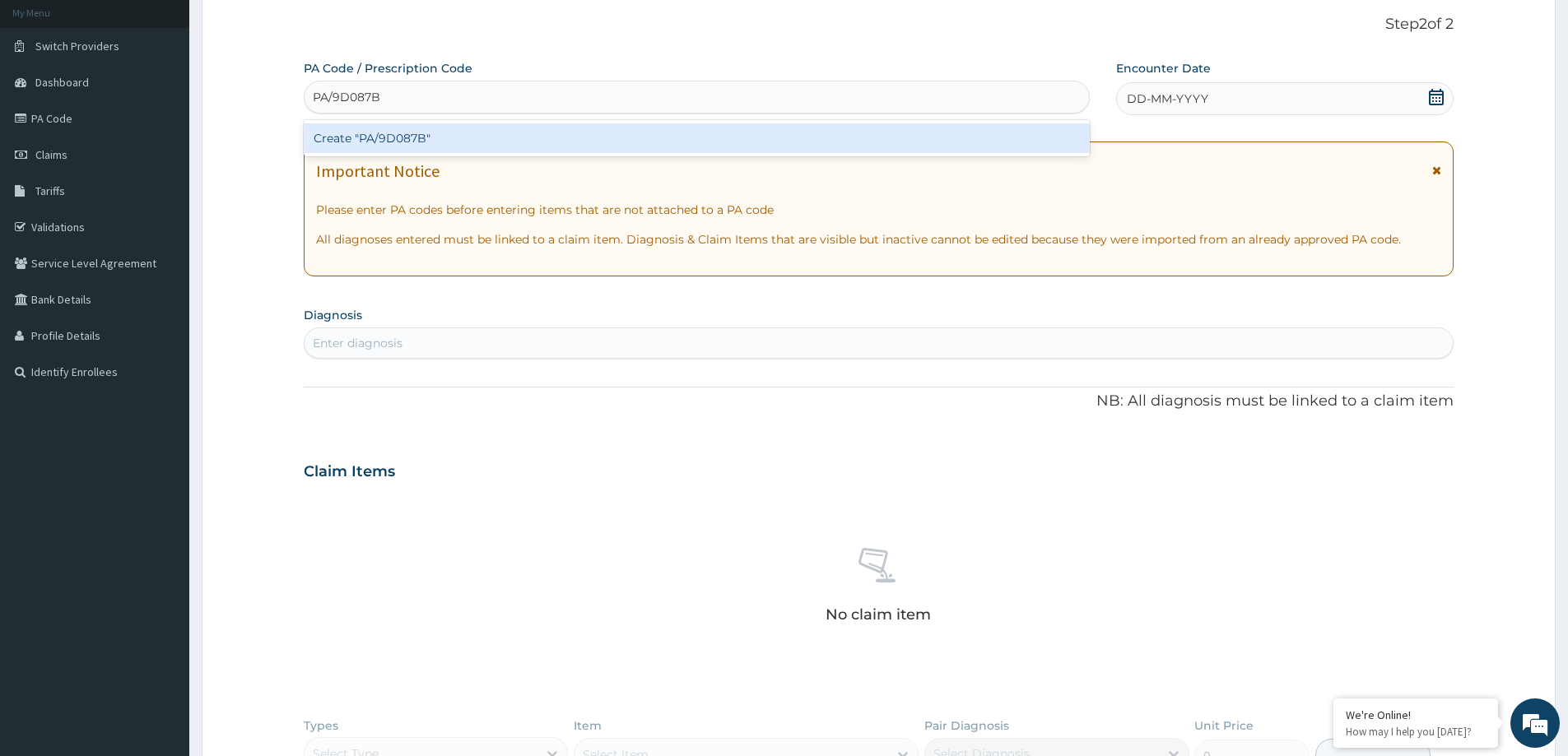
drag, startPoint x: 446, startPoint y: 137, endPoint x: 767, endPoint y: 3, distance: 347.8
click at [447, 138] on div "Create "PA/9D087B"" at bounding box center [697, 139] width 786 height 29
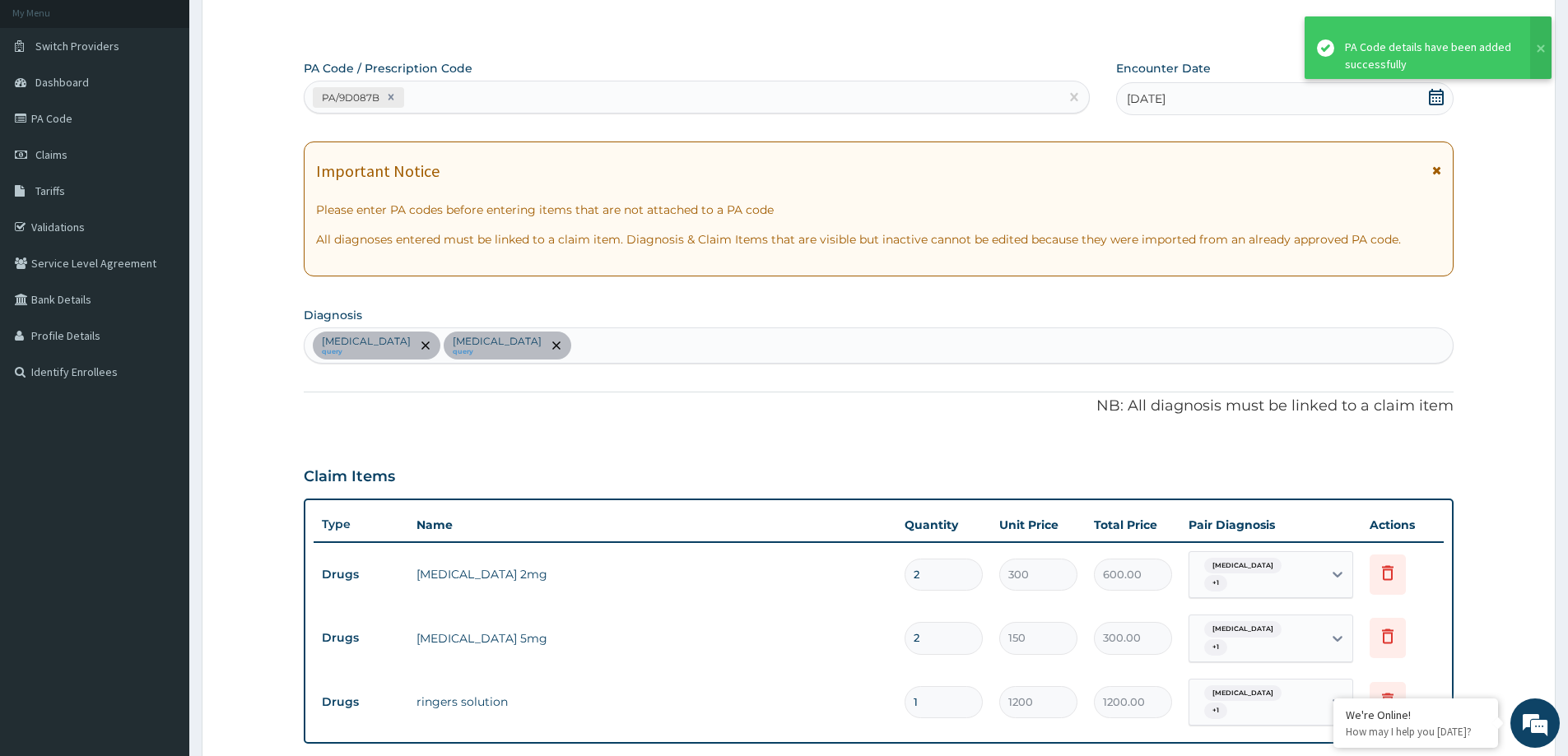
click at [529, 98] on div "PA/9D087B" at bounding box center [682, 97] width 755 height 28
paste input "PA/23DB98"
type input "PA/23DB98"
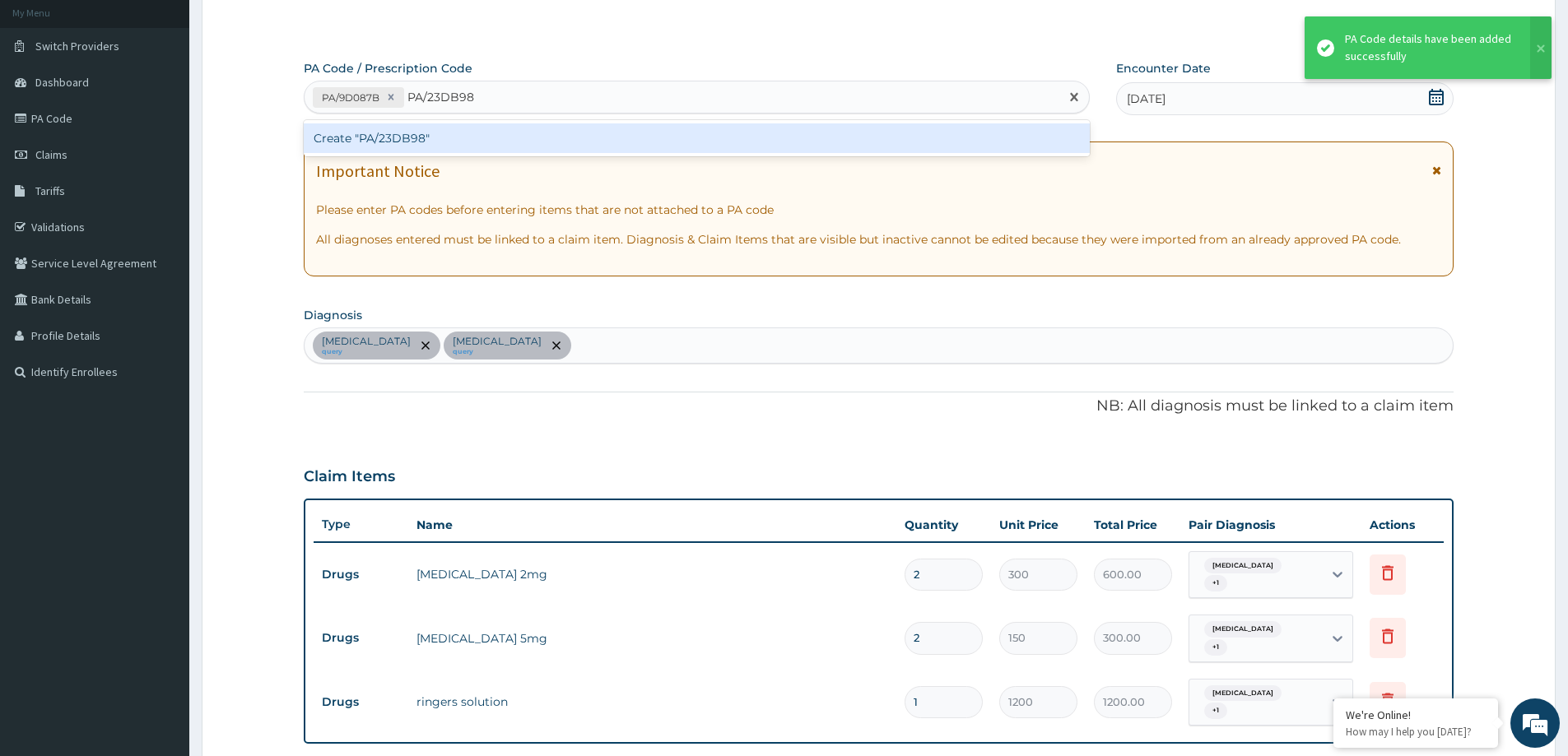
click at [470, 148] on div "Create "PA/23DB98"" at bounding box center [697, 139] width 786 height 29
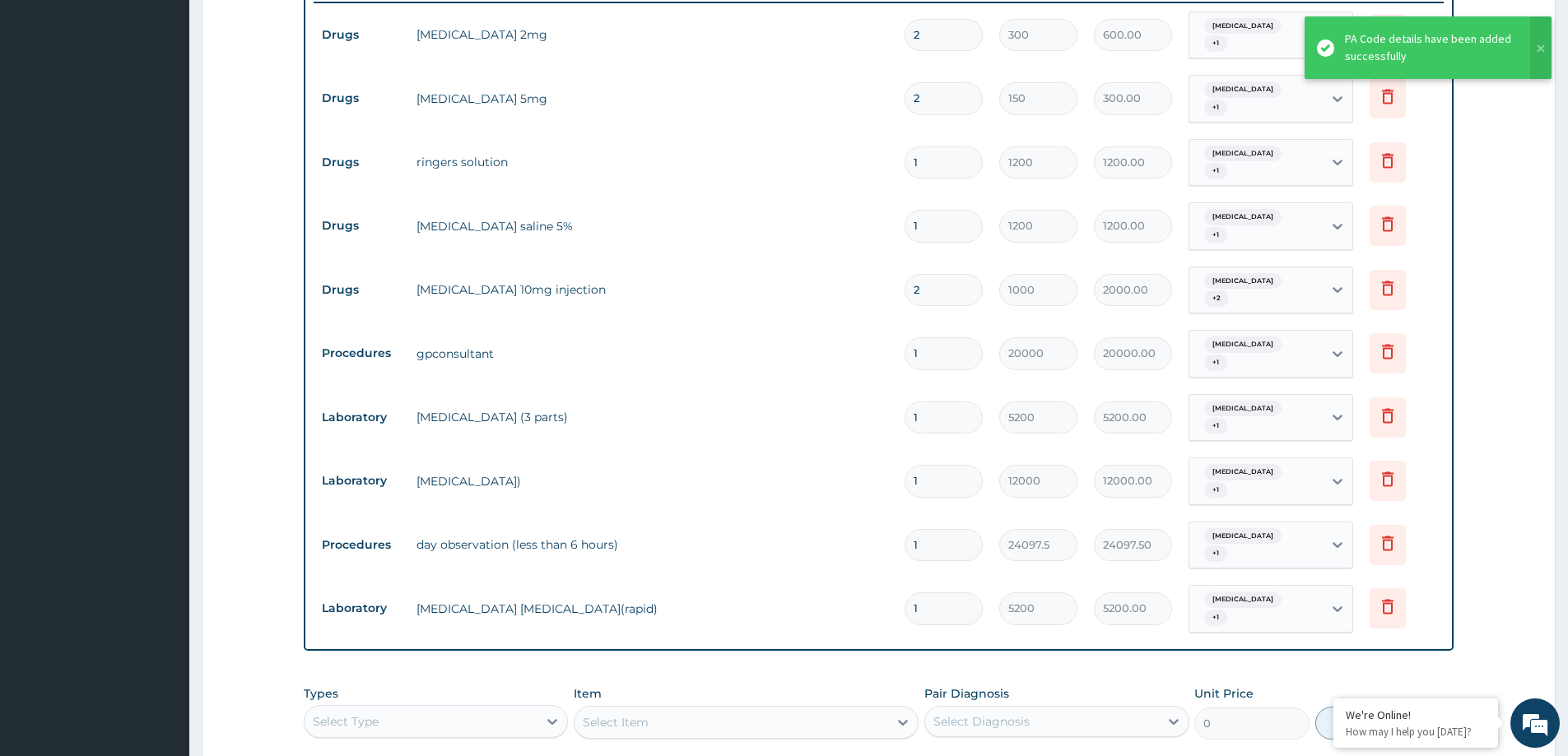
scroll to position [554, 0]
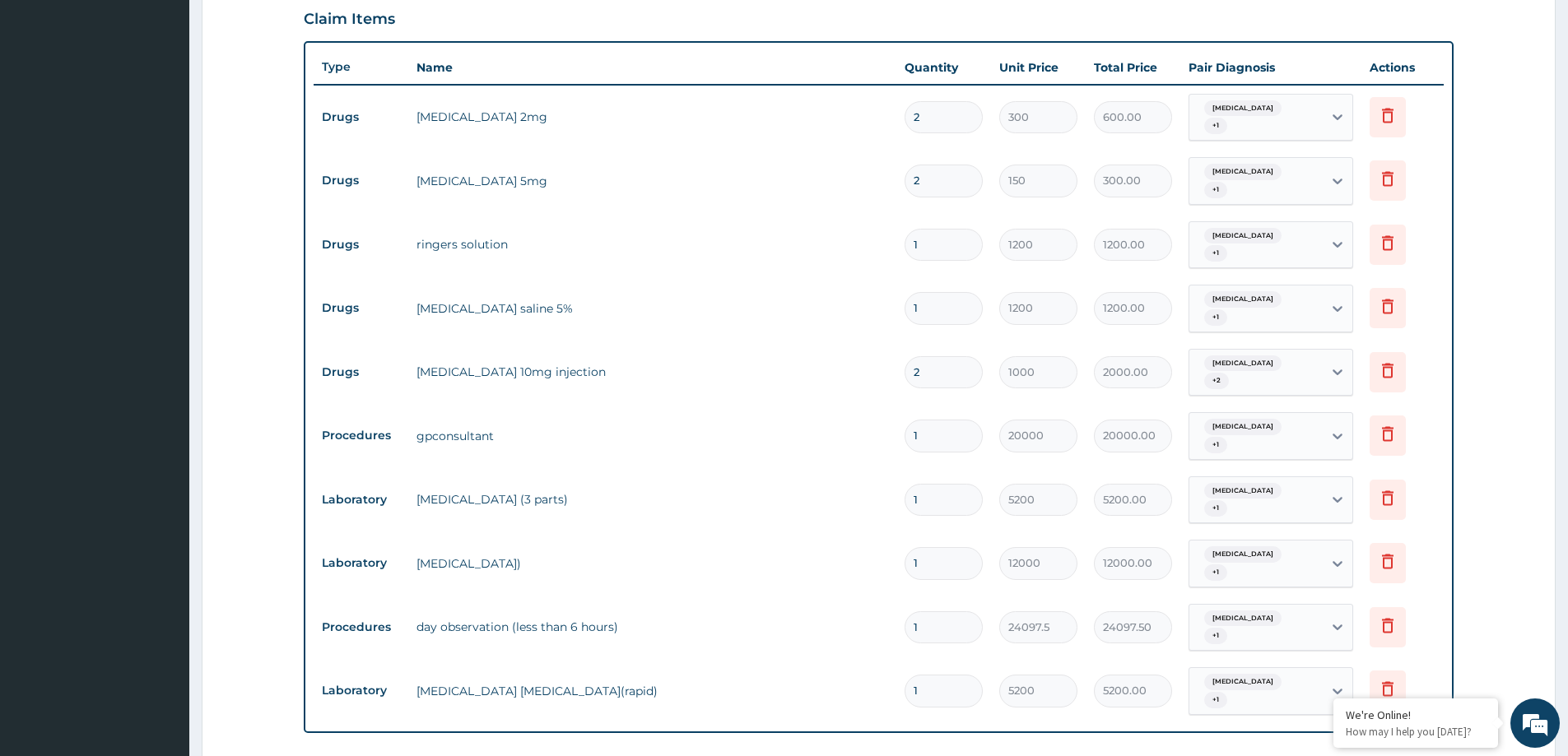
drag, startPoint x: 938, startPoint y: 348, endPoint x: 906, endPoint y: 346, distance: 32.1
click at [906, 357] on input "2" at bounding box center [944, 373] width 79 height 32
type input "1"
type input "1000.00"
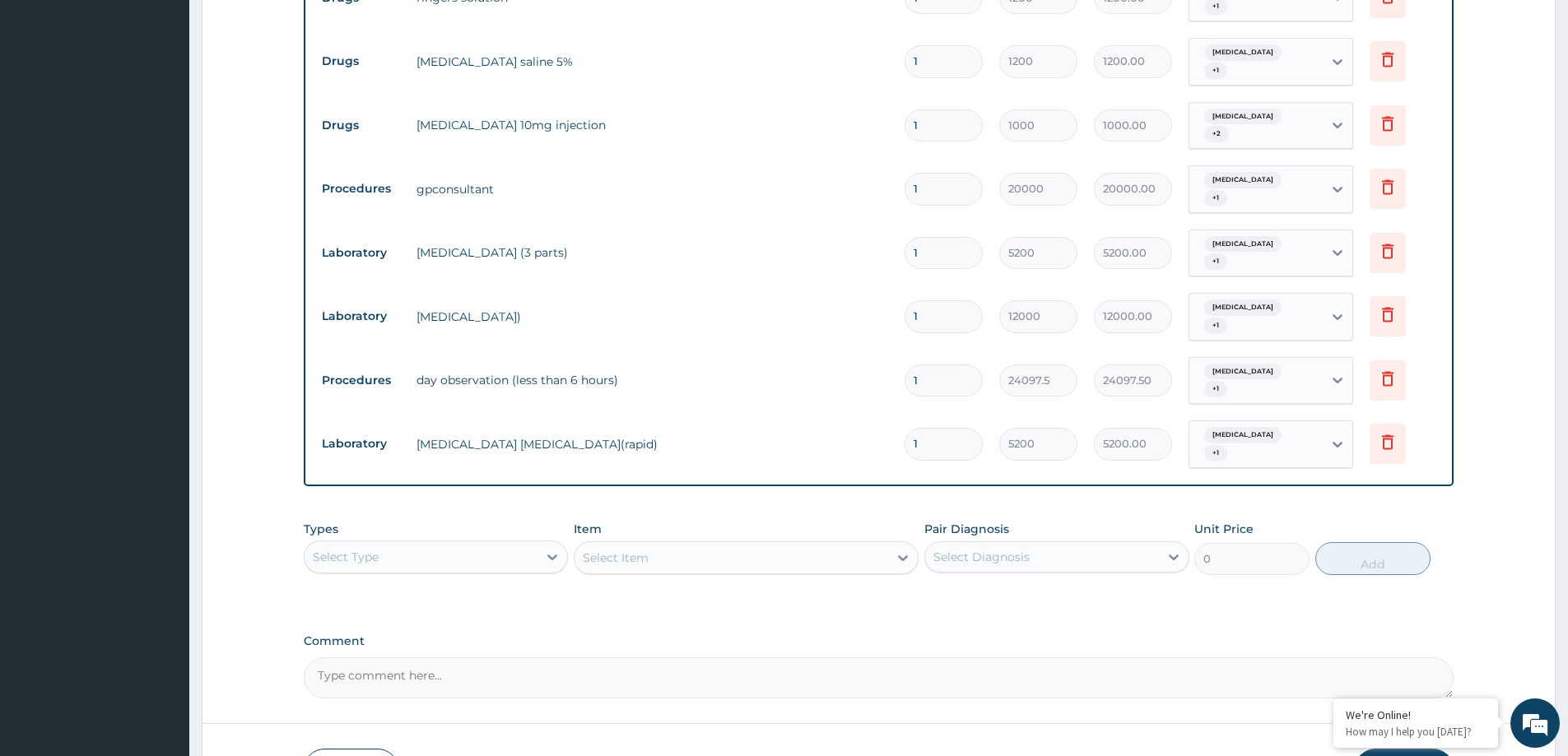
scroll to position [847, 0]
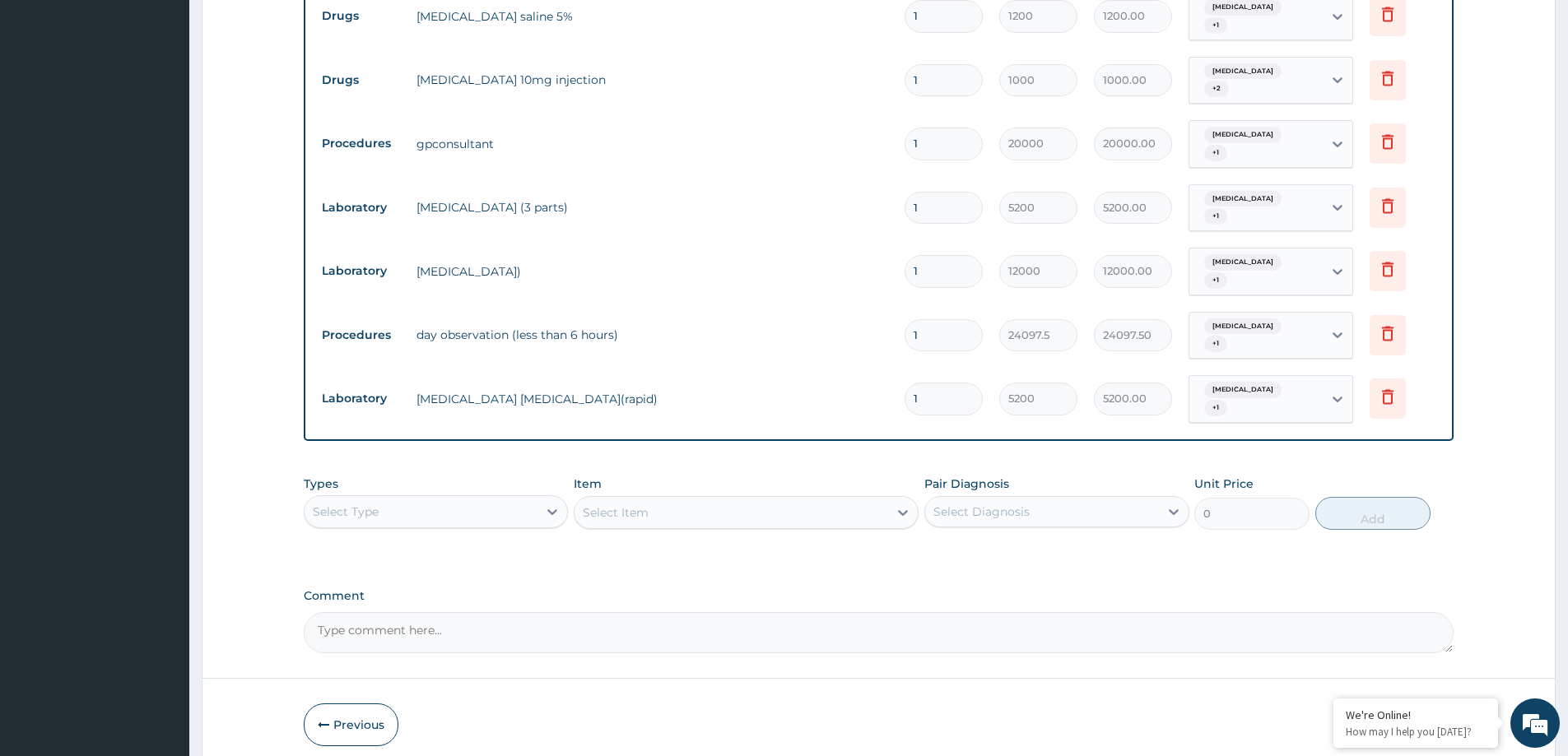
type input "1"
click at [1399, 704] on button "Submit" at bounding box center [1404, 726] width 98 height 43
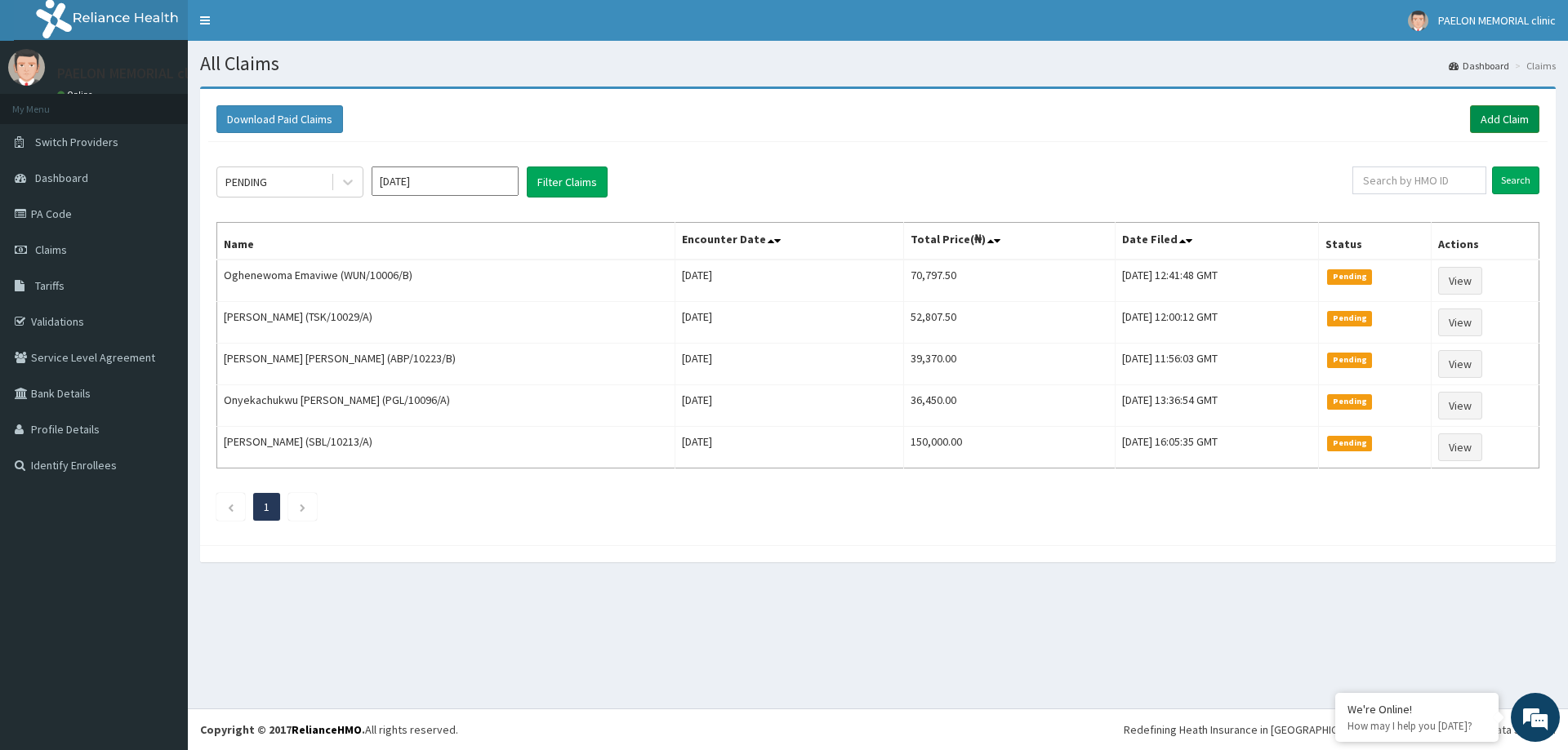
click at [1514, 118] on link "Add Claim" at bounding box center [1504, 119] width 69 height 27
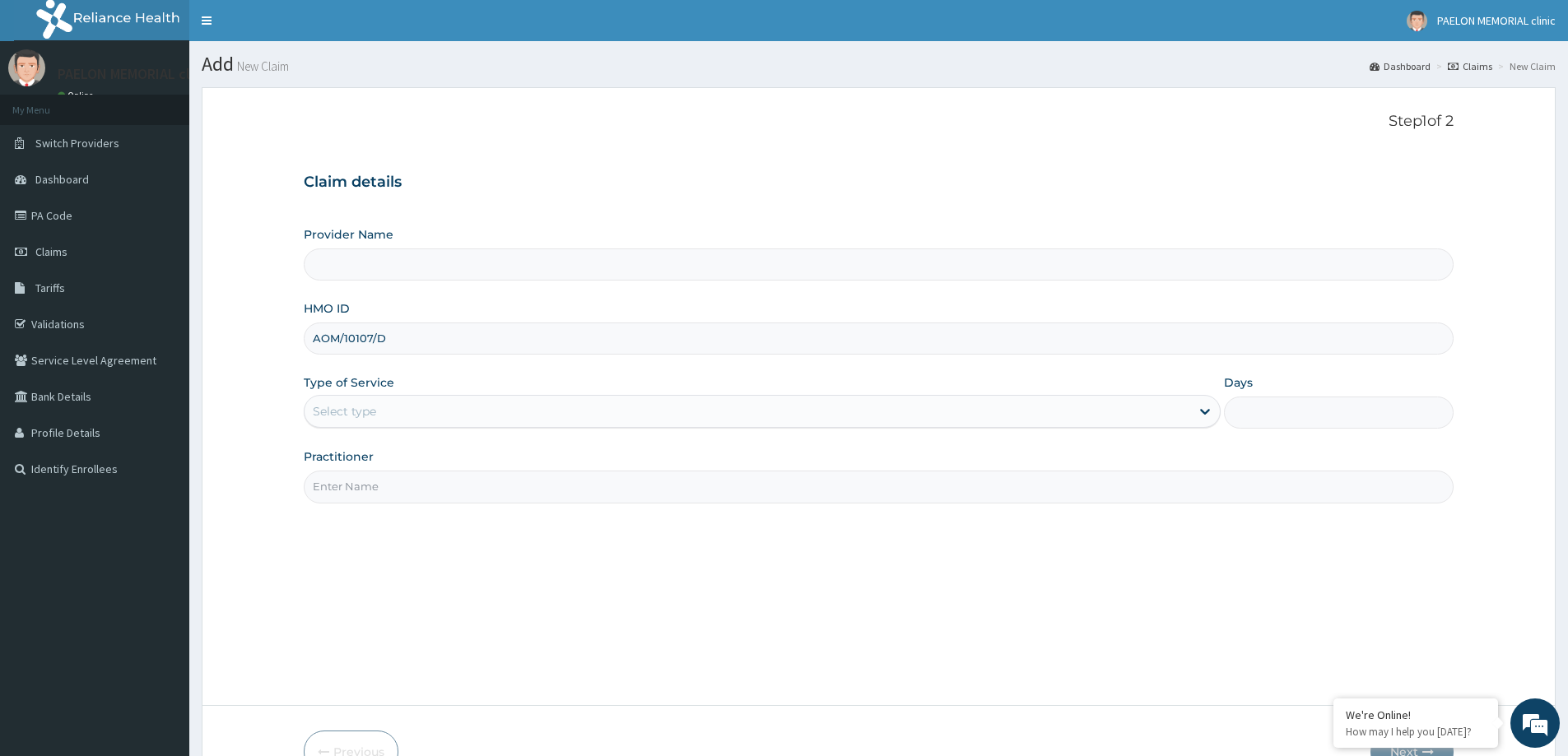
type input "AOM/10107/D"
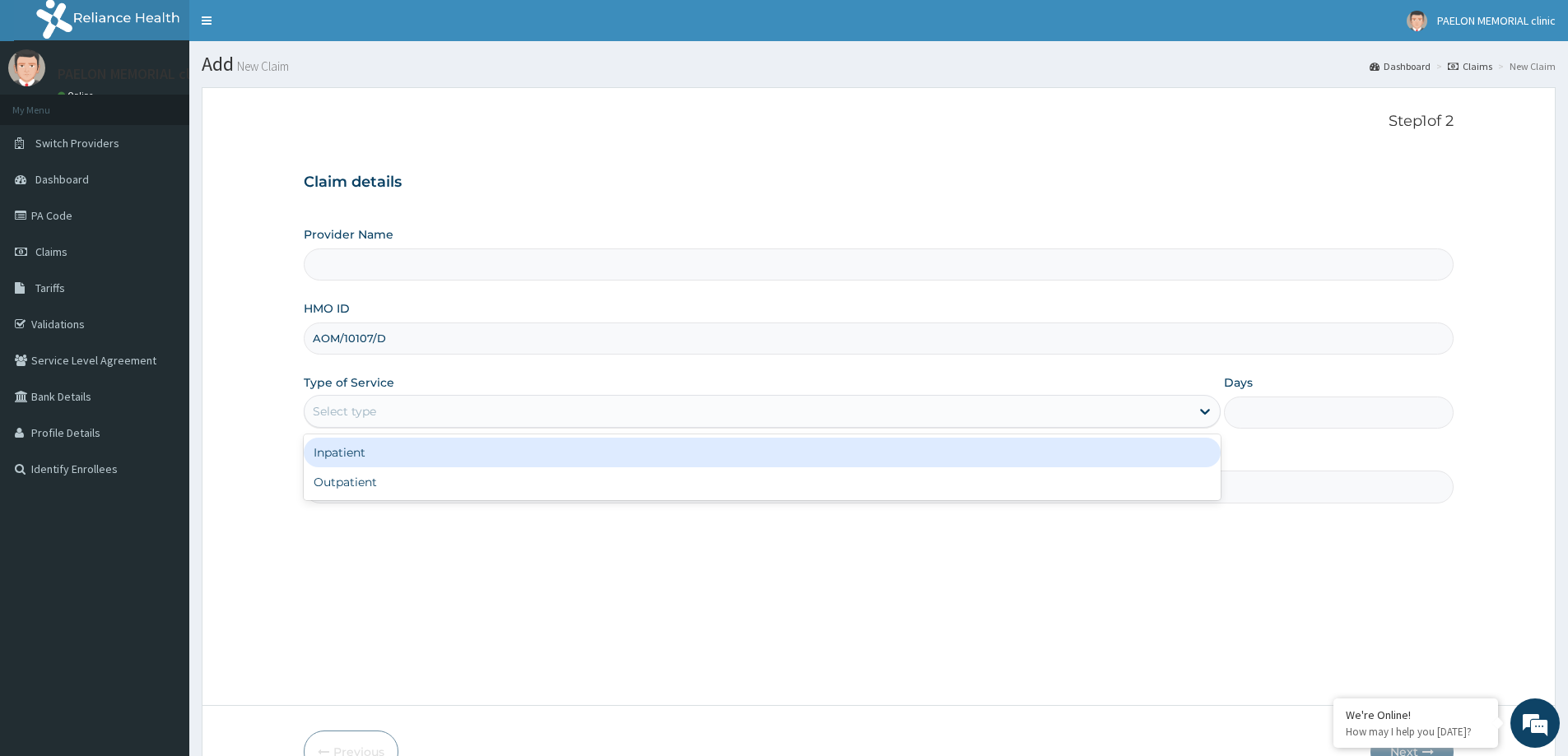
click at [395, 412] on div "Select type" at bounding box center [747, 411] width 886 height 27
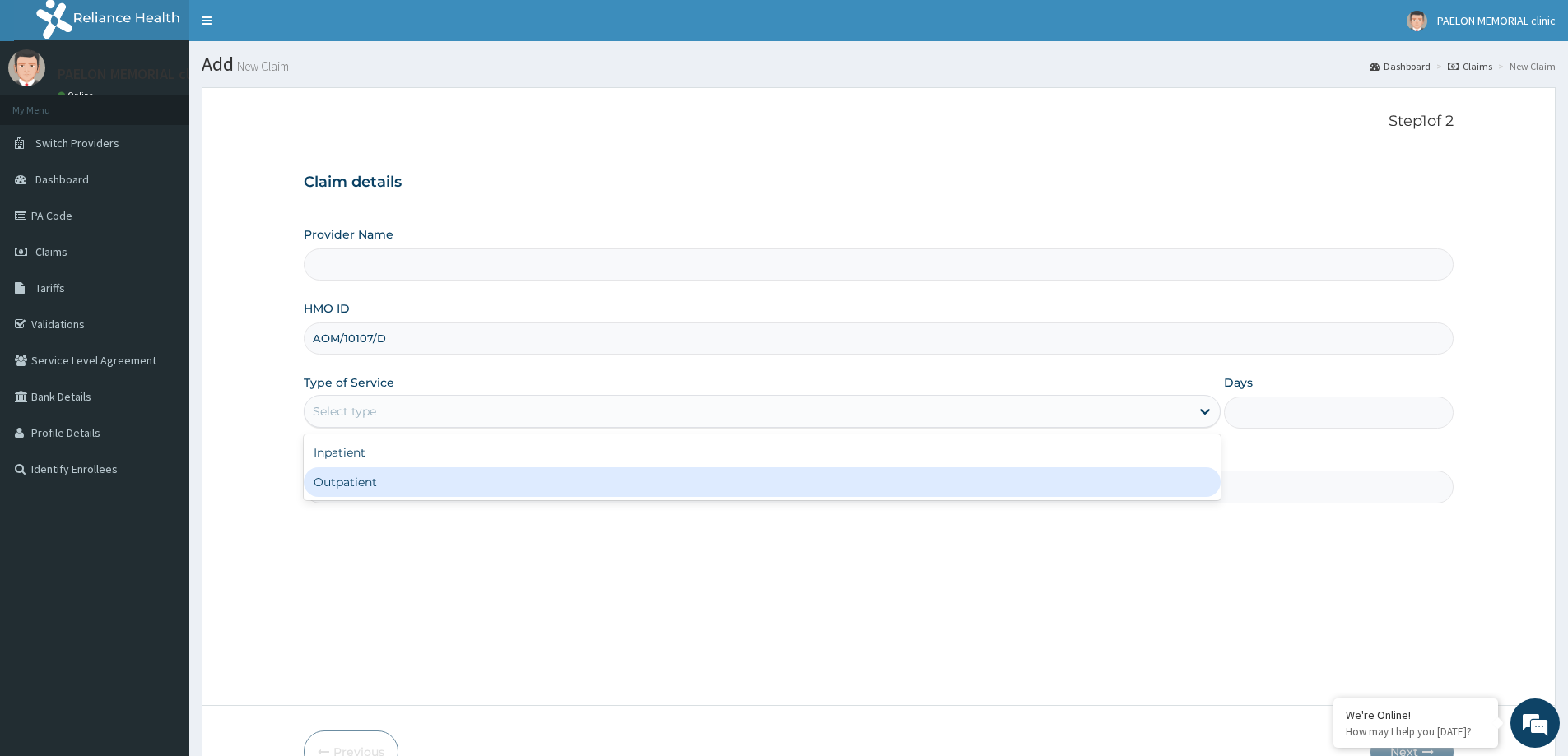
click at [367, 494] on div "Outpatient" at bounding box center [762, 483] width 917 height 29
type input "1"
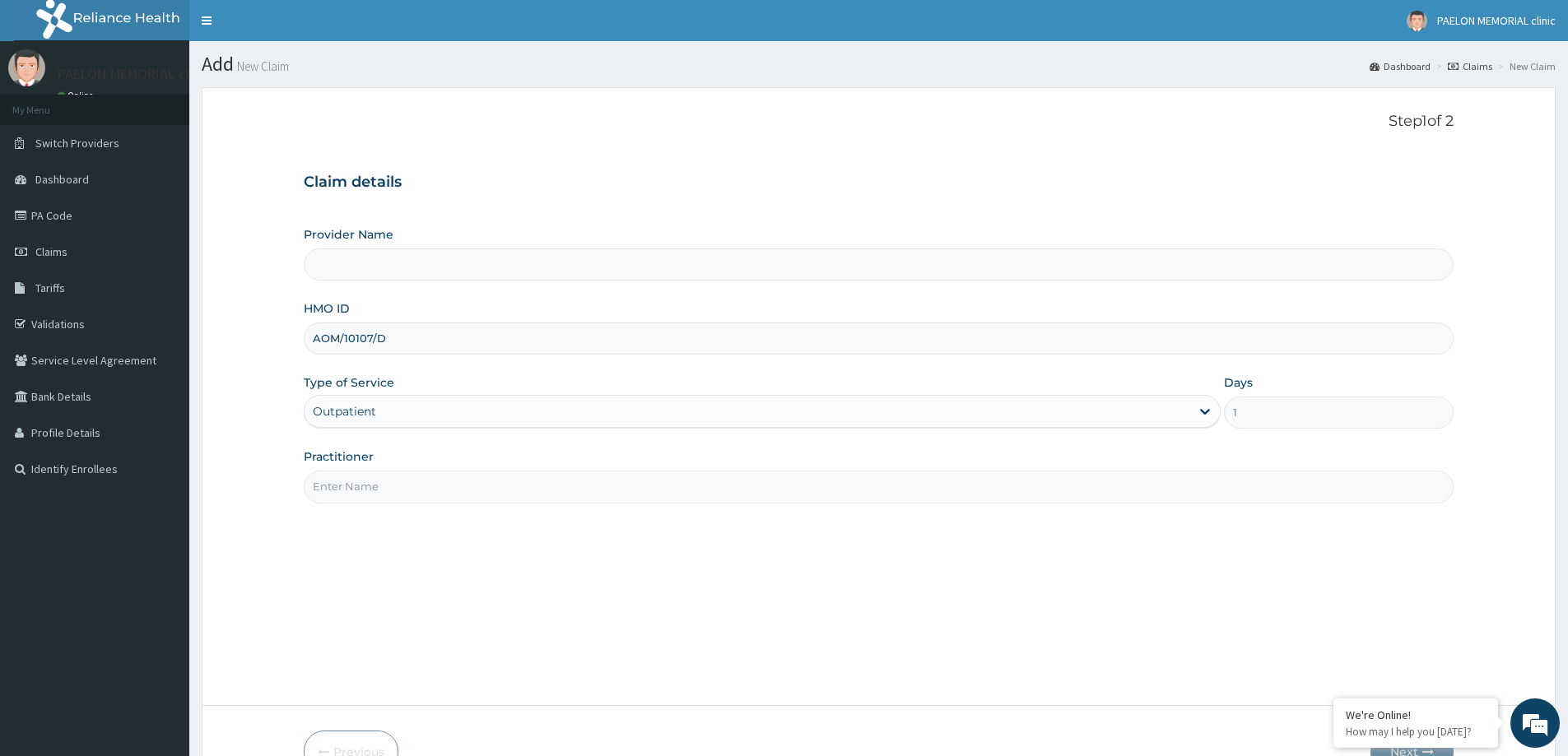
click at [398, 494] on input "Practitioner" at bounding box center [879, 487] width 1150 height 32
type input "Paelon Memorial Clinic- v/i"
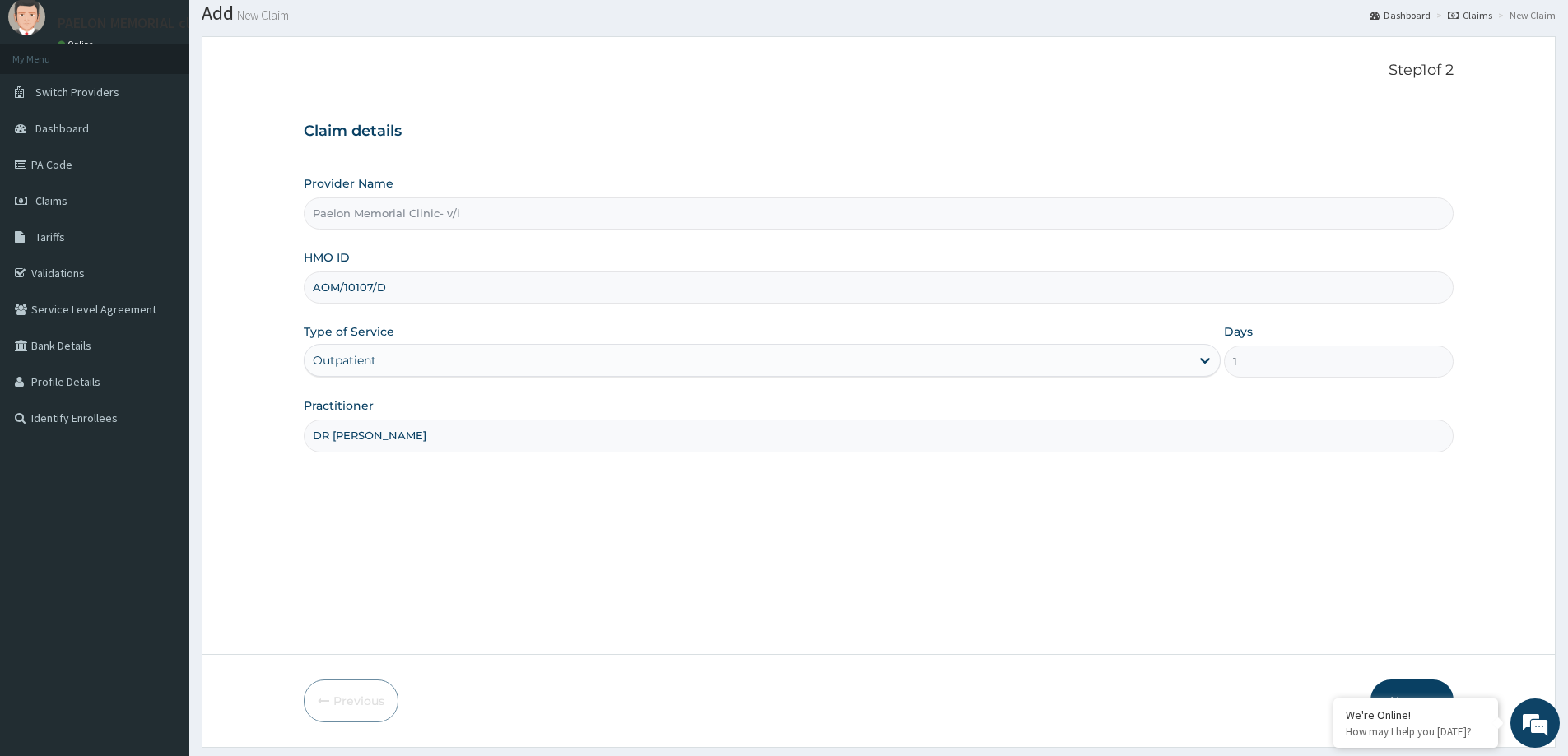
scroll to position [97, 0]
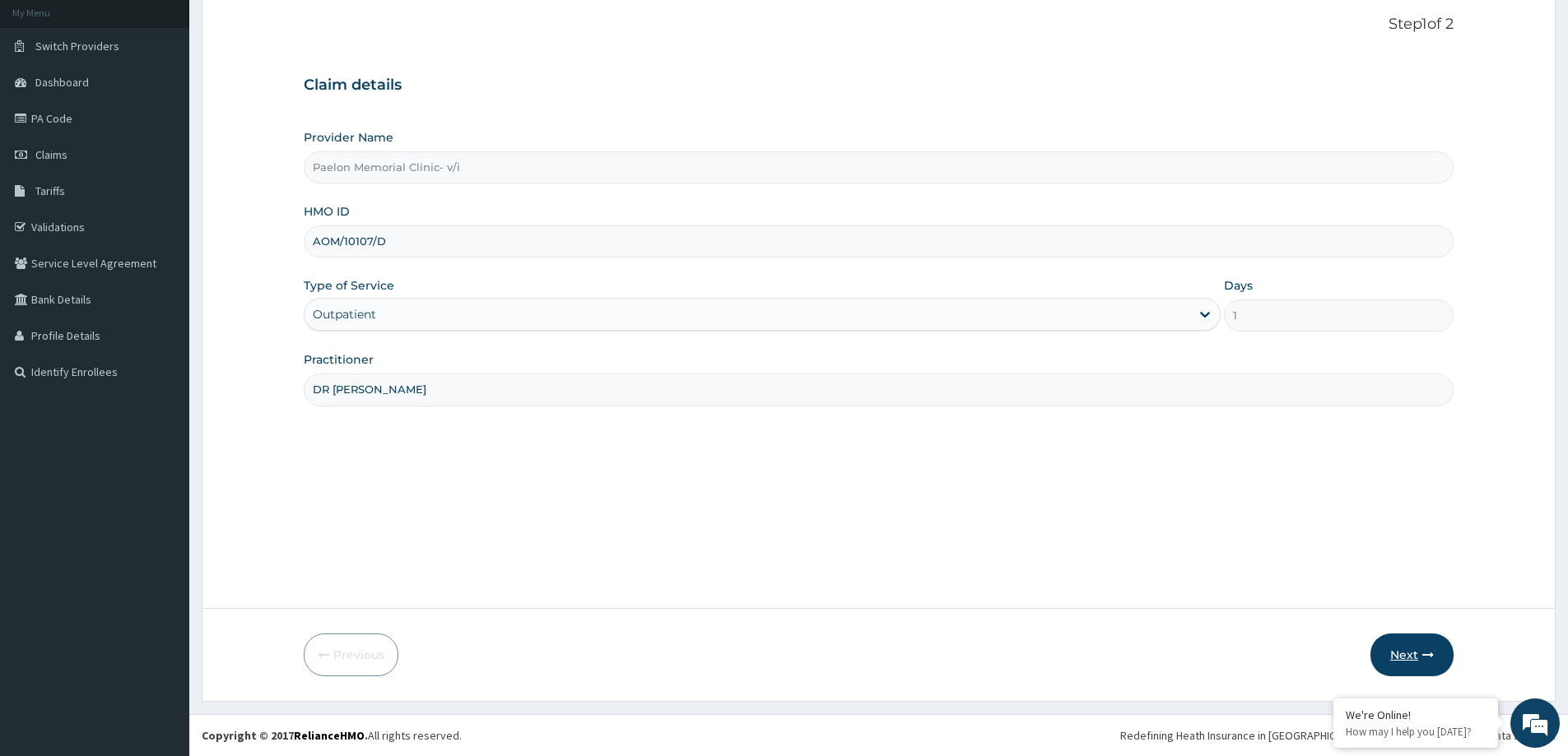
type input "DR [PERSON_NAME]"
click at [1397, 651] on button "Next" at bounding box center [1412, 656] width 84 height 43
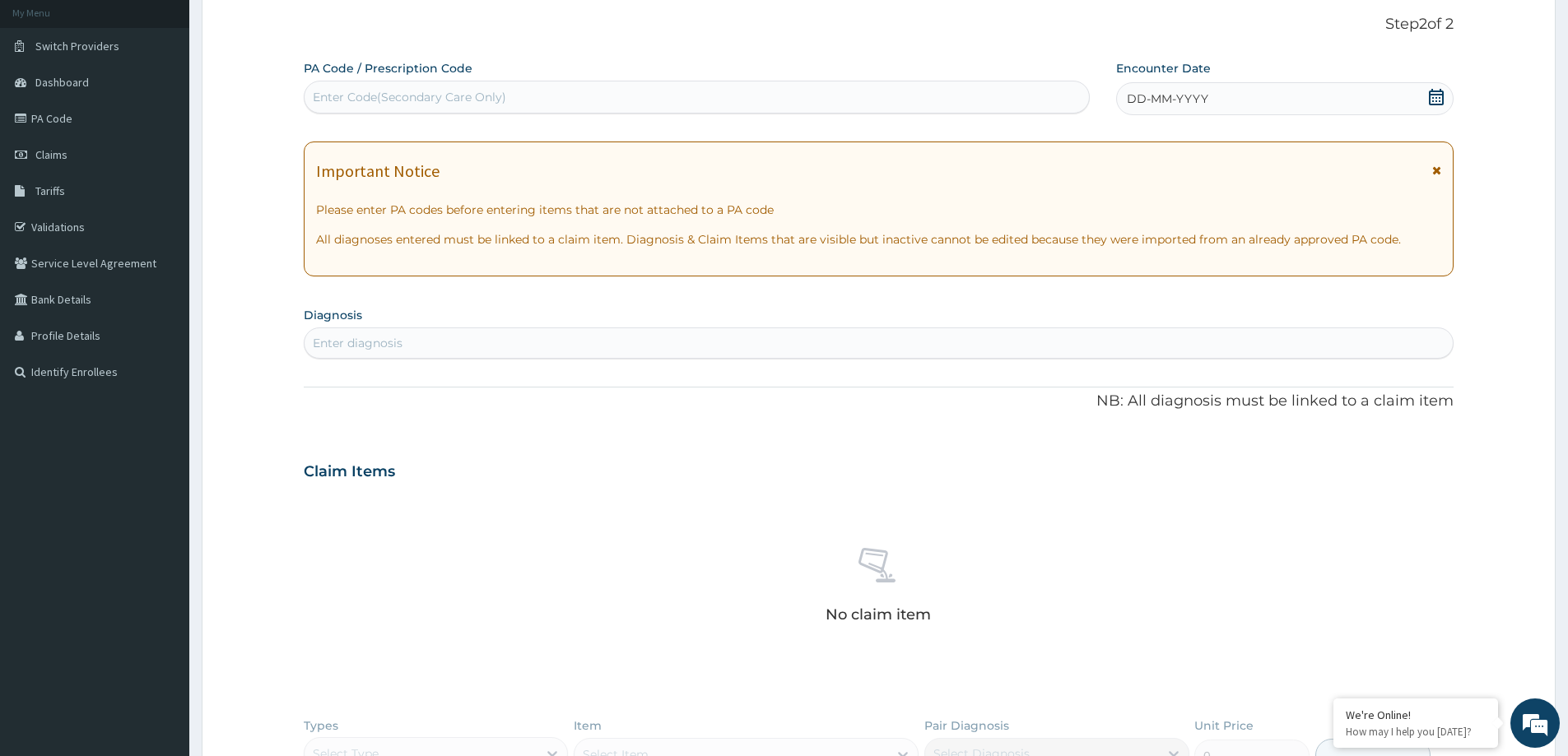
scroll to position [0, 0]
drag, startPoint x: 608, startPoint y: 87, endPoint x: 602, endPoint y: 101, distance: 15.2
click at [603, 100] on div "Enter Code(Secondary Care Only)" at bounding box center [697, 96] width 784 height 27
paste input "PA/EE2EDE"
type input "PA/EE2EDE"
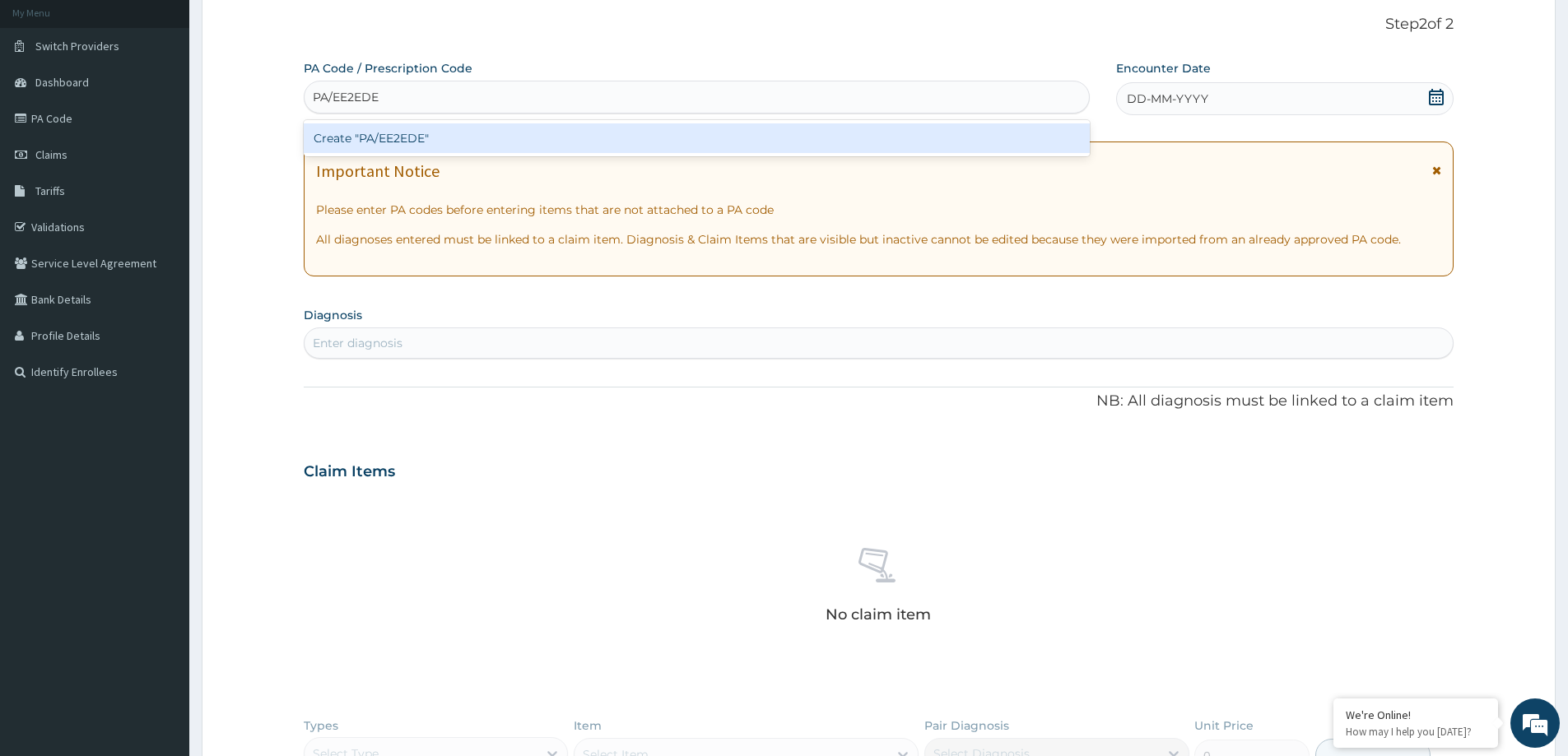
click at [569, 140] on div "Create "PA/EE2EDE"" at bounding box center [697, 139] width 786 height 29
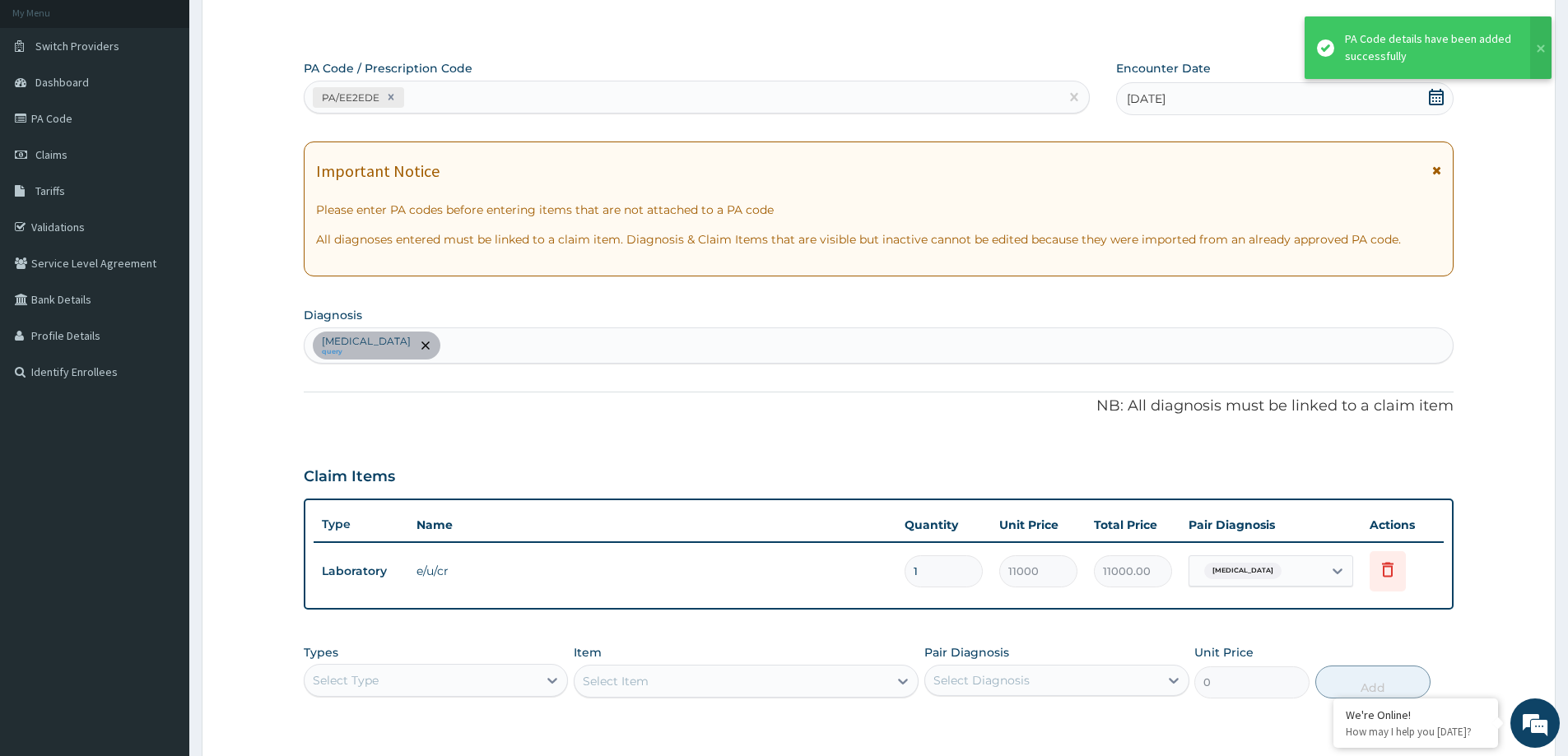
click at [578, 98] on div "PA/EE2EDE" at bounding box center [682, 97] width 755 height 28
paste input "PA/B1D6F0"
type input "PA/B1D6F0"
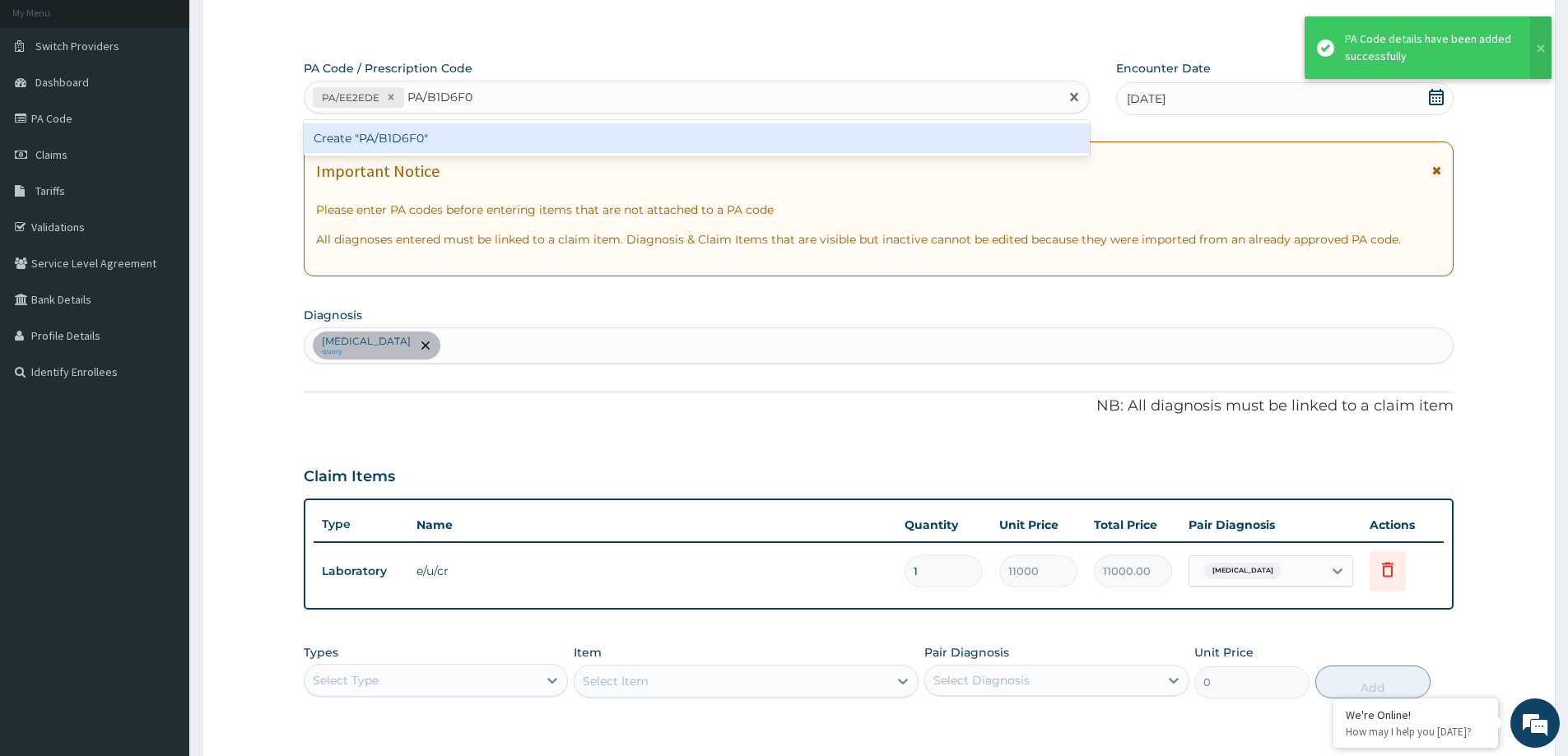
click at [569, 141] on div "Create "PA/B1D6F0"" at bounding box center [697, 139] width 786 height 29
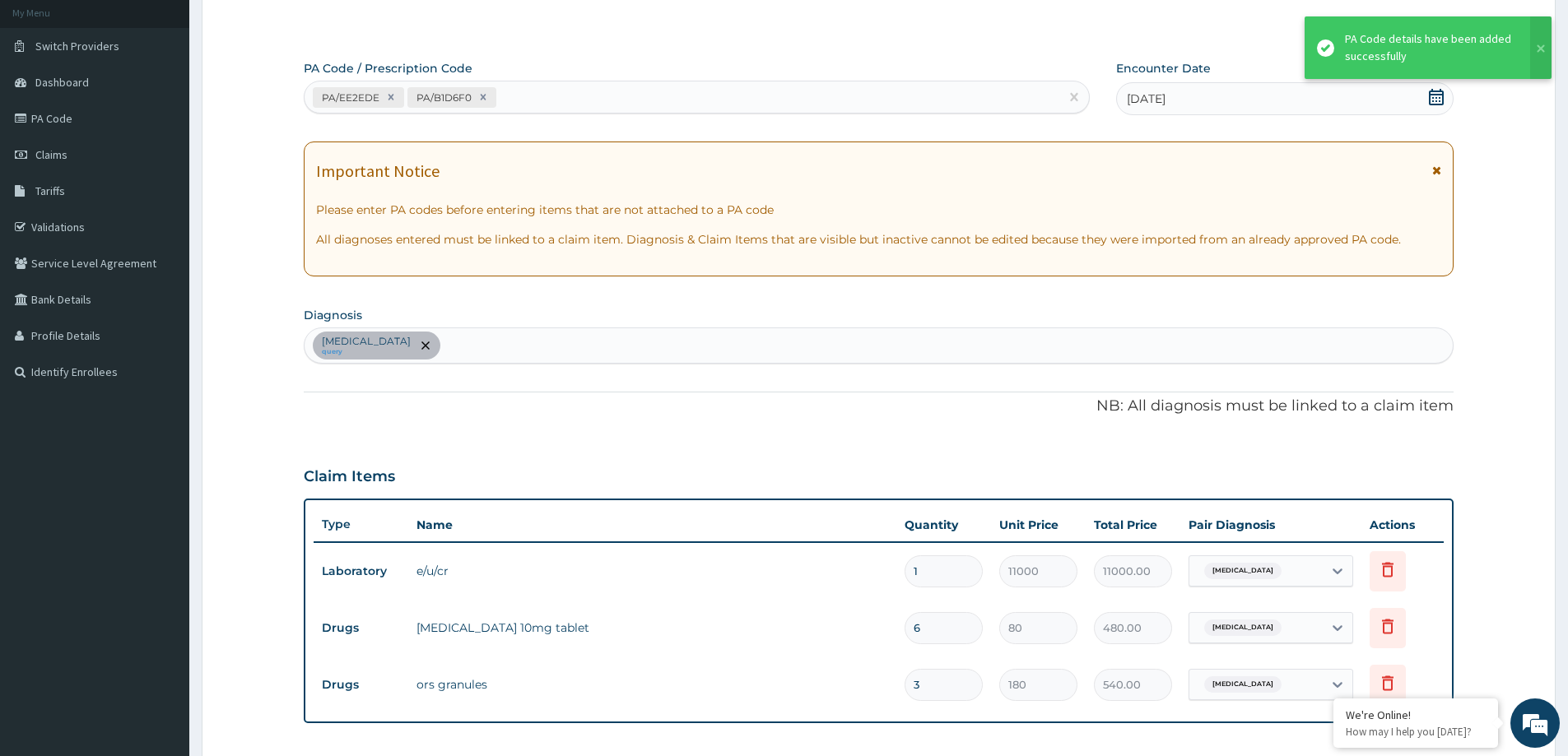
click at [625, 97] on div "PA/EE2EDE PA/B1D6F0" at bounding box center [682, 97] width 755 height 28
paste input "PA/214ADD"
type input "PA/214ADD"
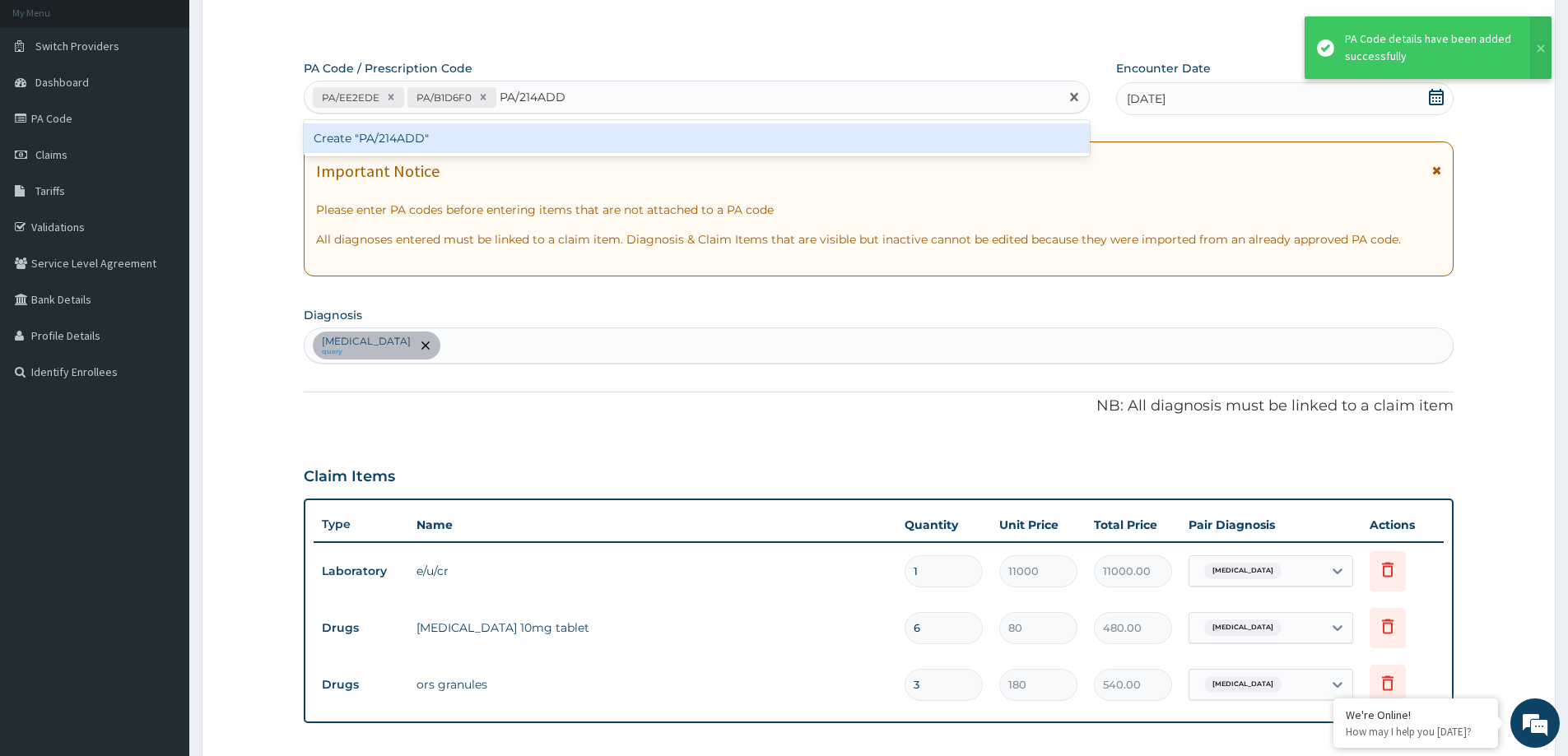
click at [640, 133] on div "Create "PA/214ADD"" at bounding box center [697, 139] width 786 height 29
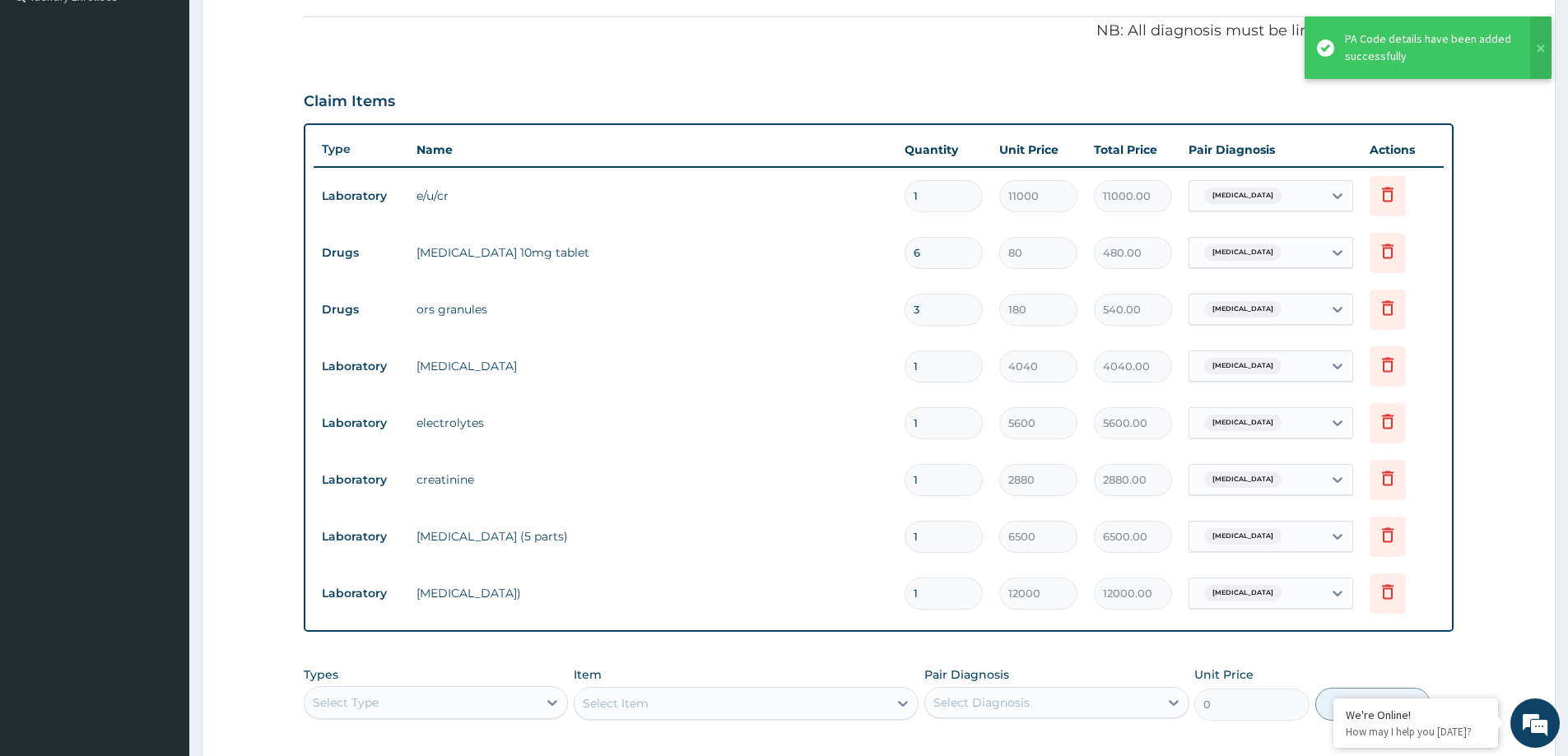
scroll to position [441, 0]
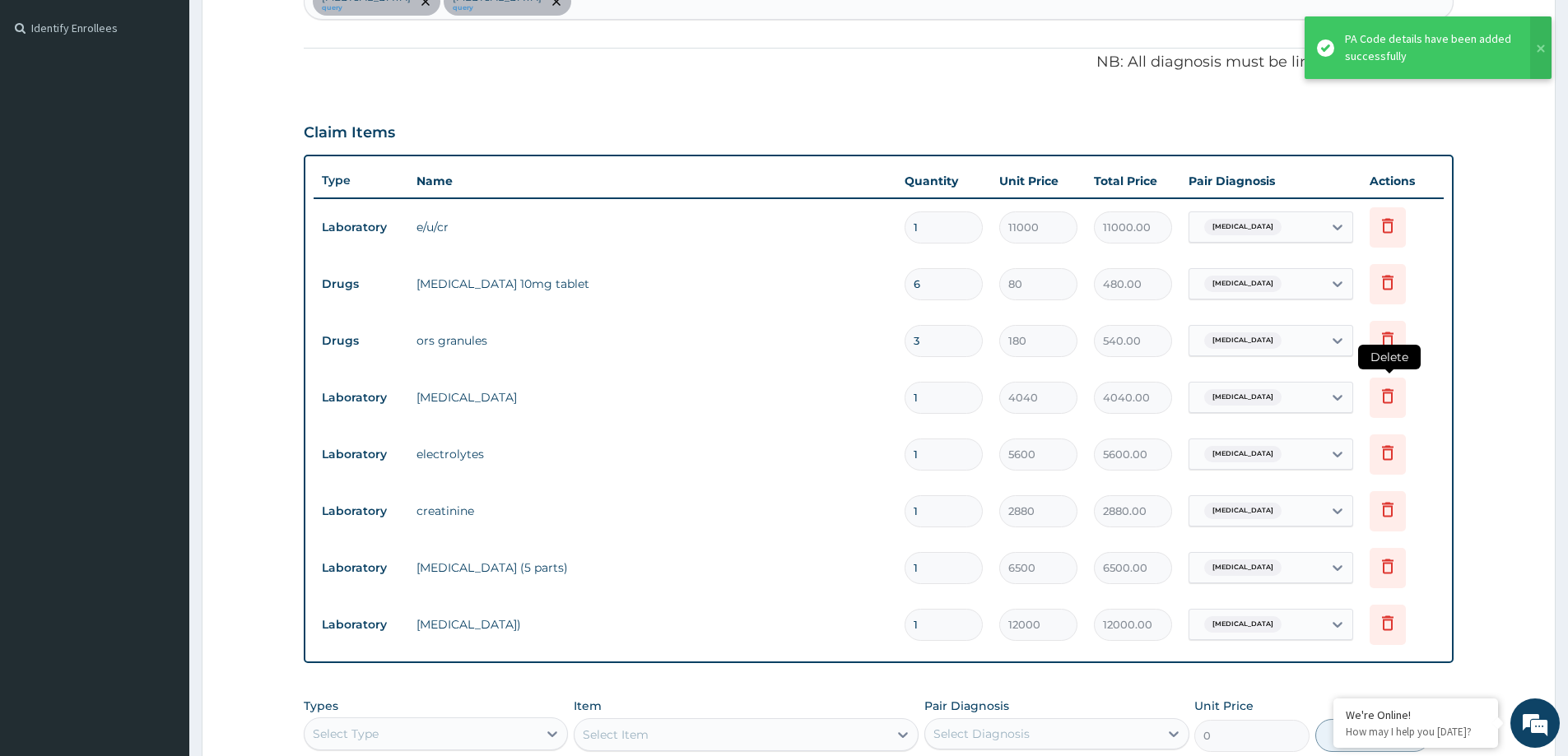
click at [1378, 394] on icon at bounding box center [1388, 396] width 20 height 20
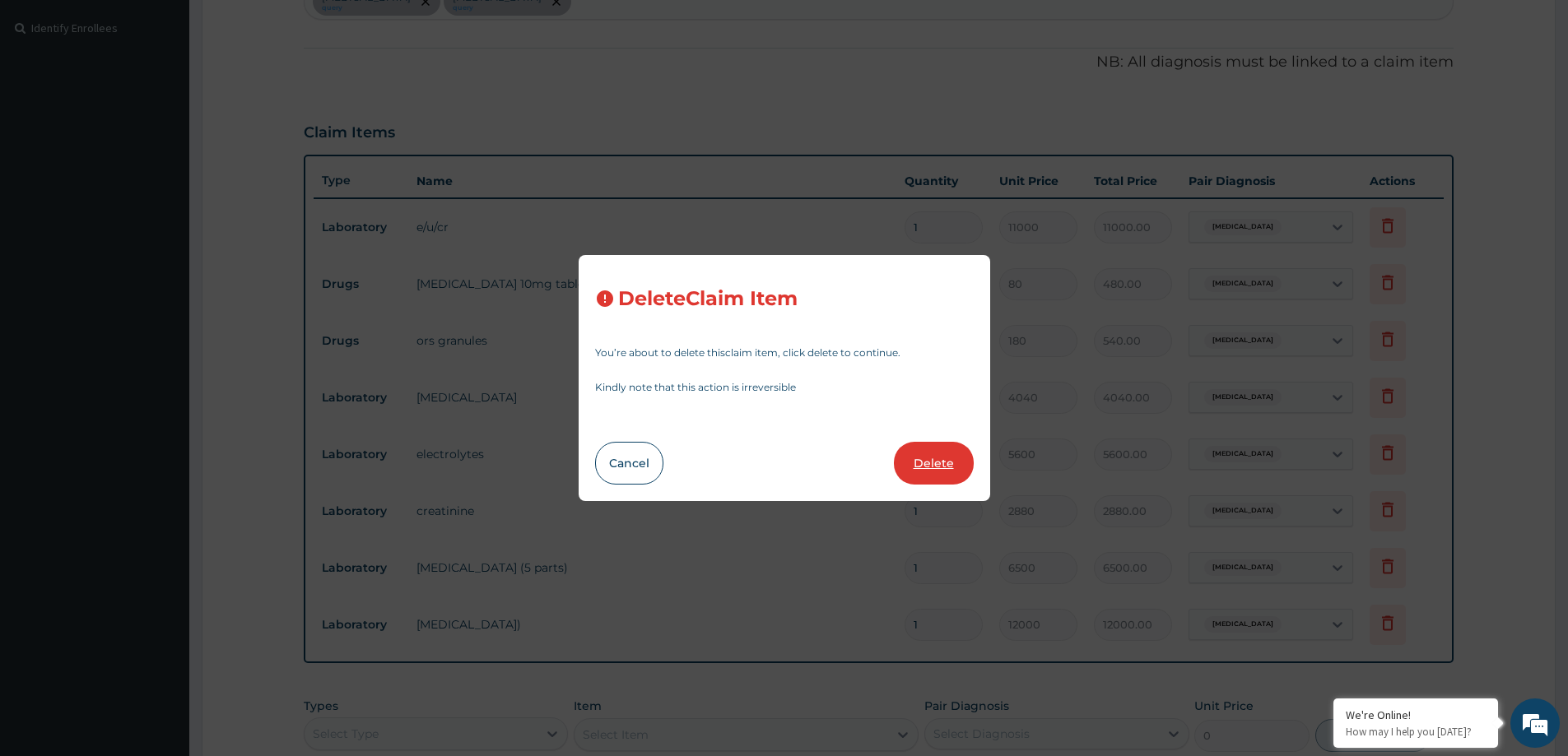
click at [946, 462] on button "Delete" at bounding box center [933, 464] width 80 height 43
type input "5600"
type input "5600.00"
type input "2880"
type input "2880.00"
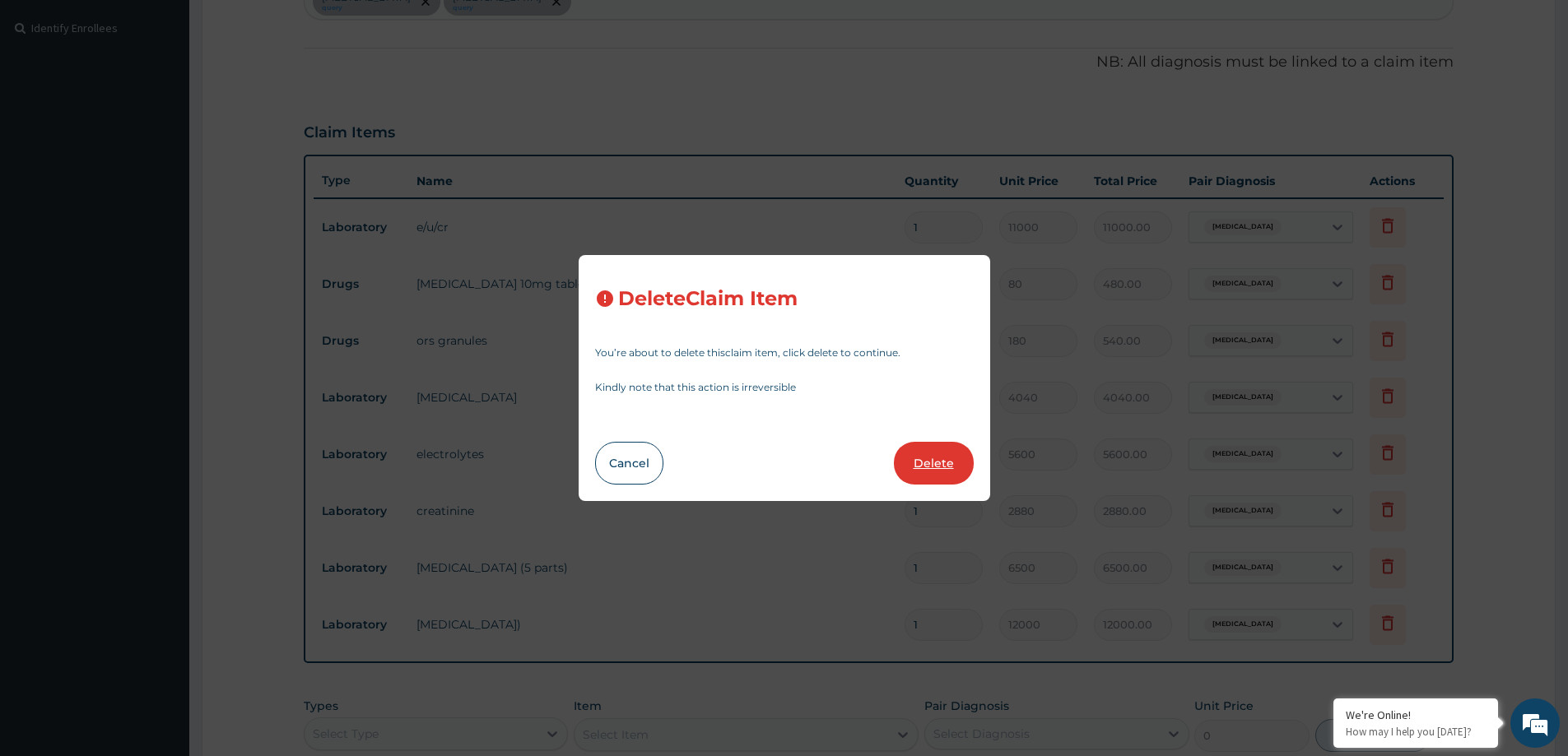
type input "6500"
type input "6500.00"
type input "12000"
type input "12000.00"
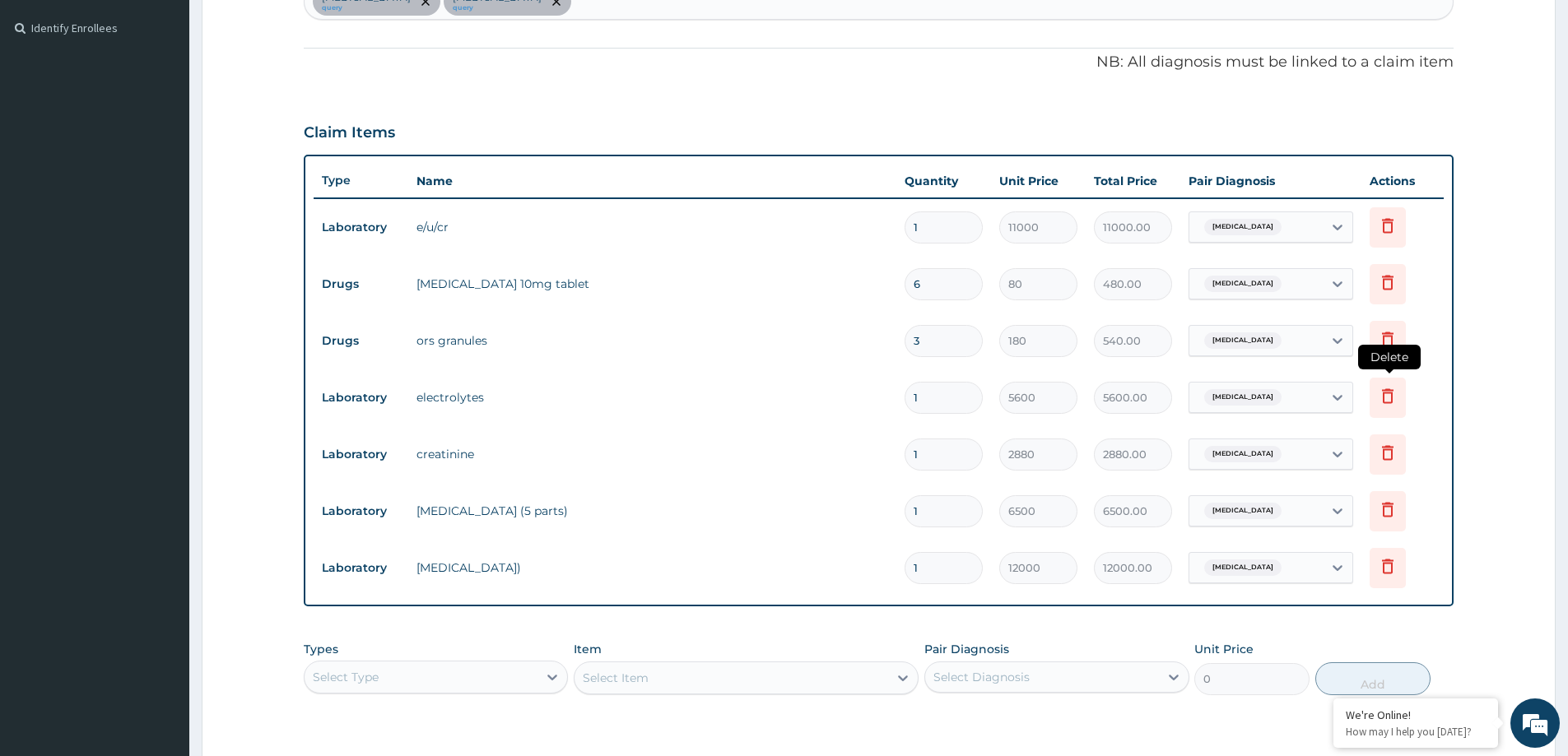
click at [1393, 397] on icon at bounding box center [1388, 396] width 20 height 20
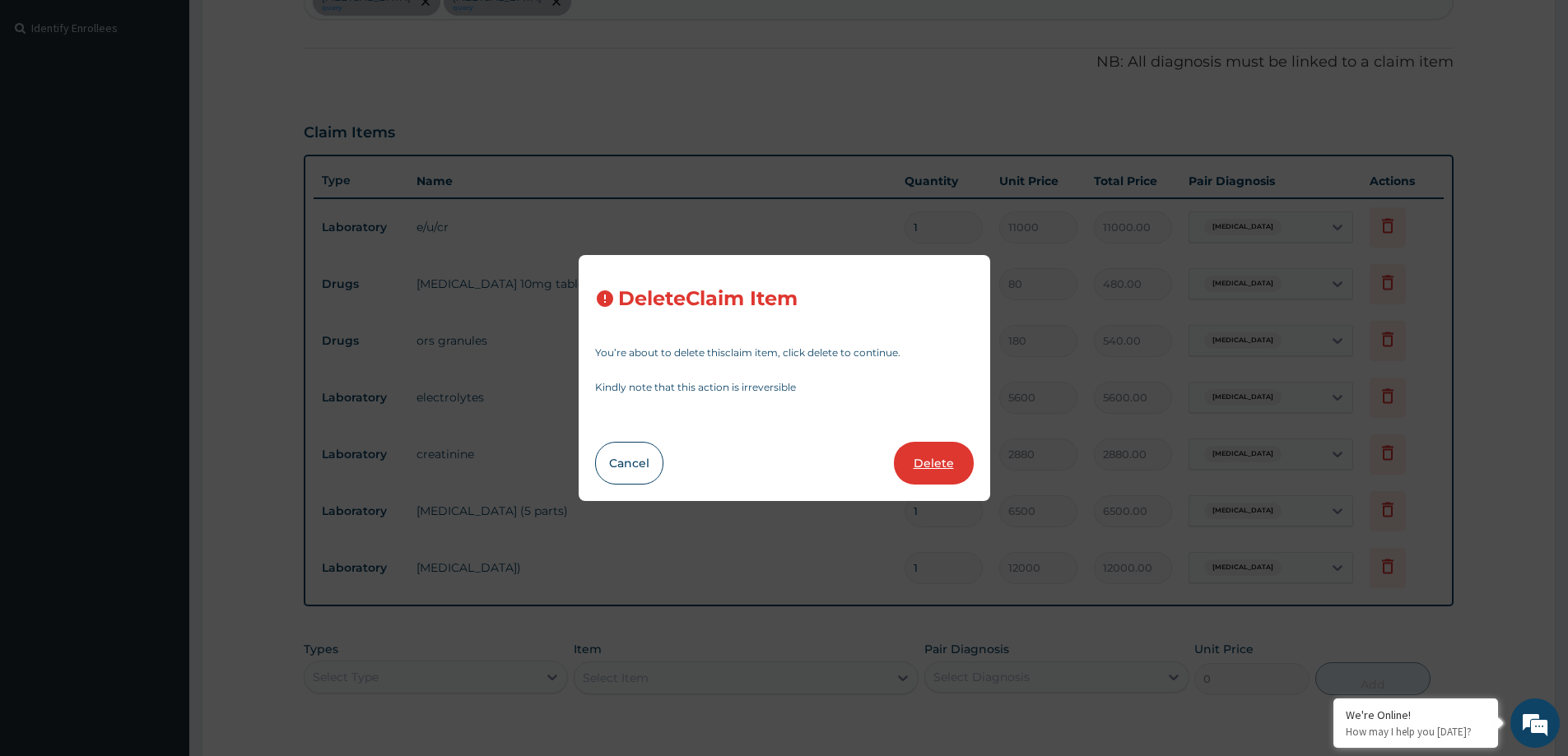
click at [922, 457] on button "Delete" at bounding box center [933, 464] width 80 height 43
type input "2880"
type input "2880.00"
type input "6500"
type input "6500.00"
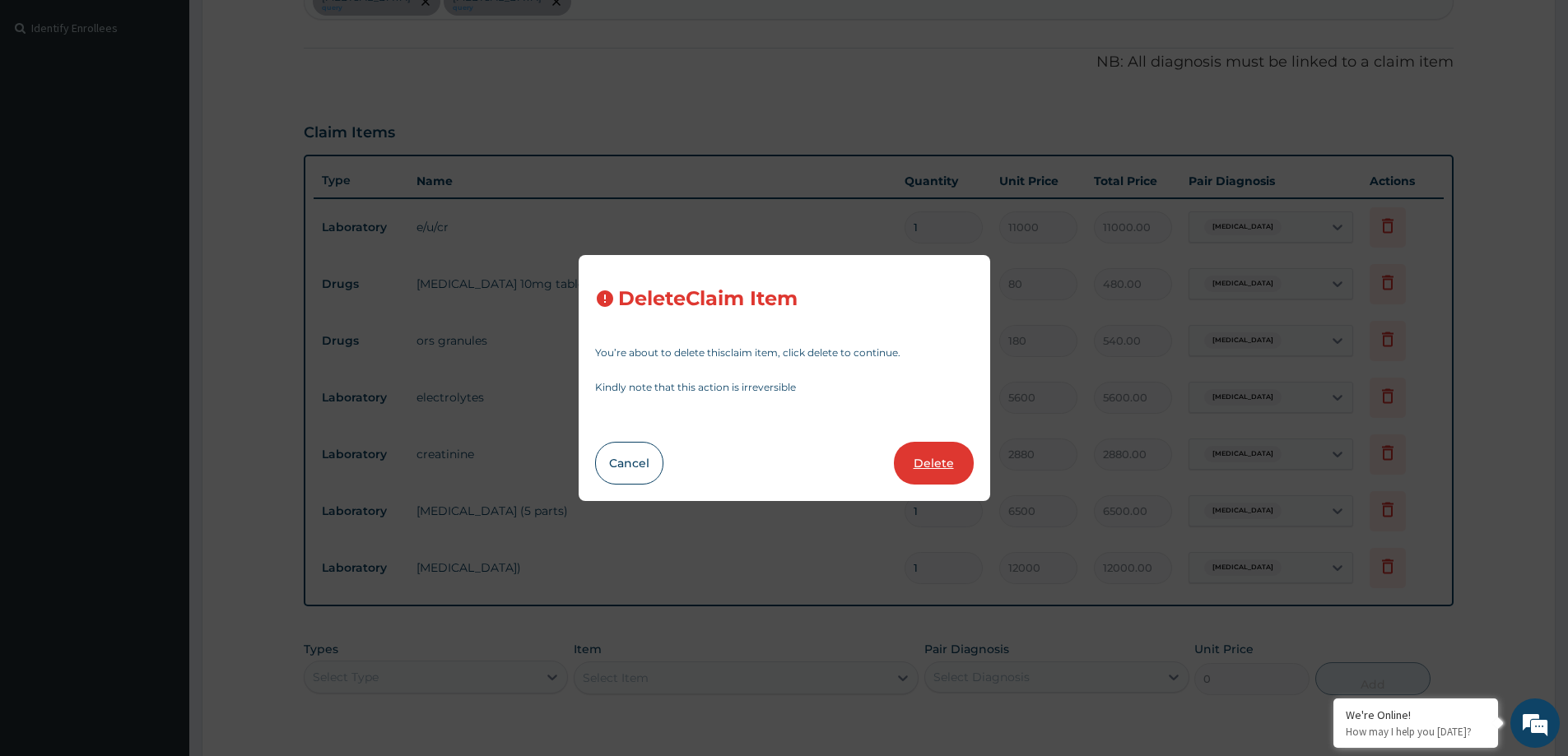
type input "12000"
type input "12000.00"
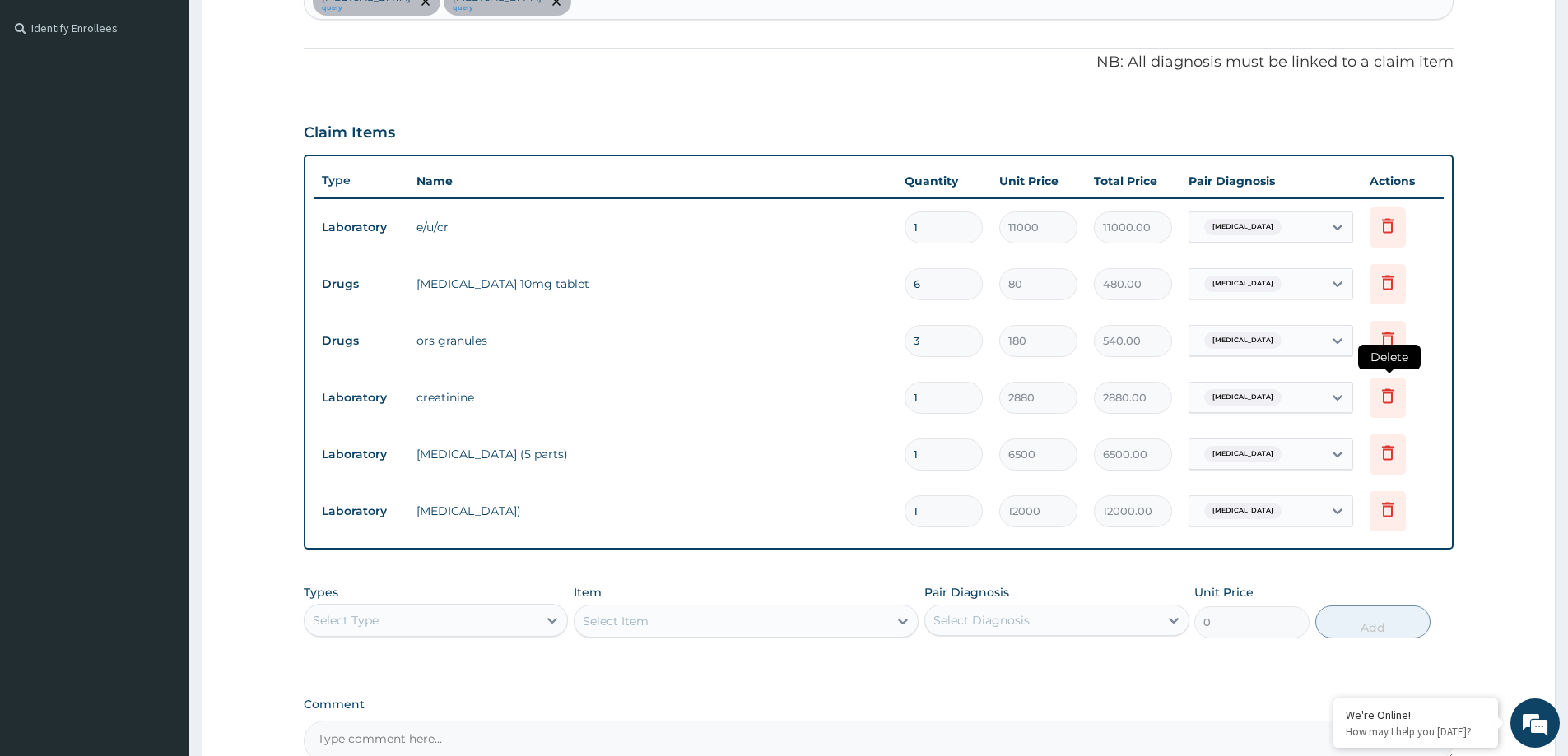
click at [1388, 391] on icon at bounding box center [1388, 395] width 12 height 15
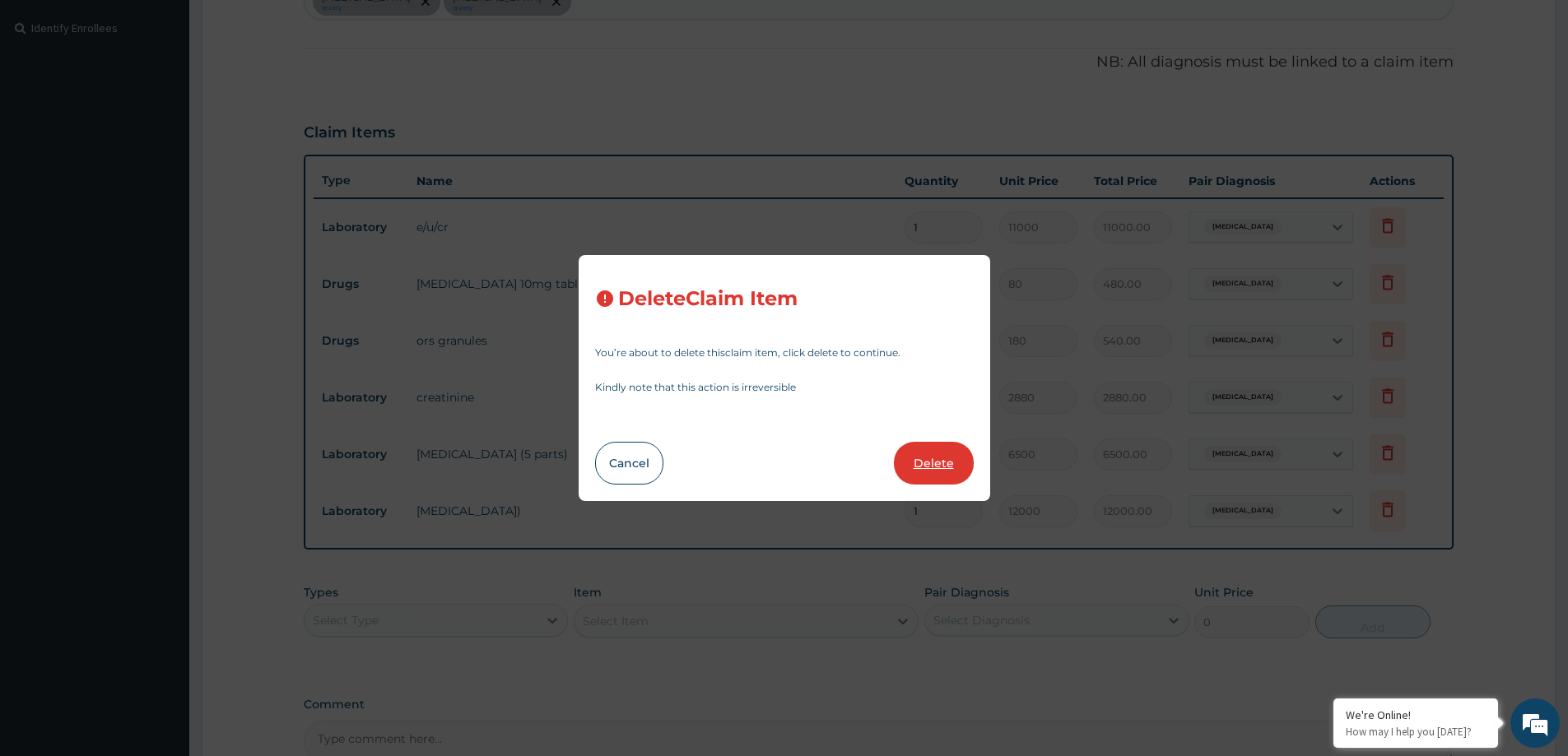
click at [929, 458] on button "Delete" at bounding box center [933, 464] width 80 height 43
type input "6500"
type input "6500.00"
type input "12000"
type input "12000.00"
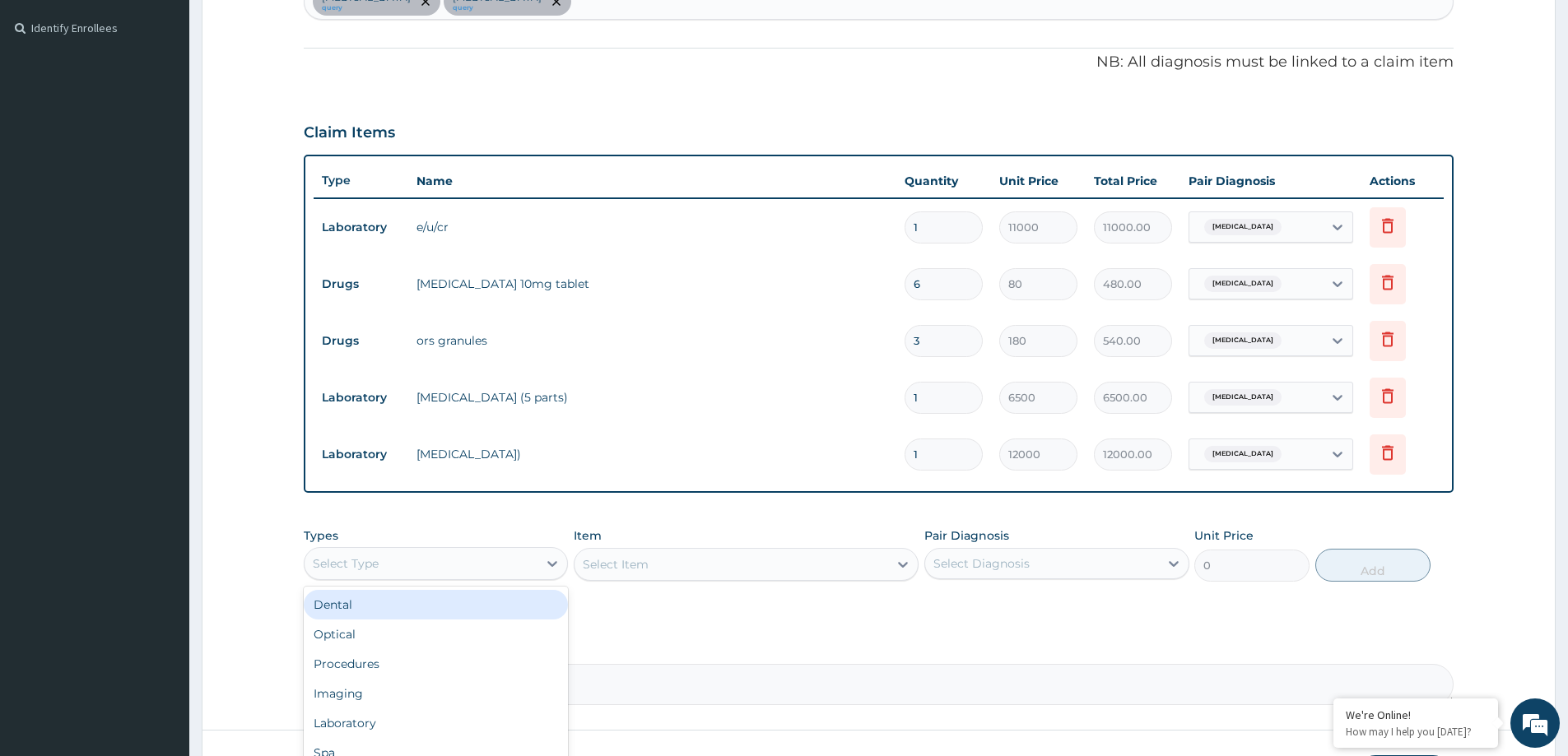
click at [524, 549] on div "Select Type" at bounding box center [436, 563] width 264 height 32
type input "P"
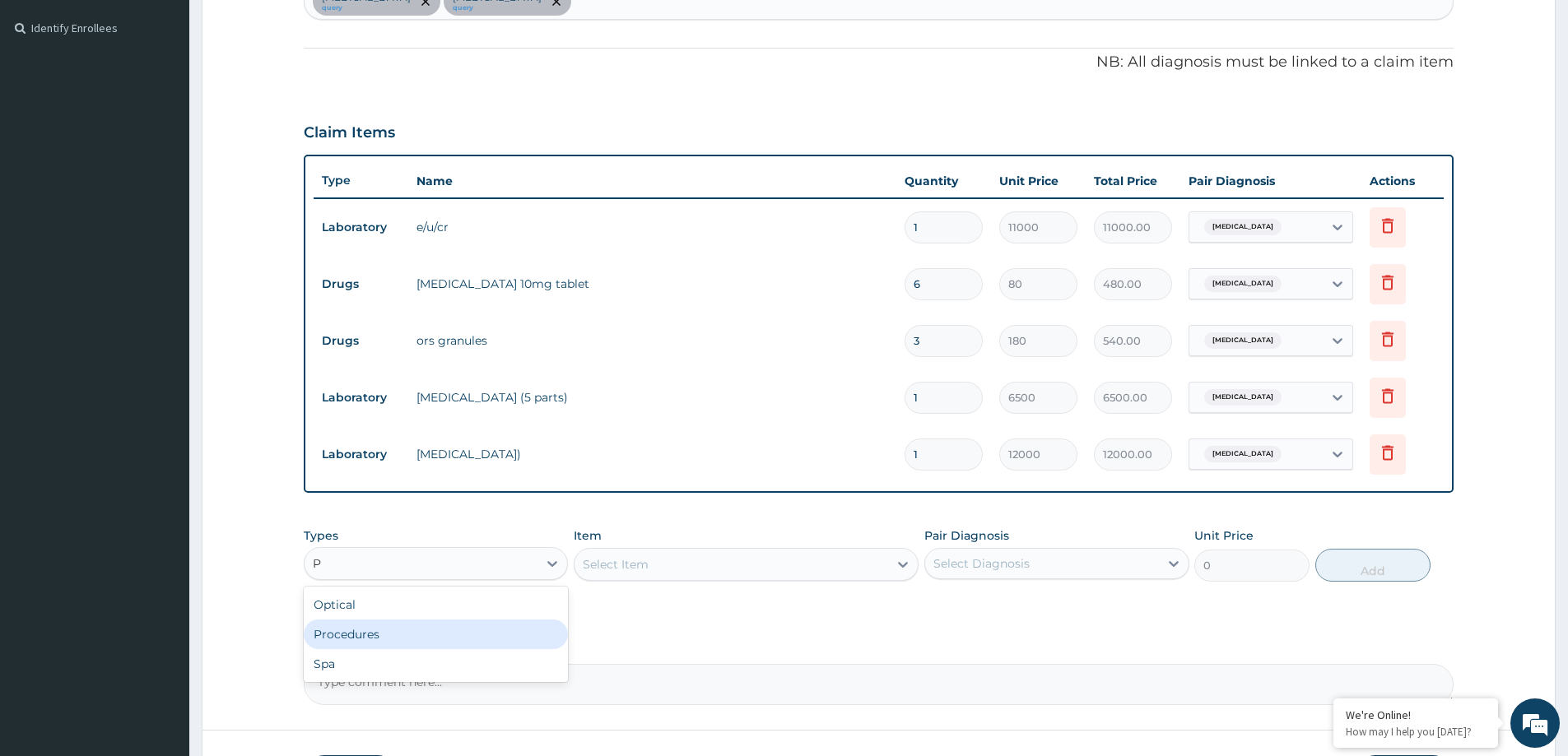
click at [411, 646] on div "Procedures" at bounding box center [436, 634] width 264 height 29
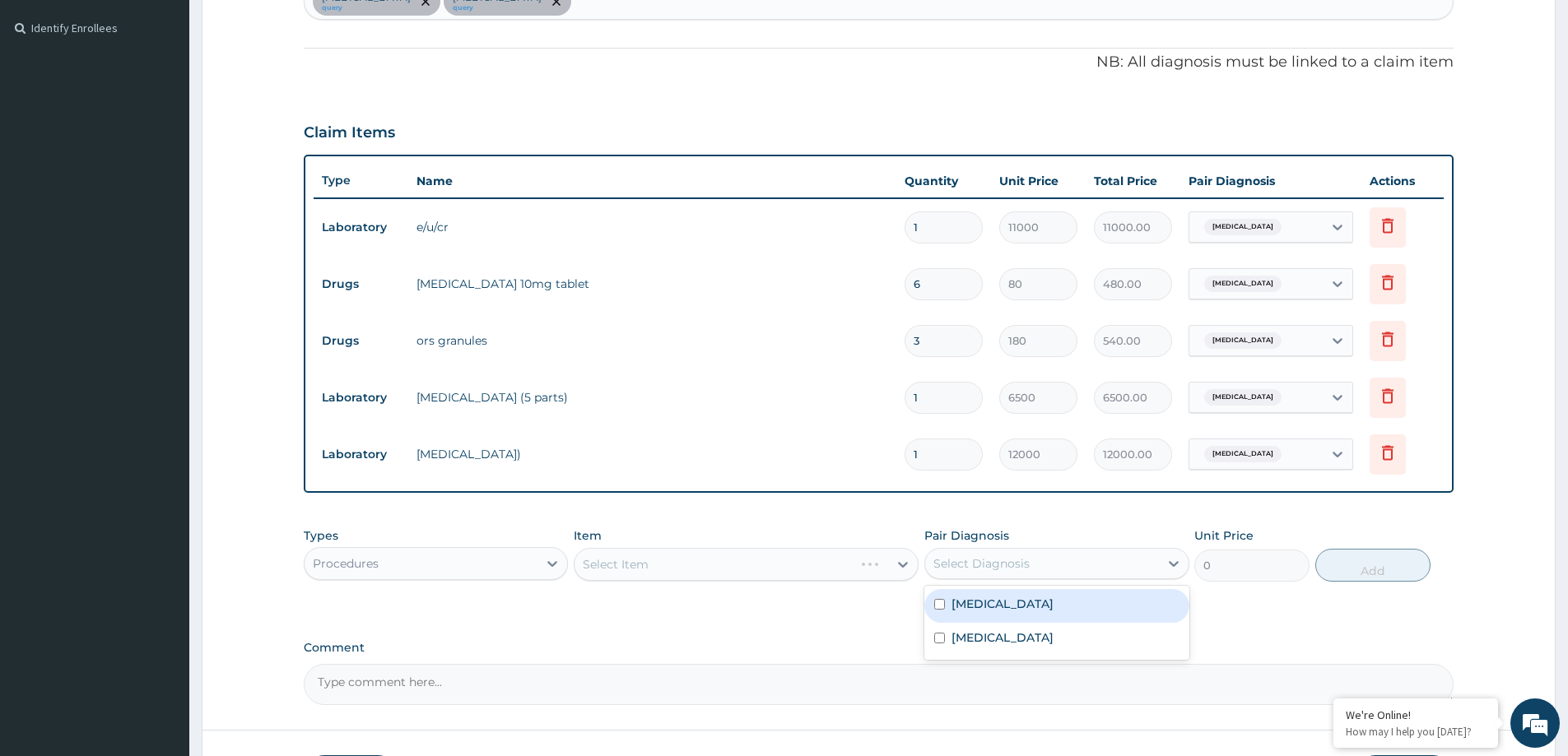
click at [1016, 571] on div "Select Diagnosis" at bounding box center [981, 563] width 96 height 17
click at [1013, 605] on label "Infectious gastroenteritis" at bounding box center [1003, 604] width 102 height 17
checkbox input "true"
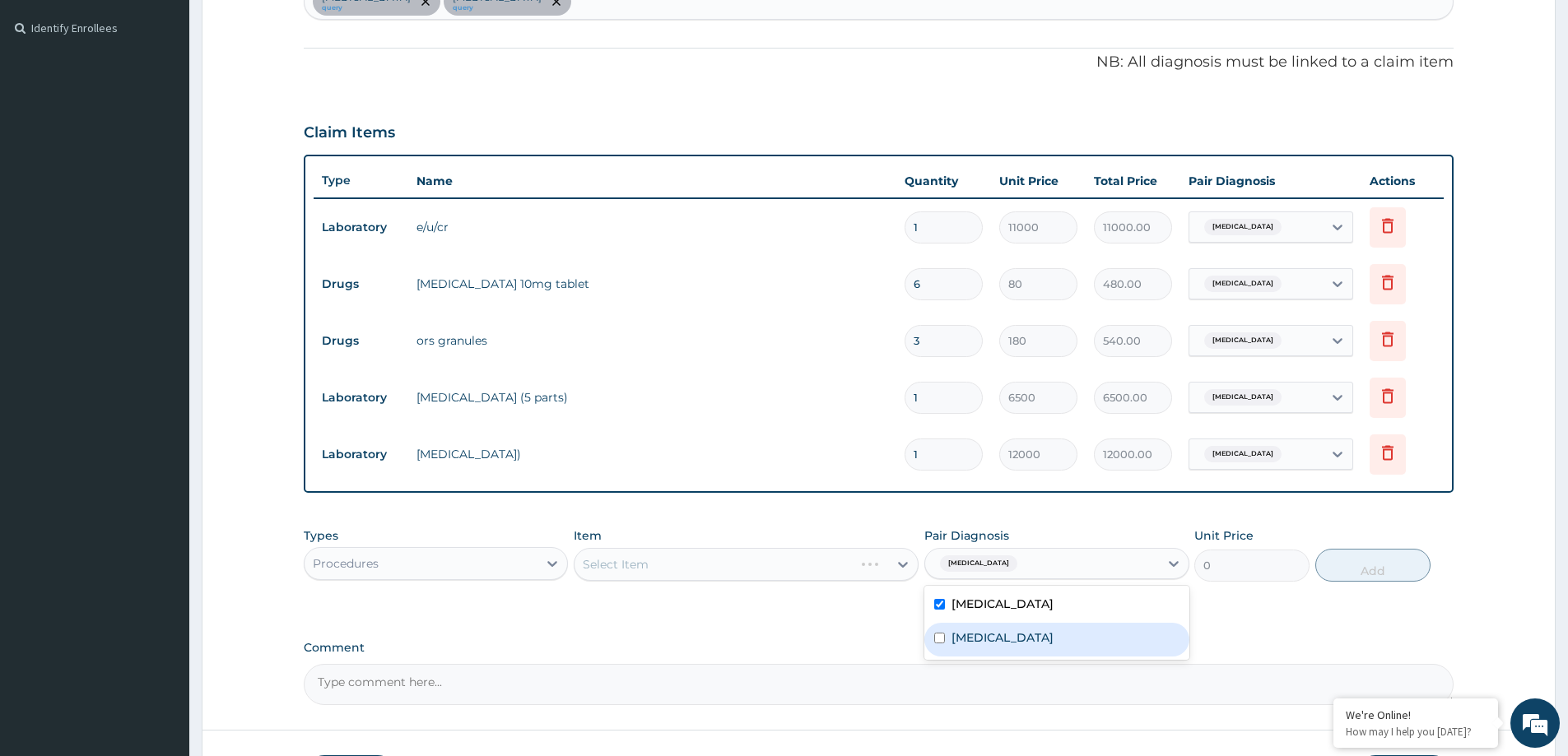
click at [1015, 630] on label "Nasal congestion" at bounding box center [1003, 638] width 102 height 17
checkbox input "true"
click at [833, 611] on div "Types Procedures Item Select Item Pair Diagnosis option Nasal congestion, selec…" at bounding box center [879, 566] width 1150 height 95
click at [820, 564] on div "Select Item" at bounding box center [730, 564] width 314 height 27
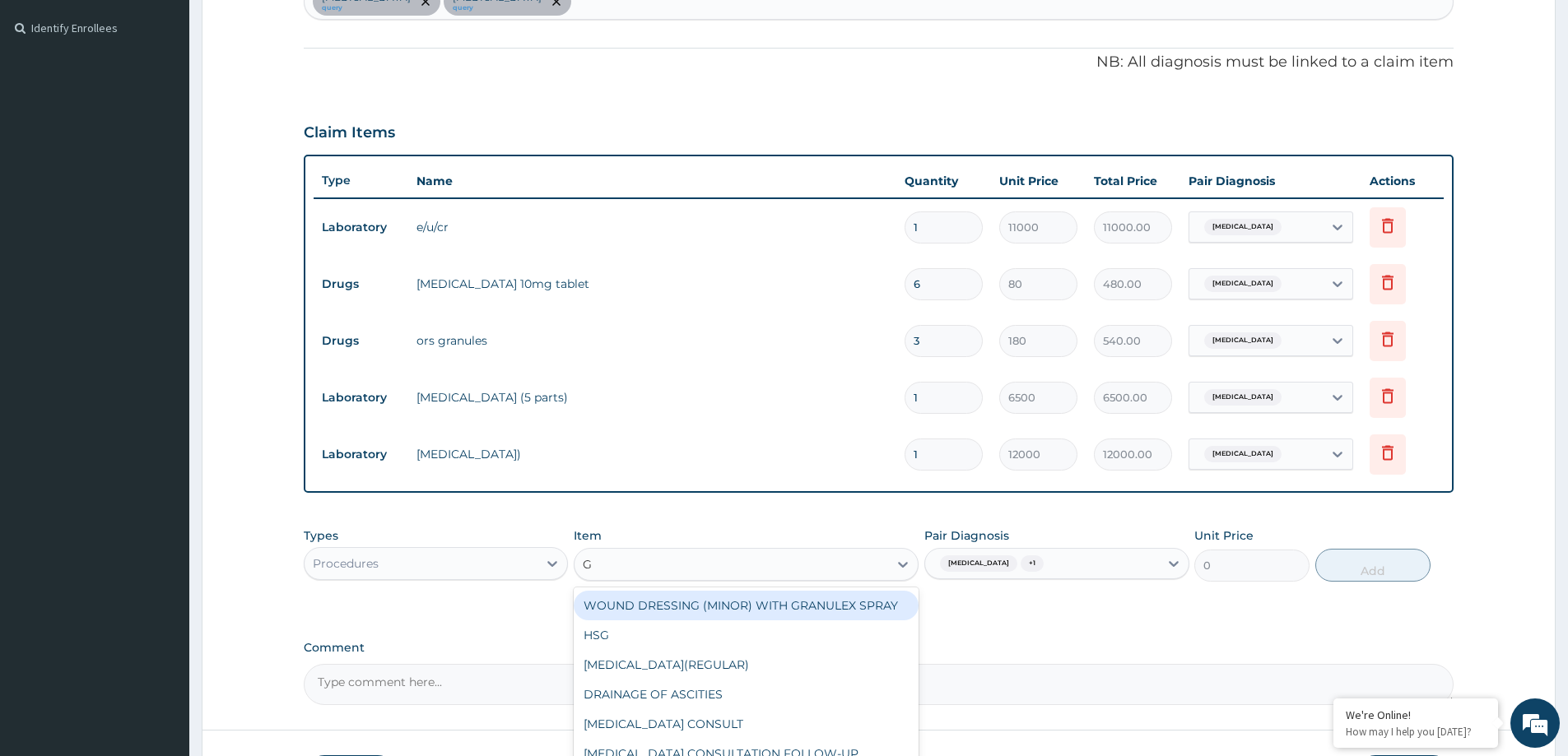
type input "GP"
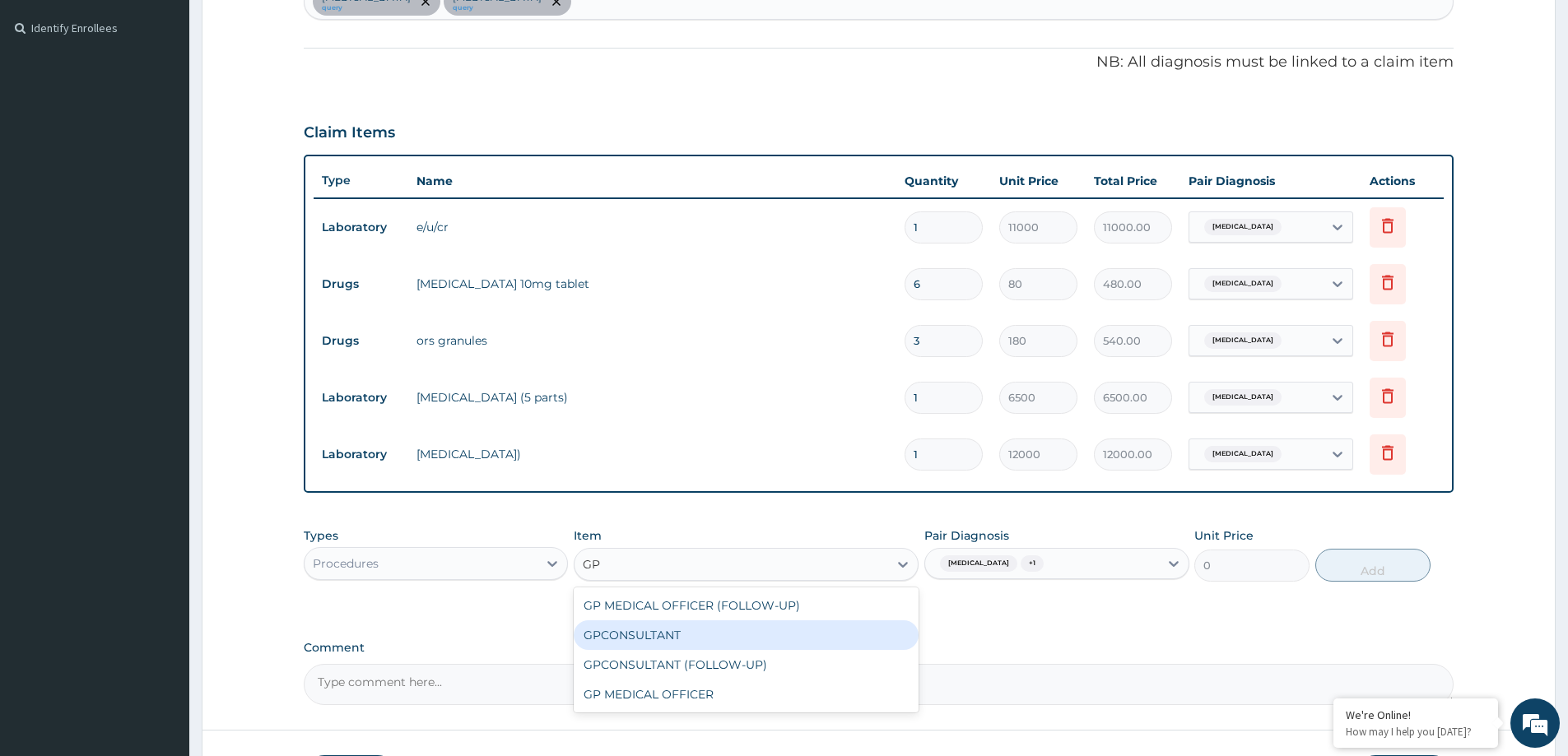
click at [706, 632] on div "GPCONSULTANT" at bounding box center [746, 635] width 345 height 29
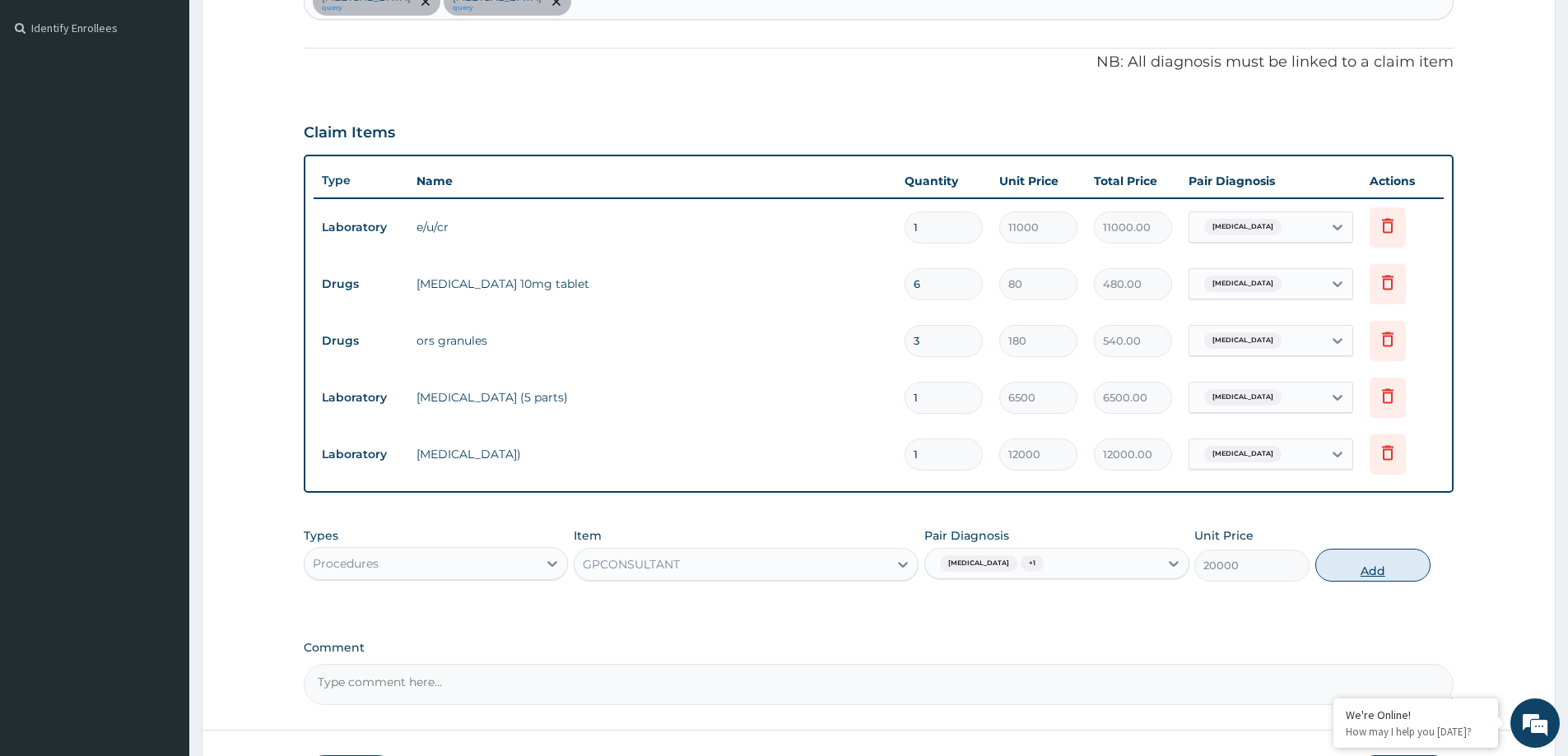
click at [1366, 576] on button "Add" at bounding box center [1372, 564] width 115 height 32
type input "0"
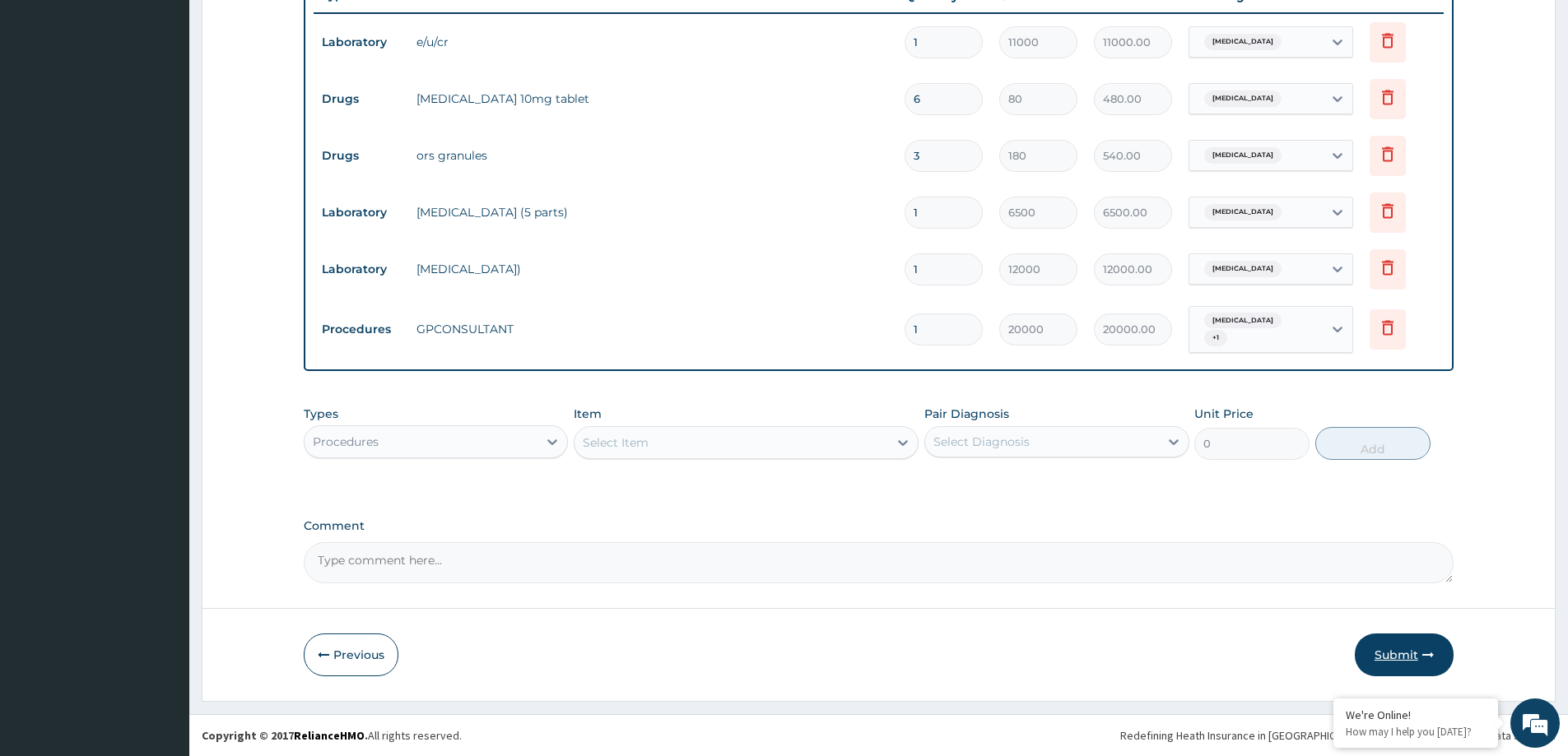
click at [1392, 650] on button "Submit" at bounding box center [1404, 656] width 98 height 43
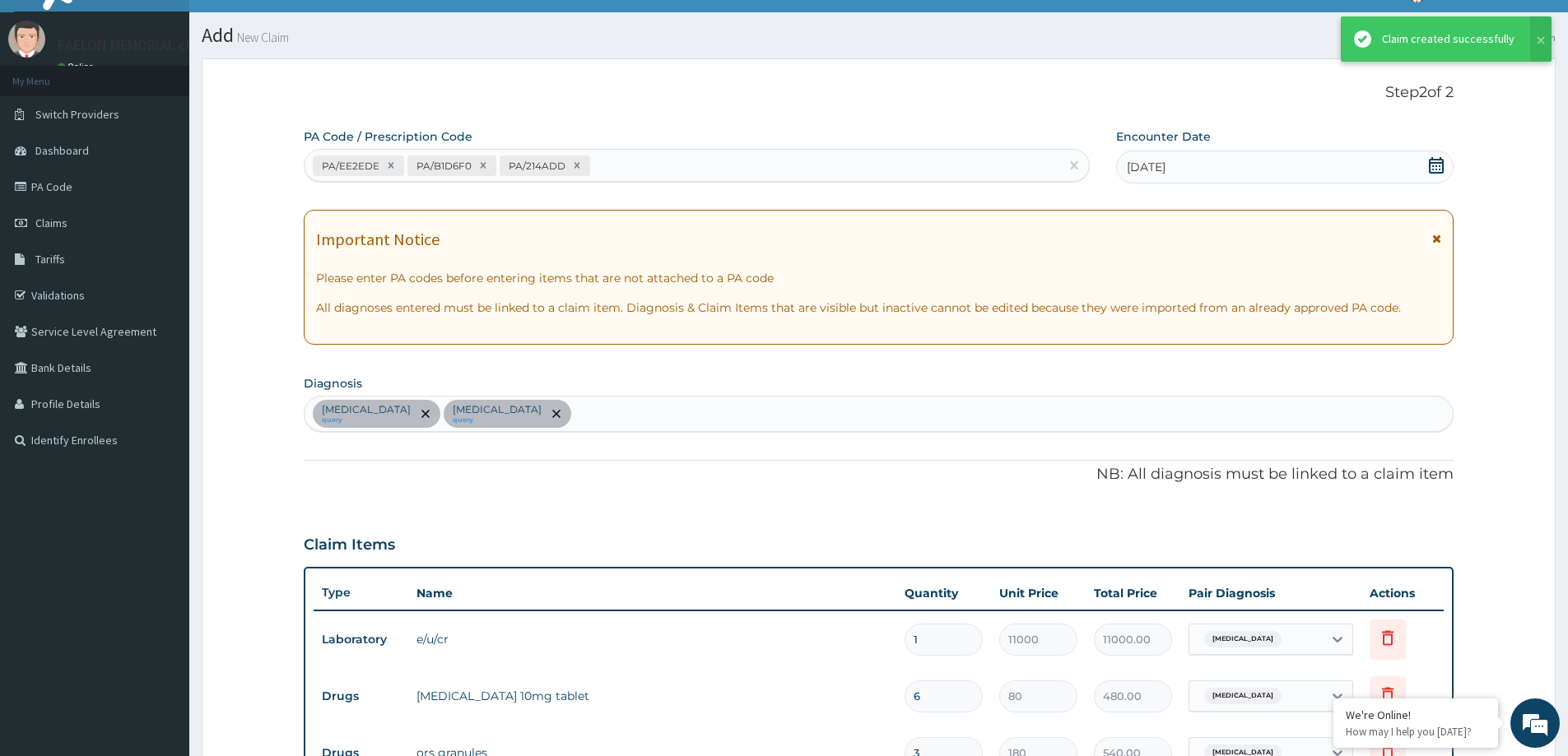
scroll to position [626, 0]
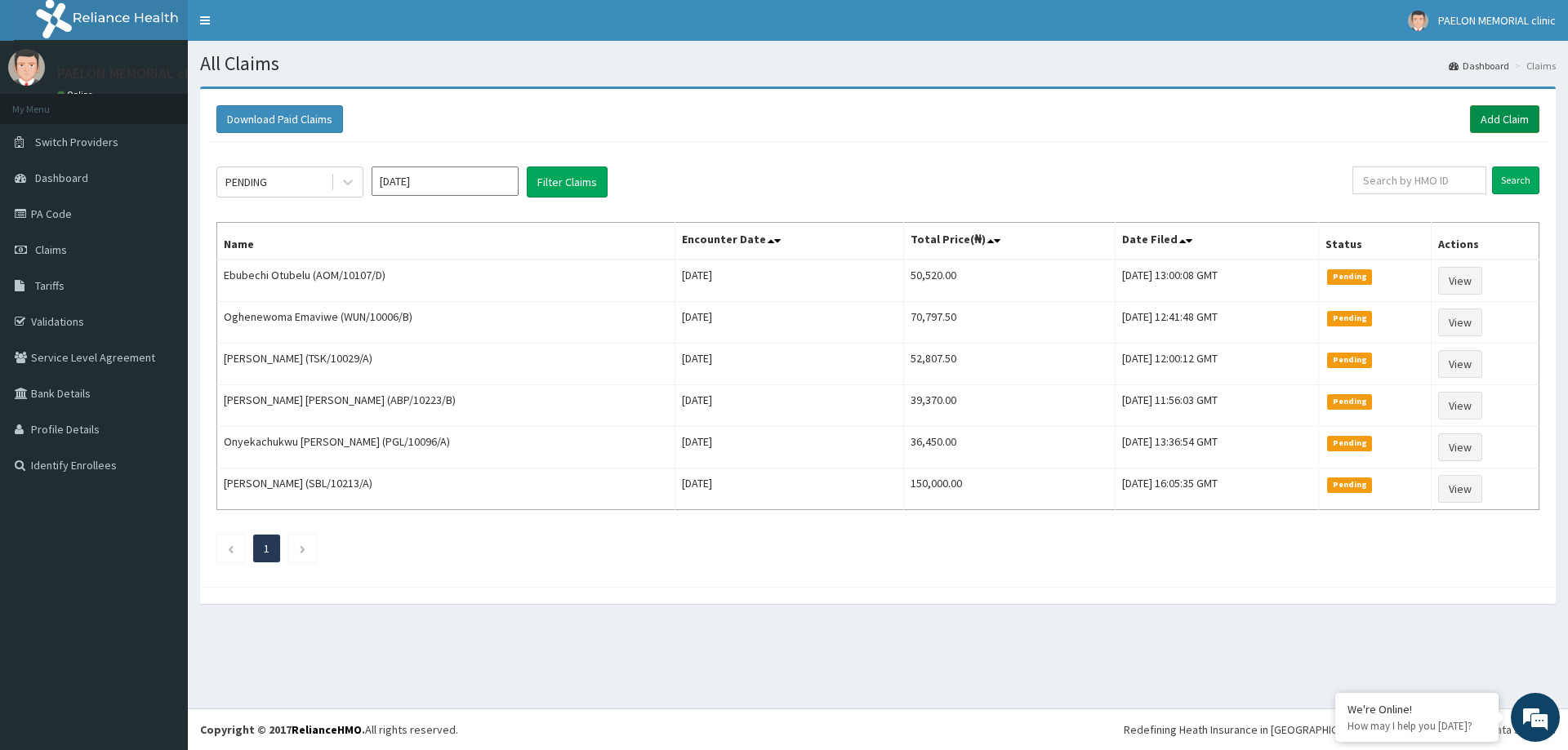
click at [1519, 119] on link "Add Claim" at bounding box center [1504, 119] width 69 height 27
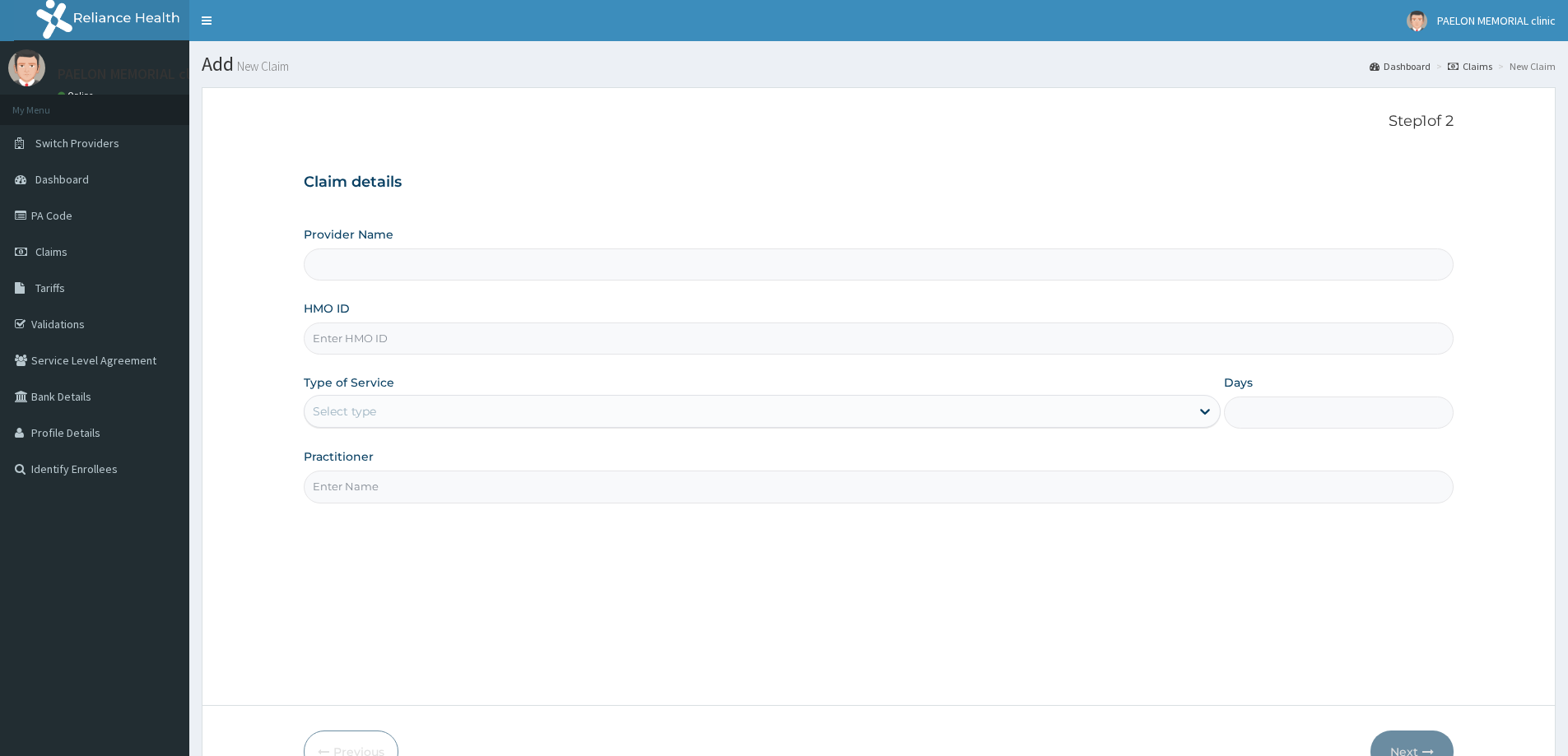
click at [435, 338] on input "HMO ID" at bounding box center [879, 338] width 1150 height 32
paste input "FBL/10223/A"
type input "FBL/10223/A"
type input "Paelon Memorial Clinic- v/i"
click at [368, 411] on div "Select type" at bounding box center [344, 411] width 63 height 17
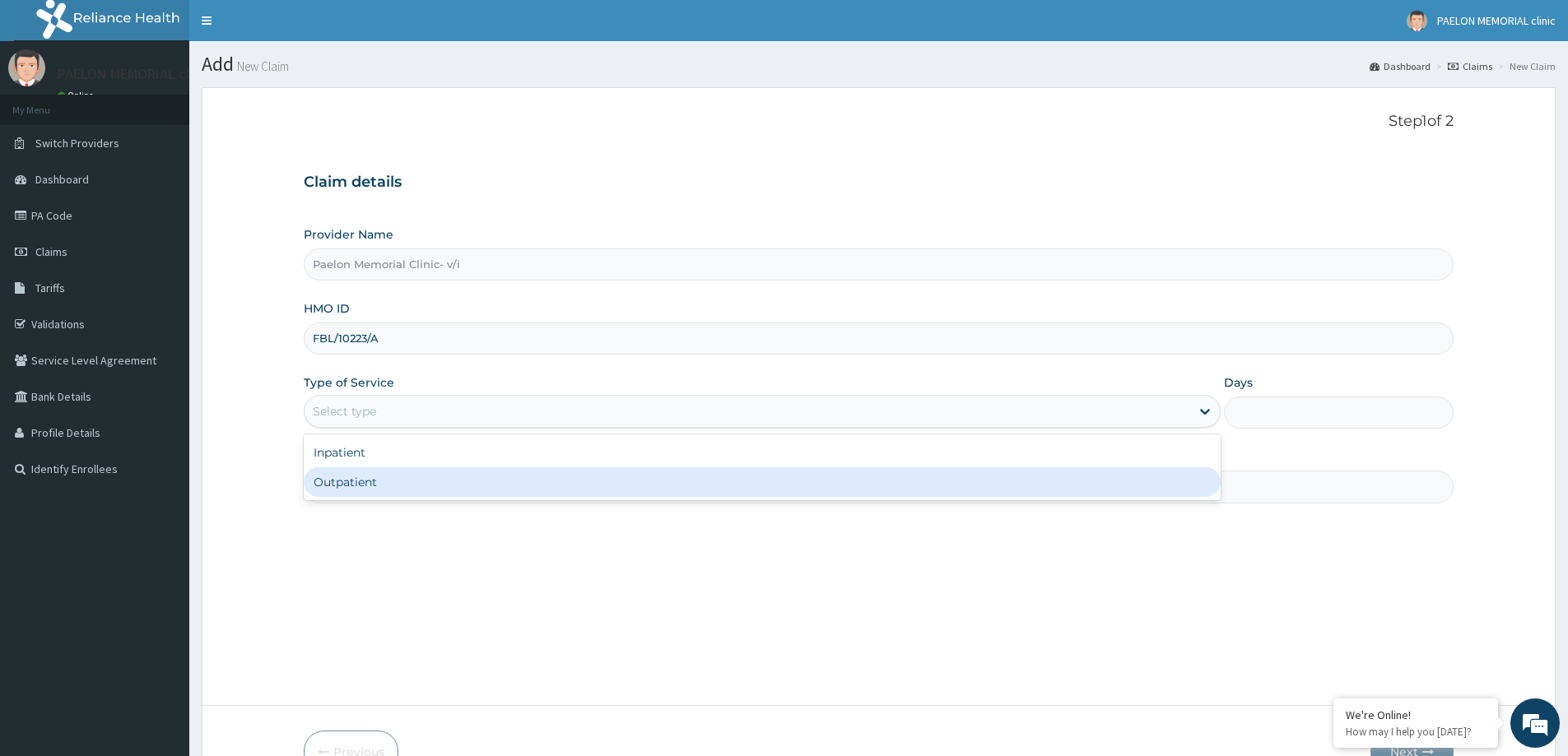
click at [387, 481] on div "Outpatient" at bounding box center [762, 483] width 917 height 29
type input "1"
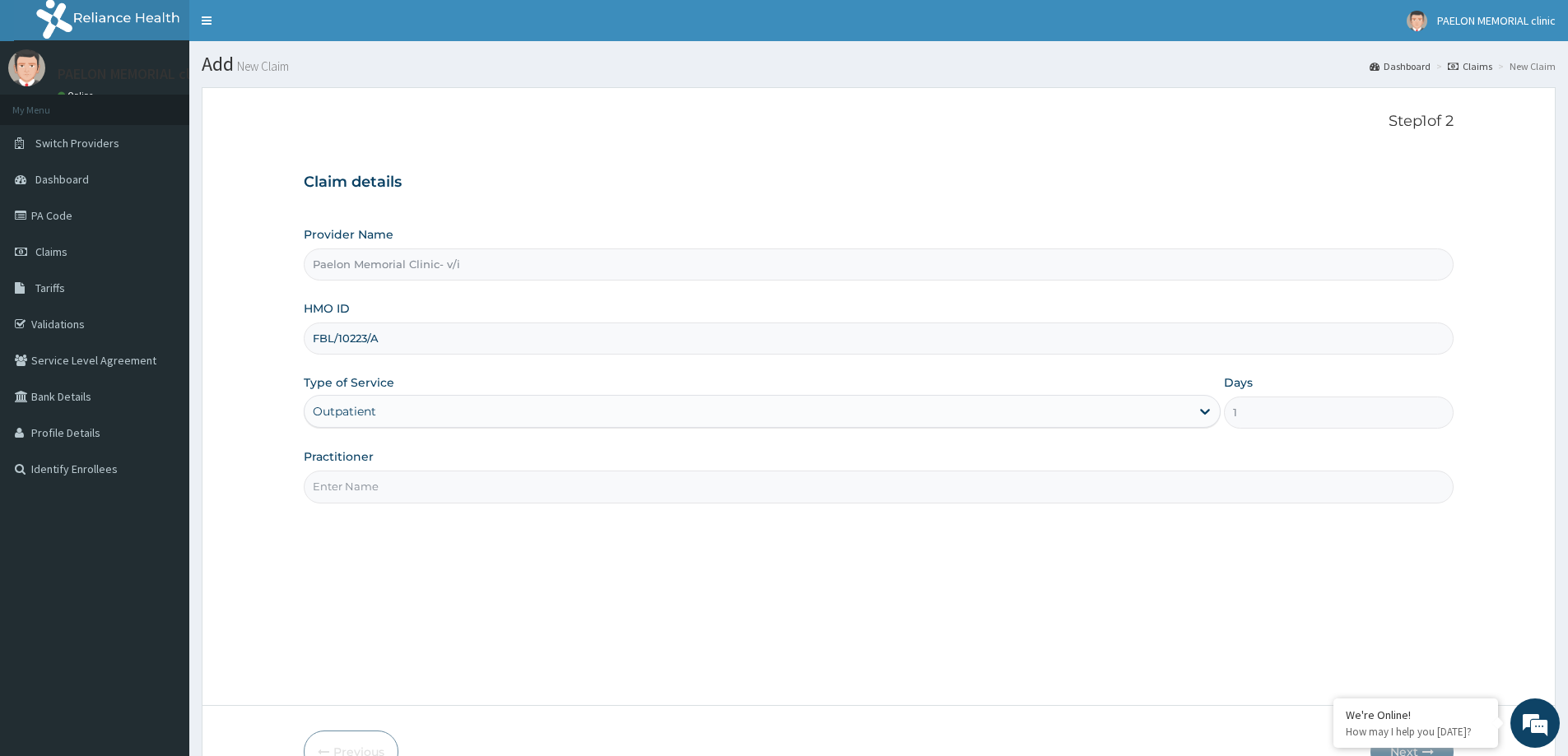
click at [426, 496] on input "Practitioner" at bounding box center [879, 487] width 1150 height 32
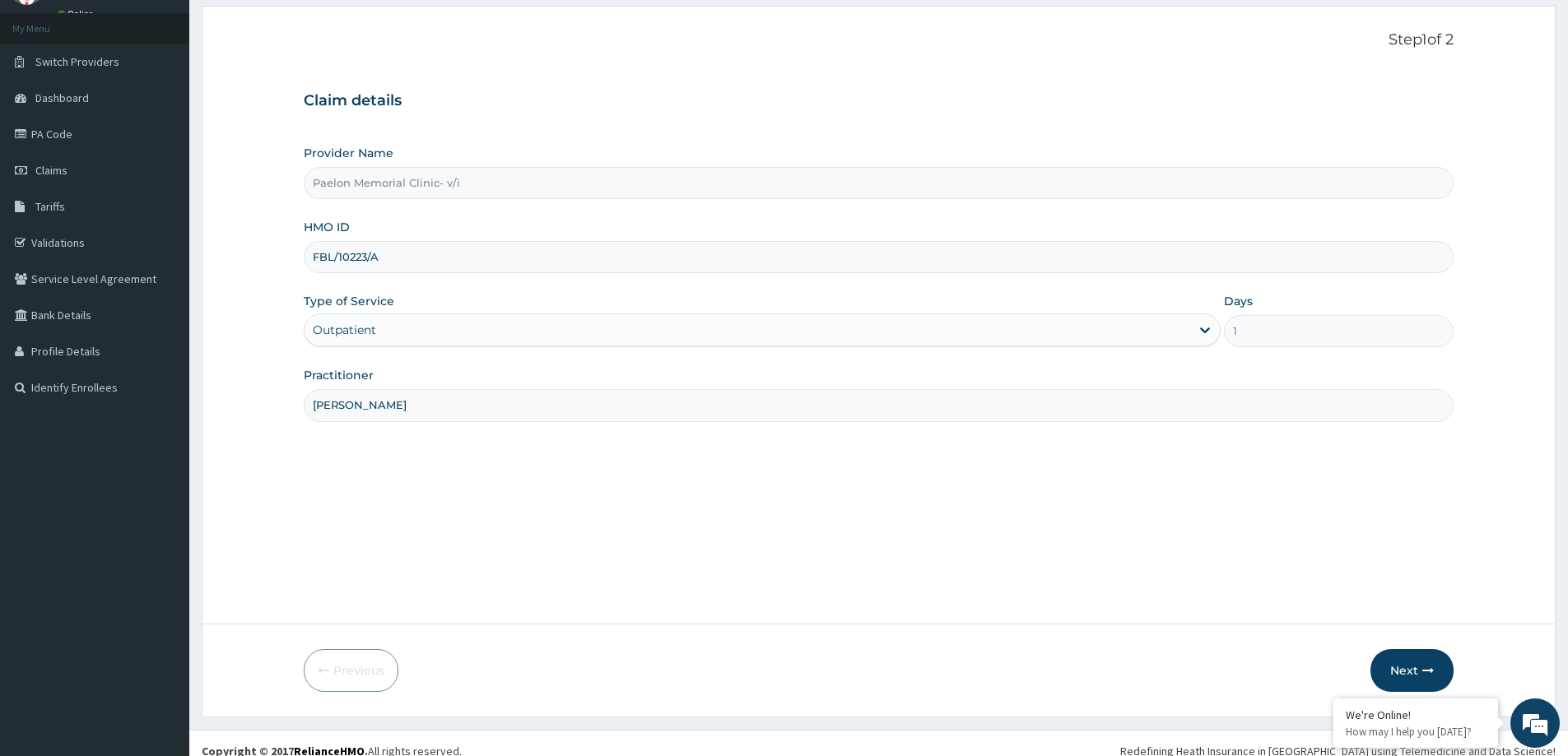
scroll to position [97, 0]
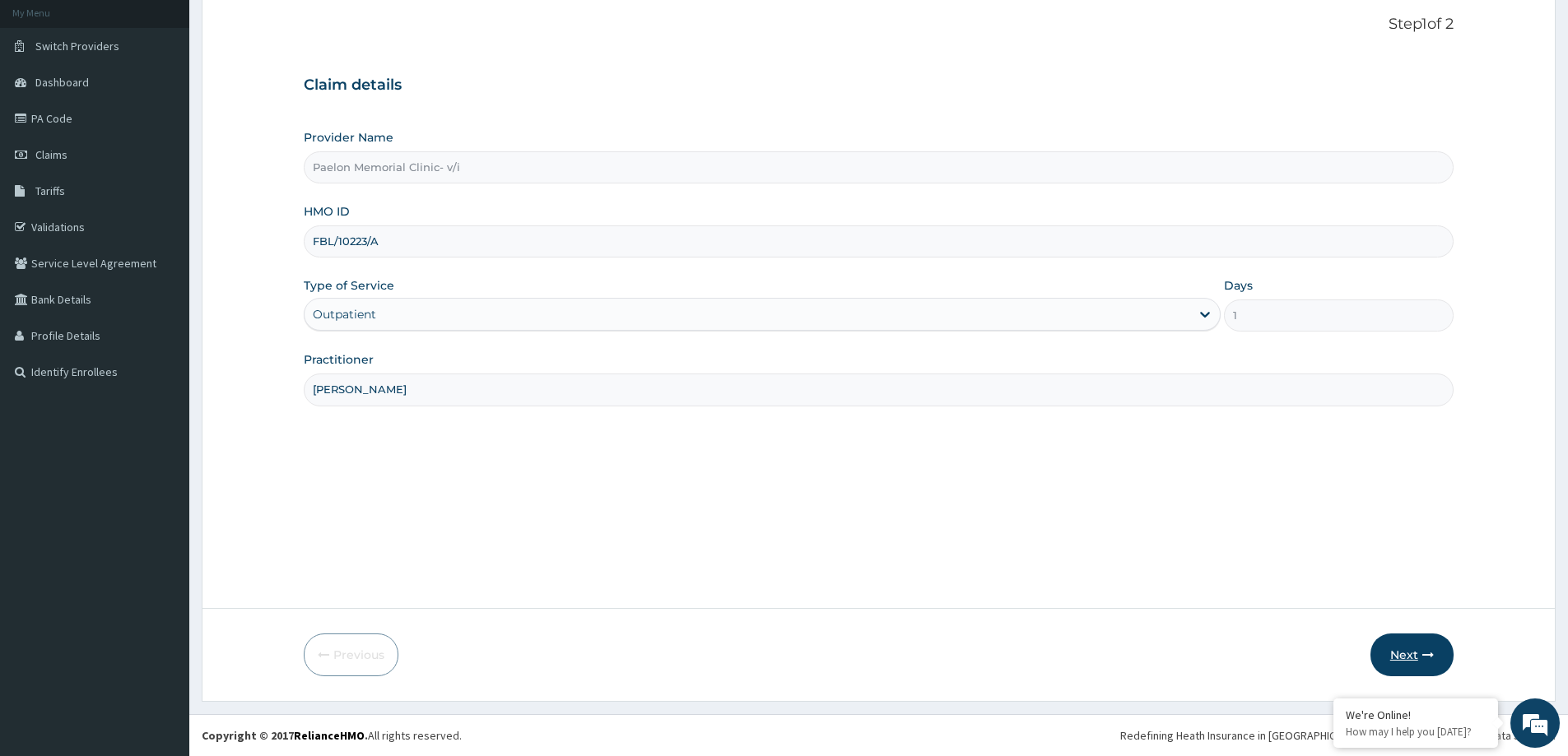
type input "[PERSON_NAME]"
drag, startPoint x: 1413, startPoint y: 647, endPoint x: 1403, endPoint y: 645, distance: 10.2
click at [1403, 645] on button "Next" at bounding box center [1412, 656] width 84 height 43
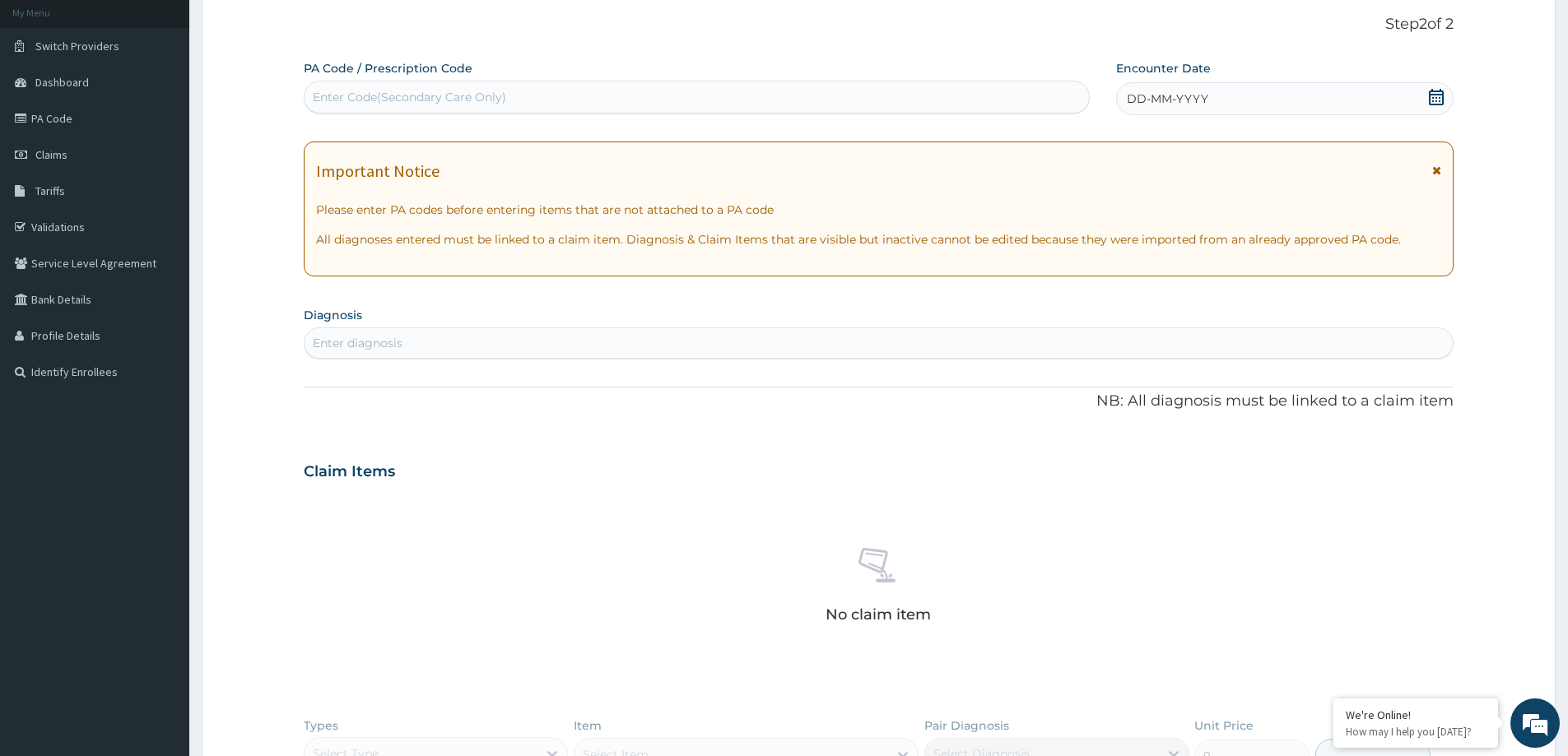
scroll to position [0, 0]
click at [489, 92] on div "Enter Code(Secondary Care Only)" at bounding box center [409, 96] width 194 height 17
paste input "PA/394CDA"
type input "PA/394CDA"
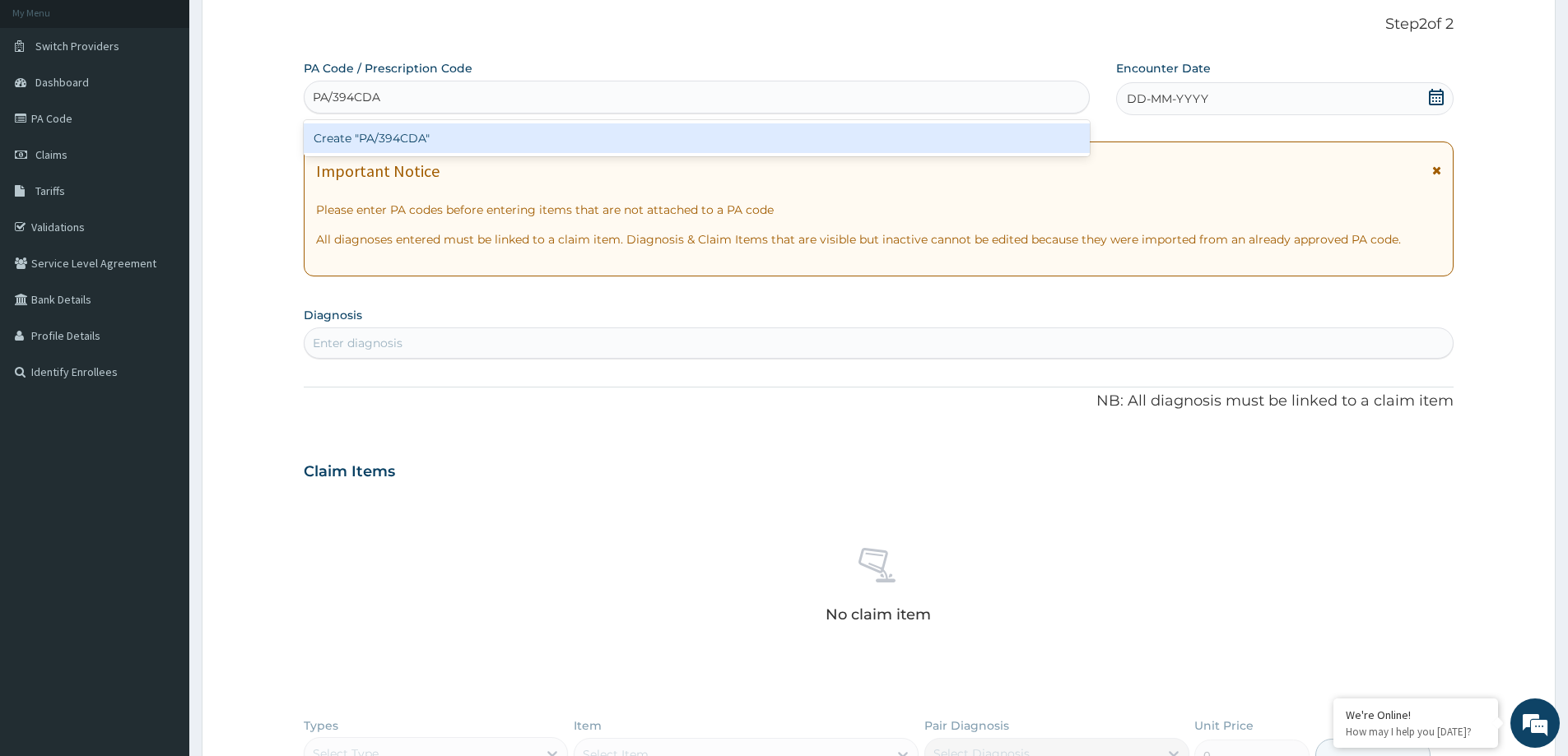
click at [474, 140] on div "Create "PA/394CDA"" at bounding box center [697, 139] width 786 height 29
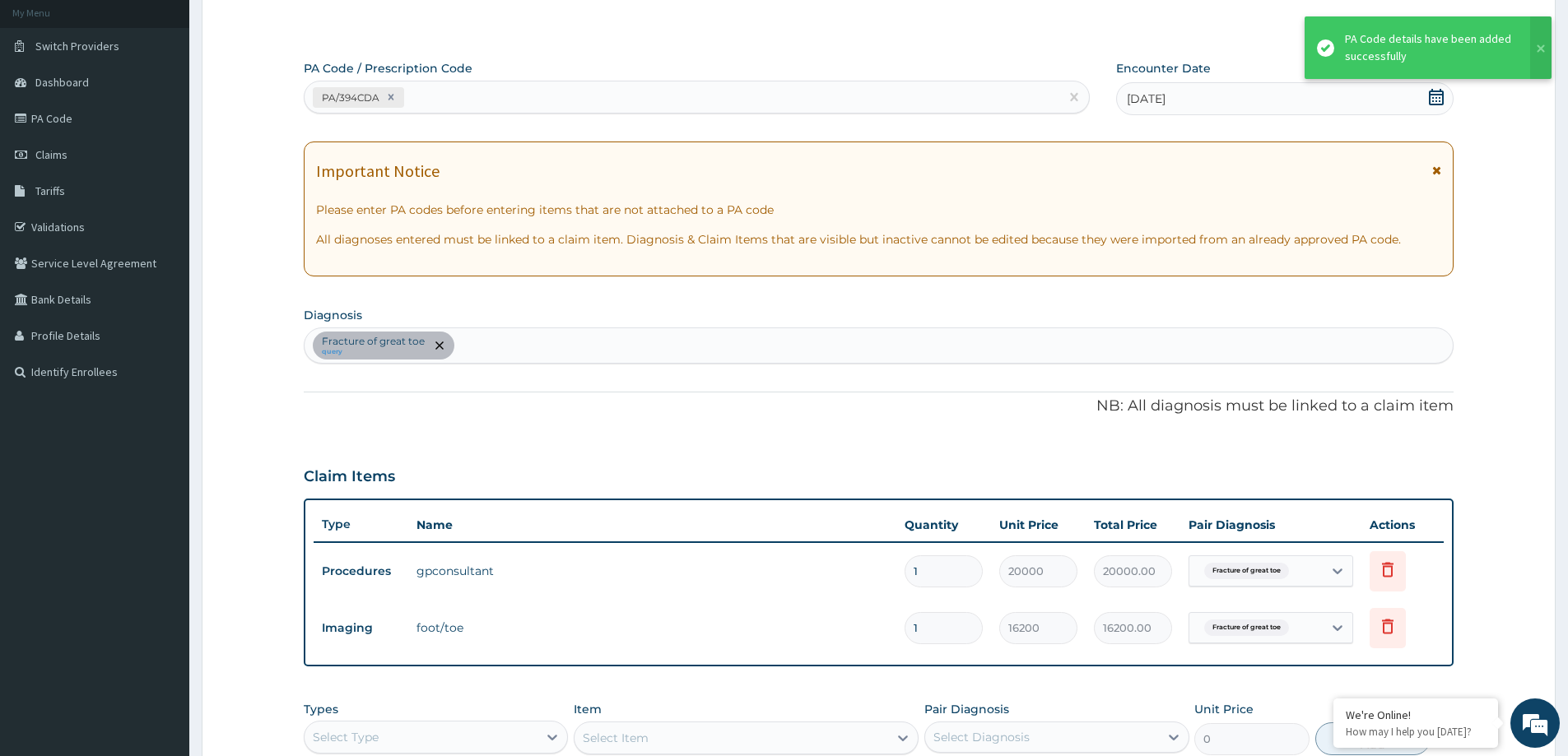
click at [571, 88] on div "PA/394CDA" at bounding box center [682, 97] width 755 height 28
paste input "PA/BAB192"
type input "PA/BAB192"
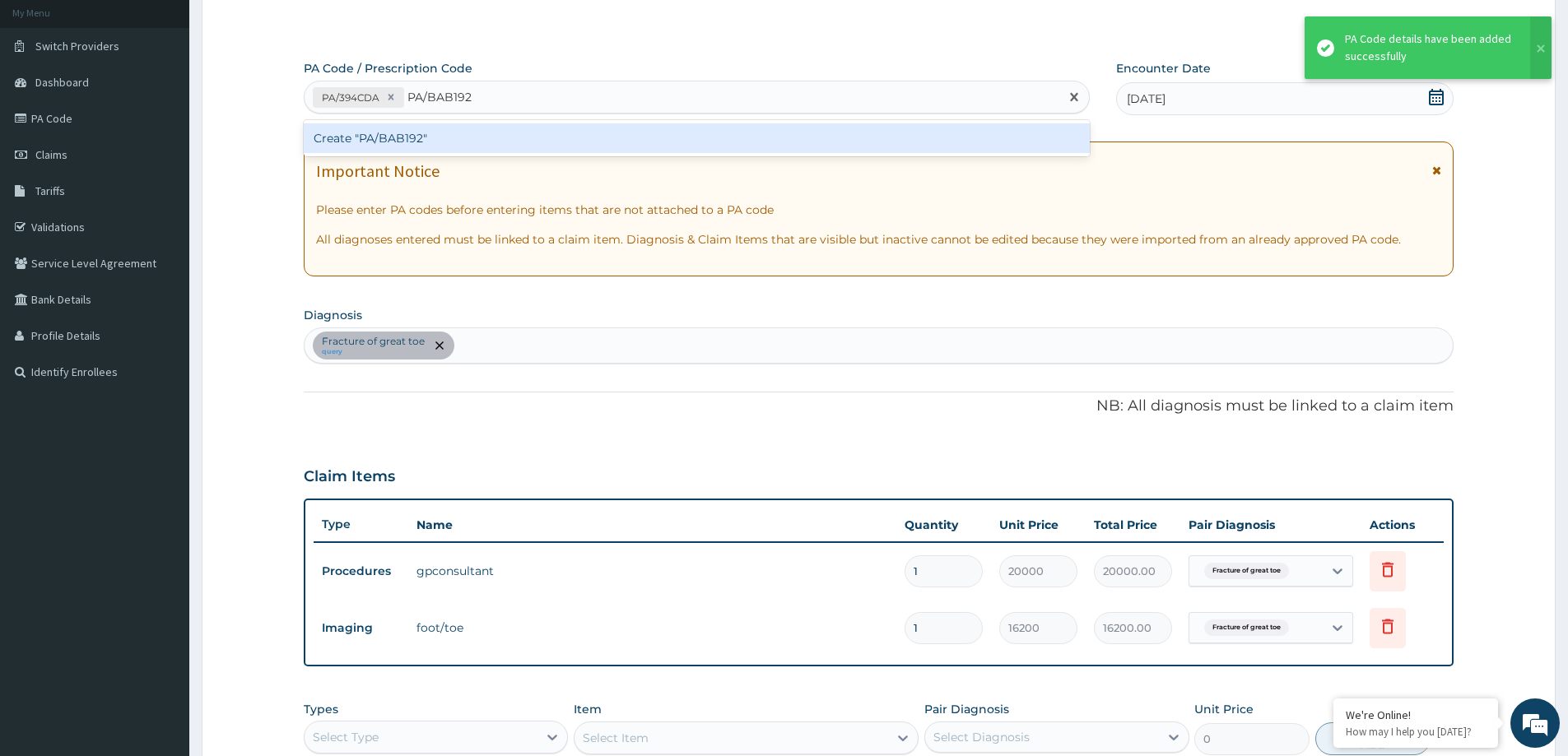
click at [554, 134] on div "Create "PA/BAB192"" at bounding box center [697, 139] width 786 height 29
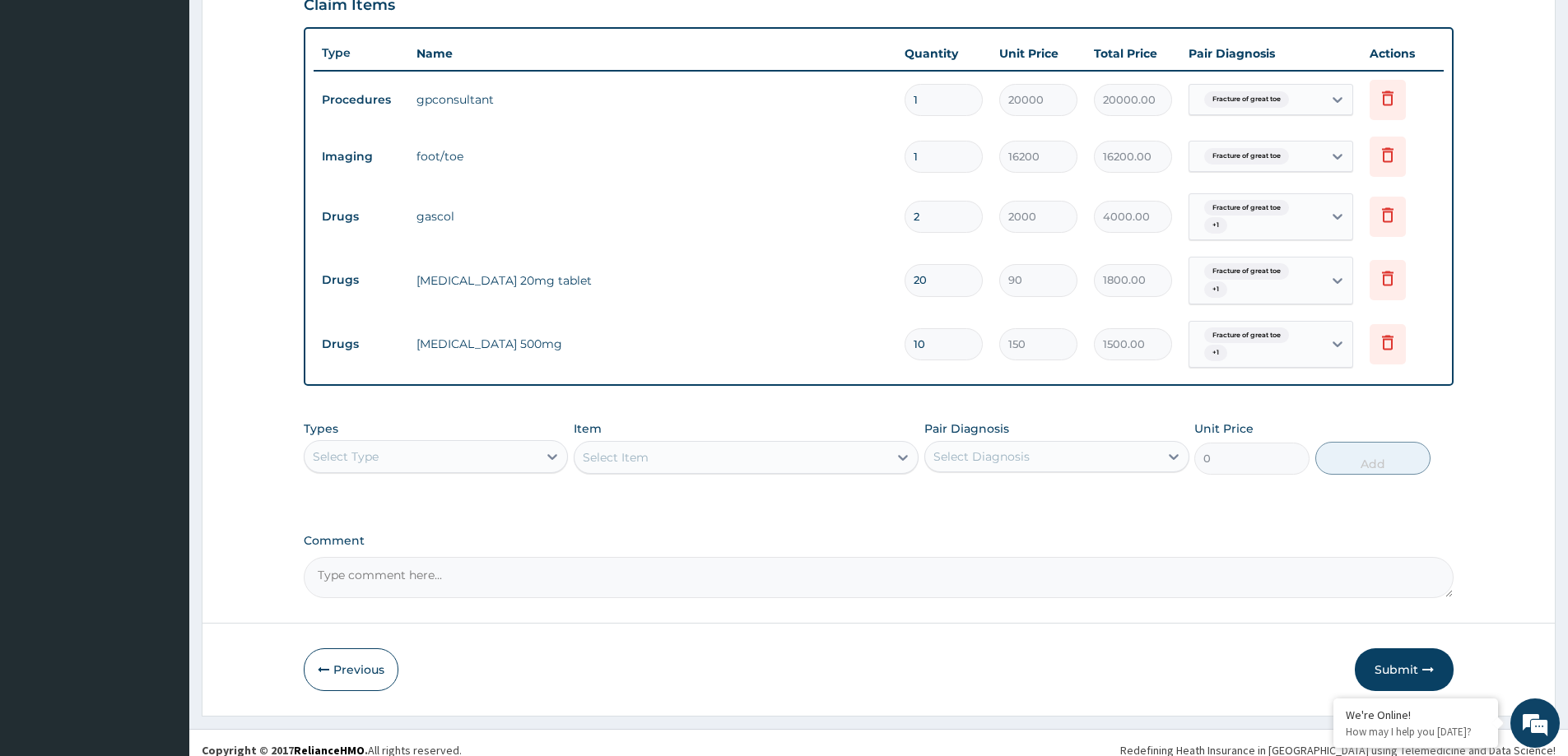
scroll to position [584, 0]
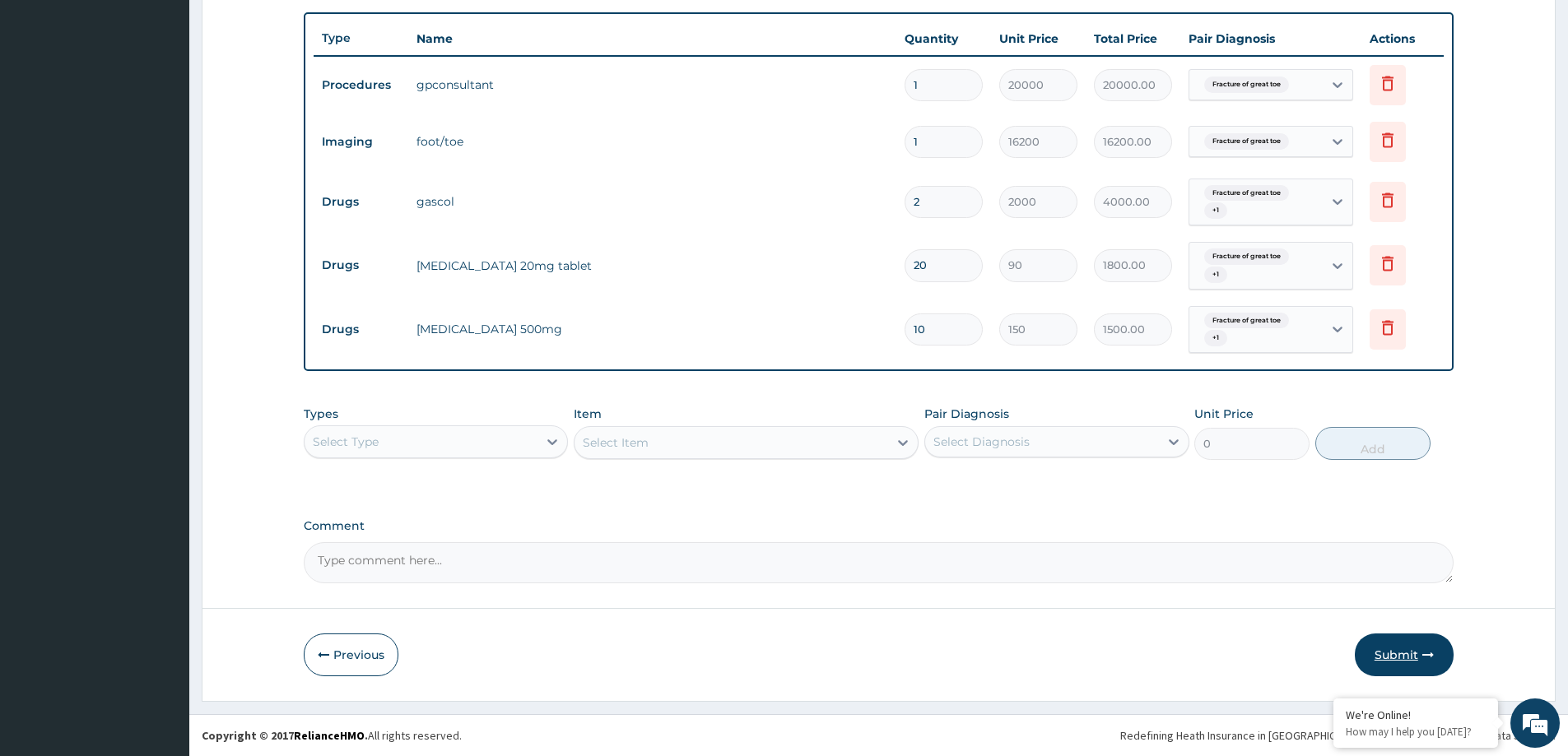
click at [1398, 655] on button "Submit" at bounding box center [1404, 656] width 98 height 43
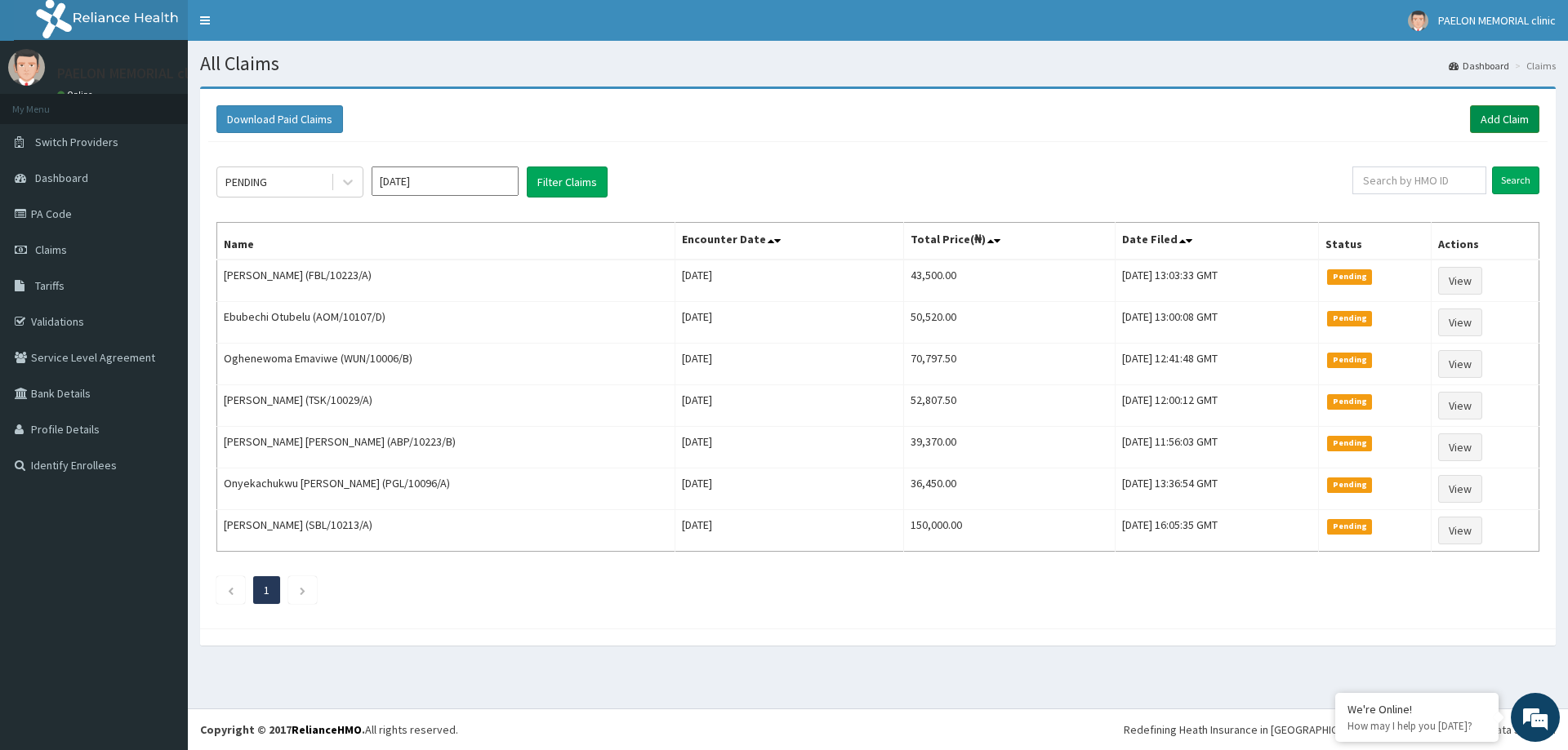
click at [1508, 128] on link "Add Claim" at bounding box center [1504, 119] width 69 height 27
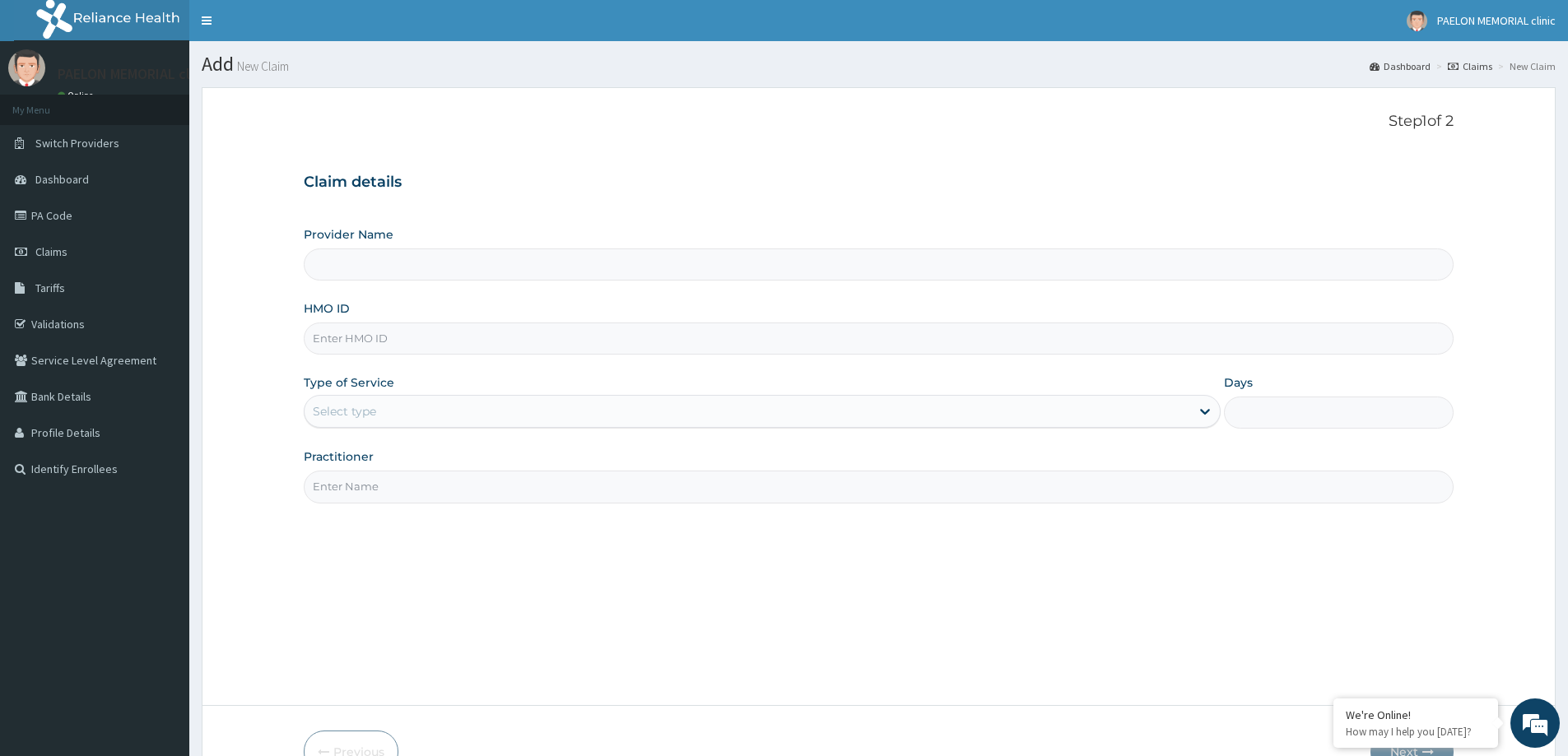
type input "Paelon Memorial Clinic- v/i"
click at [423, 332] on input "HMO ID" at bounding box center [879, 338] width 1150 height 32
click at [437, 334] on input "HMO ID" at bounding box center [879, 338] width 1150 height 32
paste input "FBL/10101/A"
type input "FBL/10101/A"
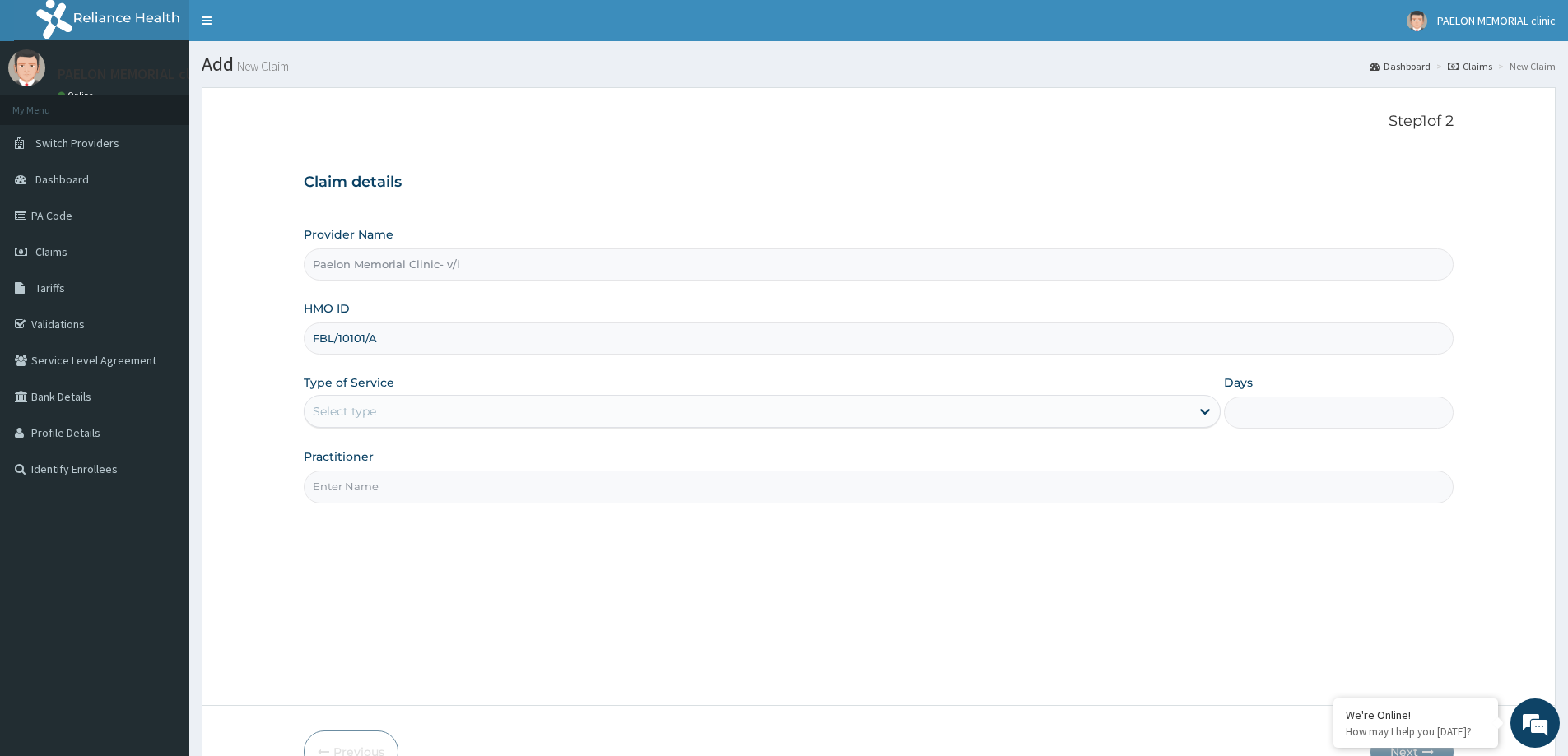
click at [431, 410] on div "Select type" at bounding box center [747, 411] width 886 height 27
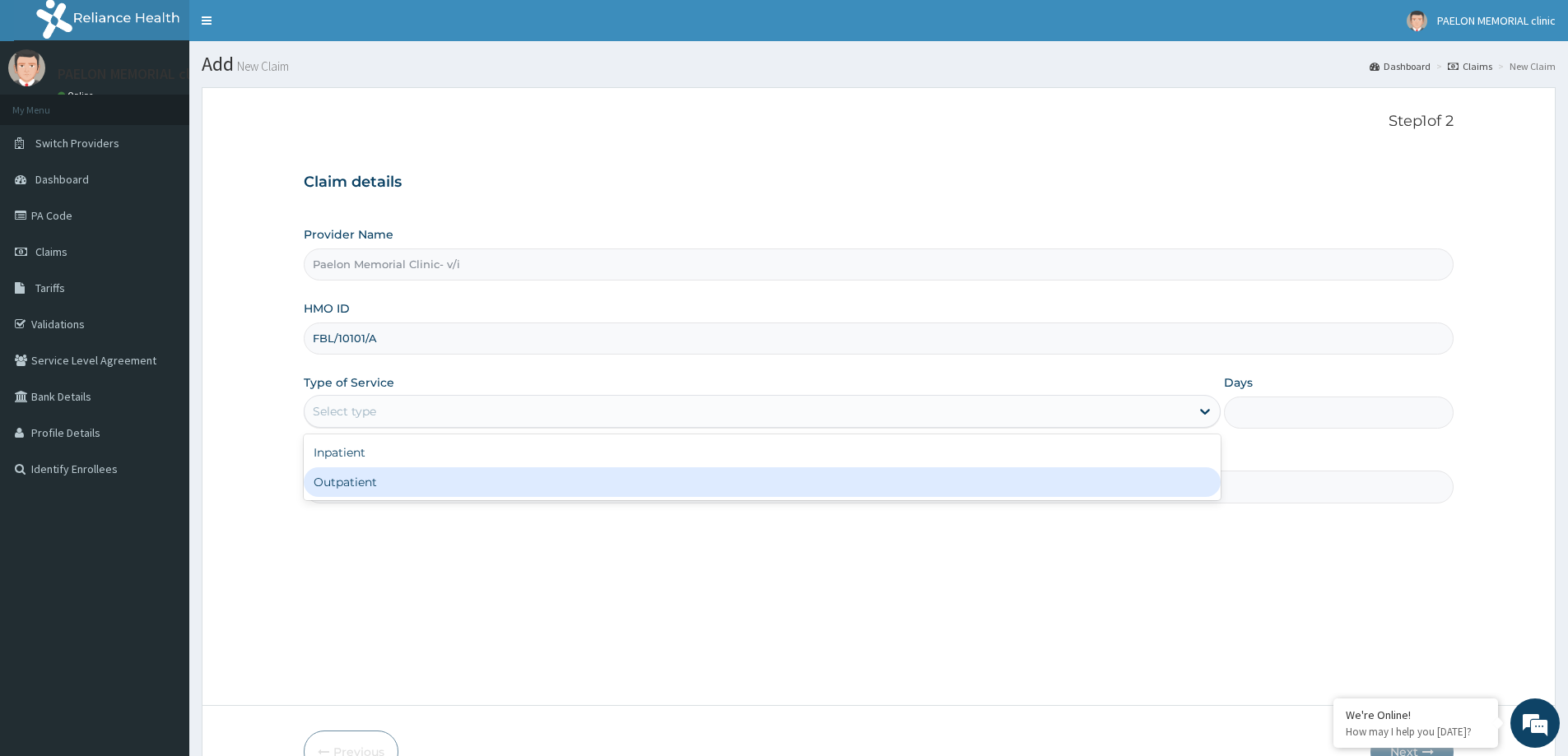
click at [385, 489] on div "Outpatient" at bounding box center [762, 483] width 917 height 29
type input "1"
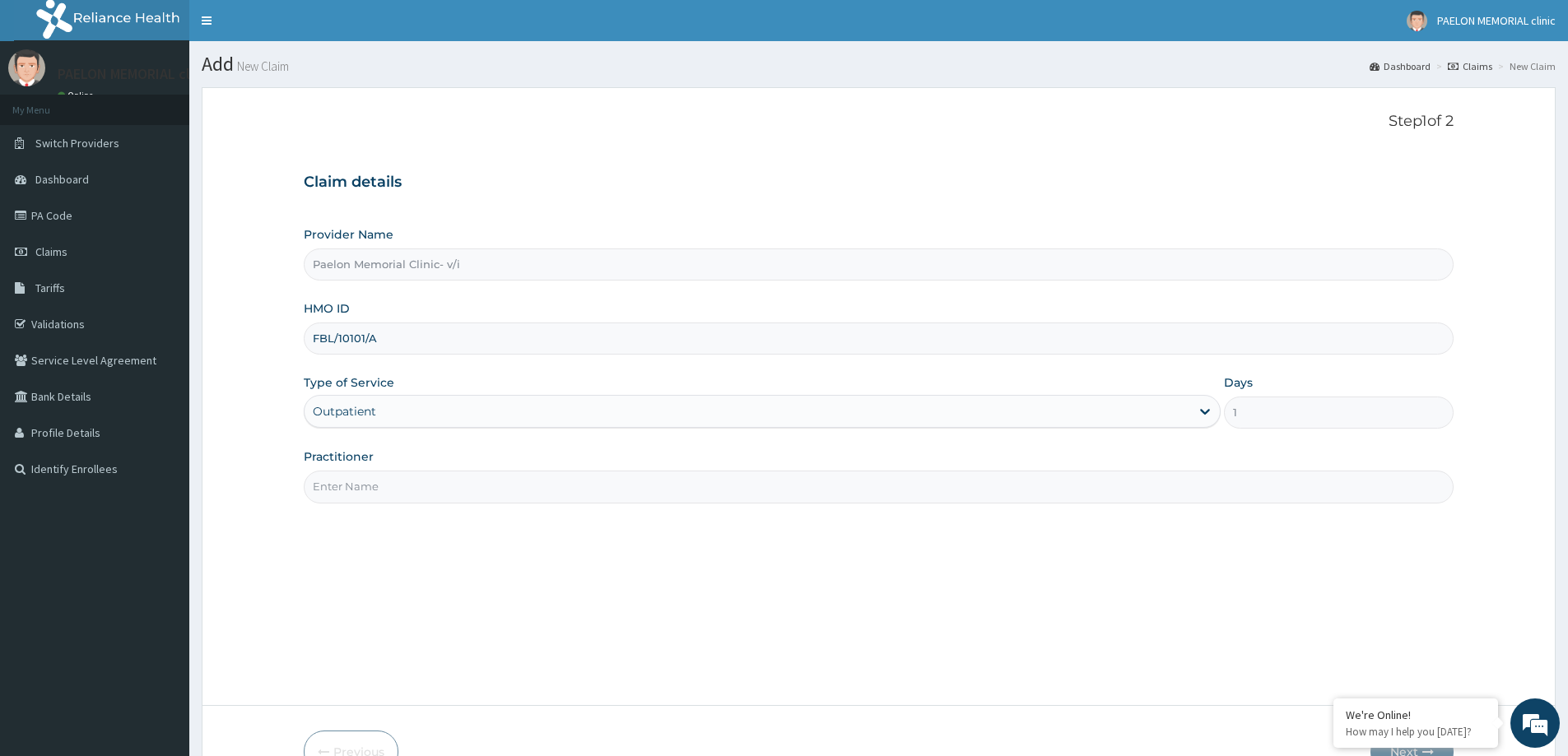
click at [458, 483] on input "Practitioner" at bounding box center [879, 487] width 1150 height 32
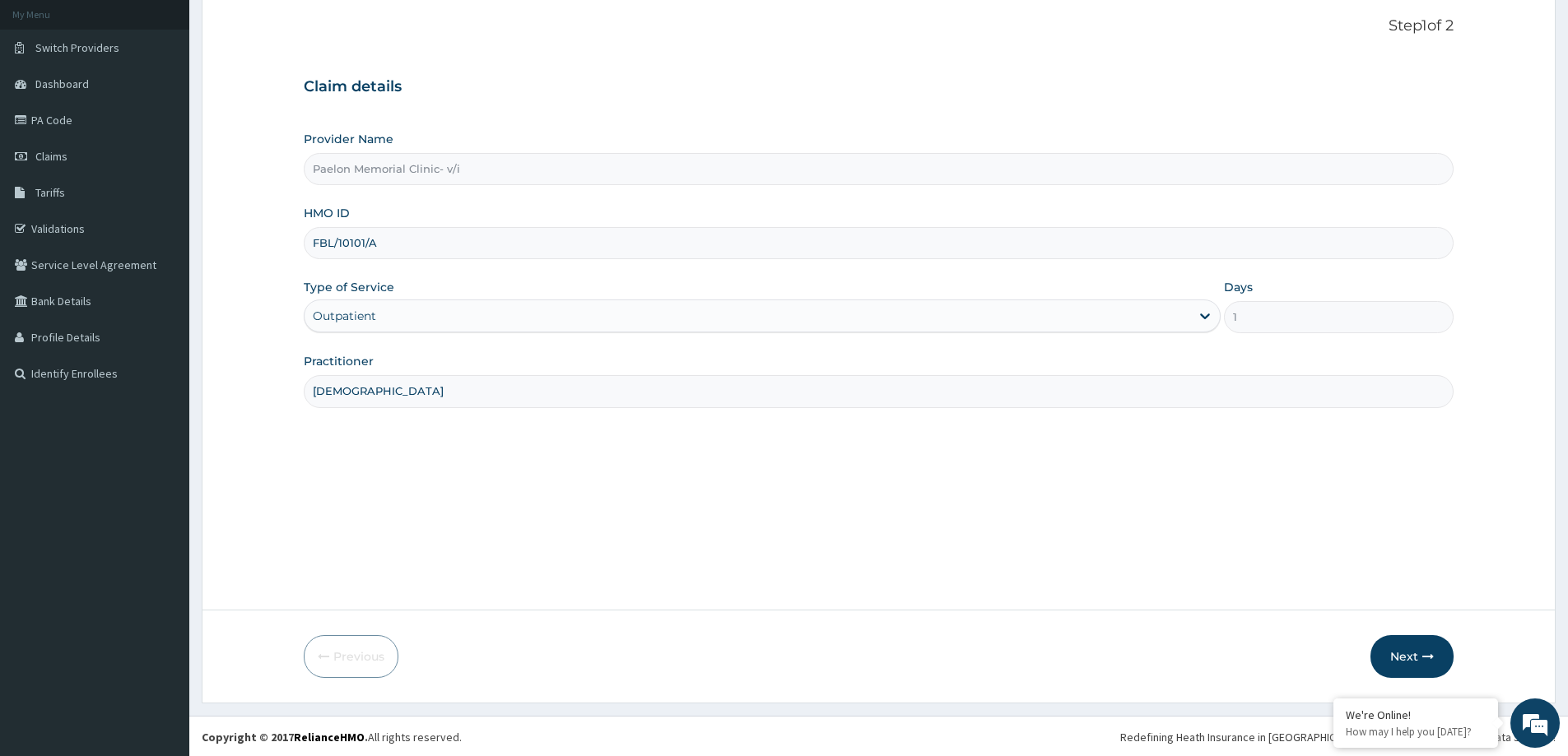
scroll to position [97, 0]
type input "[DEMOGRAPHIC_DATA]"
click at [1407, 660] on button "Next" at bounding box center [1412, 656] width 84 height 43
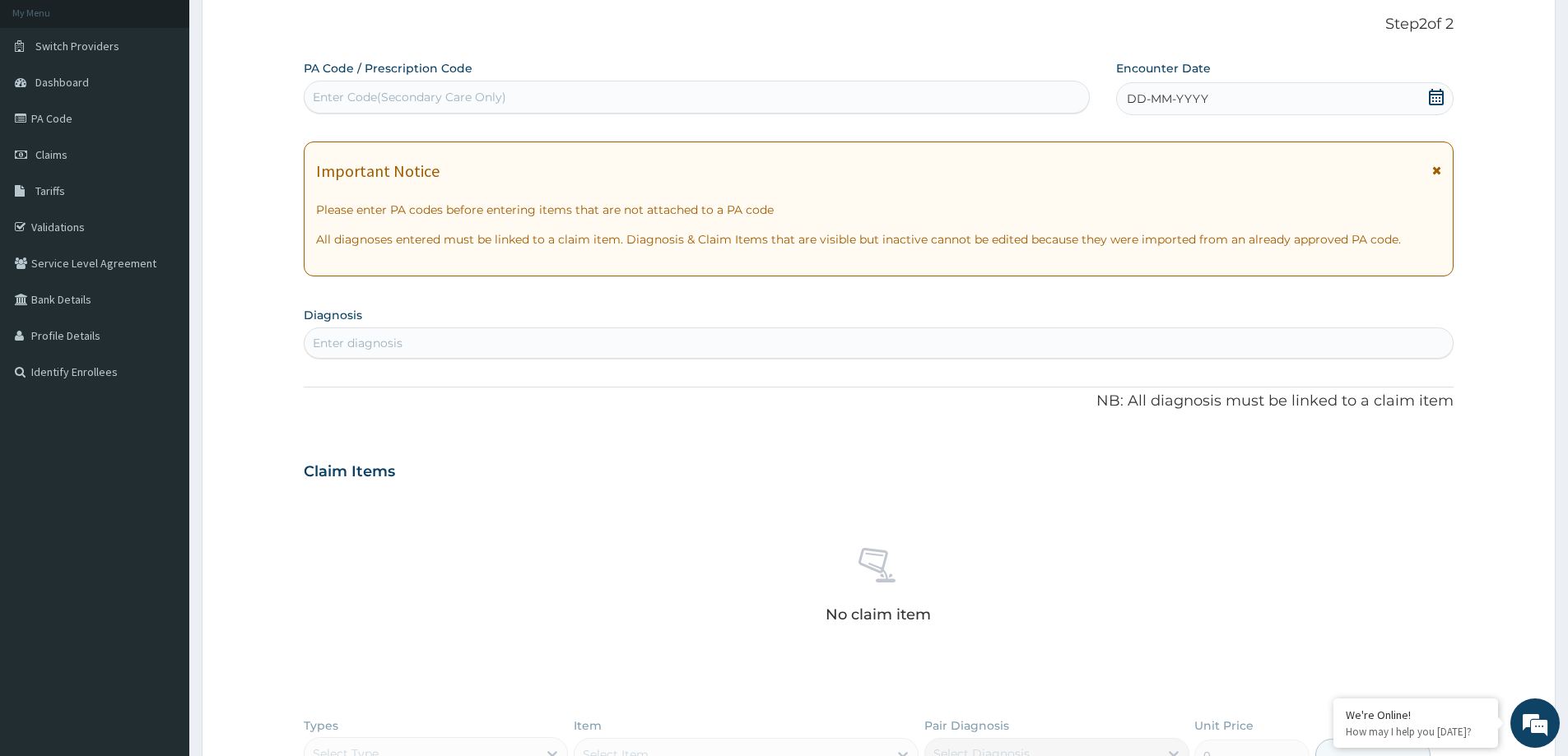
click at [463, 93] on div "Enter Code(Secondary Care Only)" at bounding box center [409, 96] width 194 height 17
paste input "PA/BE89F1"
type input "PA/BE89F1"
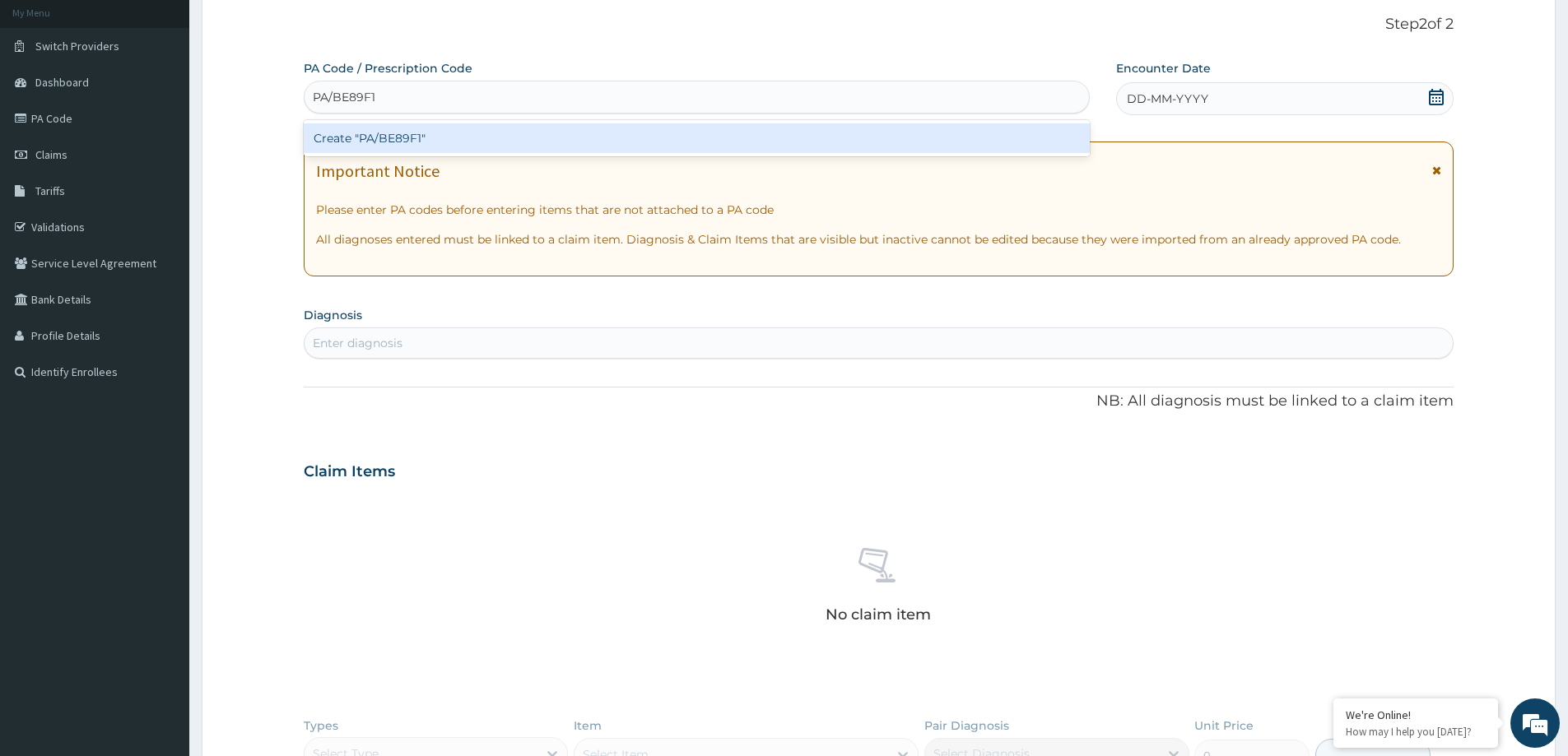
click at [530, 130] on div "Create "PA/BE89F1"" at bounding box center [697, 139] width 786 height 29
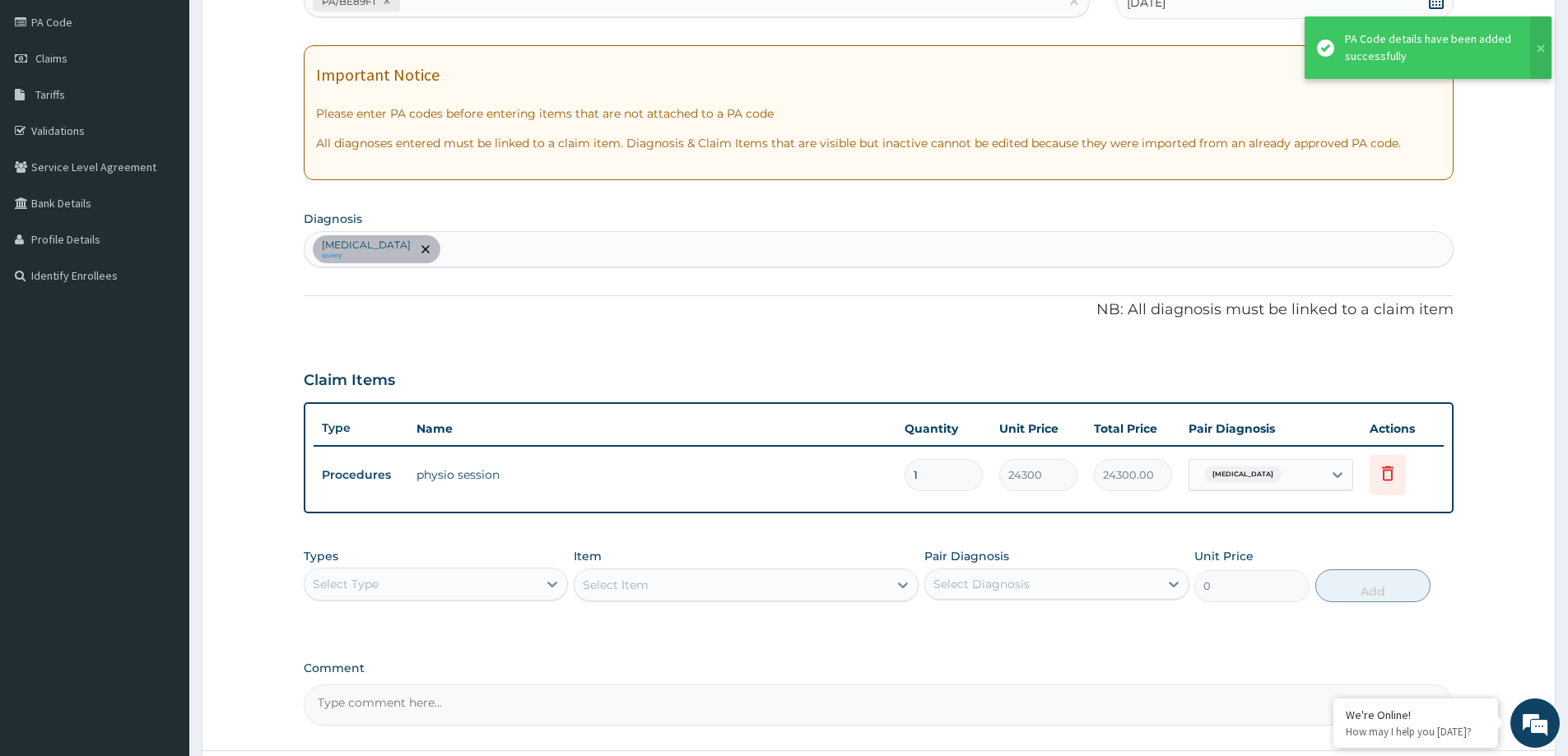
scroll to position [336, 0]
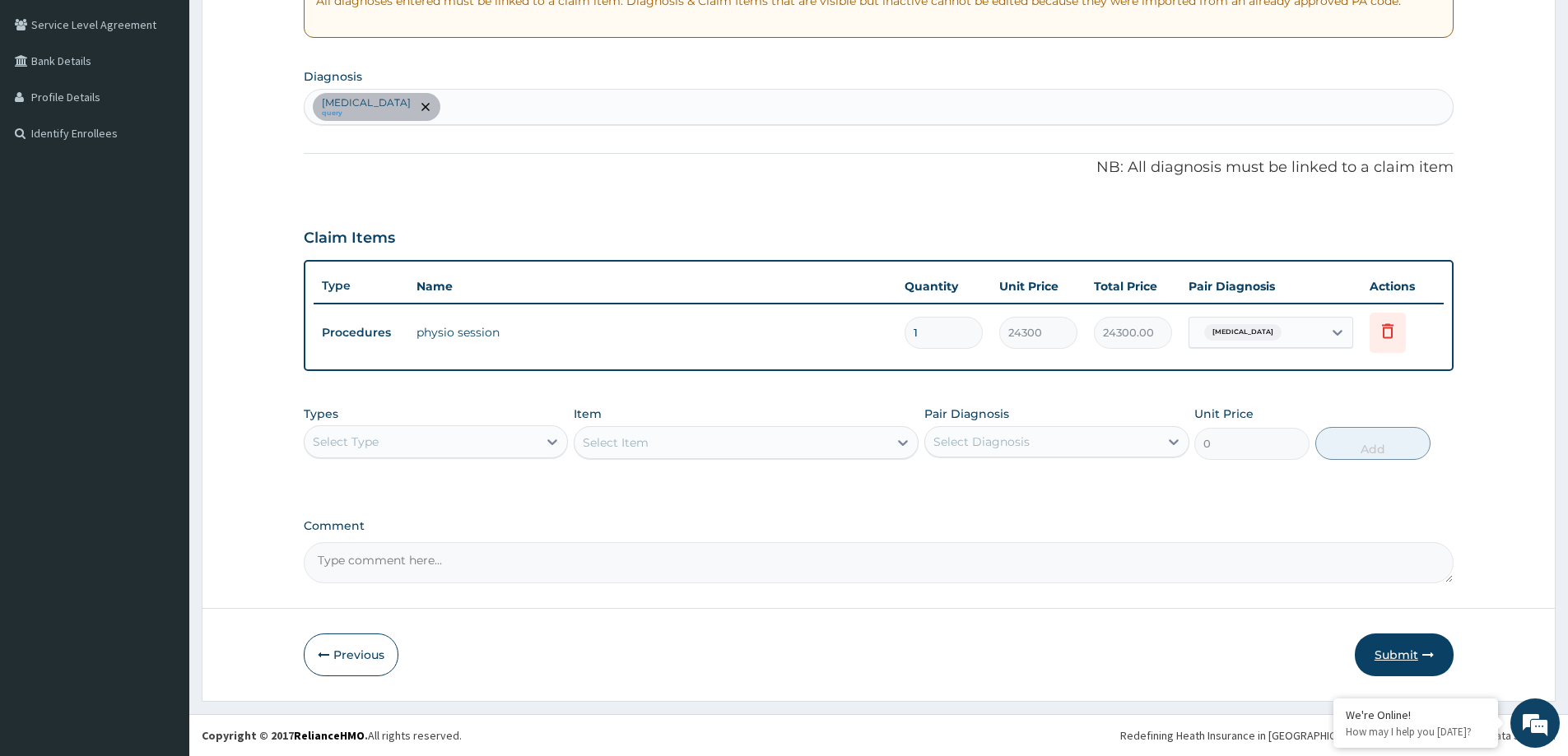
click at [1406, 655] on button "Submit" at bounding box center [1404, 656] width 98 height 43
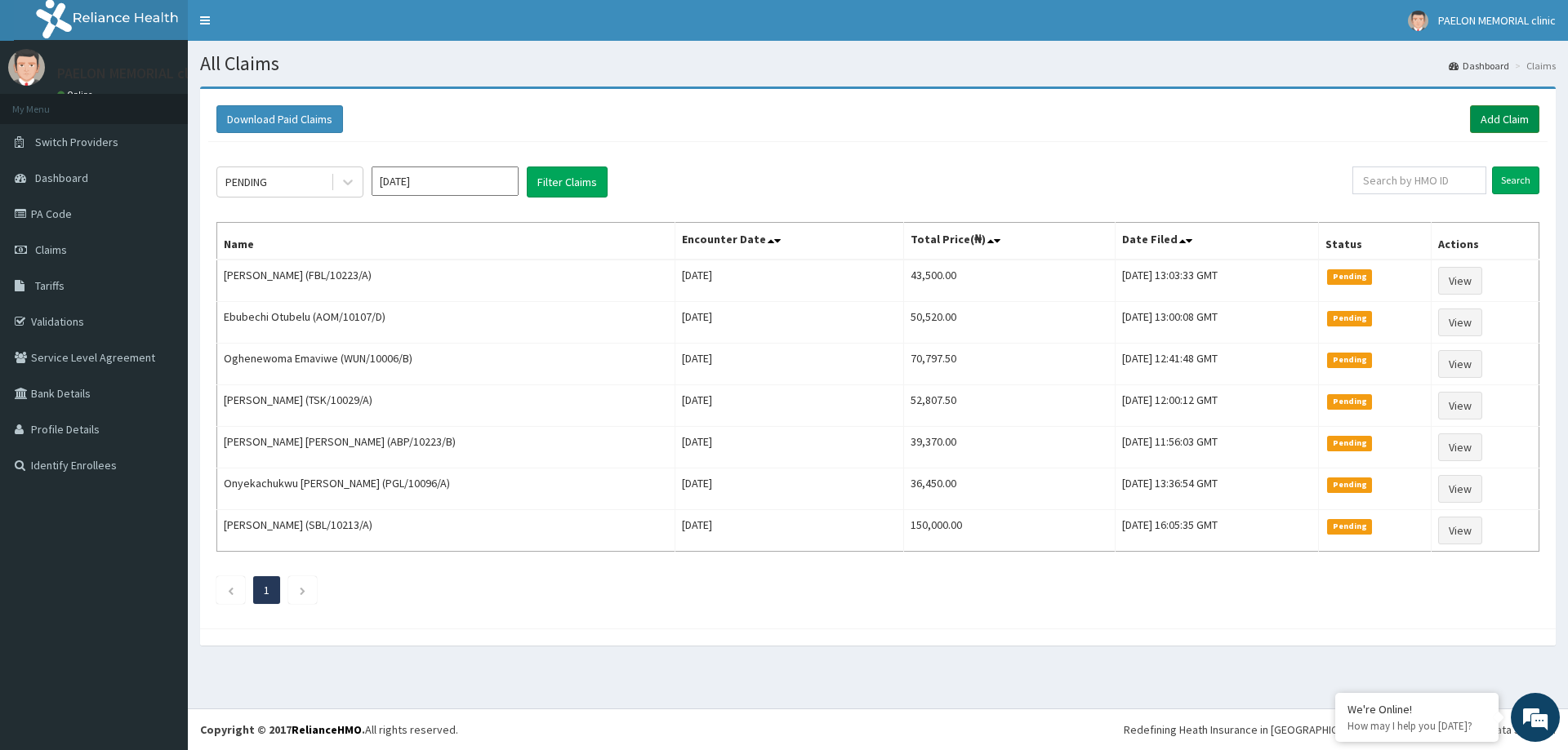
click at [1520, 123] on link "Add Claim" at bounding box center [1504, 119] width 69 height 27
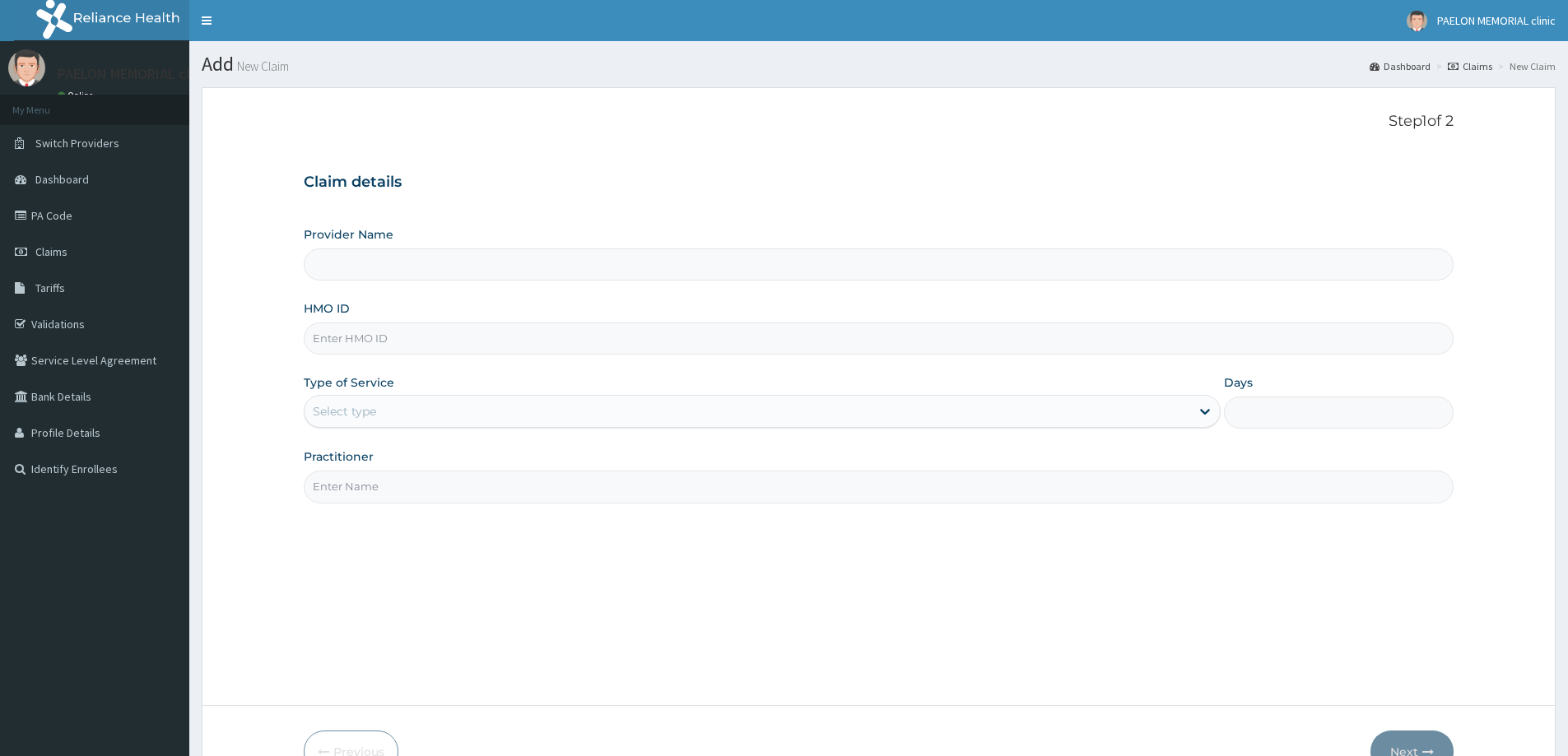
type input "Paelon Memorial Clinic- v/i"
click at [537, 341] on input "HMO ID" at bounding box center [879, 338] width 1150 height 32
paste input "ENP/10119/A"
type input "ENP/10119/A"
click at [508, 396] on div "Select type" at bounding box center [762, 411] width 917 height 32
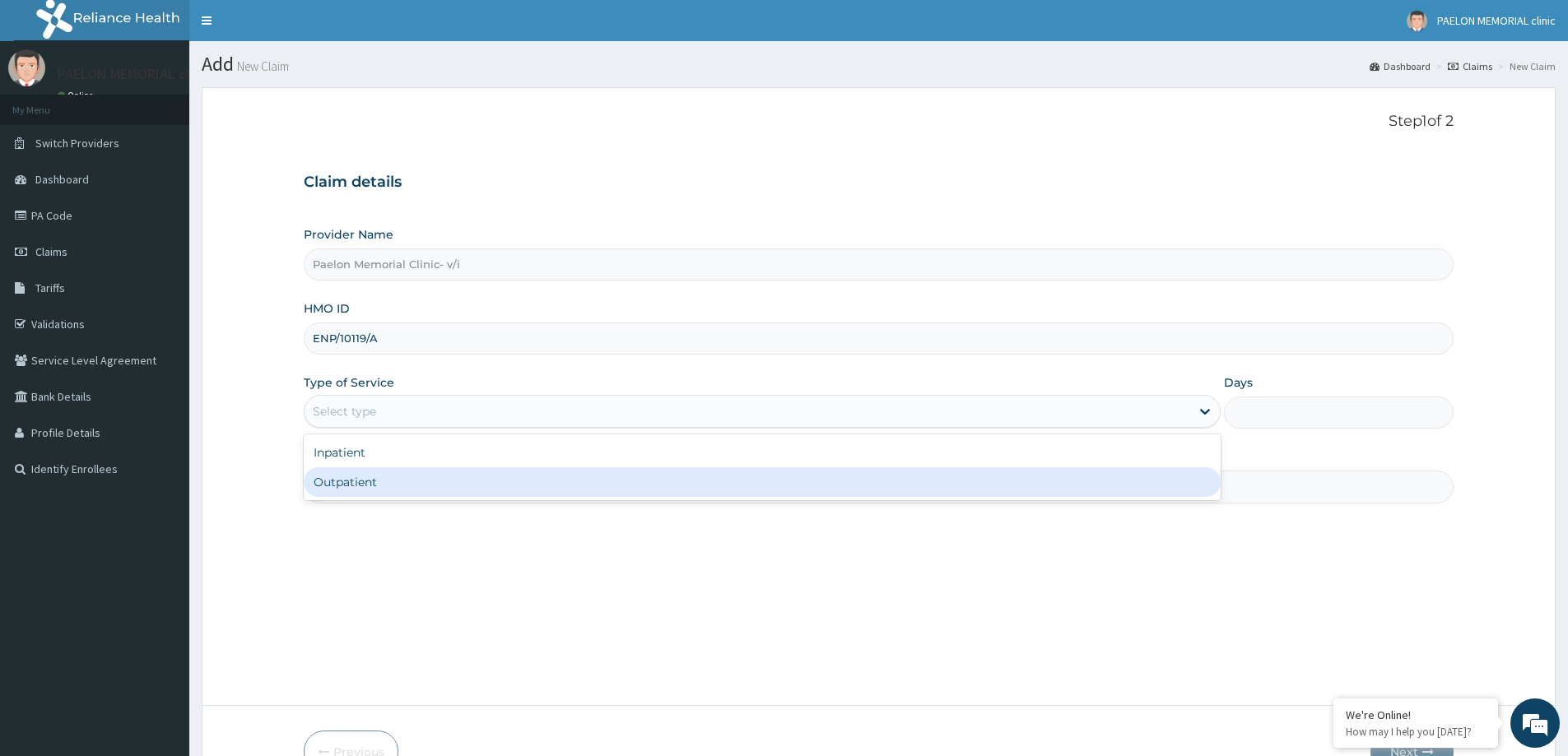
click at [471, 489] on div "Outpatient" at bounding box center [762, 483] width 917 height 29
type input "1"
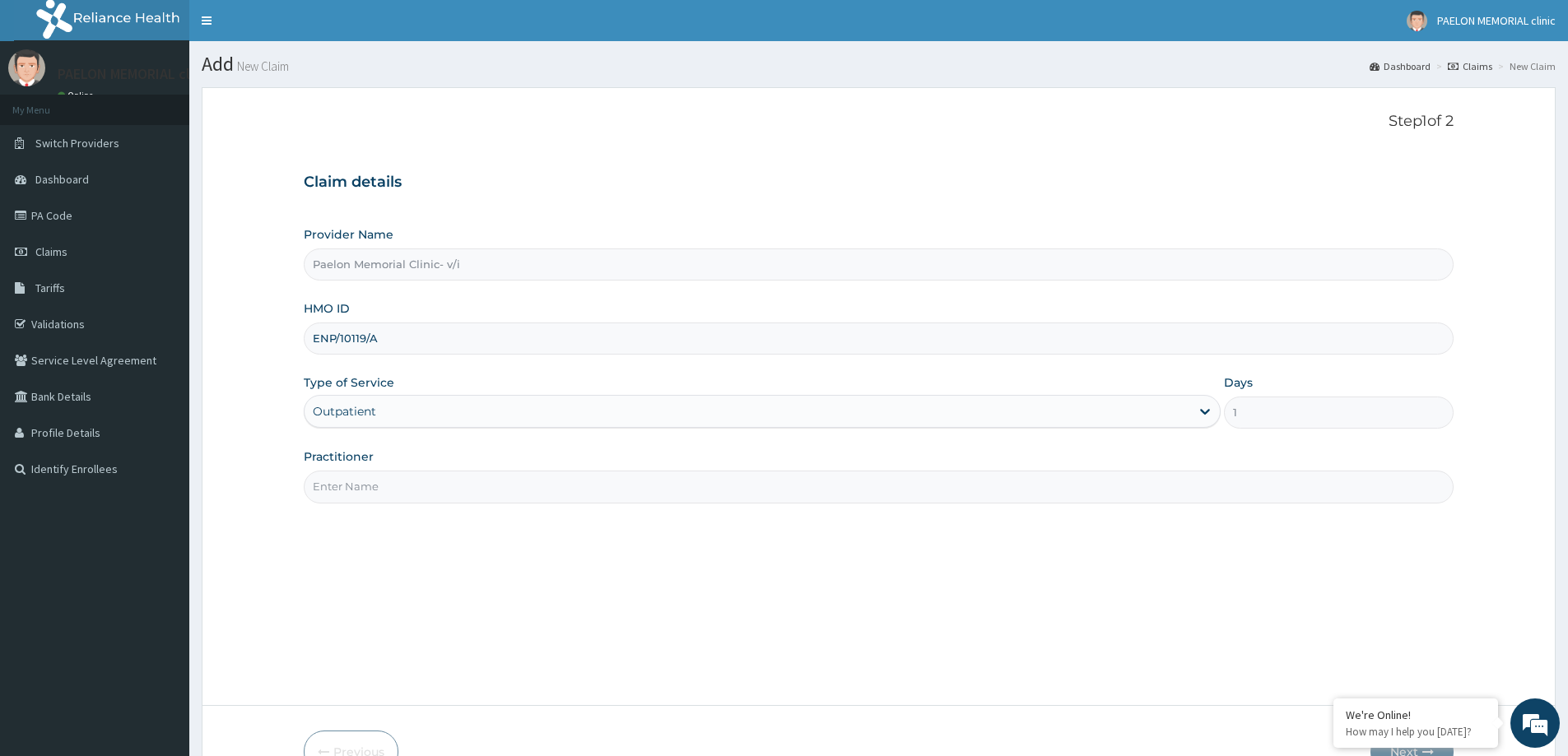
click at [503, 495] on input "Practitioner" at bounding box center [879, 487] width 1150 height 32
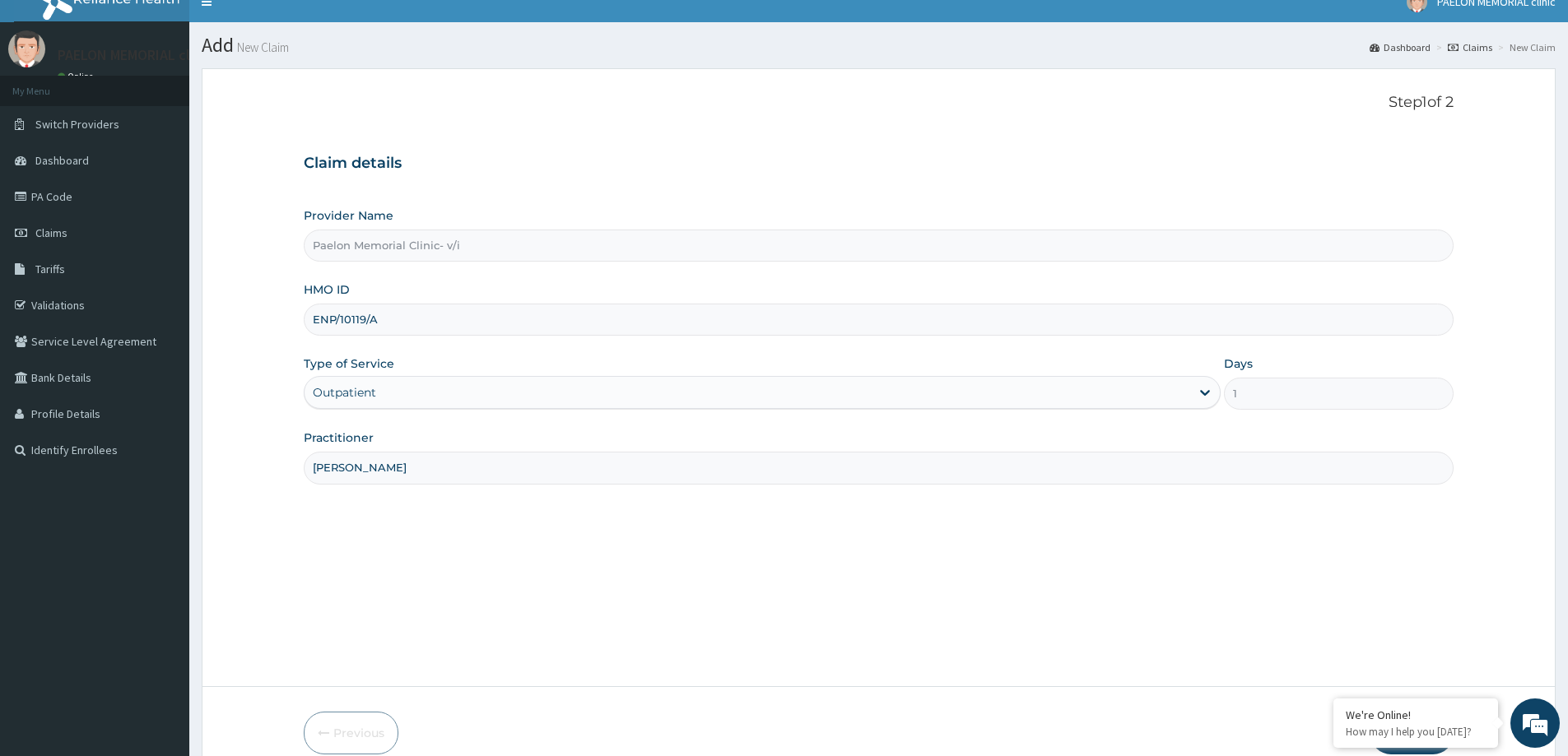
scroll to position [97, 0]
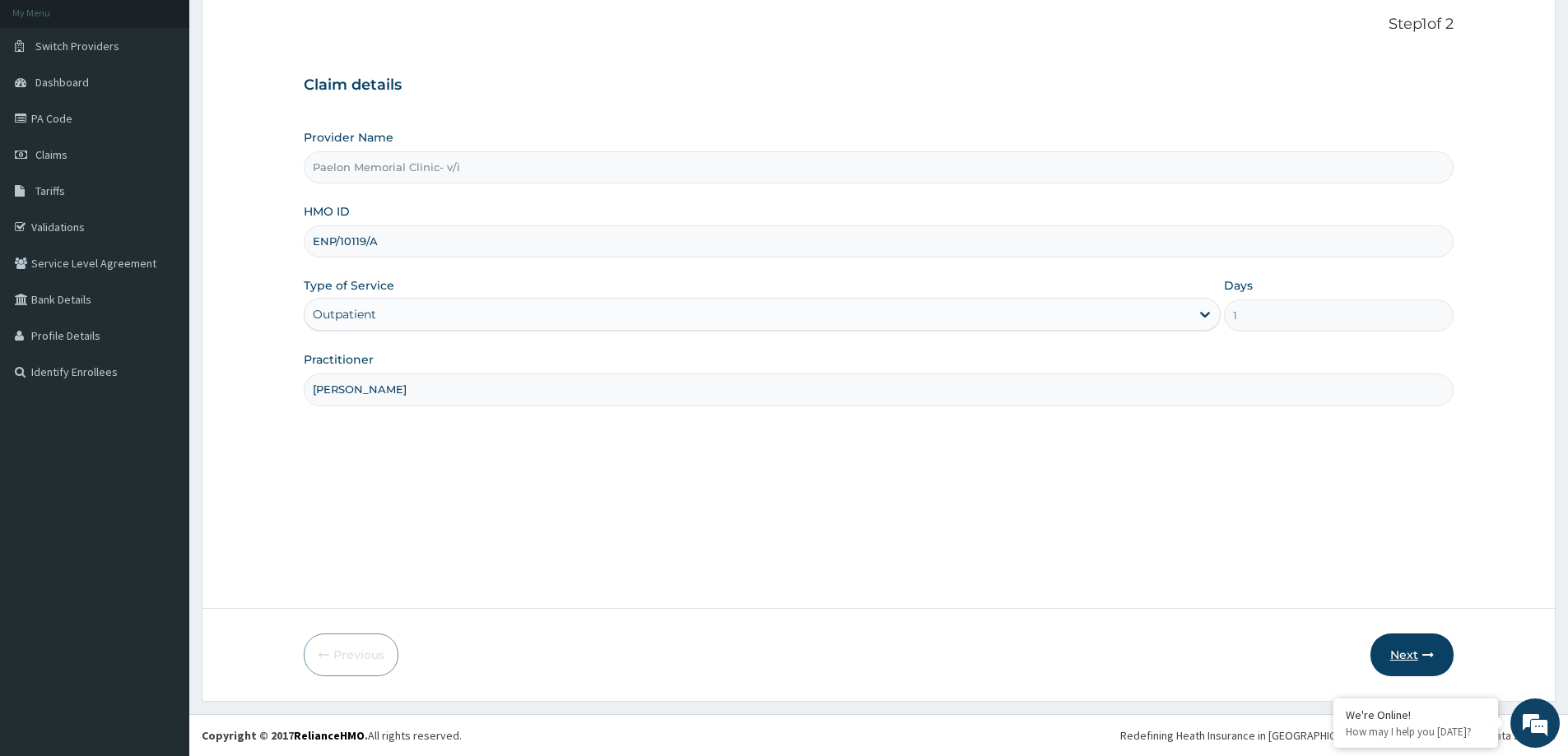
type input "DR BELLO"
drag, startPoint x: 1423, startPoint y: 652, endPoint x: 1399, endPoint y: 634, distance: 30.0
click at [1399, 634] on button "Next" at bounding box center [1412, 656] width 84 height 43
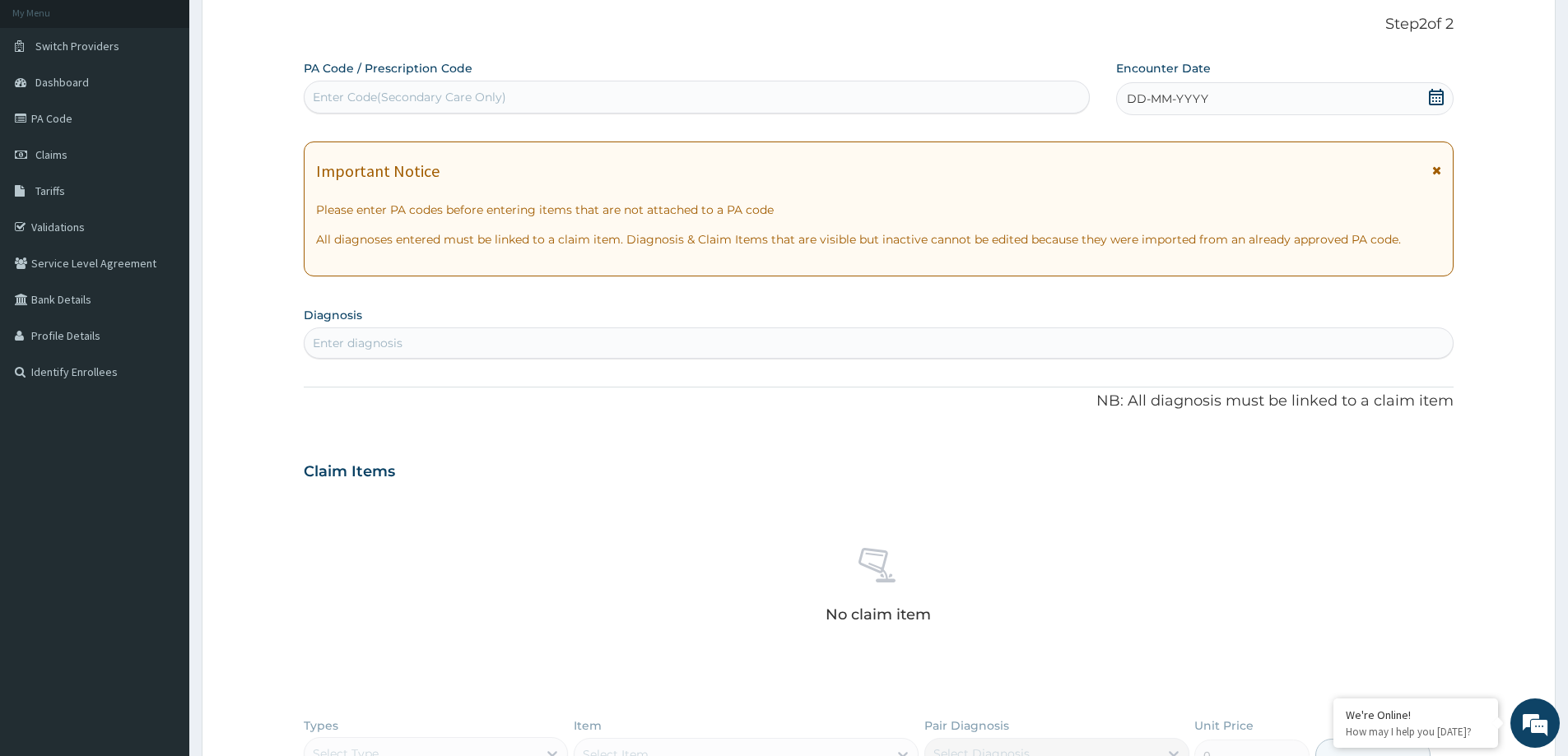
click at [724, 98] on div "Enter Code(Secondary Care Only)" at bounding box center [697, 96] width 784 height 27
paste input "PA/90287A"
type input "PA/90287A"
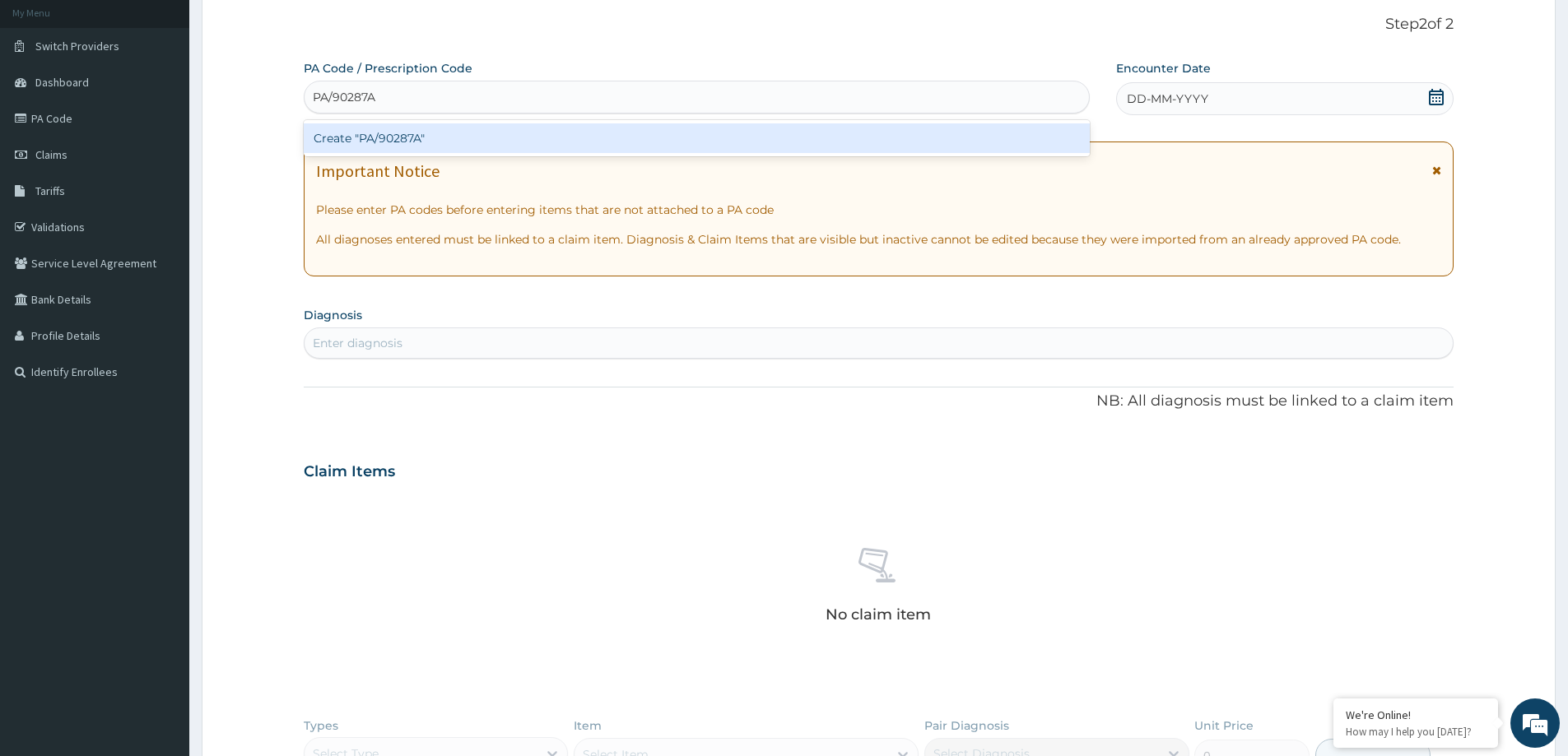
click at [711, 141] on div "Create "PA/90287A"" at bounding box center [697, 139] width 786 height 29
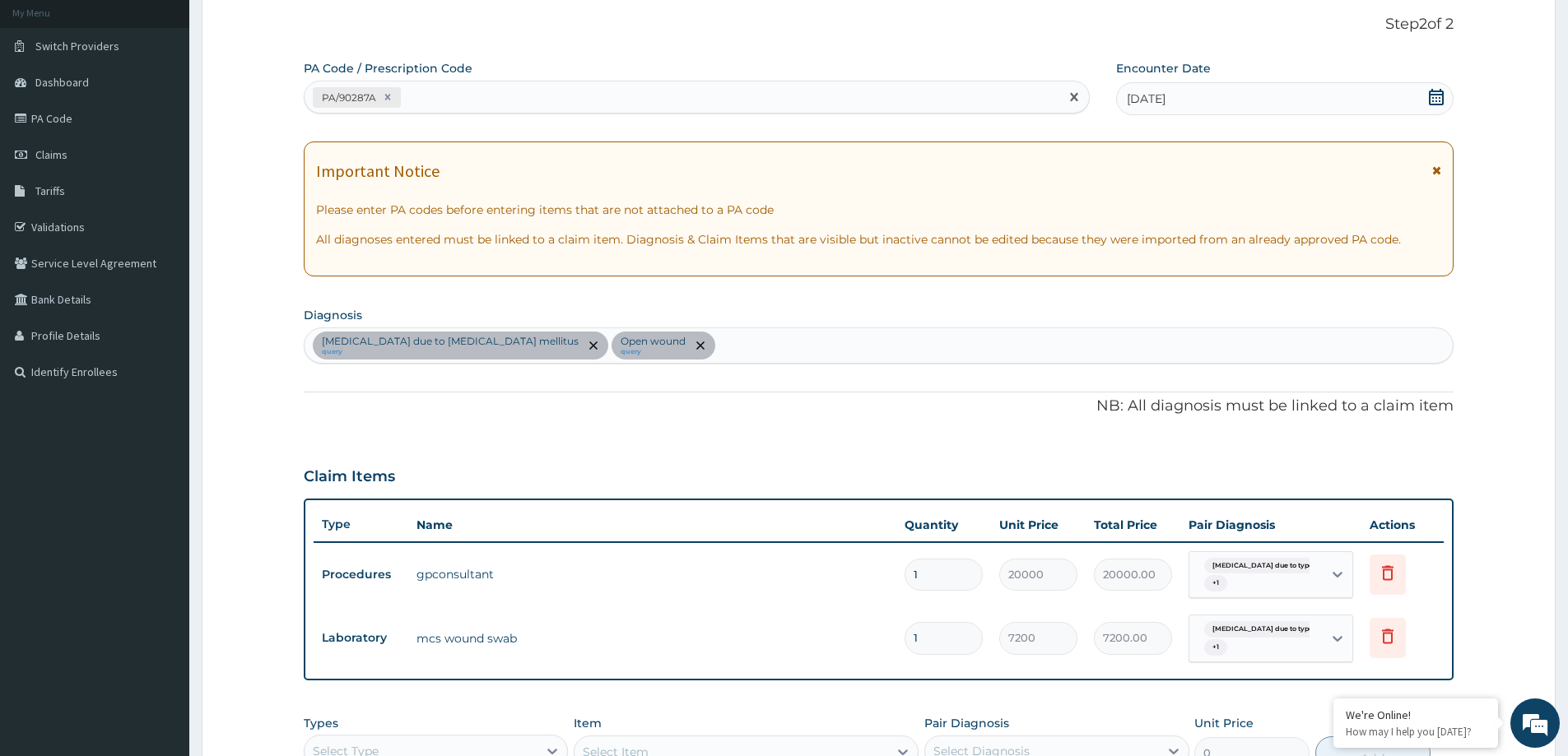
click at [578, 103] on div "PA/90287A" at bounding box center [682, 97] width 755 height 28
click at [582, 99] on div "PA/90287A" at bounding box center [682, 97] width 755 height 28
paste input "PA/84E71D"
type input "PA/84E71D"
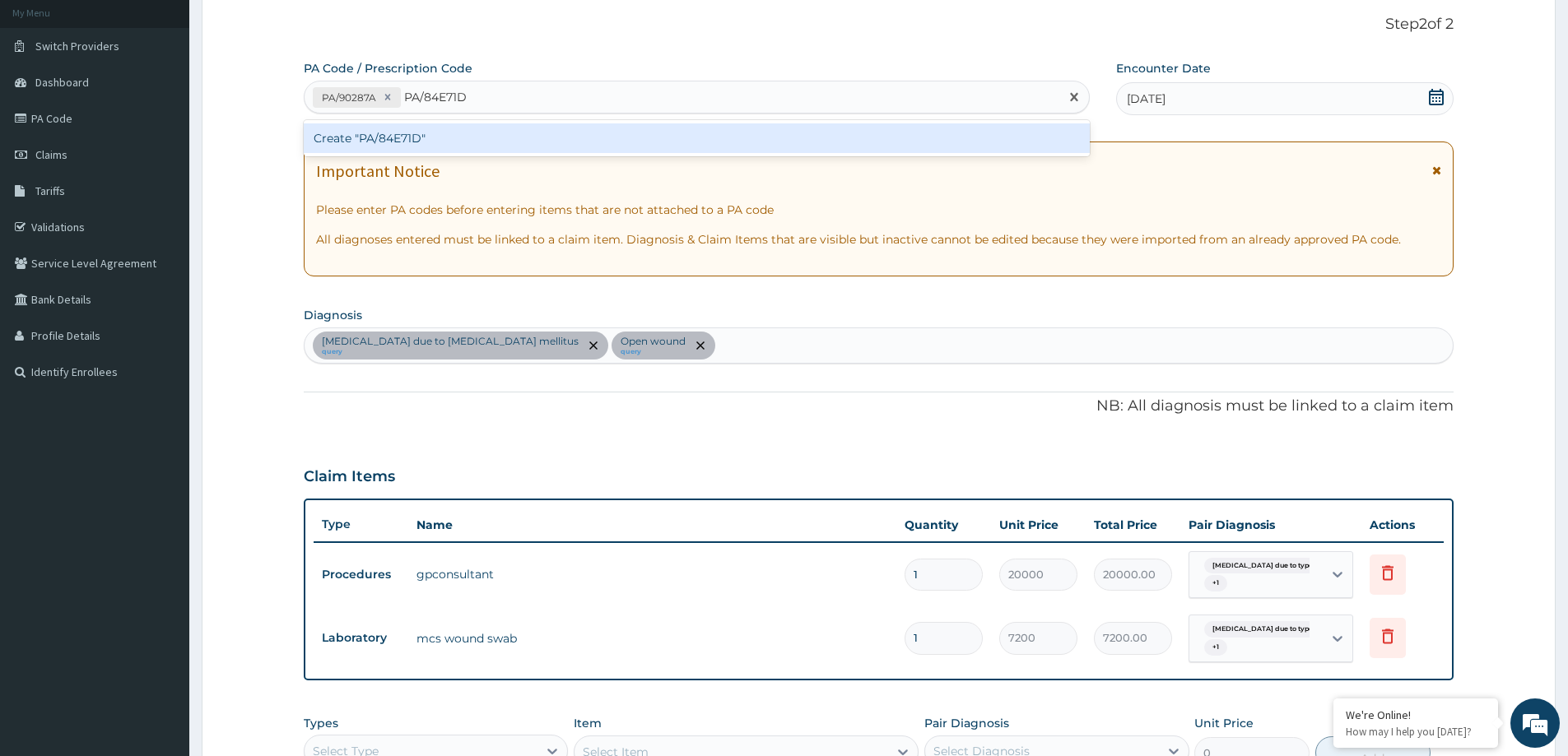
drag, startPoint x: 569, startPoint y: 139, endPoint x: 688, endPoint y: 10, distance: 175.5
click at [572, 139] on div "Create "PA/84E71D"" at bounding box center [697, 139] width 786 height 29
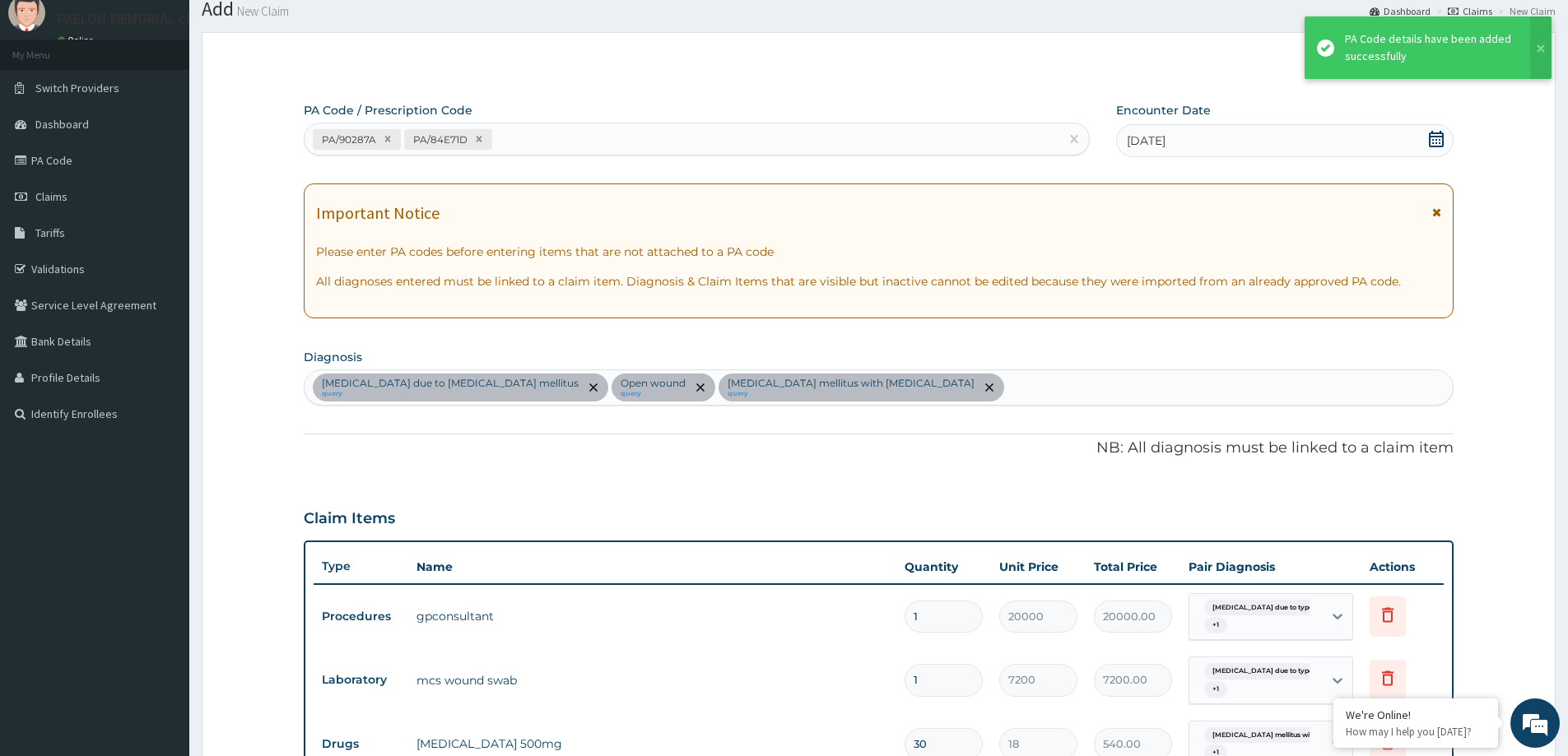
scroll to position [52, 0]
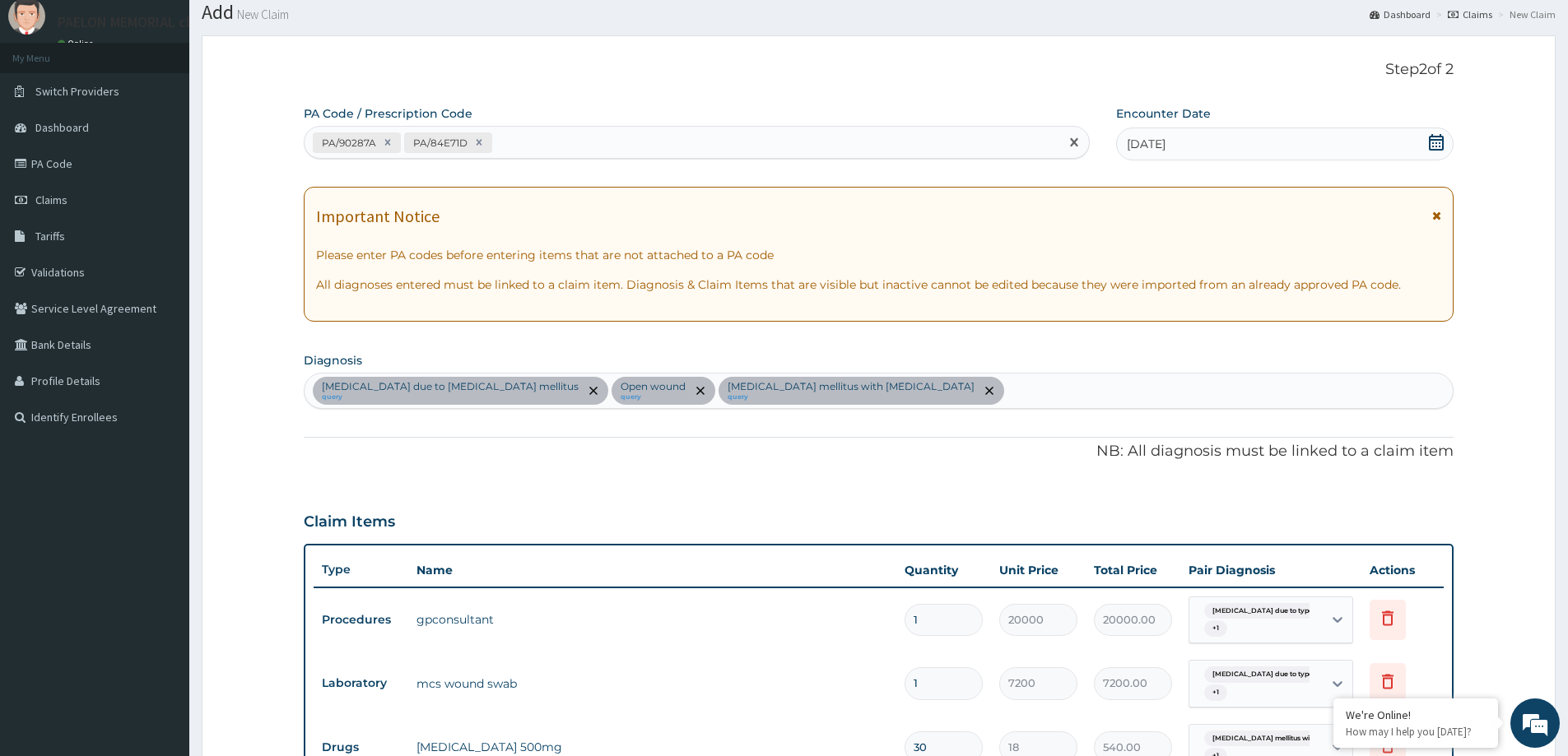
click at [594, 143] on div "PA/90287A PA/84E71D" at bounding box center [682, 143] width 755 height 28
paste input "PA/12D641"
type input "PA/12D641"
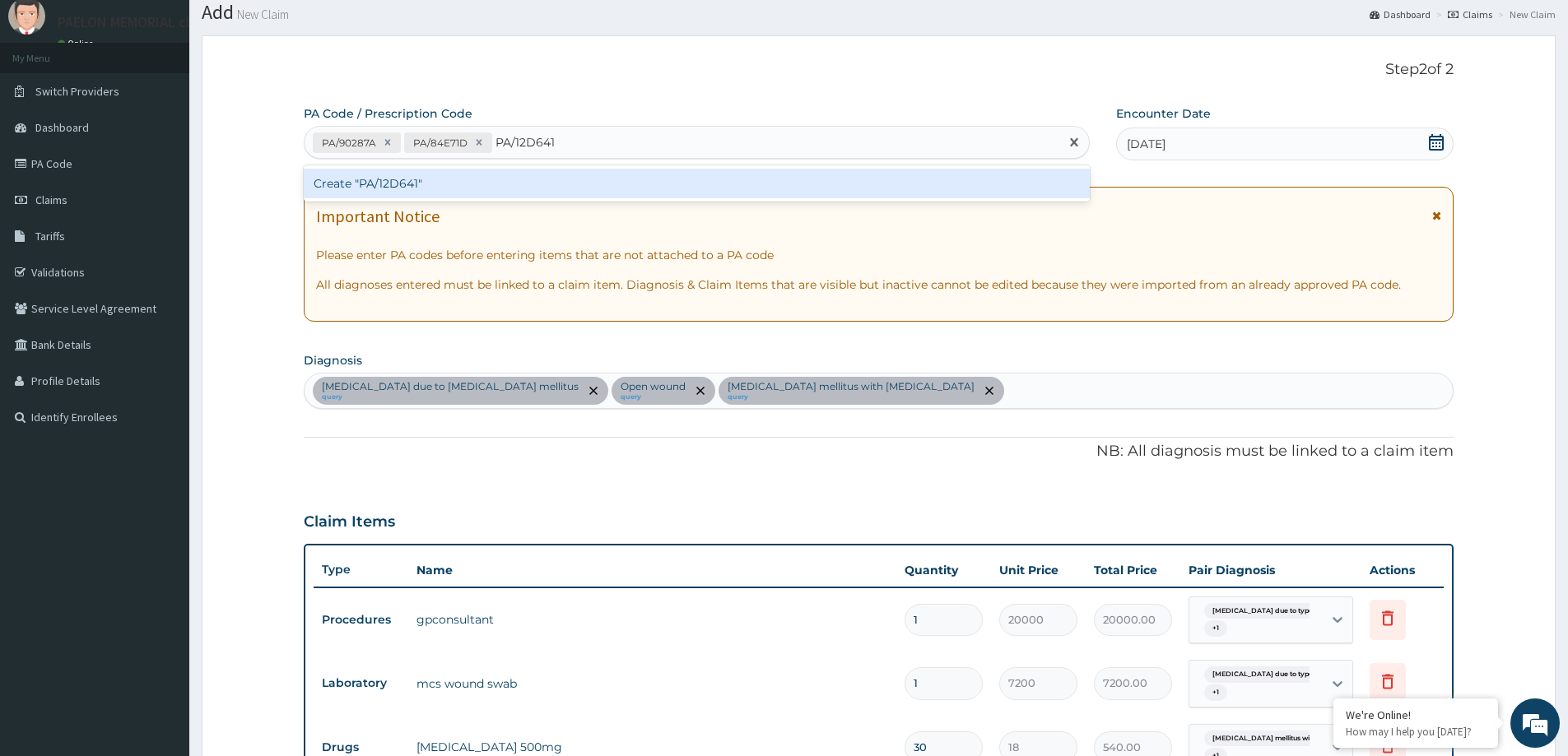
click at [596, 190] on div "Create "PA/12D641"" at bounding box center [697, 184] width 786 height 29
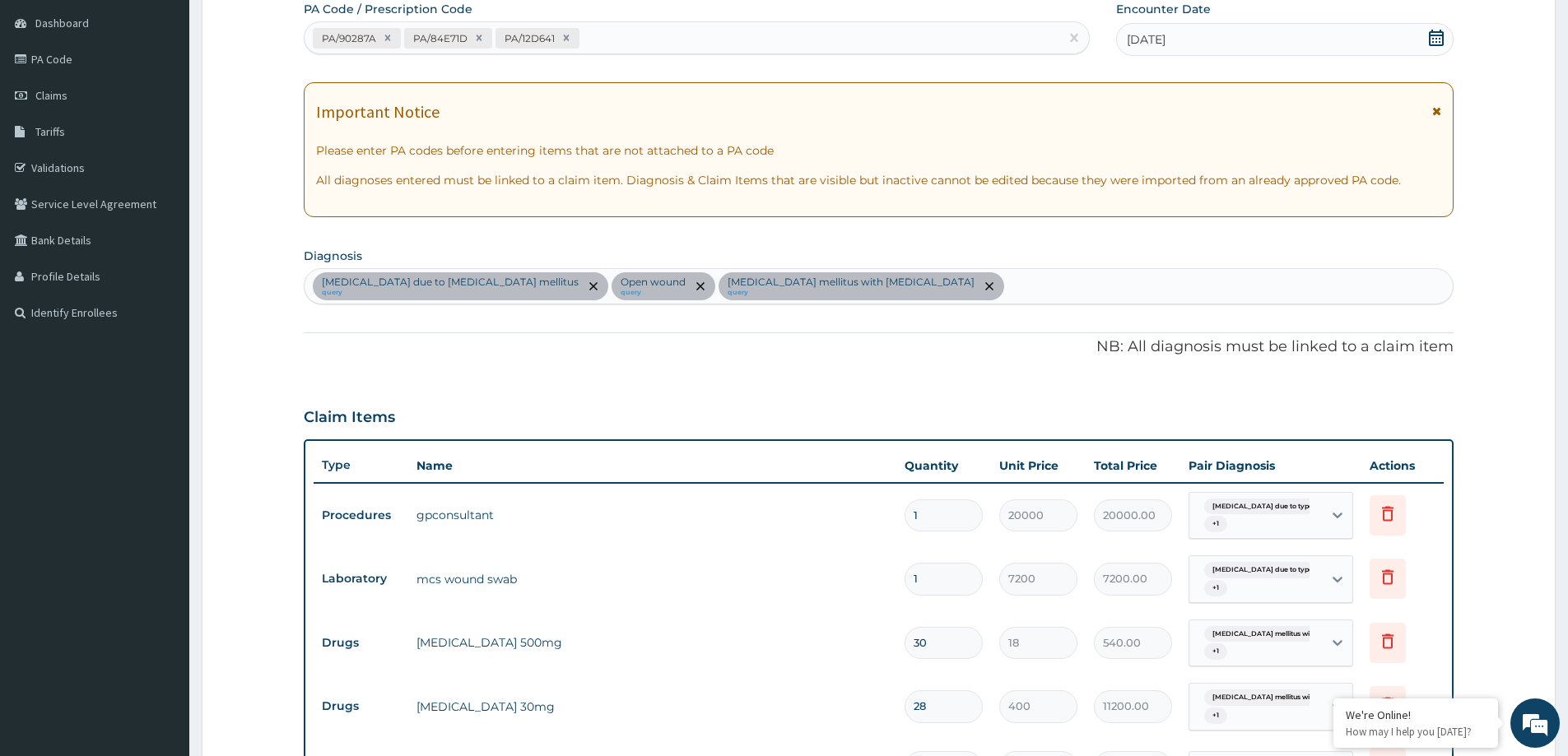
scroll to position [0, 0]
